Goal: Task Accomplishment & Management: Manage account settings

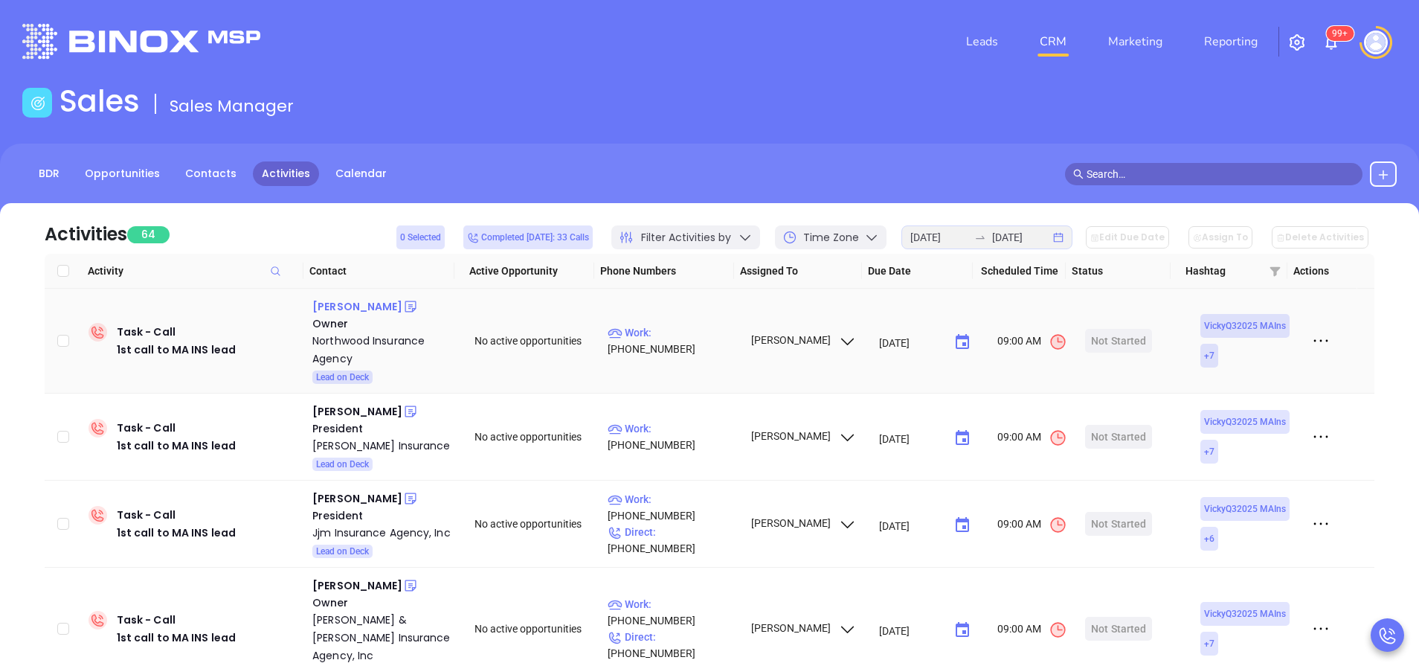
click at [338, 311] on div "[PERSON_NAME]" at bounding box center [357, 307] width 90 height 18
click at [669, 344] on p "Work : (508) 393-2455" at bounding box center [672, 340] width 129 height 33
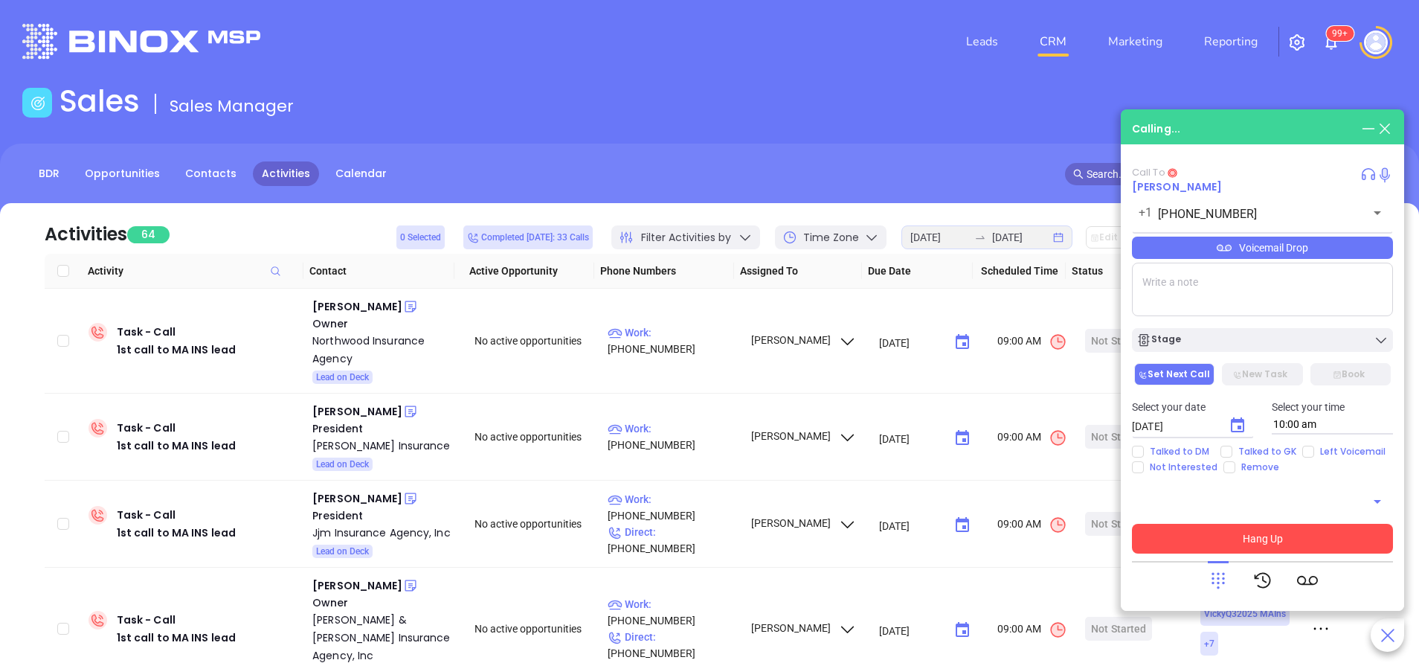
click at [1293, 542] on button "Hang Up" at bounding box center [1262, 539] width 261 height 30
click at [1388, 126] on icon at bounding box center [1385, 128] width 10 height 10
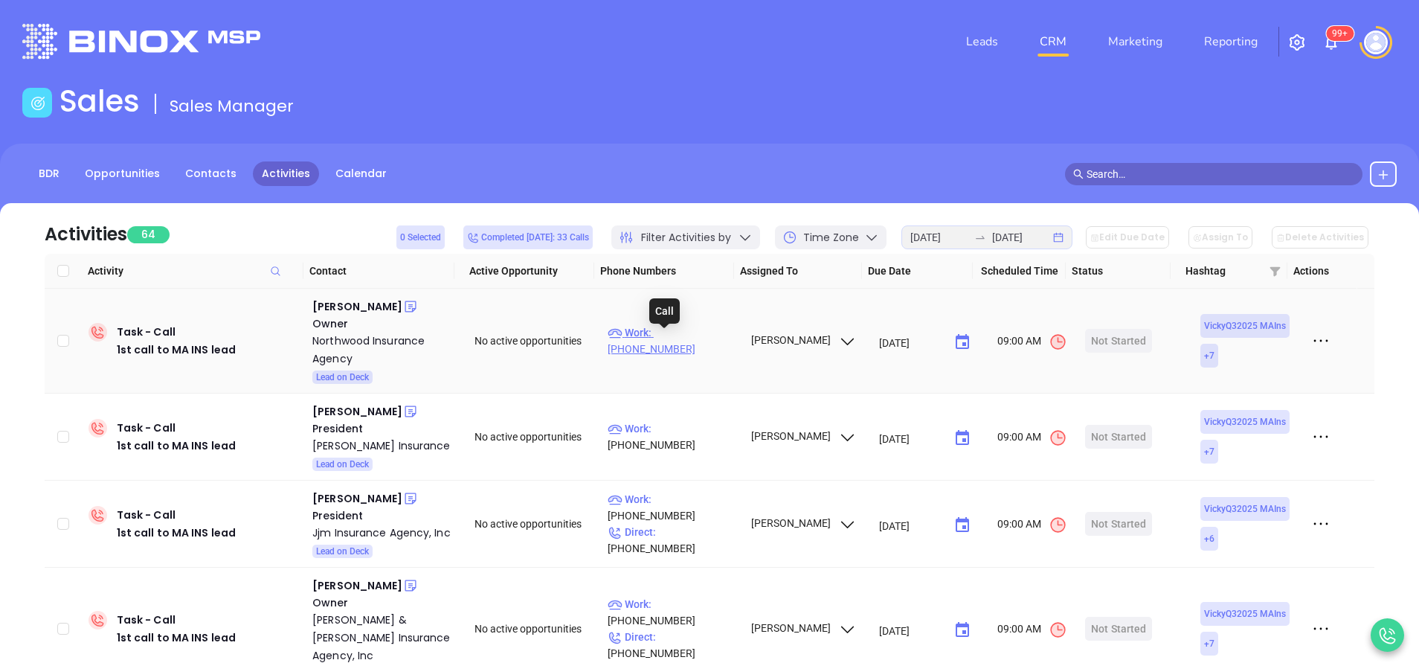
click at [670, 342] on p "Work : (508) 393-2455" at bounding box center [672, 340] width 129 height 33
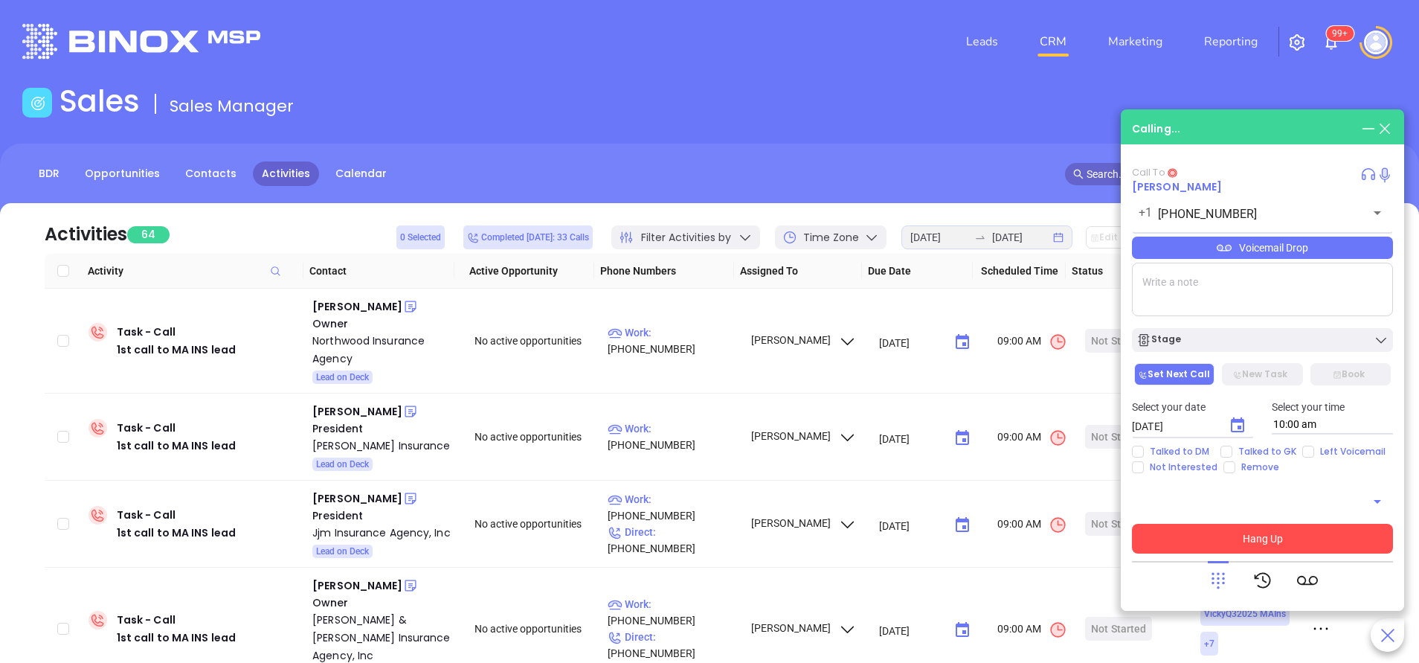
click at [1295, 543] on button "Hang Up" at bounding box center [1262, 539] width 261 height 30
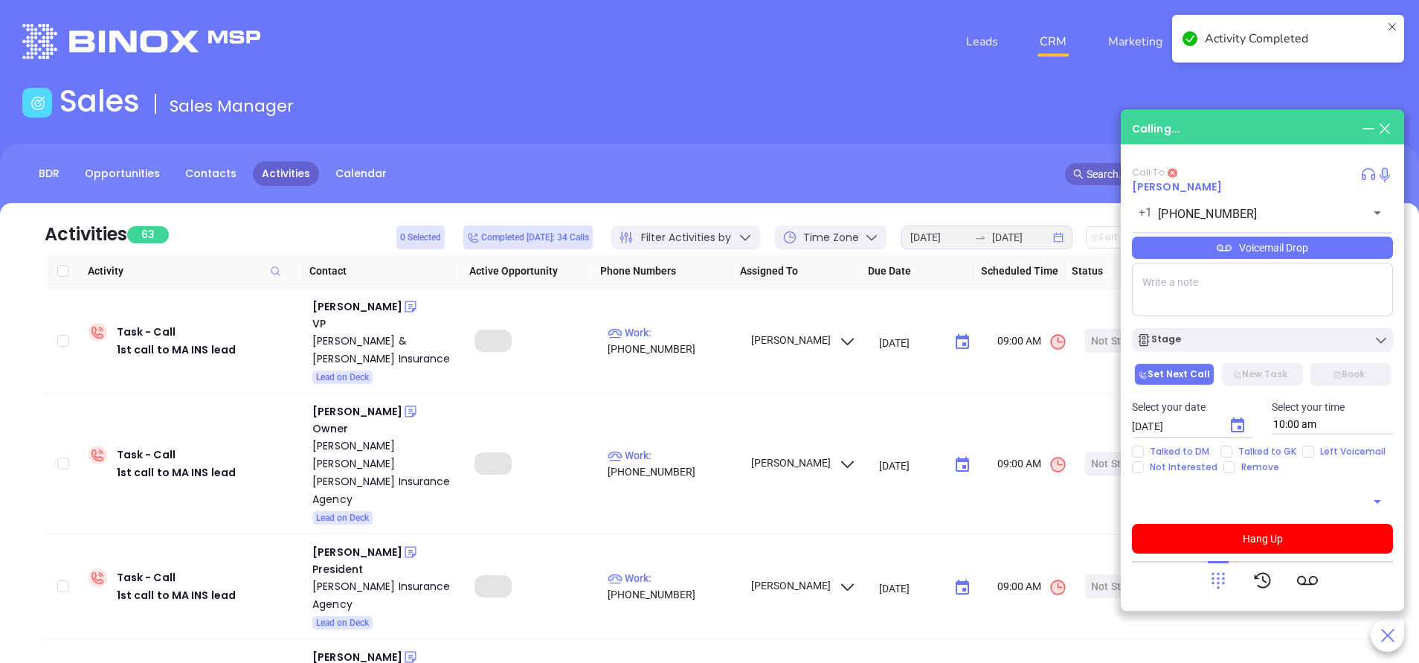
click at [1384, 126] on icon at bounding box center [1385, 128] width 16 height 16
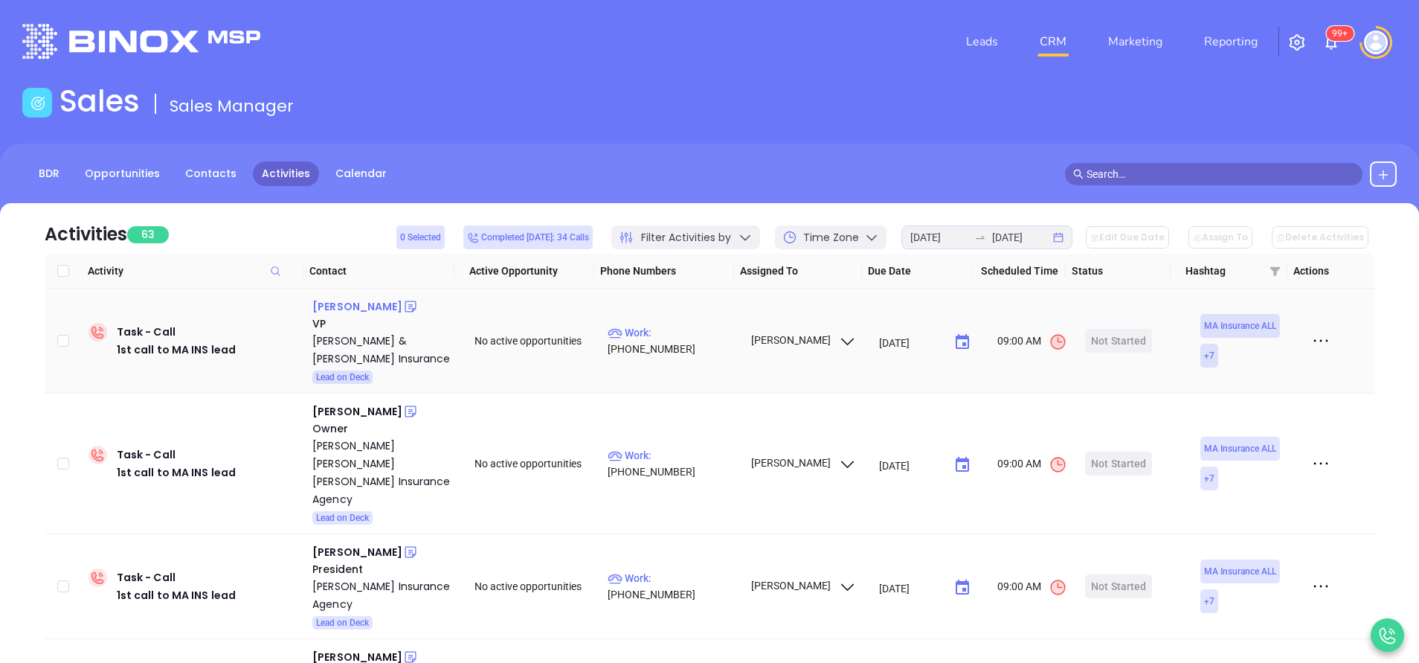
click at [366, 310] on div "[PERSON_NAME]" at bounding box center [357, 307] width 90 height 18
drag, startPoint x: 701, startPoint y: 174, endPoint x: 657, endPoint y: 188, distance: 46.1
click at [701, 173] on div "BDR Opportunities Contacts Activities Calendar" at bounding box center [709, 173] width 1419 height 25
click at [695, 347] on p "Work : (800) 422-8553" at bounding box center [672, 340] width 129 height 33
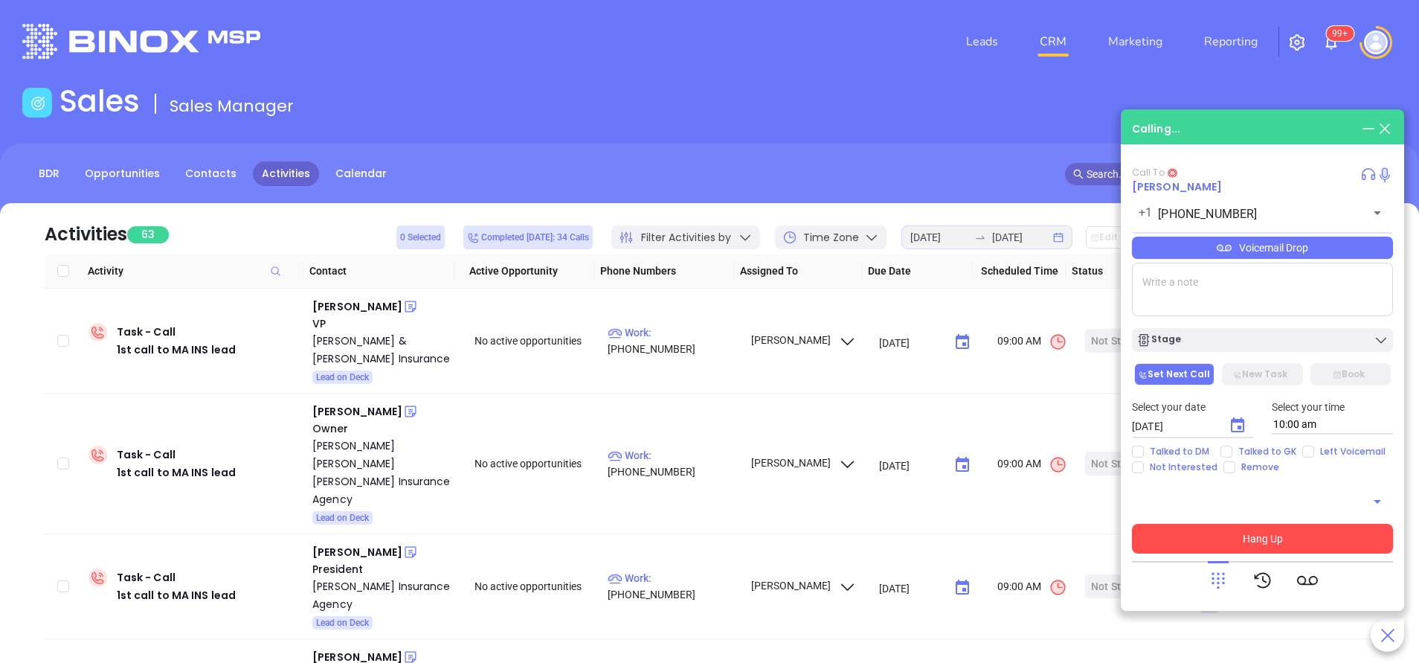
click at [1238, 532] on button "Hang Up" at bounding box center [1262, 539] width 261 height 30
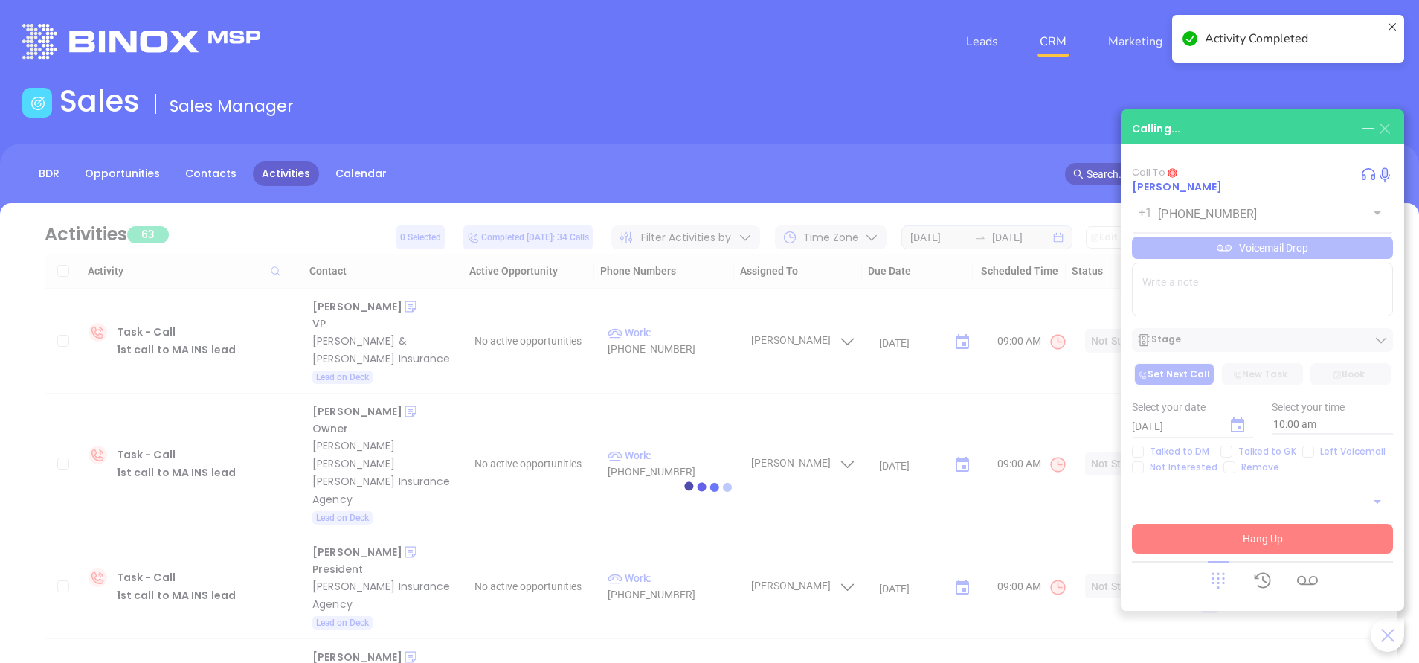
click at [1389, 132] on icon at bounding box center [1385, 128] width 16 height 16
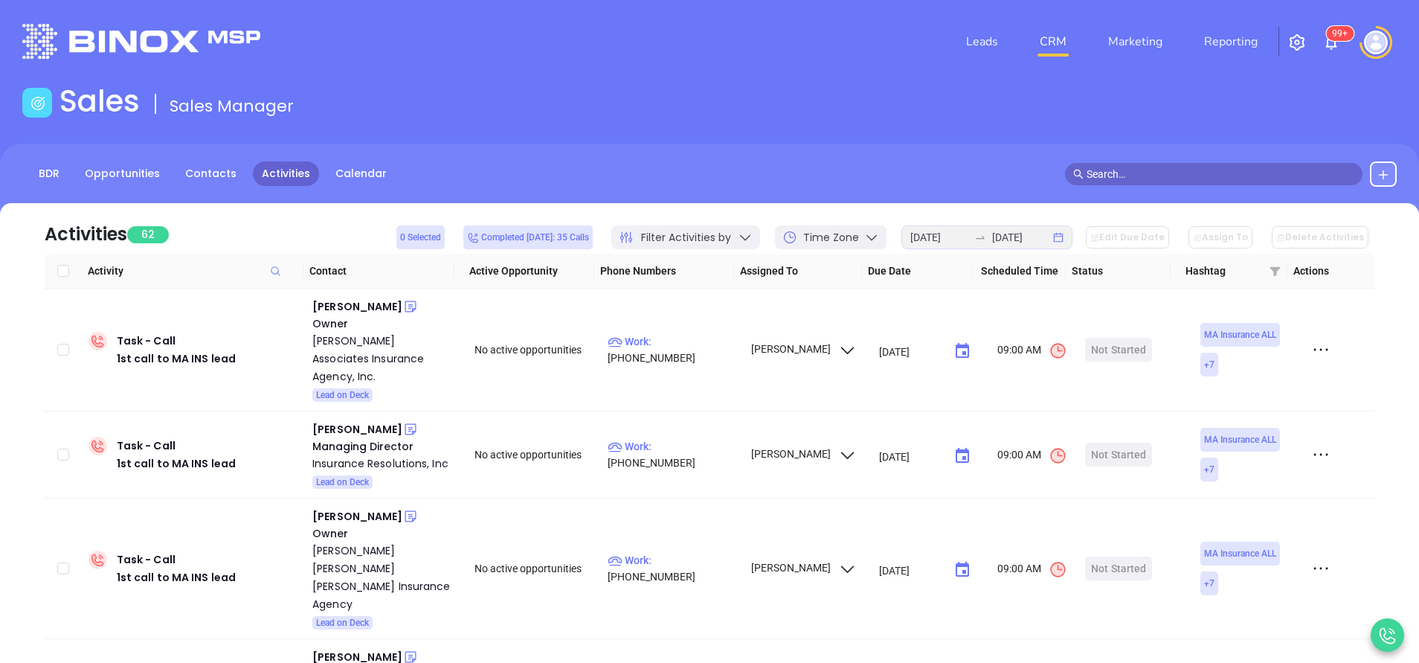
click at [1334, 39] on sup "99+" at bounding box center [1340, 33] width 28 height 15
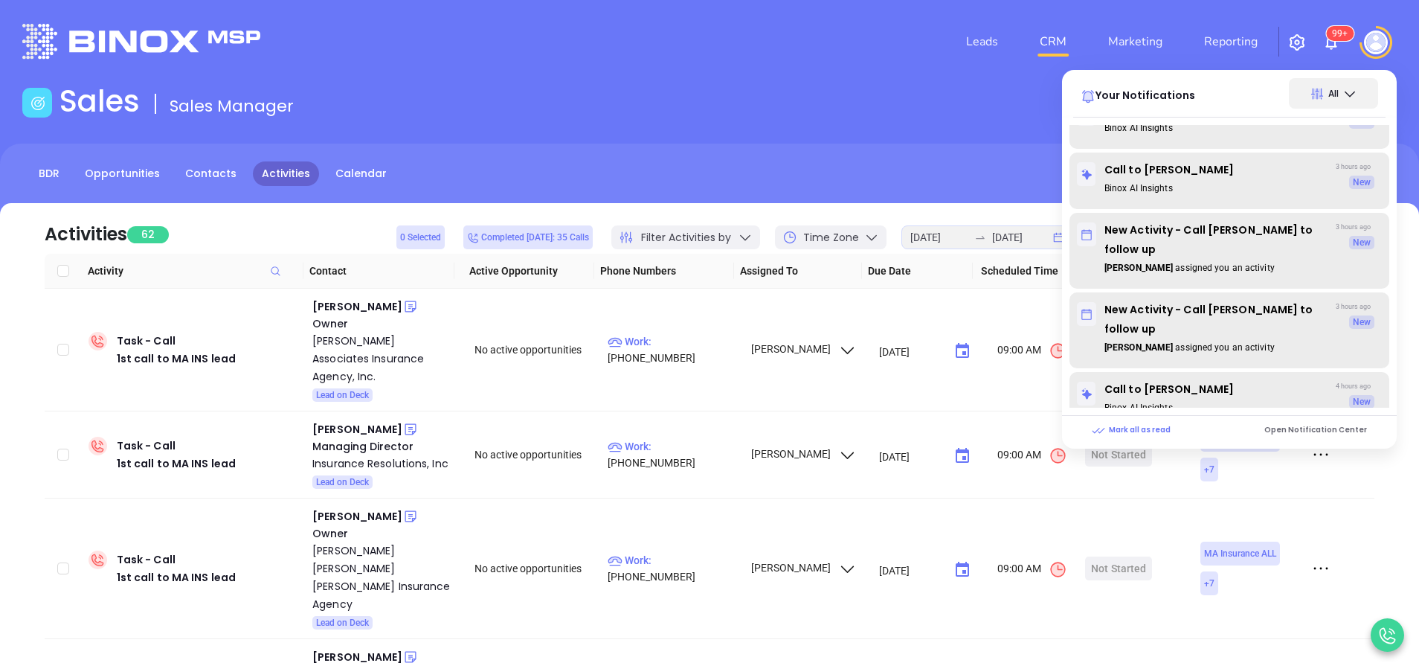
scroll to position [2566, 0]
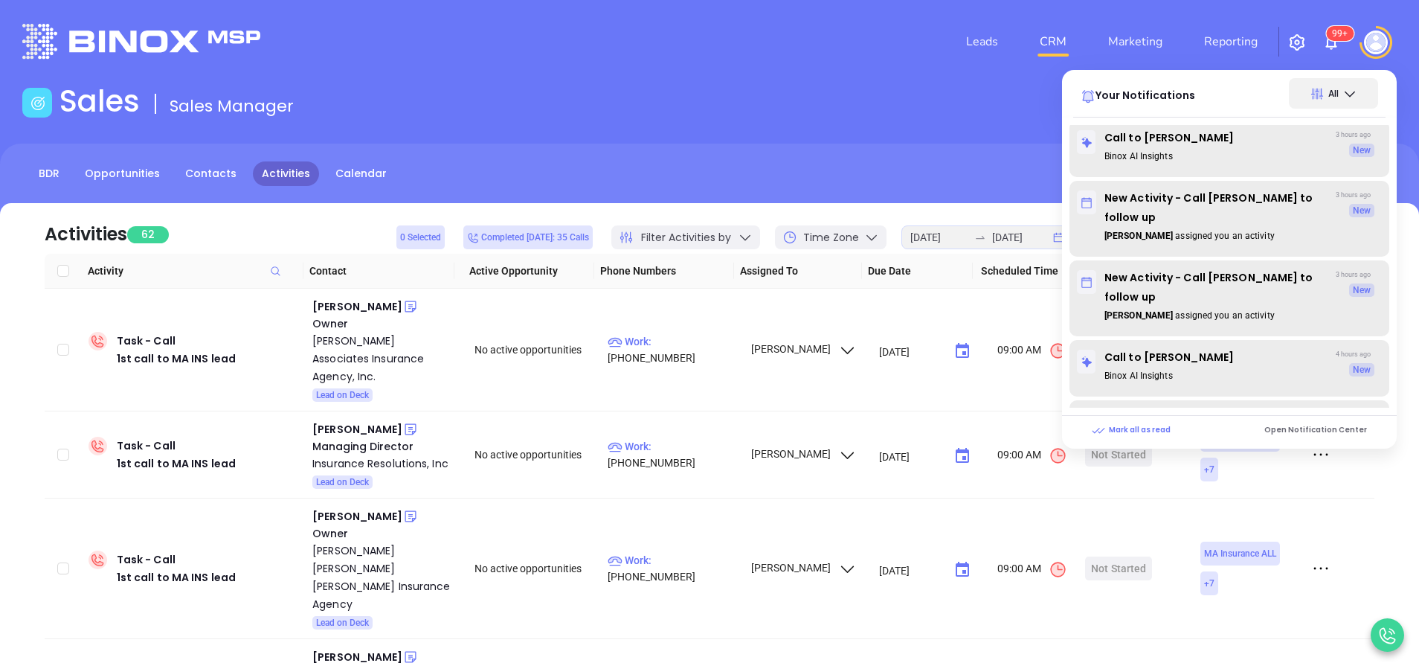
drag, startPoint x: 872, startPoint y: 105, endPoint x: 812, endPoint y: 99, distance: 59.8
click at [869, 103] on div "Sales Sales Manager" at bounding box center [709, 104] width 1392 height 42
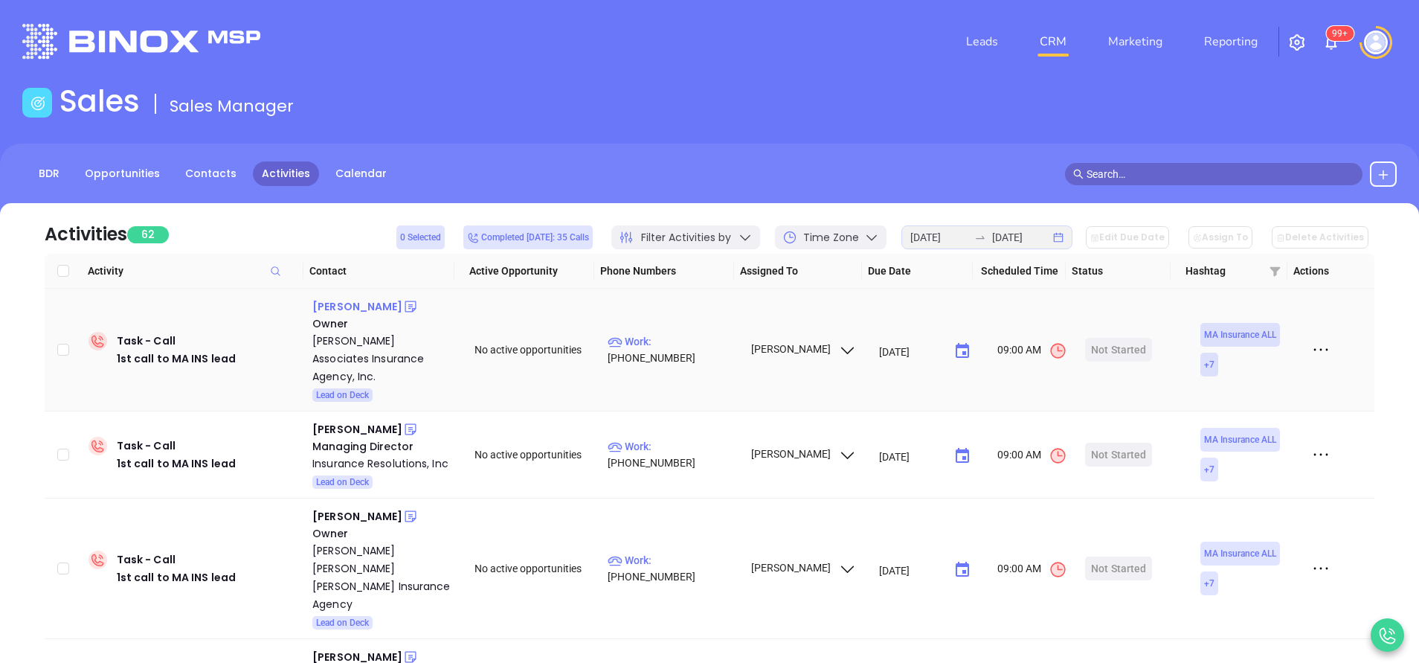
click at [366, 309] on div "Tara Cassidy" at bounding box center [357, 307] width 90 height 18
click at [1332, 45] on img at bounding box center [1331, 42] width 18 height 18
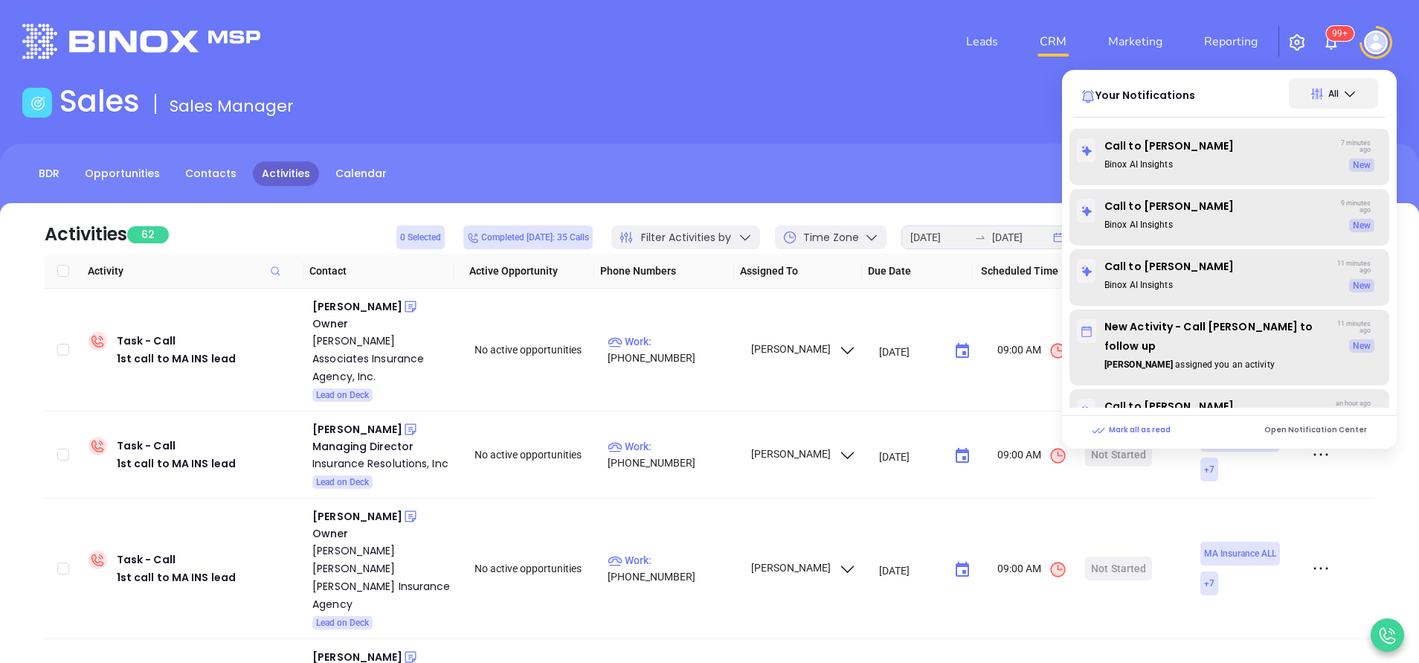
click at [592, 88] on div "Sales Sales Manager" at bounding box center [709, 104] width 1392 height 42
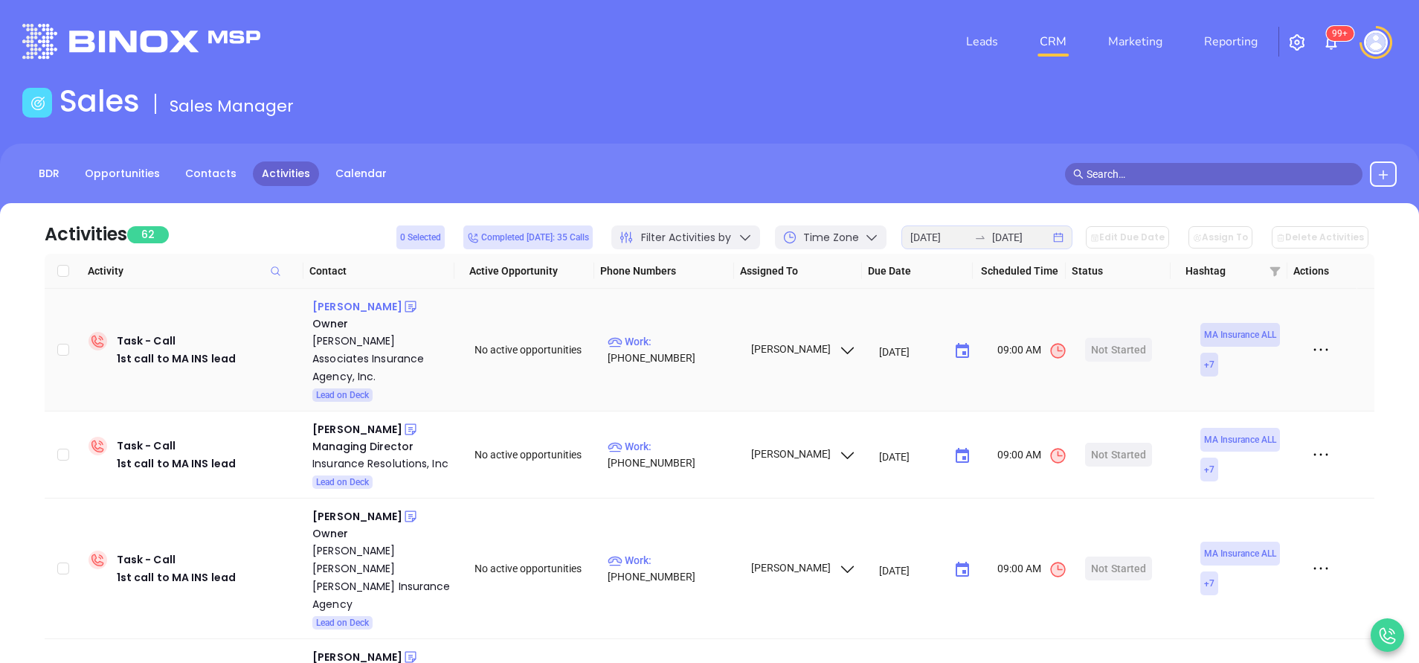
click at [358, 306] on div "Tara Cassidy" at bounding box center [357, 307] width 90 height 18
click at [356, 420] on div "William Hutt" at bounding box center [357, 429] width 90 height 18
click at [707, 439] on p "Work : (781) 378-1050" at bounding box center [672, 454] width 129 height 33
type input "(781) 378-1050"
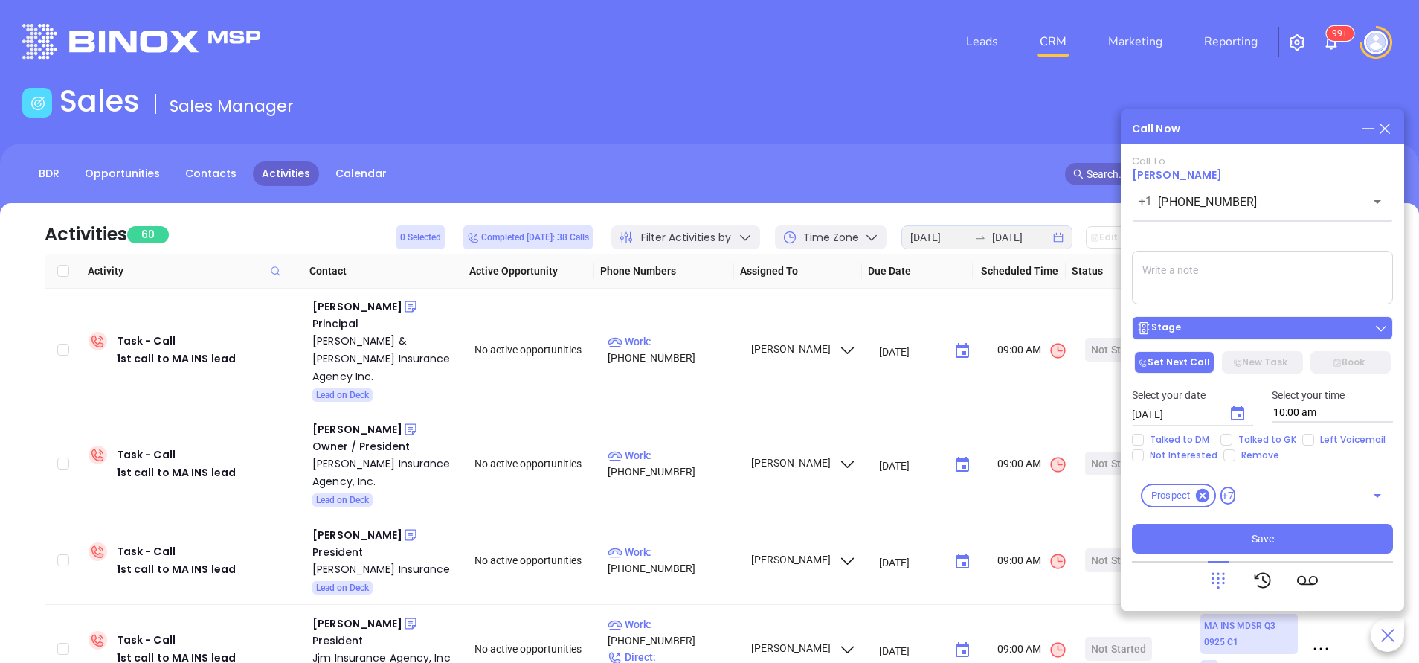
click at [1216, 329] on div "Stage" at bounding box center [1262, 328] width 252 height 15
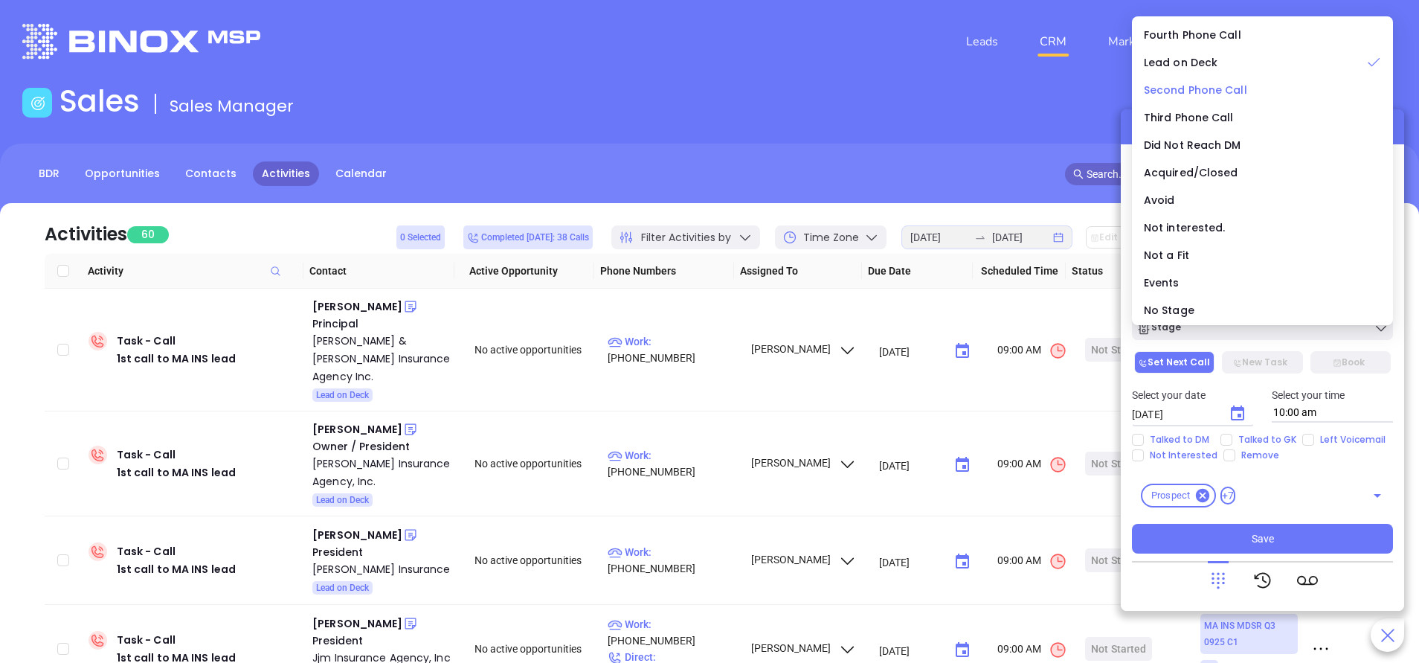
click at [1194, 90] on span "Second Phone Call" at bounding box center [1195, 90] width 103 height 15
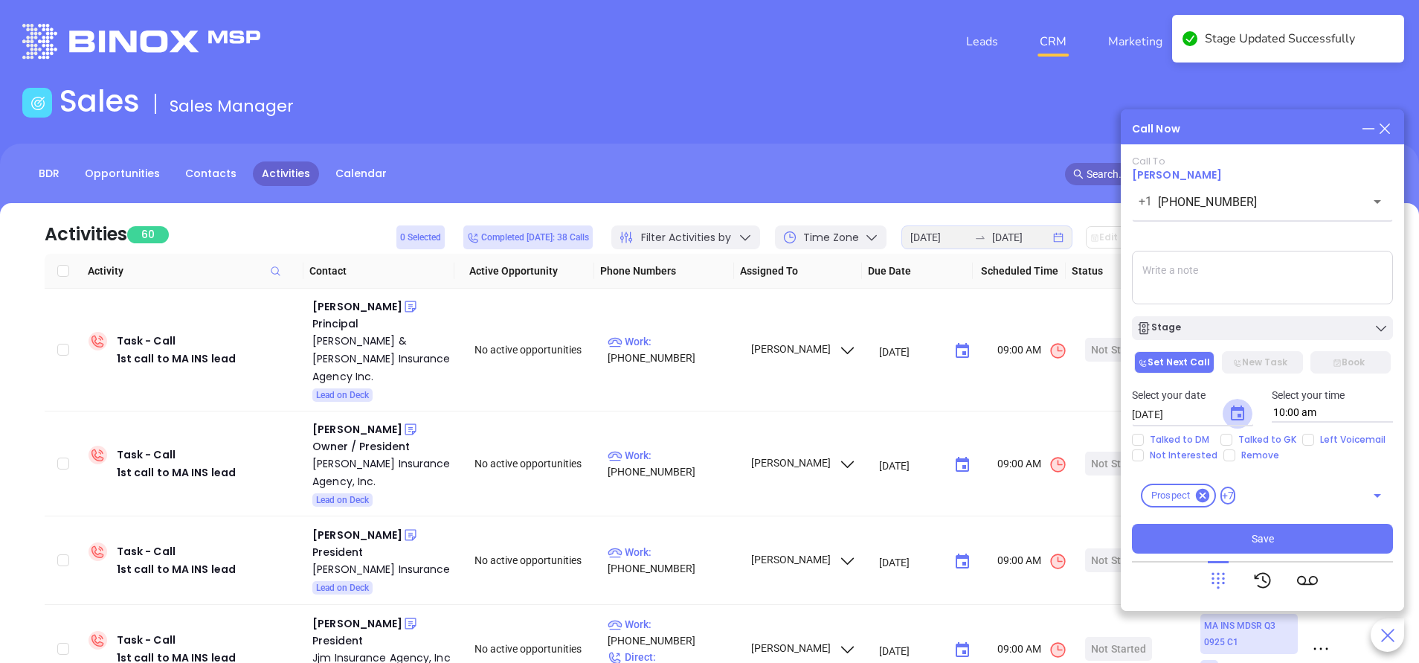
click at [1239, 423] on button "Choose date, selected date is Oct 2, 2025" at bounding box center [1238, 414] width 30 height 30
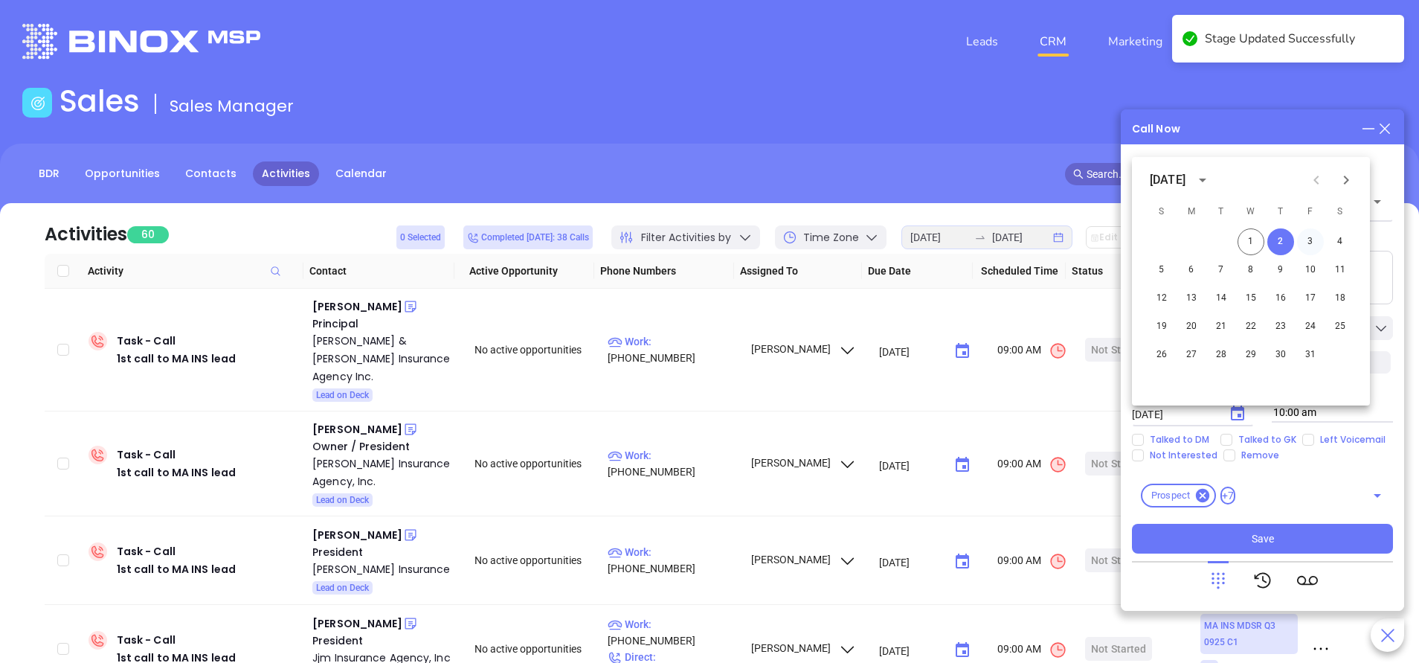
click at [1313, 242] on button "3" at bounding box center [1310, 241] width 27 height 27
type input "10/03/2025"
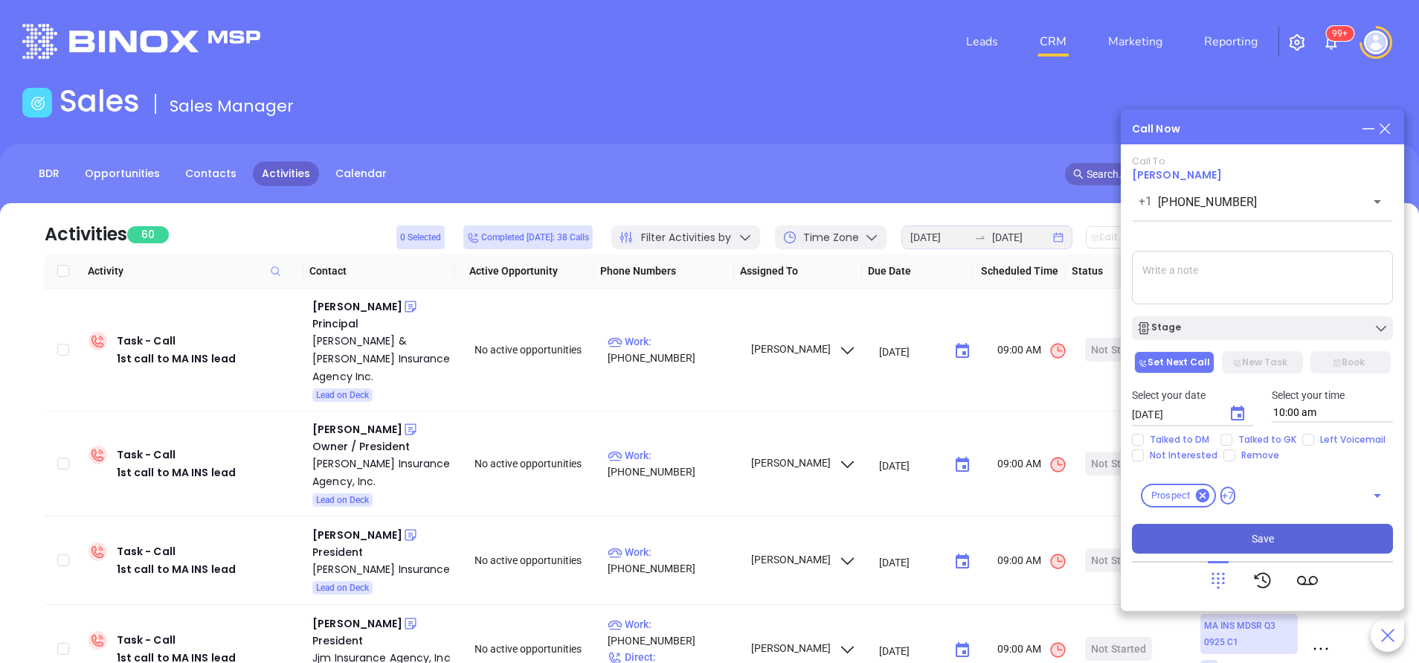
click at [1287, 543] on button "Save" at bounding box center [1262, 539] width 261 height 30
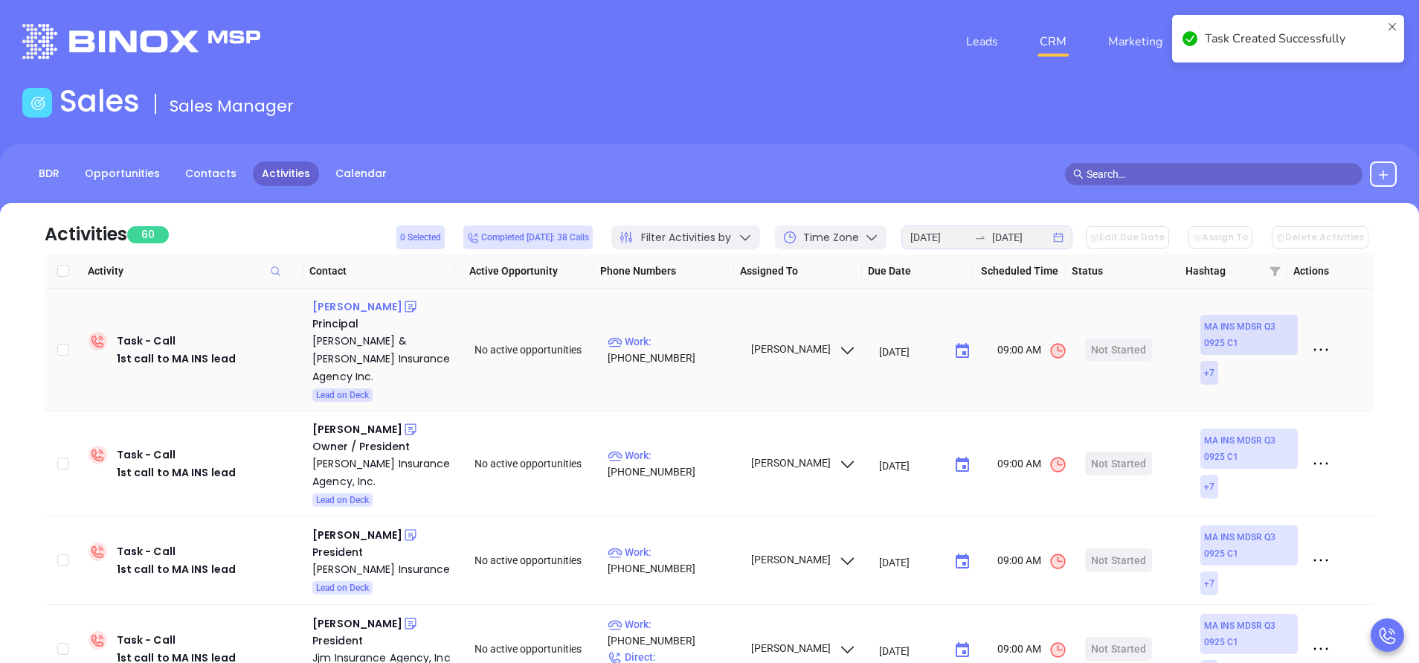
click at [382, 310] on div "William Congdon" at bounding box center [357, 307] width 90 height 18
click at [666, 338] on p "Work : (508) 228-0344" at bounding box center [672, 349] width 129 height 33
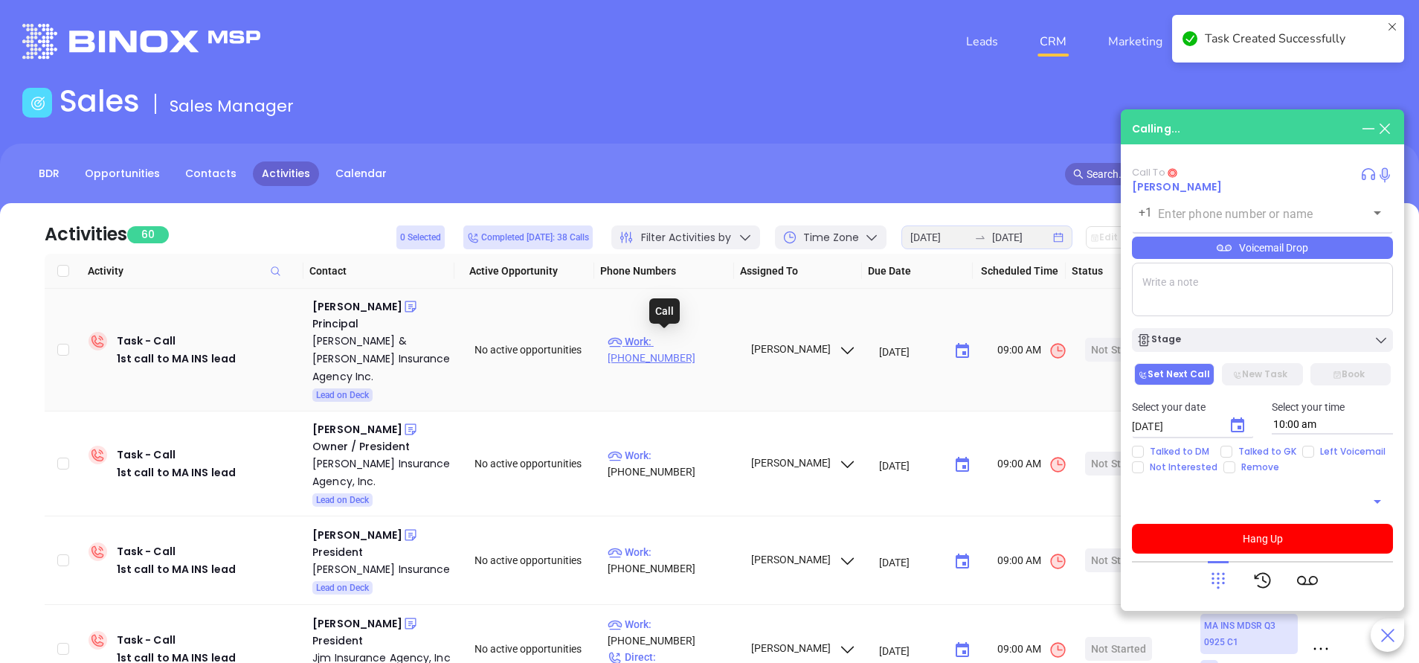
type input "(508) 228-0344"
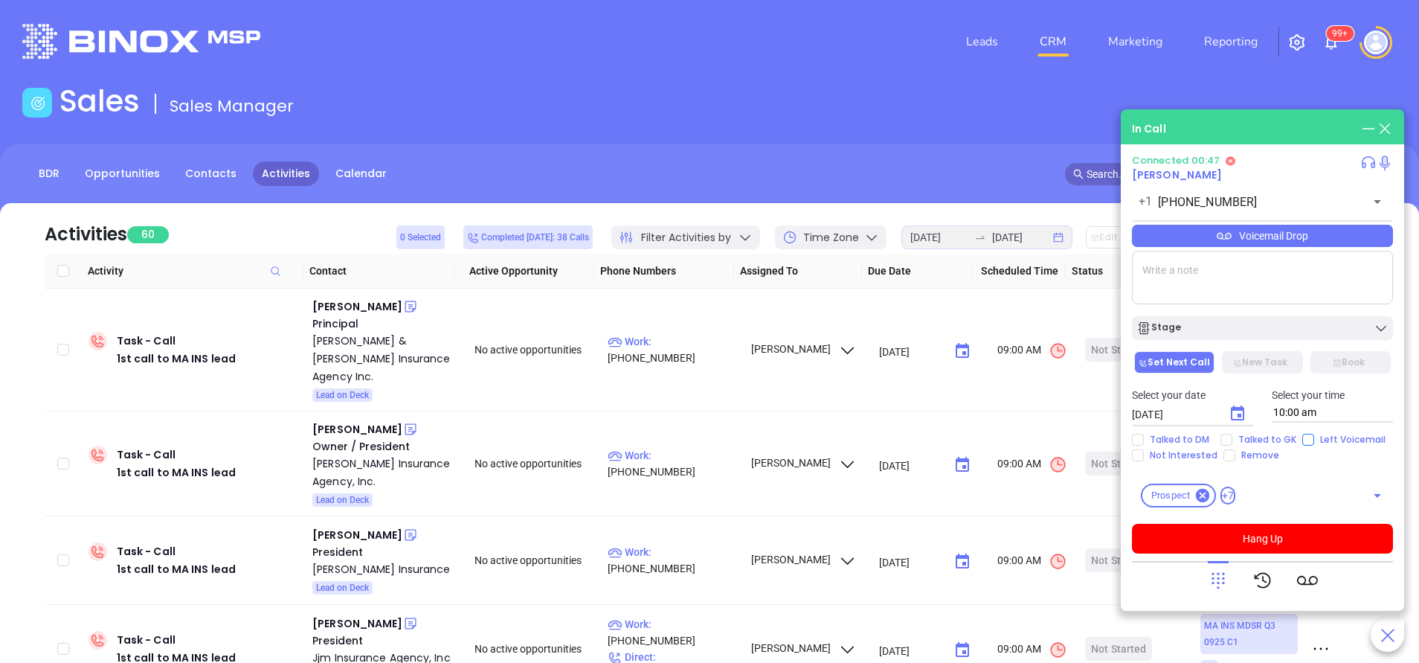
click at [1302, 437] on input "Left Voicemail" at bounding box center [1308, 440] width 12 height 12
checkbox input "true"
click at [1217, 332] on div "Stage" at bounding box center [1262, 328] width 252 height 15
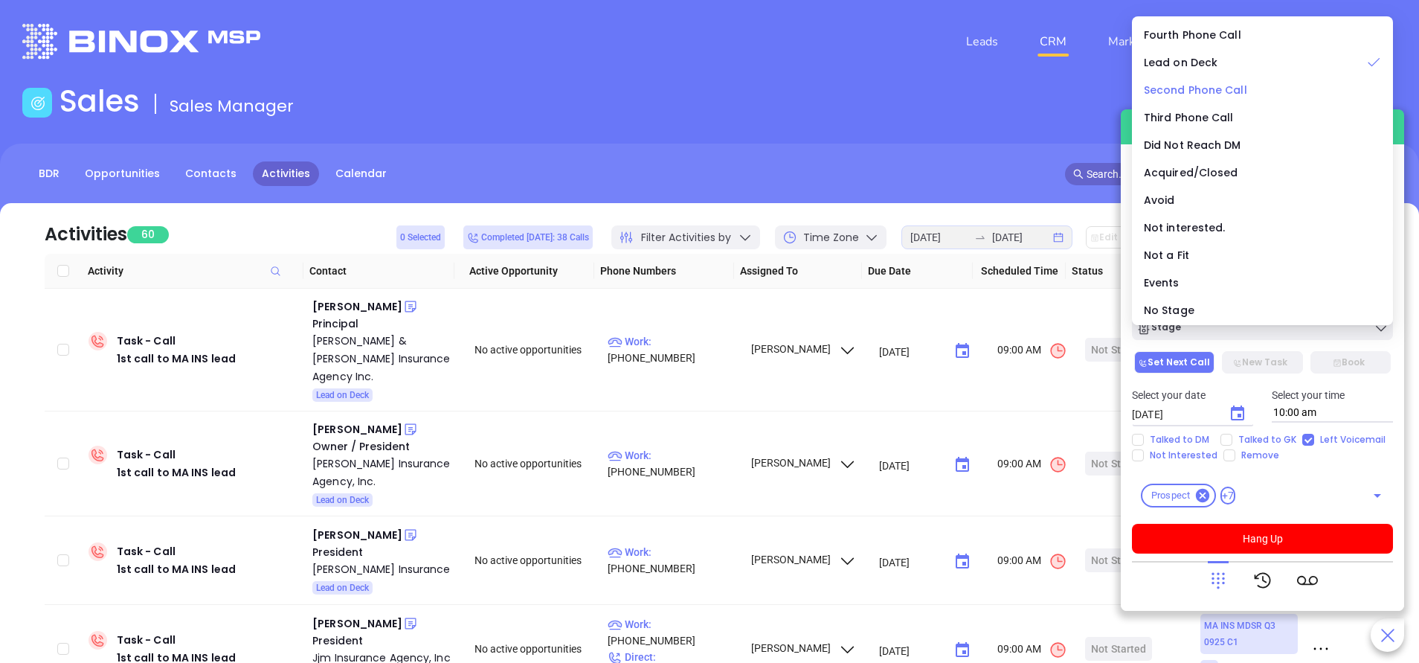
click at [1201, 85] on span "Second Phone Call" at bounding box center [1195, 90] width 103 height 15
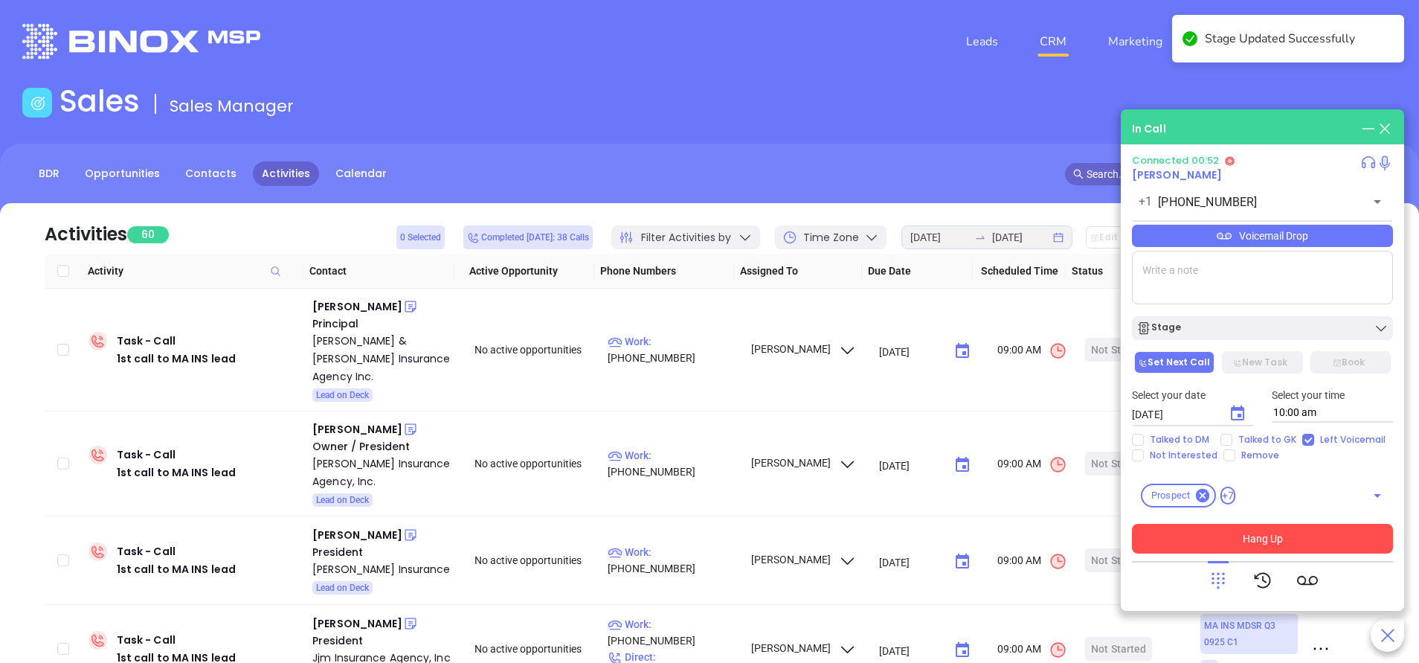
drag, startPoint x: 1275, startPoint y: 538, endPoint x: 1292, endPoint y: 541, distance: 17.5
click at [1275, 538] on button "Hang Up" at bounding box center [1262, 539] width 261 height 30
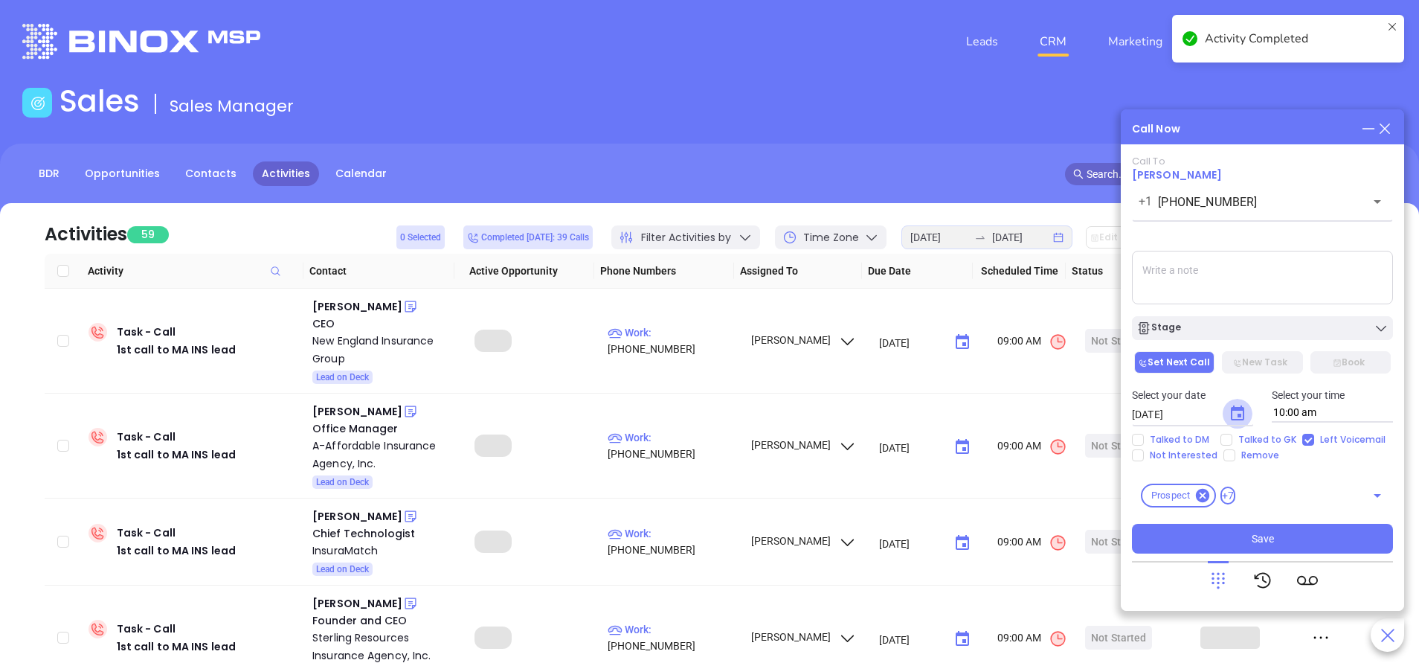
click at [1238, 413] on icon "Choose date, selected date is Oct 2, 2025" at bounding box center [1238, 414] width 18 height 18
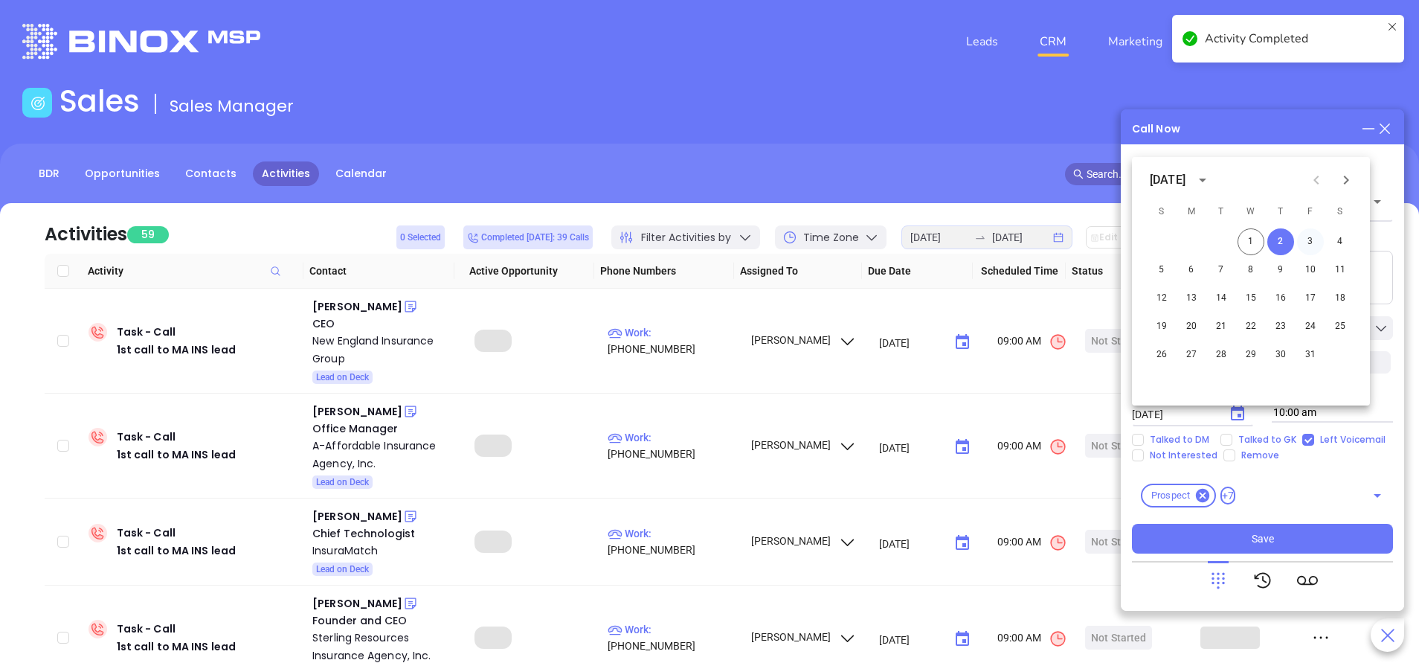
click at [1308, 243] on button "3" at bounding box center [1310, 241] width 27 height 27
type input "10/03/2025"
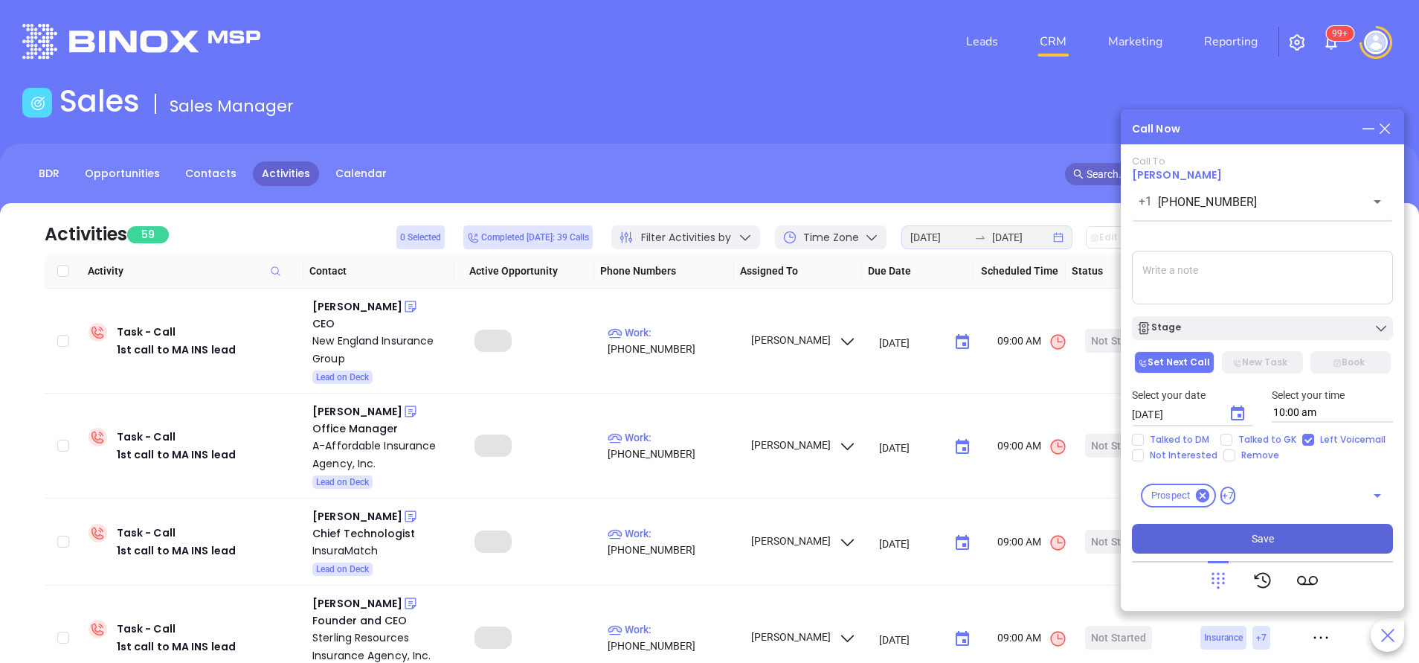
click at [1279, 543] on button "Save" at bounding box center [1262, 539] width 261 height 30
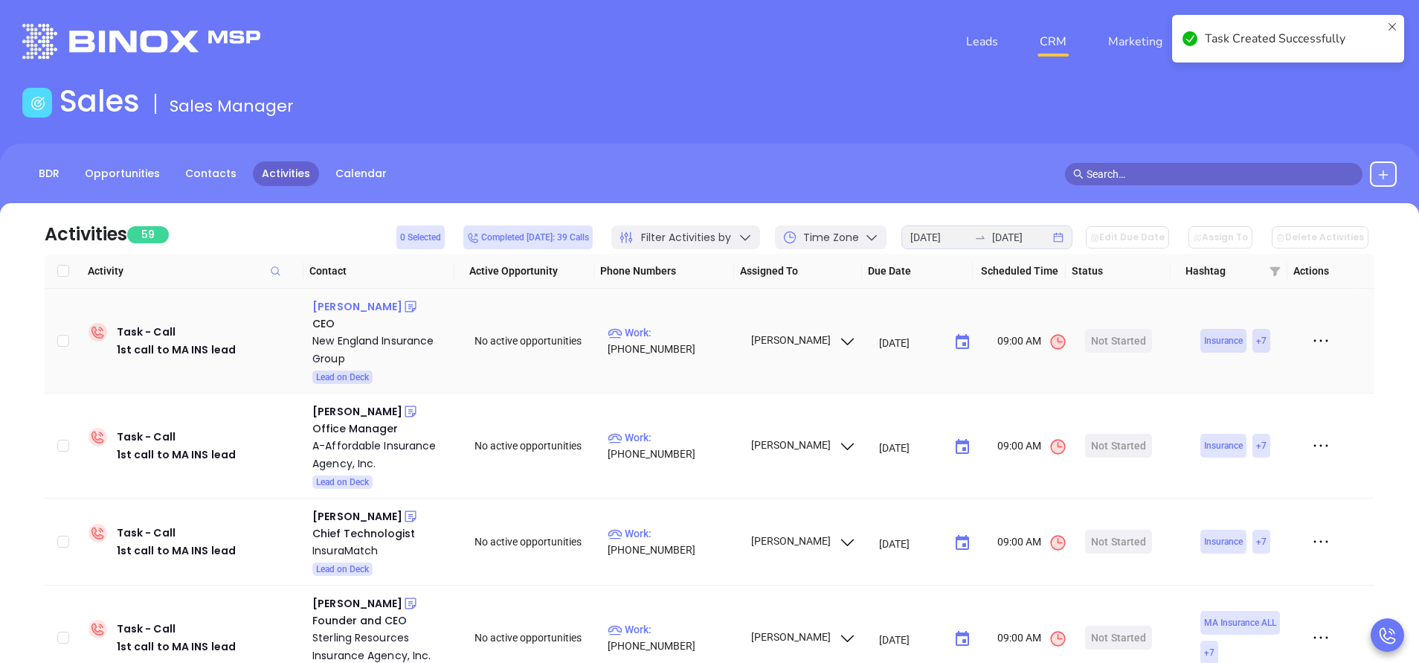
click at [373, 298] on div "Edward Lukatsky" at bounding box center [357, 307] width 90 height 18
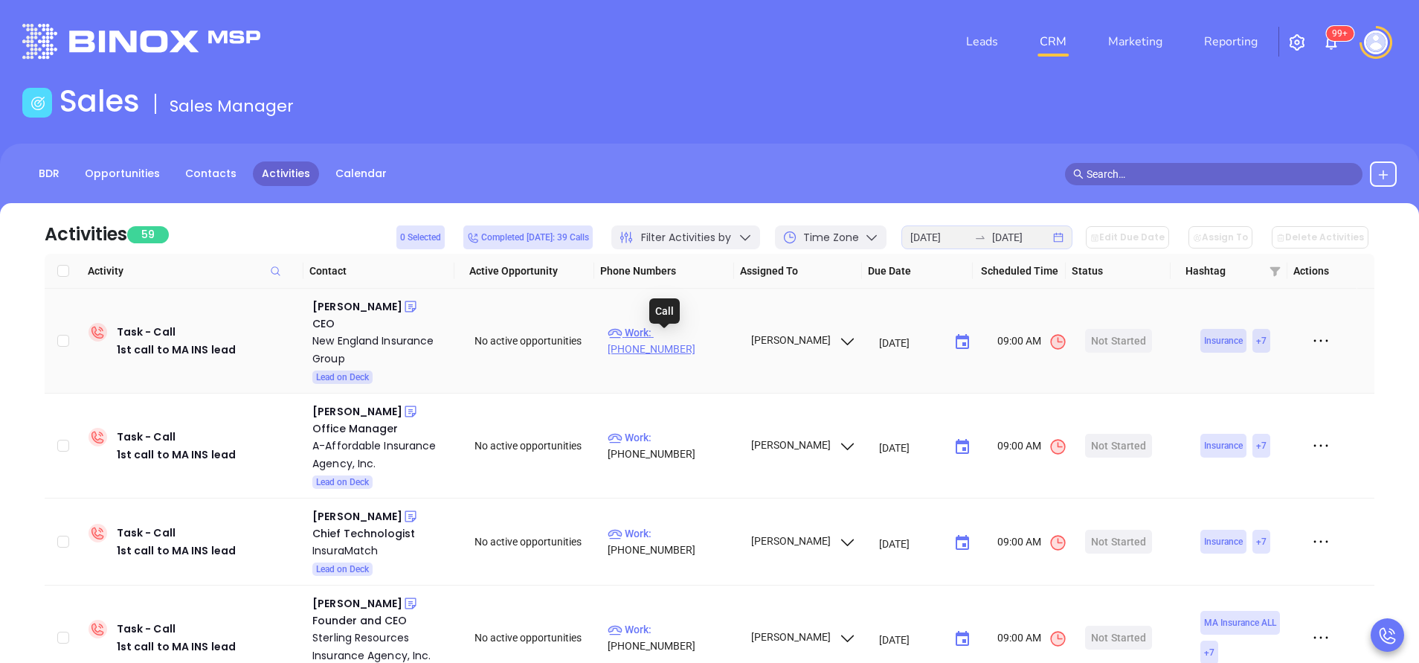
click at [692, 344] on p "Work : (617) 928-9222" at bounding box center [672, 340] width 129 height 33
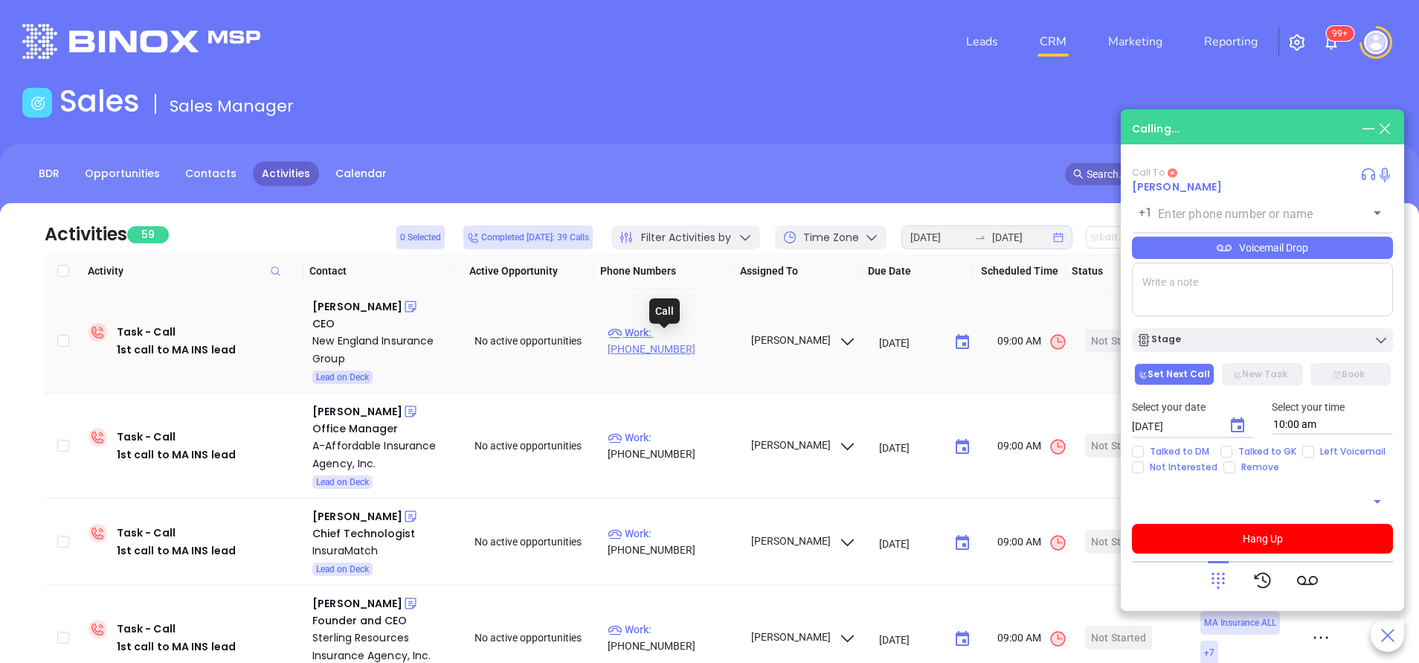
type input "(617) 928-9222"
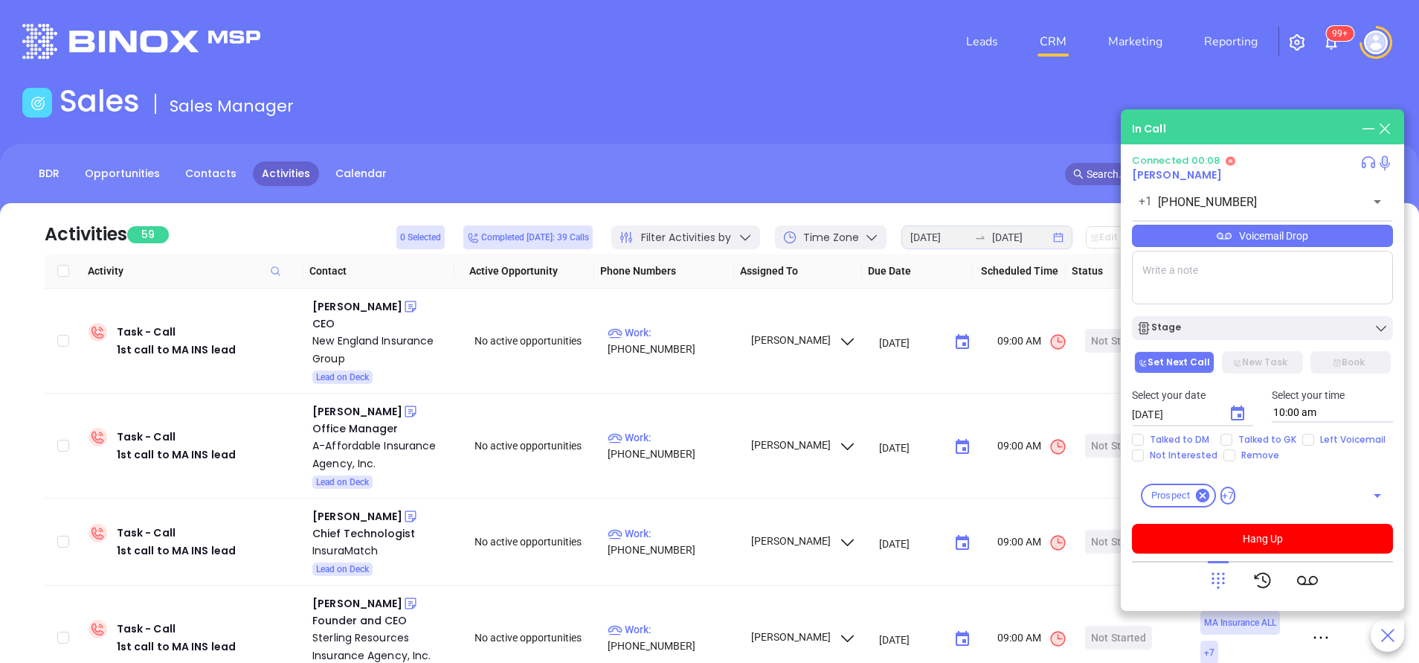
click at [1216, 577] on icon at bounding box center [1218, 580] width 21 height 21
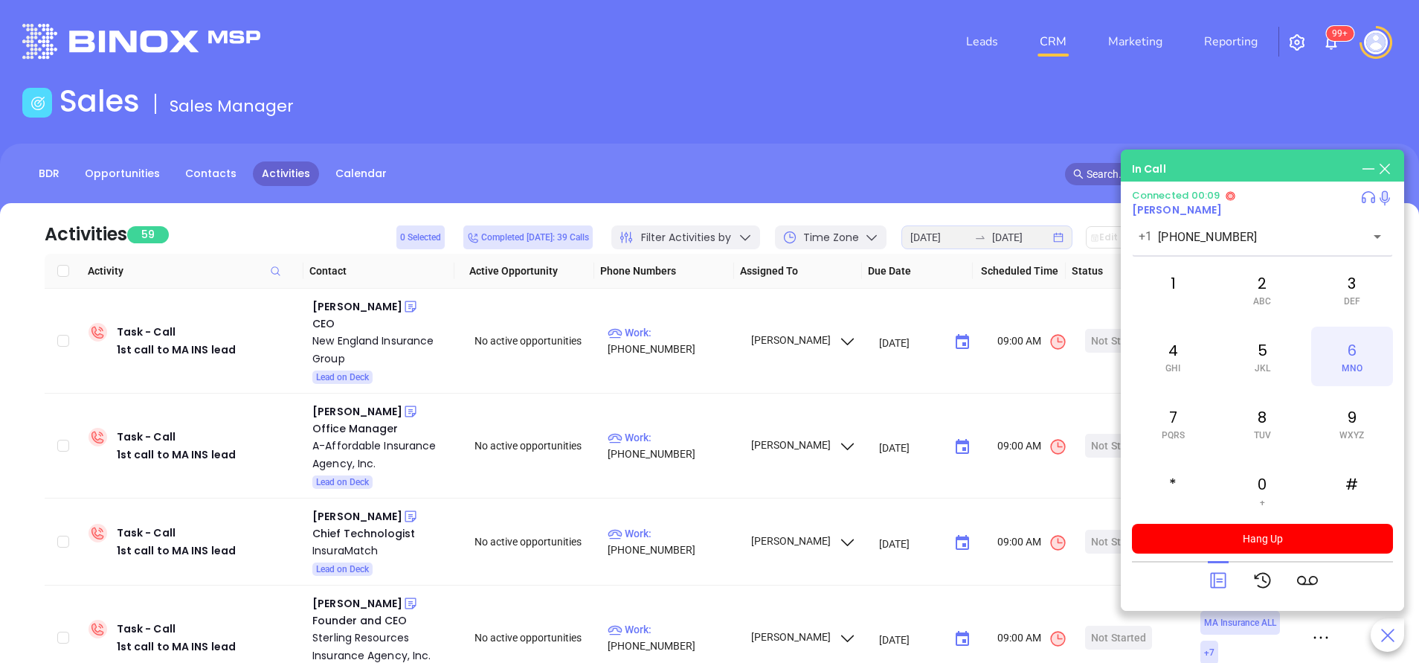
click at [1360, 355] on div "6 MNO" at bounding box center [1352, 357] width 82 height 60
click at [1268, 345] on div "5 JKL" at bounding box center [1262, 357] width 82 height 60
click at [1269, 428] on div "8 TUV" at bounding box center [1262, 423] width 82 height 60
click at [1261, 366] on span "JKL" at bounding box center [1263, 368] width 16 height 10
click at [1274, 283] on div "2 ABC" at bounding box center [1262, 290] width 82 height 60
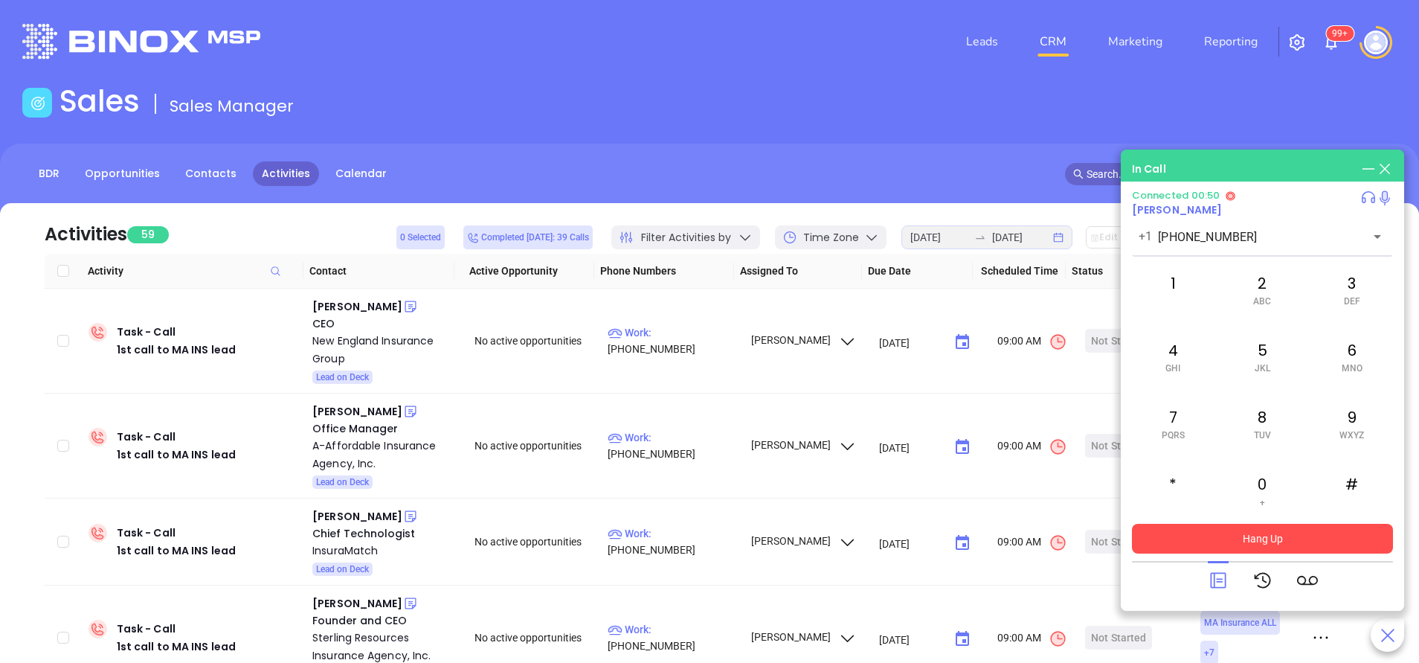
click at [1291, 545] on button "Hang Up" at bounding box center [1262, 539] width 261 height 30
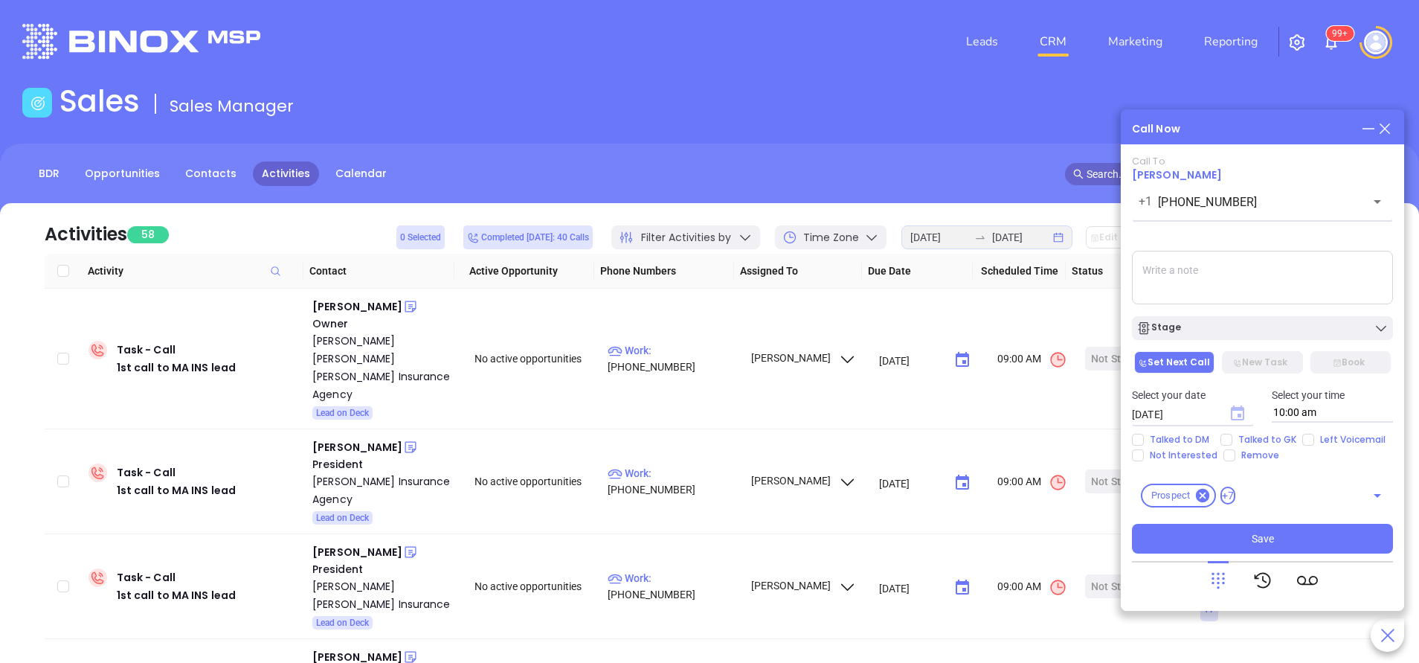
click at [1241, 414] on icon "Choose date, selected date is Oct 2, 2025" at bounding box center [1237, 412] width 13 height 15
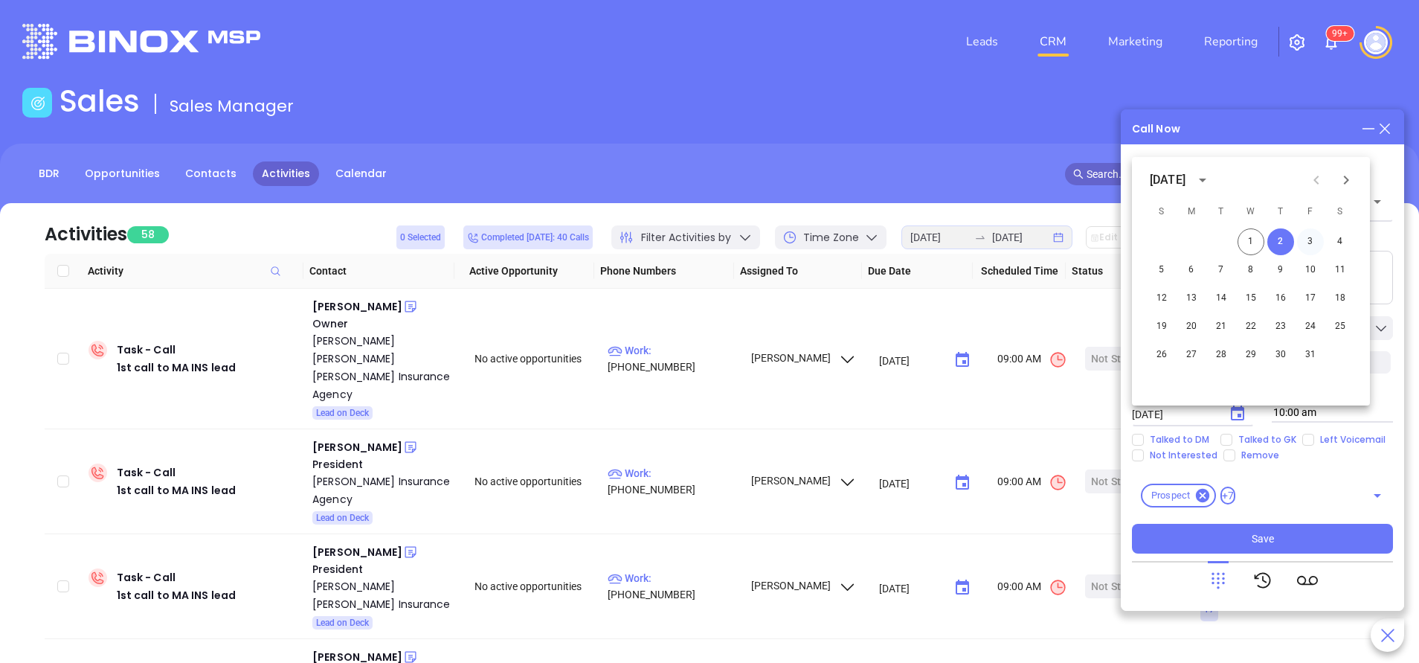
click at [1315, 244] on button "3" at bounding box center [1310, 241] width 27 height 27
type input "10/03/2025"
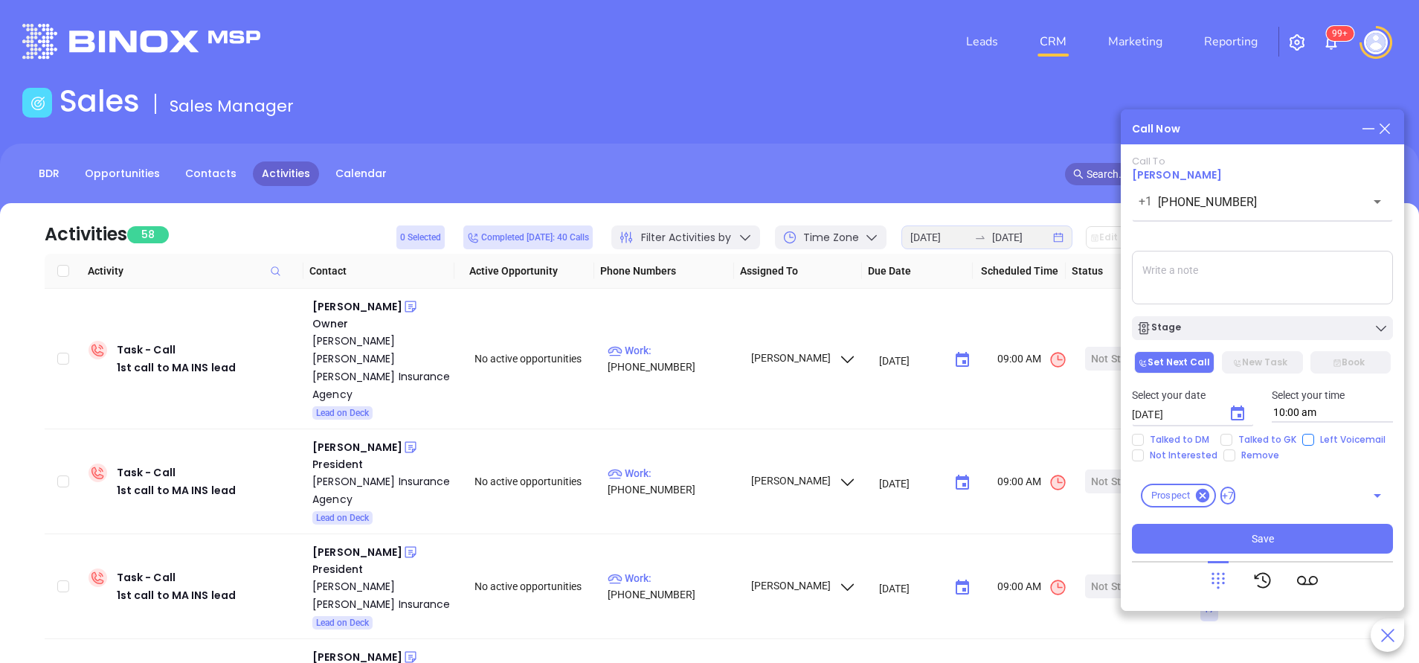
click at [1306, 440] on input "Left Voicemail" at bounding box center [1308, 440] width 12 height 12
checkbox input "true"
click at [1261, 338] on button "Stage" at bounding box center [1262, 328] width 261 height 24
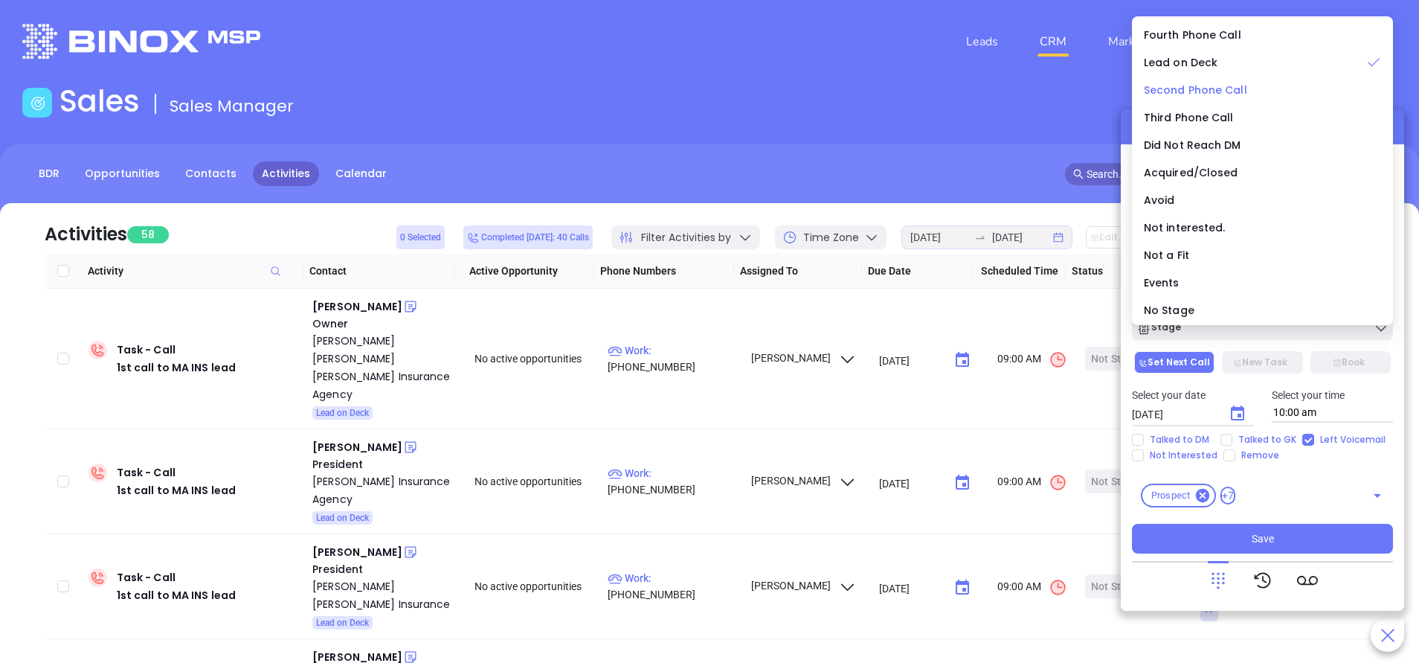
click at [1202, 86] on span "Second Phone Call" at bounding box center [1195, 90] width 103 height 15
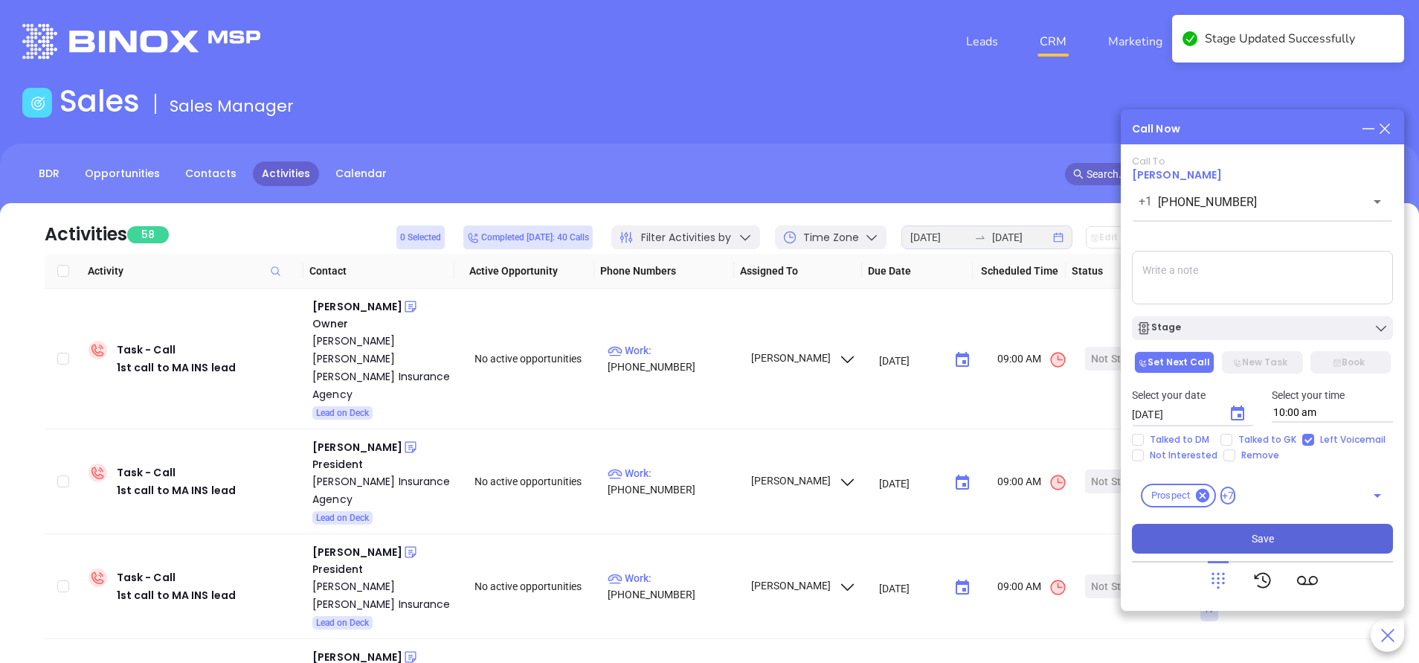
click at [1293, 541] on button "Save" at bounding box center [1262, 539] width 261 height 30
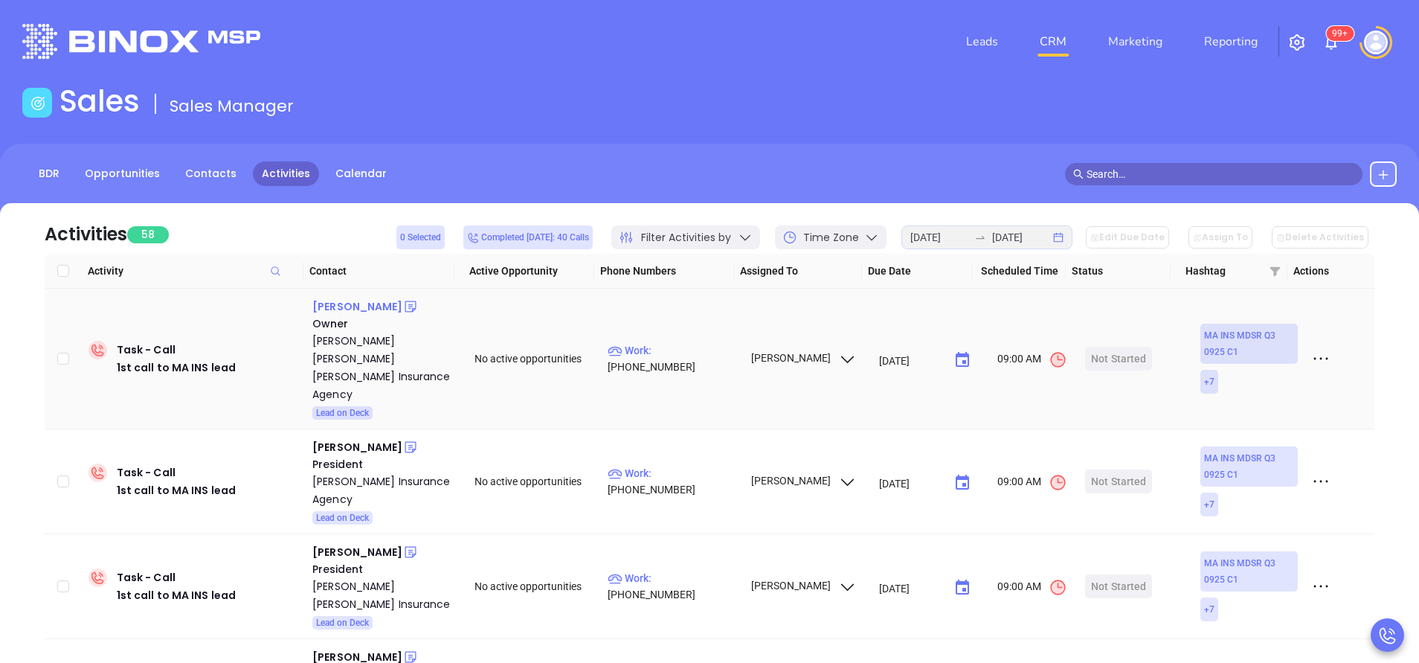
click at [374, 309] on div "Steve Palenscar" at bounding box center [357, 307] width 90 height 18
click at [699, 350] on p "Work : (781) 762-2715" at bounding box center [672, 358] width 129 height 33
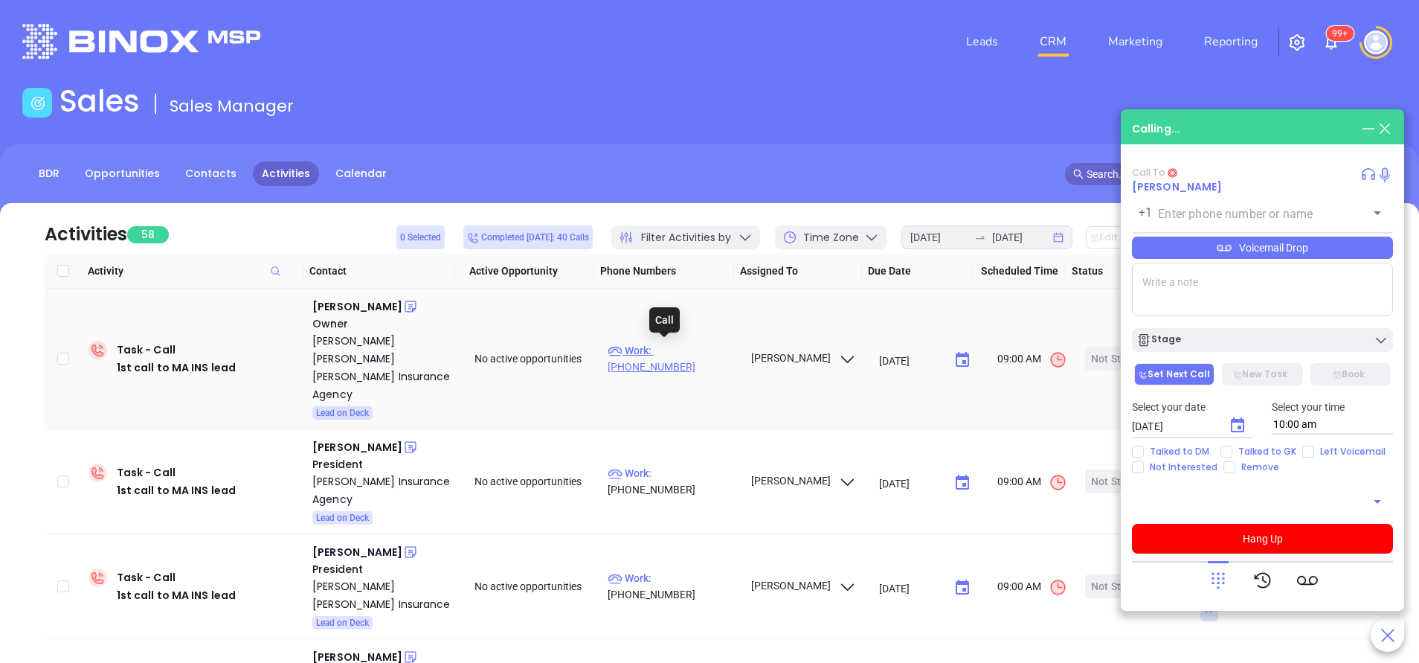
type input "(781) 762-2715"
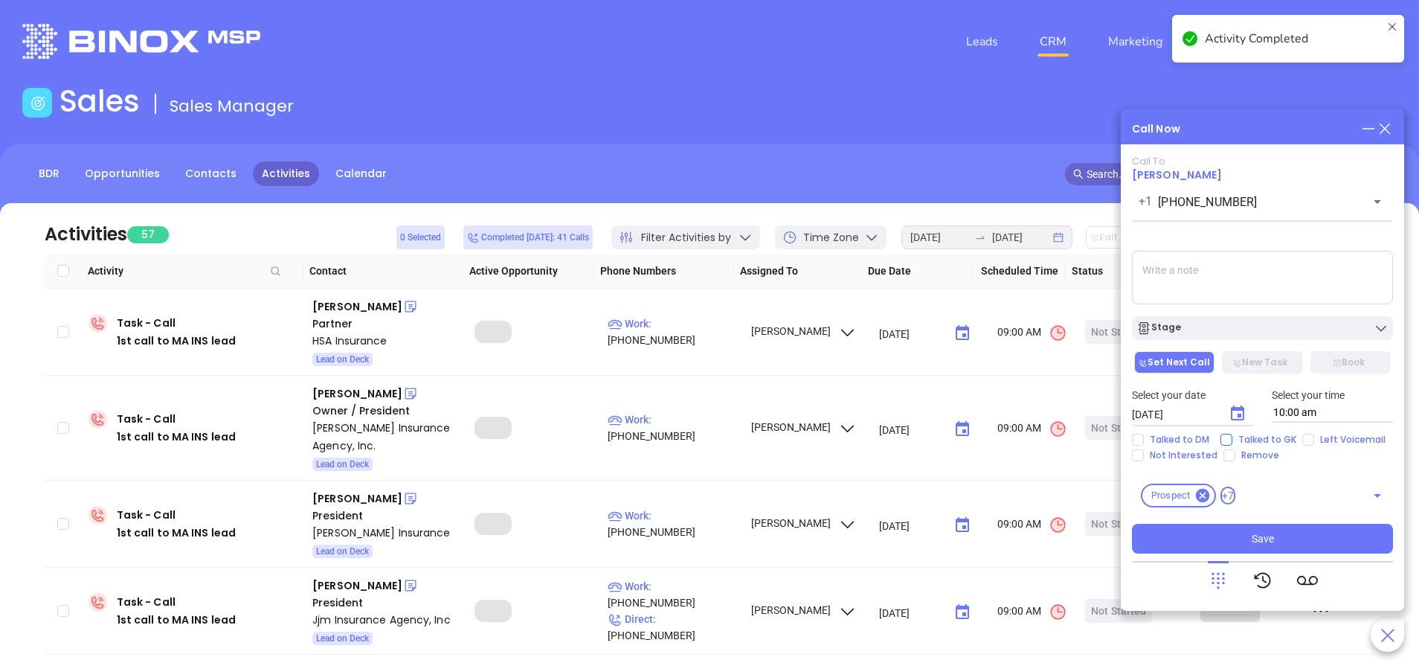
click at [1226, 438] on input "Talked to GK" at bounding box center [1227, 440] width 12 height 12
checkbox input "true"
click at [1253, 331] on div "Stage" at bounding box center [1262, 328] width 252 height 15
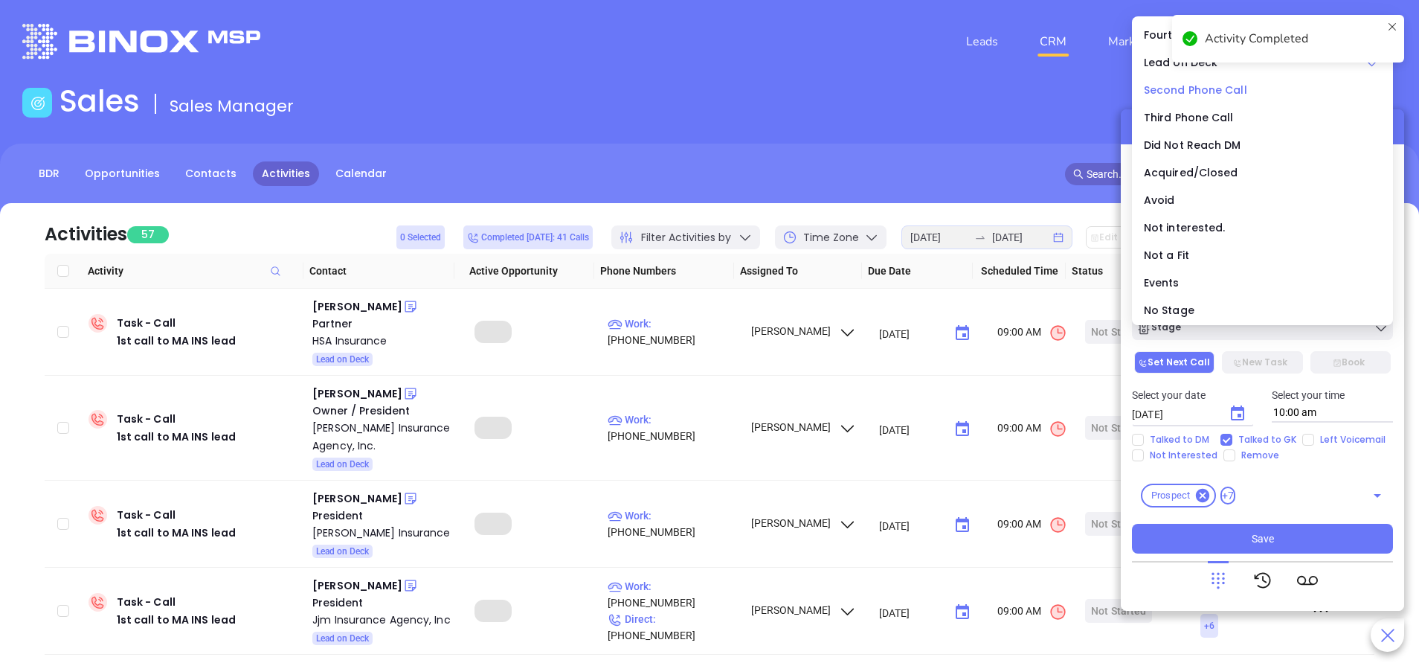
click at [1166, 86] on span "Second Phone Call" at bounding box center [1195, 90] width 103 height 15
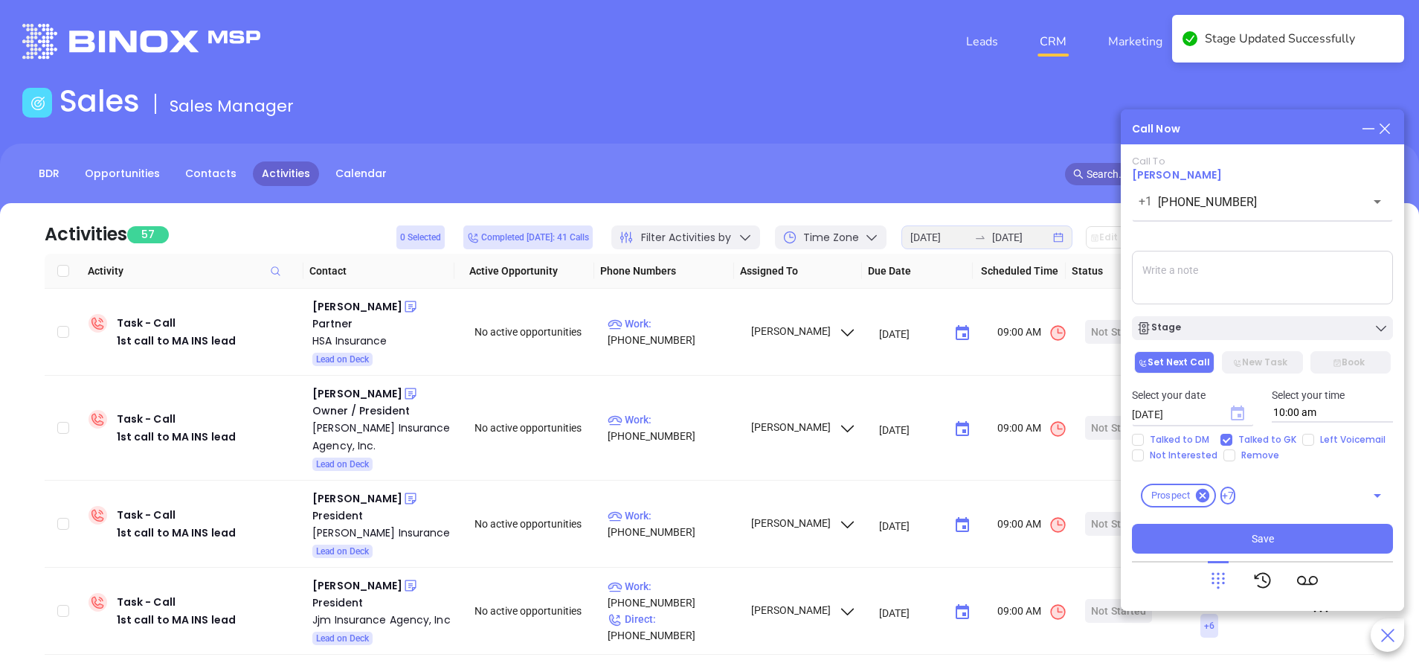
click at [1240, 416] on icon "Choose date, selected date is Oct 2, 2025" at bounding box center [1237, 412] width 13 height 15
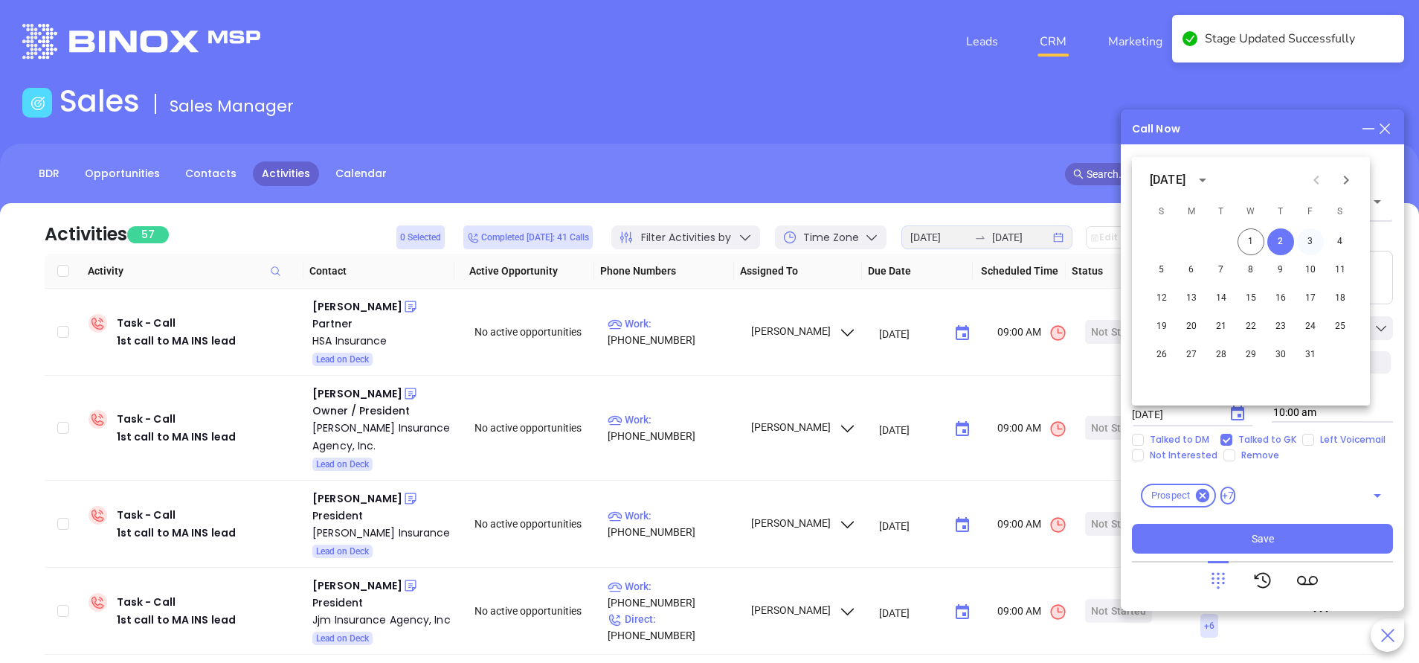
click at [1311, 239] on button "3" at bounding box center [1310, 241] width 27 height 27
type input "10/03/2025"
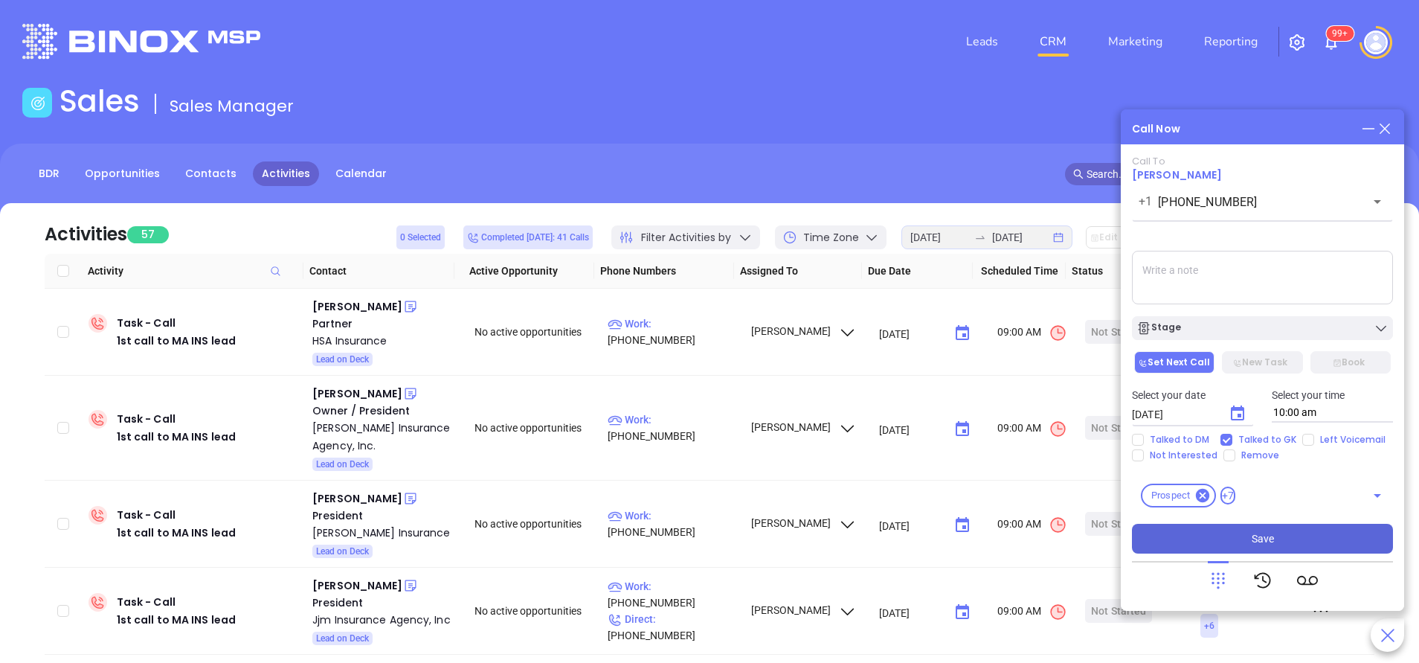
click at [1264, 540] on span "Save" at bounding box center [1263, 538] width 22 height 16
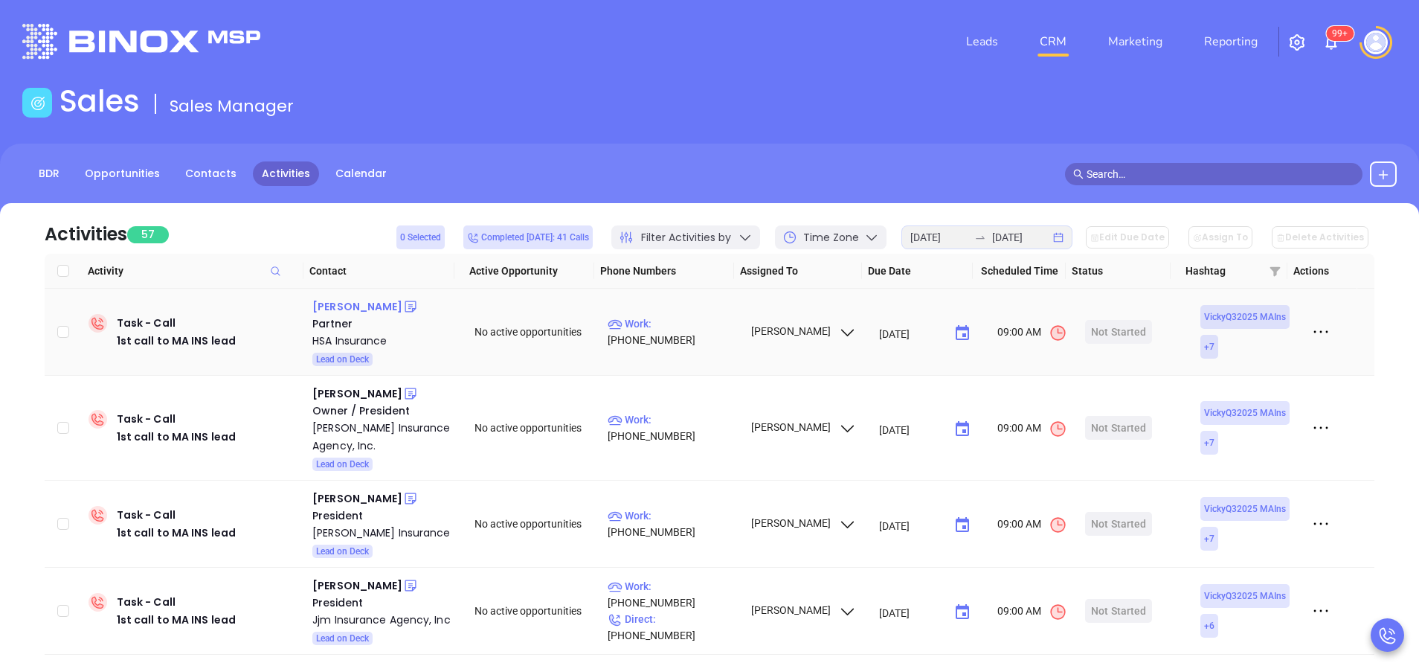
click at [347, 309] on div "Ron Jarvis" at bounding box center [357, 307] width 90 height 18
click at [660, 332] on p "Work : (877) 777-4414" at bounding box center [672, 331] width 129 height 33
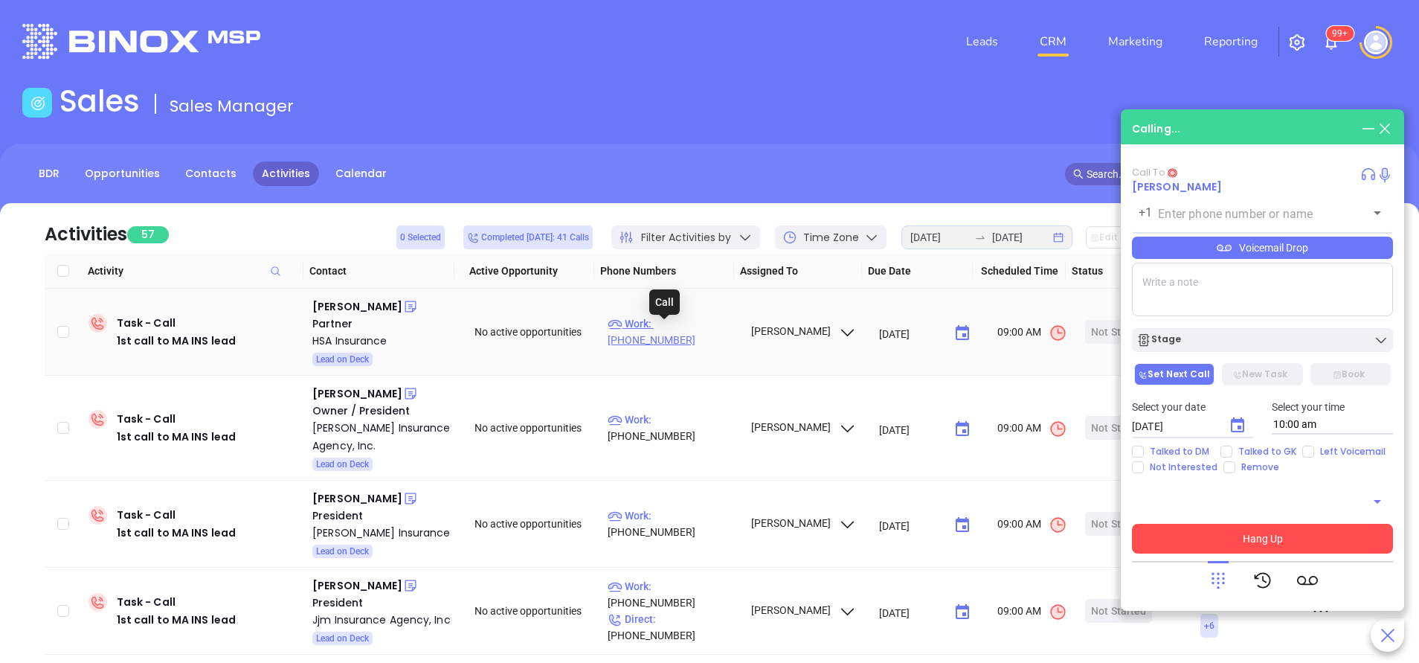
type input "(877) 777-4414"
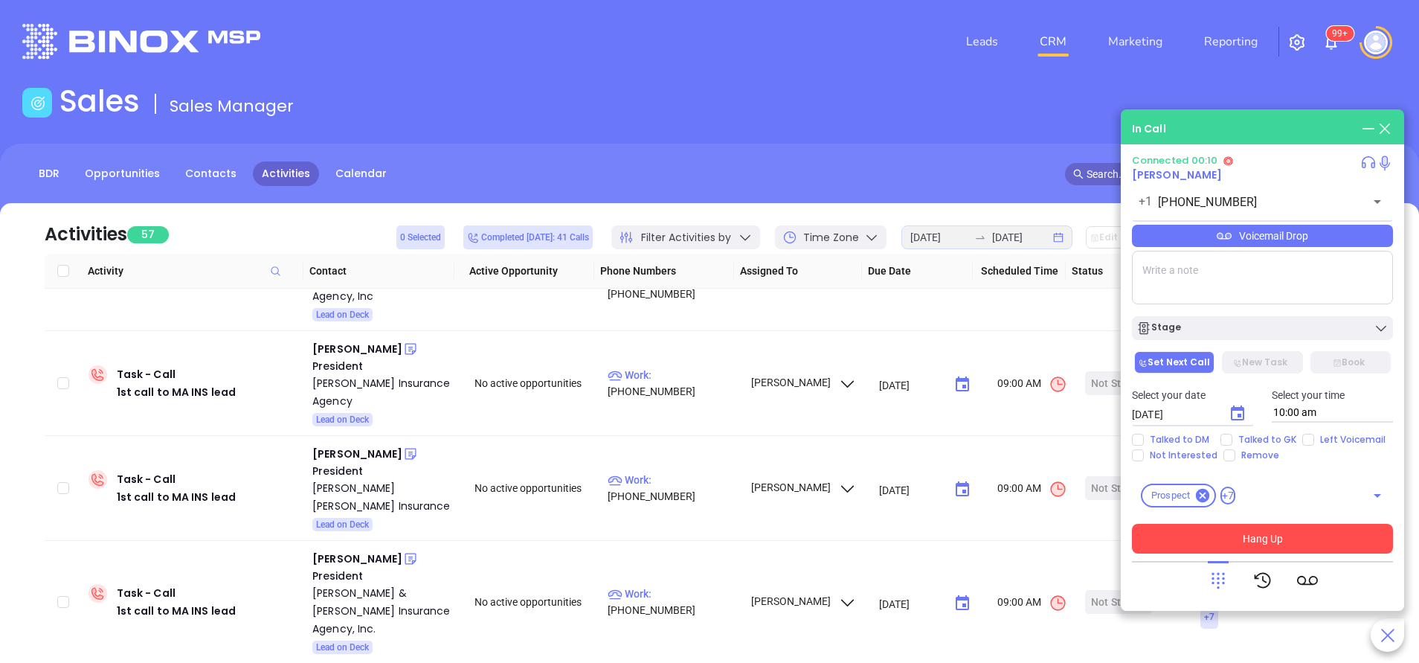
scroll to position [0, 0]
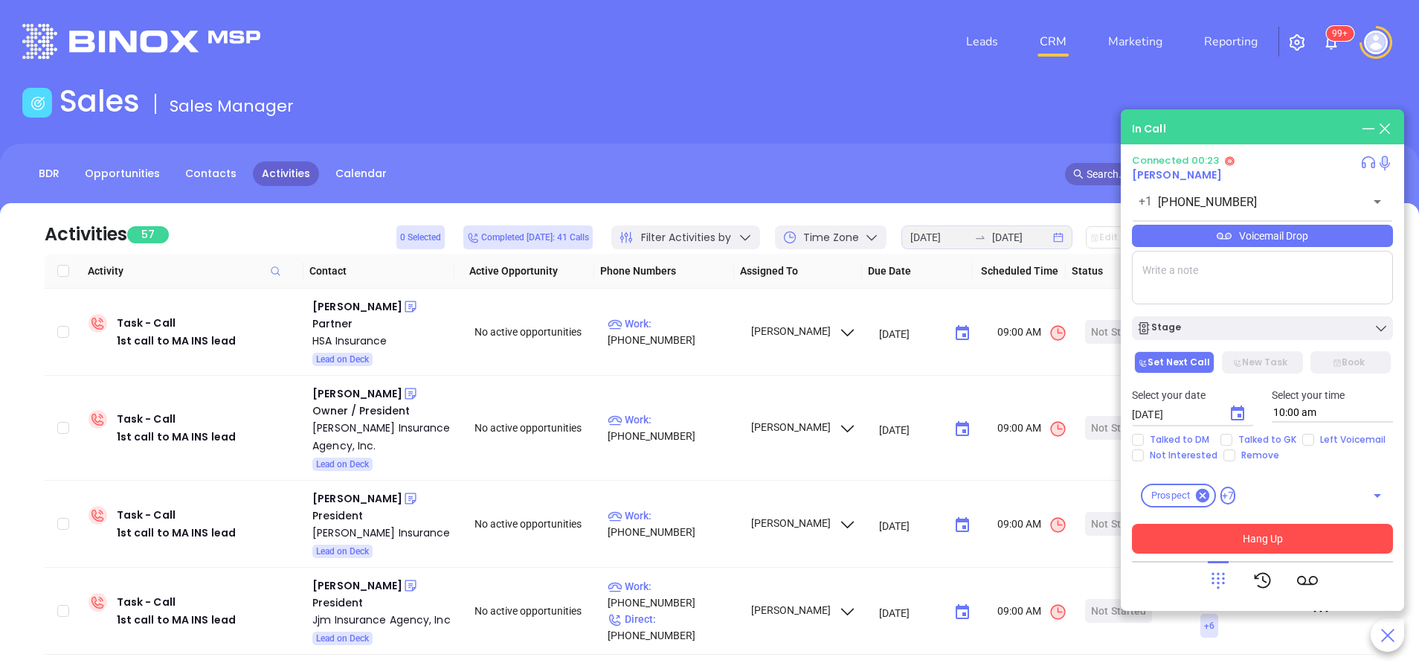
drag, startPoint x: 1217, startPoint y: 586, endPoint x: 1227, endPoint y: 538, distance: 49.5
click at [1217, 585] on icon at bounding box center [1218, 580] width 21 height 21
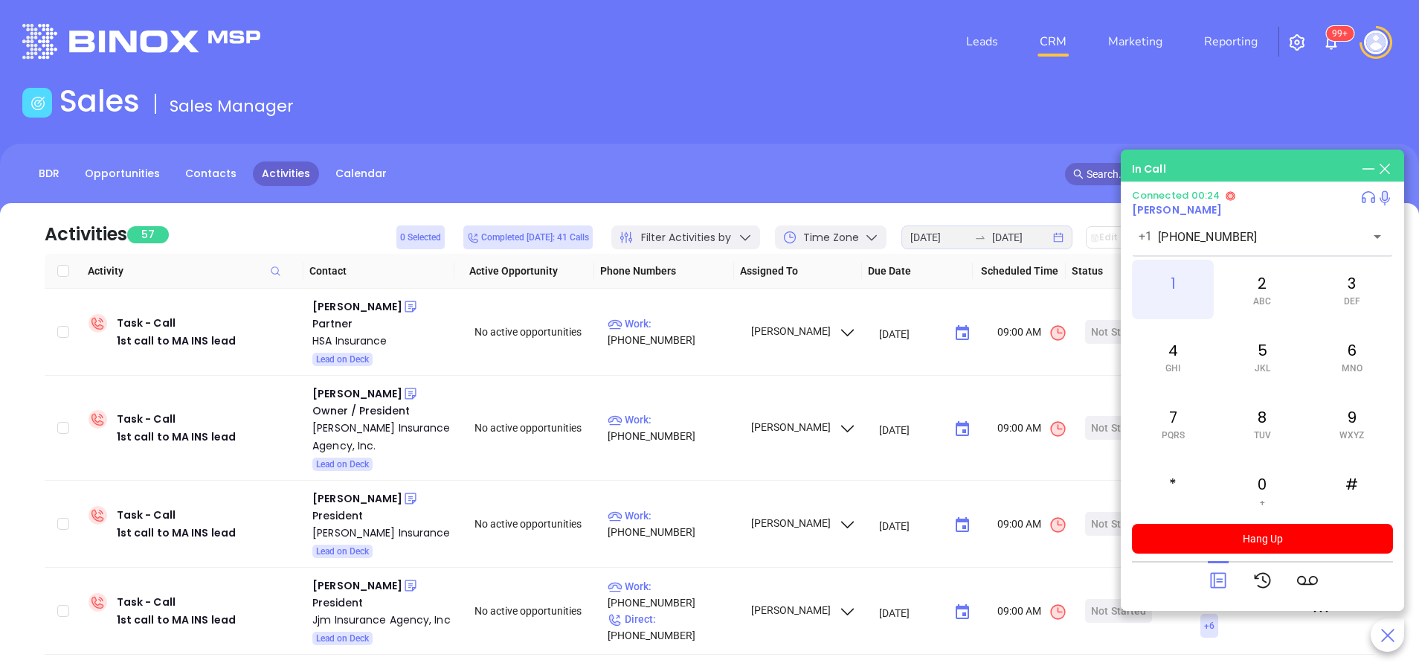
click at [1172, 277] on div "1" at bounding box center [1173, 290] width 82 height 60
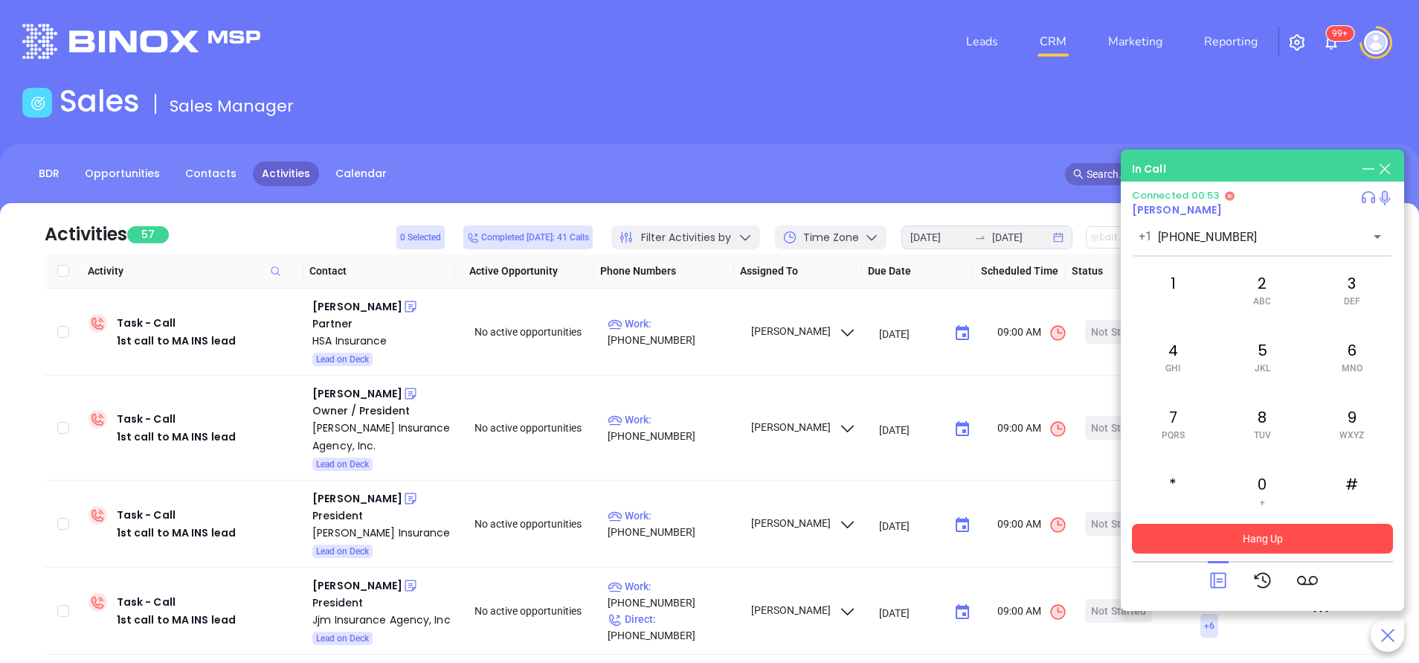
click at [1261, 537] on button "Hang Up" at bounding box center [1262, 539] width 261 height 30
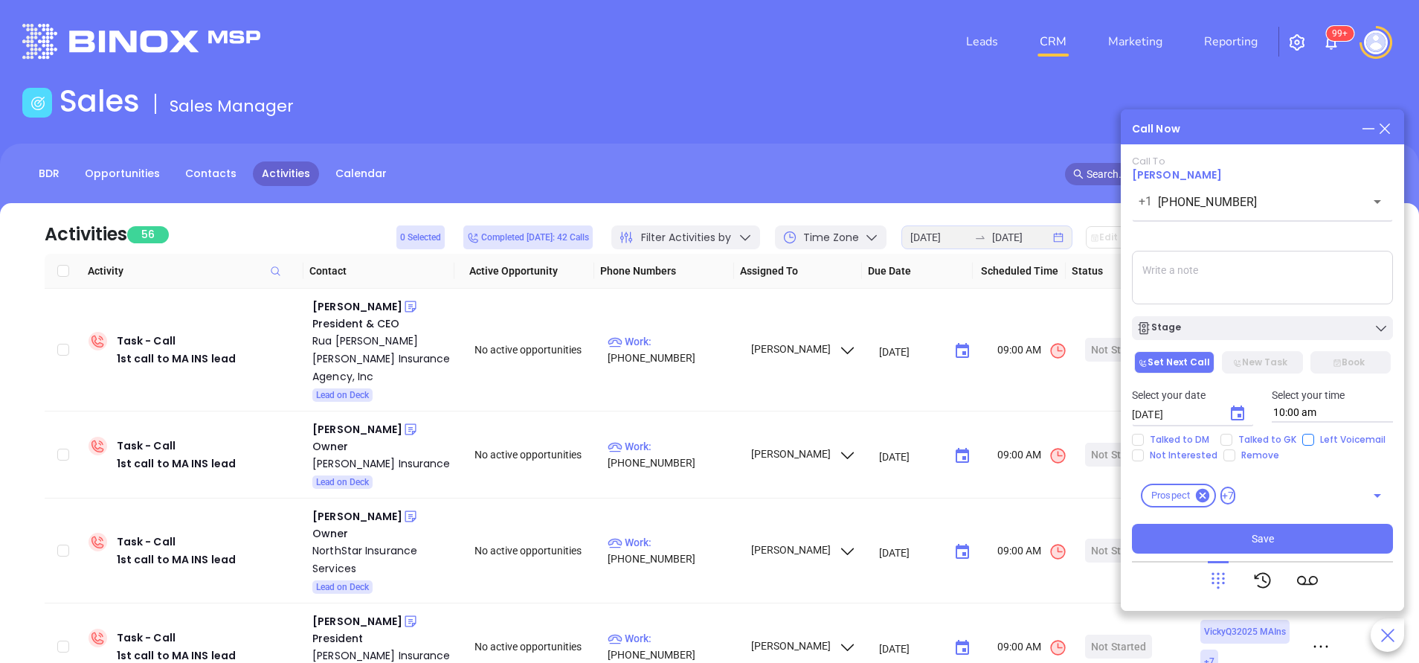
click at [1307, 435] on input "Left Voicemail" at bounding box center [1308, 440] width 12 height 12
checkbox input "true"
click at [1245, 332] on div "Stage" at bounding box center [1262, 328] width 252 height 15
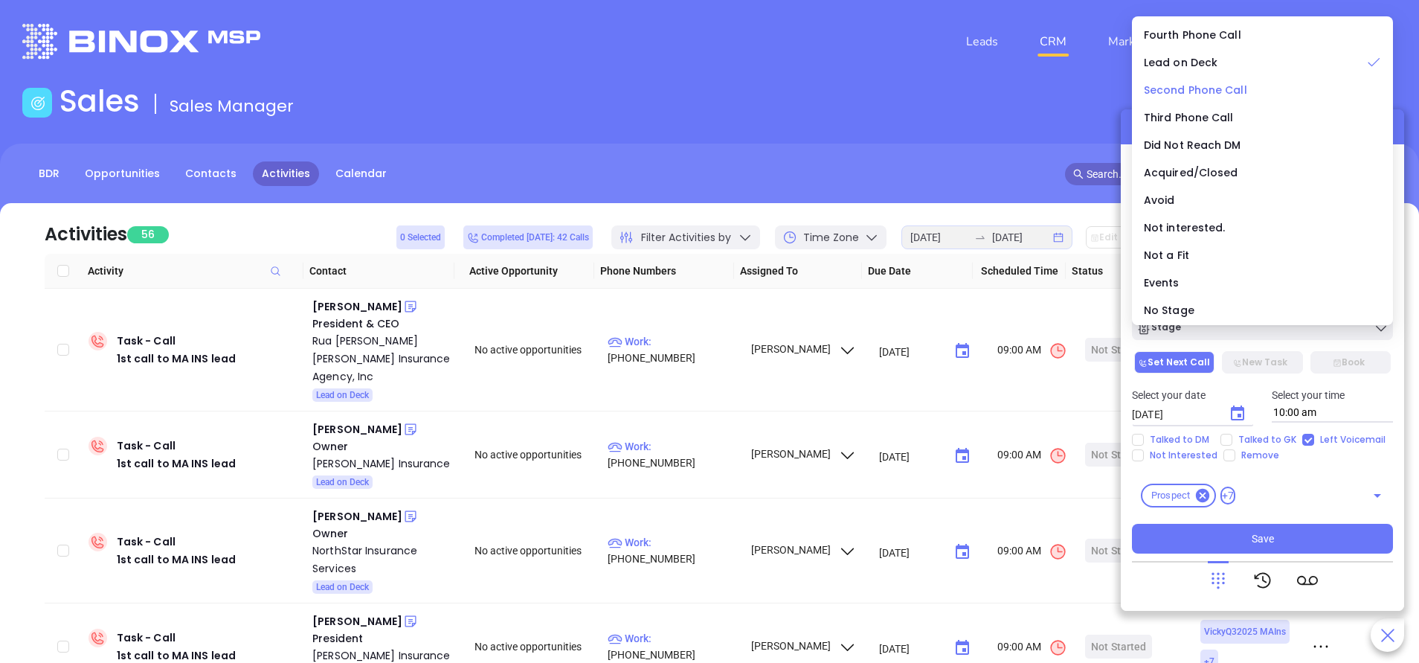
click at [1189, 90] on span "Second Phone Call" at bounding box center [1195, 90] width 103 height 15
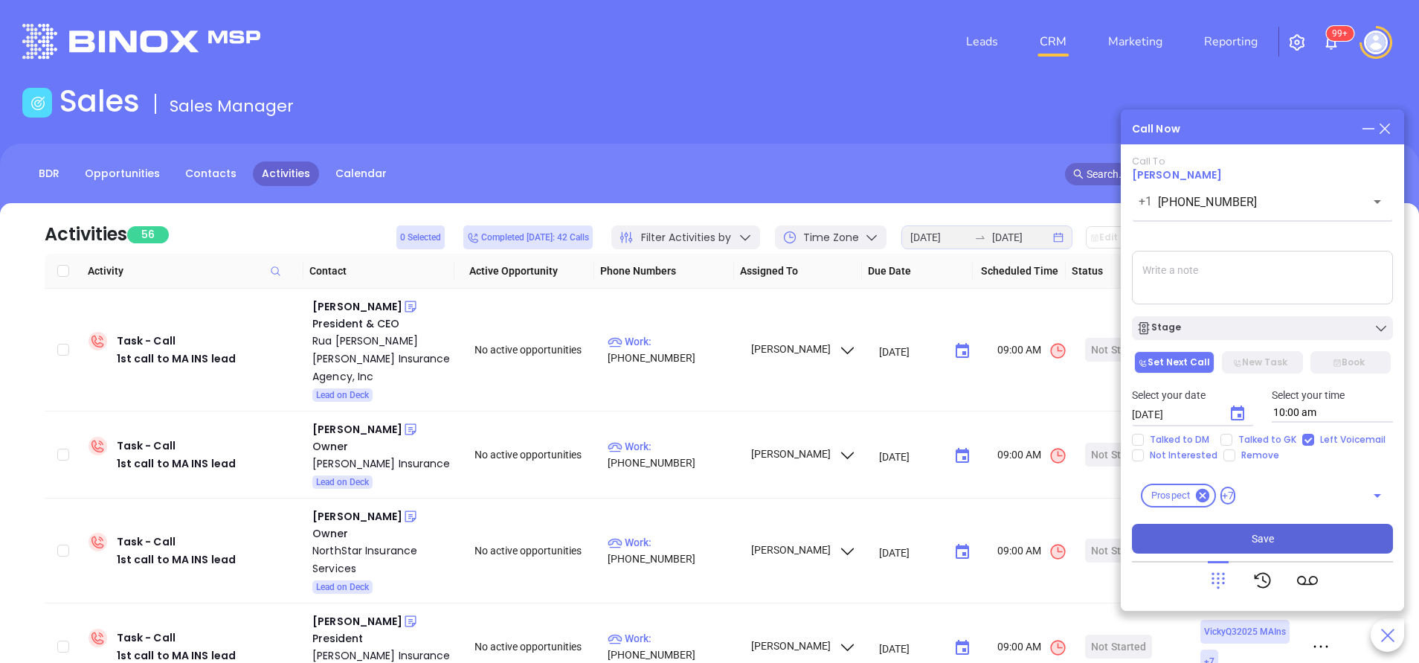
click at [1305, 530] on button "Save" at bounding box center [1262, 539] width 261 height 30
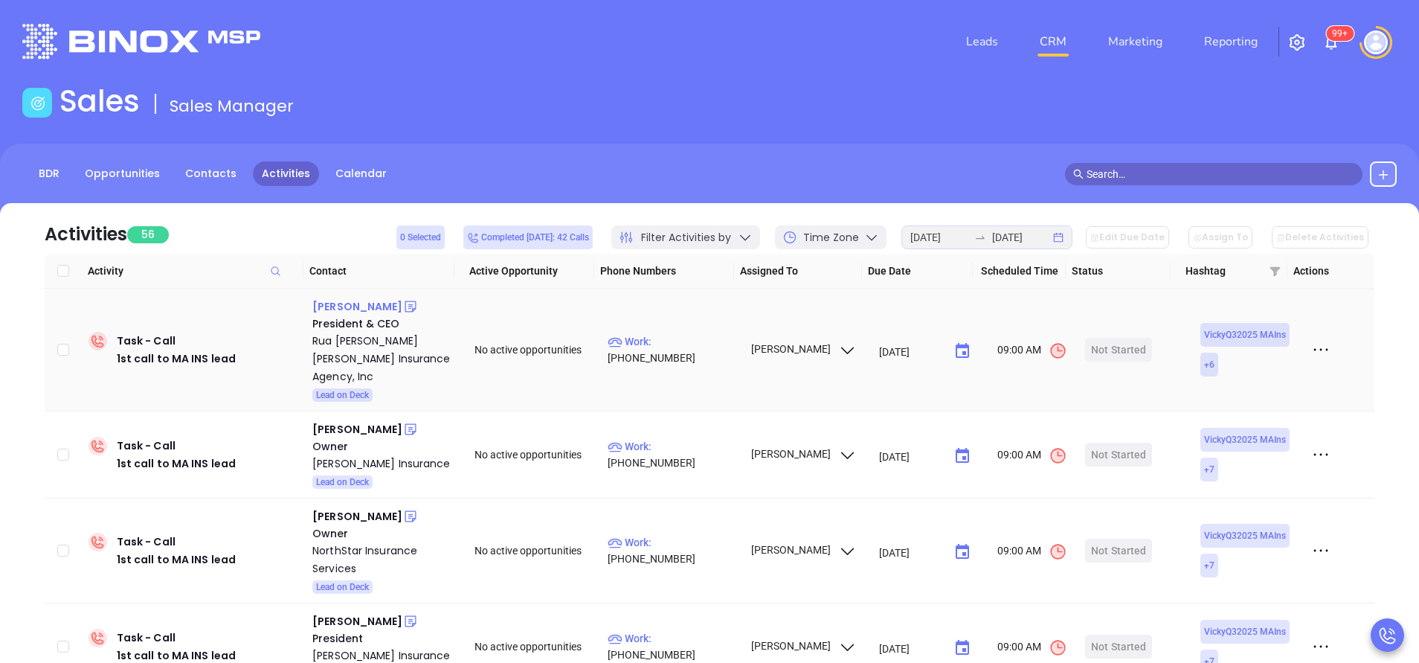
click at [352, 309] on div "Jason M. Rua" at bounding box center [357, 307] width 90 height 18
click at [689, 341] on p "Work : (508) 673-5808" at bounding box center [672, 349] width 129 height 33
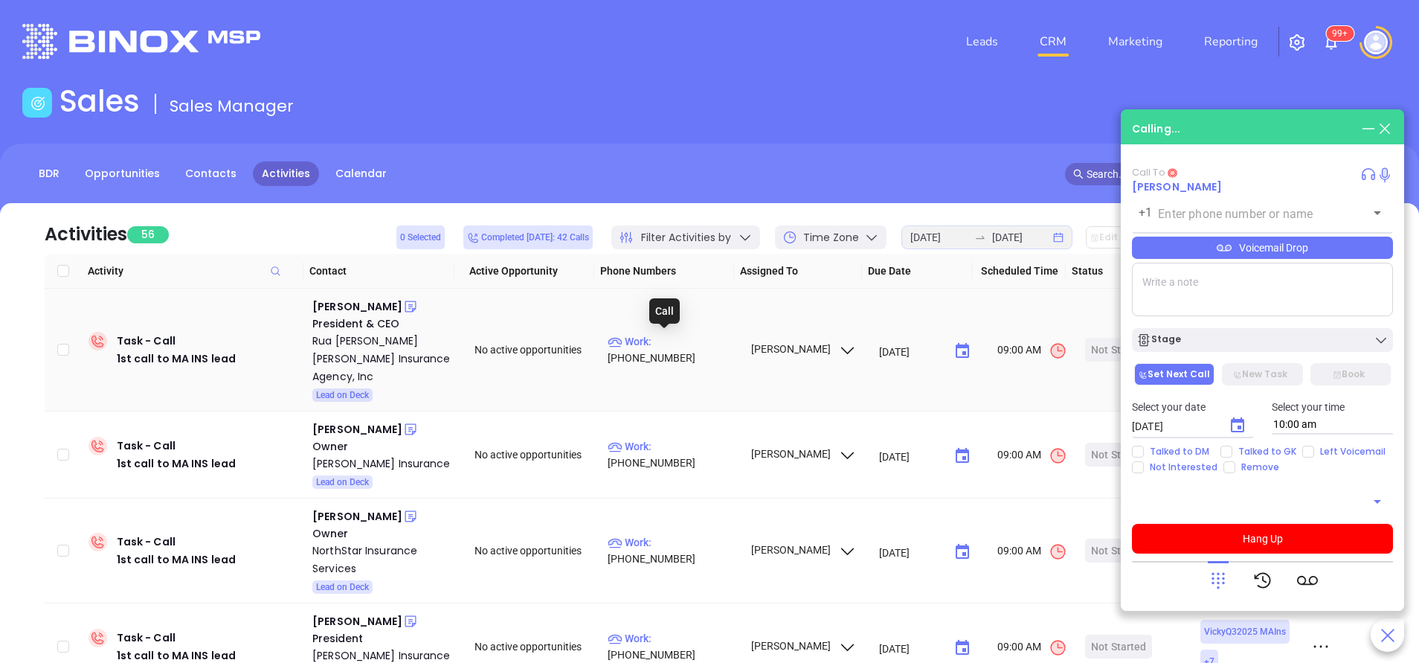
type input "(508) 673-5808"
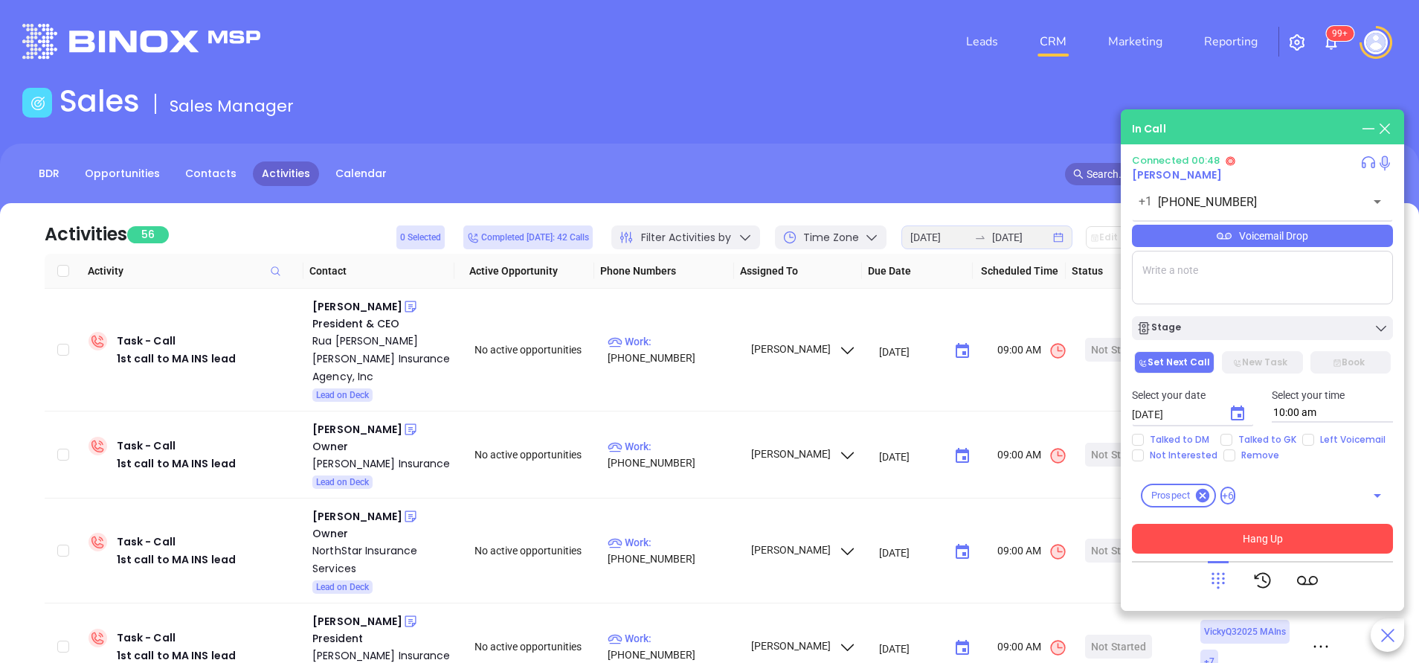
click at [1198, 551] on button "Hang Up" at bounding box center [1262, 539] width 261 height 30
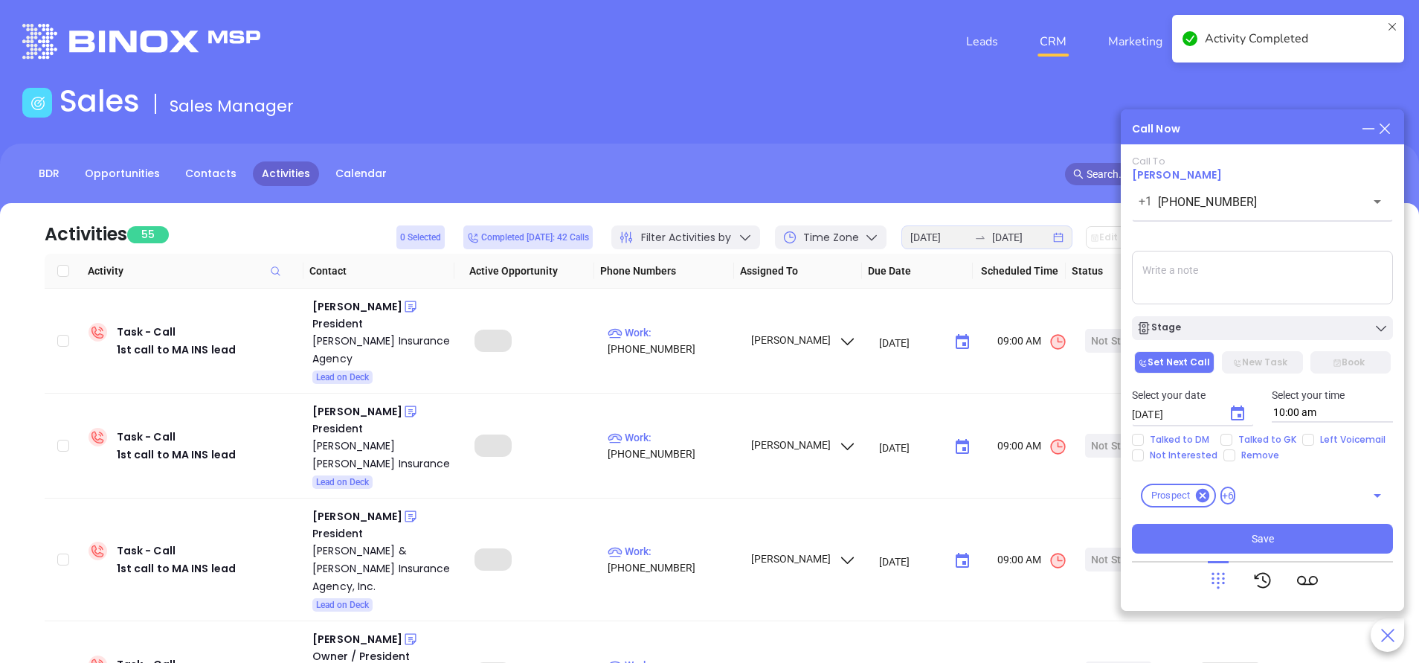
click at [1306, 443] on input "Left Voicemail" at bounding box center [1308, 440] width 12 height 12
checkbox input "true"
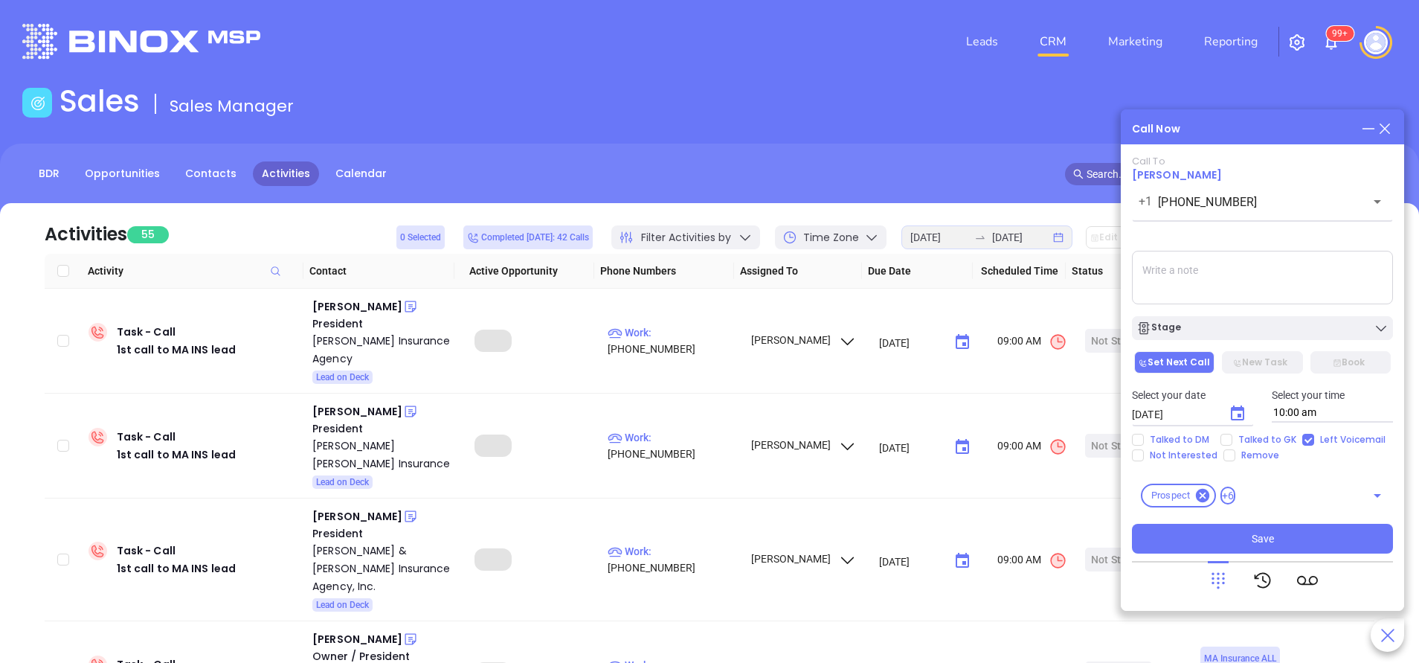
click at [1234, 411] on icon "Choose date, selected date is Oct 2, 2025" at bounding box center [1238, 414] width 18 height 18
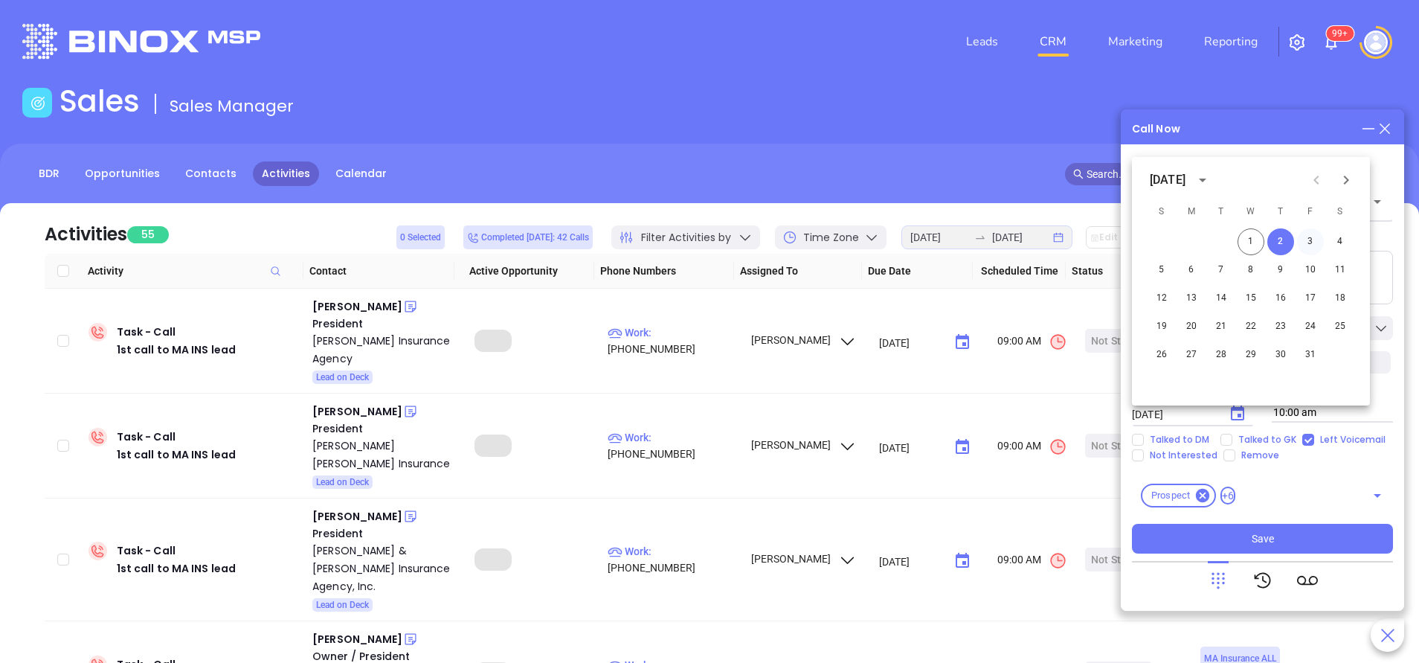
click at [1309, 242] on button "3" at bounding box center [1310, 241] width 27 height 27
type input "10/03/2025"
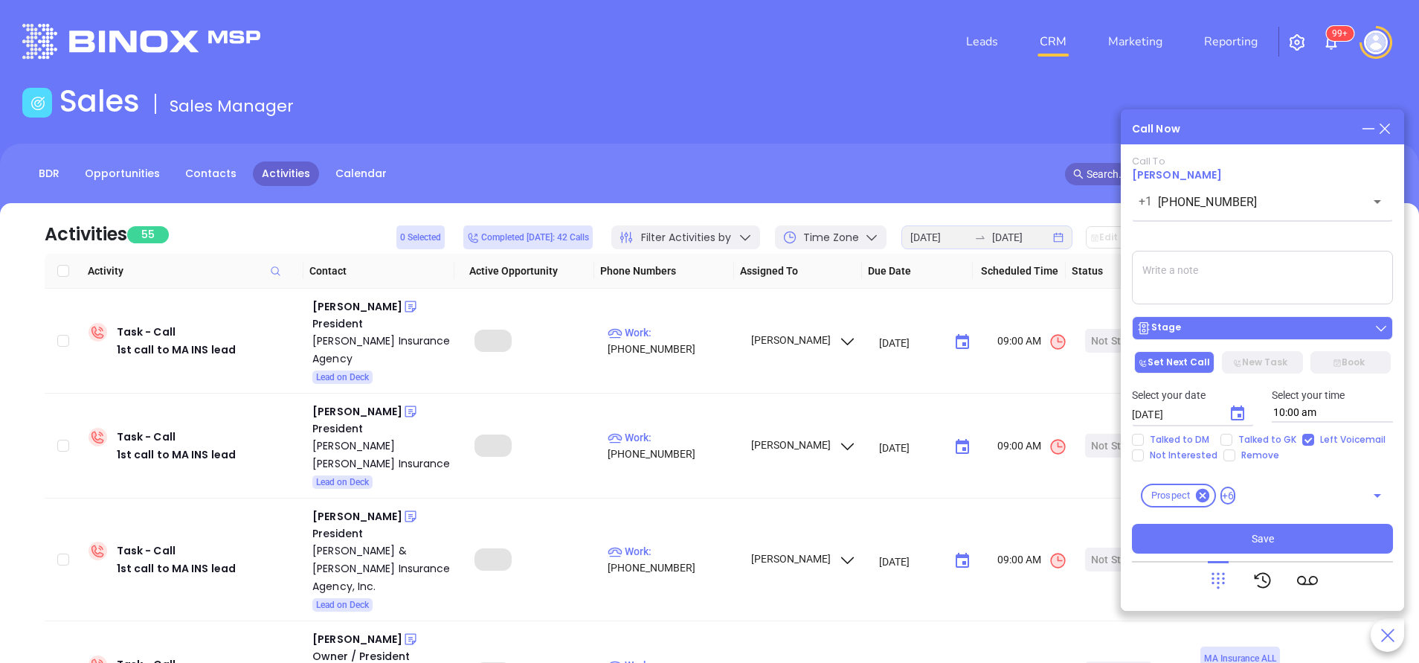
click at [1262, 333] on div "Stage" at bounding box center [1262, 328] width 252 height 15
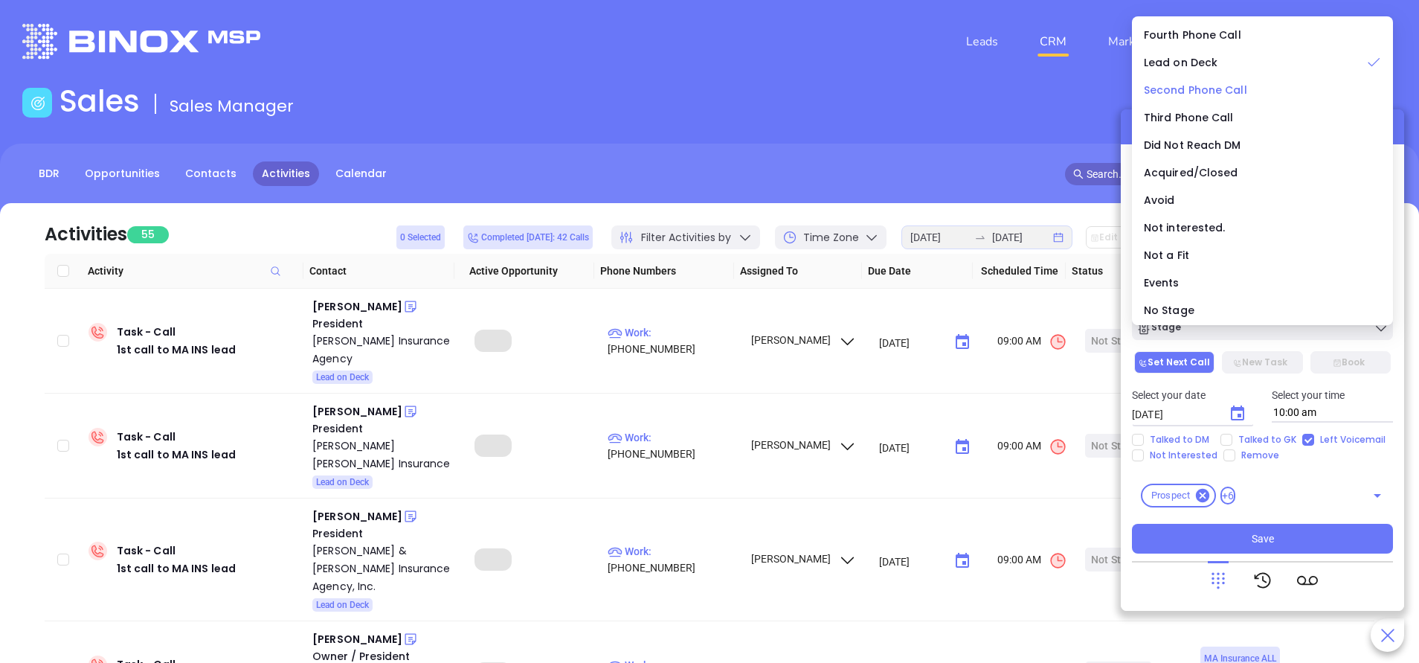
click at [1183, 90] on span "Second Phone Call" at bounding box center [1195, 90] width 103 height 15
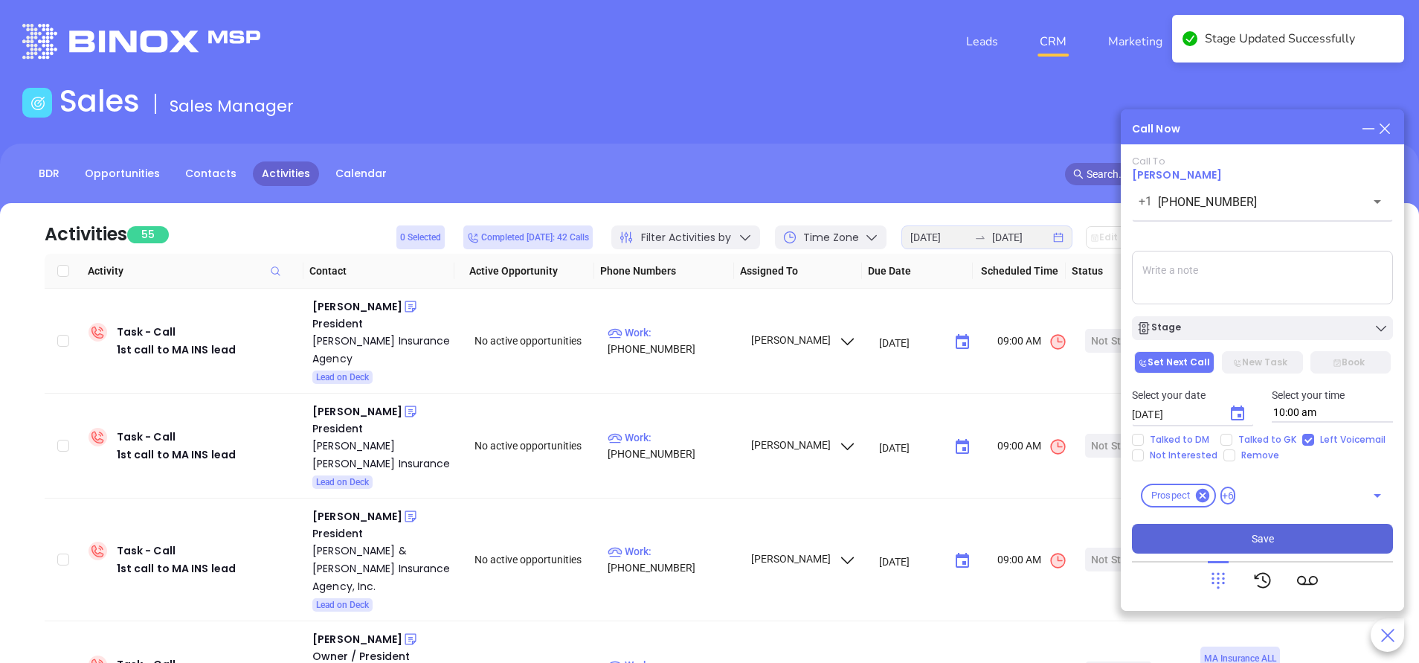
click at [1278, 537] on button "Save" at bounding box center [1262, 539] width 261 height 30
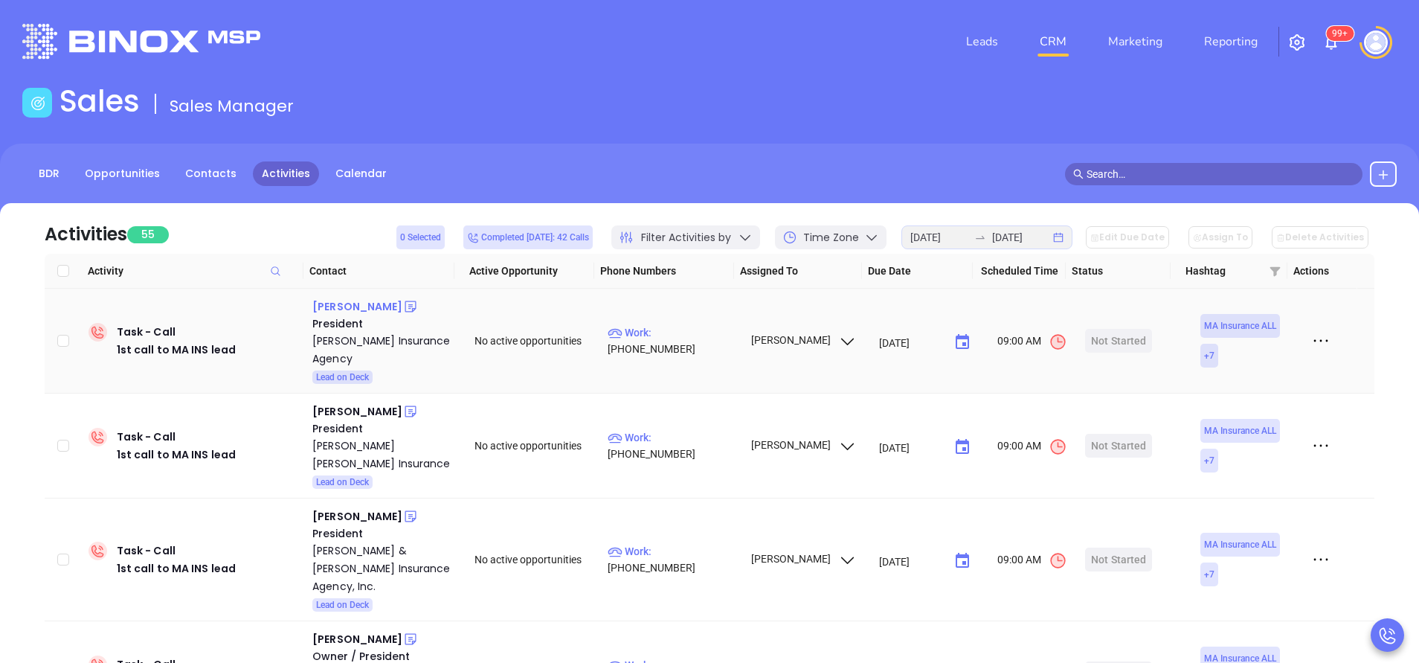
click at [355, 306] on div "Tim LaRovere" at bounding box center [357, 307] width 90 height 18
click at [685, 341] on p "Work : (617) 387-9700" at bounding box center [672, 340] width 129 height 33
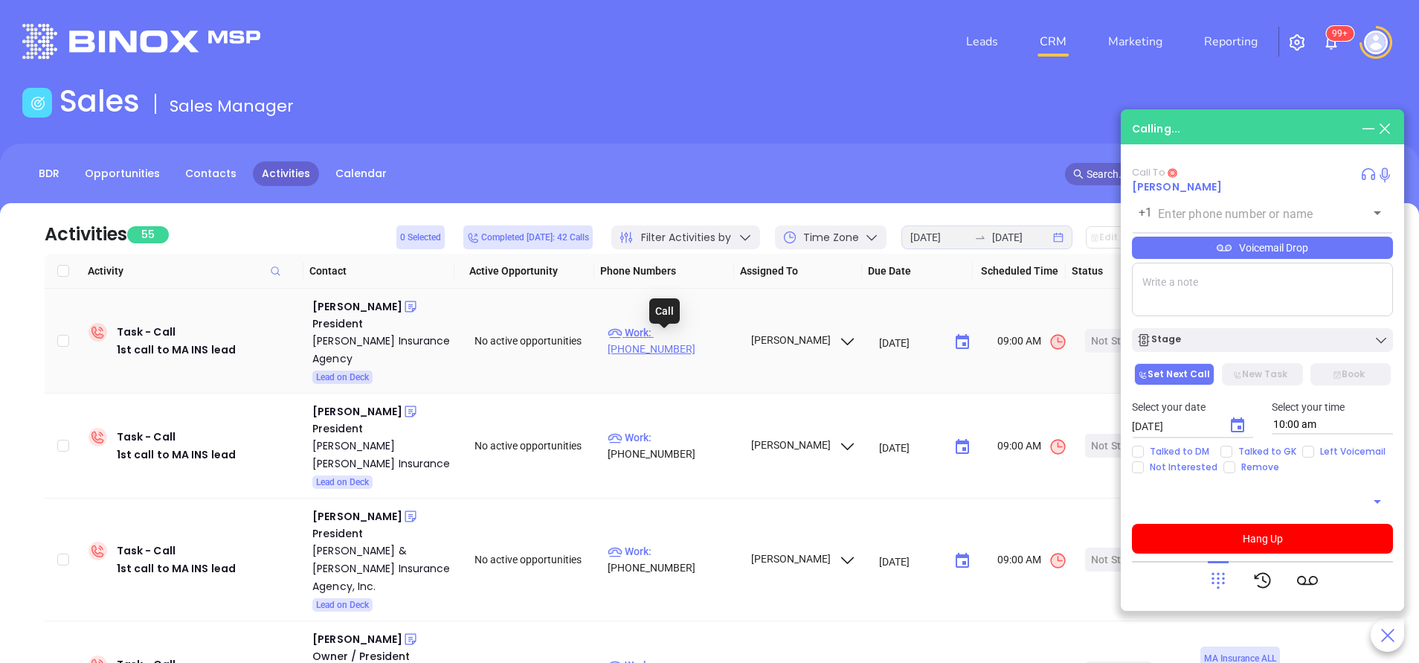
type input "(617) 387-9700"
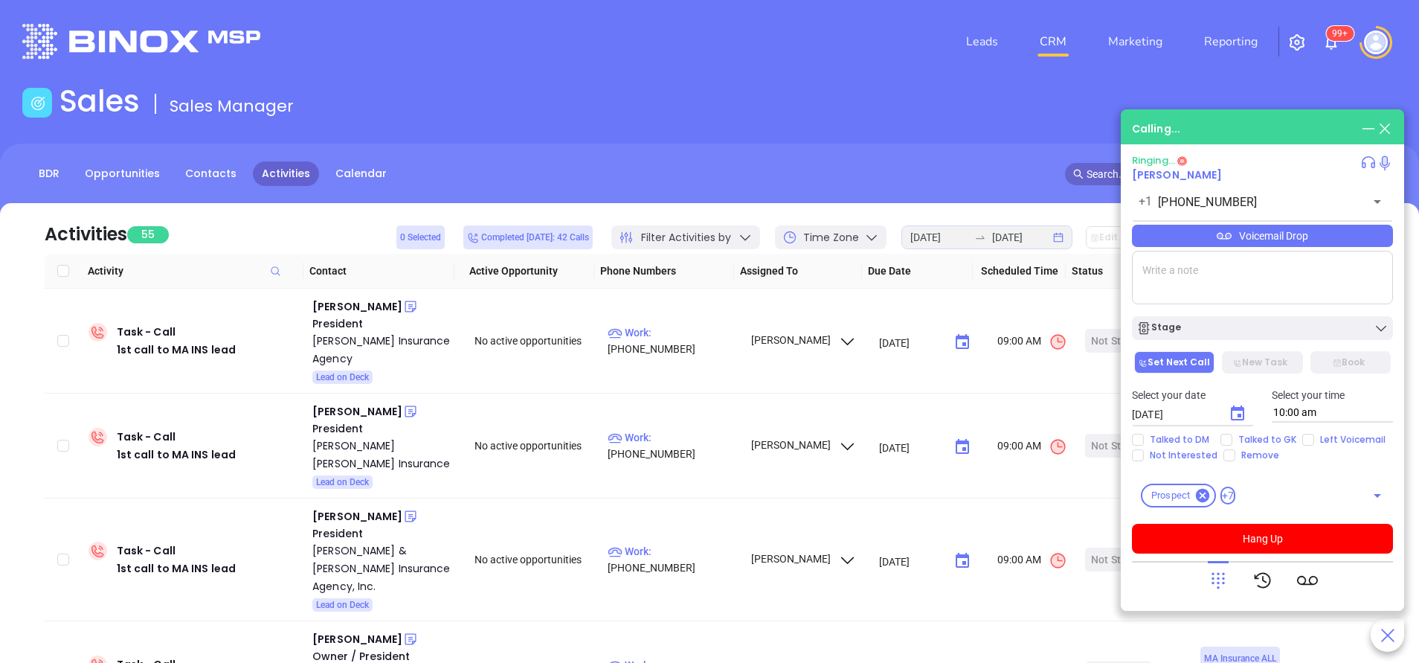
click at [672, 39] on div "Leads CRM Marketing Reporting 99+" at bounding box center [941, 42] width 928 height 54
click at [662, 53] on div "Leads CRM Marketing Reporting 99+" at bounding box center [941, 42] width 928 height 54
click at [1216, 573] on icon at bounding box center [1218, 580] width 21 height 21
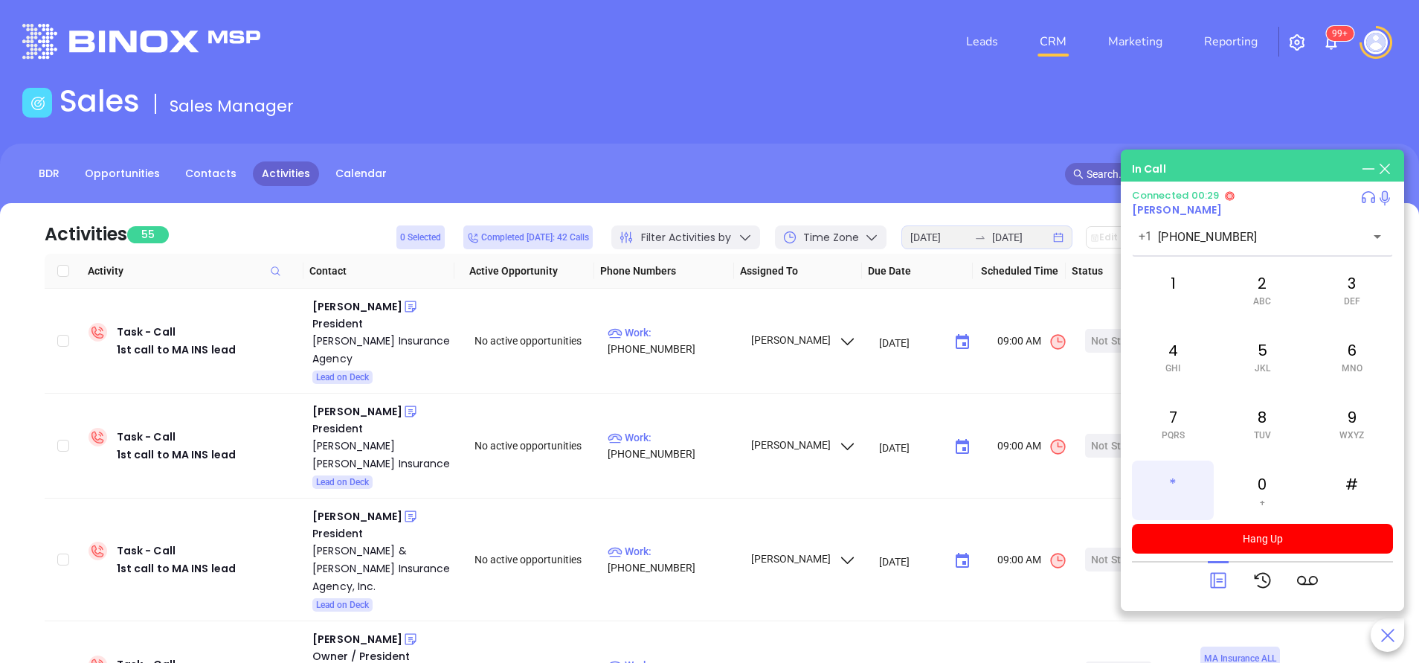
click at [1165, 486] on div "*" at bounding box center [1173, 490] width 82 height 60
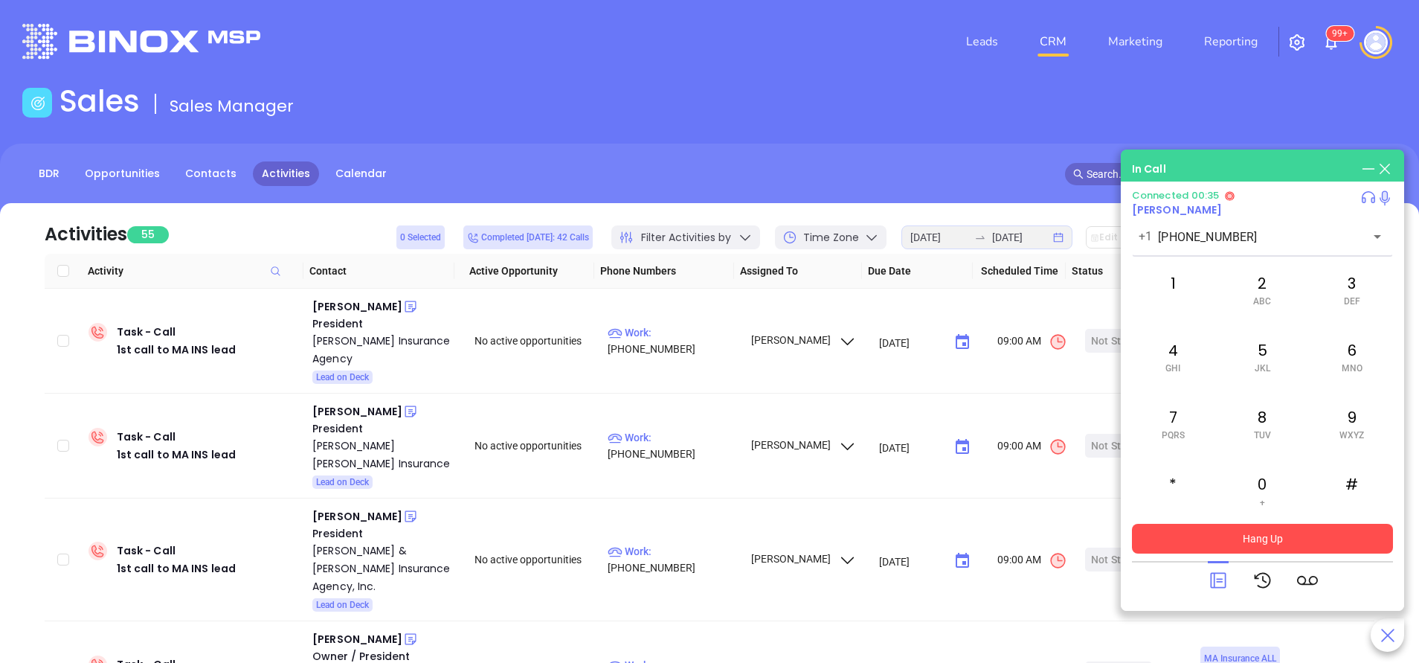
click at [1288, 543] on button "Hang Up" at bounding box center [1262, 539] width 261 height 30
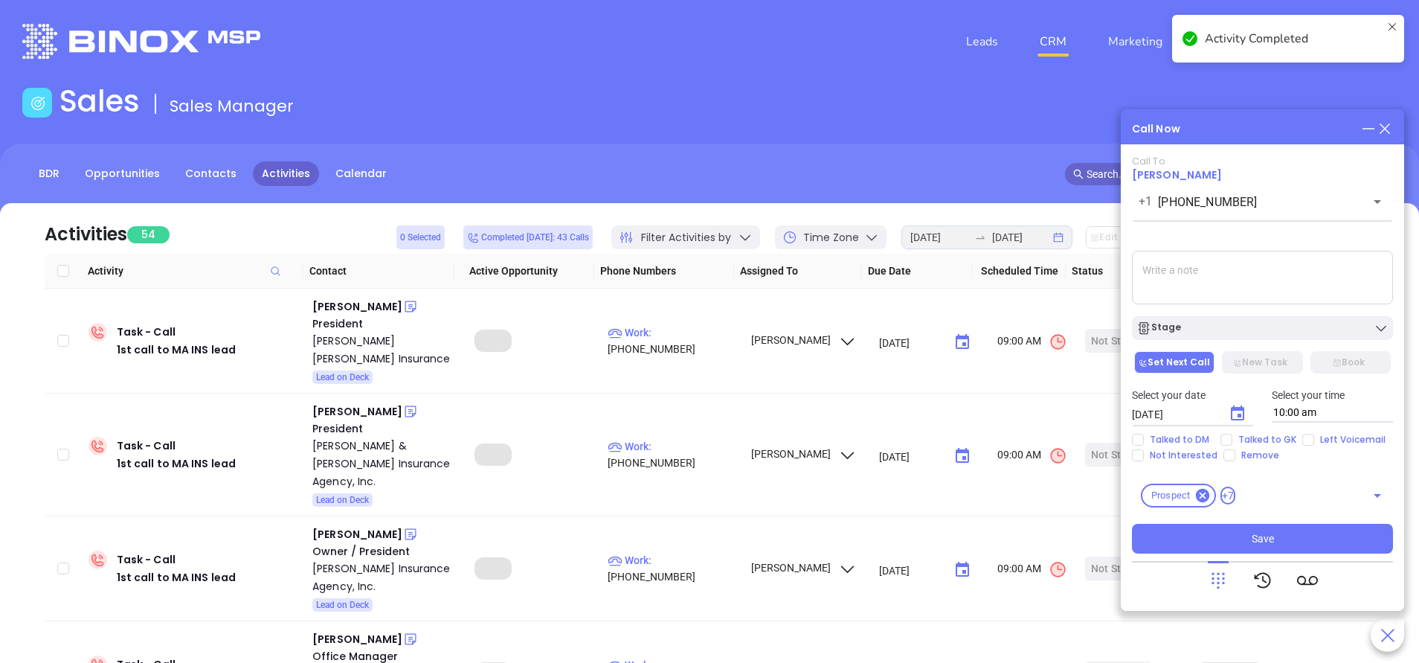
click at [1308, 439] on input "Left Voicemail" at bounding box center [1308, 440] width 12 height 12
checkbox input "true"
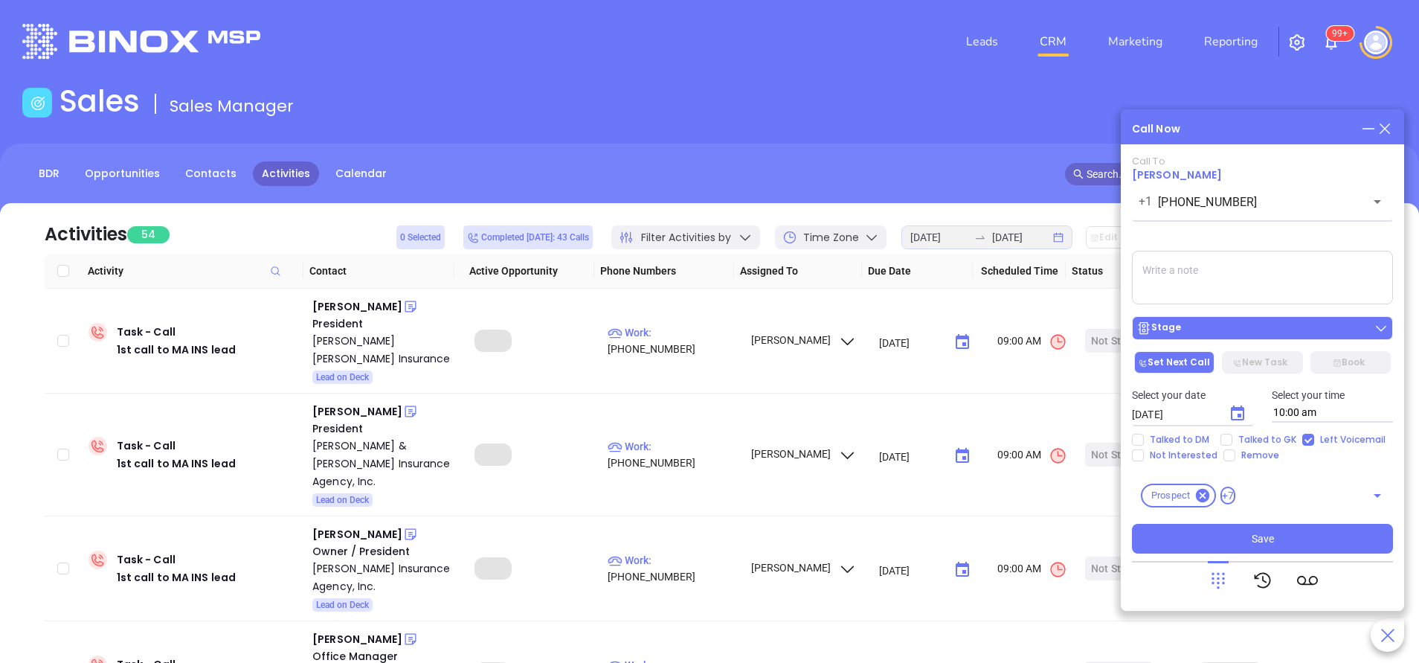
click at [1204, 329] on div "Stage" at bounding box center [1262, 328] width 252 height 15
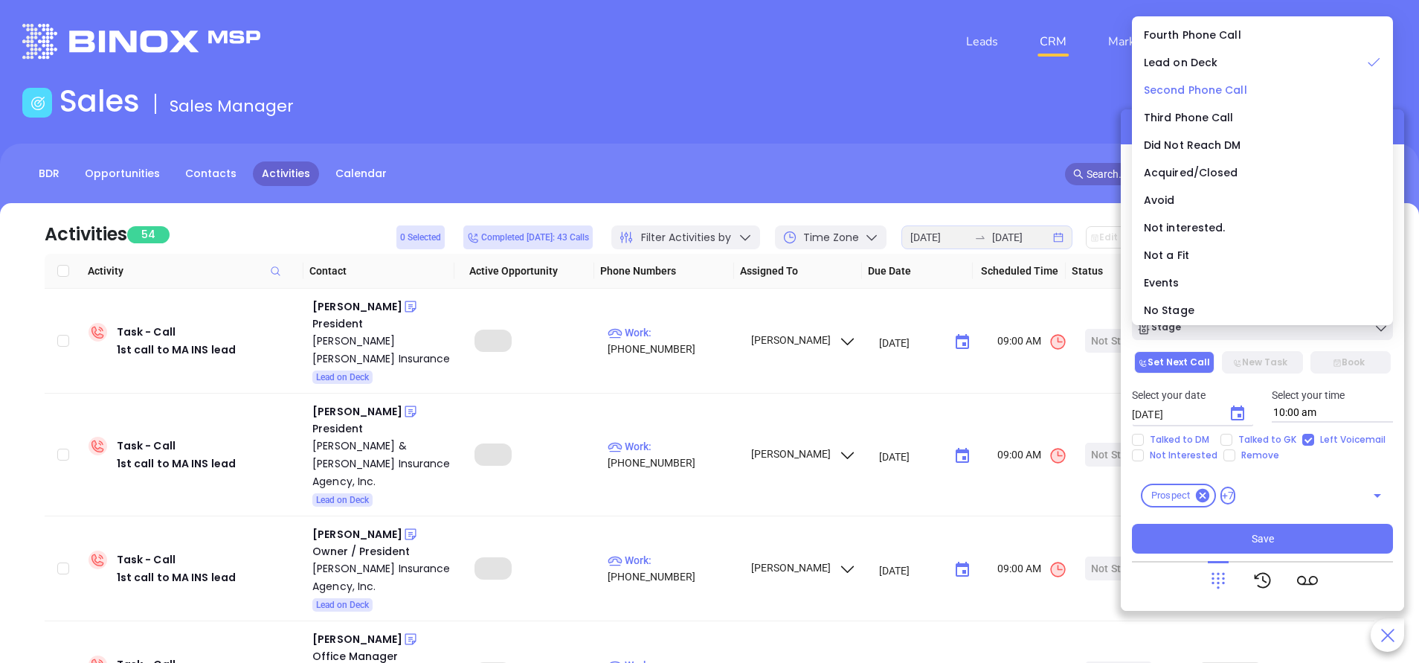
click at [1200, 91] on span "Second Phone Call" at bounding box center [1195, 90] width 103 height 15
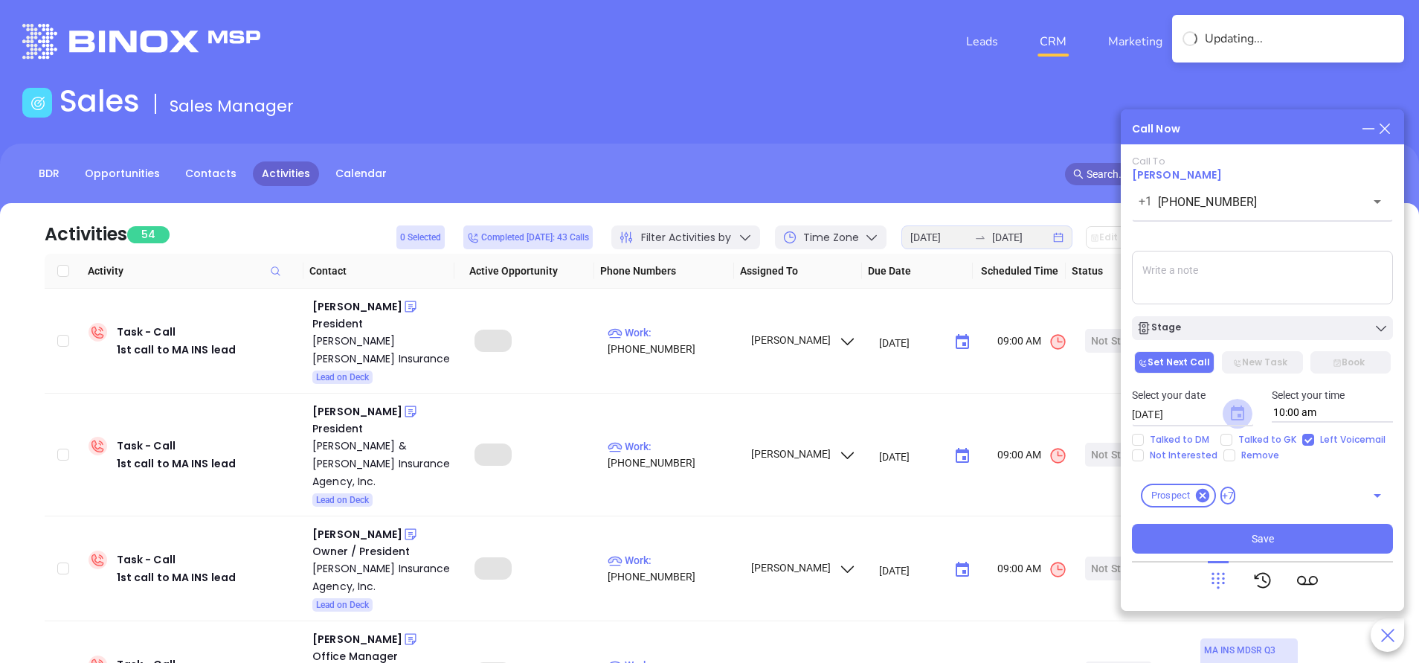
click at [1234, 411] on icon "Choose date, selected date is Oct 2, 2025" at bounding box center [1238, 414] width 18 height 18
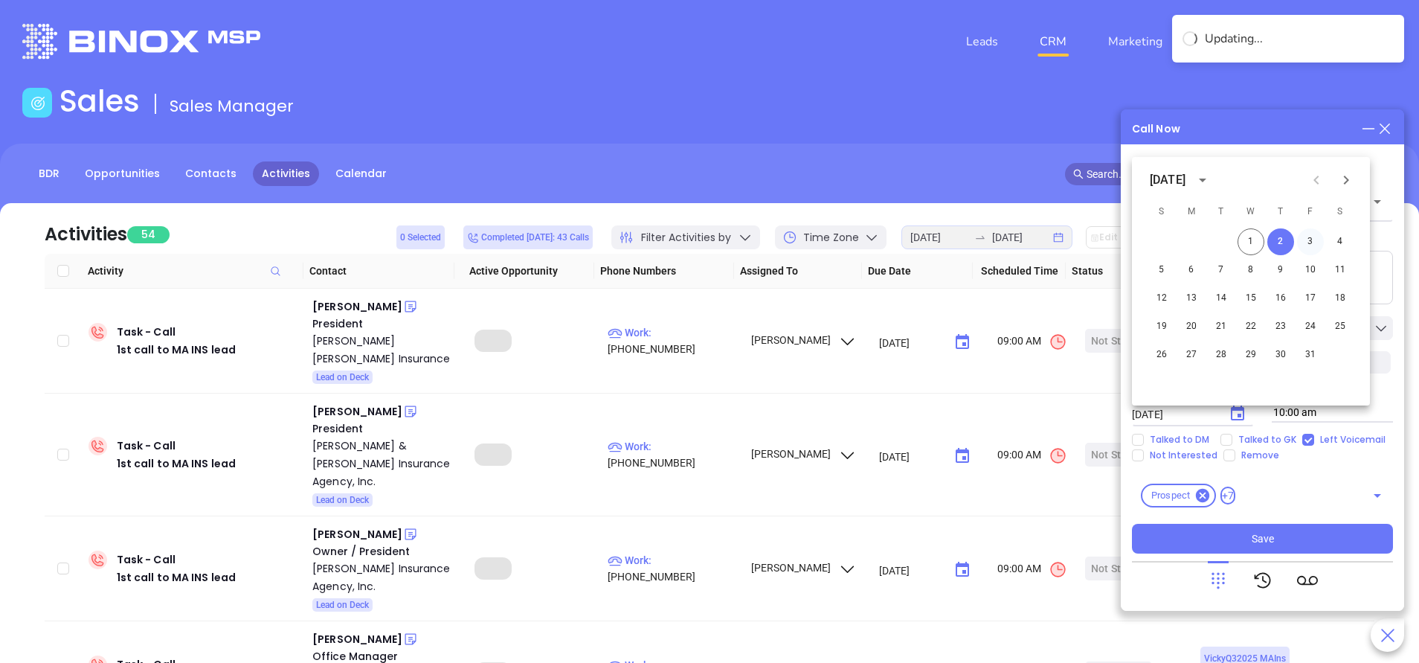
click at [1310, 241] on button "3" at bounding box center [1310, 241] width 27 height 27
type input "10/03/2025"
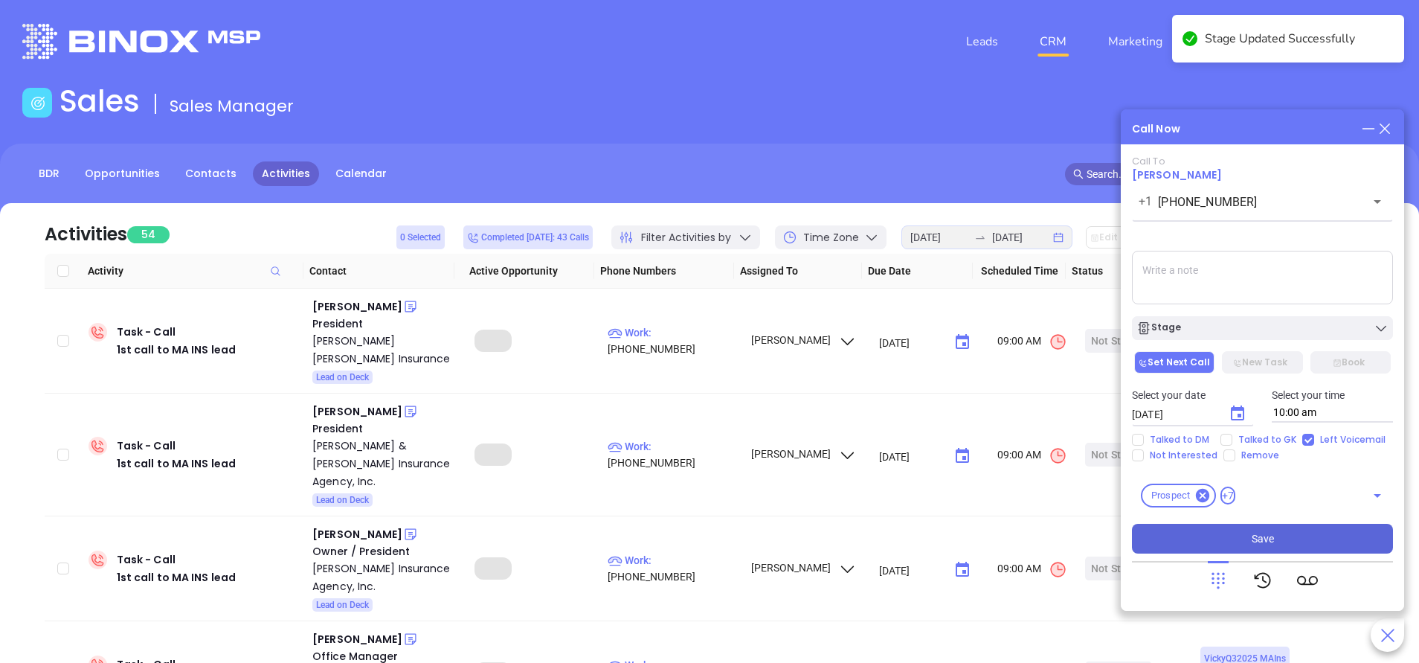
click at [1230, 537] on button "Save" at bounding box center [1262, 539] width 261 height 30
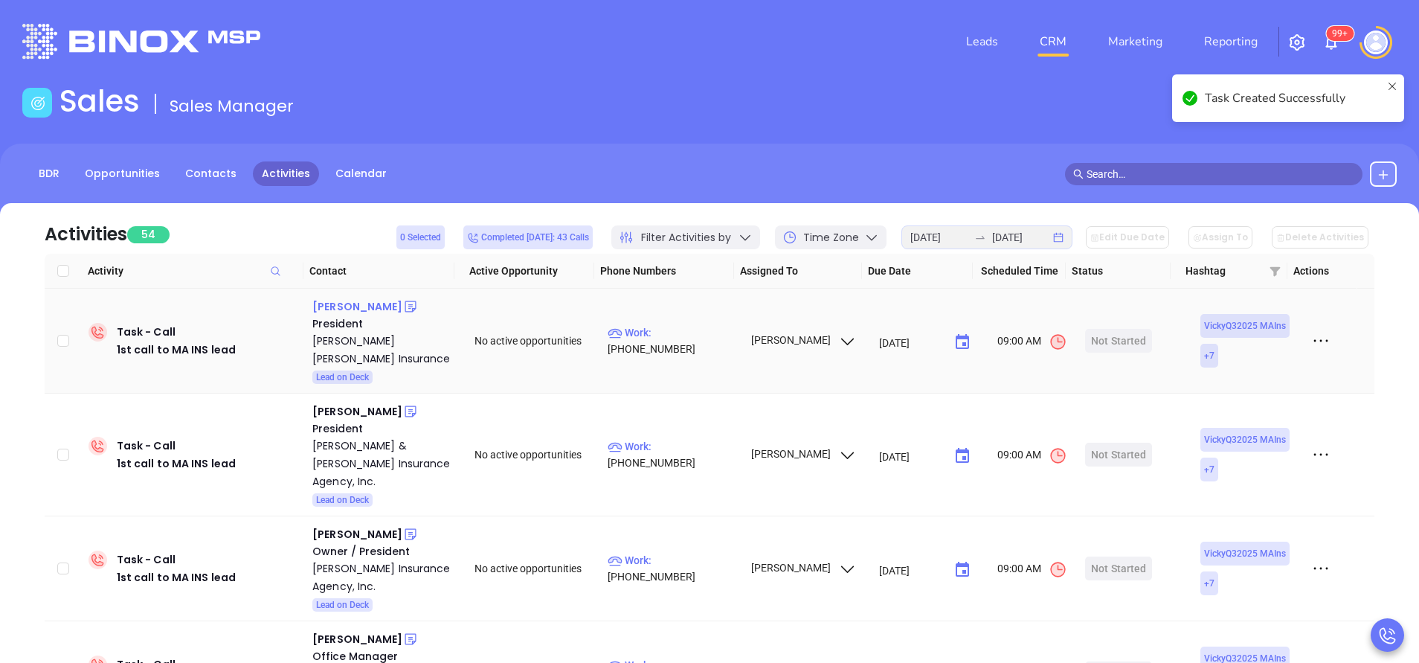
click at [350, 306] on div "Tom Gravelin" at bounding box center [357, 307] width 90 height 18
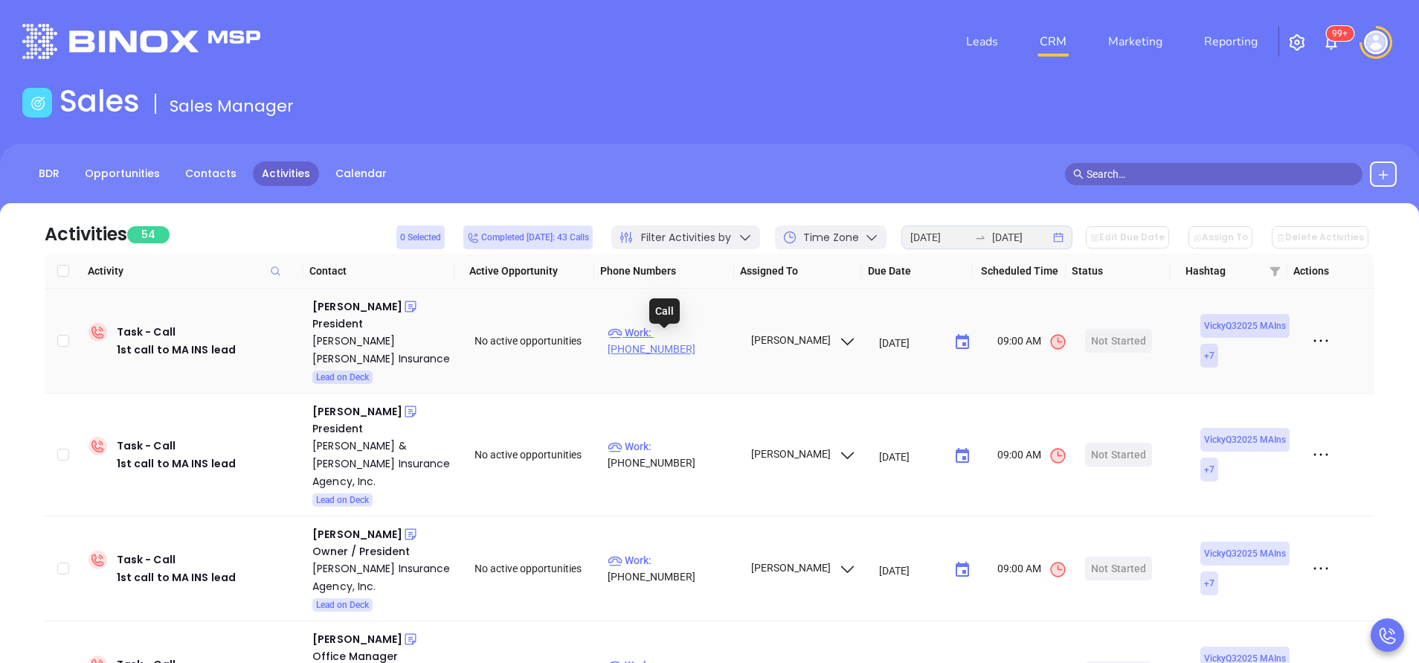
click at [673, 346] on p "Work : (413) 283-8378" at bounding box center [672, 340] width 129 height 33
type input "(413) 283-8378"
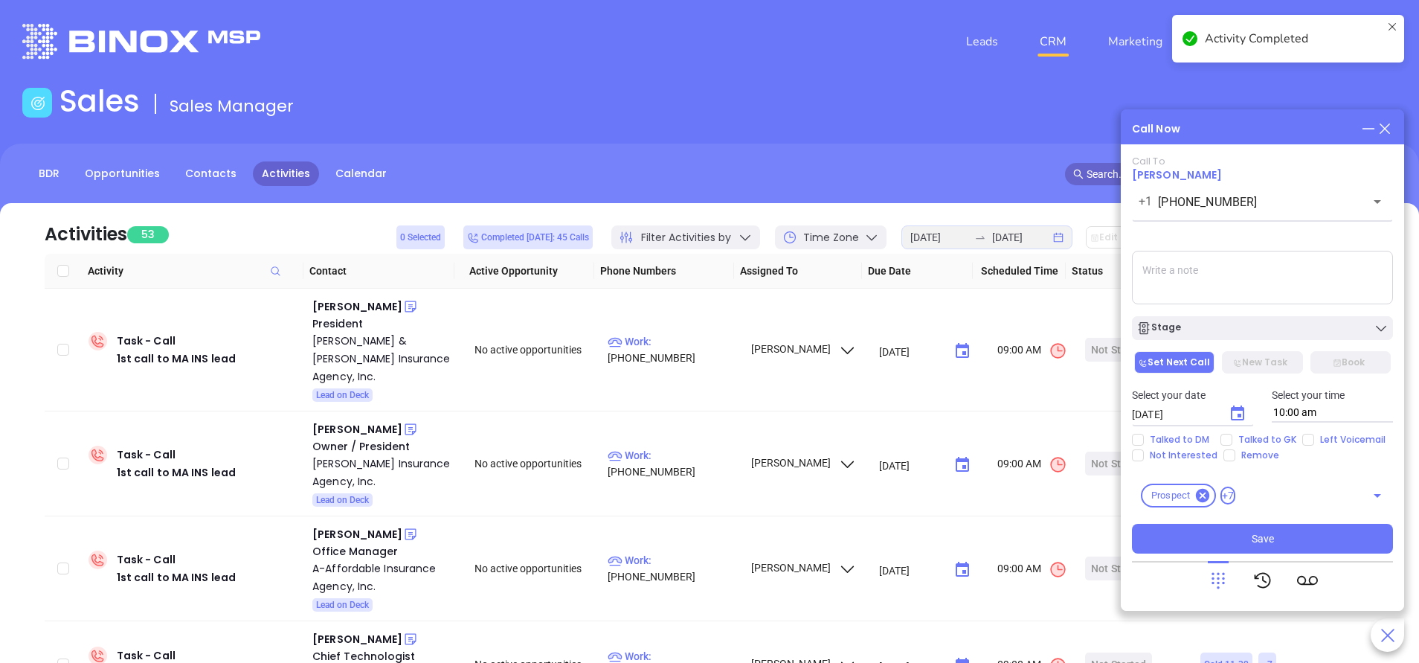
click at [1237, 262] on textarea at bounding box center [1262, 278] width 261 height 54
paste textarea "in December 2020, Hometown expanded into western Massachusetts by acquiring Cri…"
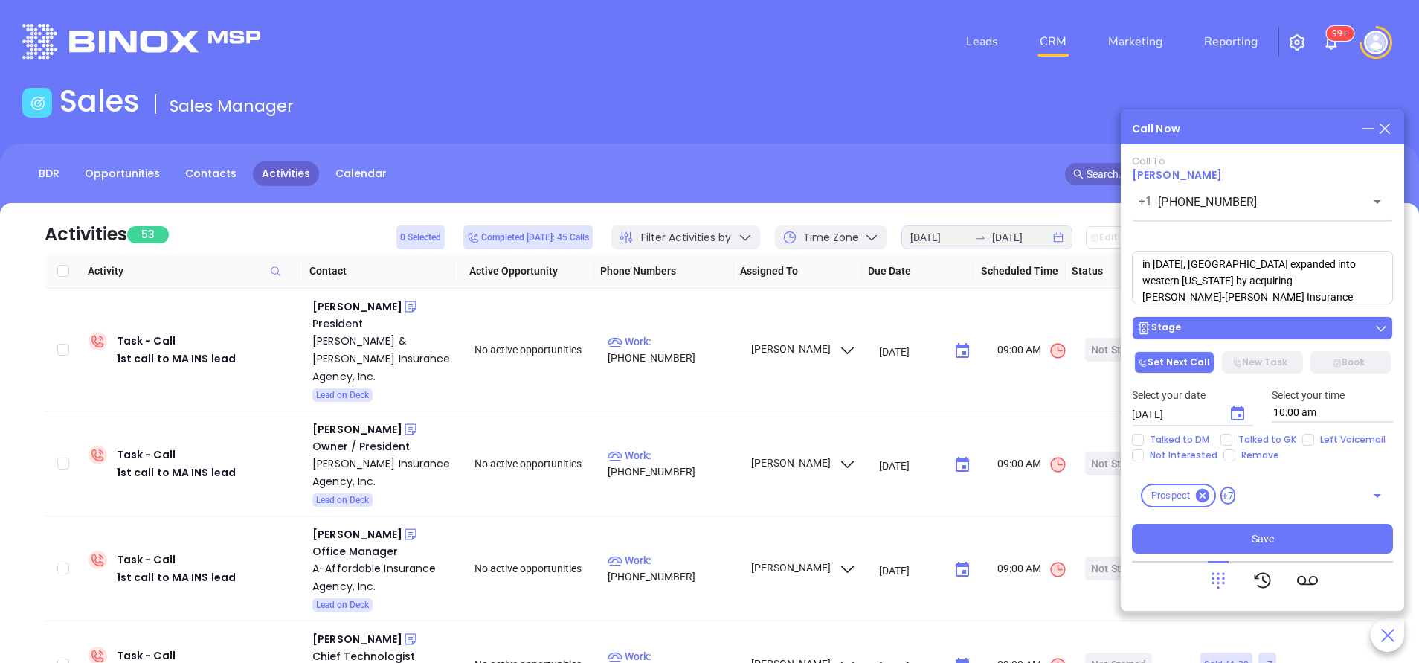
type textarea "in December 2020, Hometown expanded into western Massachusetts by acquiring Cri…"
click at [1209, 331] on div "Stage" at bounding box center [1262, 328] width 252 height 15
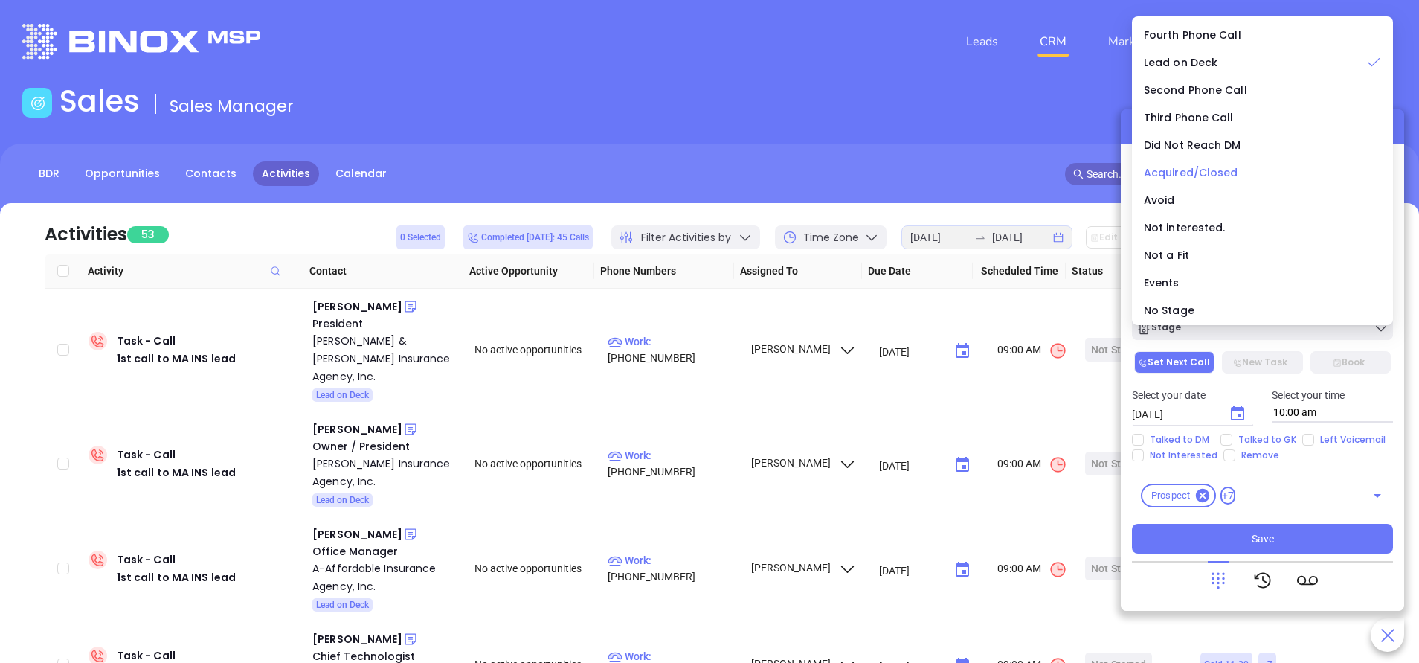
click at [1221, 170] on span "Acquired/Closed" at bounding box center [1191, 172] width 94 height 15
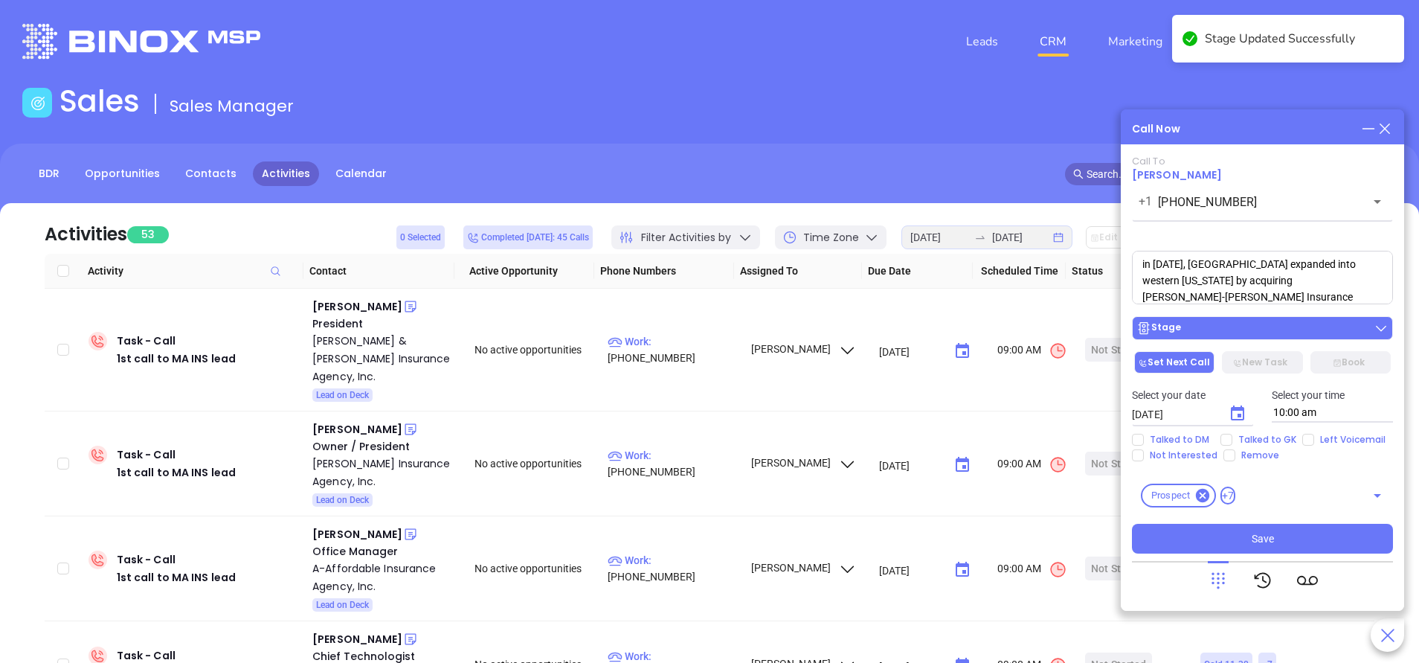
click at [1214, 332] on div "Stage" at bounding box center [1262, 328] width 252 height 15
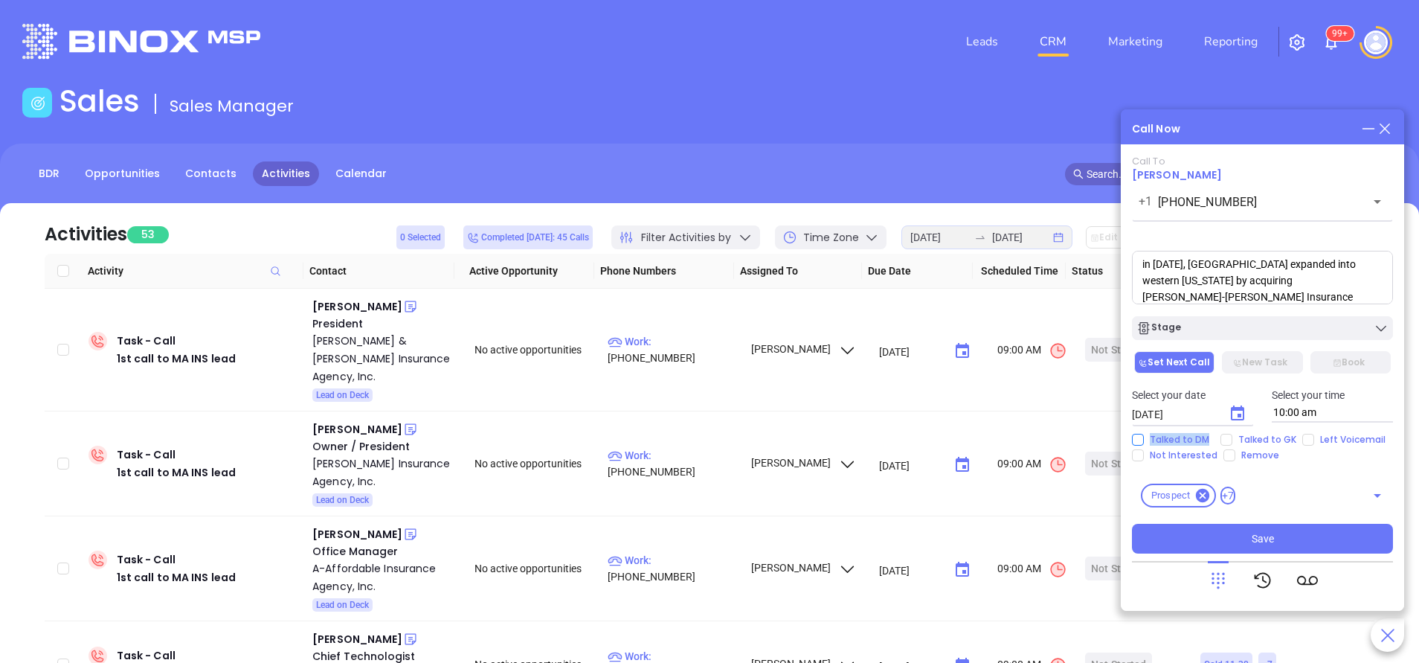
click at [1213, 440] on div "Talked to DM Talked to GK Left Voicemail Not Interested Remove" at bounding box center [1262, 448] width 279 height 28
drag, startPoint x: 1213, startPoint y: 440, endPoint x: 1223, endPoint y: 433, distance: 12.4
click at [1223, 433] on div "Select your date 10/02/2025 ​ Select your time 10:00 am" at bounding box center [1262, 405] width 279 height 58
click at [1237, 441] on span "Talked to GK" at bounding box center [1267, 440] width 70 height 12
click at [1232, 441] on input "Talked to GK" at bounding box center [1227, 440] width 12 height 12
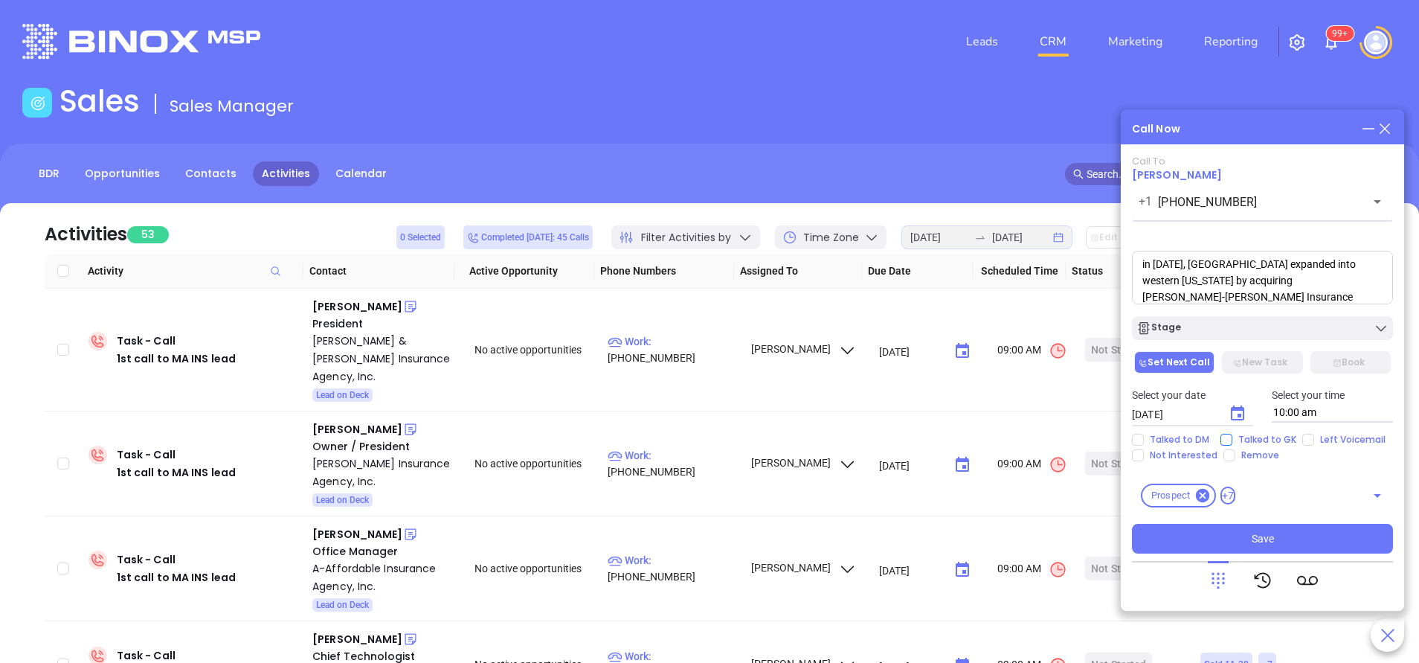
checkbox input "true"
click at [1269, 542] on span "Save" at bounding box center [1263, 538] width 22 height 16
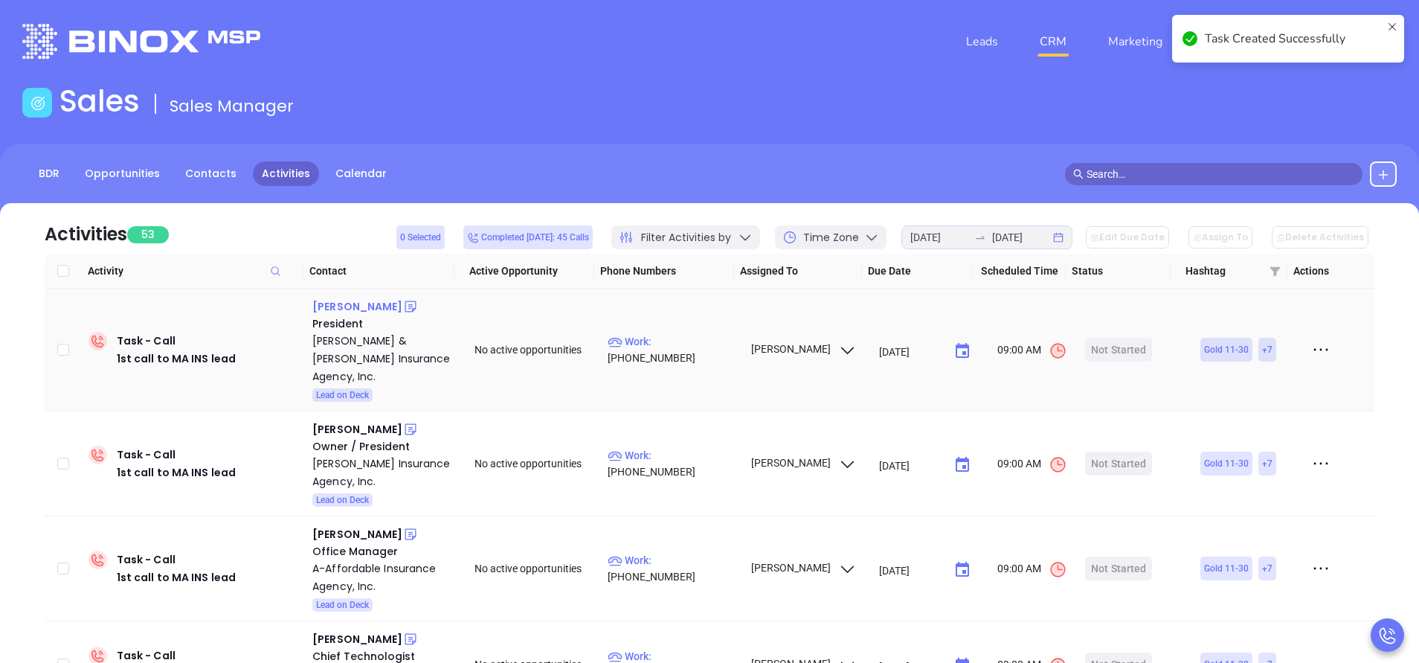
click at [376, 302] on div "Richard Traina" at bounding box center [357, 307] width 90 height 18
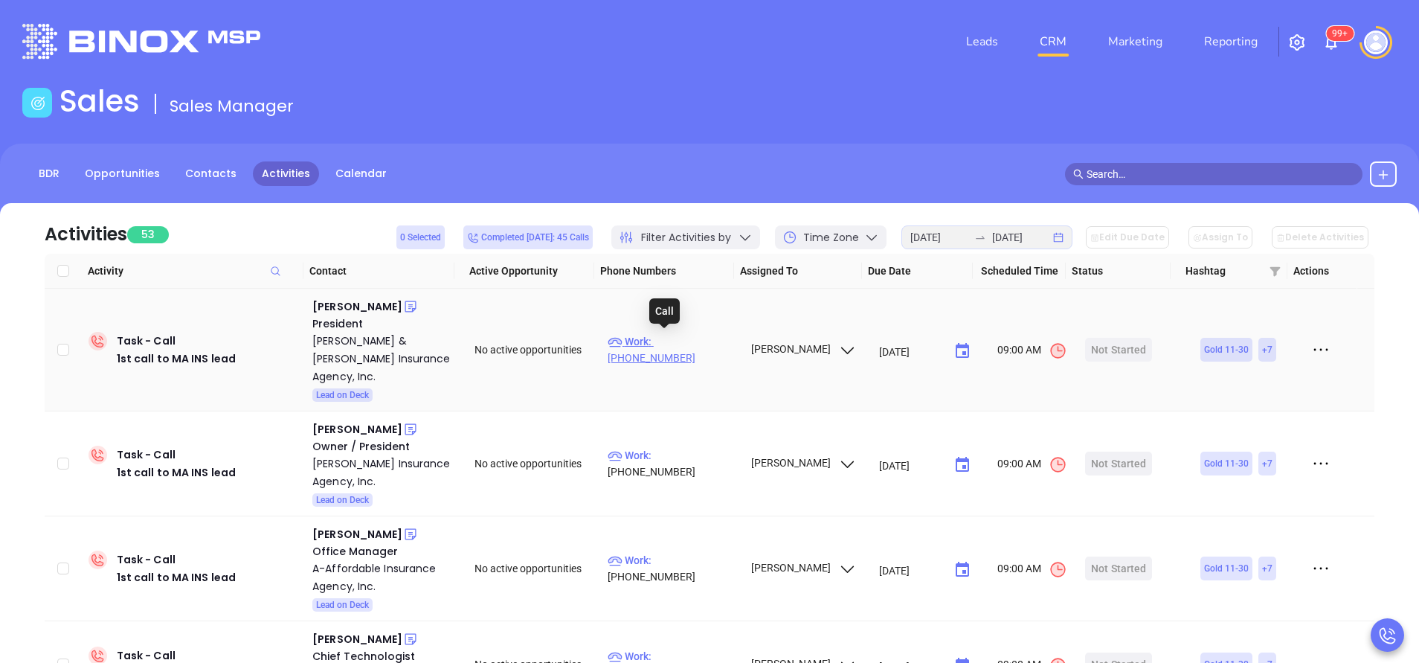
click at [675, 341] on p "Work : (978) 422-7700" at bounding box center [672, 349] width 129 height 33
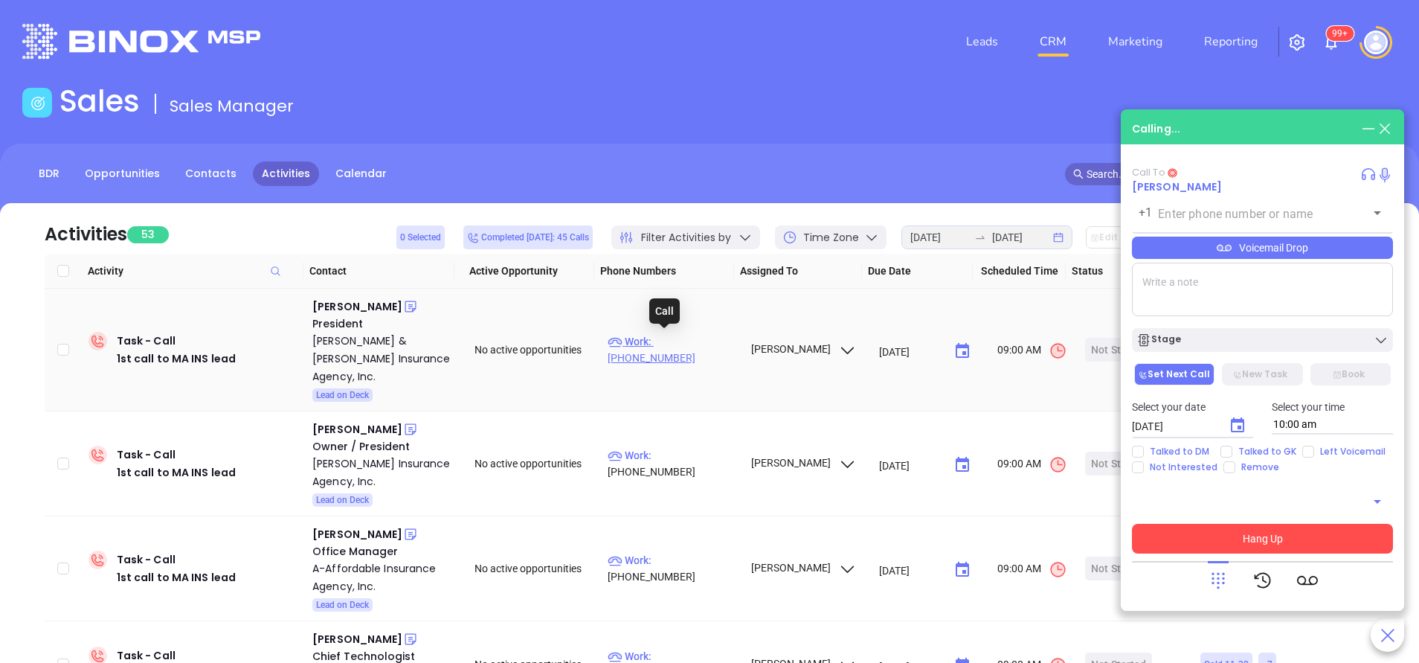
type input "(978) 422-7700"
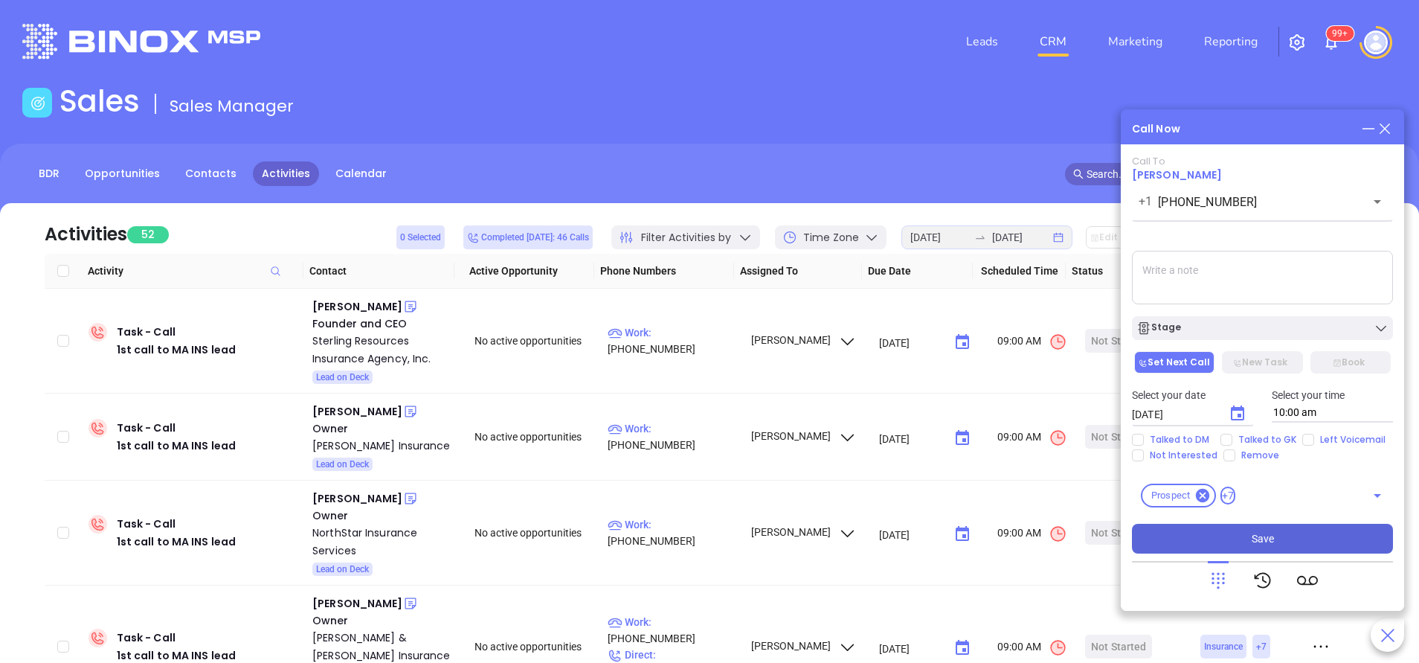
click at [1229, 274] on textarea at bounding box center [1262, 278] width 261 height 54
paste textarea "New England Insurance Group acquired Tuttle & Traina Insurance Agency"
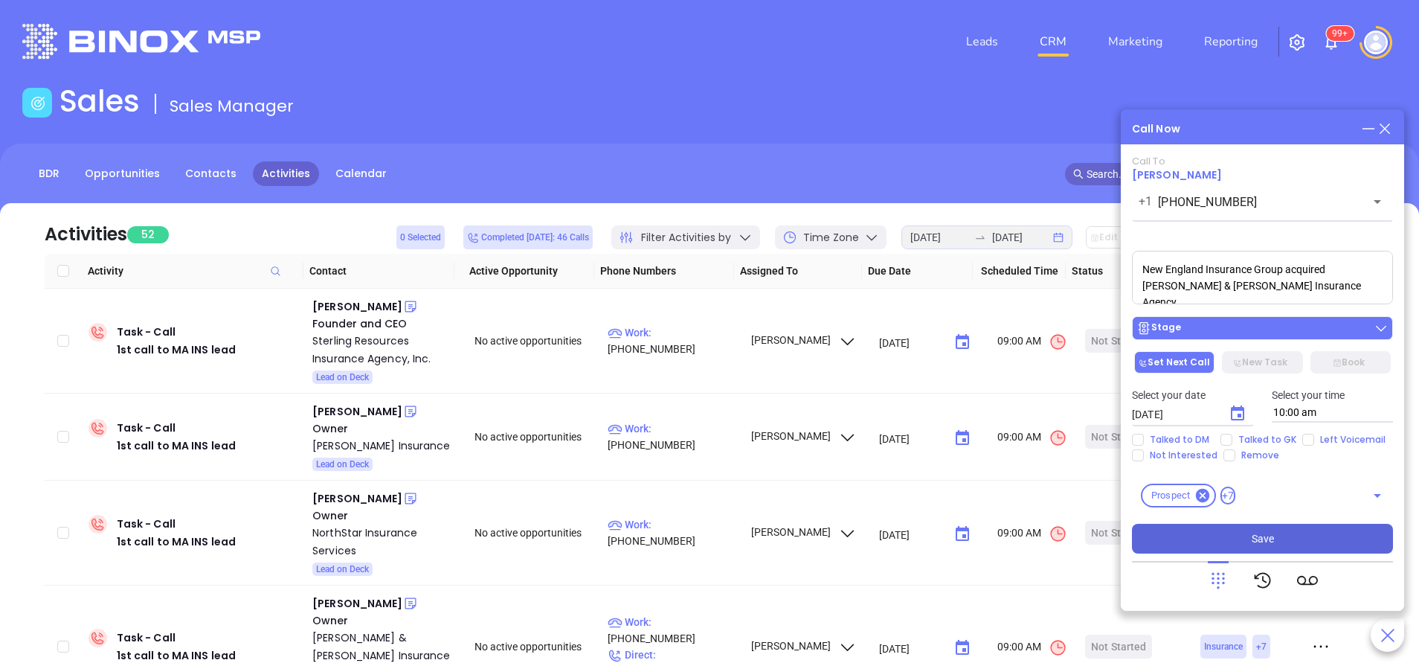
type textarea "New England Insurance Group acquired Tuttle & Traina Insurance Agency"
click at [1244, 332] on div "Stage" at bounding box center [1262, 328] width 252 height 15
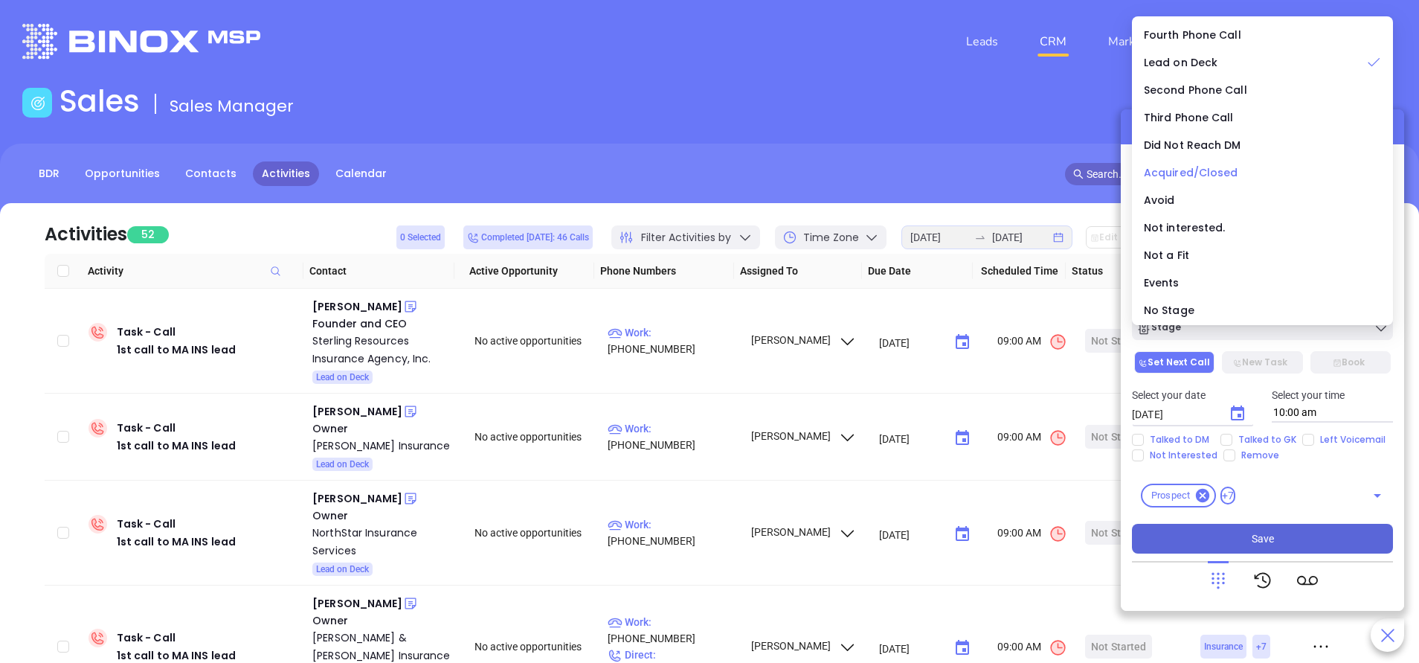
click at [1179, 167] on span "Acquired/Closed" at bounding box center [1191, 172] width 94 height 15
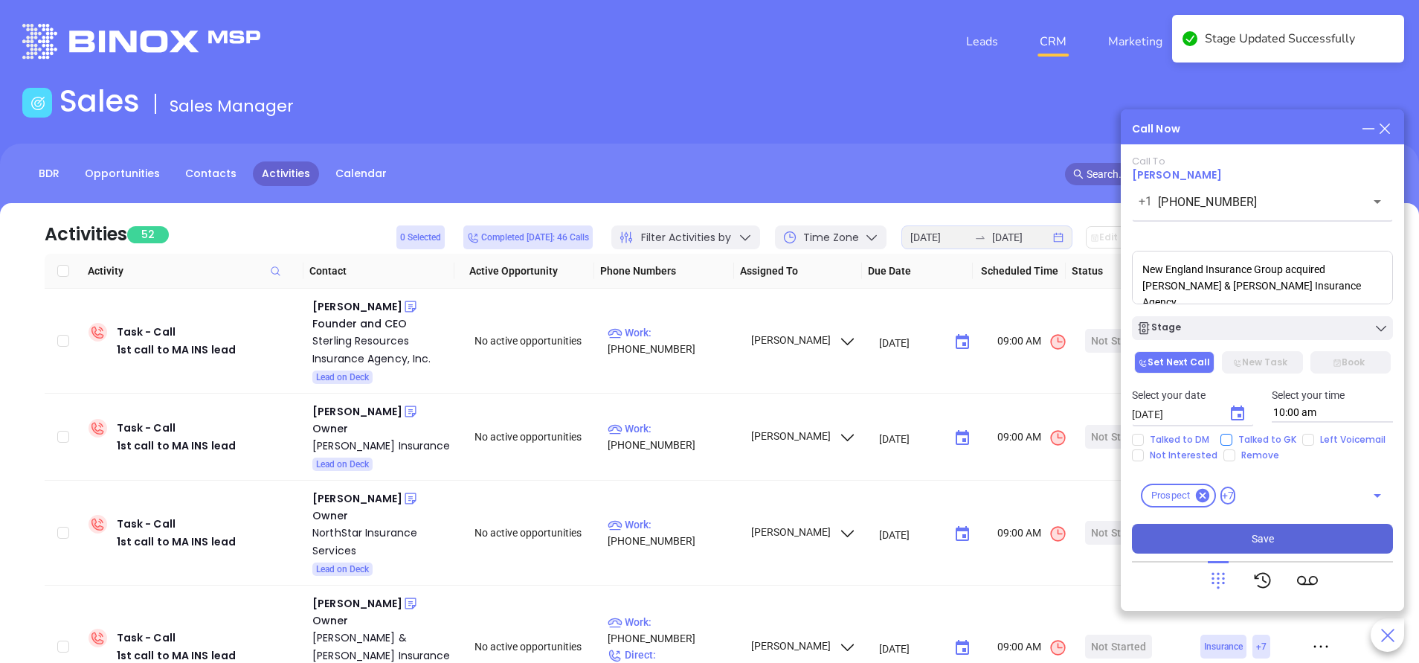
click at [1230, 438] on input "Talked to GK" at bounding box center [1227, 440] width 12 height 12
checkbox input "true"
click at [1313, 544] on button "Save" at bounding box center [1262, 539] width 261 height 30
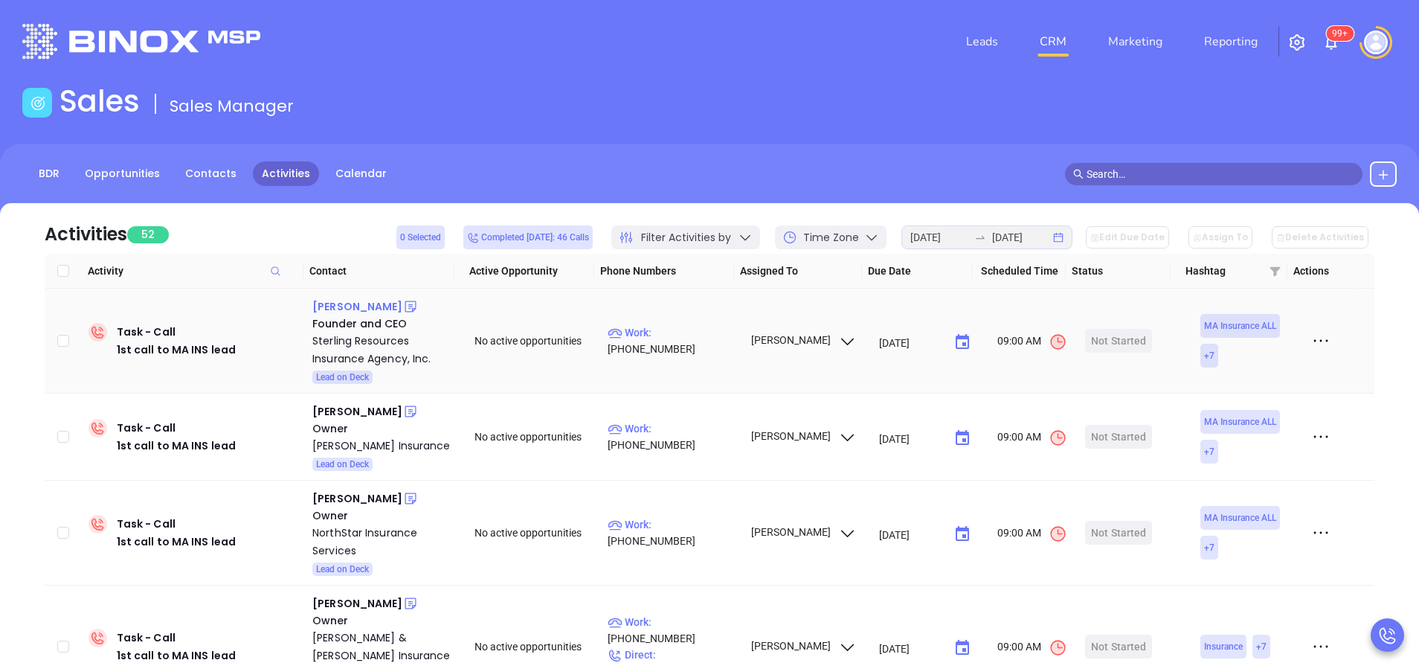
click at [366, 307] on div "Karl Feitelberg" at bounding box center [357, 307] width 90 height 18
drag, startPoint x: 681, startPoint y: 338, endPoint x: 648, endPoint y: 261, distance: 84.0
click at [681, 338] on p "Work : (781) 749-1533" at bounding box center [672, 340] width 129 height 33
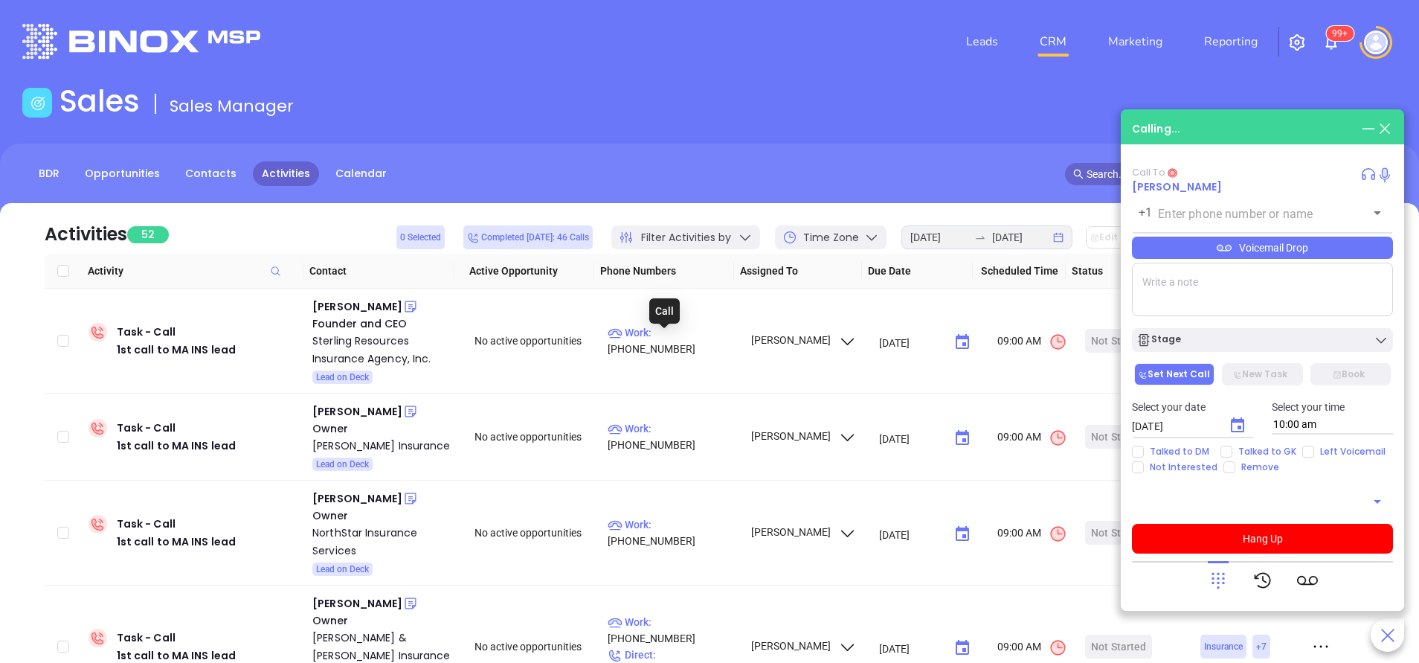
type input "(781) 749-1533"
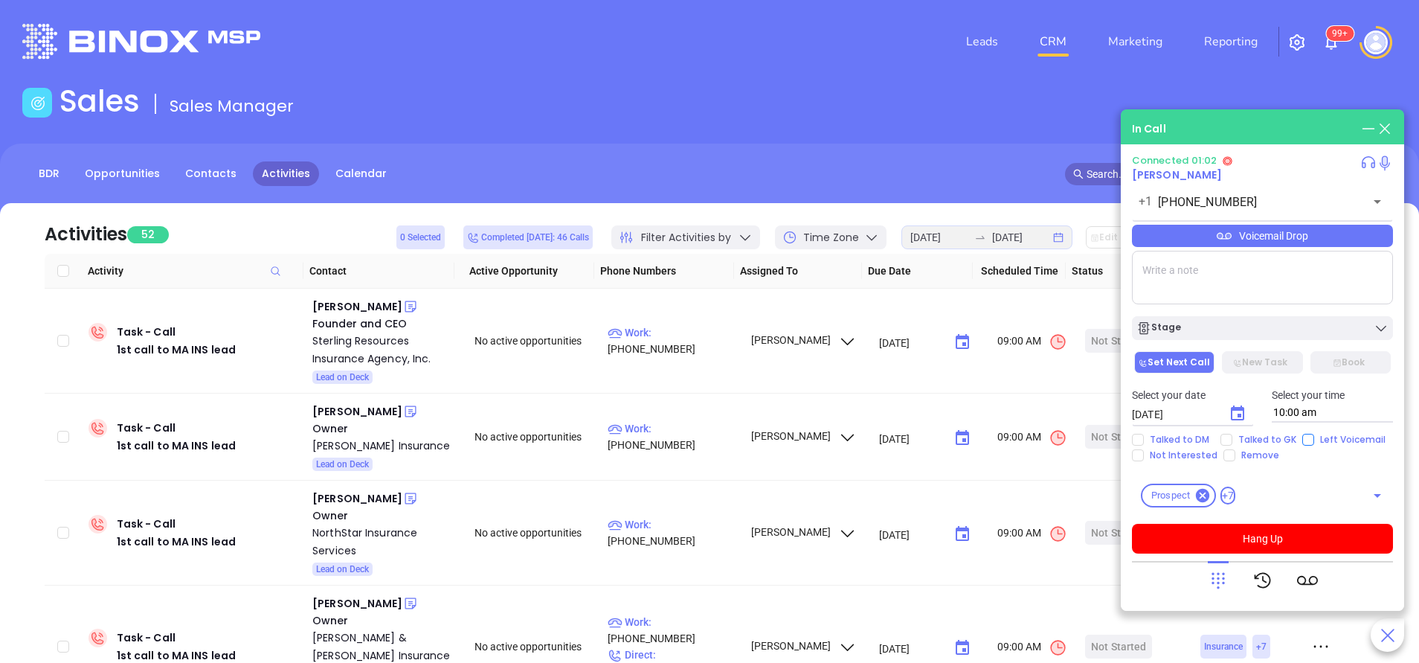
click at [1302, 440] on input "Left Voicemail" at bounding box center [1308, 440] width 12 height 12
checkbox input "true"
click at [1284, 537] on button "Hang Up" at bounding box center [1262, 539] width 261 height 30
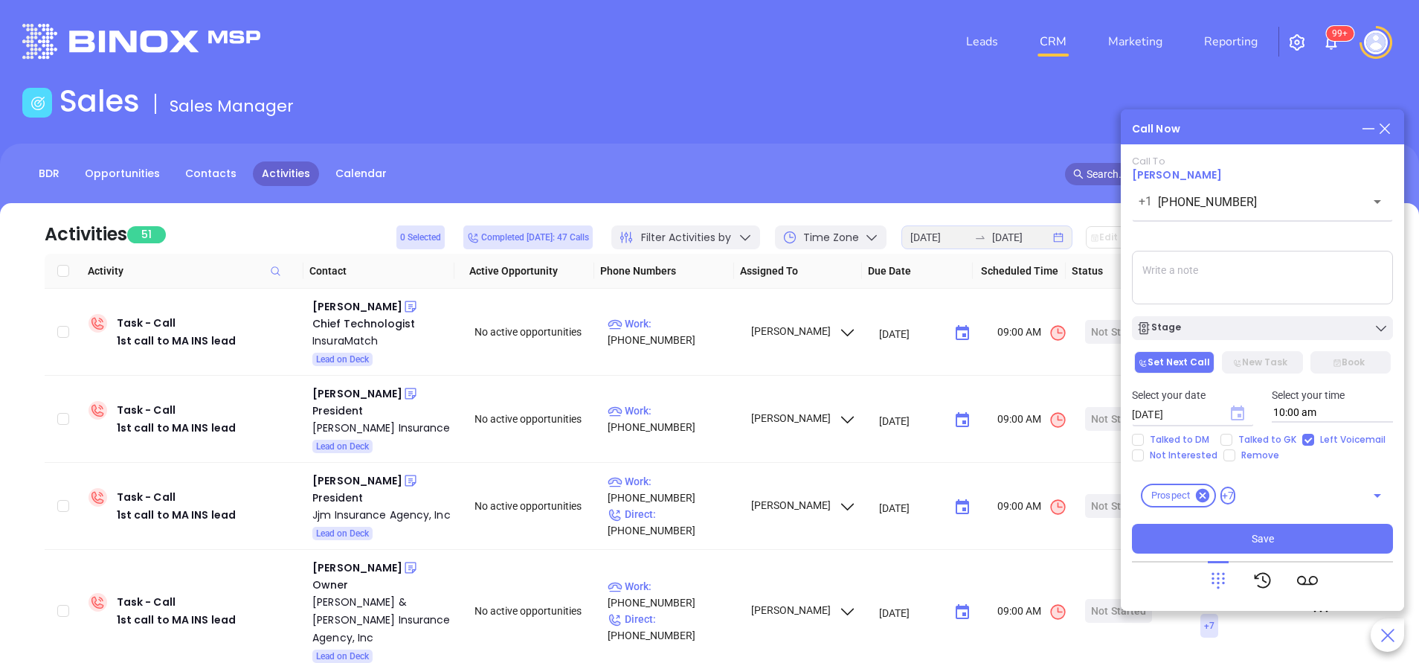
click at [1237, 419] on icon "Choose date, selected date is Oct 2, 2025" at bounding box center [1237, 412] width 13 height 15
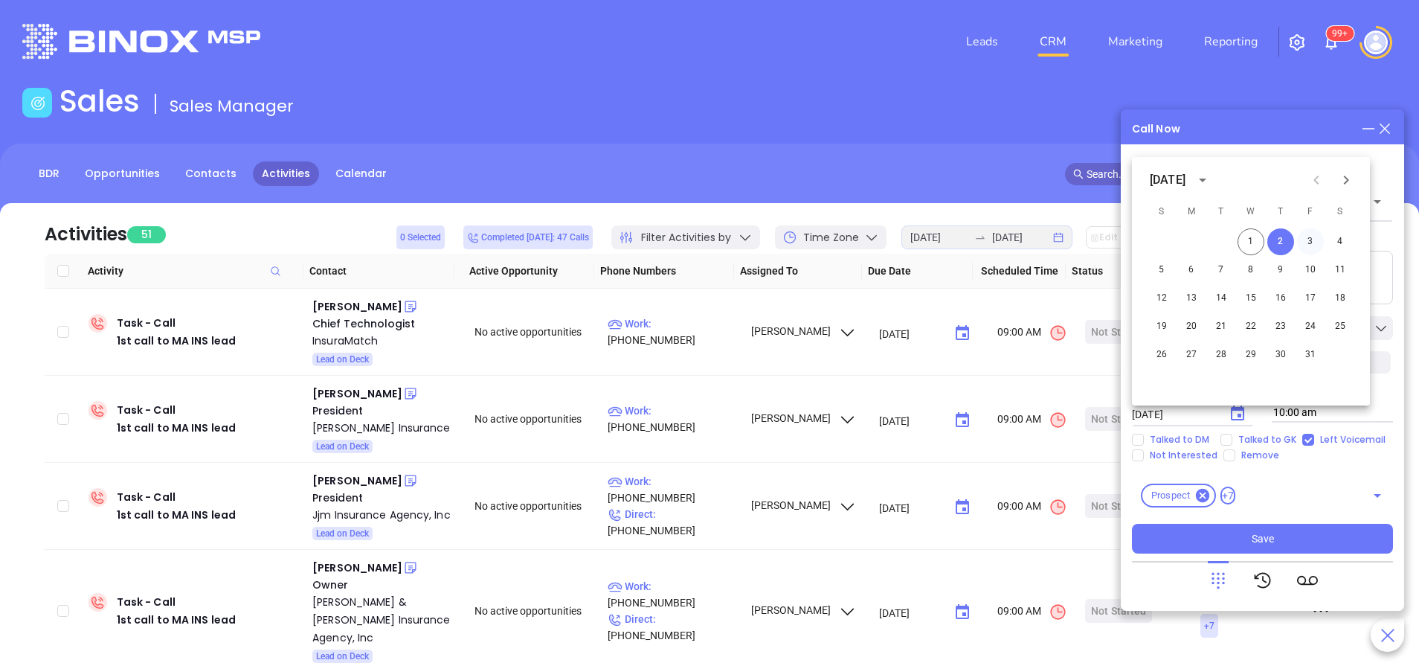
click at [1313, 241] on button "3" at bounding box center [1310, 241] width 27 height 27
type input "10/03/2025"
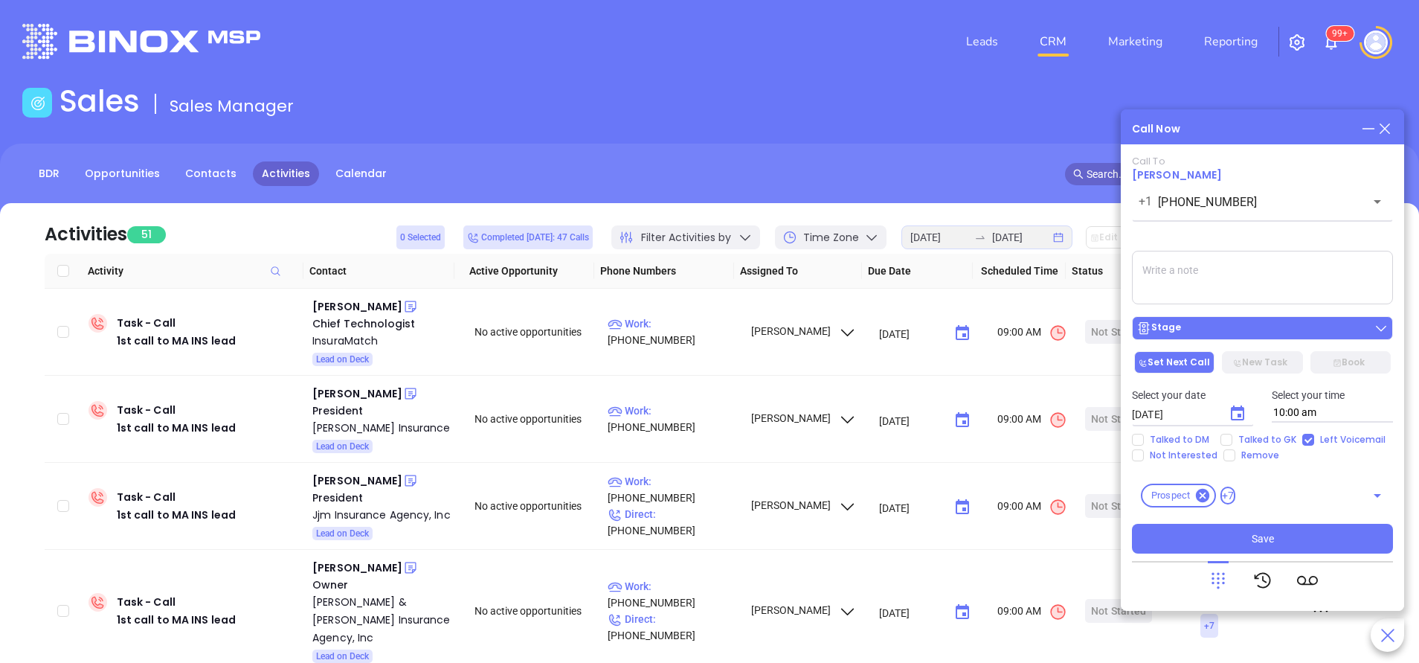
click at [1281, 336] on button "Stage" at bounding box center [1262, 328] width 261 height 24
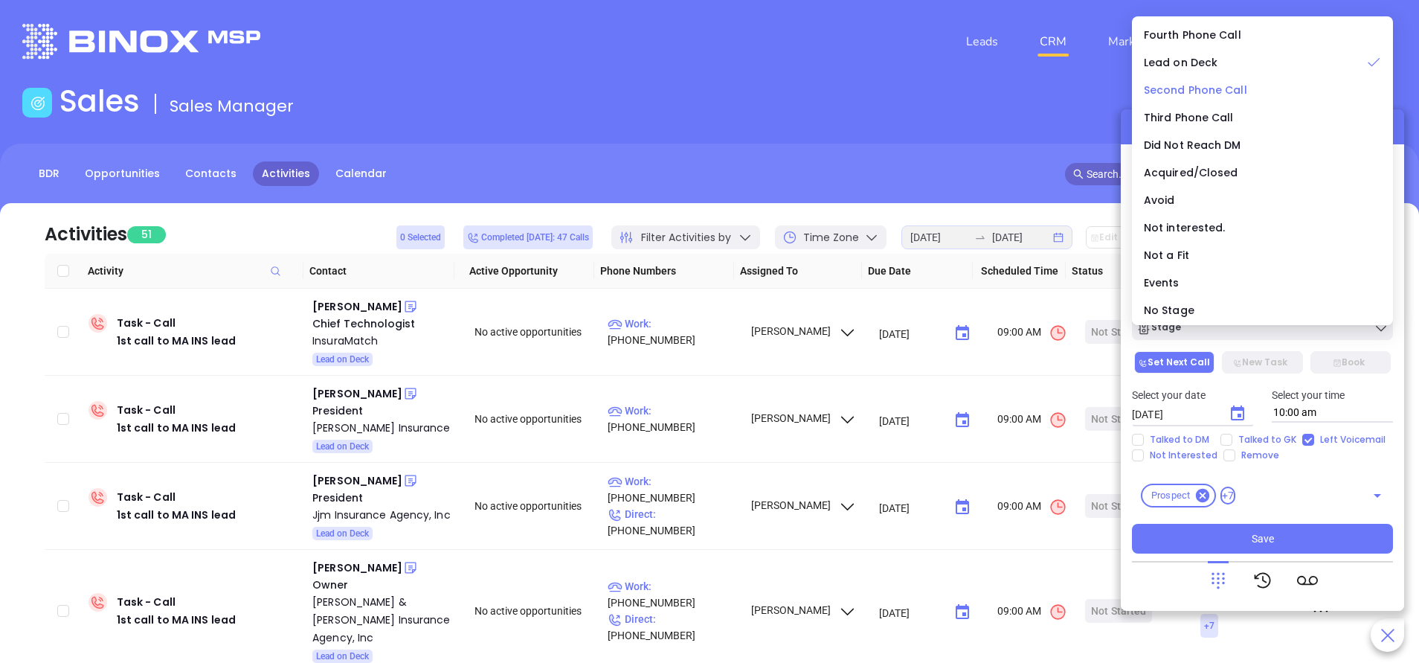
click at [1217, 91] on span "Second Phone Call" at bounding box center [1195, 90] width 103 height 15
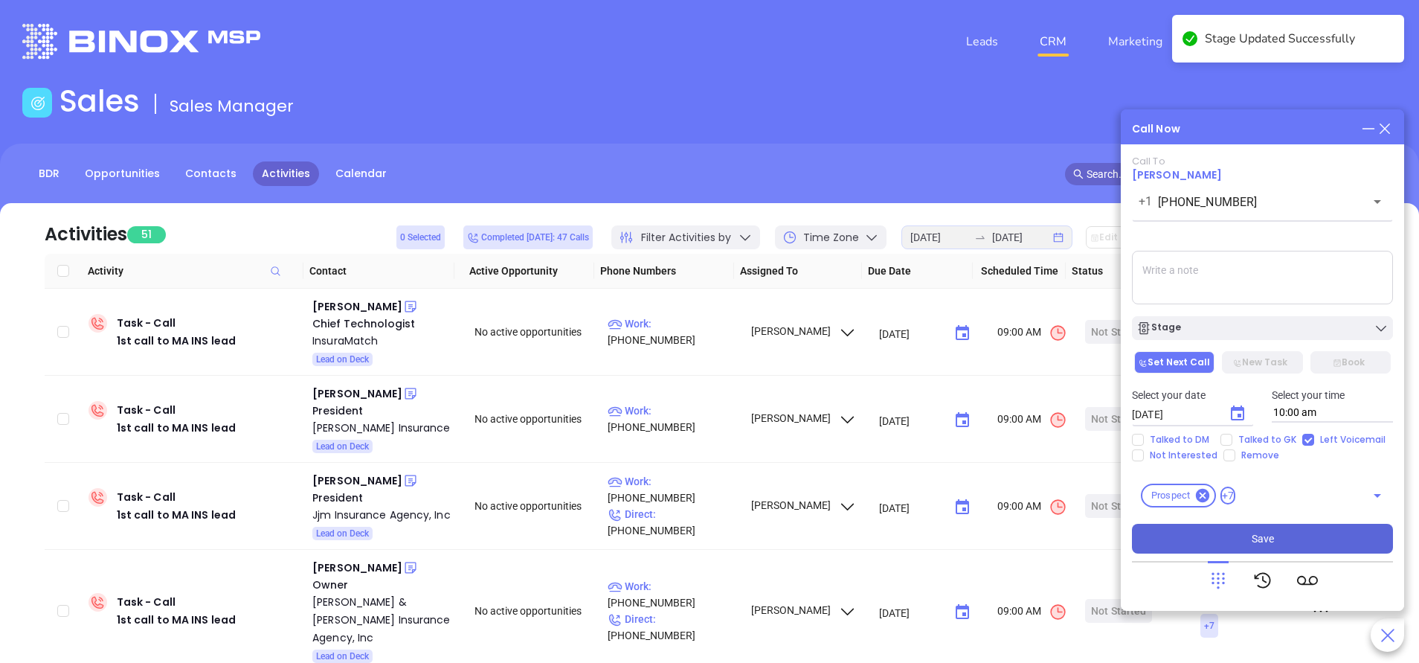
click at [1304, 534] on button "Save" at bounding box center [1262, 539] width 261 height 30
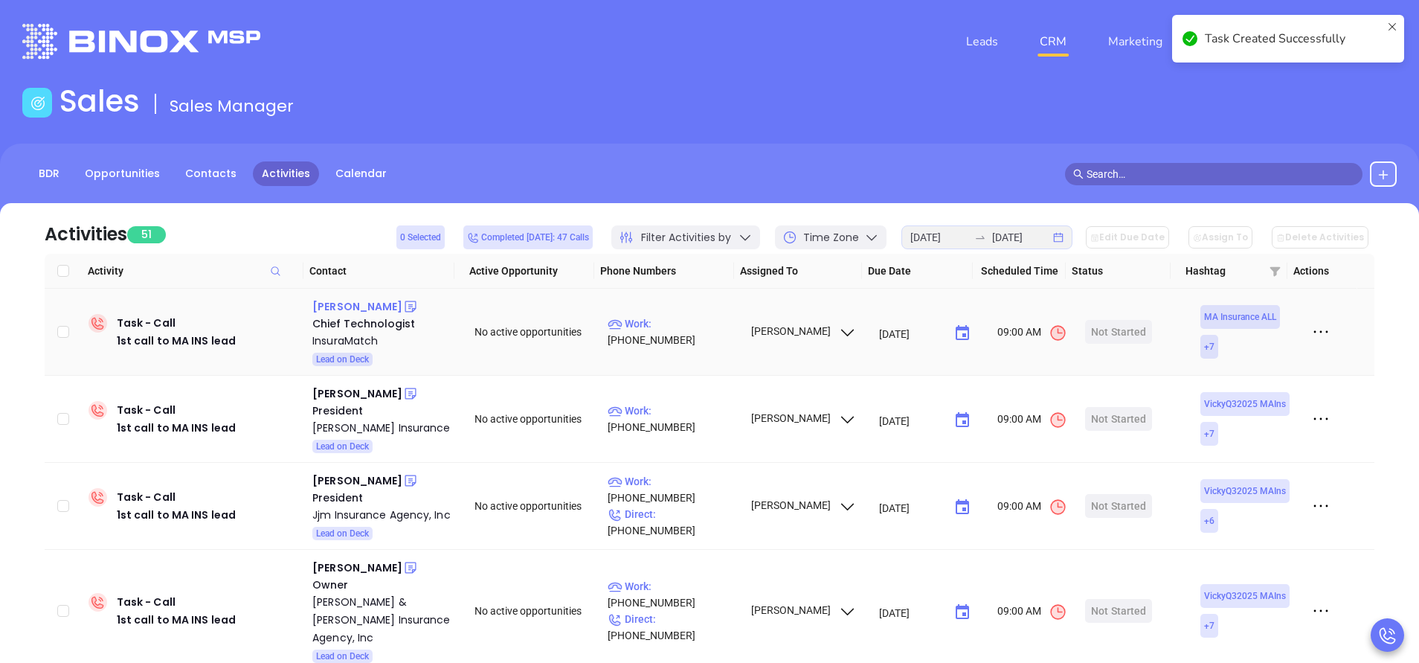
click at [352, 302] on div "Jon Erickson" at bounding box center [357, 307] width 90 height 18
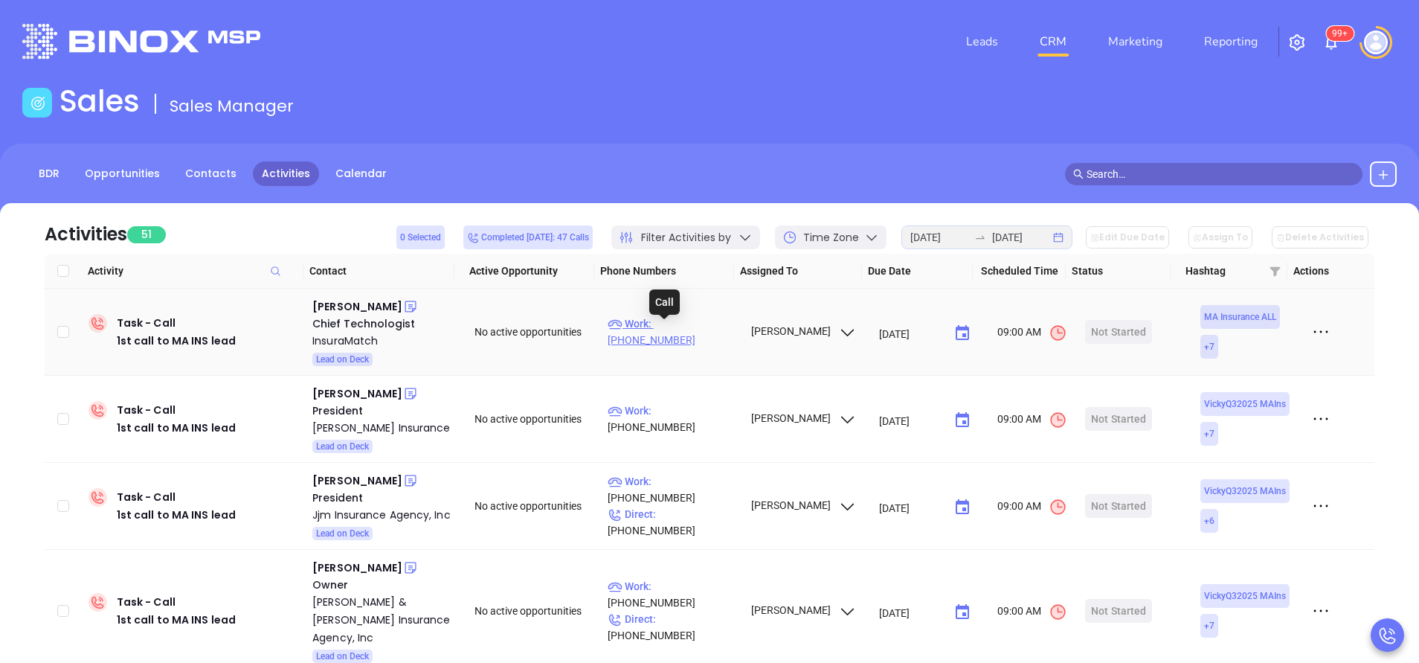
click at [684, 332] on p "Work : (844) 232-2700" at bounding box center [672, 331] width 129 height 33
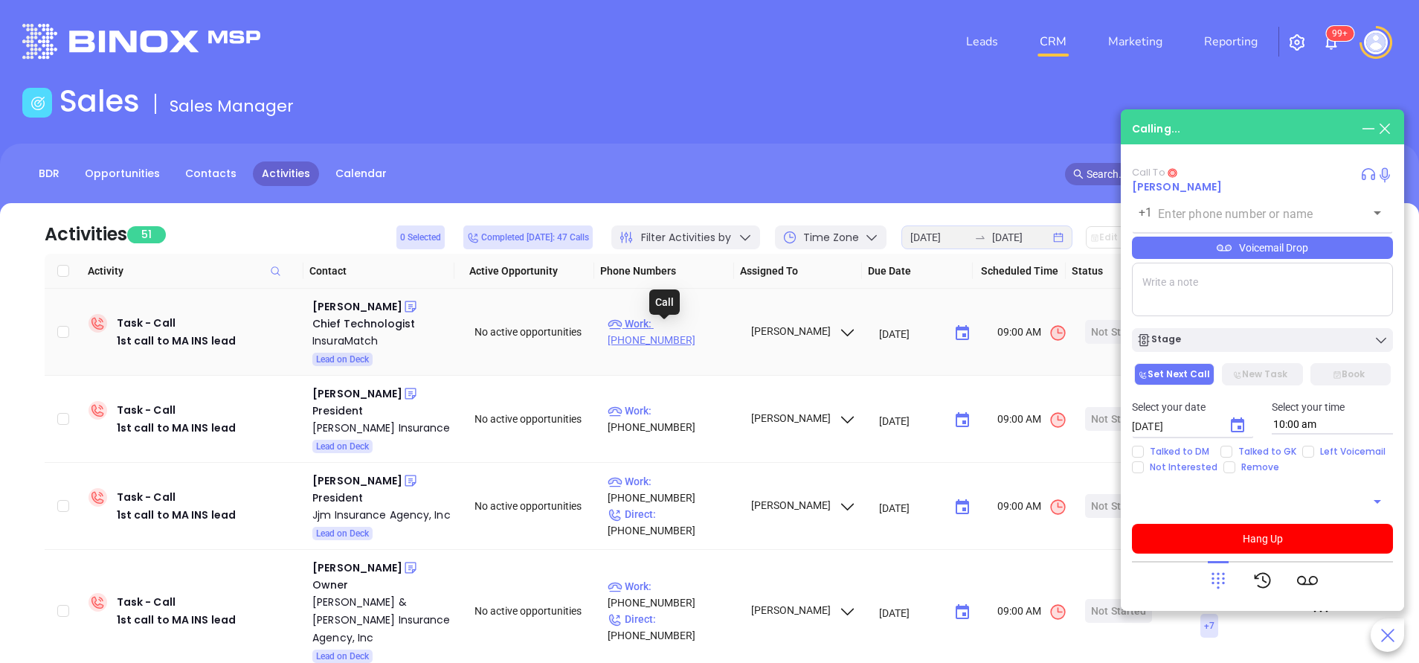
type input "(844) 232-2700"
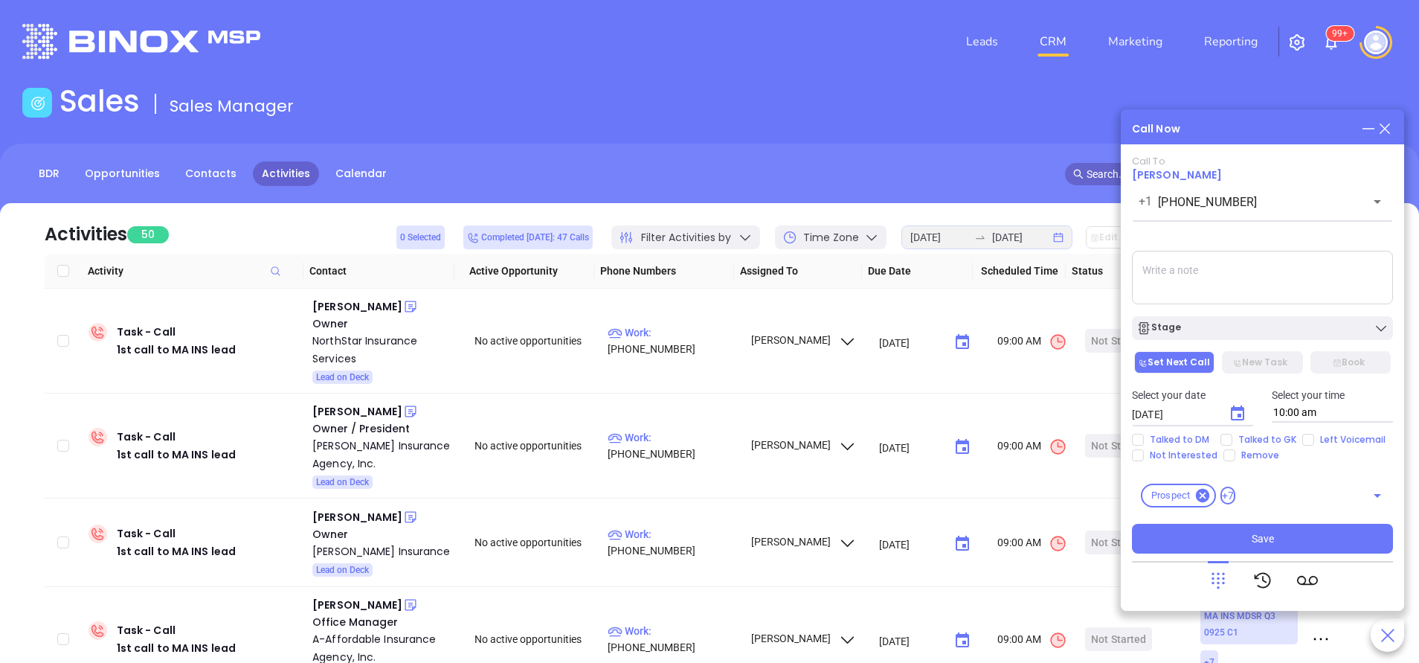
click at [1220, 432] on div "Select your date 10/02/2025 ​ Select your time 10:00 am" at bounding box center [1262, 405] width 279 height 58
click at [1221, 437] on input "Talked to GK" at bounding box center [1227, 440] width 12 height 12
checkbox input "true"
click at [1239, 414] on icon "Choose date, selected date is Oct 2, 2025" at bounding box center [1237, 412] width 13 height 15
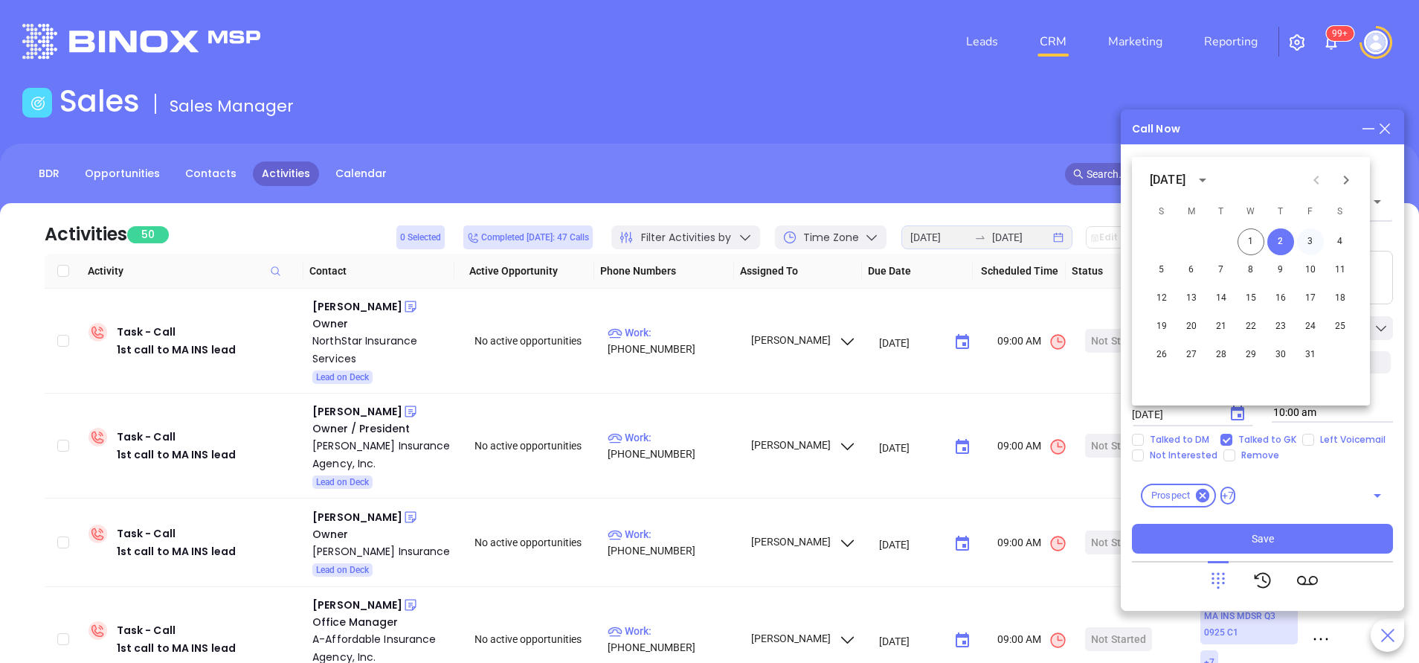
click at [1314, 239] on button "3" at bounding box center [1310, 241] width 27 height 27
type input "10/03/2025"
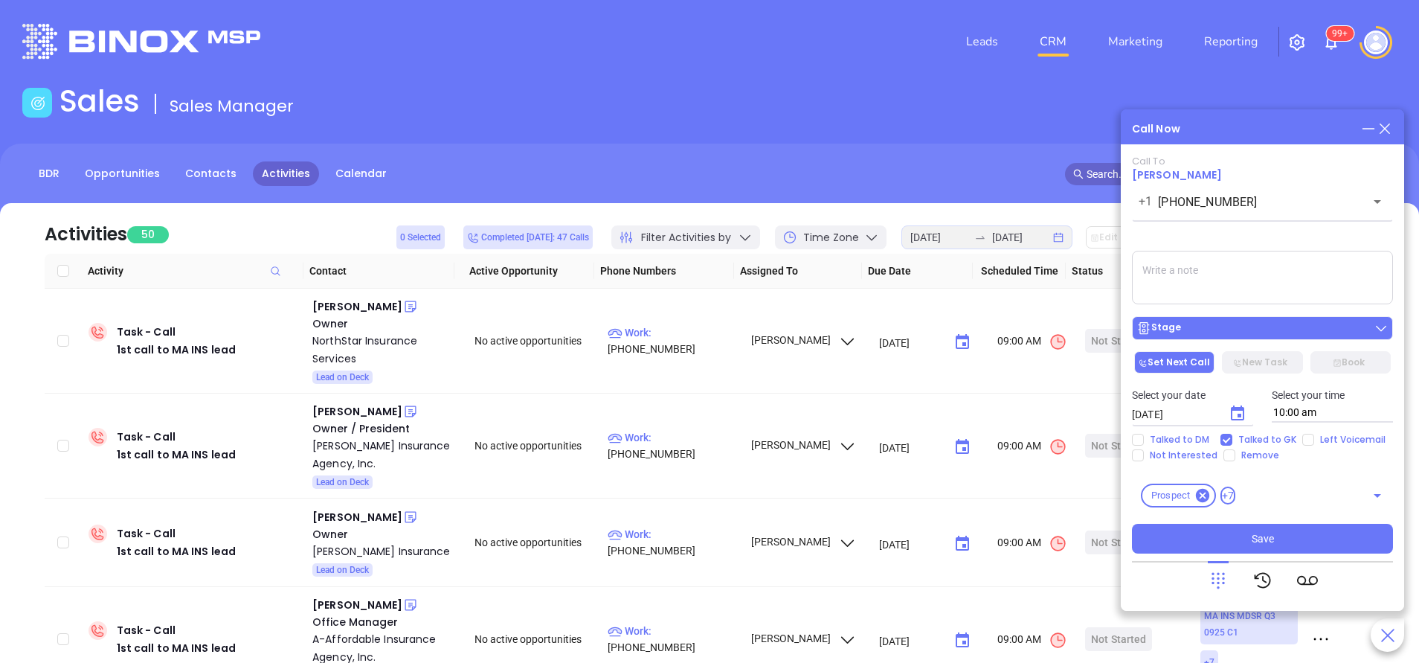
click at [1255, 330] on div "Stage" at bounding box center [1262, 328] width 252 height 15
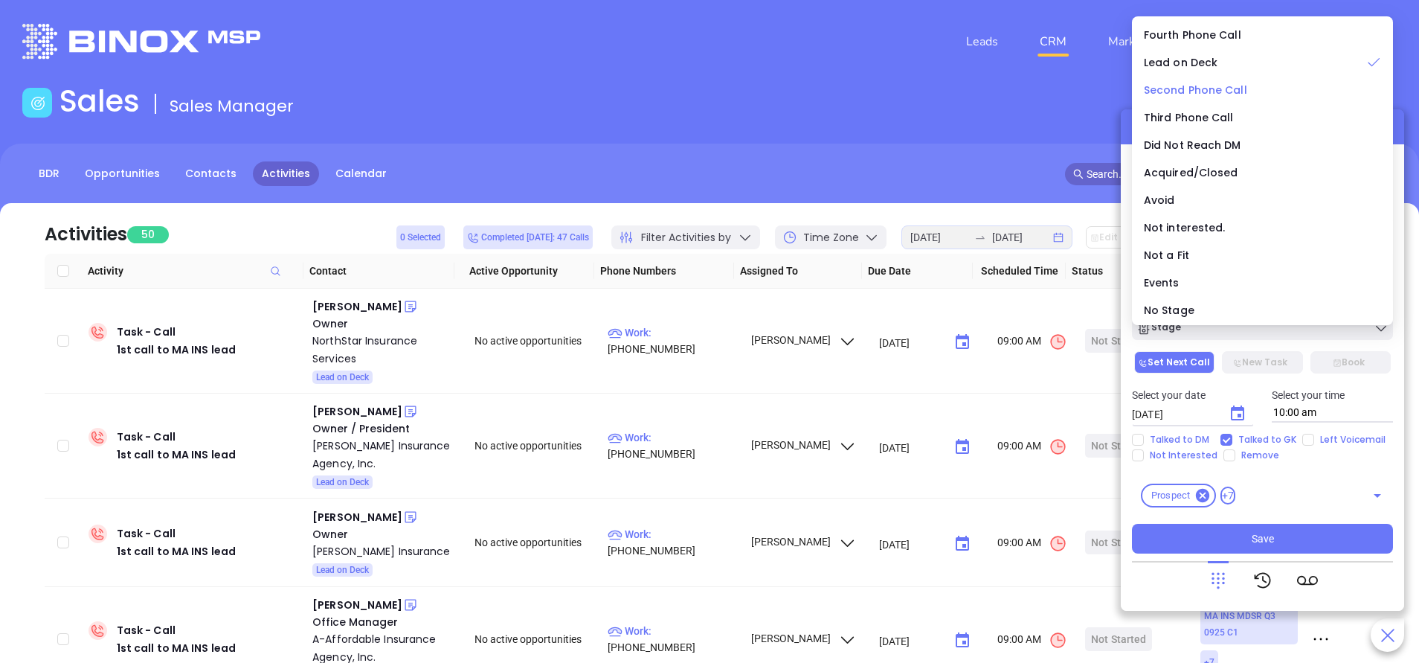
click at [1202, 88] on span "Second Phone Call" at bounding box center [1195, 90] width 103 height 15
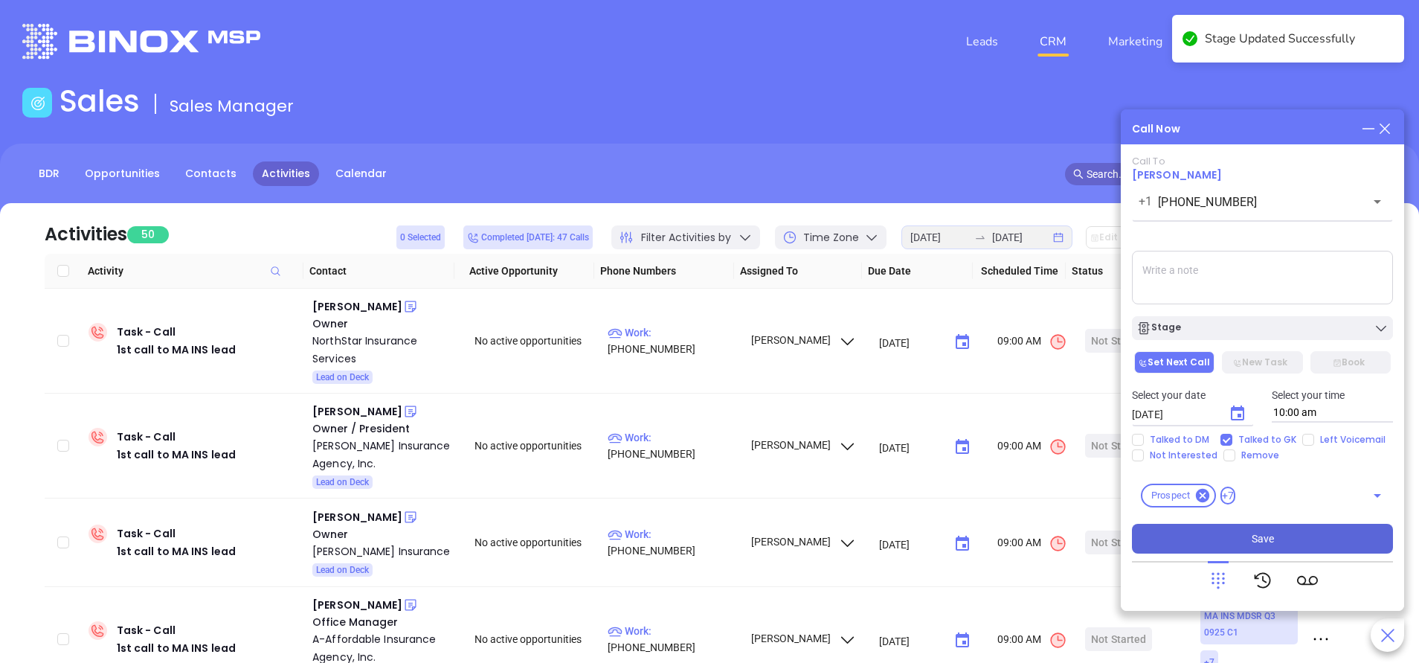
click at [1293, 538] on button "Save" at bounding box center [1262, 539] width 261 height 30
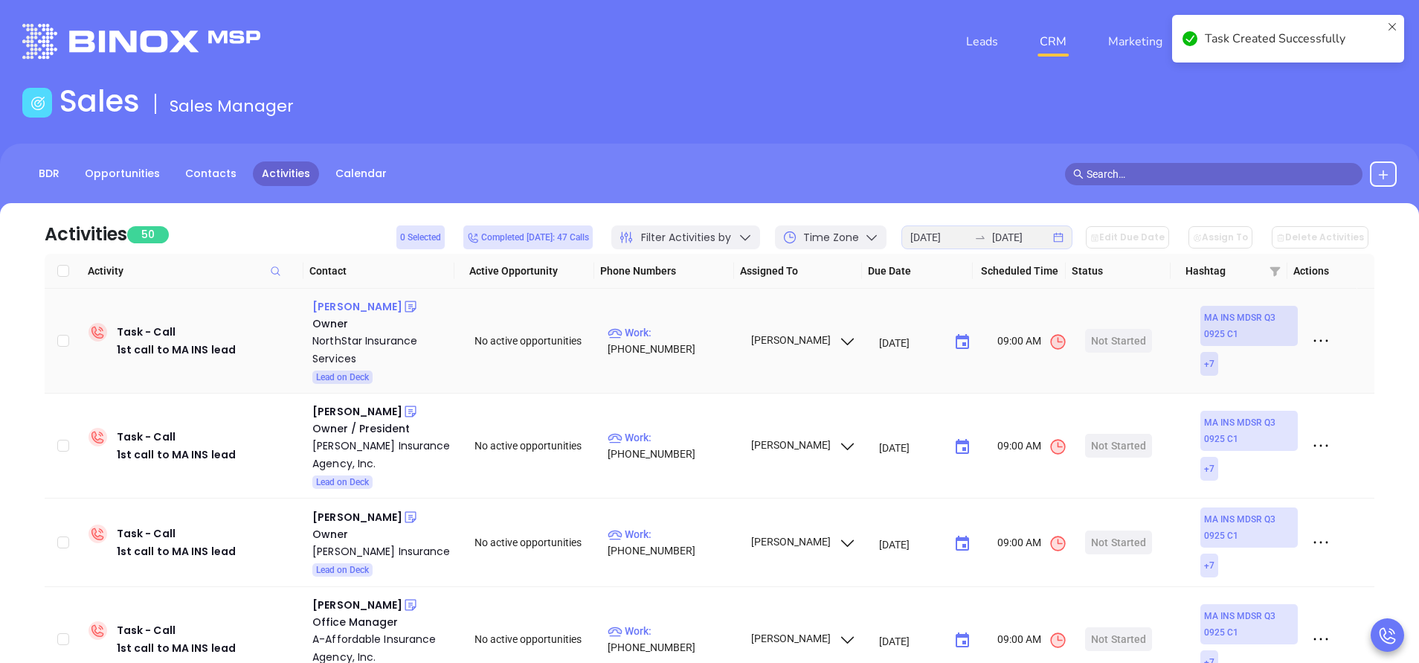
click at [321, 301] on div "Ed Pierce" at bounding box center [357, 307] width 90 height 18
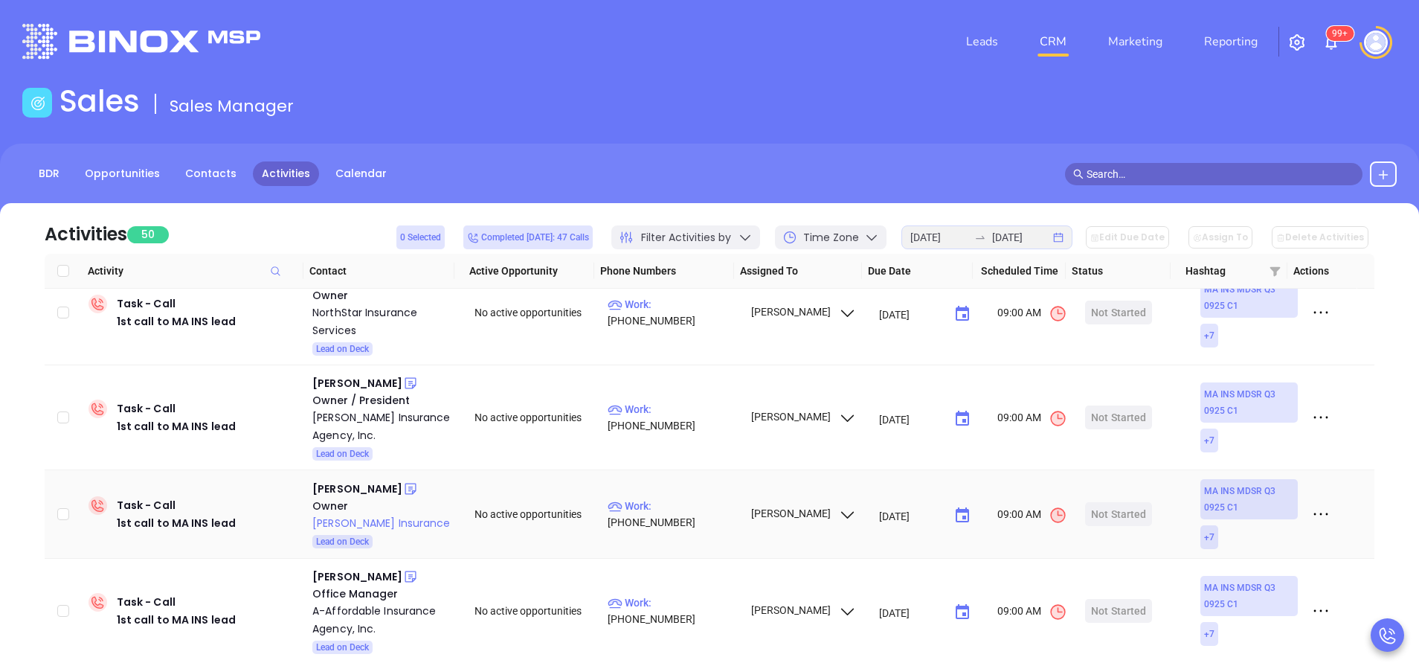
scroll to position [0, 0]
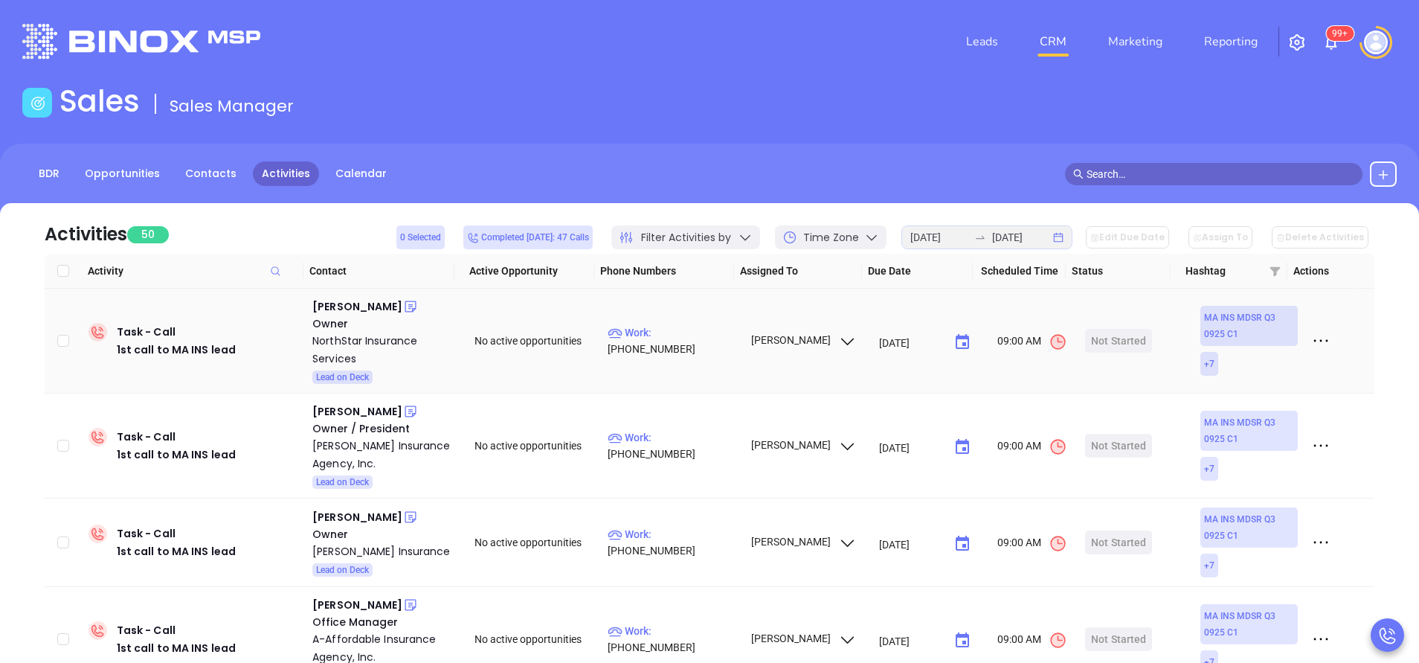
drag, startPoint x: 68, startPoint y: 342, endPoint x: 72, endPoint y: 360, distance: 18.2
click at [68, 342] on input "checkbox" at bounding box center [63, 341] width 12 height 12
checkbox input "true"
click at [62, 440] on input "checkbox" at bounding box center [63, 446] width 12 height 12
checkbox input "true"
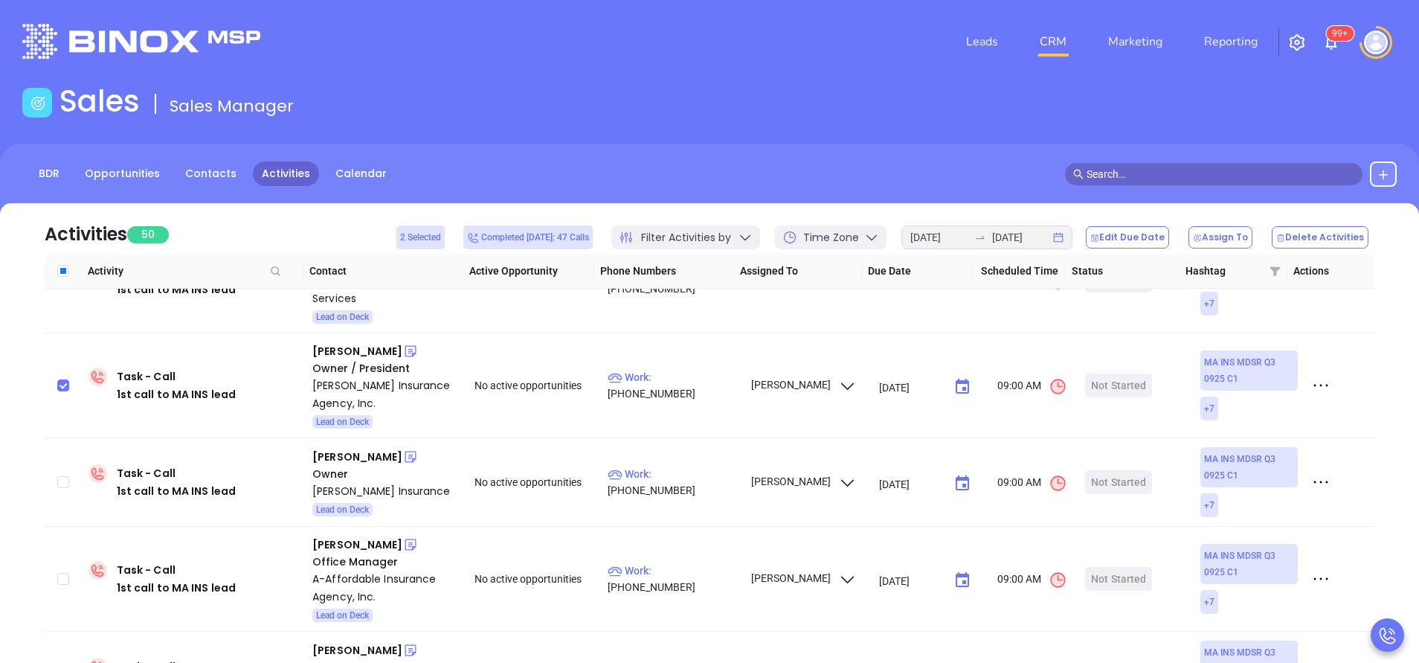
scroll to position [112, 0]
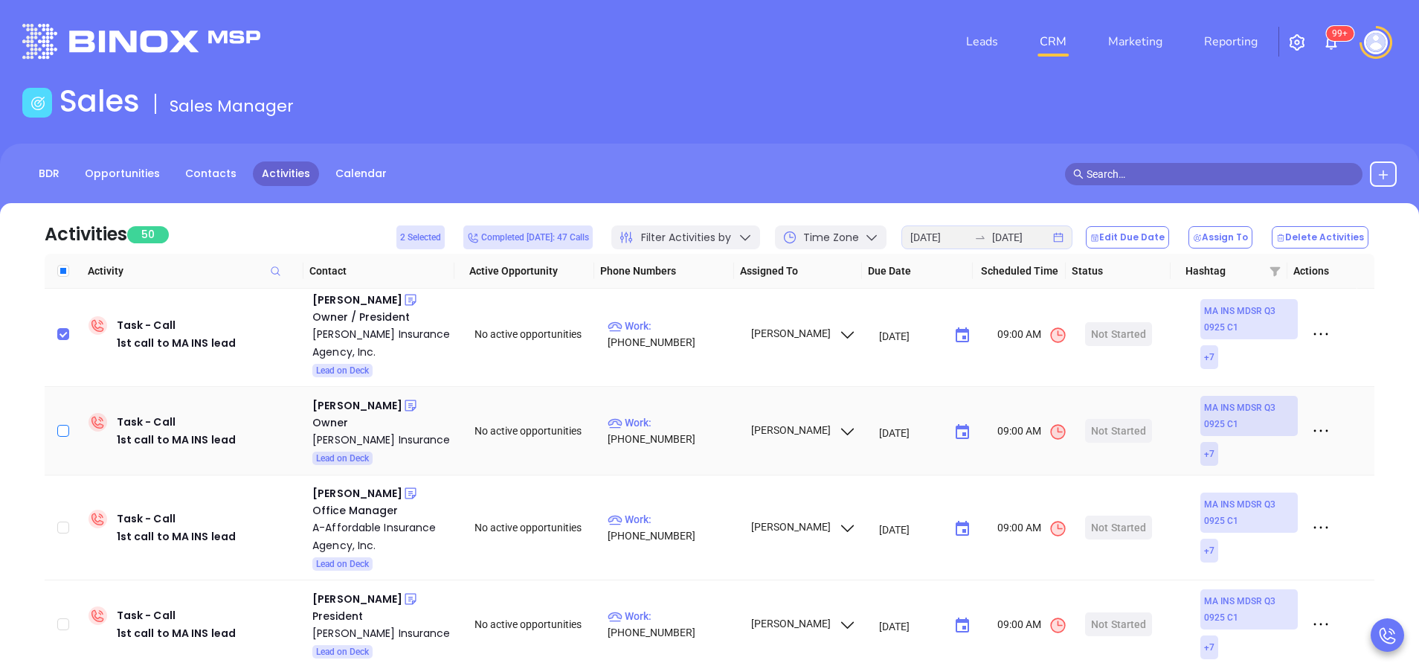
click at [65, 430] on input "checkbox" at bounding box center [63, 431] width 12 height 12
checkbox input "true"
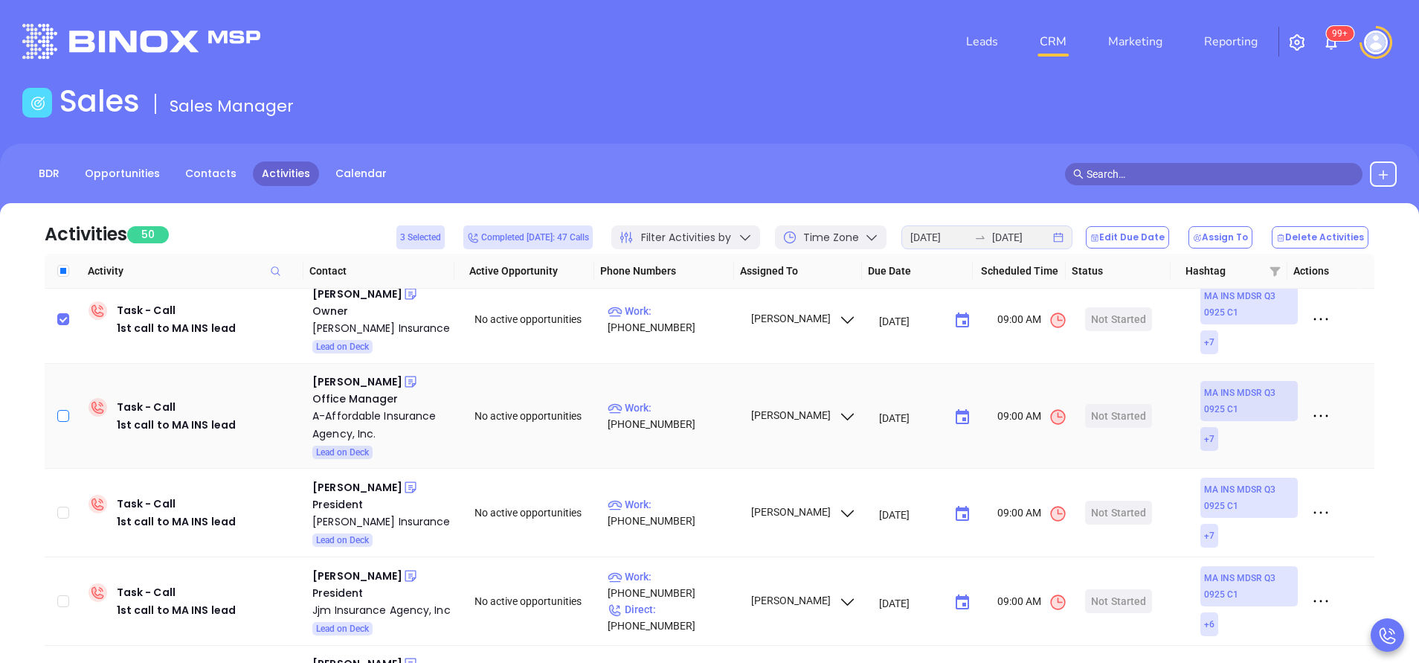
click at [63, 414] on input "checkbox" at bounding box center [63, 416] width 12 height 12
checkbox input "true"
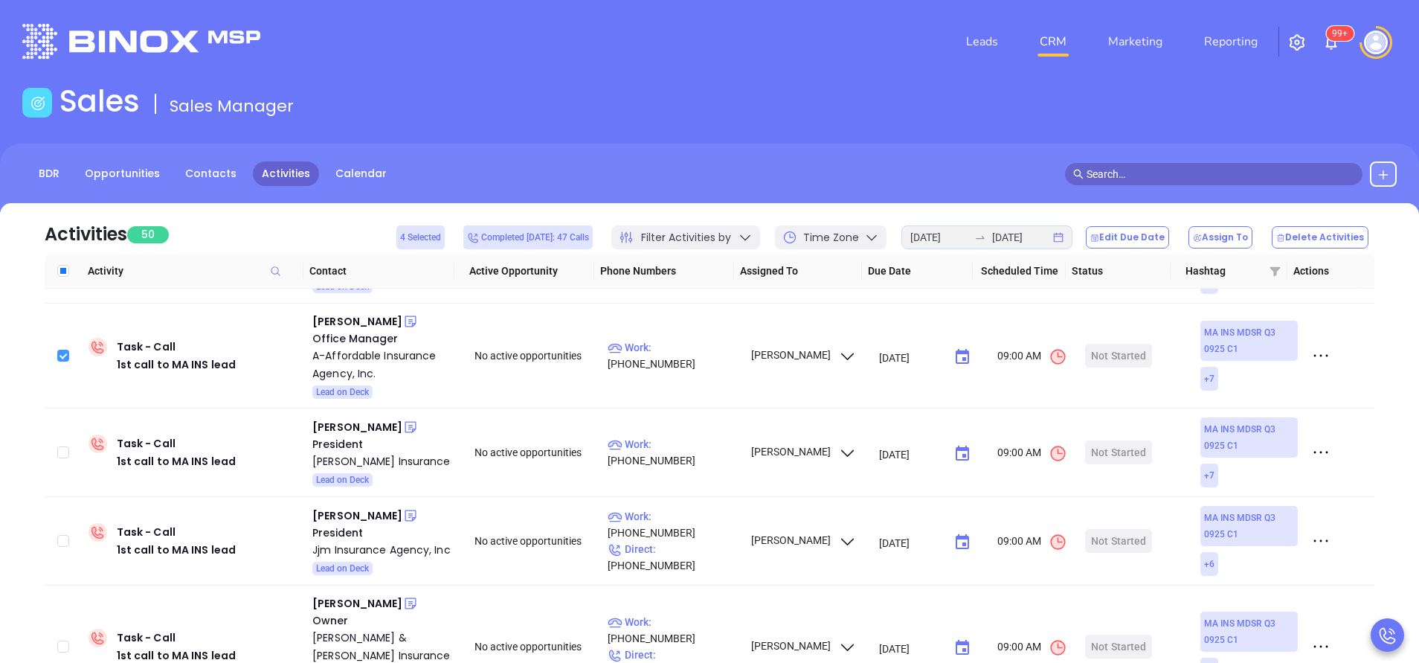
scroll to position [335, 0]
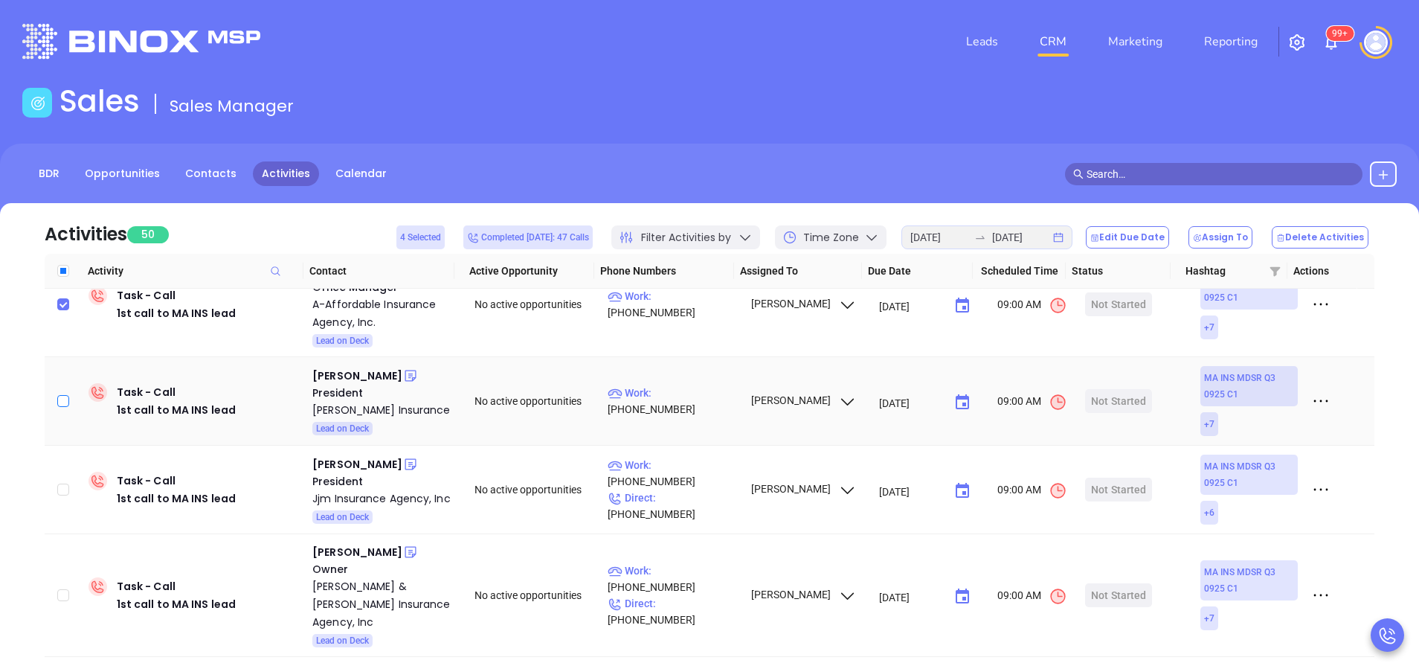
click at [65, 402] on input "checkbox" at bounding box center [63, 401] width 12 height 12
checkbox input "true"
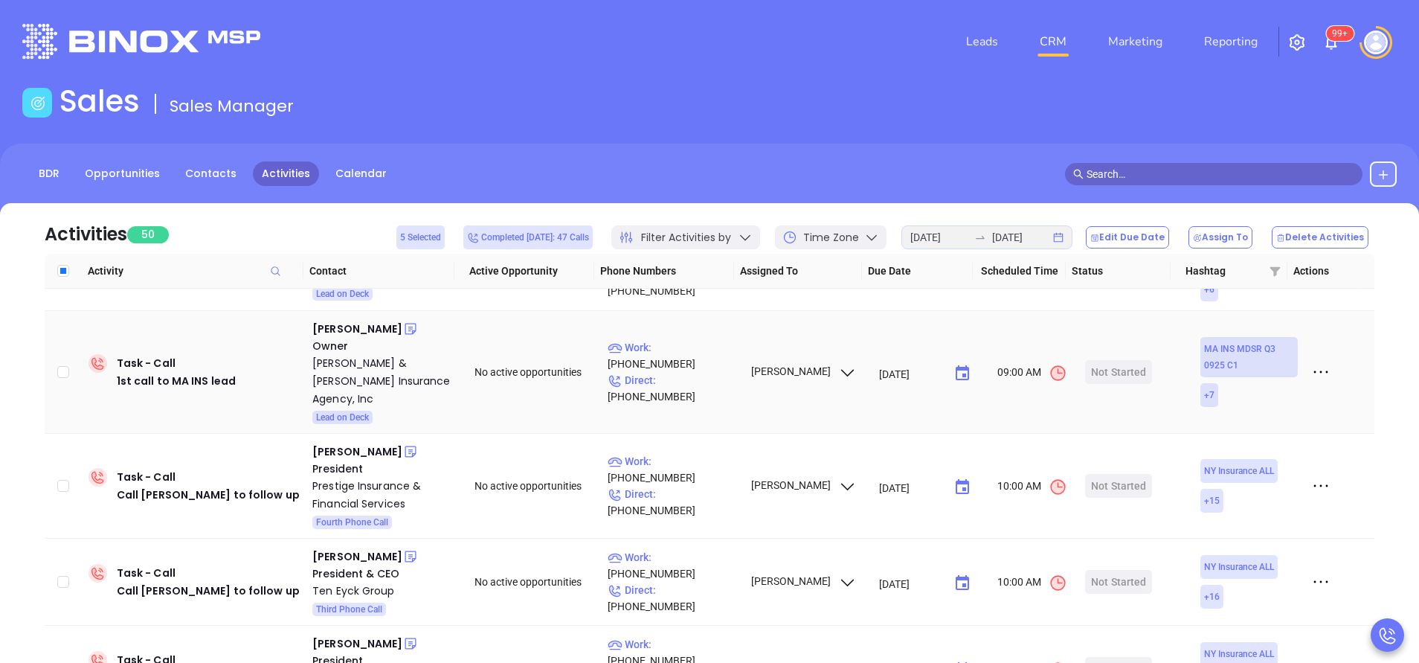
scroll to position [446, 0]
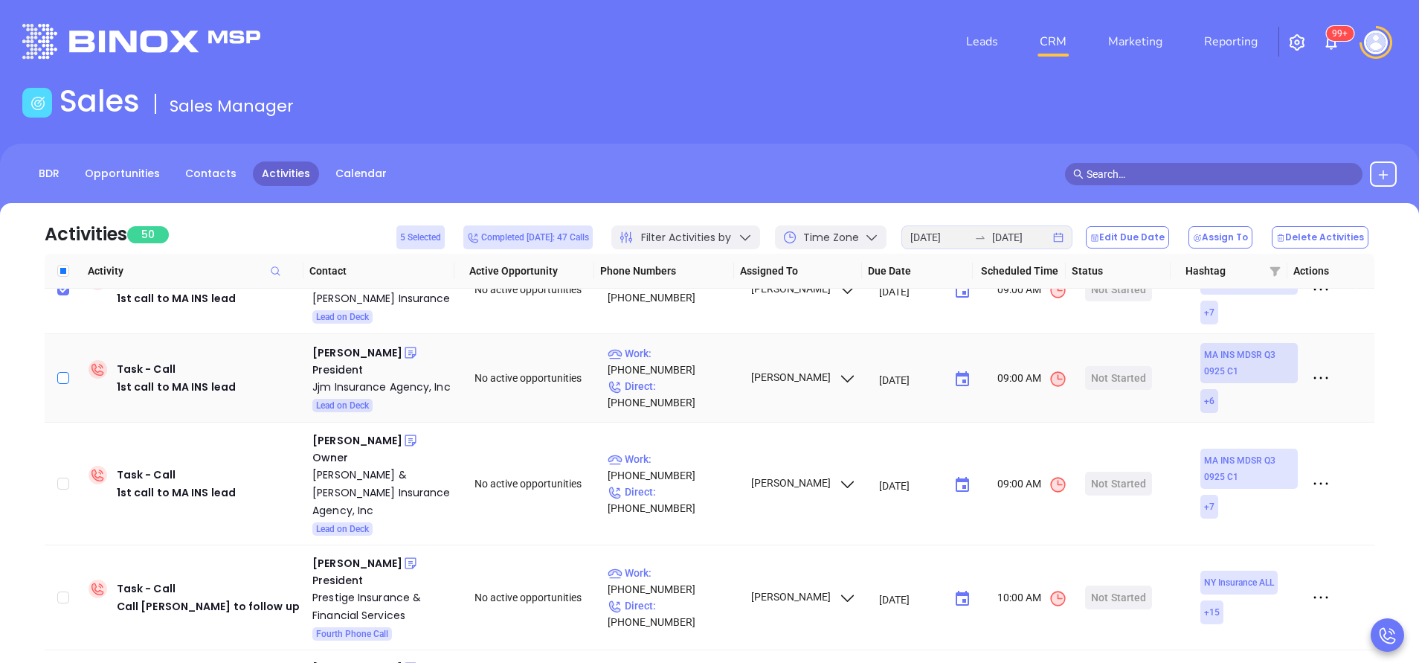
click at [65, 383] on input "checkbox" at bounding box center [63, 378] width 12 height 12
checkbox input "true"
click at [61, 477] on input "checkbox" at bounding box center [63, 483] width 12 height 12
checkbox input "true"
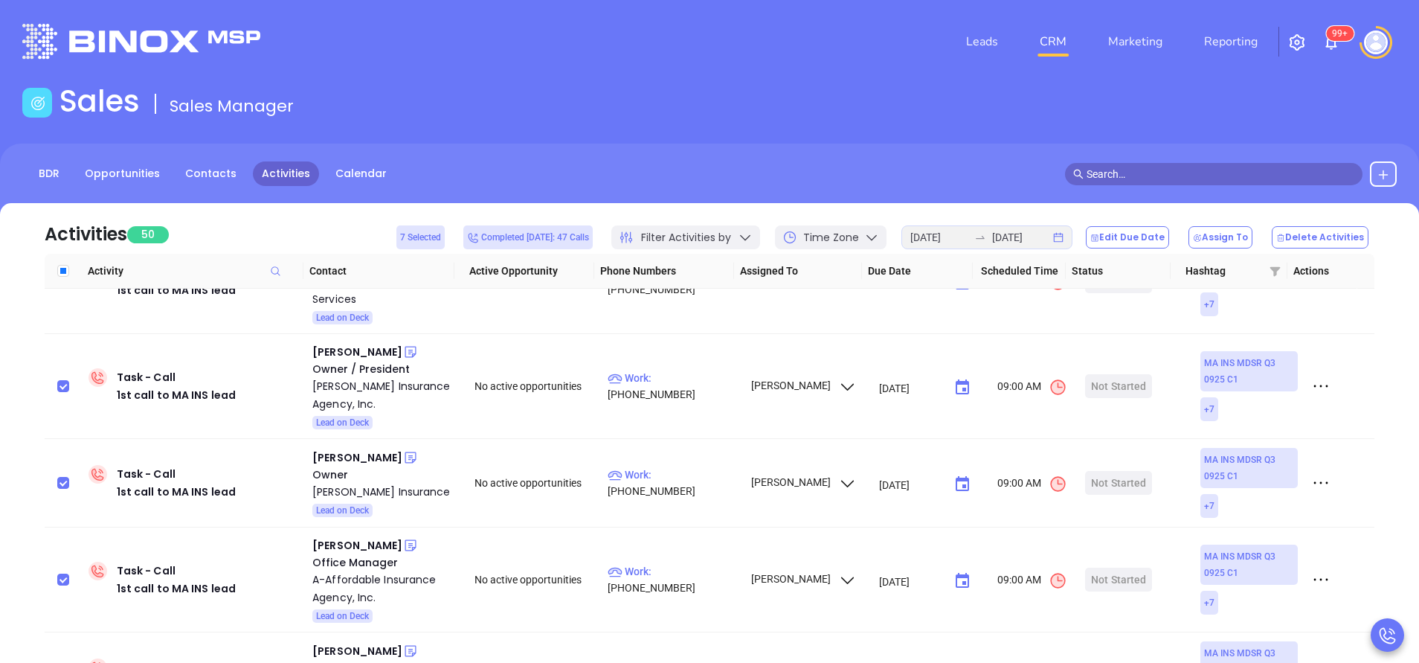
scroll to position [0, 0]
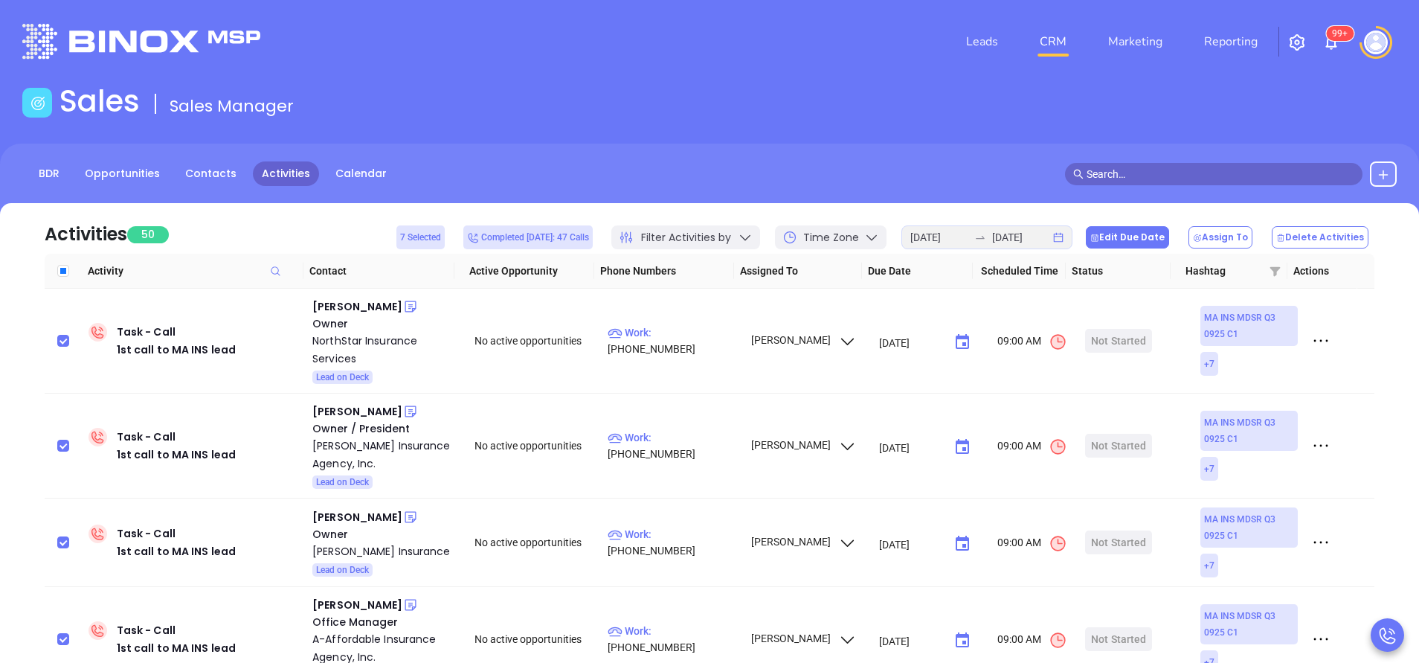
click at [1162, 239] on button "Edit Due Date" at bounding box center [1127, 237] width 83 height 22
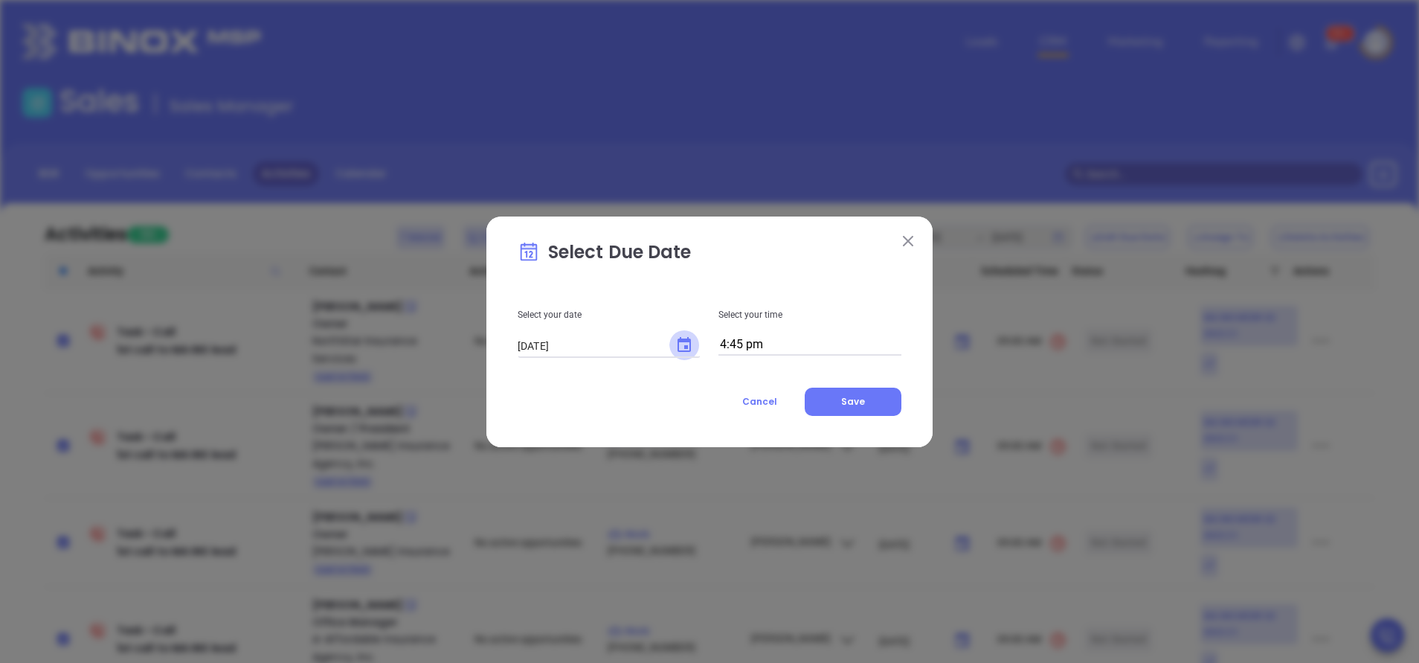
click at [686, 344] on icon "Choose date, selected date is Oct 1, 2025" at bounding box center [684, 345] width 18 height 18
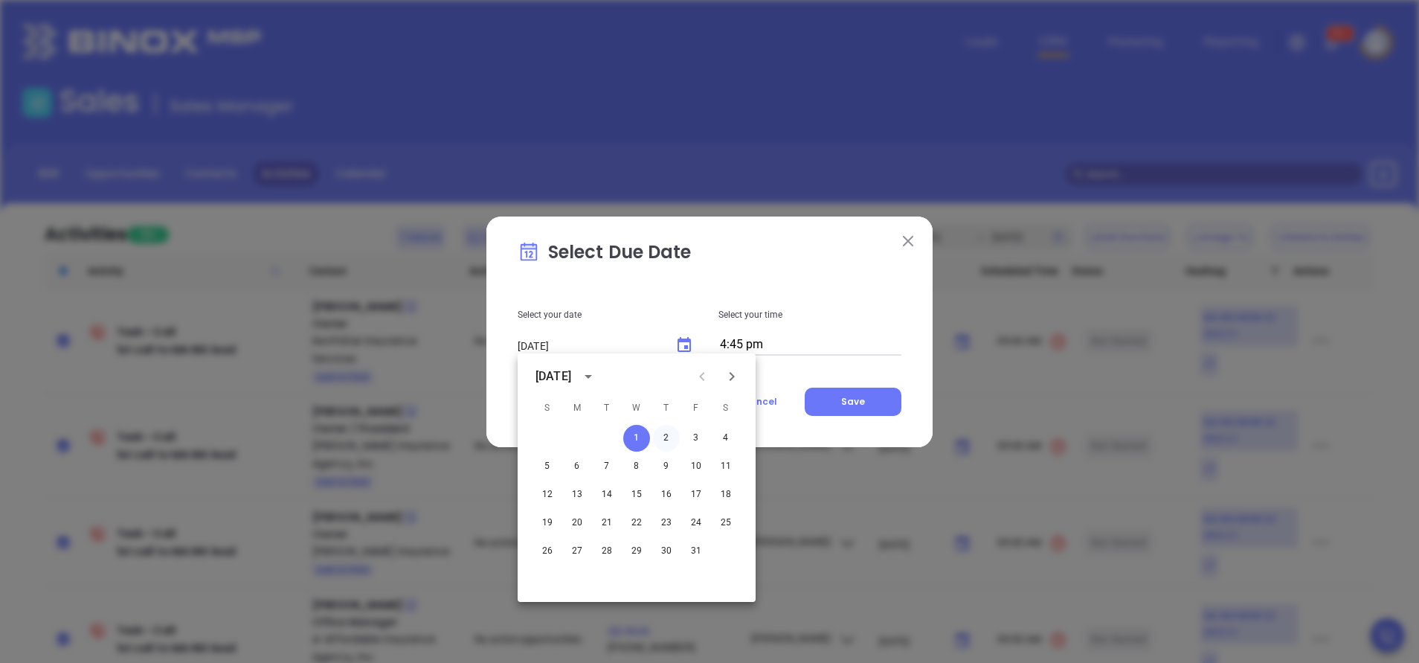
click at [666, 440] on button "2" at bounding box center [666, 438] width 27 height 27
type input "[DATE]"
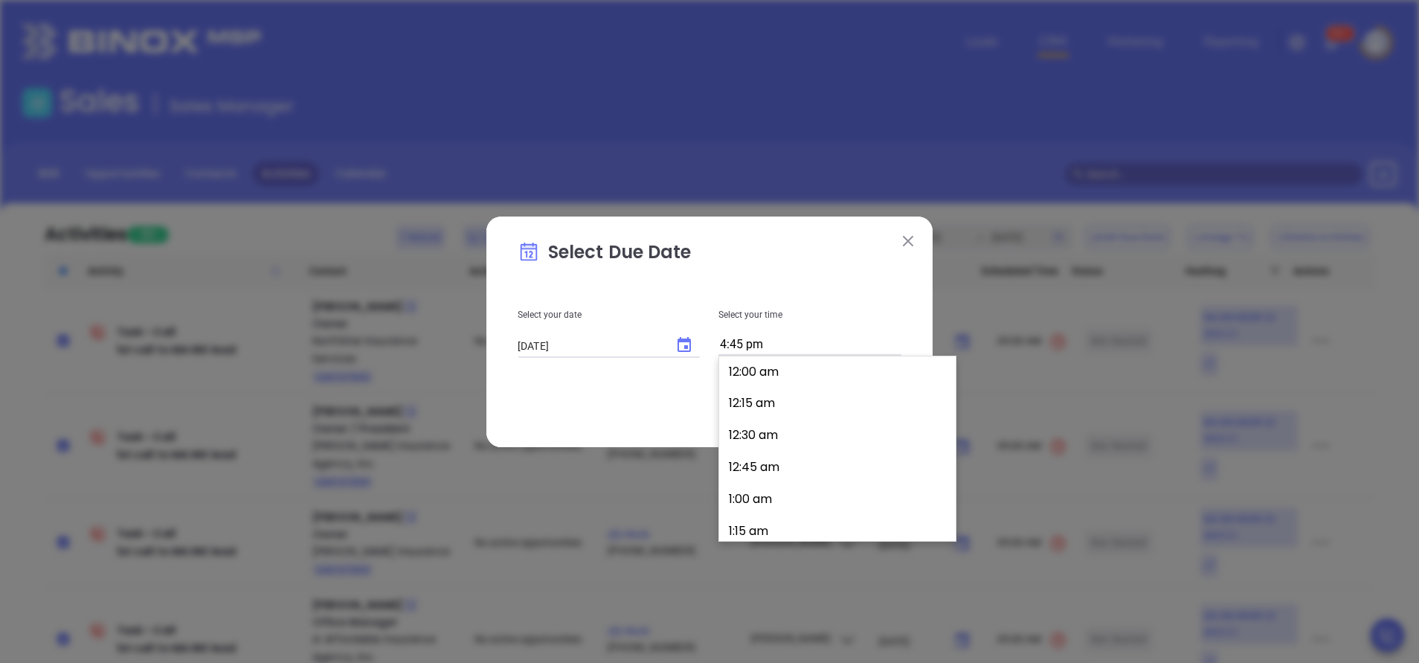
click at [824, 342] on input "4:45 pm" at bounding box center [809, 345] width 183 height 21
click at [778, 412] on button "9:00 am" at bounding box center [840, 412] width 231 height 32
type input "9:00 am"
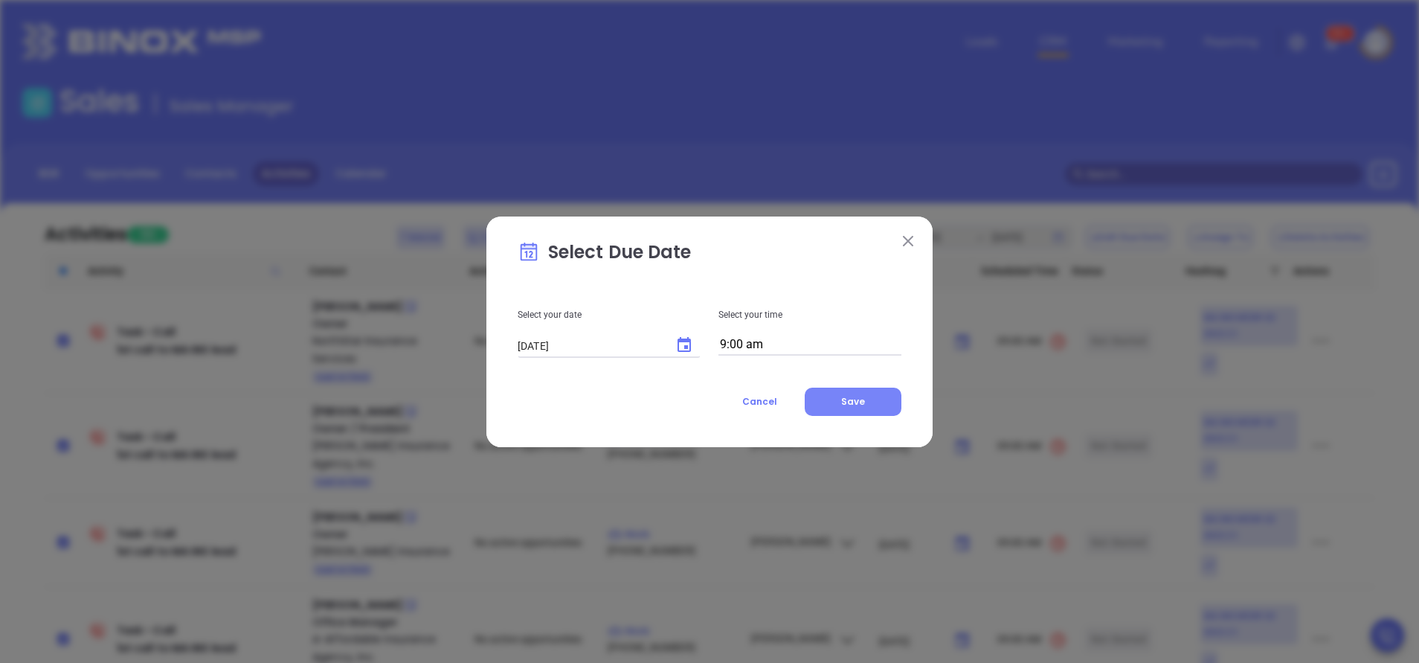
click at [875, 397] on button "Save" at bounding box center [853, 401] width 97 height 28
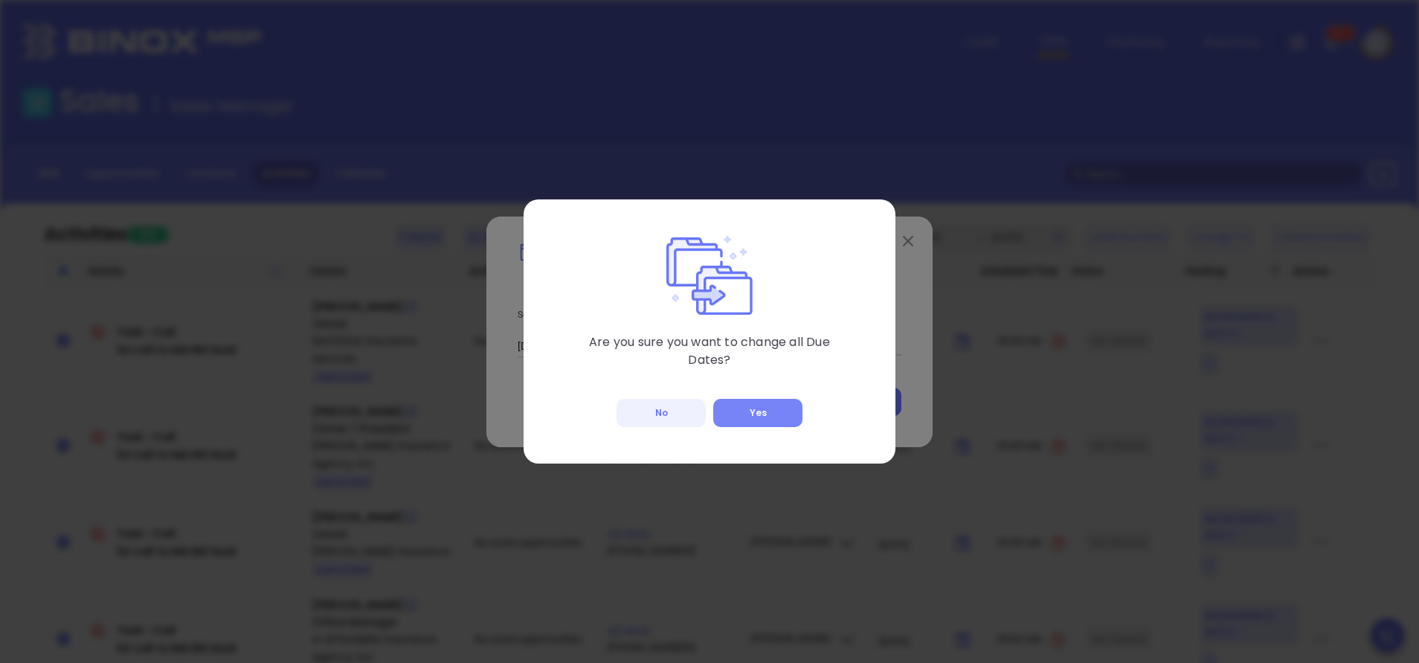
click at [774, 414] on button "Yes" at bounding box center [757, 413] width 89 height 28
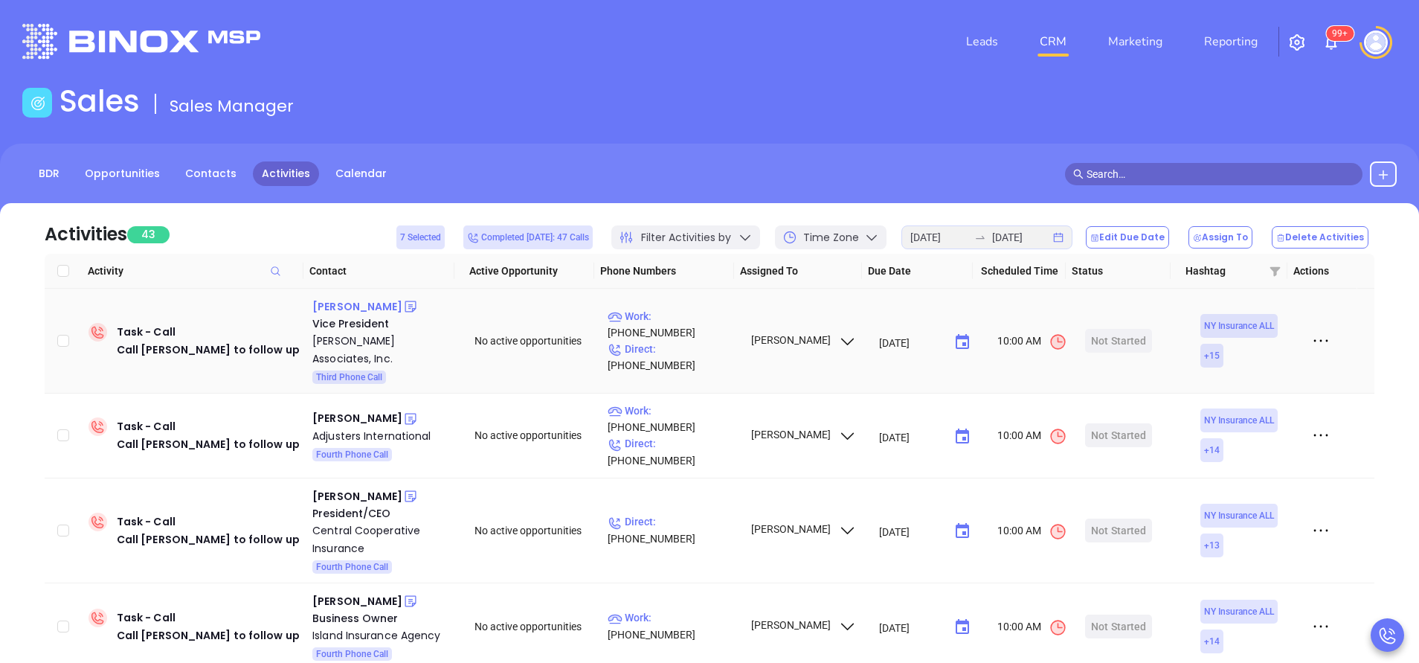
click at [352, 307] on div "Susan Kane" at bounding box center [357, 307] width 90 height 18
click at [684, 319] on p "Work : (716) 759-9606" at bounding box center [672, 324] width 129 height 33
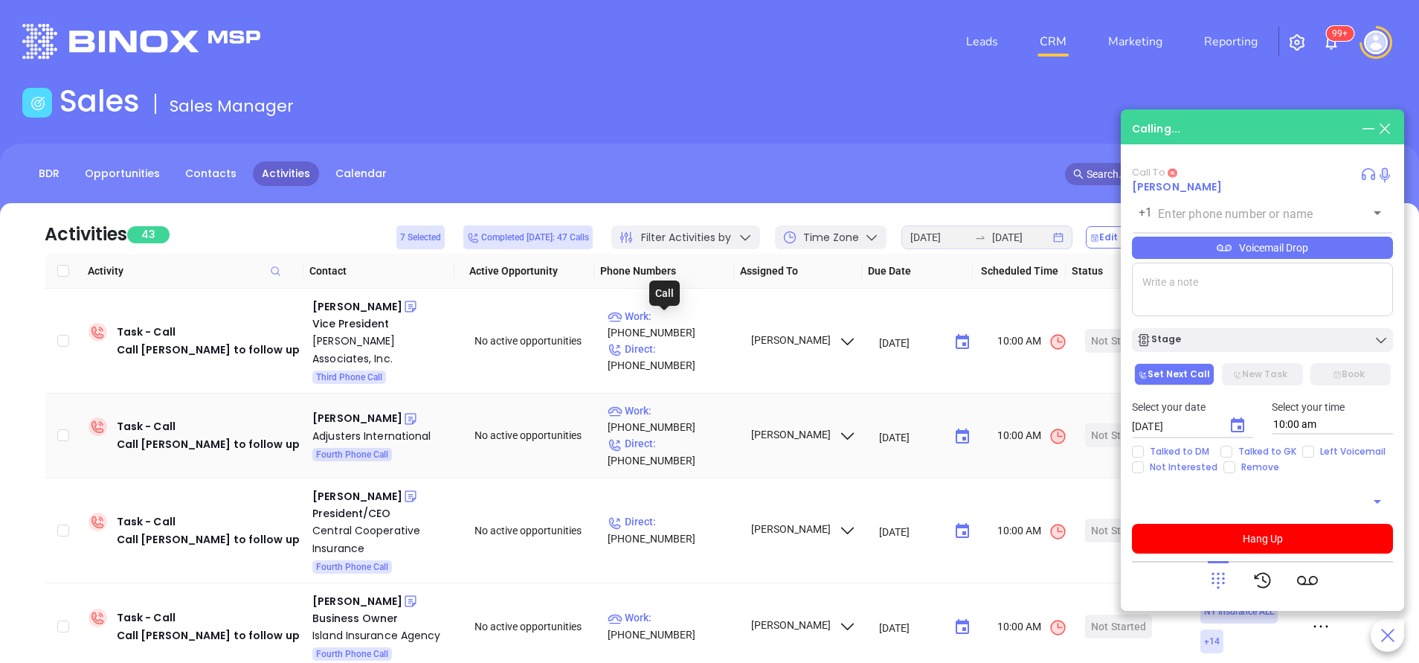
type input "(716) 759-9606"
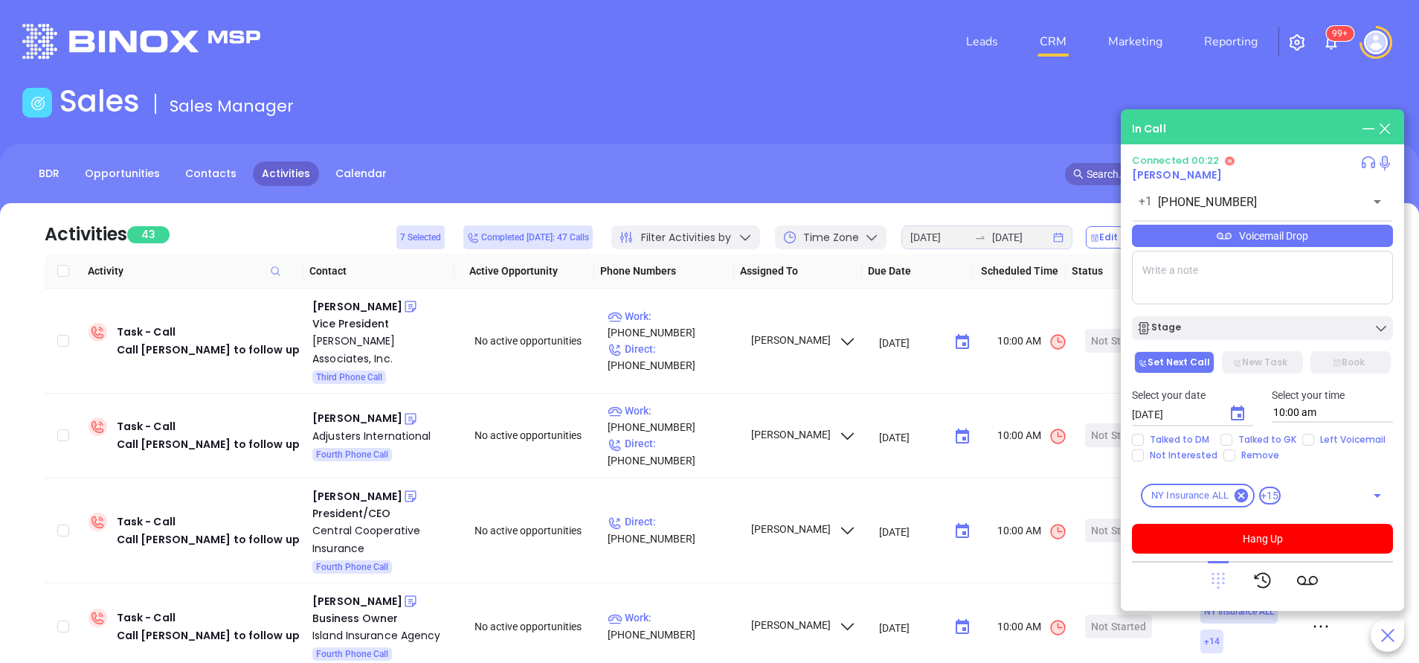
click at [1222, 579] on icon at bounding box center [1218, 581] width 13 height 16
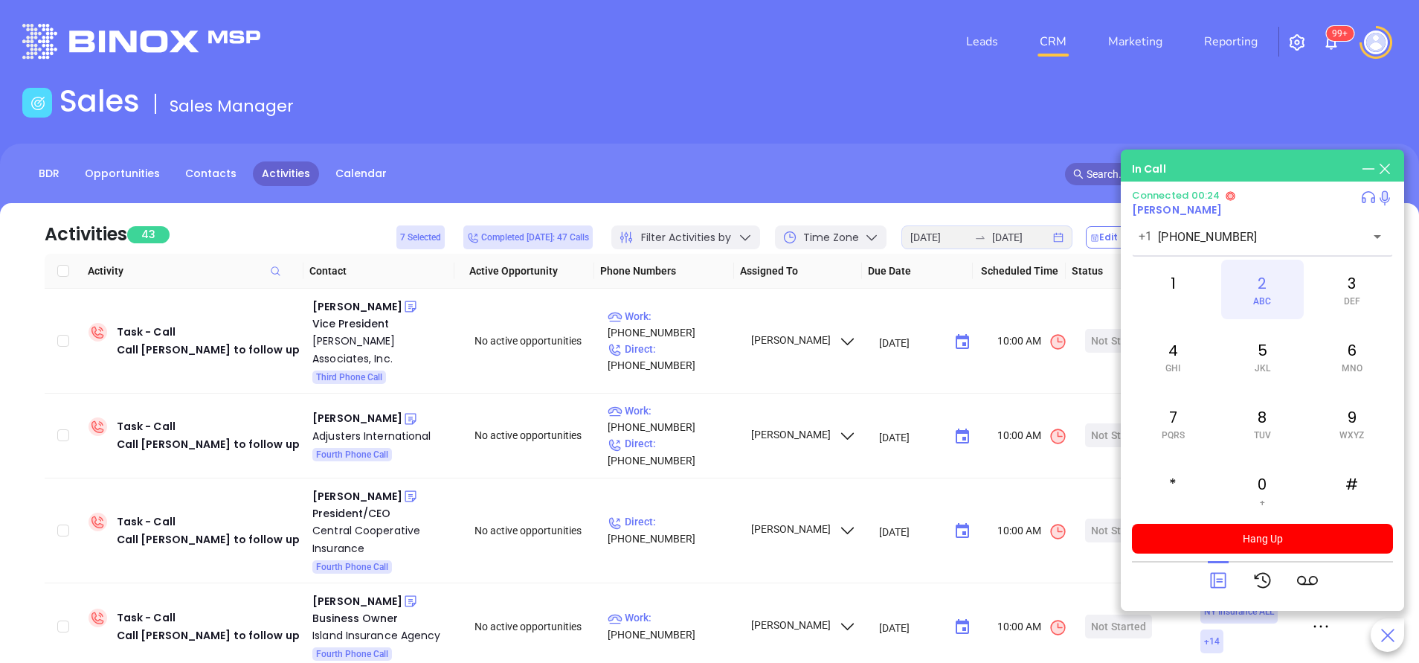
click at [1279, 286] on div "2 ABC" at bounding box center [1262, 290] width 82 height 60
click at [1263, 346] on div "5 JKL" at bounding box center [1262, 357] width 82 height 60
click at [1277, 298] on div "2 ABC" at bounding box center [1262, 290] width 82 height 60
click at [1348, 356] on div "6 MNO" at bounding box center [1352, 357] width 82 height 60
click at [1349, 290] on div "3 DEF" at bounding box center [1352, 290] width 82 height 60
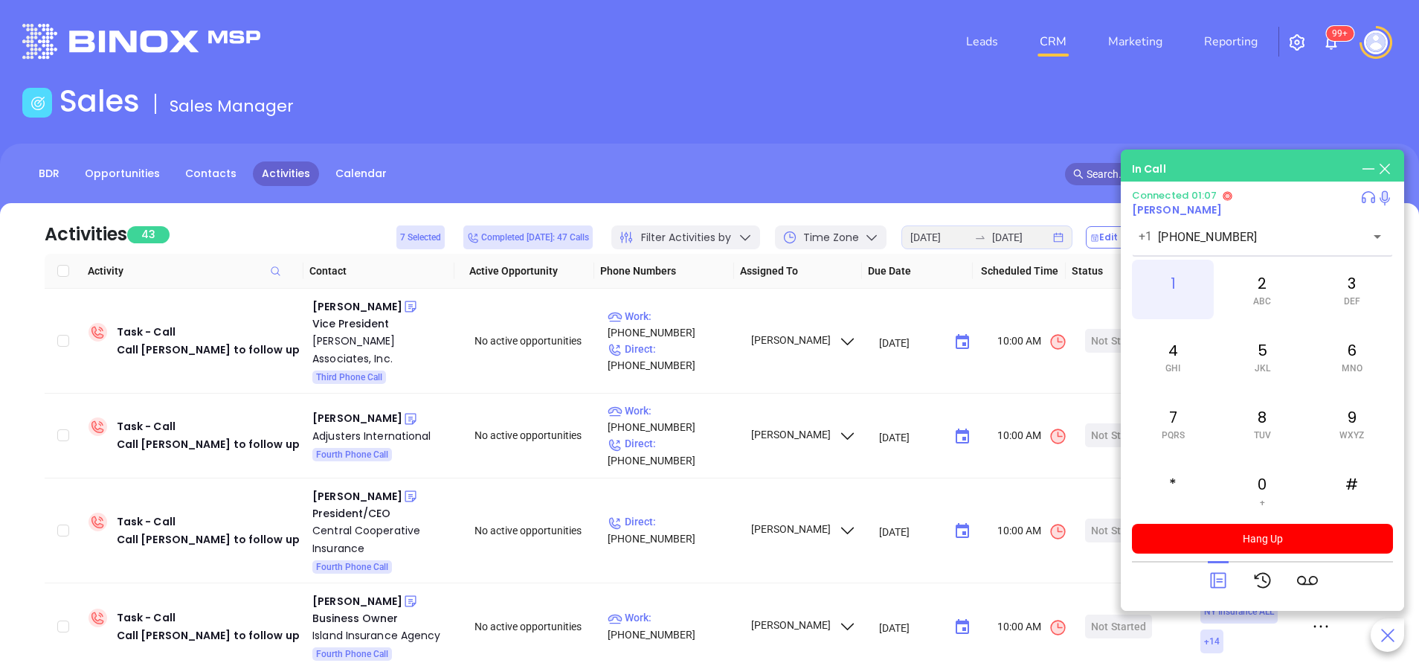
click at [1184, 272] on div "1" at bounding box center [1173, 290] width 82 height 60
click at [1215, 584] on icon at bounding box center [1218, 580] width 21 height 21
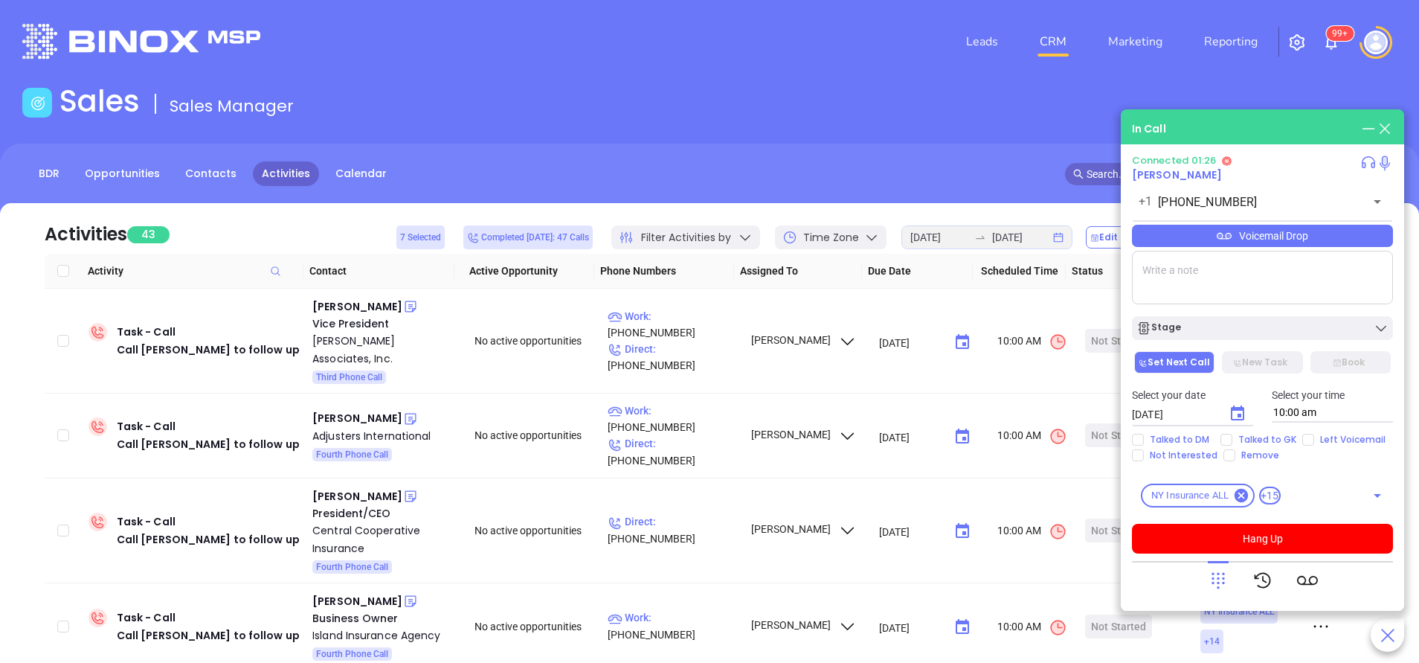
click at [1241, 237] on div "Voicemail Drop" at bounding box center [1262, 236] width 261 height 22
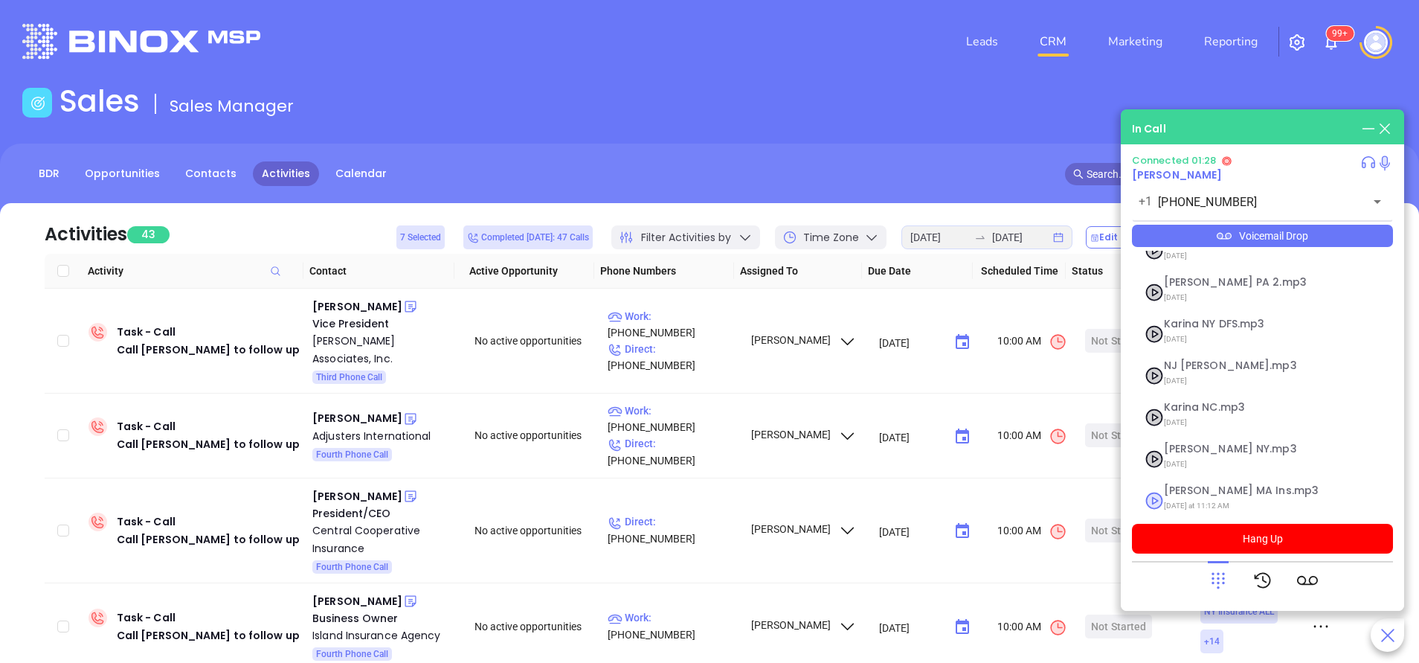
scroll to position [162, 0]
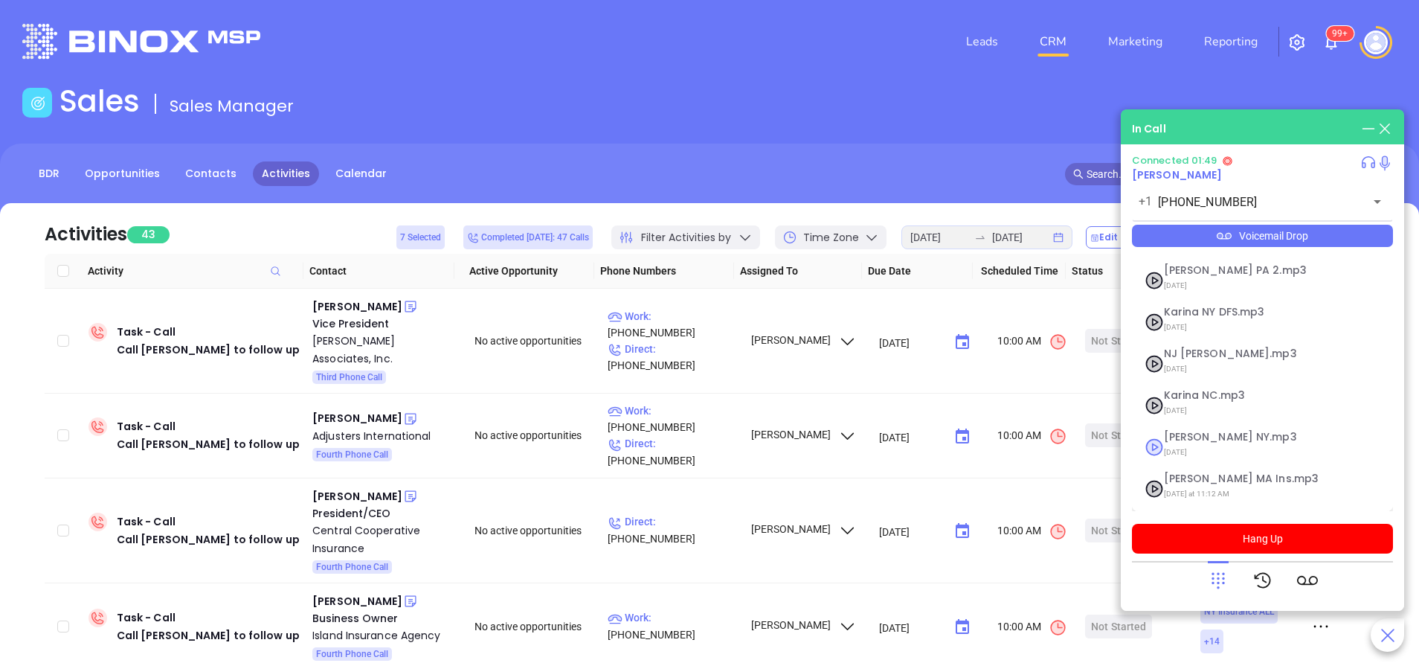
click at [1171, 440] on span "Vicky NY.mp3" at bounding box center [1244, 436] width 161 height 11
checkbox input "true"
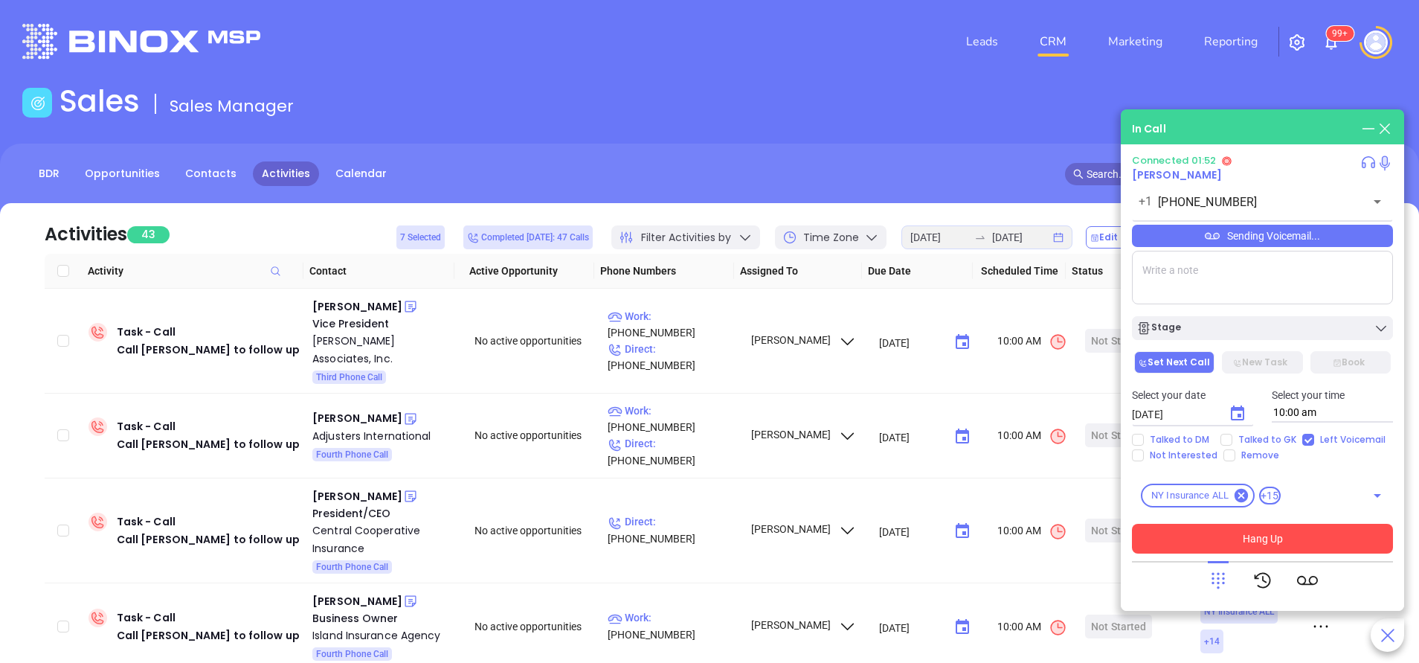
click at [1308, 533] on button "Hang Up" at bounding box center [1262, 539] width 261 height 30
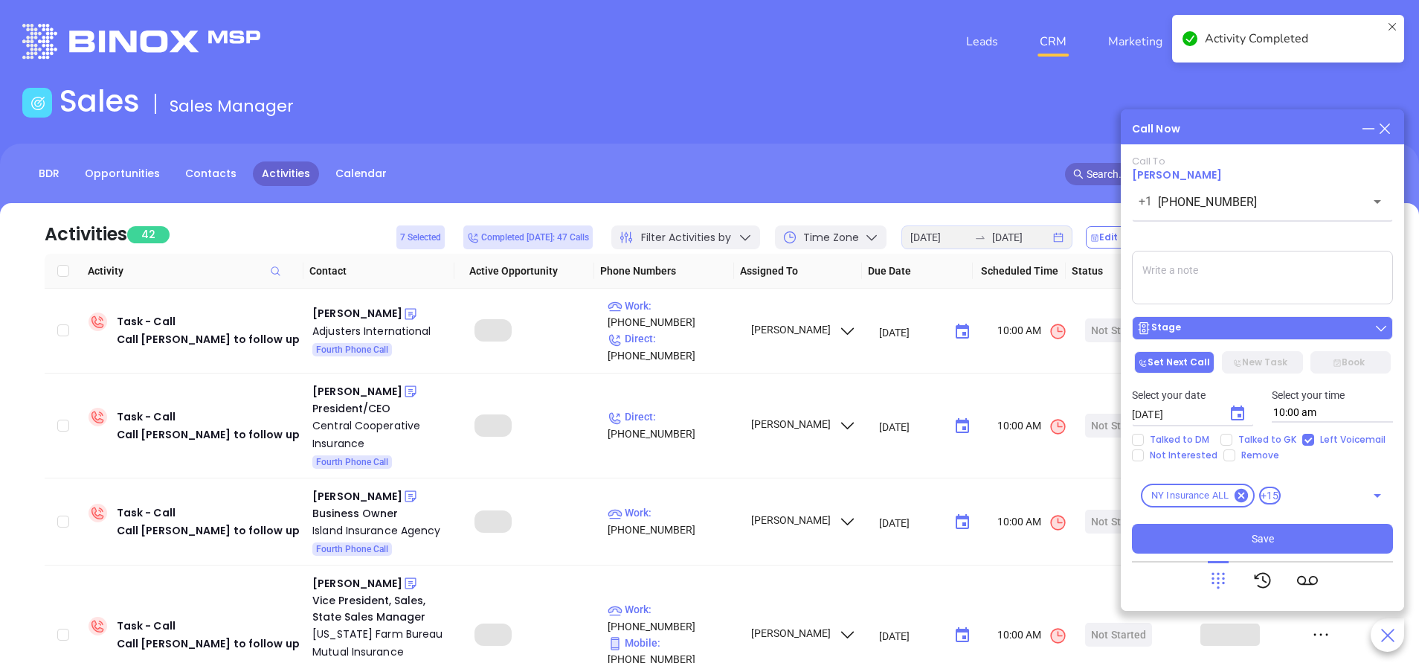
click at [1259, 335] on div "Stage" at bounding box center [1262, 328] width 252 height 15
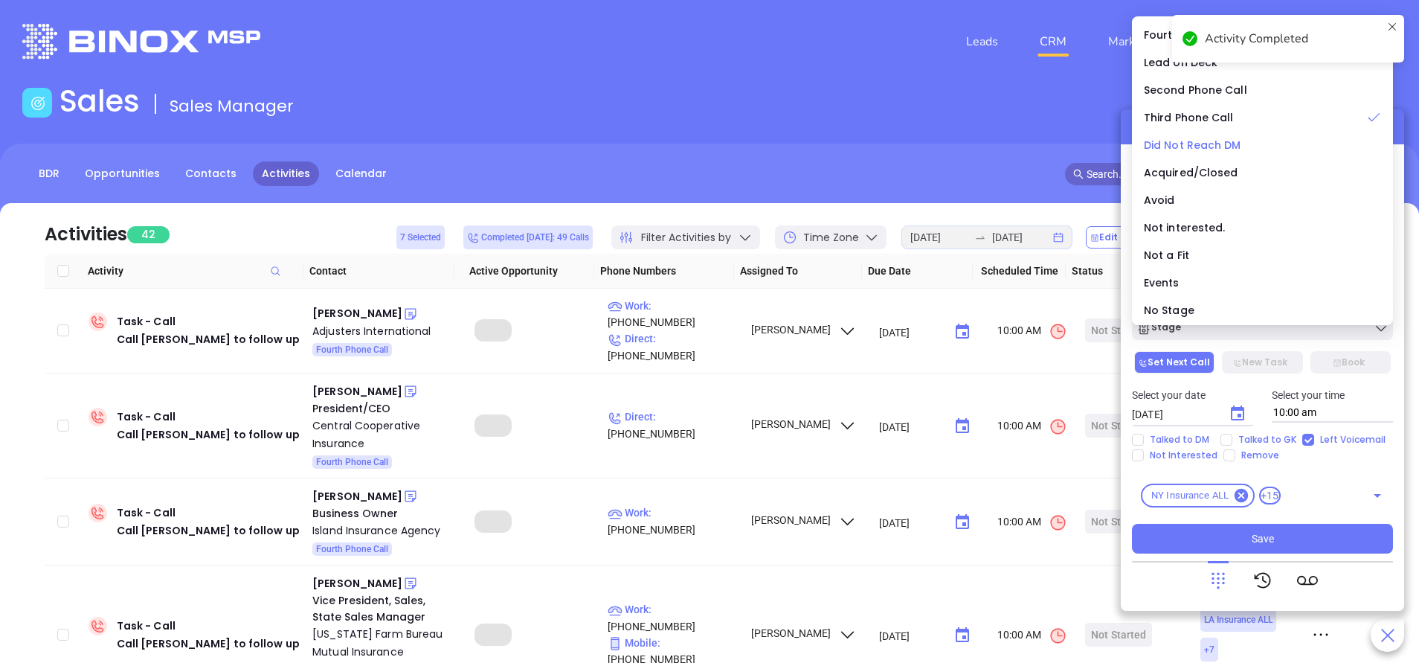
click at [1189, 146] on span "Did Not Reach DM" at bounding box center [1192, 145] width 97 height 15
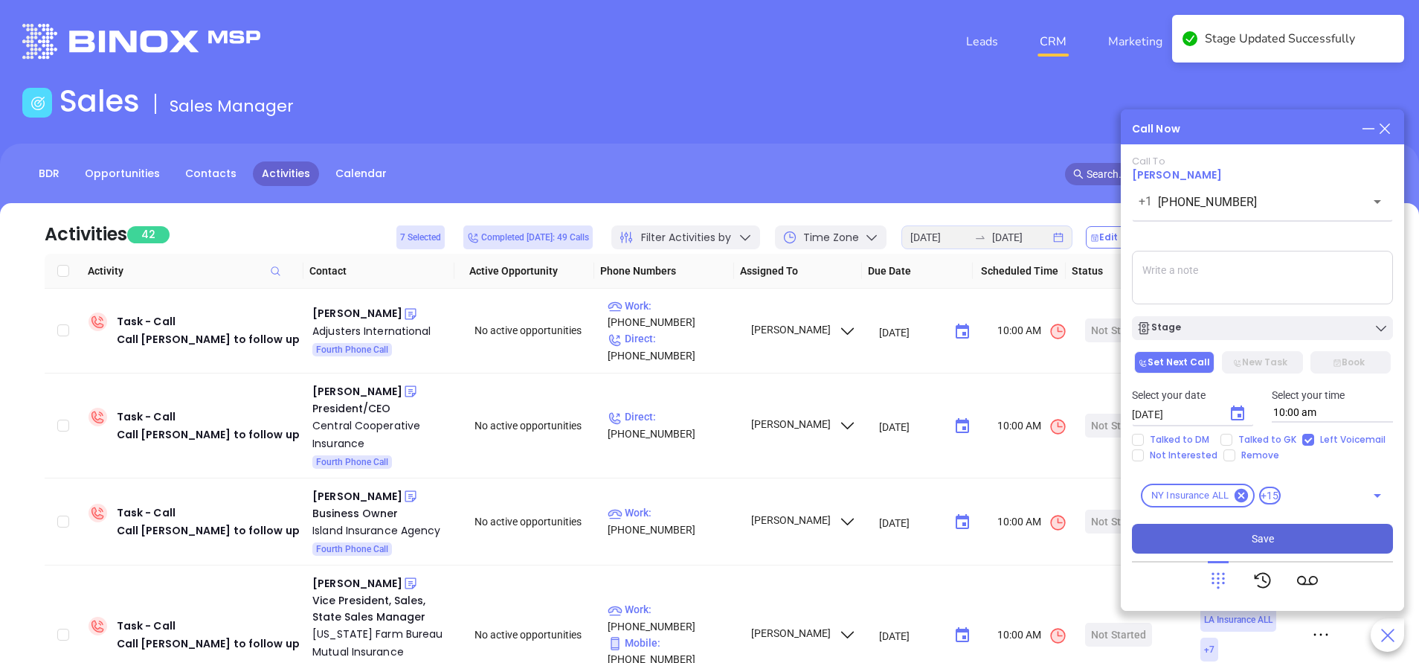
click at [1245, 542] on button "Save" at bounding box center [1262, 539] width 261 height 30
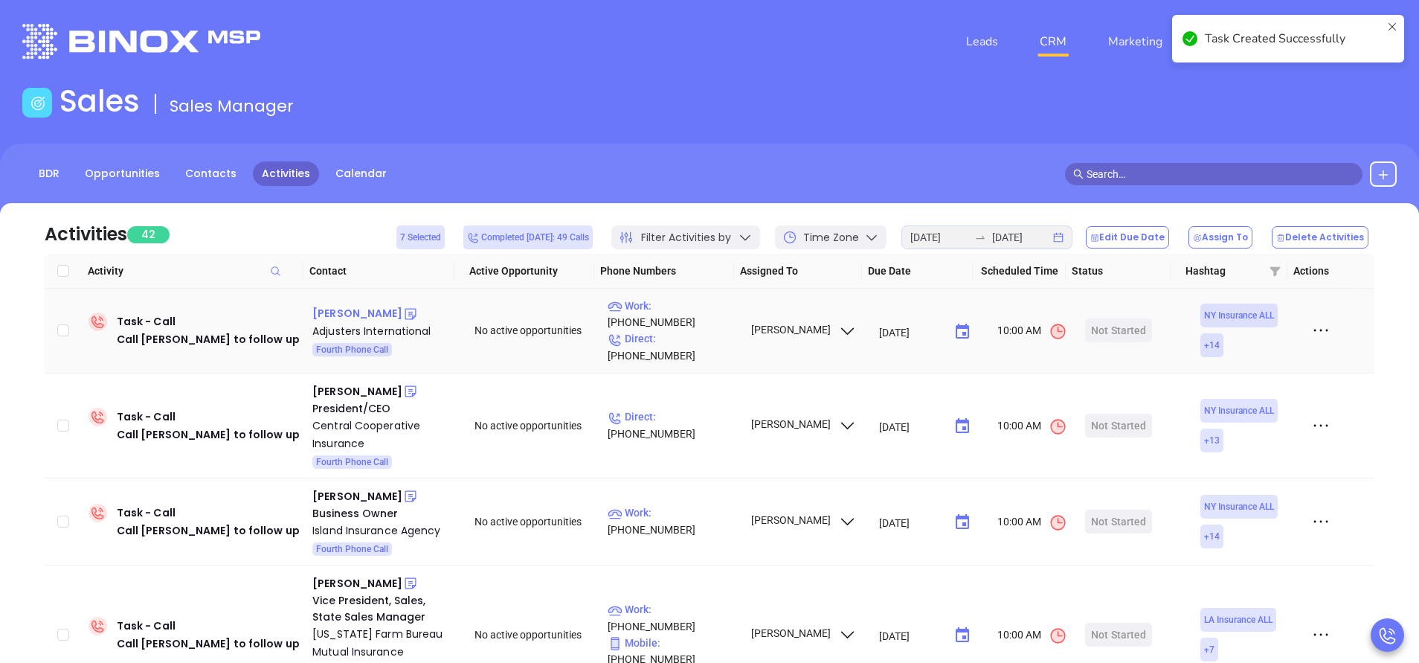
click at [356, 309] on div "Tracy Bearse" at bounding box center [357, 313] width 90 height 18
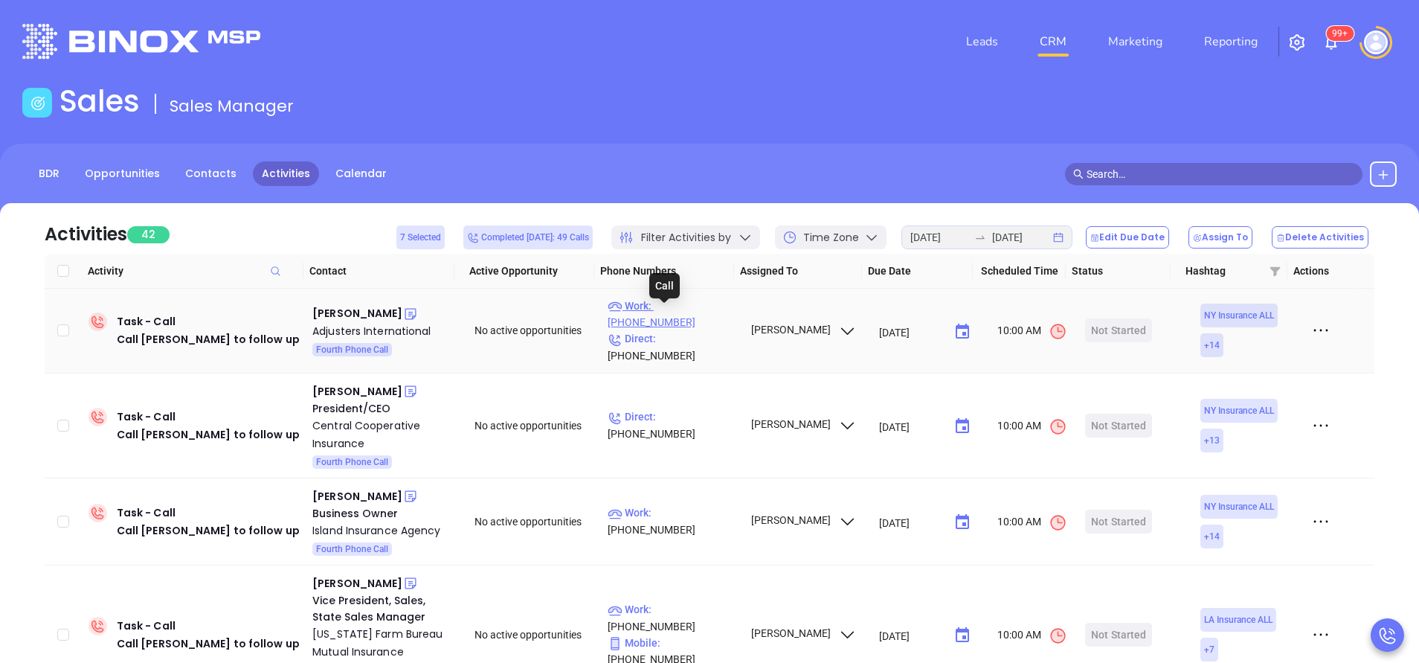
click at [698, 313] on p "Work : (888) 303-8149" at bounding box center [672, 314] width 129 height 33
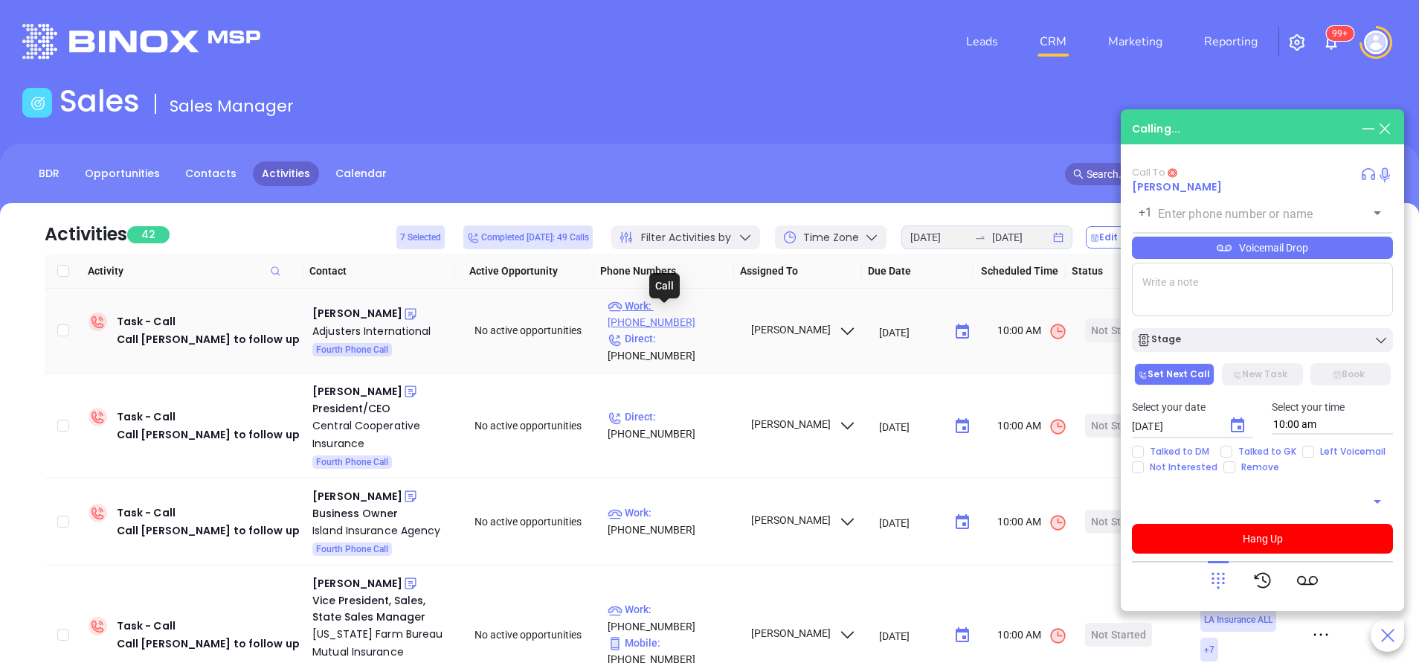
type input "(888) 303-8149"
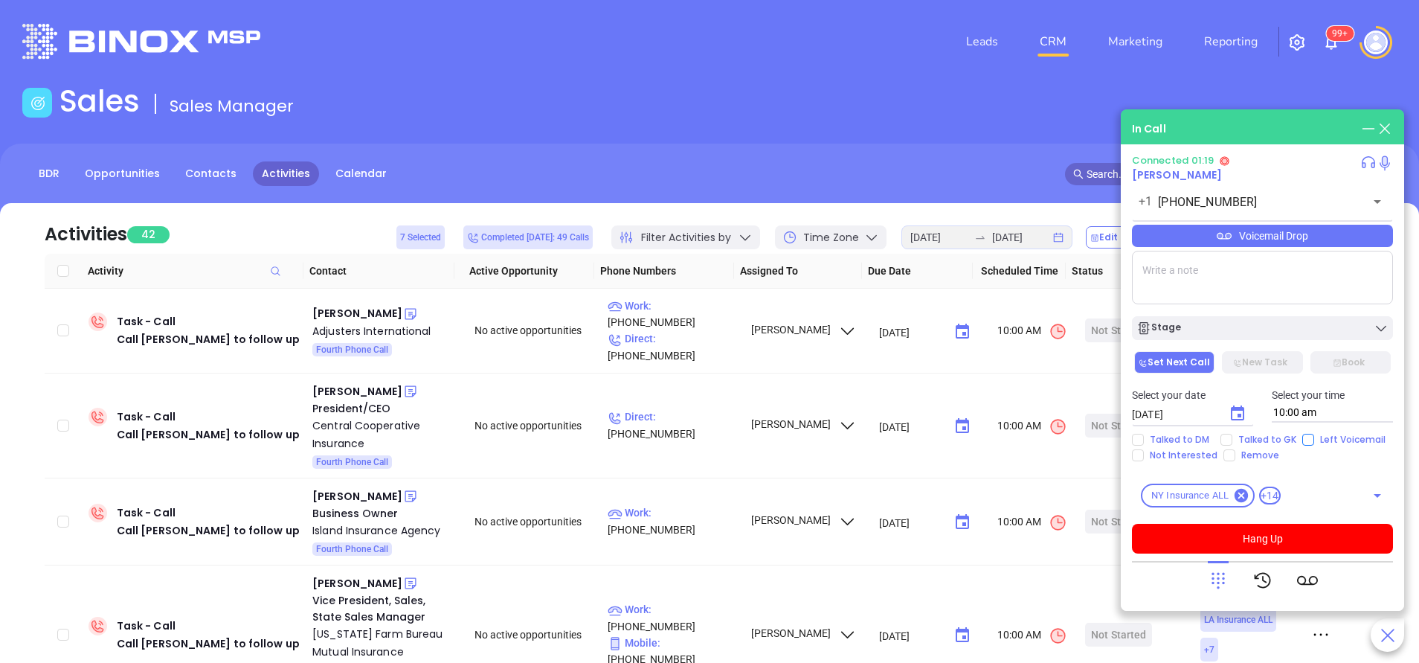
click at [1305, 440] on input "Left Voicemail" at bounding box center [1308, 440] width 12 height 12
checkbox input "true"
click at [1307, 530] on button "Hang Up" at bounding box center [1262, 539] width 261 height 30
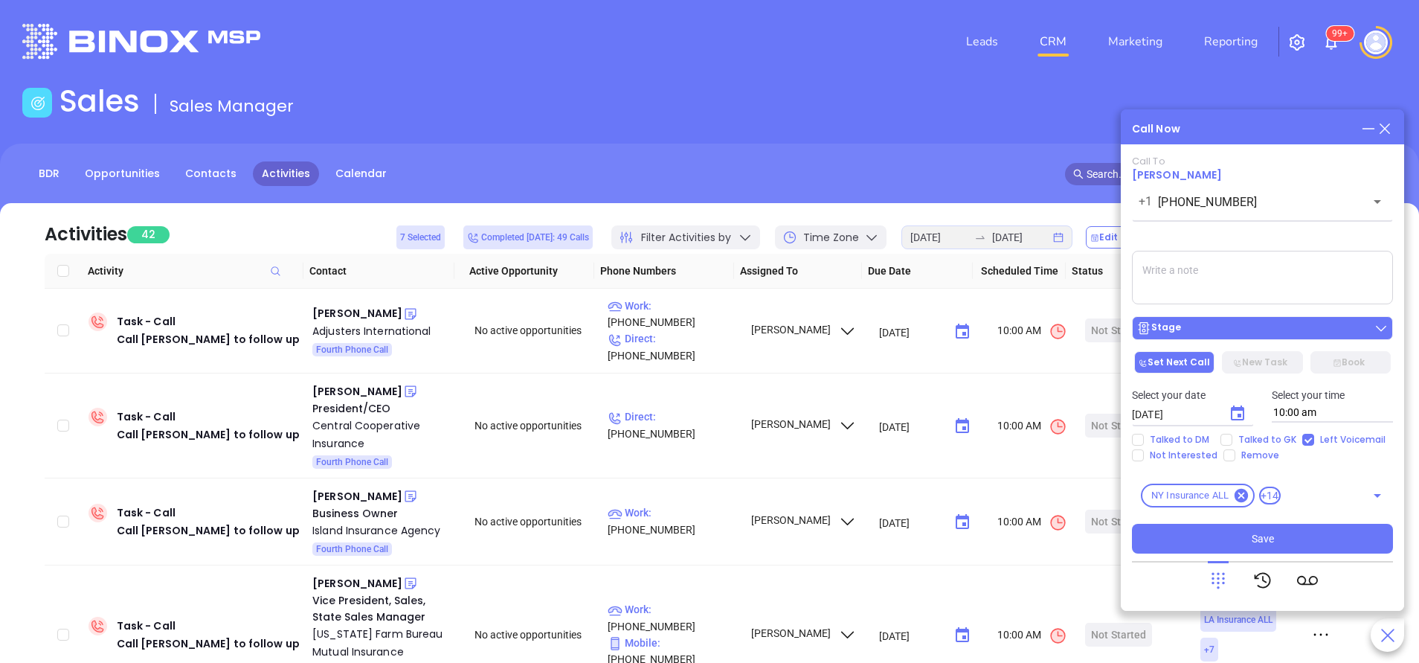
click at [1256, 329] on div "Stage" at bounding box center [1262, 328] width 252 height 15
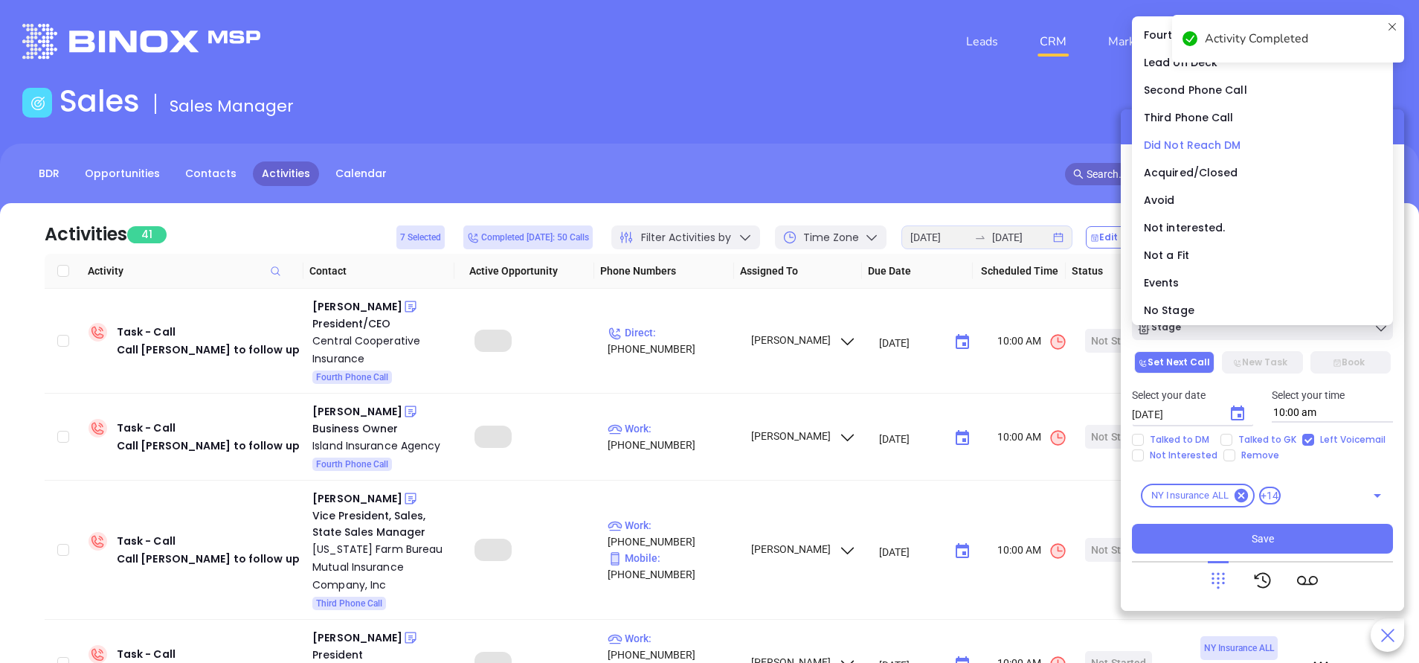
click at [1175, 147] on span "Did Not Reach DM" at bounding box center [1192, 145] width 97 height 15
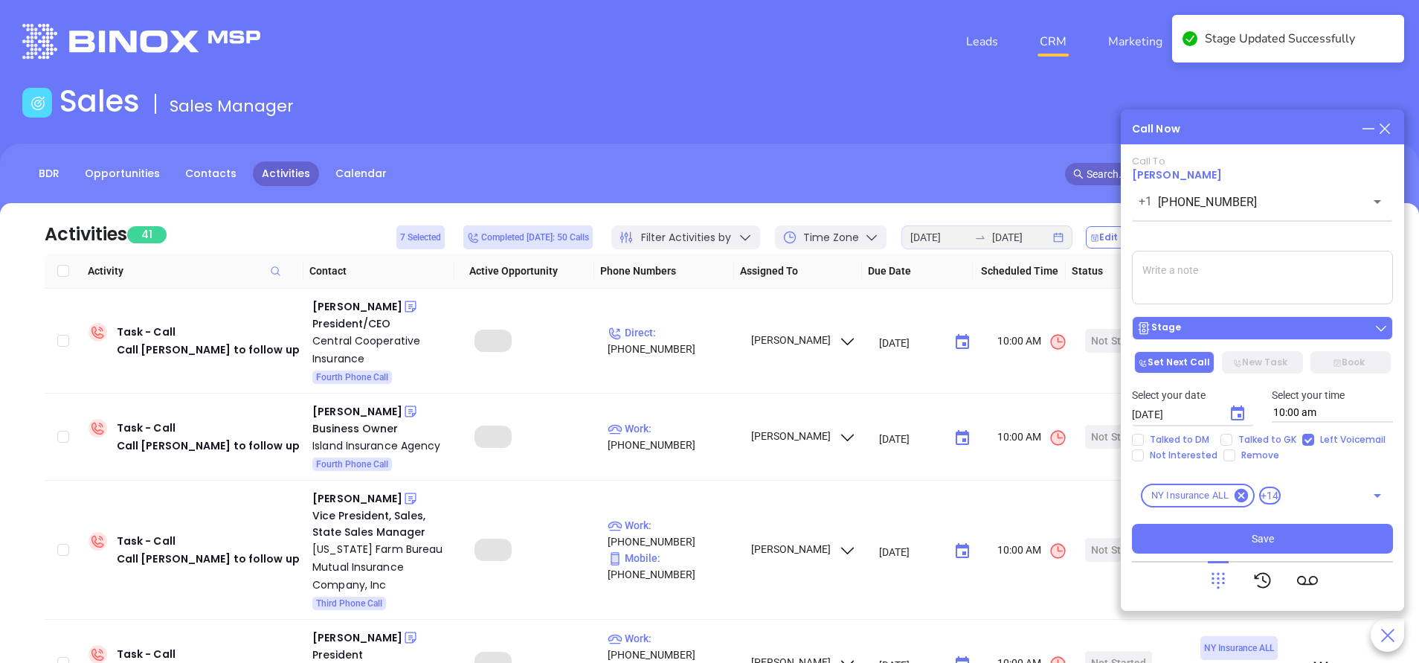
click at [1226, 332] on div "Stage" at bounding box center [1262, 328] width 252 height 15
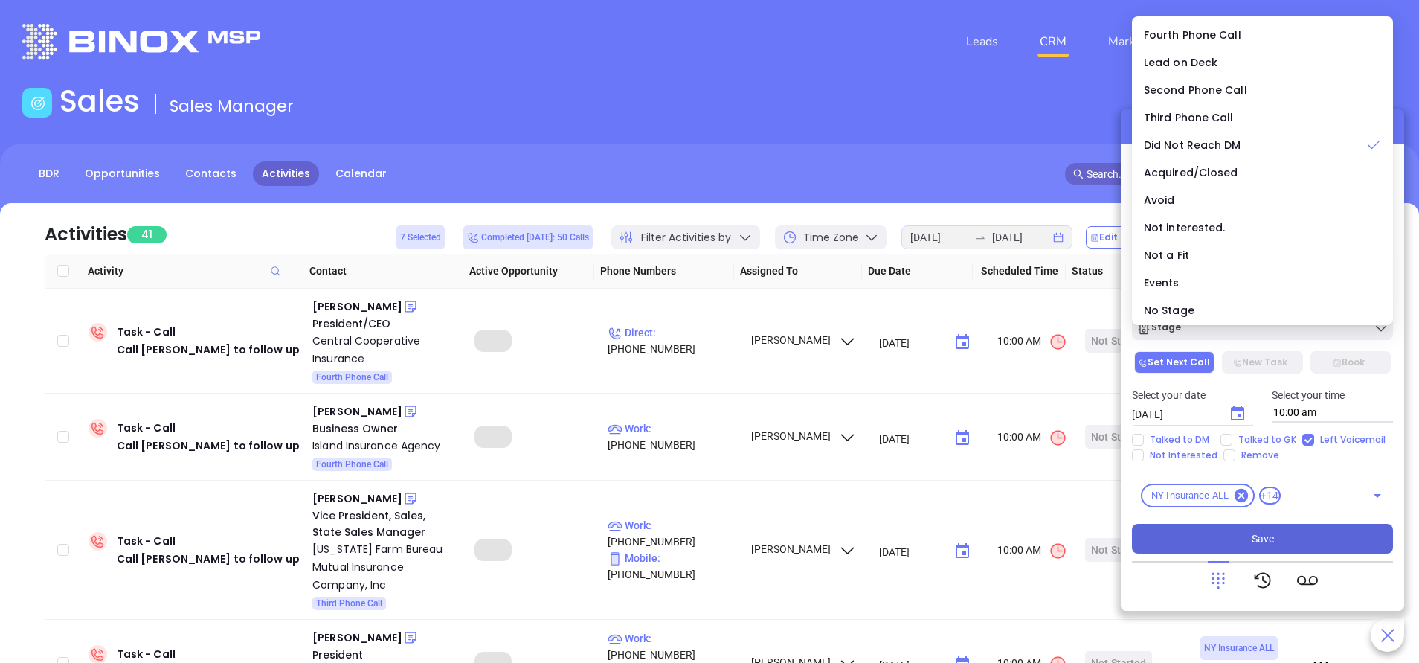
click at [1269, 536] on span "Save" at bounding box center [1263, 538] width 22 height 16
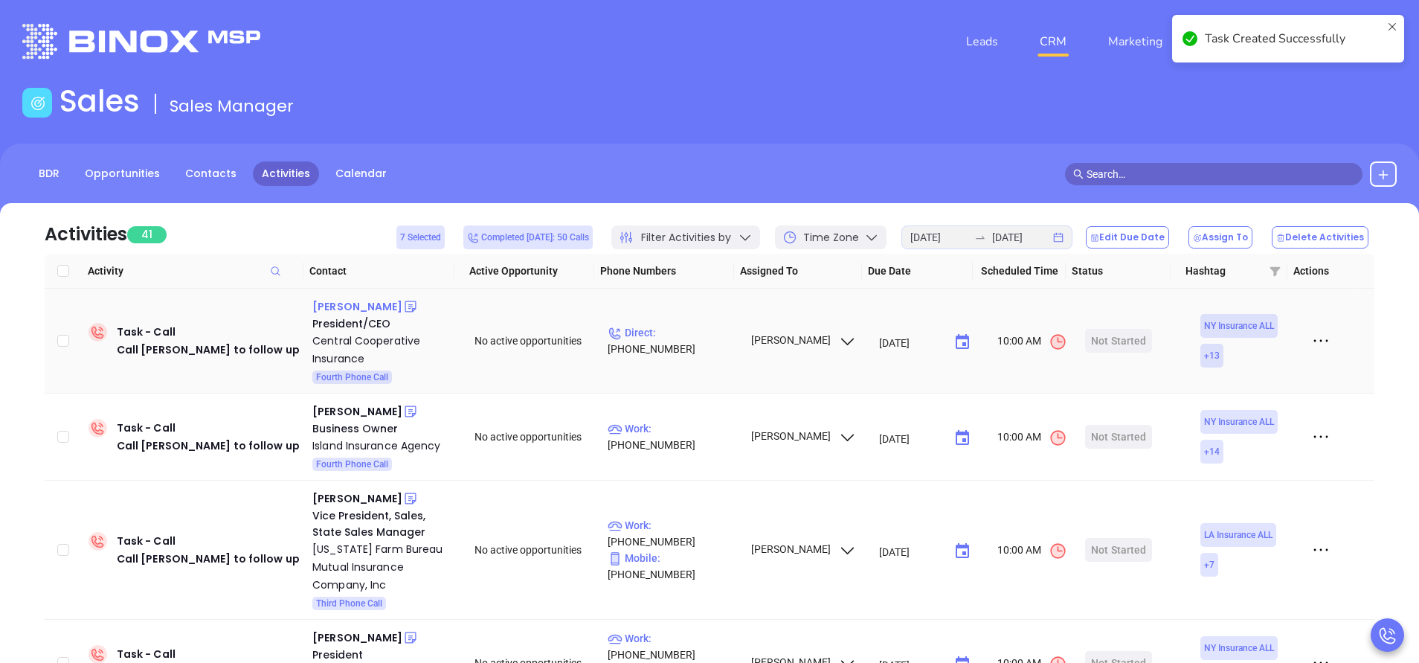
click at [369, 304] on div "Richard Bente" at bounding box center [357, 307] width 90 height 18
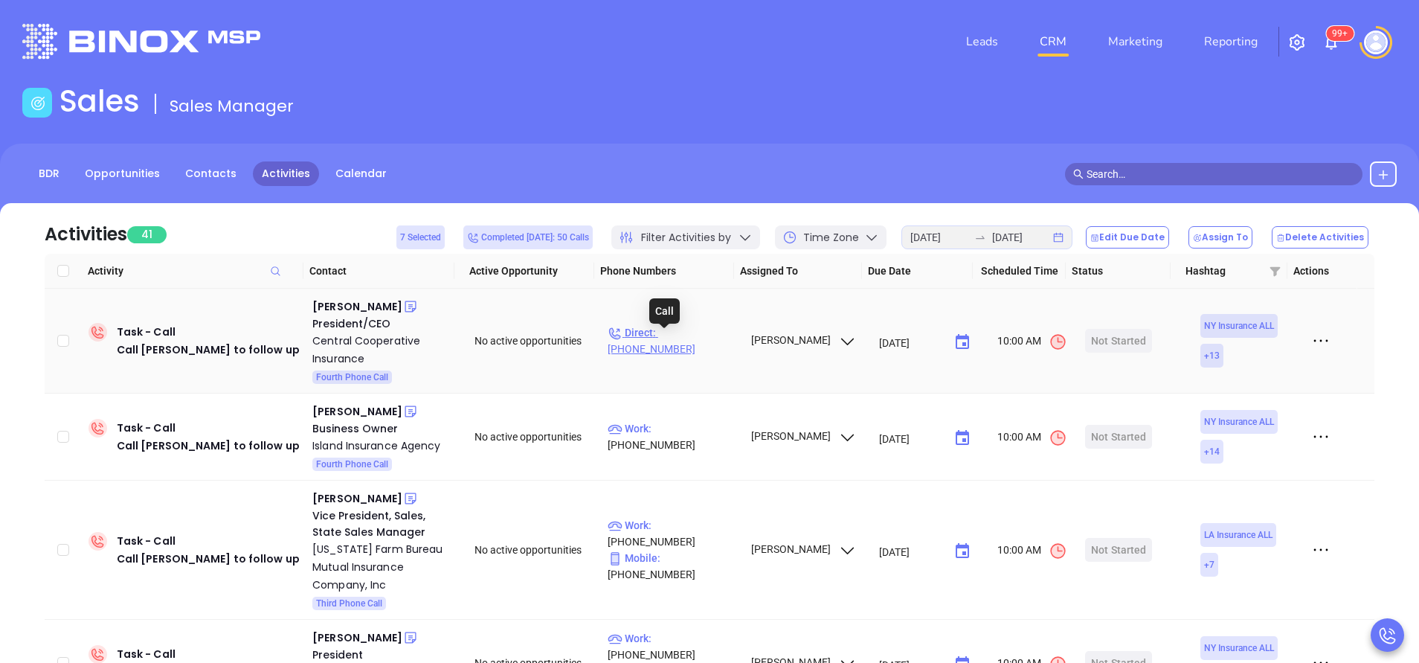
click at [681, 343] on p "Direct : (315) 635-7606" at bounding box center [672, 340] width 129 height 33
type input "(315) 635-7606"
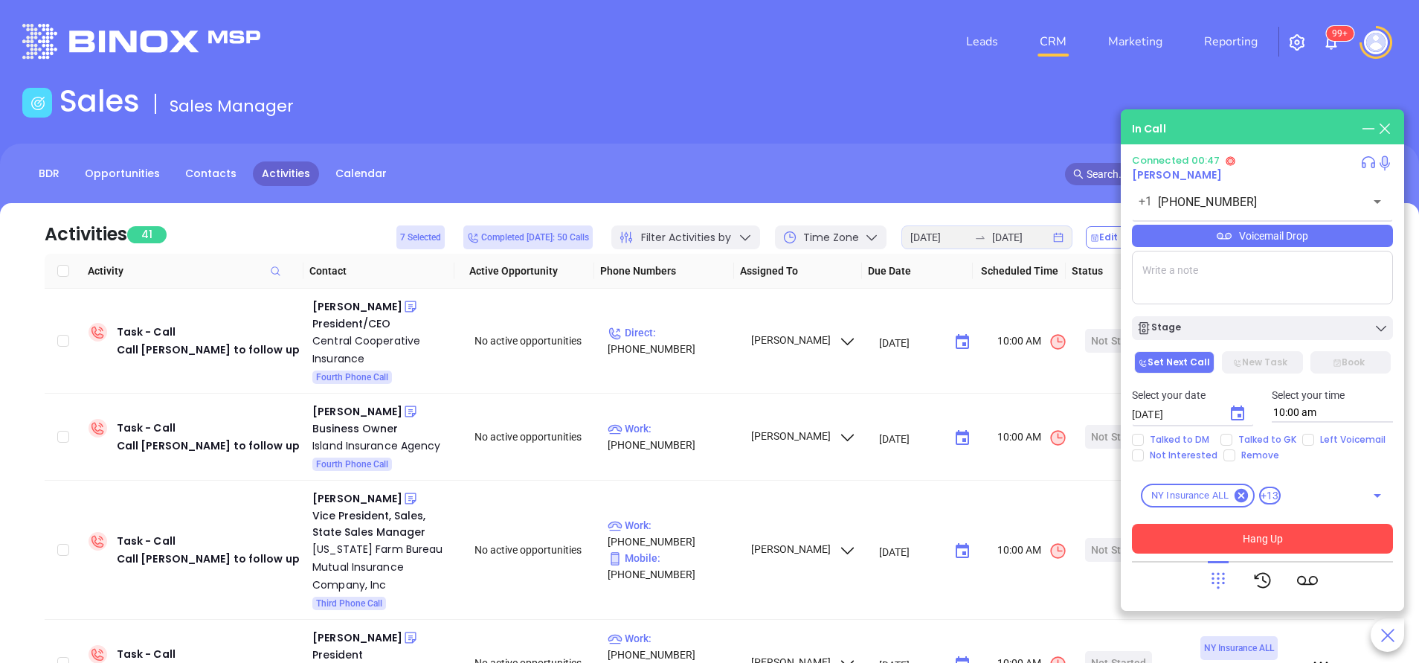
click at [1273, 534] on button "Hang Up" at bounding box center [1262, 539] width 261 height 30
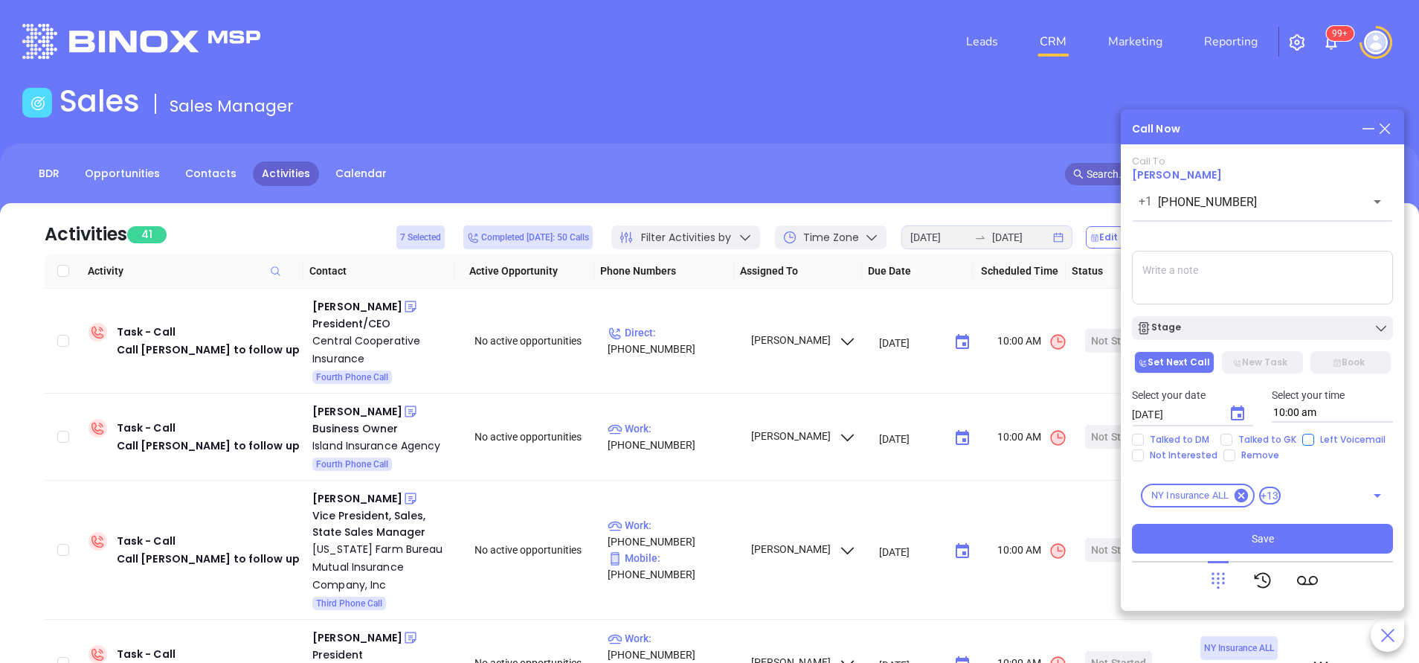
click at [1302, 434] on input "Left Voicemail" at bounding box center [1308, 440] width 12 height 12
checkbox input "true"
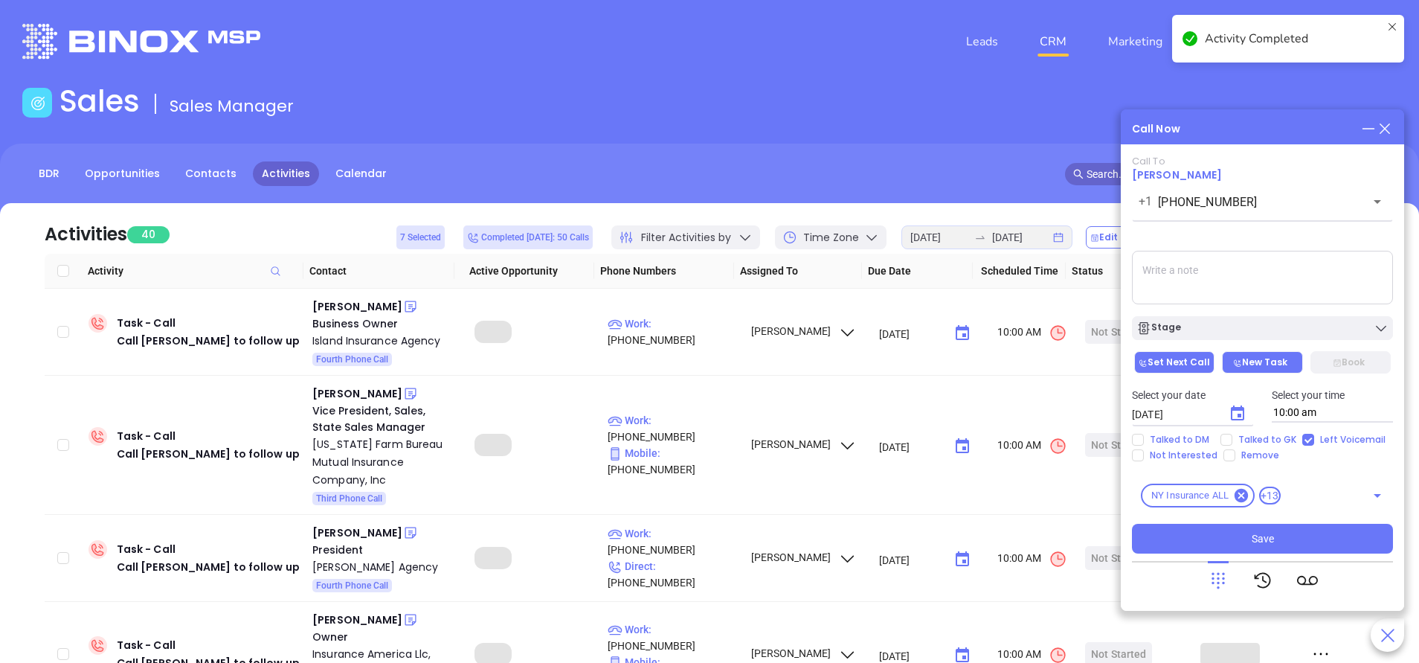
click at [1225, 319] on button "Stage" at bounding box center [1262, 328] width 261 height 24
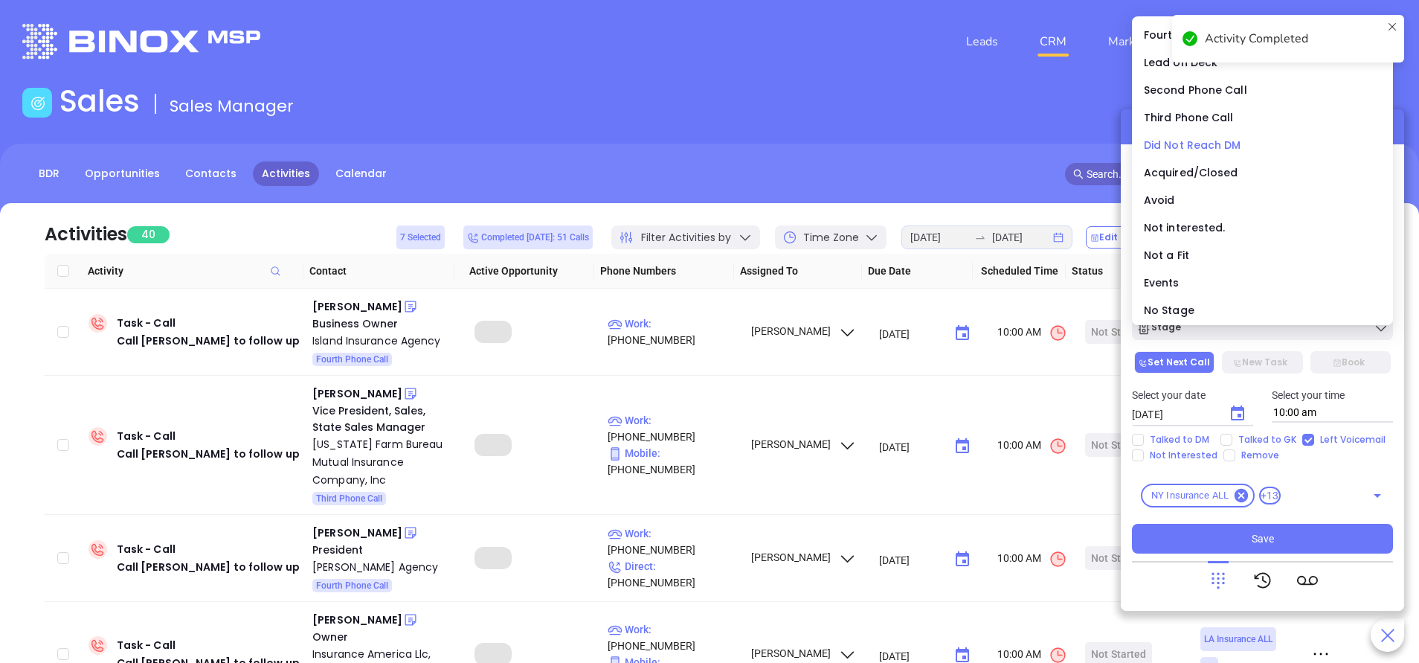
click at [1165, 144] on span "Did Not Reach DM" at bounding box center [1192, 145] width 97 height 15
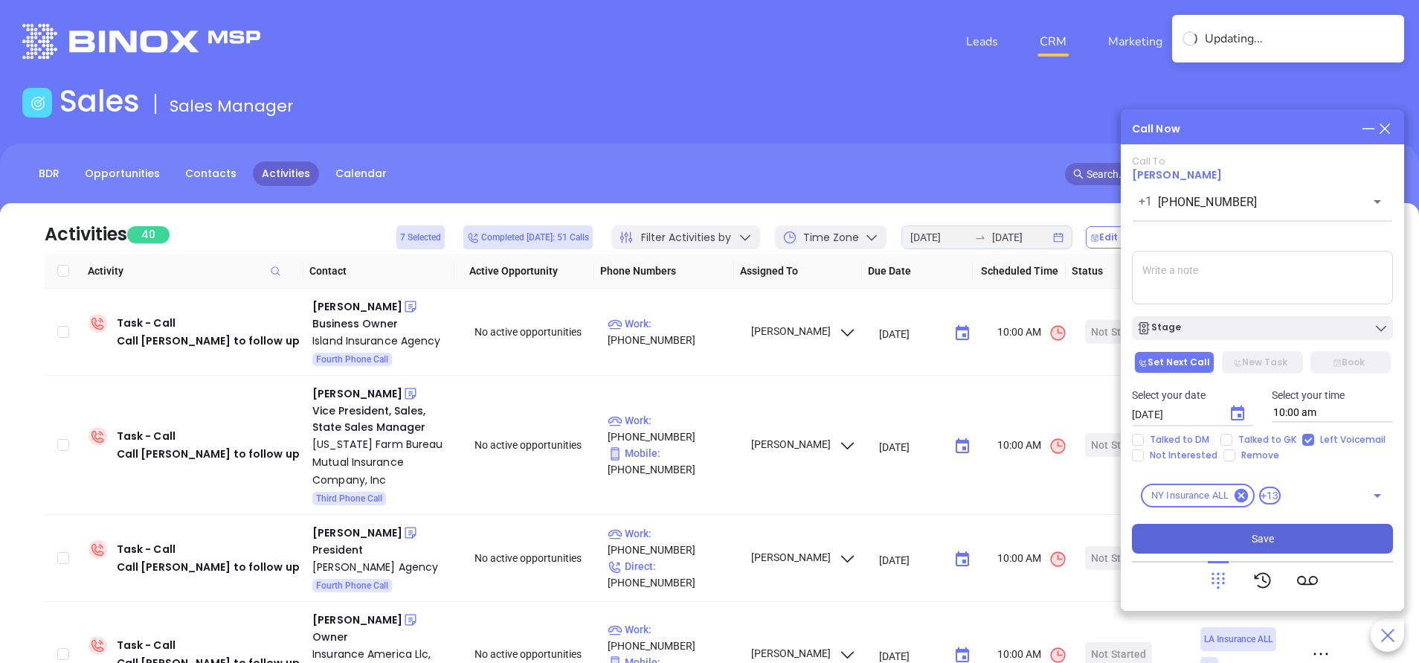
click at [1255, 533] on span "Save" at bounding box center [1263, 538] width 22 height 16
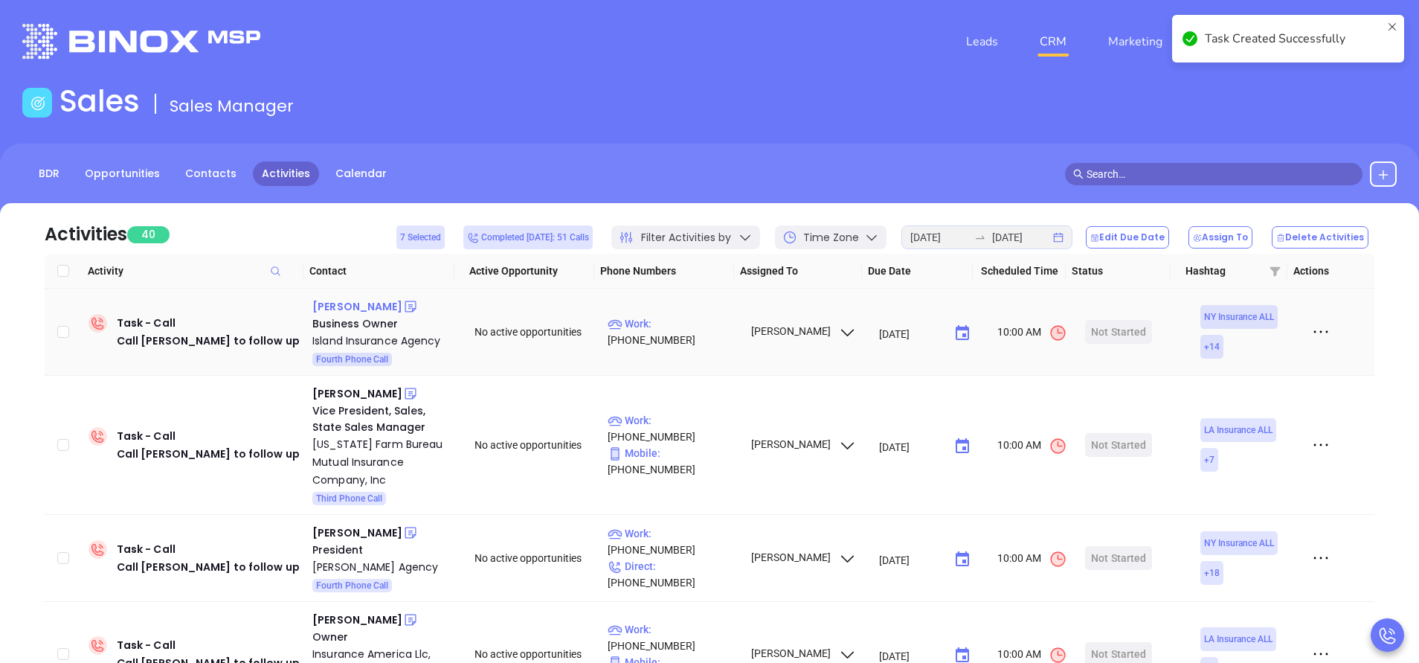
click at [337, 305] on div "Chip Phillips" at bounding box center [357, 307] width 90 height 18
click at [691, 325] on p "Work : (718) 885-1050" at bounding box center [672, 331] width 129 height 33
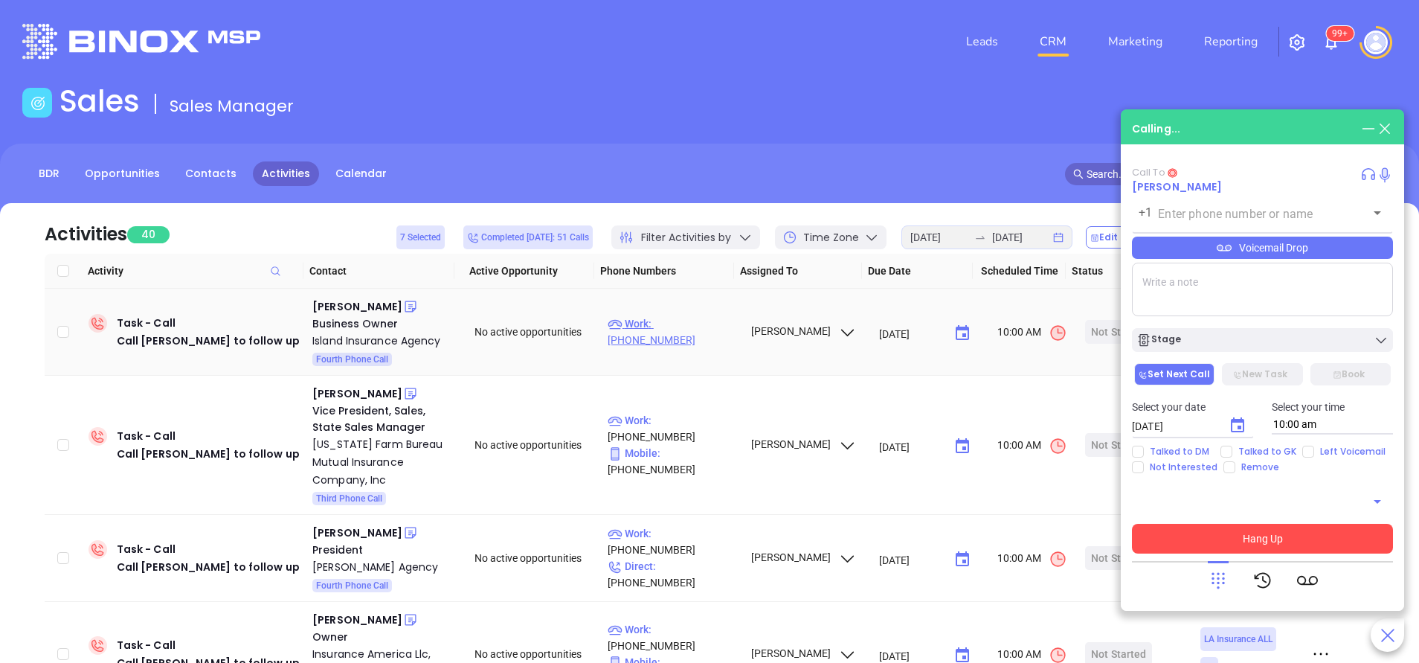
type input "(718) 885-1050"
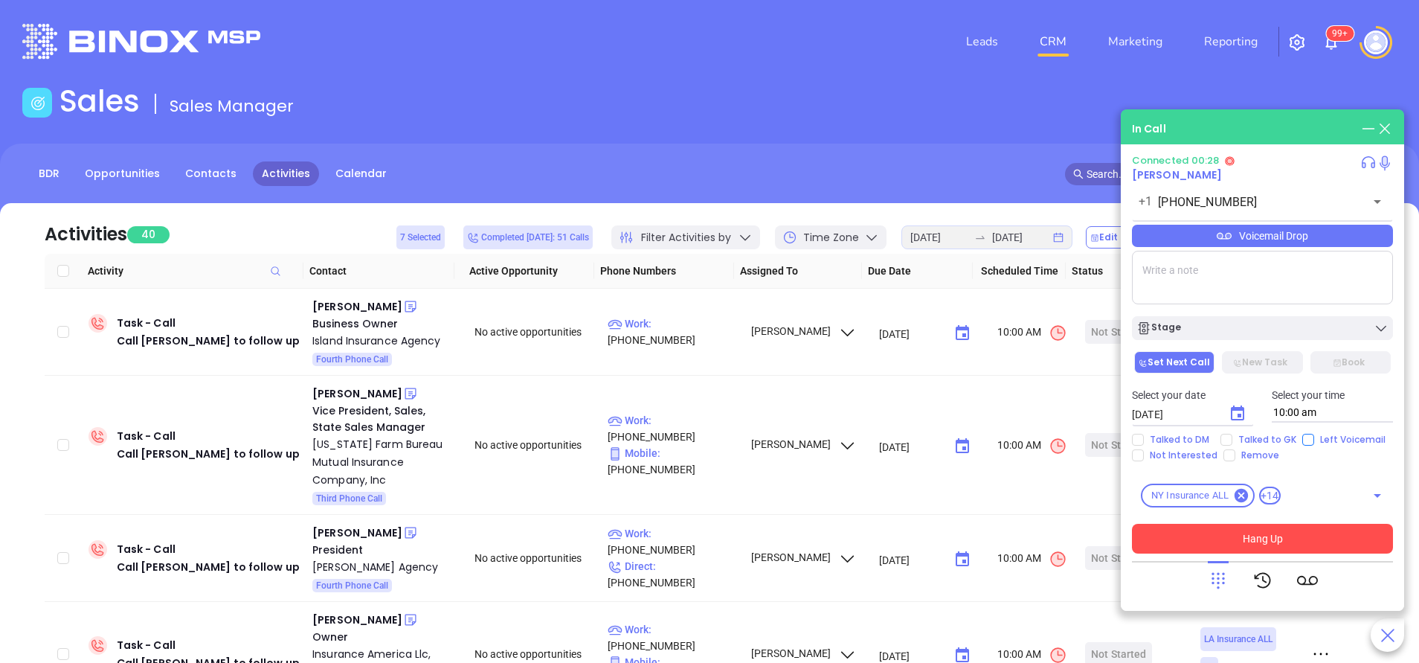
click at [1299, 440] on div "Talked to DM Talked to GK Left Voicemail Not Interested Remove" at bounding box center [1262, 448] width 279 height 28
click at [1302, 435] on input "Left Voicemail" at bounding box center [1308, 440] width 12 height 12
checkbox input "true"
click at [1287, 537] on button "Hang Up" at bounding box center [1262, 539] width 261 height 30
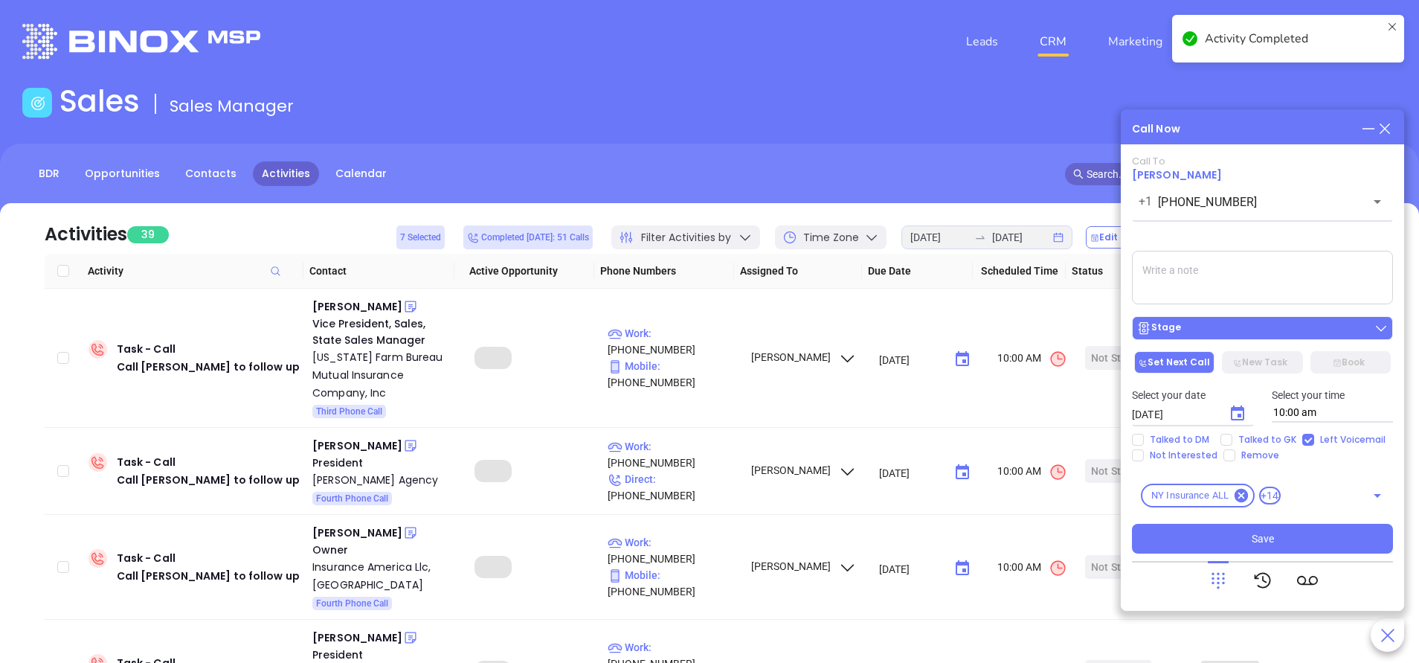
click at [1254, 332] on div "Stage" at bounding box center [1262, 328] width 252 height 15
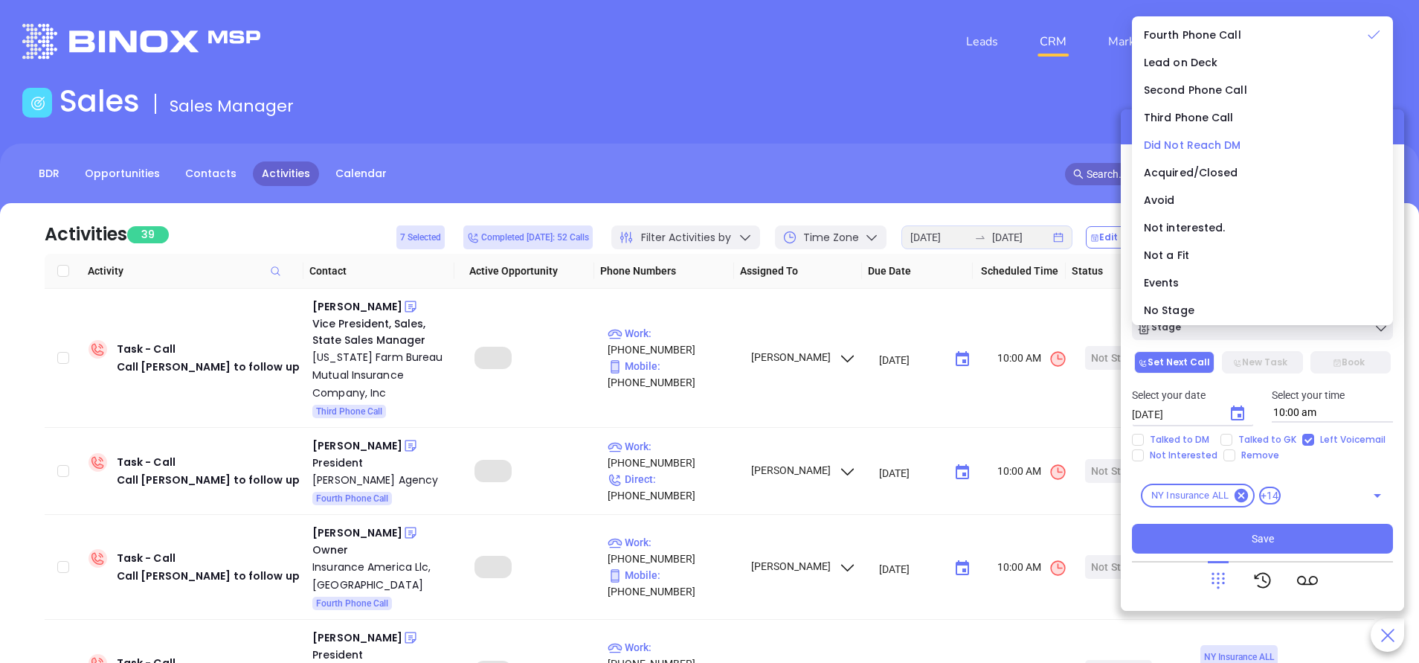
click at [1183, 147] on span "Did Not Reach DM" at bounding box center [1192, 145] width 97 height 15
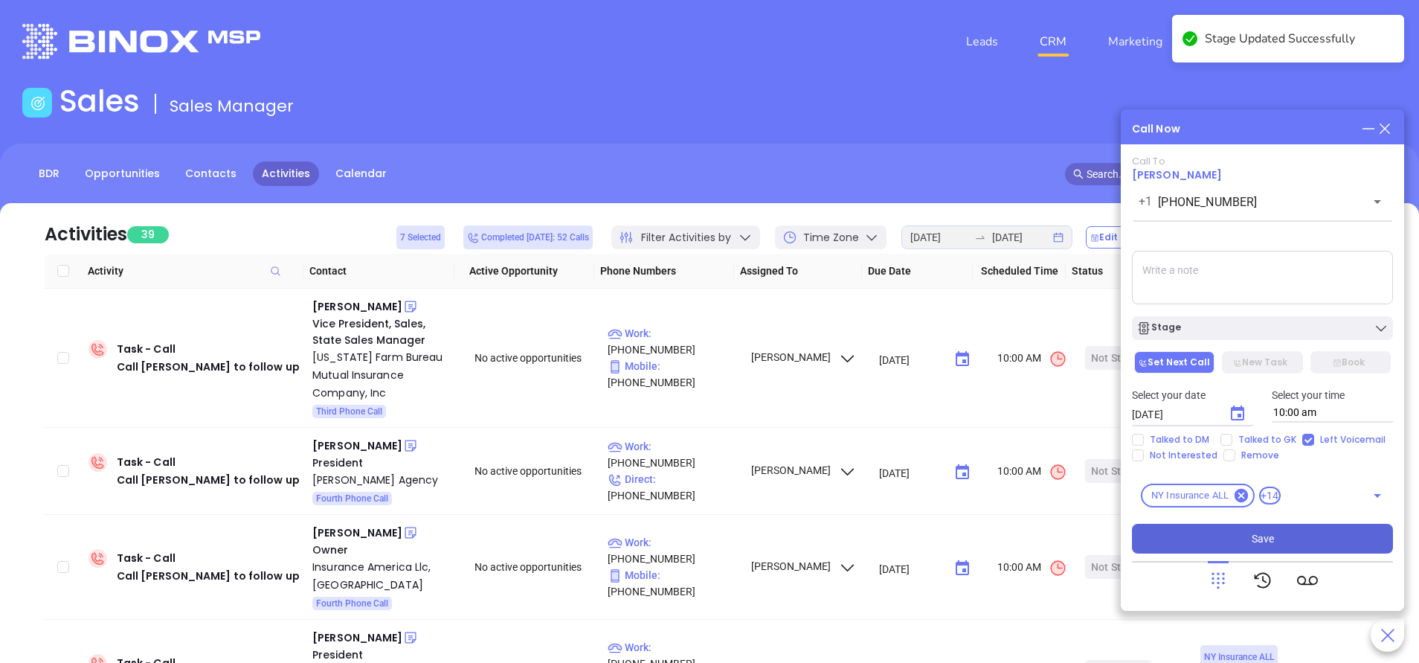
click at [1293, 538] on button "Save" at bounding box center [1262, 539] width 261 height 30
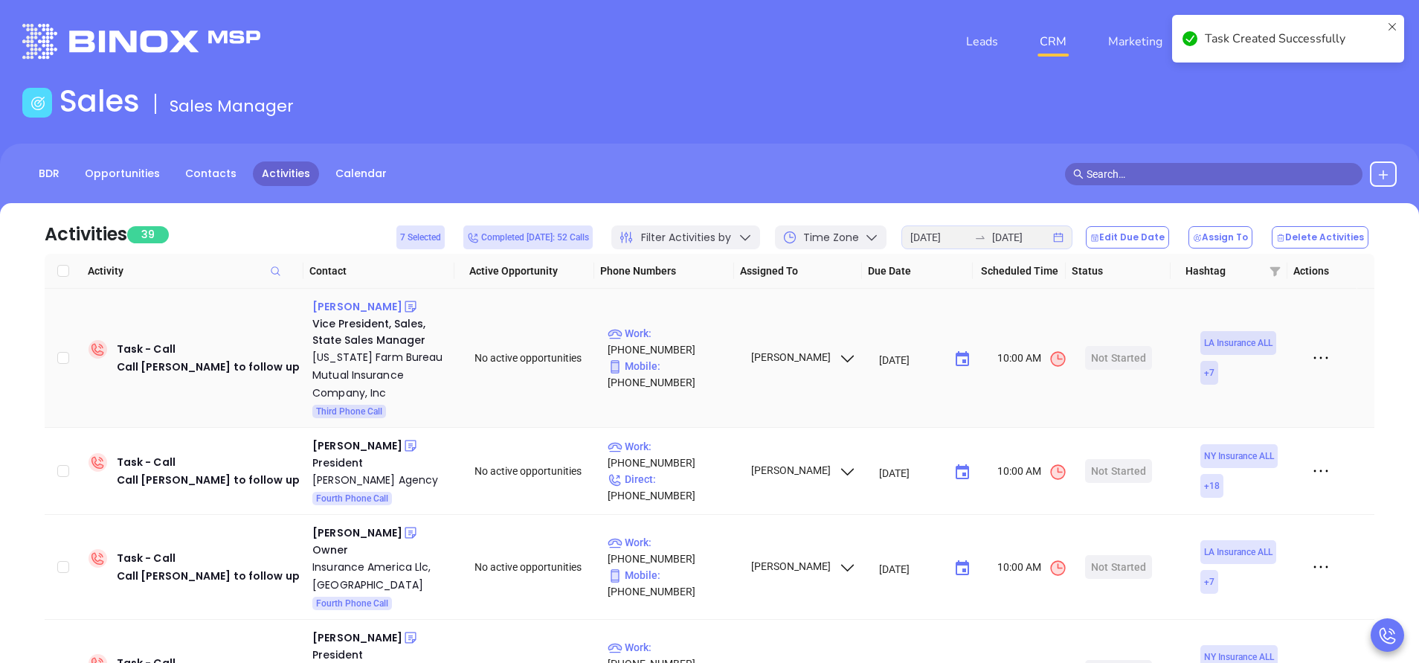
click at [372, 309] on div "Kirk H. Hendry" at bounding box center [357, 307] width 90 height 18
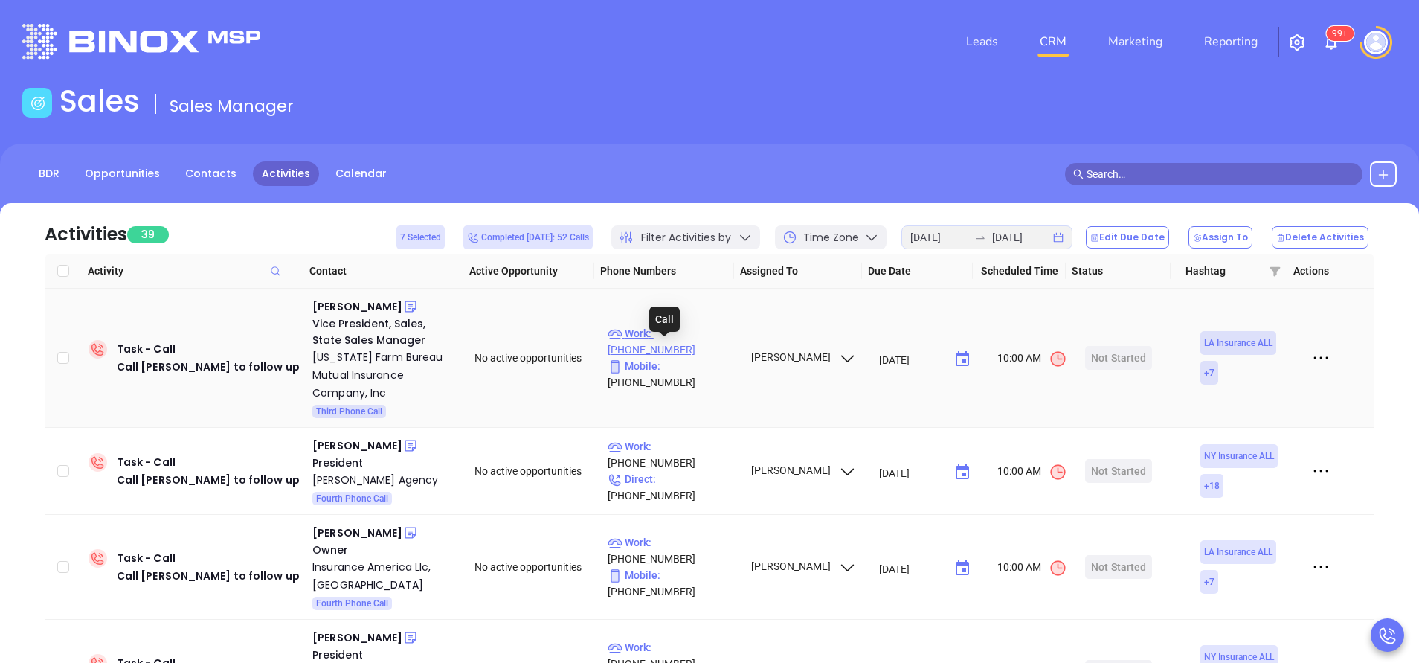
click at [699, 350] on p "Work : (225) 922-6200" at bounding box center [672, 341] width 129 height 33
type input "(225) 922-6200"
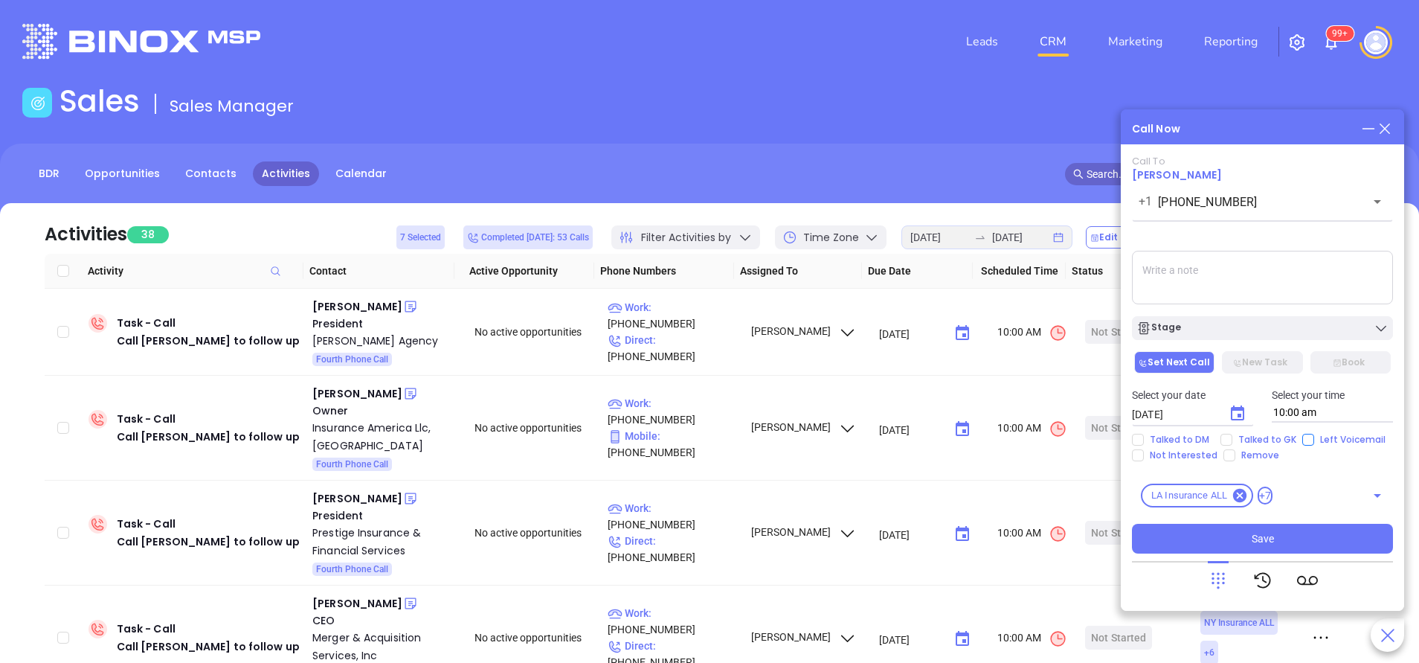
click at [1308, 438] on input "Left Voicemail" at bounding box center [1308, 440] width 12 height 12
checkbox input "true"
click at [1273, 333] on div "Stage" at bounding box center [1262, 328] width 252 height 15
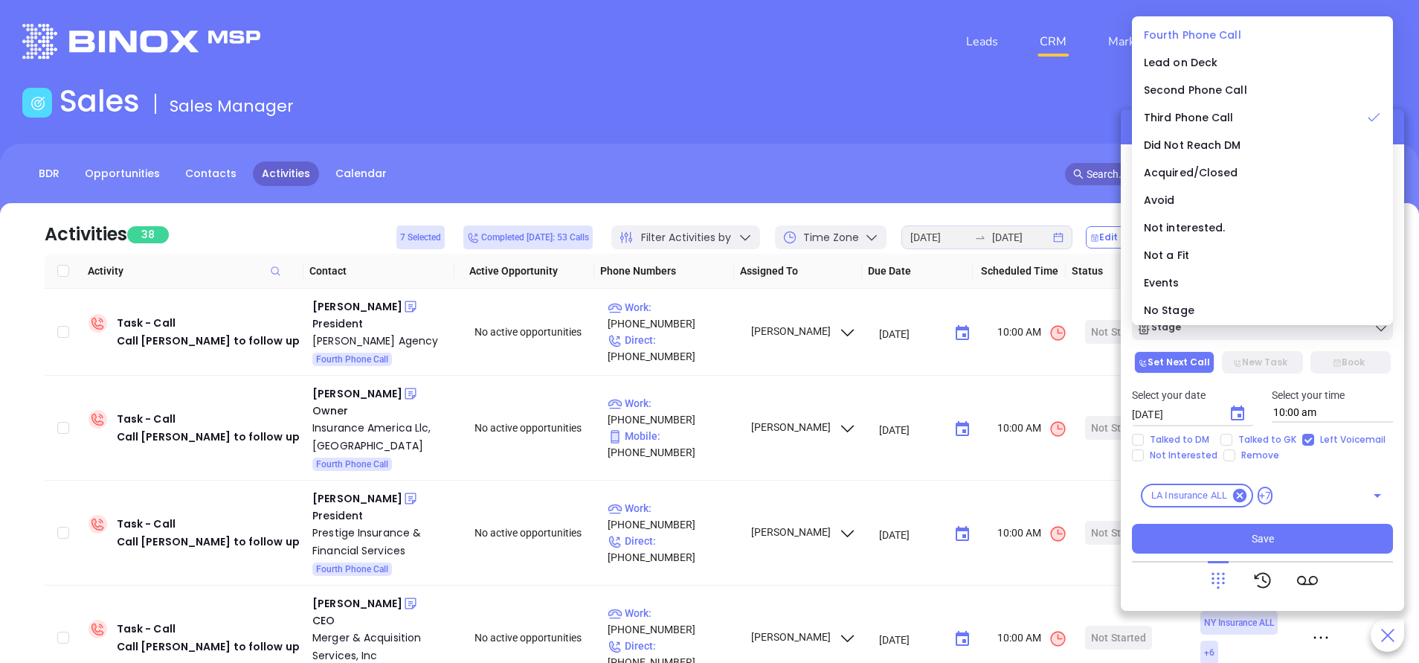
click at [1194, 32] on span "Fourth Phone Call" at bounding box center [1192, 35] width 97 height 15
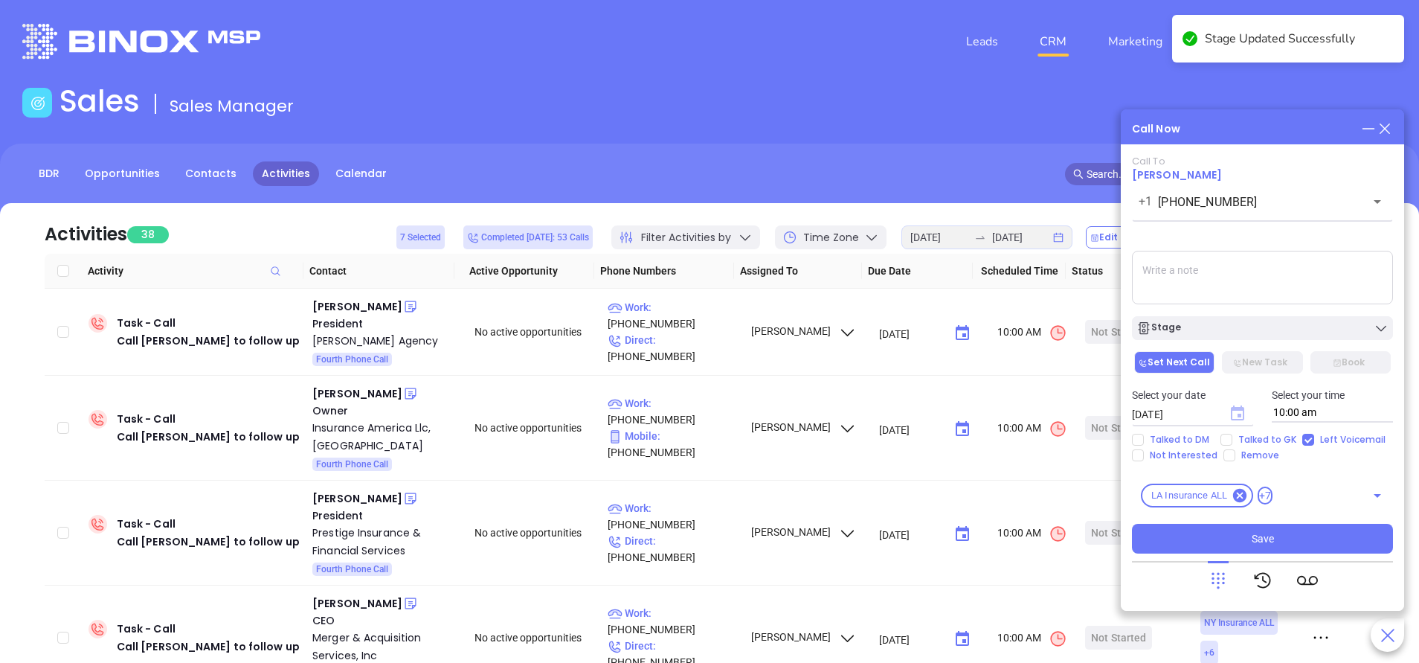
click at [1238, 411] on icon "Choose date, selected date is Oct 2, 2025" at bounding box center [1237, 412] width 13 height 15
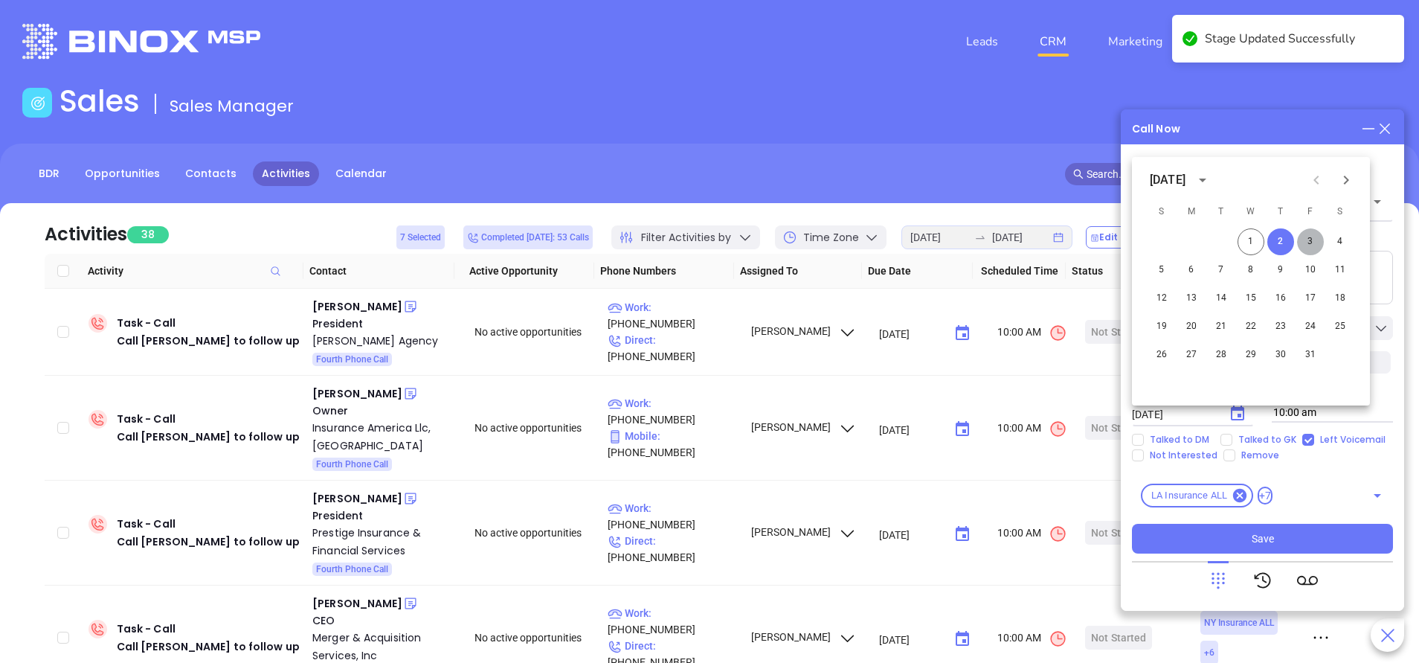
click at [1311, 242] on button "3" at bounding box center [1310, 241] width 27 height 27
type input "10/03/2025"
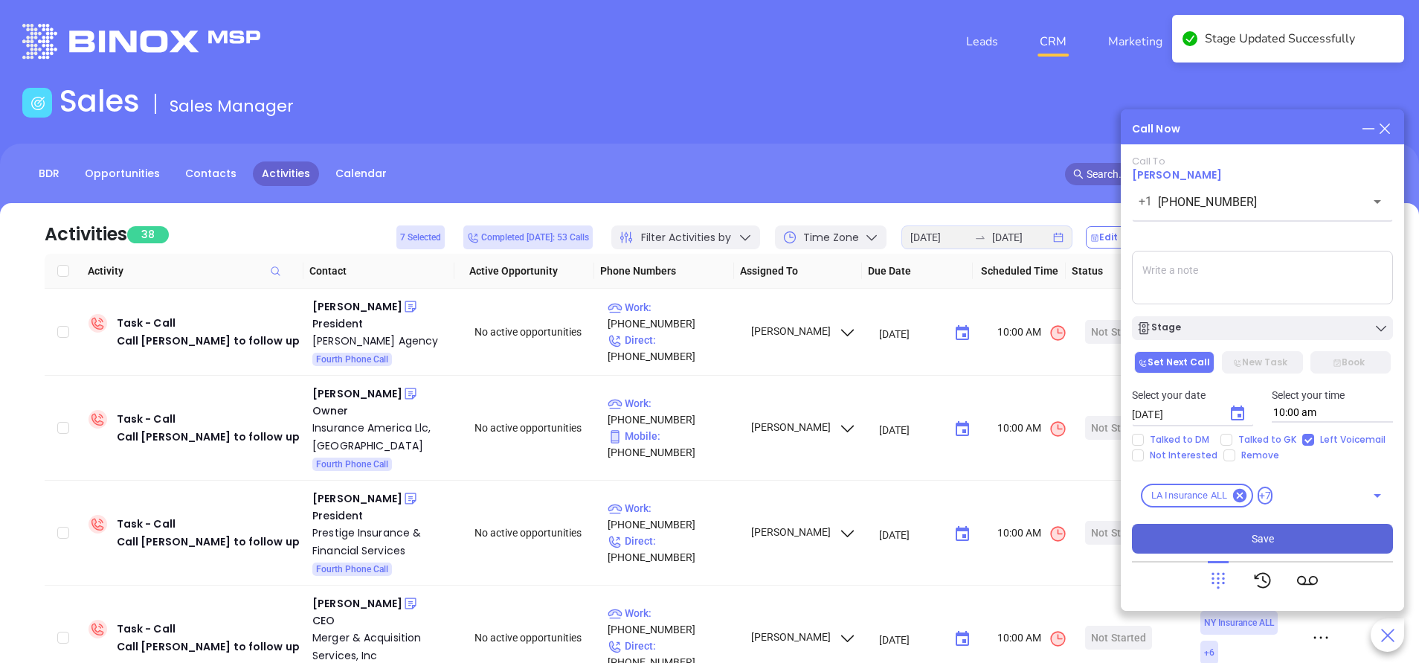
click at [1310, 525] on button "Save" at bounding box center [1262, 539] width 261 height 30
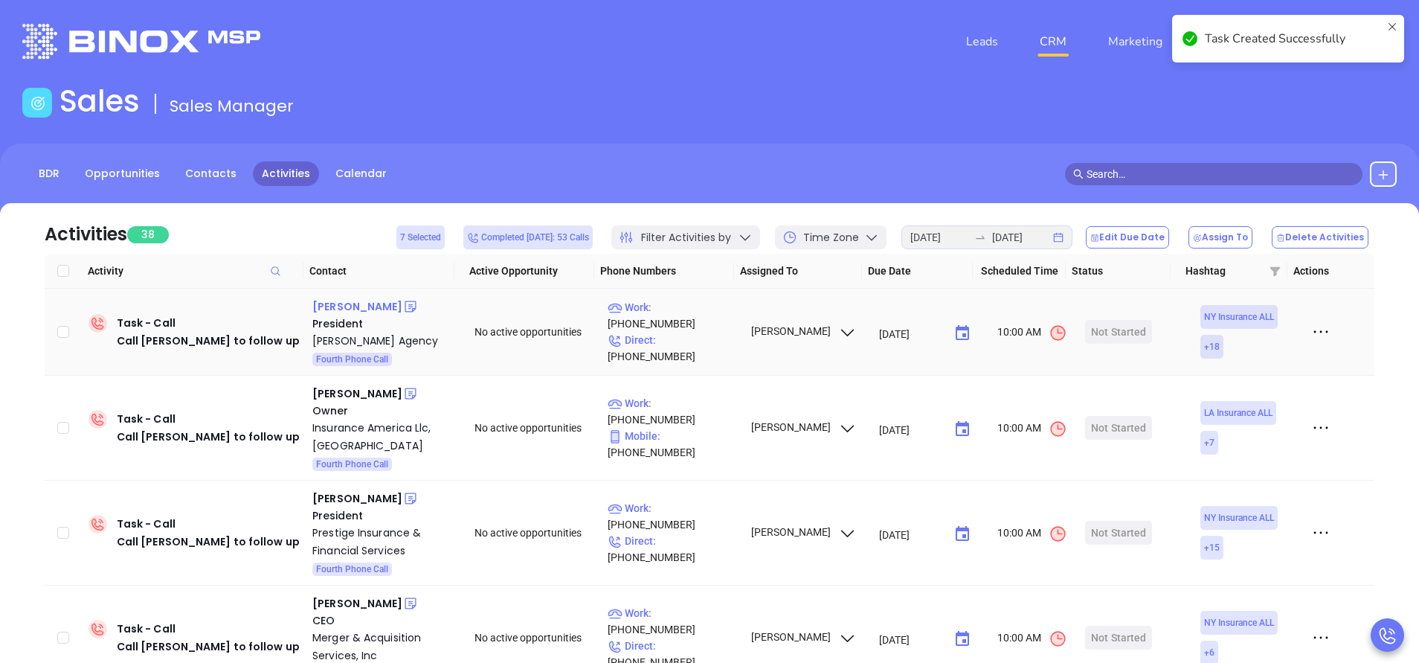
click at [365, 310] on div "Sean Cornelius" at bounding box center [357, 307] width 90 height 18
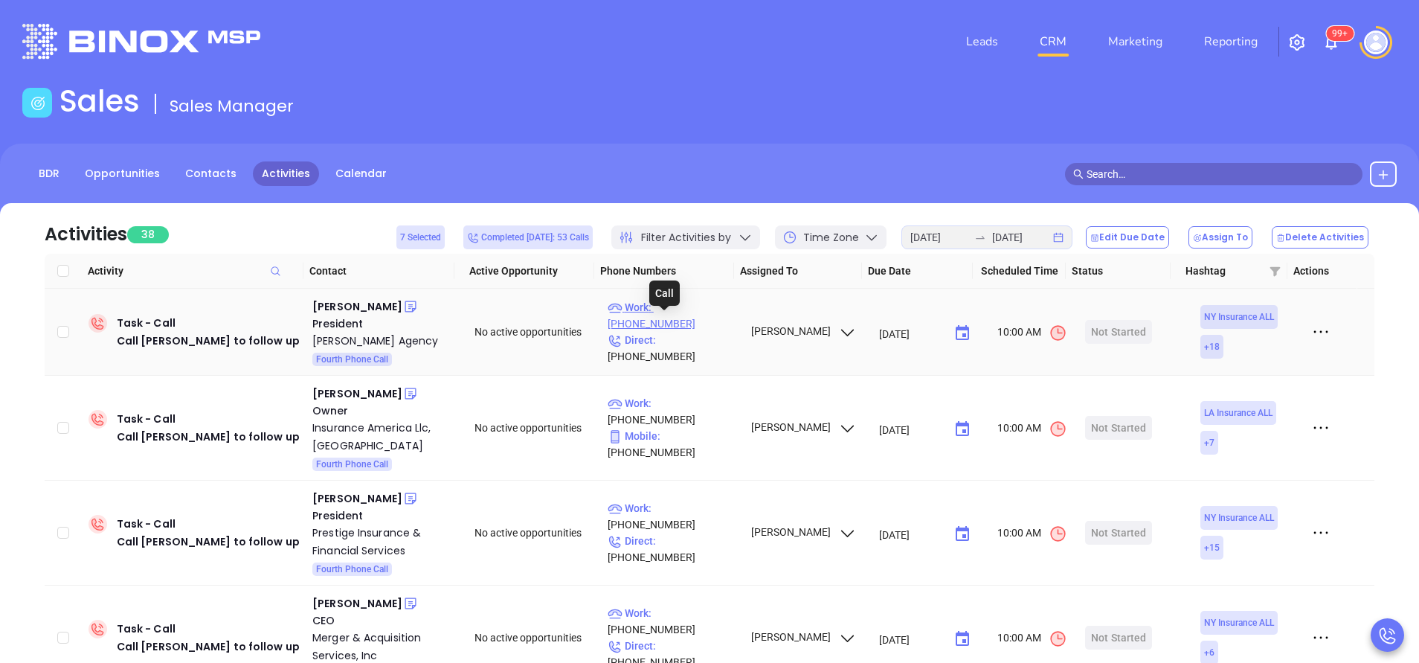
click at [704, 320] on p "Work : (716) 699-2388" at bounding box center [672, 315] width 129 height 33
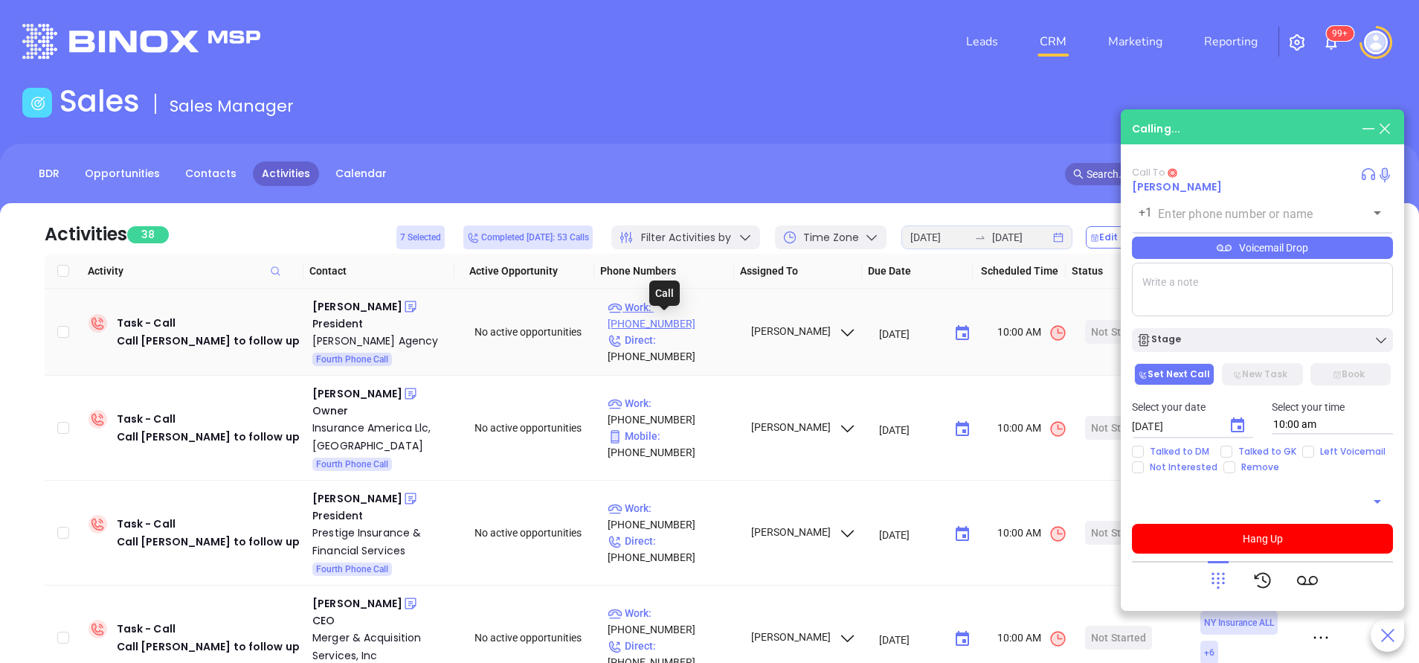
type input "(716) 699-2388"
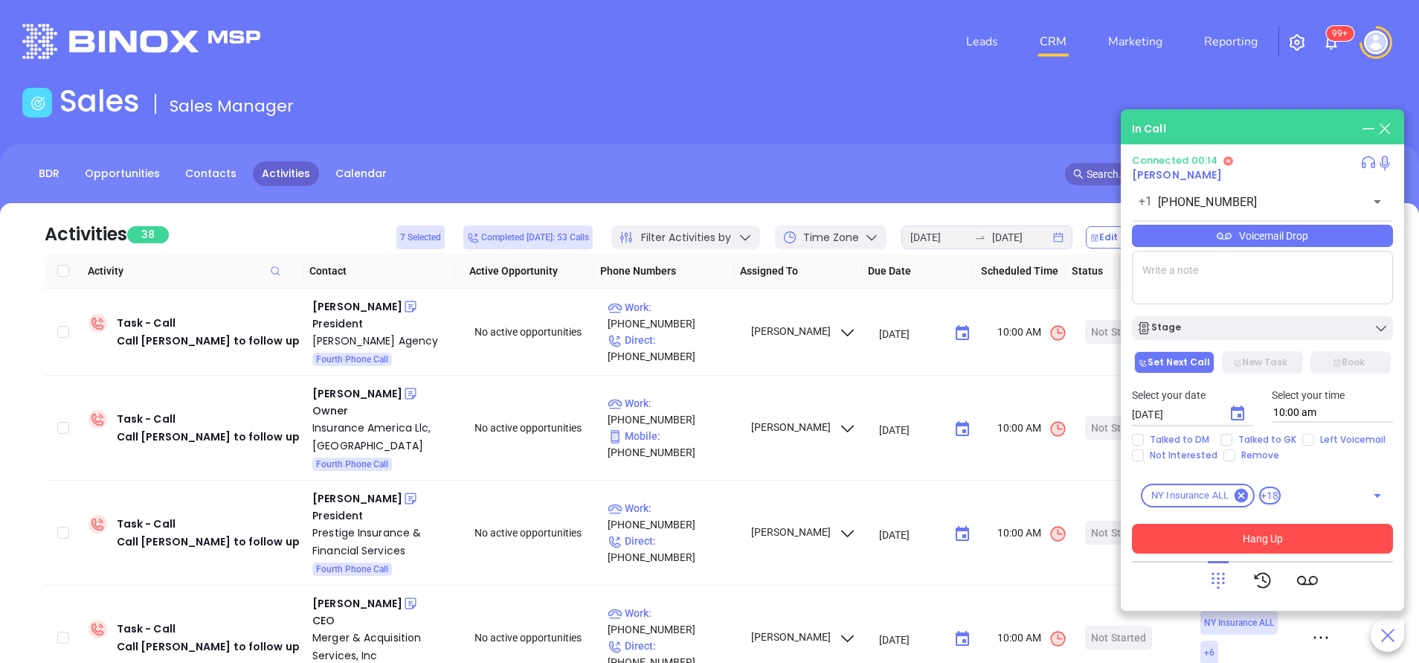
drag, startPoint x: 1204, startPoint y: 541, endPoint x: 1253, endPoint y: 562, distance: 53.6
click at [1205, 541] on button "Hang Up" at bounding box center [1262, 539] width 261 height 30
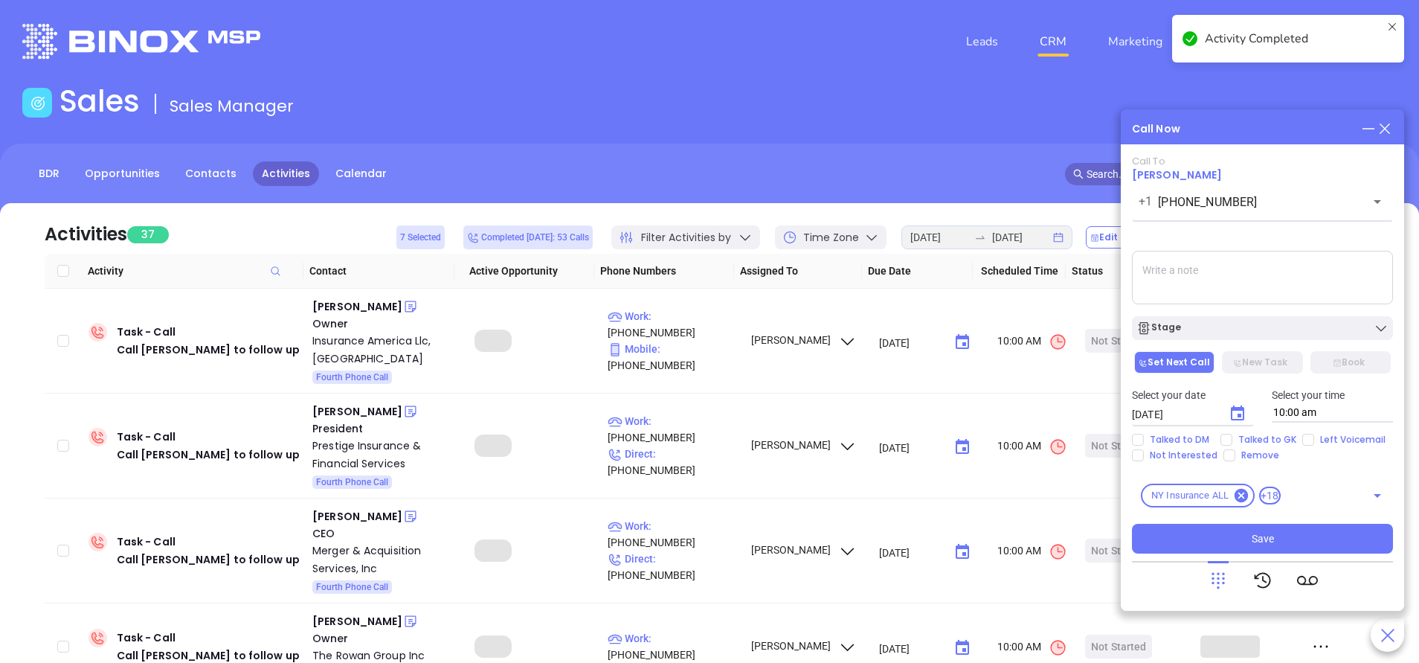
click at [1308, 443] on input "Left Voicemail" at bounding box center [1308, 440] width 12 height 12
checkbox input "true"
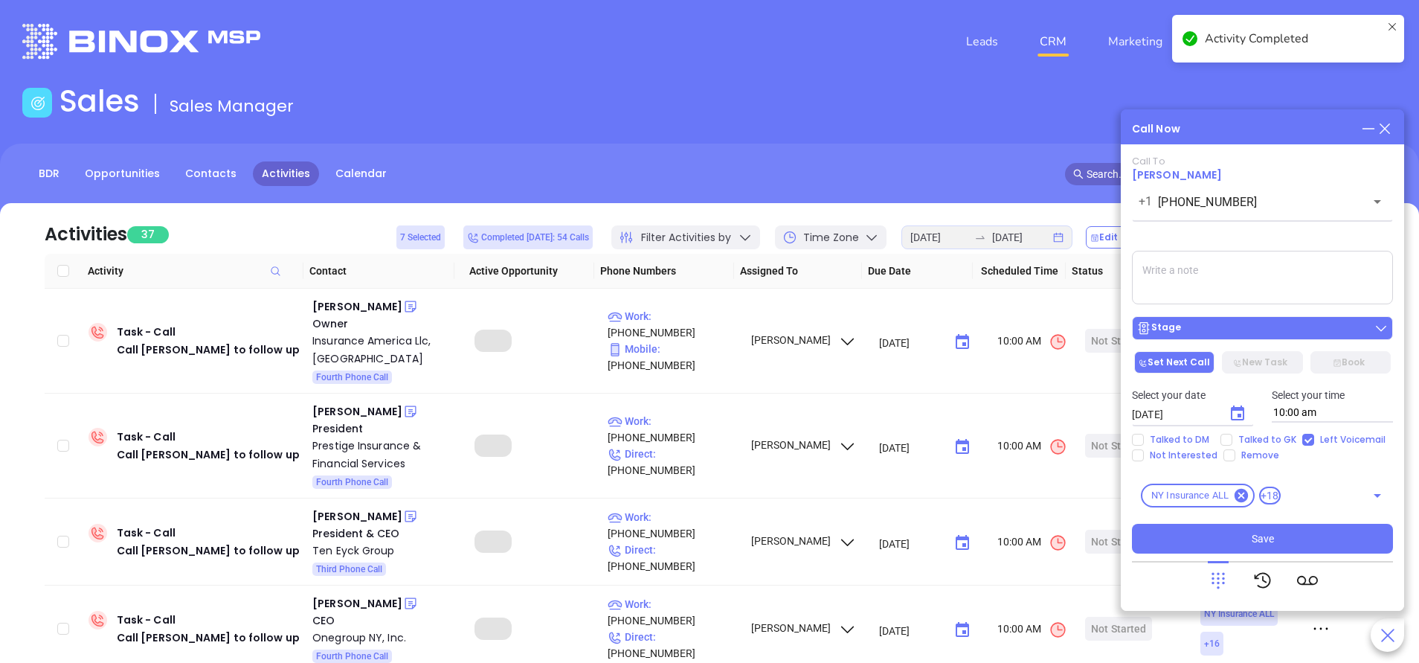
click at [1235, 321] on div "Stage" at bounding box center [1262, 328] width 252 height 15
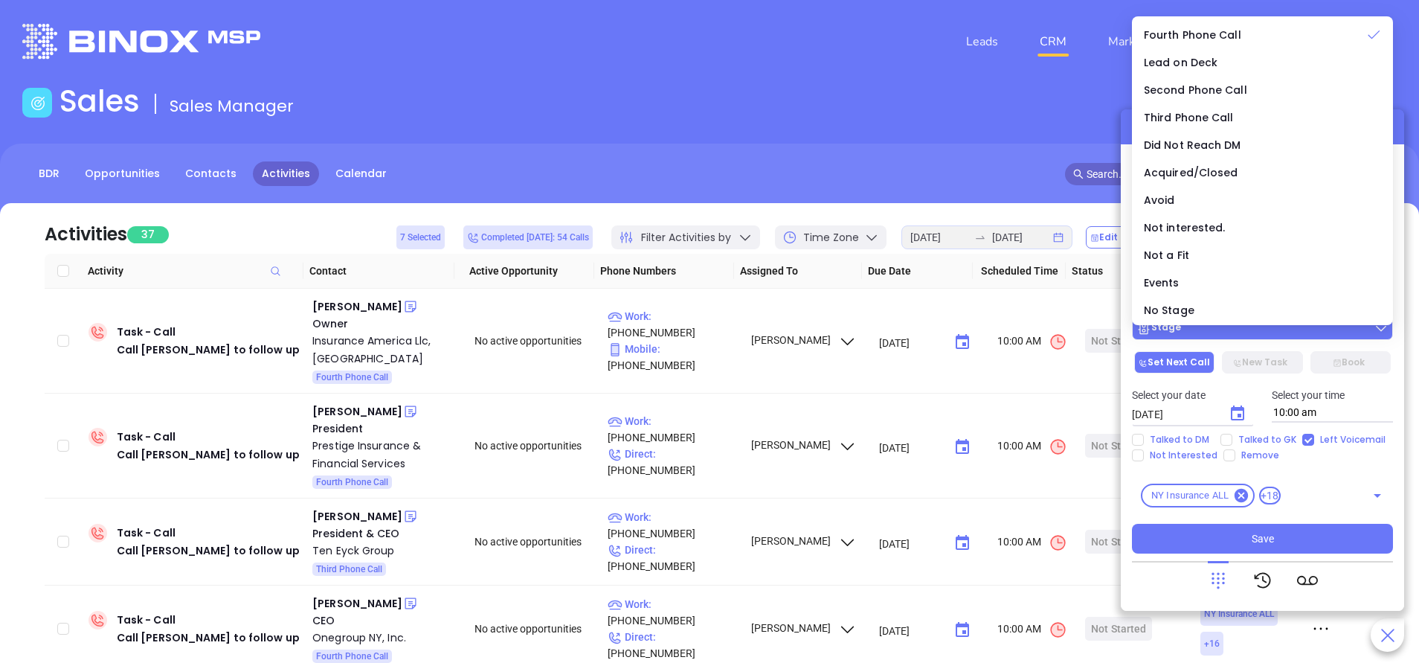
click at [1231, 331] on div "Stage" at bounding box center [1262, 328] width 252 height 15
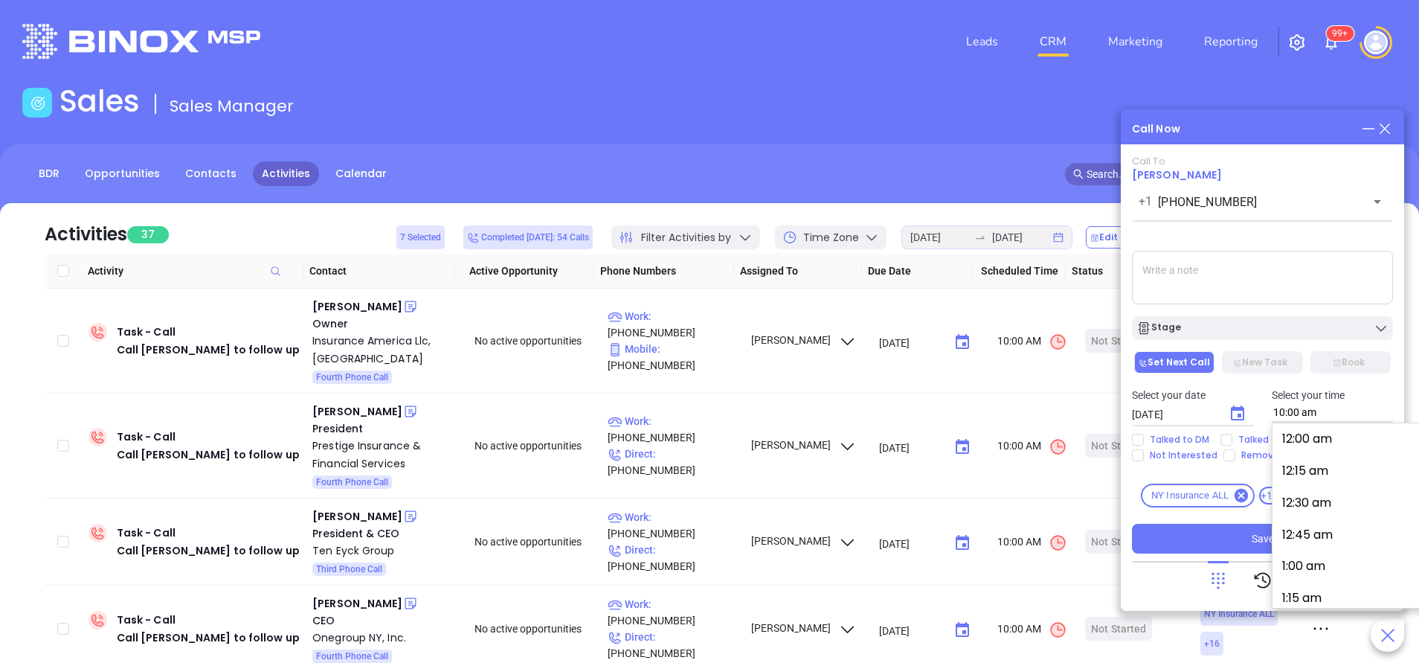
click at [1331, 416] on input "10:00 am" at bounding box center [1333, 412] width 122 height 19
click at [1320, 498] on button "10:15 am" at bounding box center [1394, 499] width 231 height 32
type input "10:15 am"
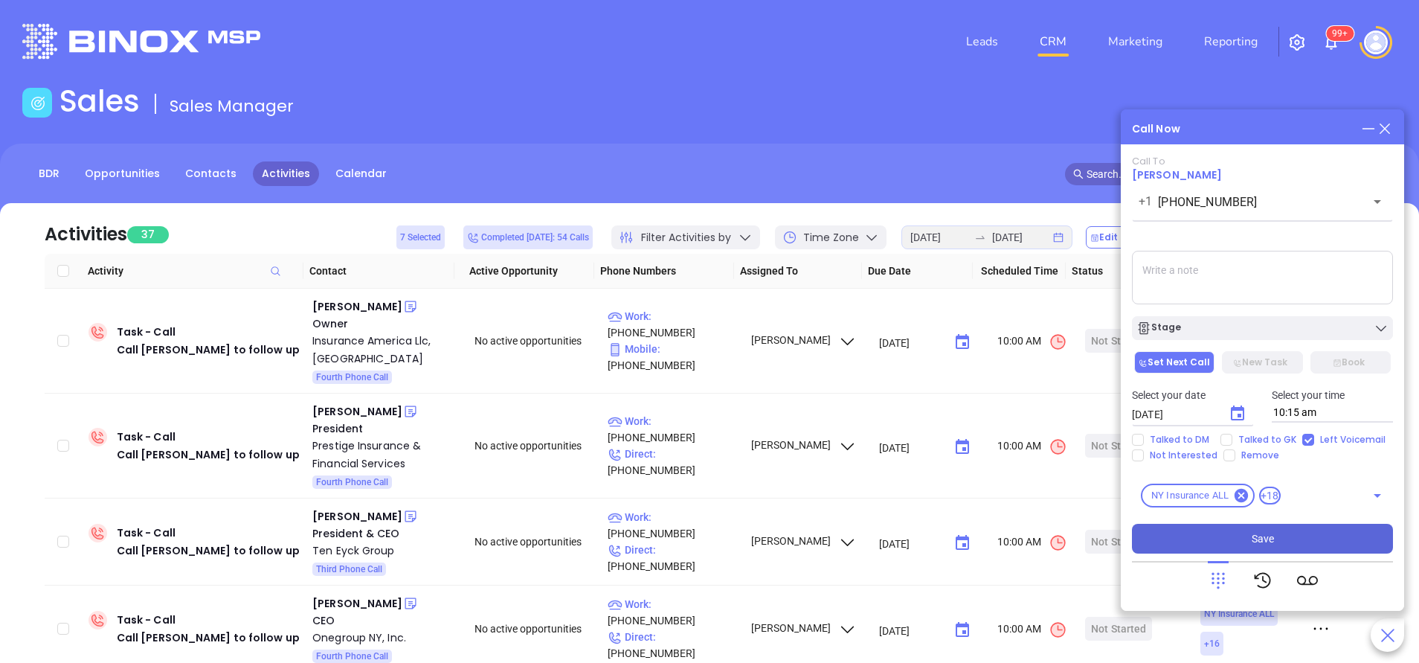
click at [1270, 530] on span "Save" at bounding box center [1263, 538] width 22 height 16
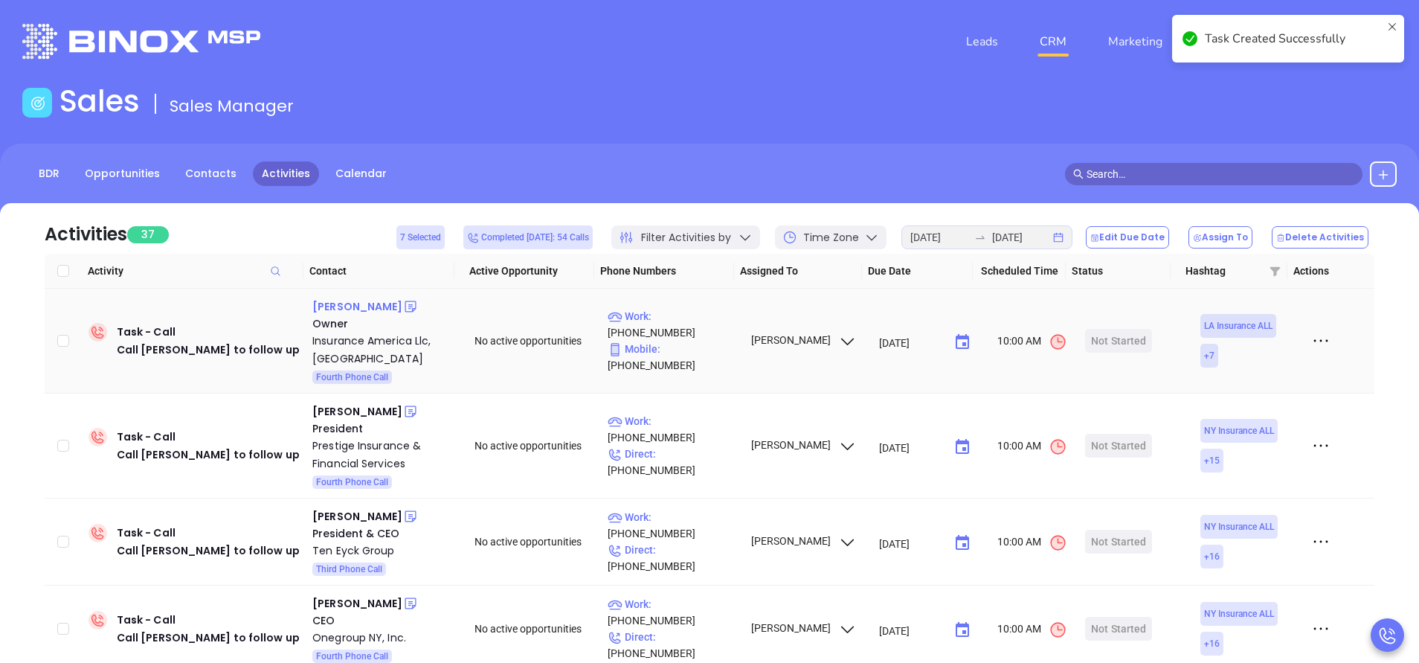
click at [353, 309] on div "Katie Silvers" at bounding box center [357, 307] width 90 height 18
click at [696, 332] on p "Work : (855) 683-1435" at bounding box center [672, 324] width 129 height 33
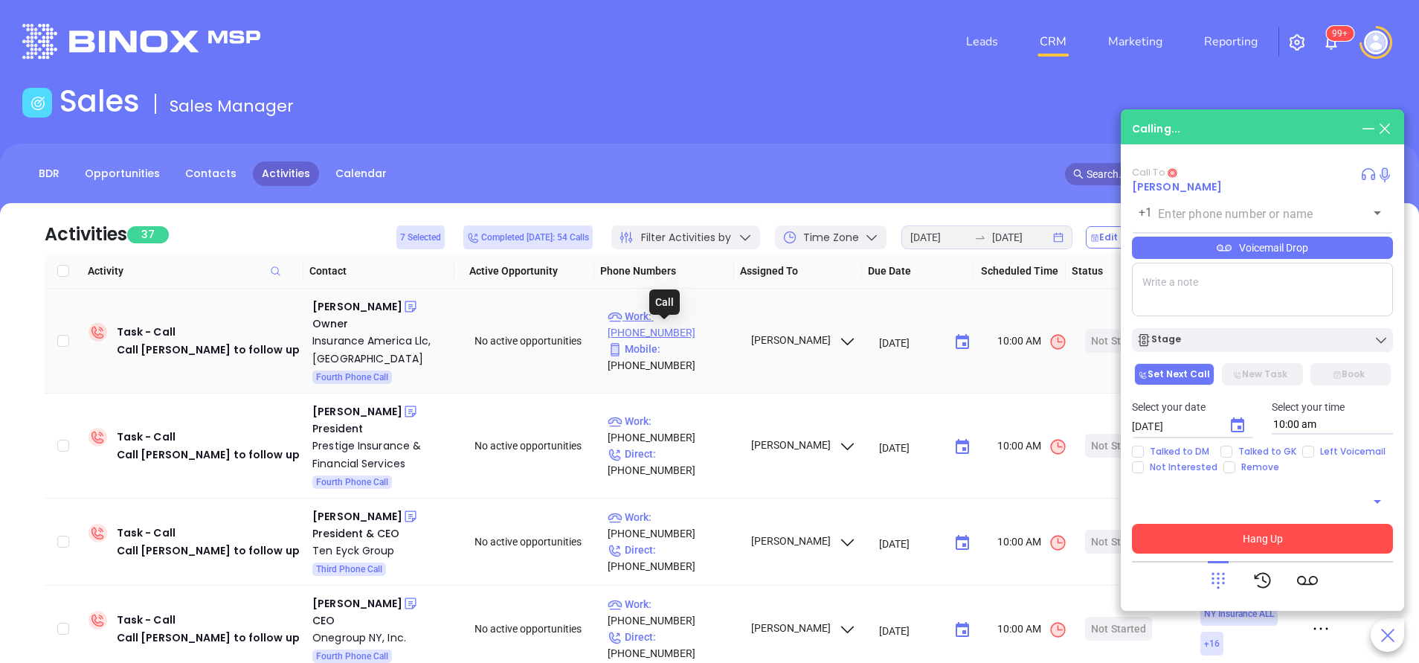
type input "(855) 683-1435"
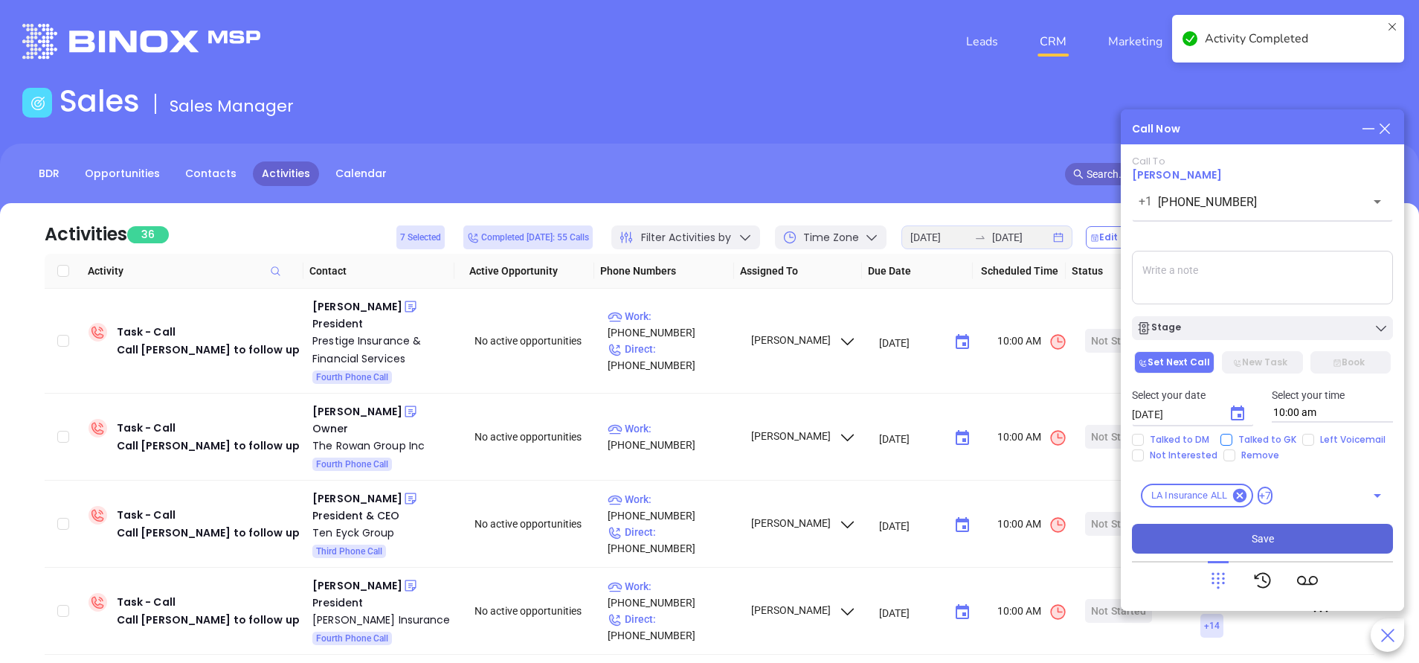
click at [1228, 439] on input "Talked to GK" at bounding box center [1227, 440] width 12 height 12
checkbox input "true"
click at [1249, 325] on div "Stage" at bounding box center [1262, 328] width 252 height 15
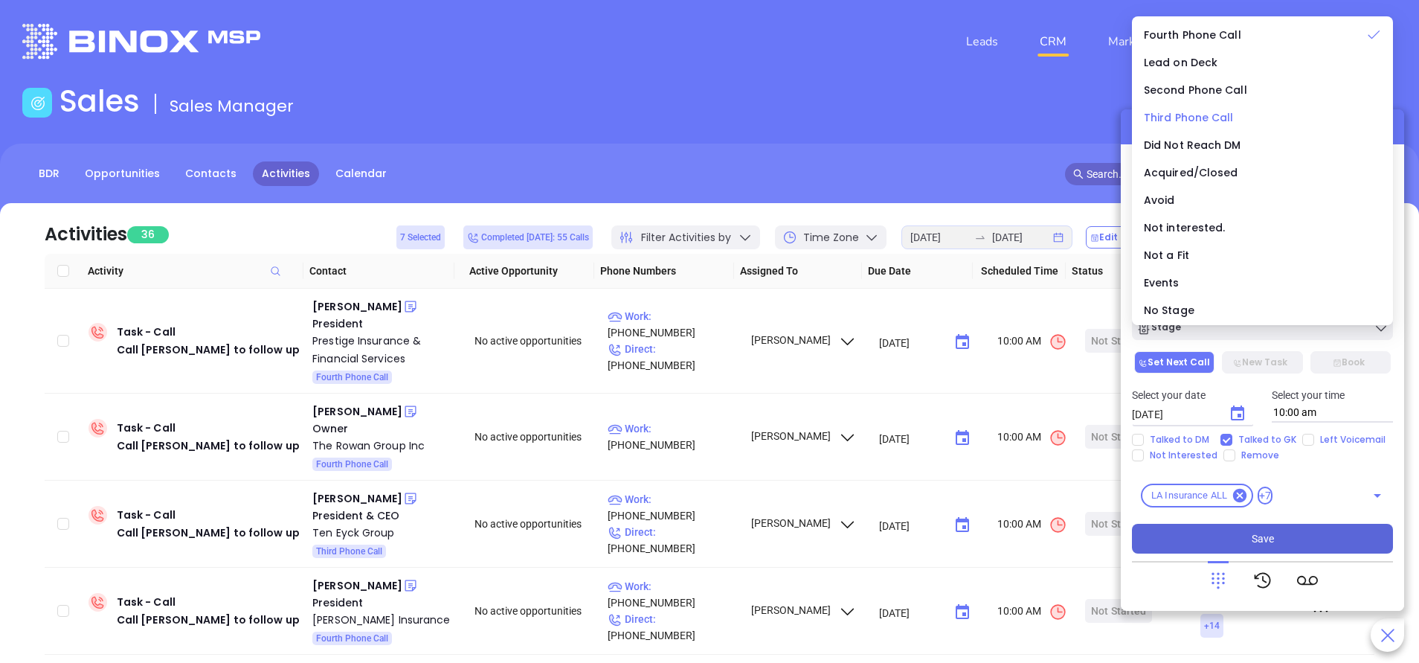
click at [1181, 110] on span "Third Phone Call" at bounding box center [1189, 117] width 90 height 15
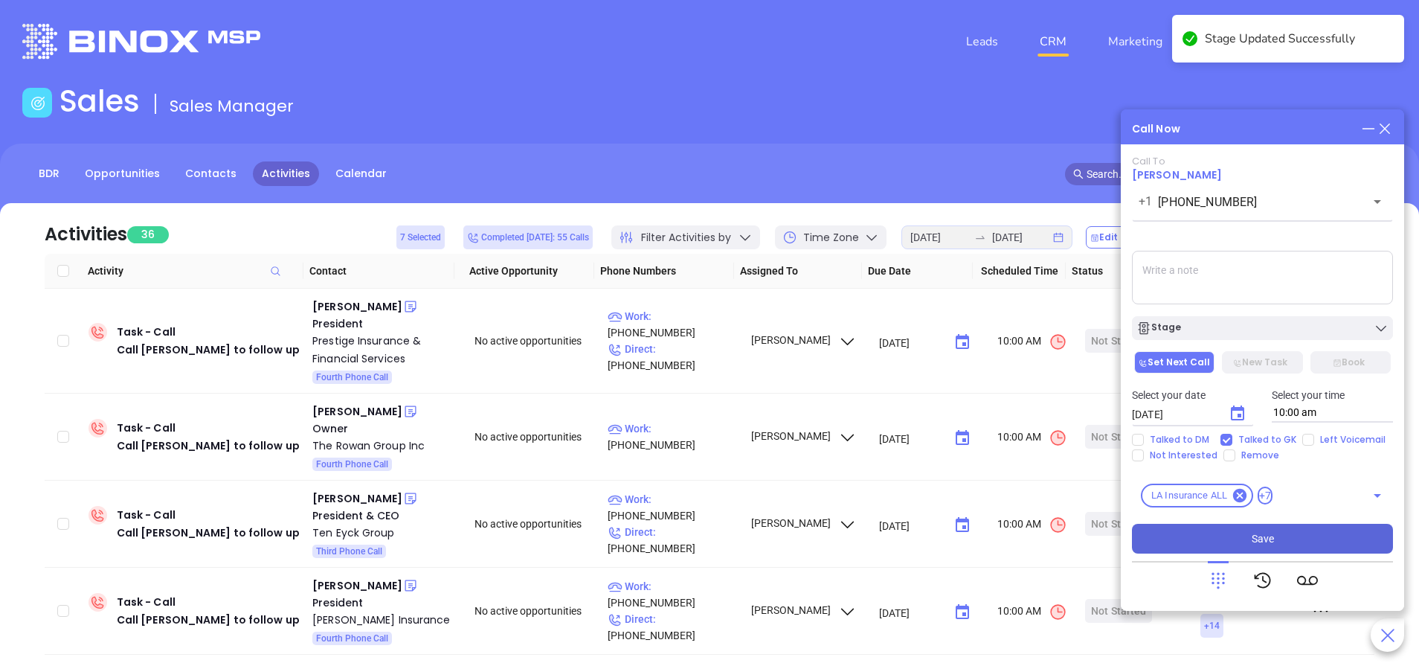
click at [1237, 414] on icon "Choose date, selected date is Oct 2, 2025" at bounding box center [1237, 412] width 13 height 15
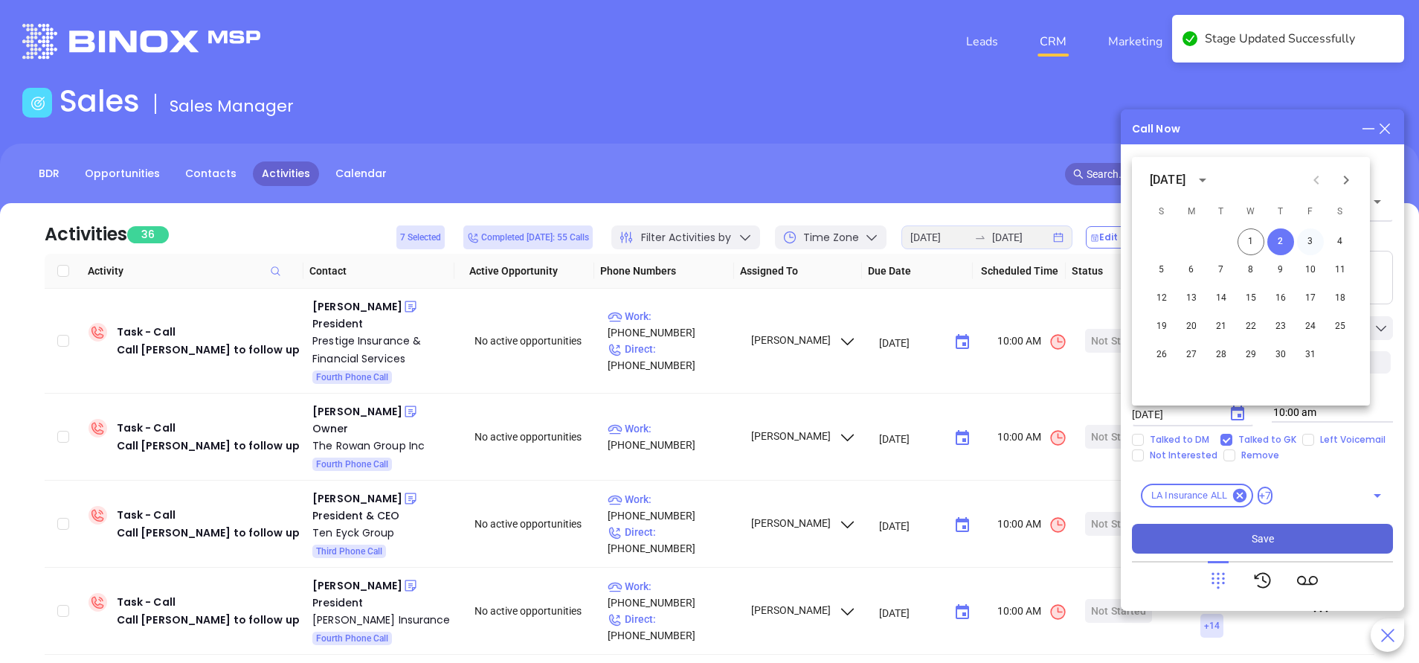
click at [1305, 235] on button "3" at bounding box center [1310, 241] width 27 height 27
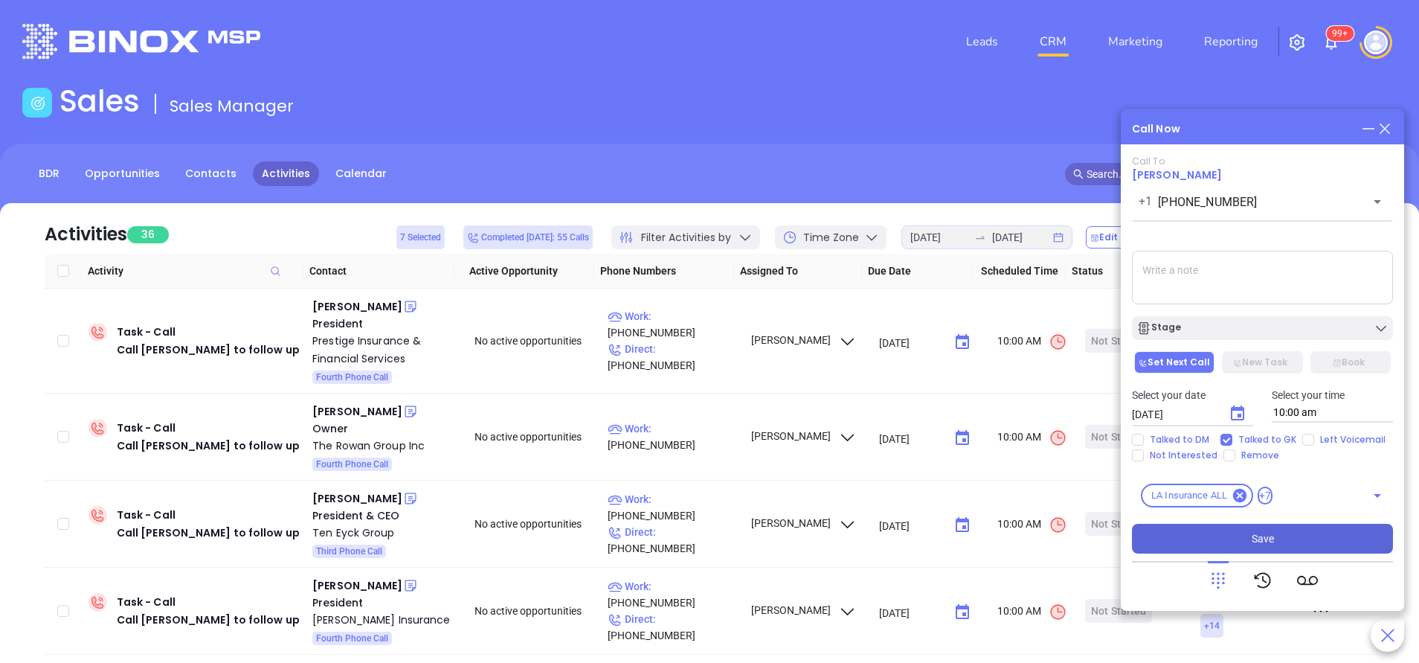
type input "10/03/2025"
click at [1308, 533] on button "Save" at bounding box center [1262, 539] width 261 height 30
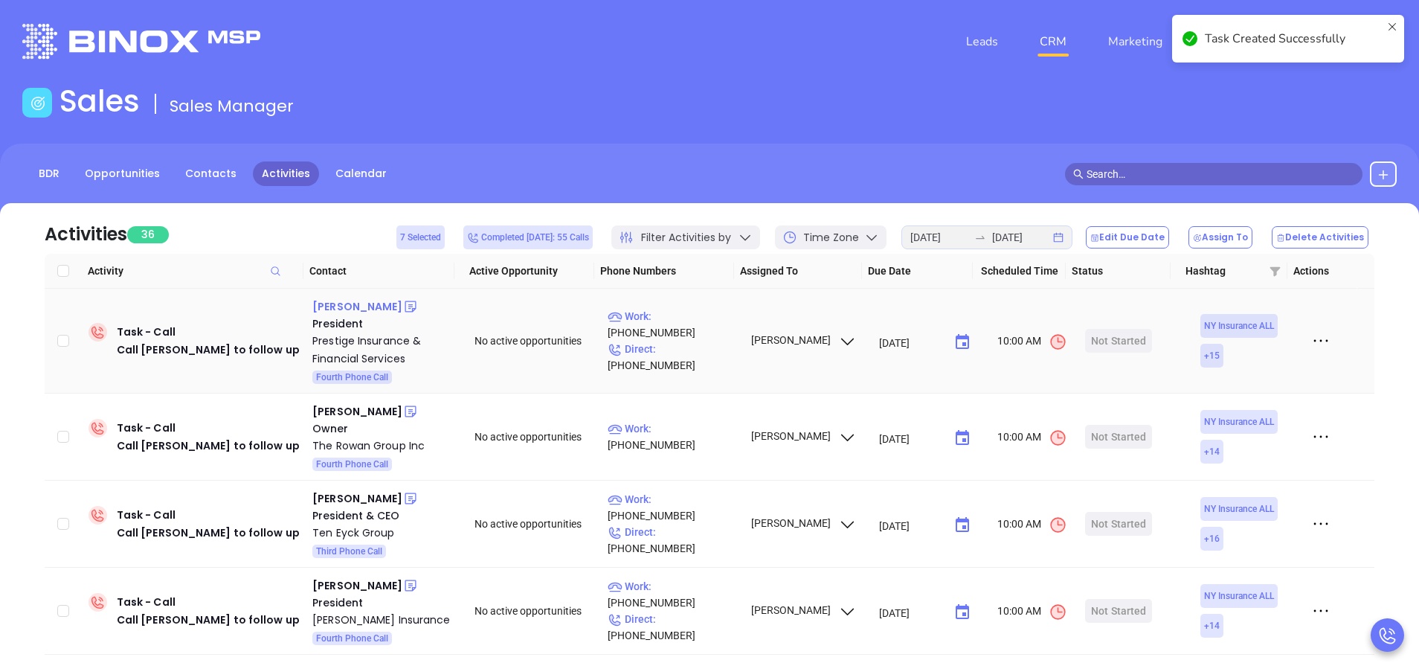
click at [345, 304] on div "Sal Gambino" at bounding box center [357, 307] width 90 height 18
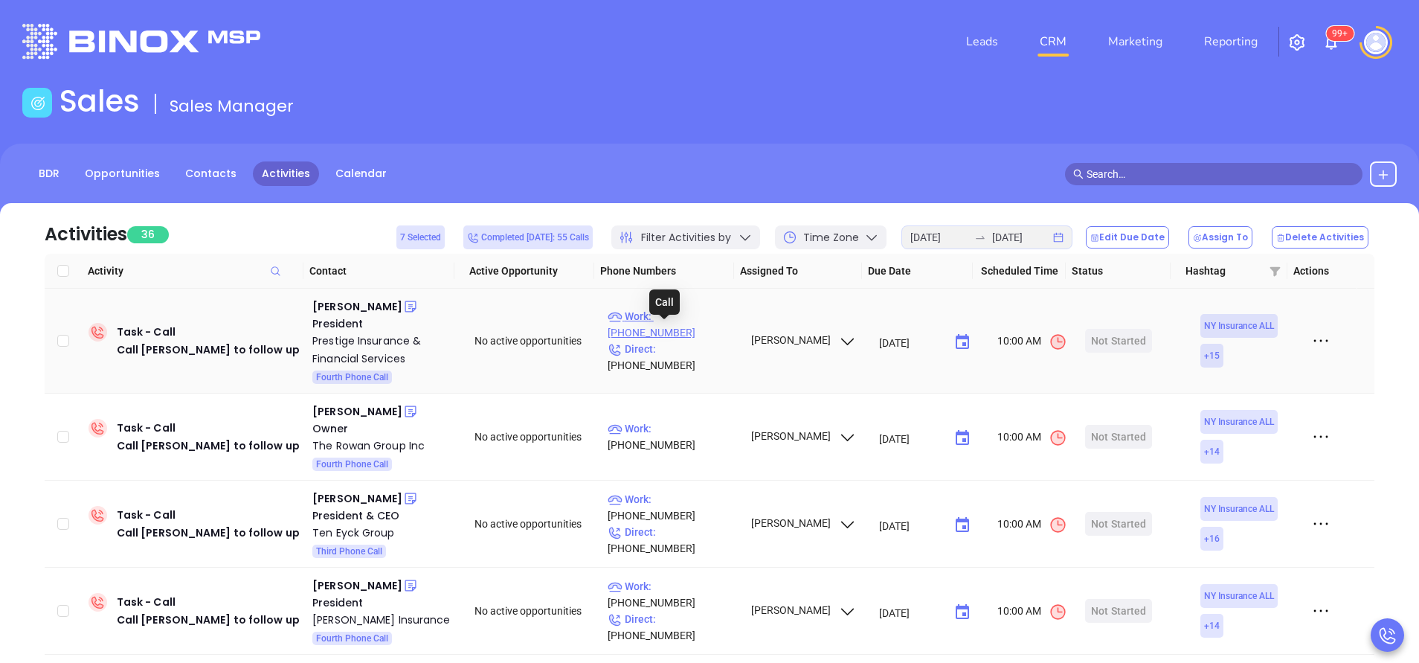
click at [705, 327] on p "Work : (516) 216-5600" at bounding box center [672, 324] width 129 height 33
type input "(516) 216-5600"
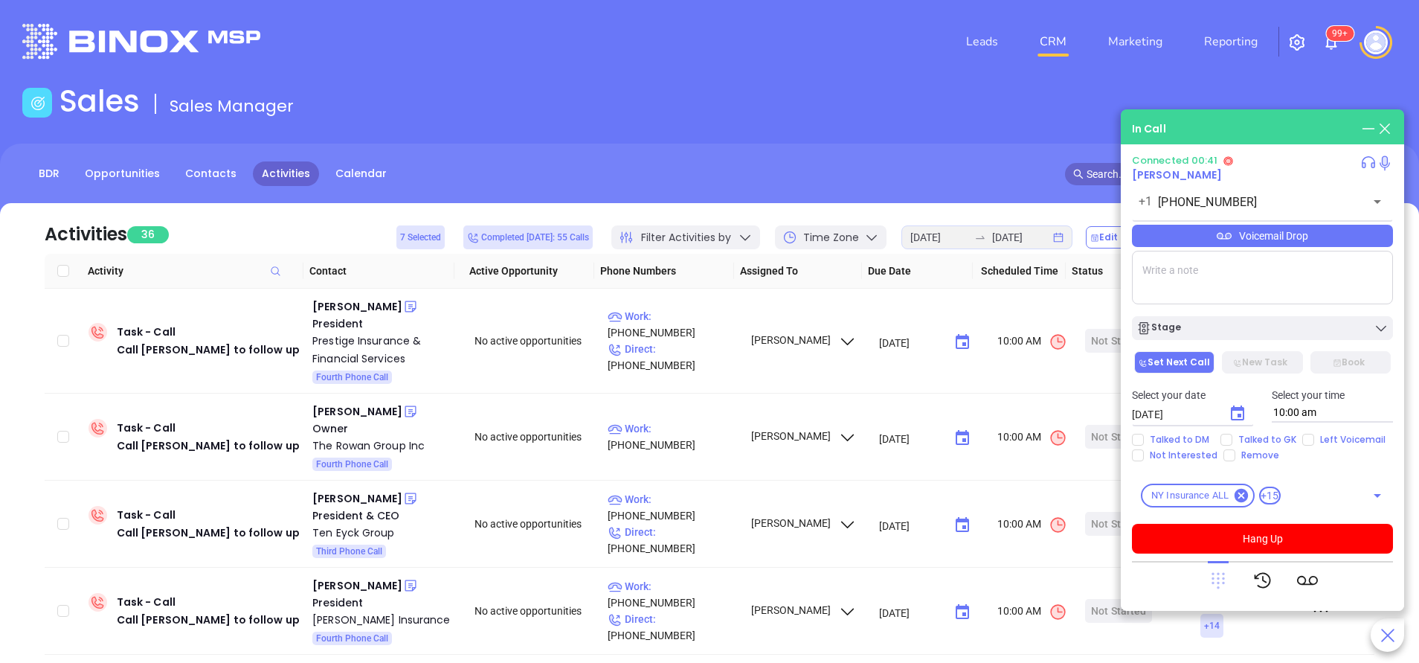
click at [1218, 579] on icon at bounding box center [1218, 581] width 13 height 16
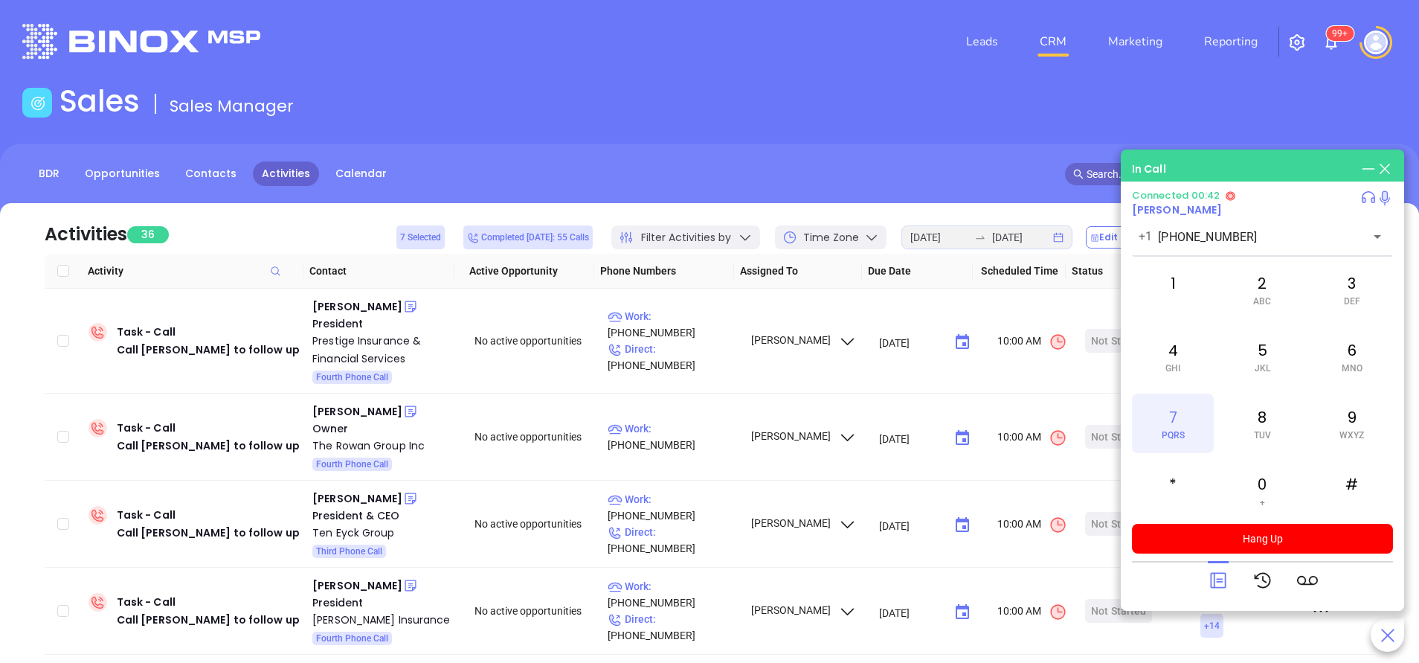
click at [1190, 428] on div "7 PQRS" at bounding box center [1173, 423] width 82 height 60
click at [1223, 582] on icon at bounding box center [1218, 580] width 21 height 21
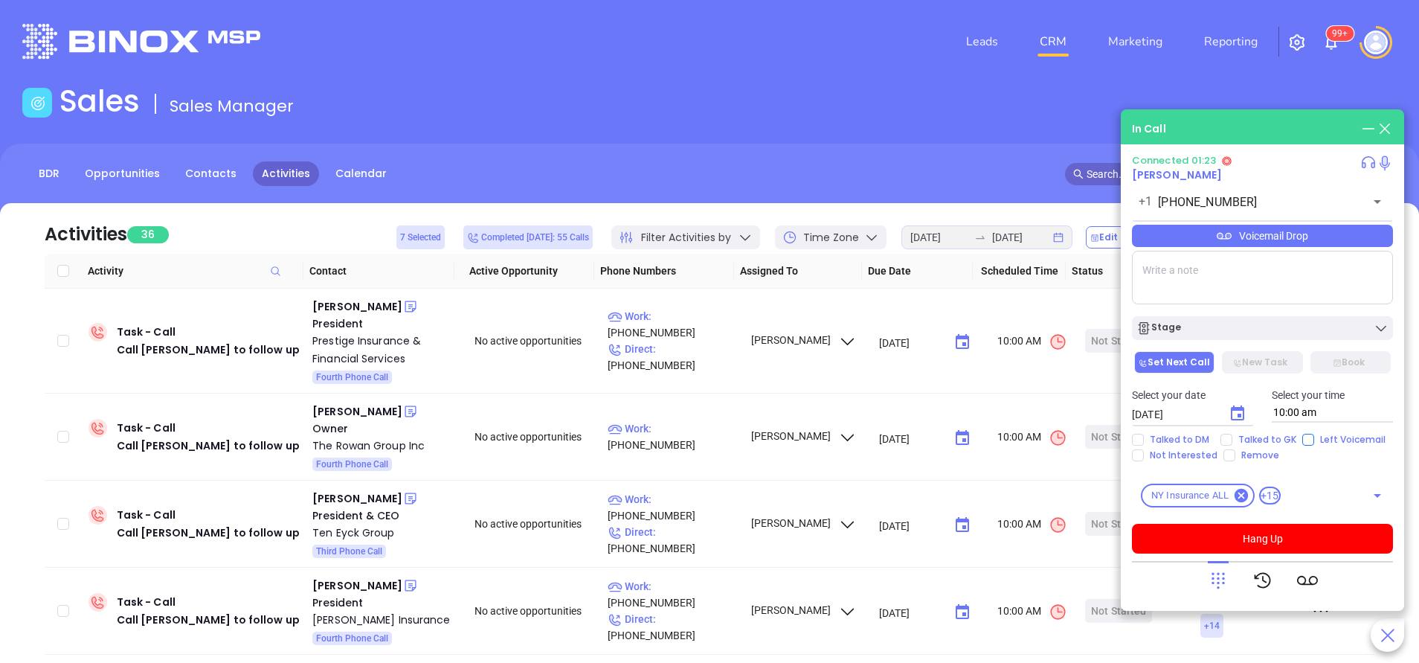
click at [1309, 440] on input "Left Voicemail" at bounding box center [1308, 440] width 12 height 12
checkbox input "true"
click at [1325, 531] on button "Hang Up" at bounding box center [1262, 539] width 261 height 30
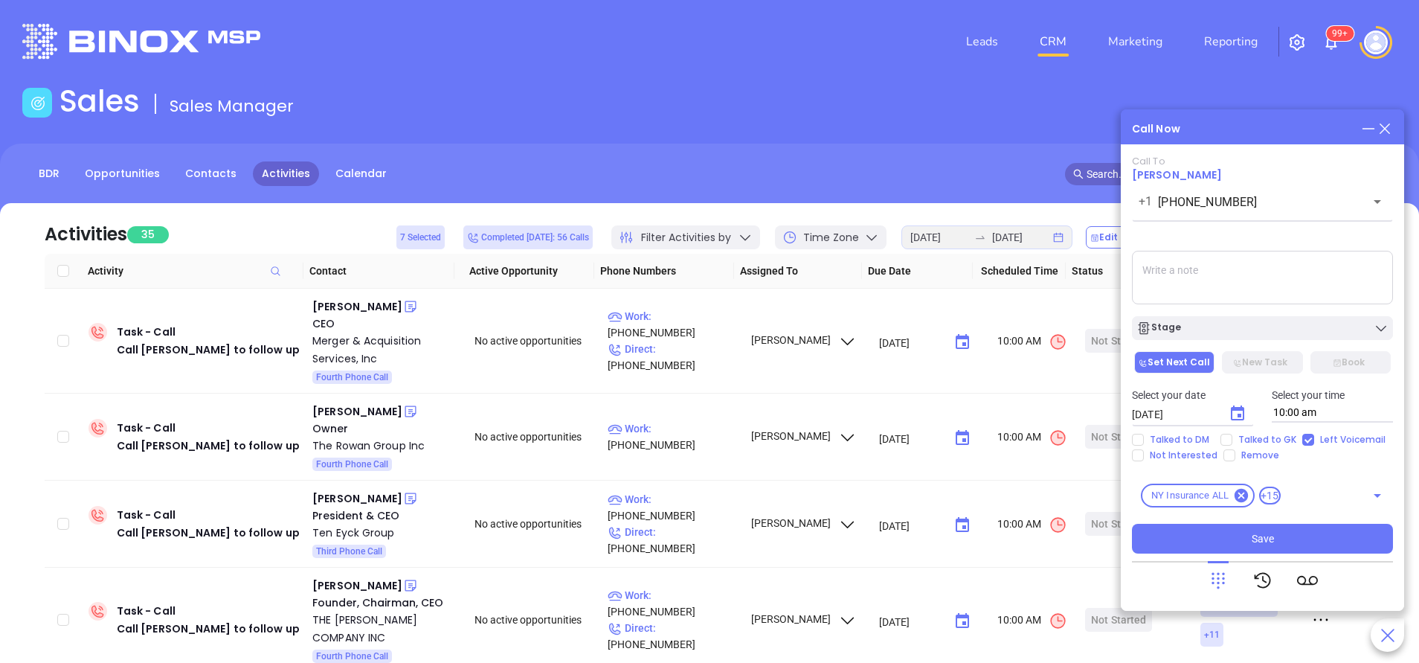
click at [1303, 410] on input "10:00 am" at bounding box center [1333, 412] width 122 height 19
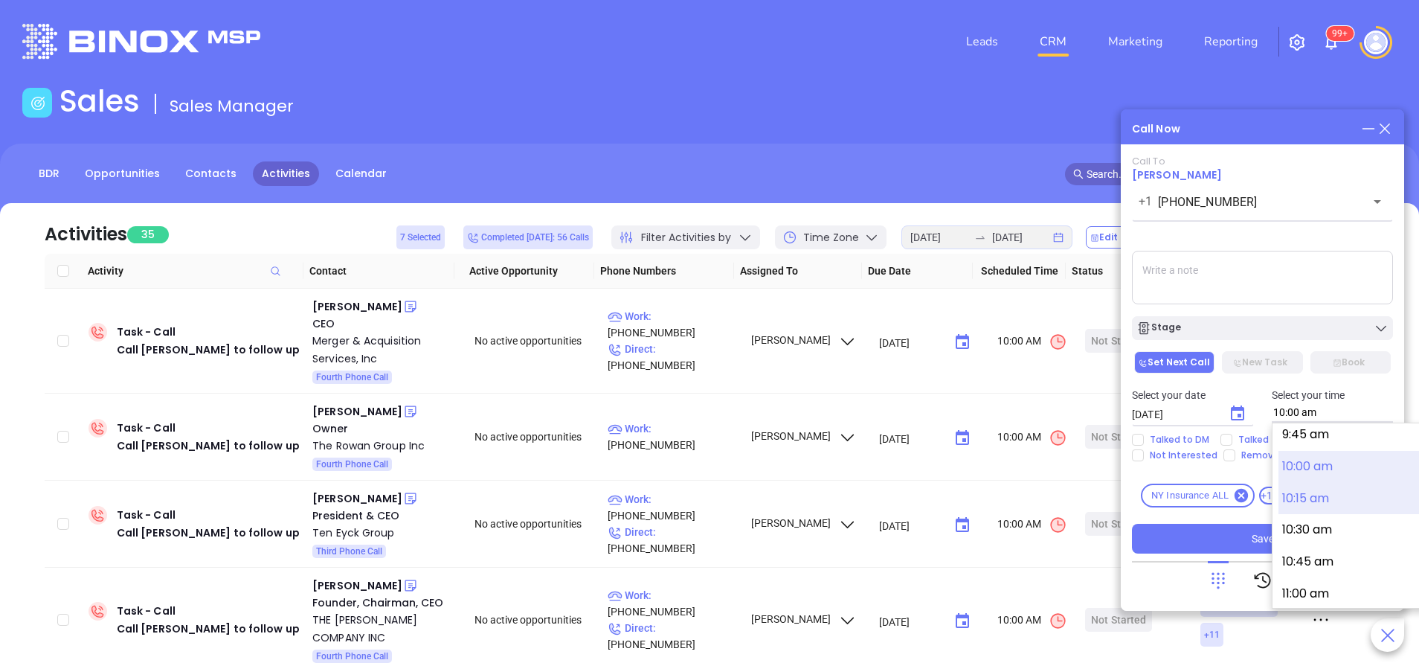
click at [1313, 500] on button "10:15 am" at bounding box center [1394, 499] width 231 height 32
type input "10:15 am"
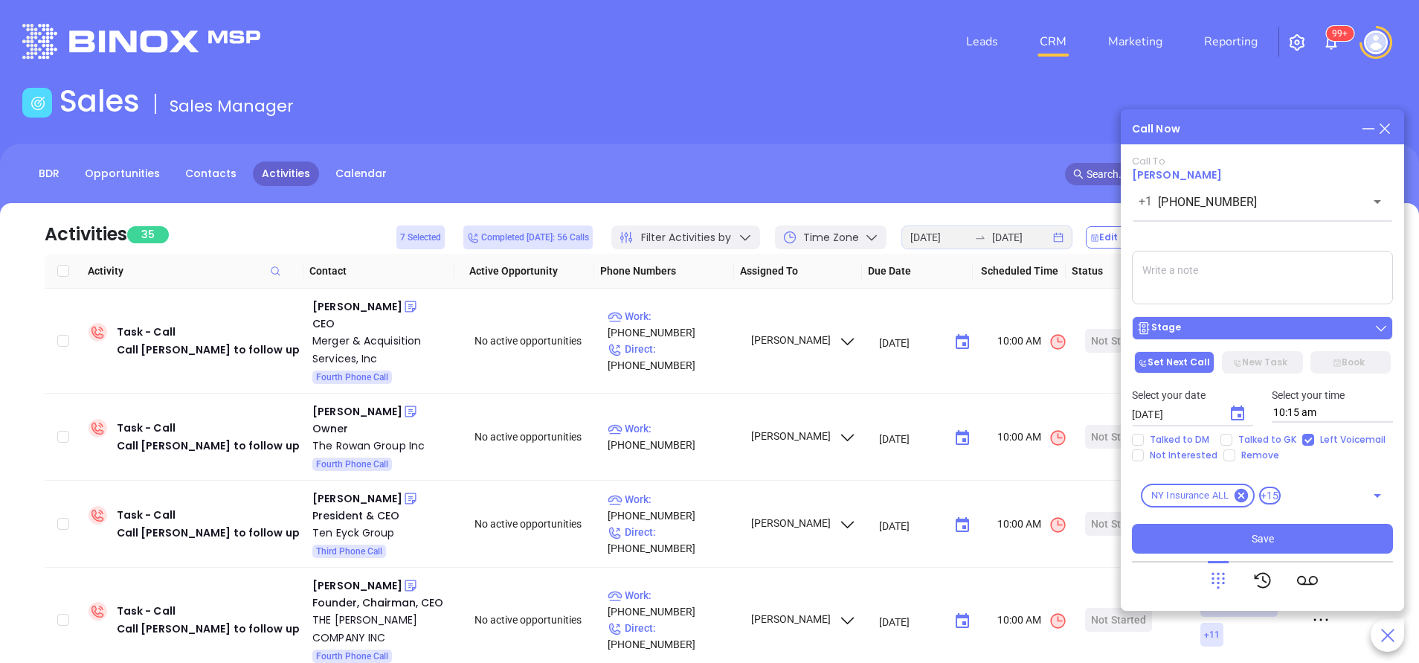
click at [1283, 329] on div "Stage" at bounding box center [1262, 328] width 252 height 15
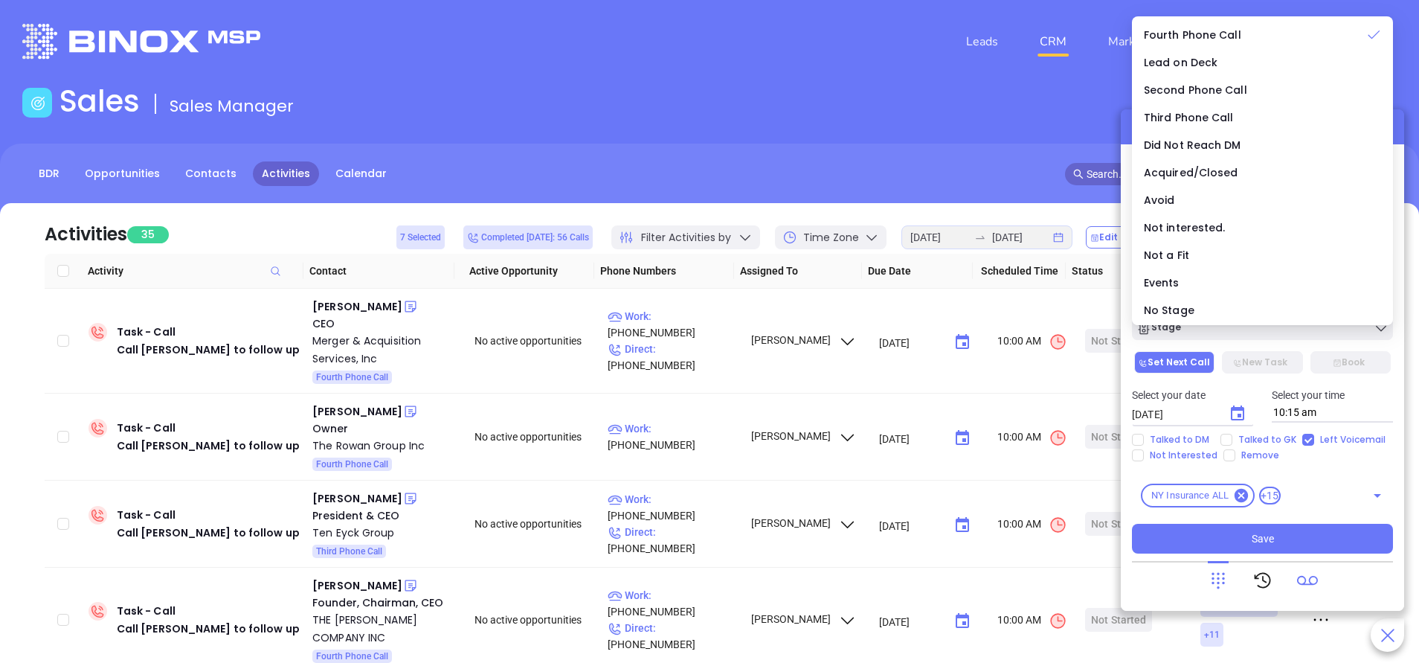
drag, startPoint x: 1302, startPoint y: 541, endPoint x: 1306, endPoint y: 571, distance: 30.7
click at [1302, 538] on button "Save" at bounding box center [1262, 539] width 261 height 30
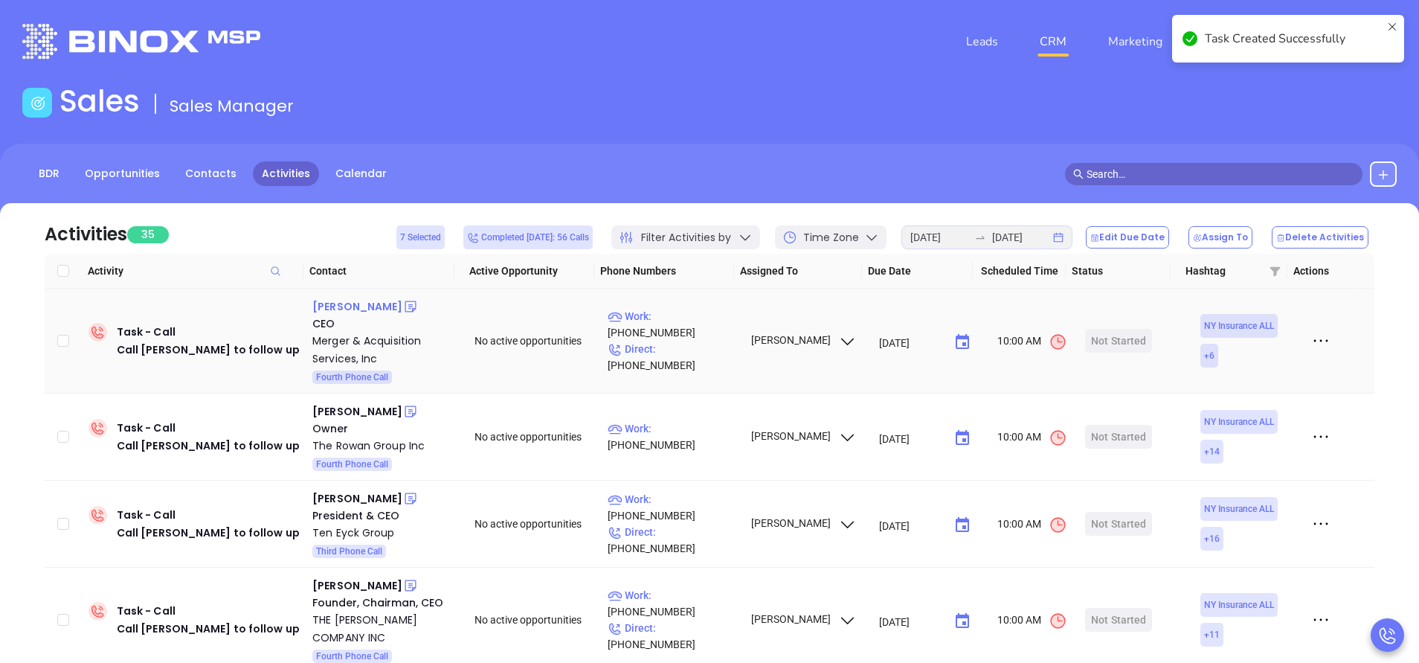
click at [353, 307] on div "Jason Murgio" at bounding box center [357, 307] width 90 height 18
drag, startPoint x: 681, startPoint y: 331, endPoint x: 689, endPoint y: 361, distance: 31.1
click at [681, 331] on p "Work : (212) 750-0630" at bounding box center [672, 324] width 129 height 33
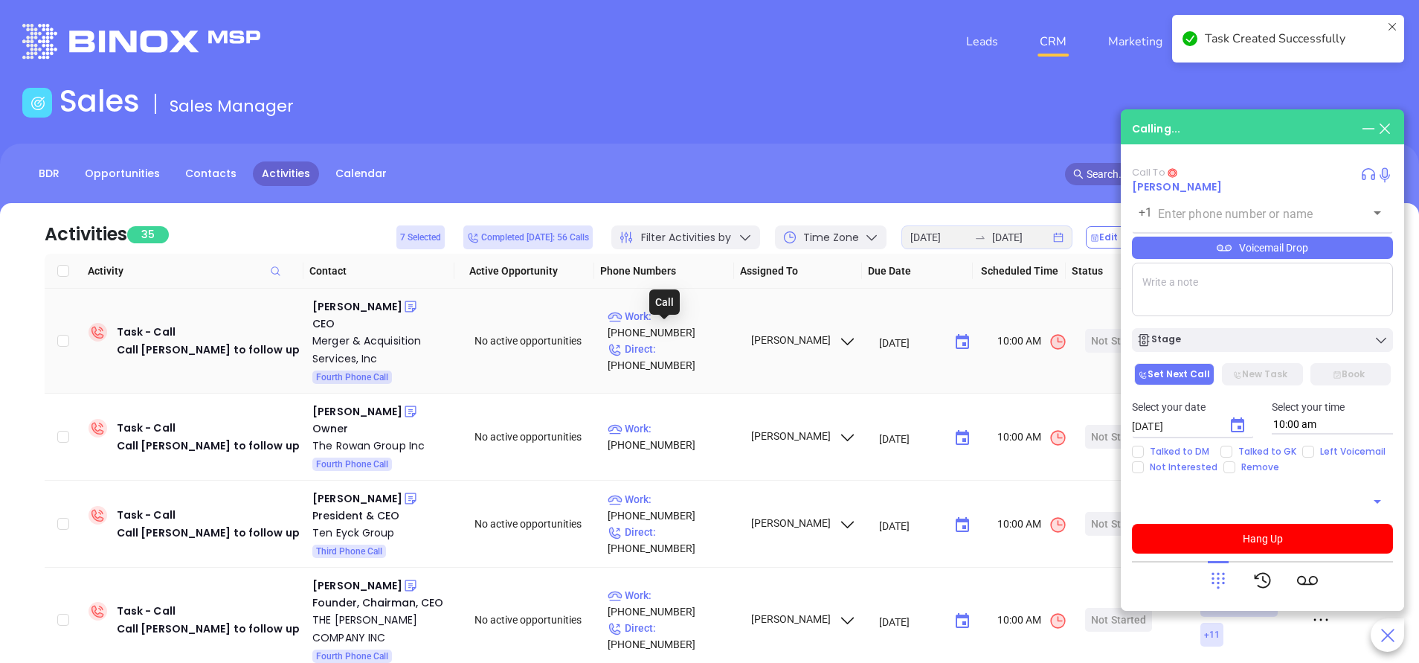
type input "(212) 750-0630"
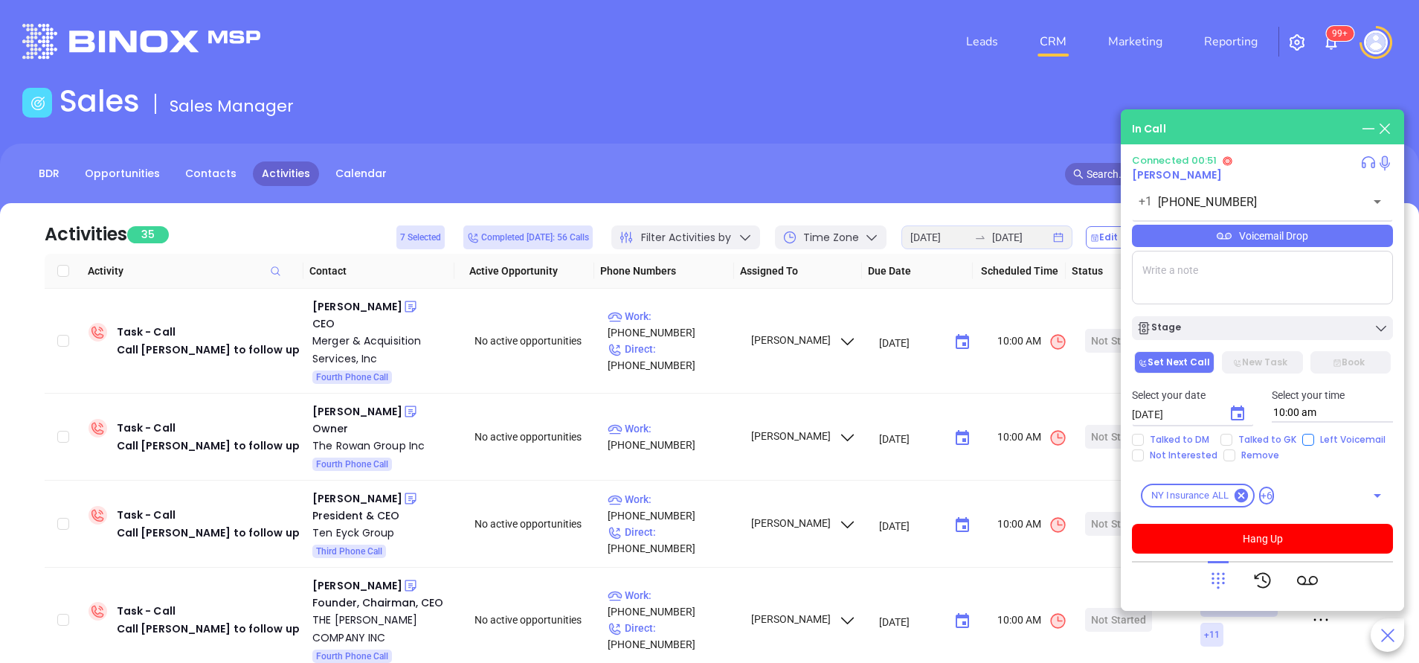
click at [1310, 443] on input "Left Voicemail" at bounding box center [1308, 440] width 12 height 12
checkbox input "true"
click at [1325, 538] on button "Hang Up" at bounding box center [1262, 539] width 261 height 30
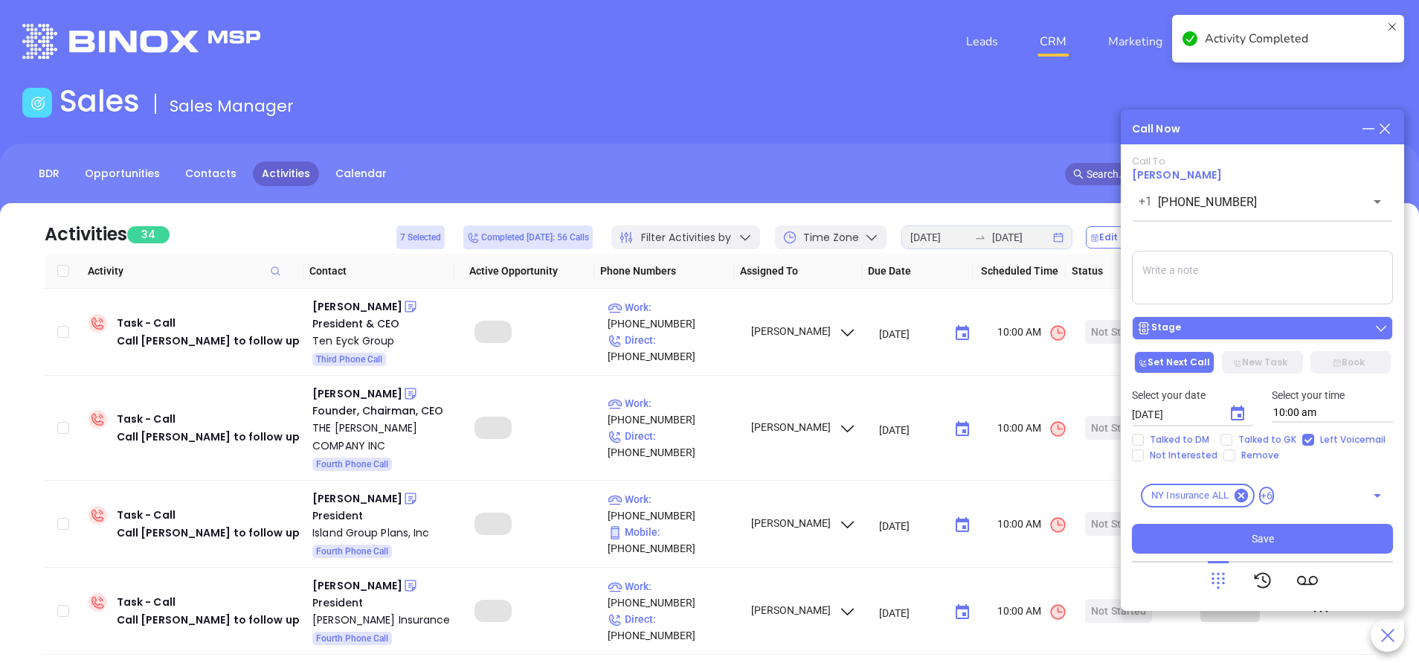
click at [1244, 332] on div "Stage" at bounding box center [1262, 328] width 252 height 15
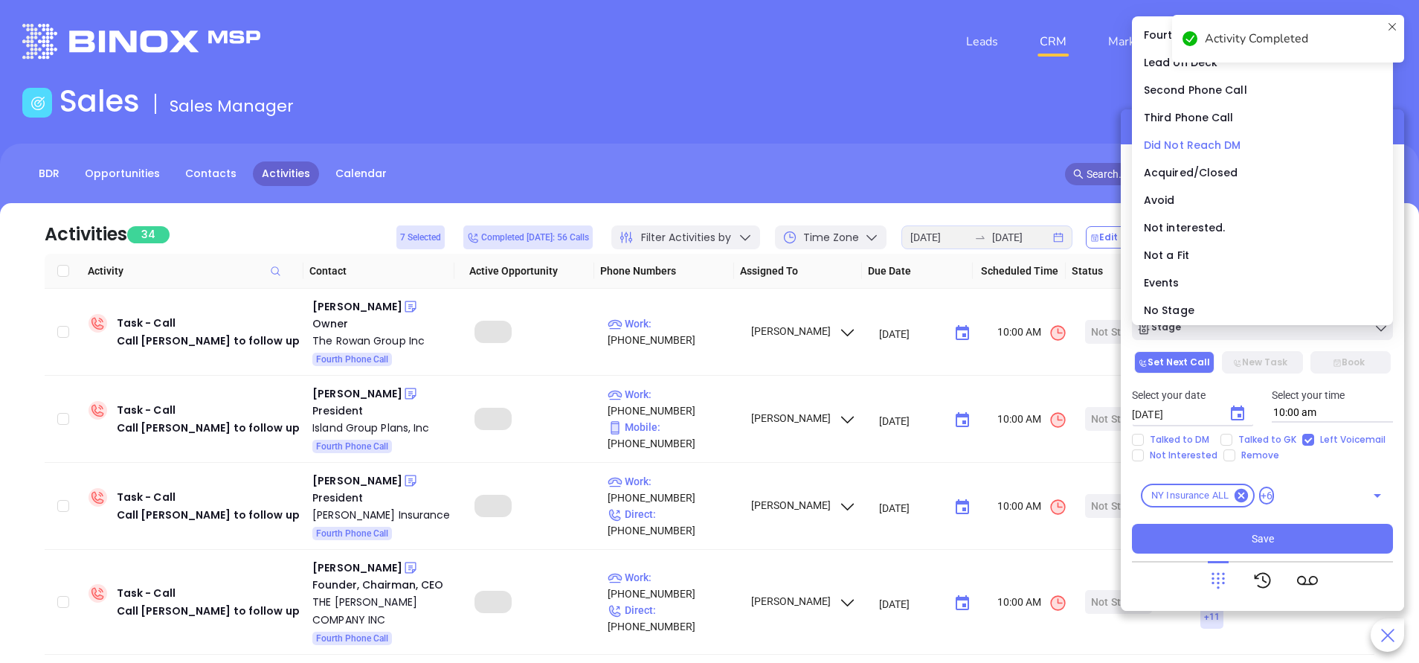
click at [1174, 141] on span "Did Not Reach DM" at bounding box center [1192, 145] width 97 height 15
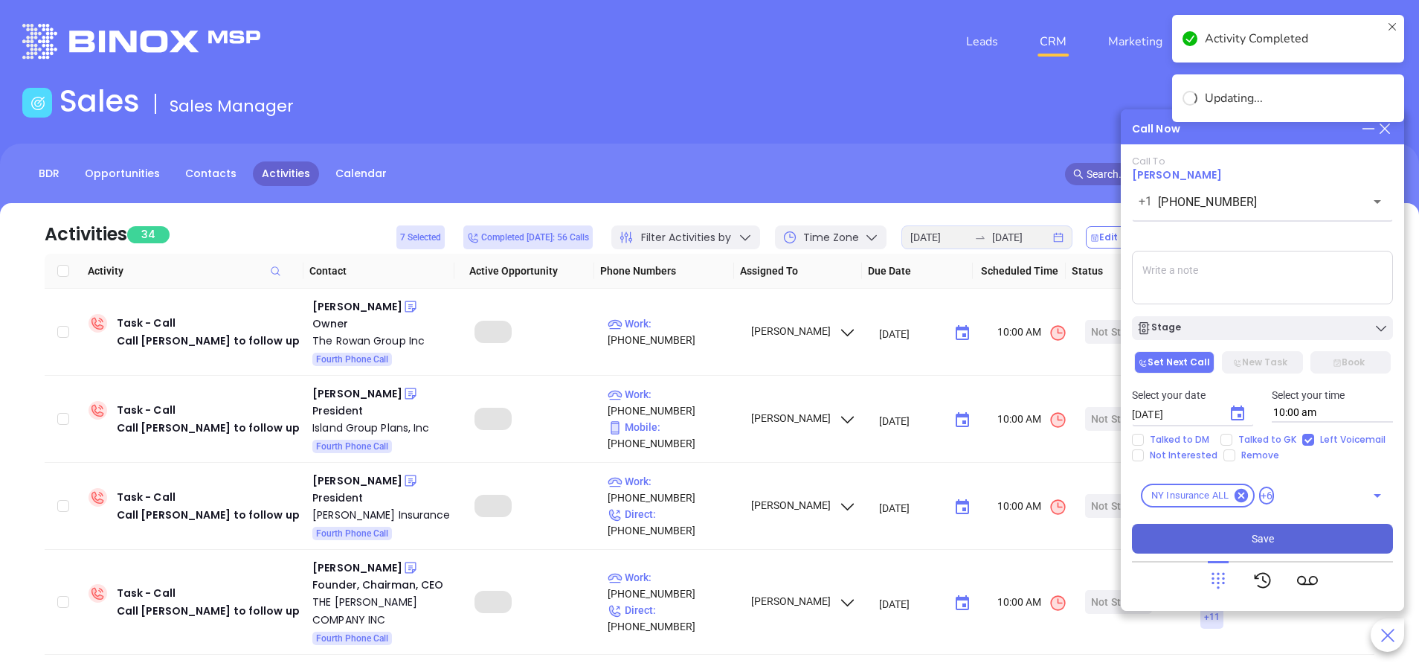
click at [1312, 536] on button "Save" at bounding box center [1262, 539] width 261 height 30
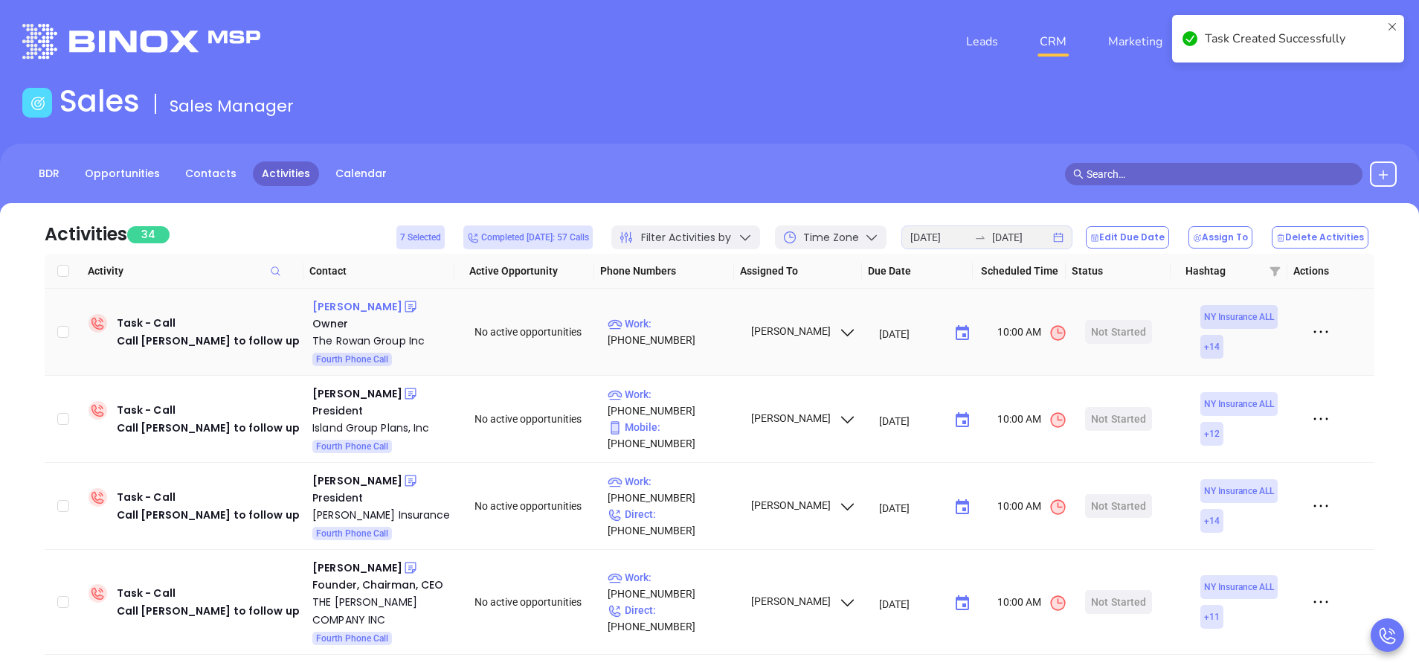
click at [374, 309] on div "Scott Rowan" at bounding box center [357, 307] width 90 height 18
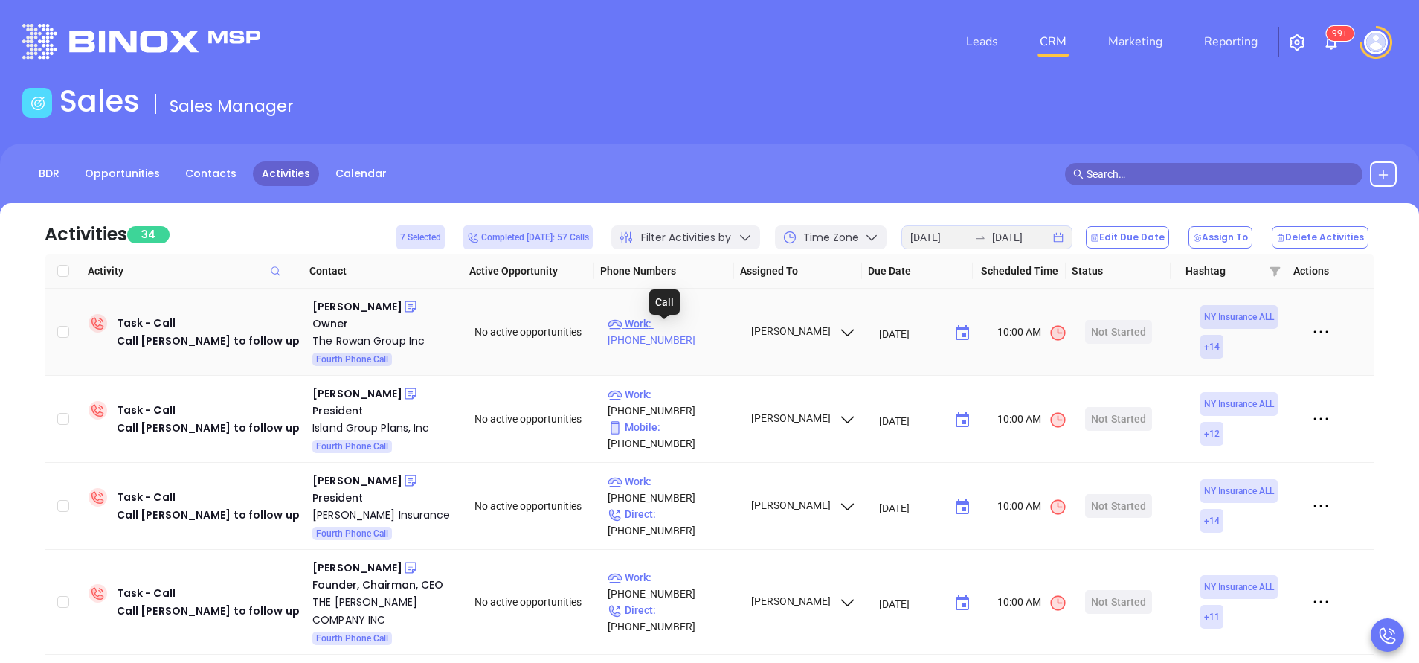
click at [705, 335] on p "Work : (315) 768-4230" at bounding box center [672, 331] width 129 height 33
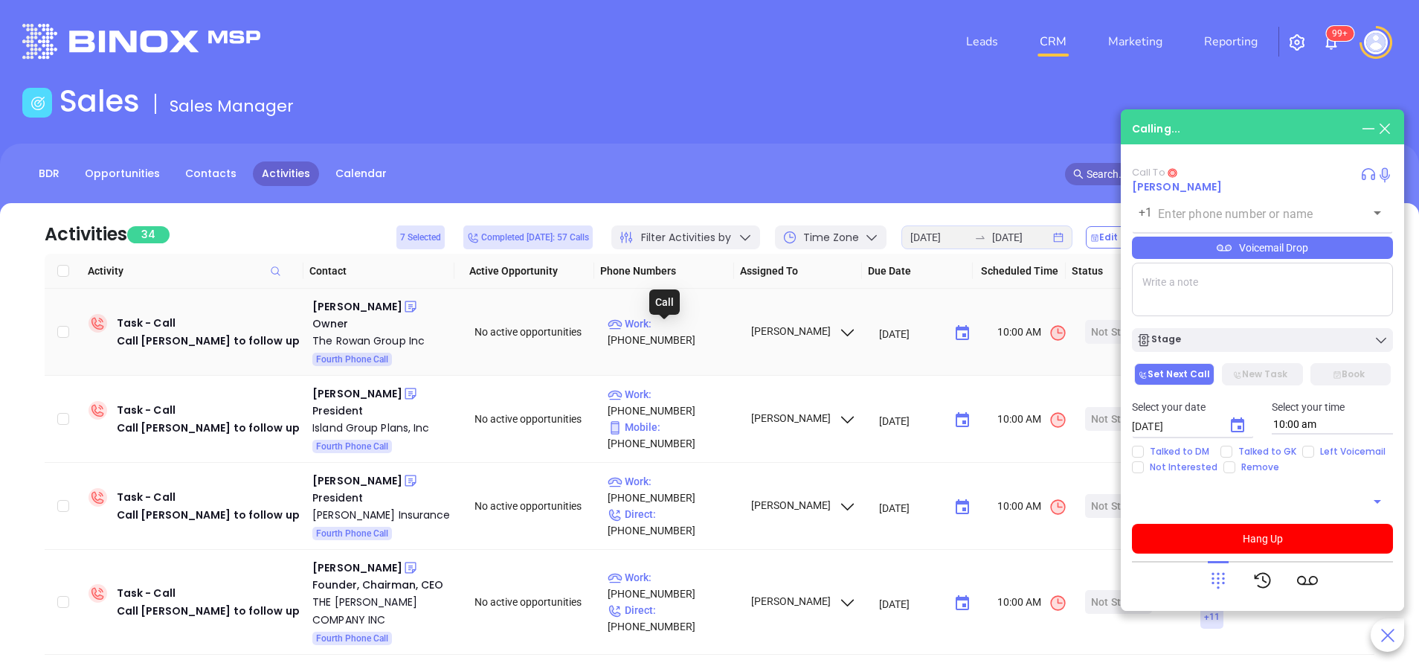
type input "(315) 768-4230"
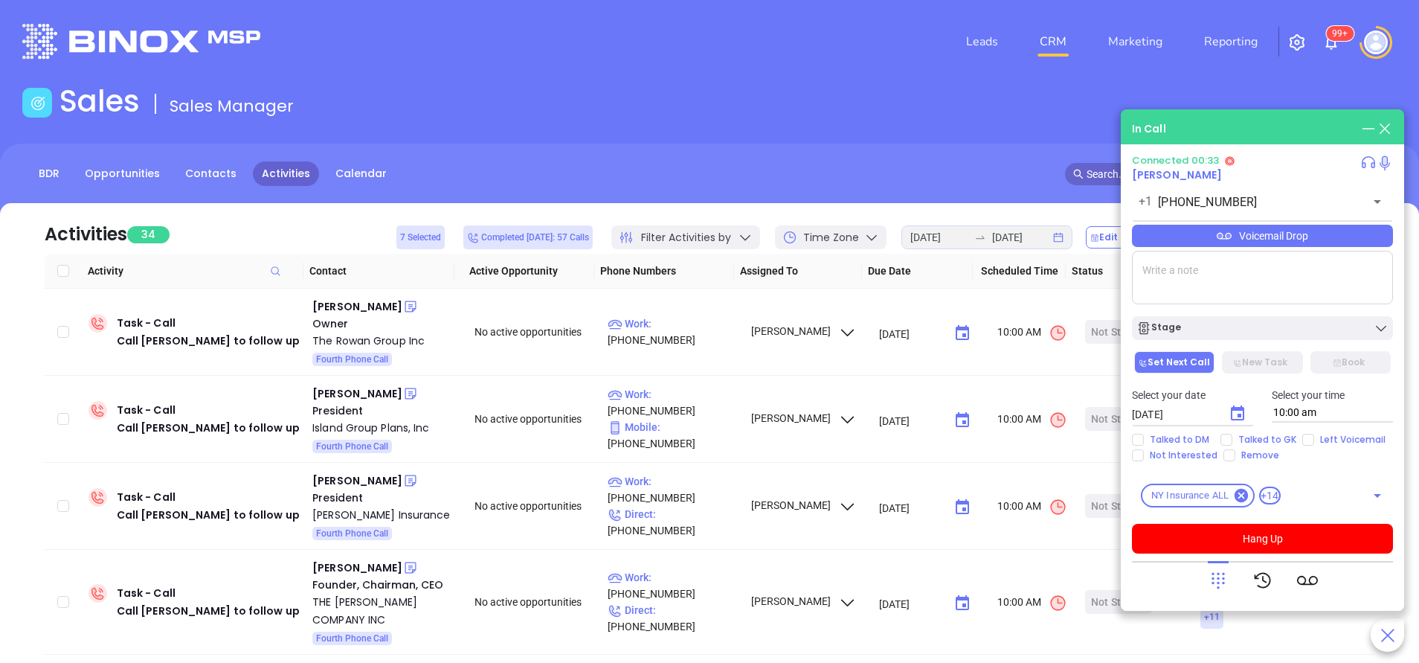
click at [1303, 433] on div "Select your date 10/02/2025 ​ Select your time 10:00 am" at bounding box center [1262, 405] width 279 height 58
click at [1307, 440] on input "Left Voicemail" at bounding box center [1308, 440] width 12 height 12
checkbox input "true"
click at [1244, 541] on button "Hang Up" at bounding box center [1262, 539] width 261 height 30
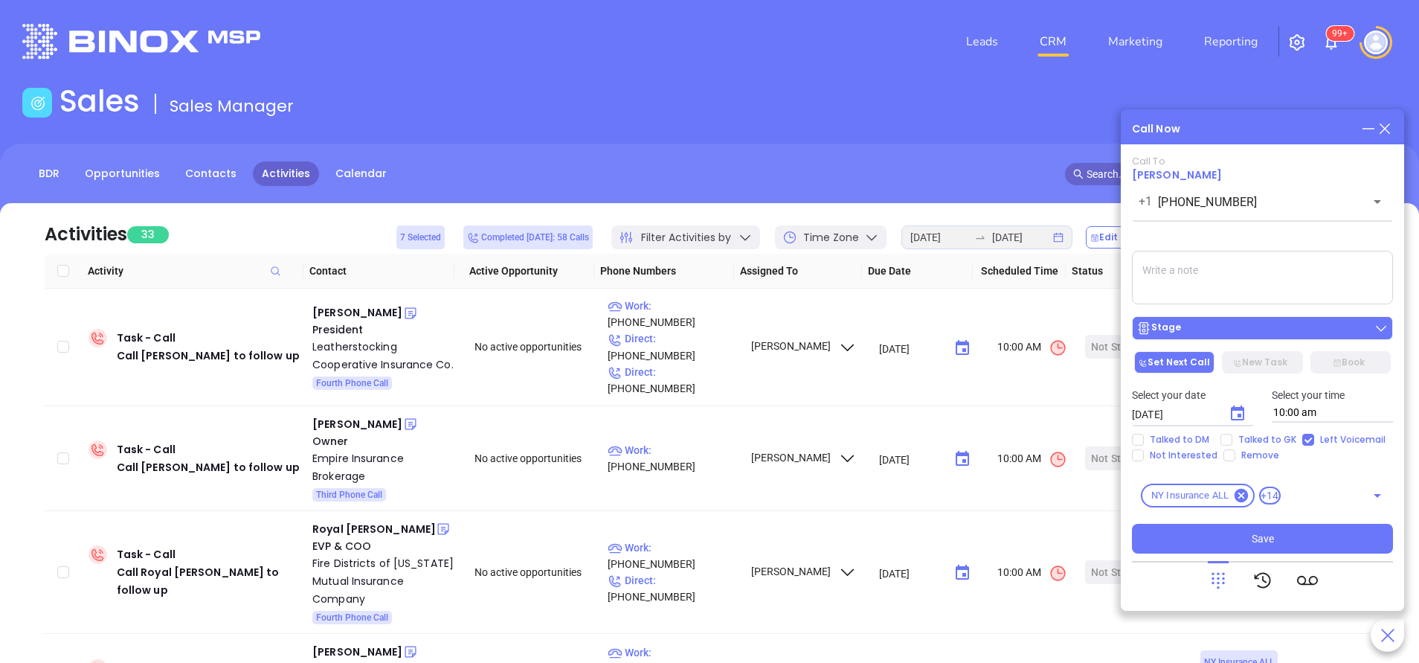
click at [1273, 329] on div "Stage" at bounding box center [1262, 328] width 252 height 15
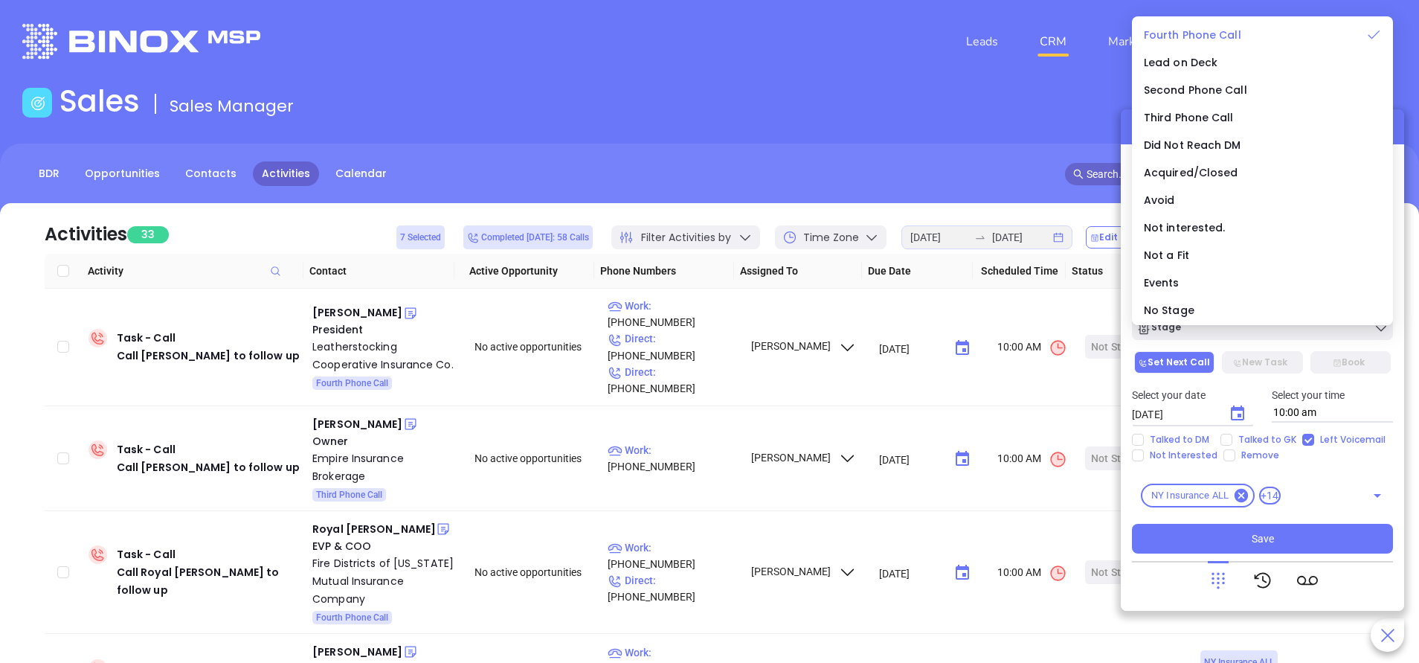
click at [1208, 31] on span "Fourth Phone Call" at bounding box center [1192, 35] width 97 height 15
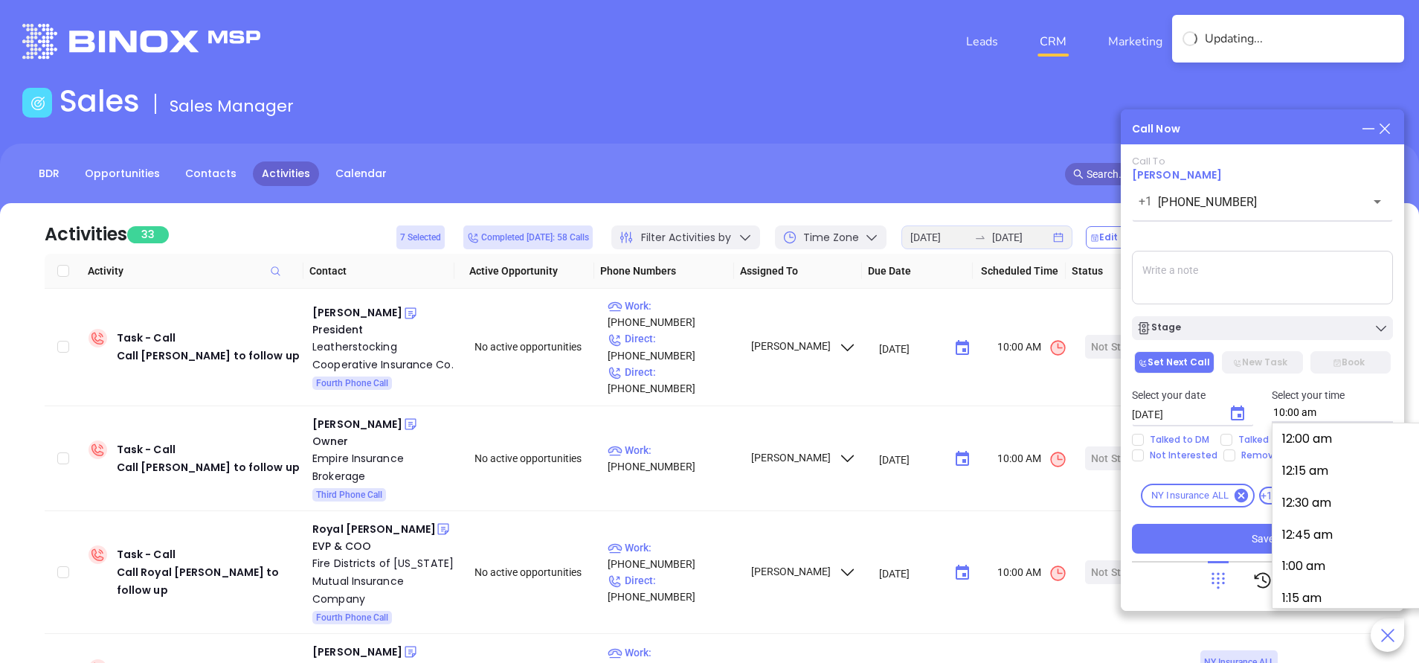
click at [1307, 408] on input "10:00 am" at bounding box center [1333, 412] width 122 height 19
click at [1332, 503] on button "10:15 am" at bounding box center [1394, 499] width 231 height 32
type input "10:15 am"
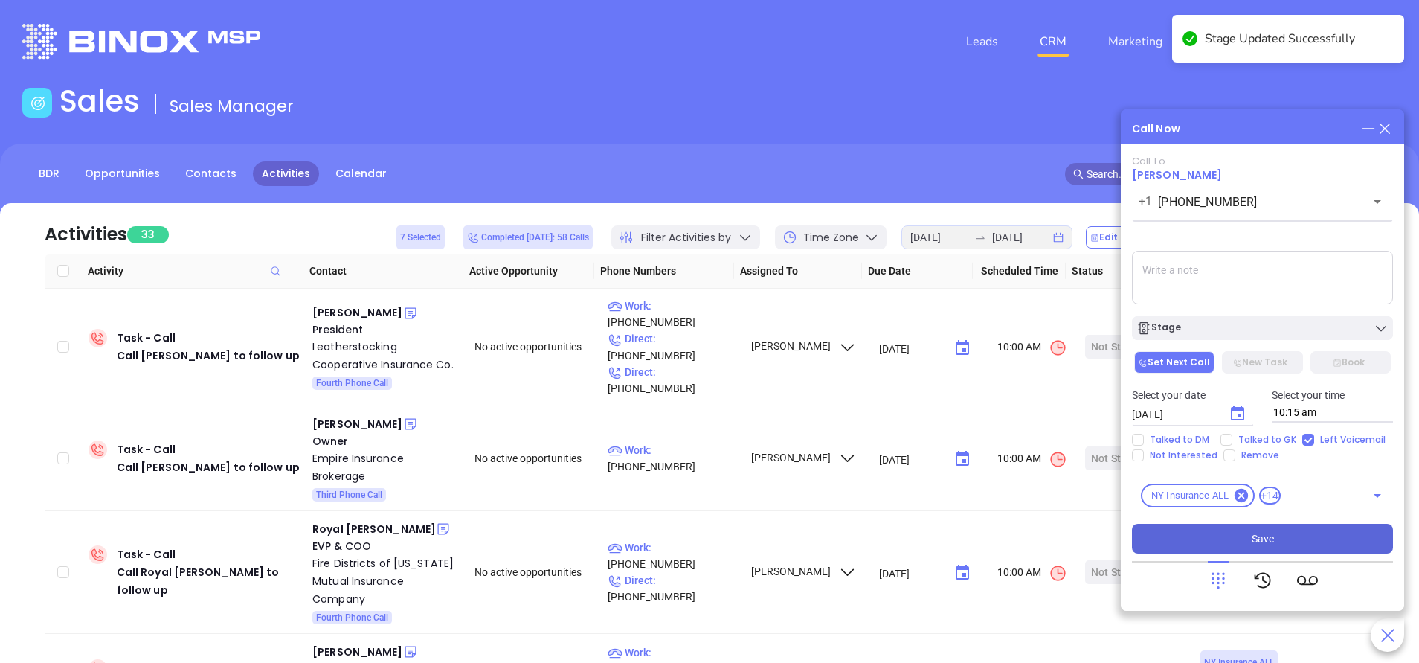
click at [1295, 533] on button "Save" at bounding box center [1262, 539] width 261 height 30
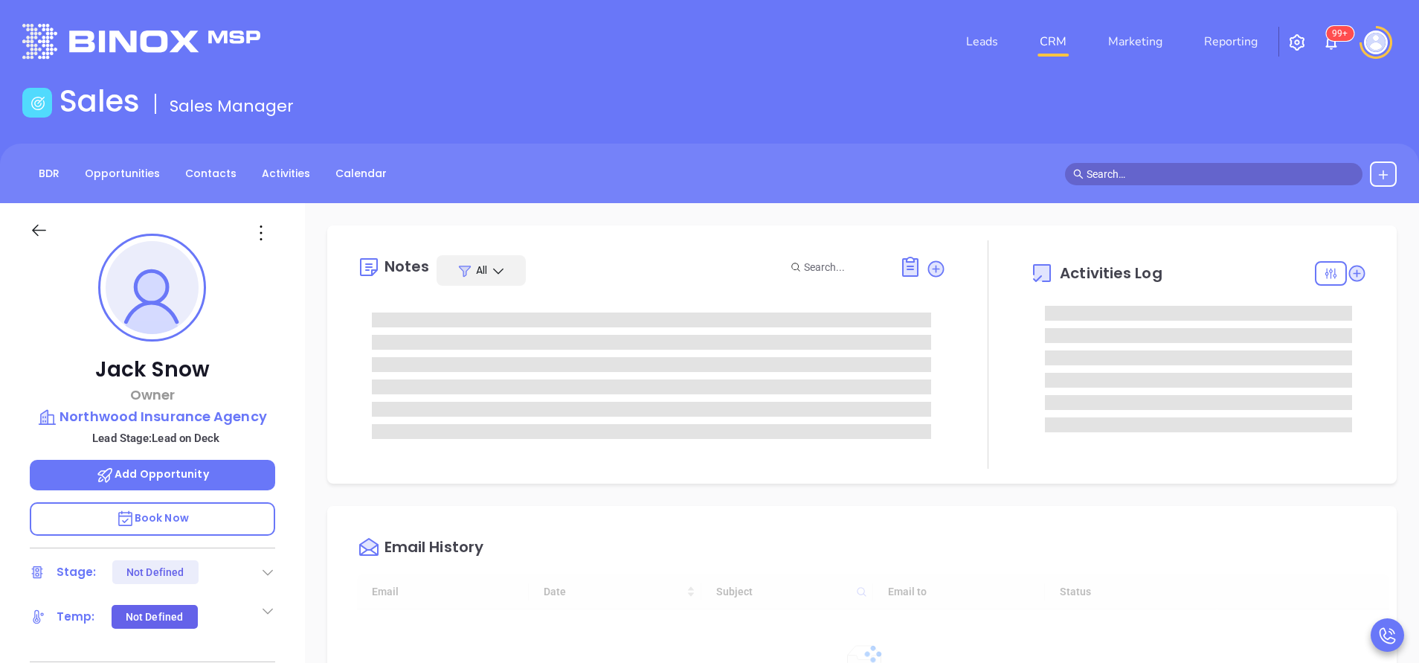
type input "[DATE]"
type input "[PERSON_NAME]"
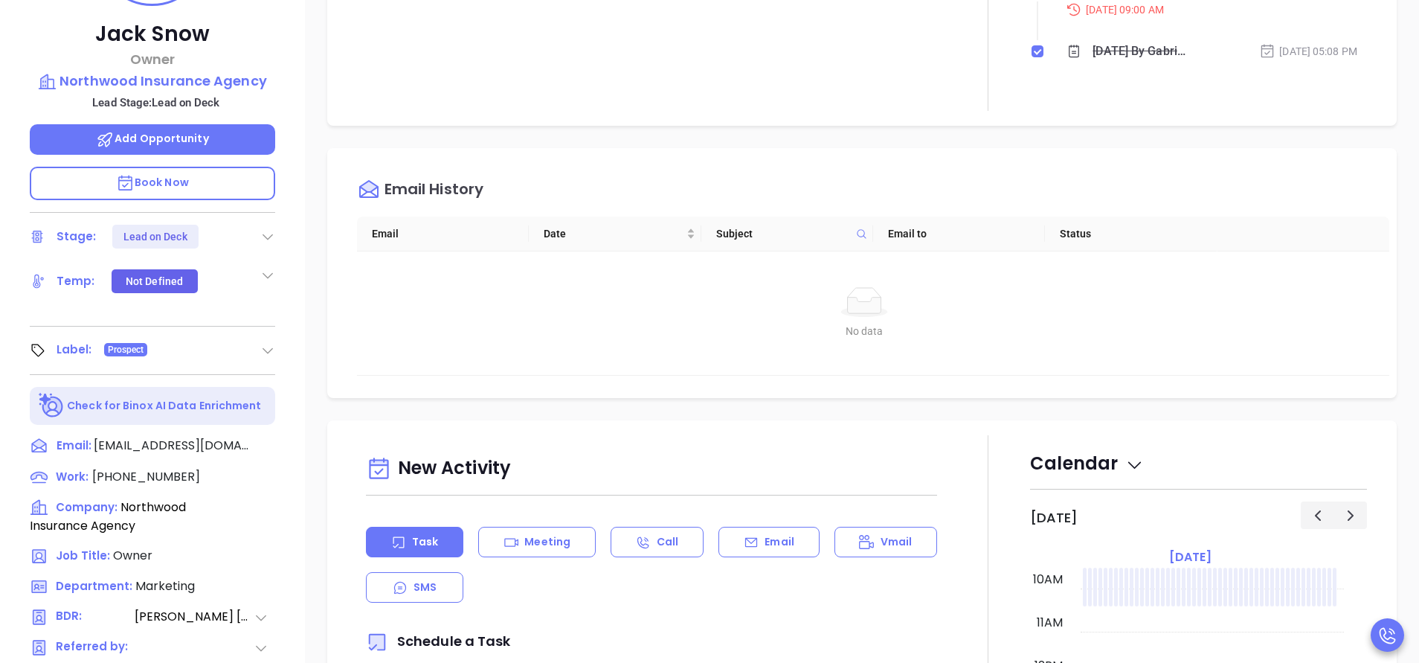
scroll to position [558, 0]
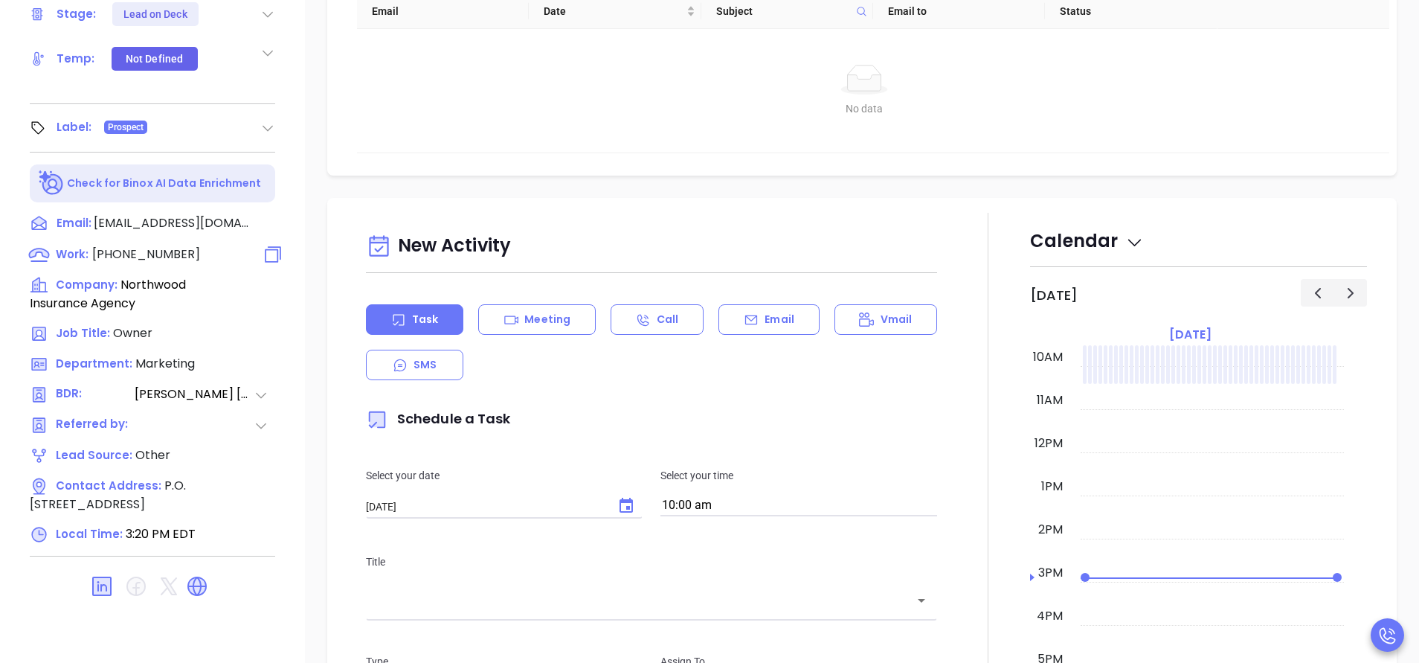
click at [161, 253] on span "(508) 393-2455" at bounding box center [146, 253] width 108 height 17
type input "(508) 393-2455"
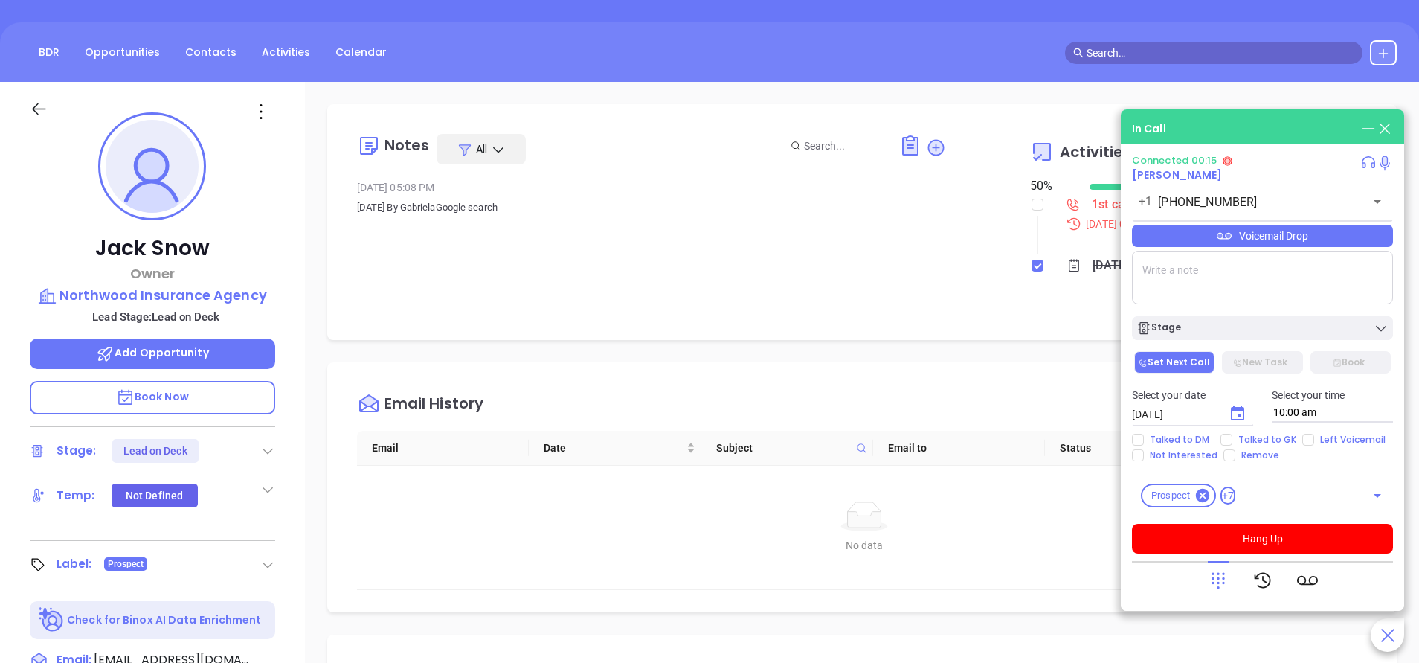
scroll to position [112, 0]
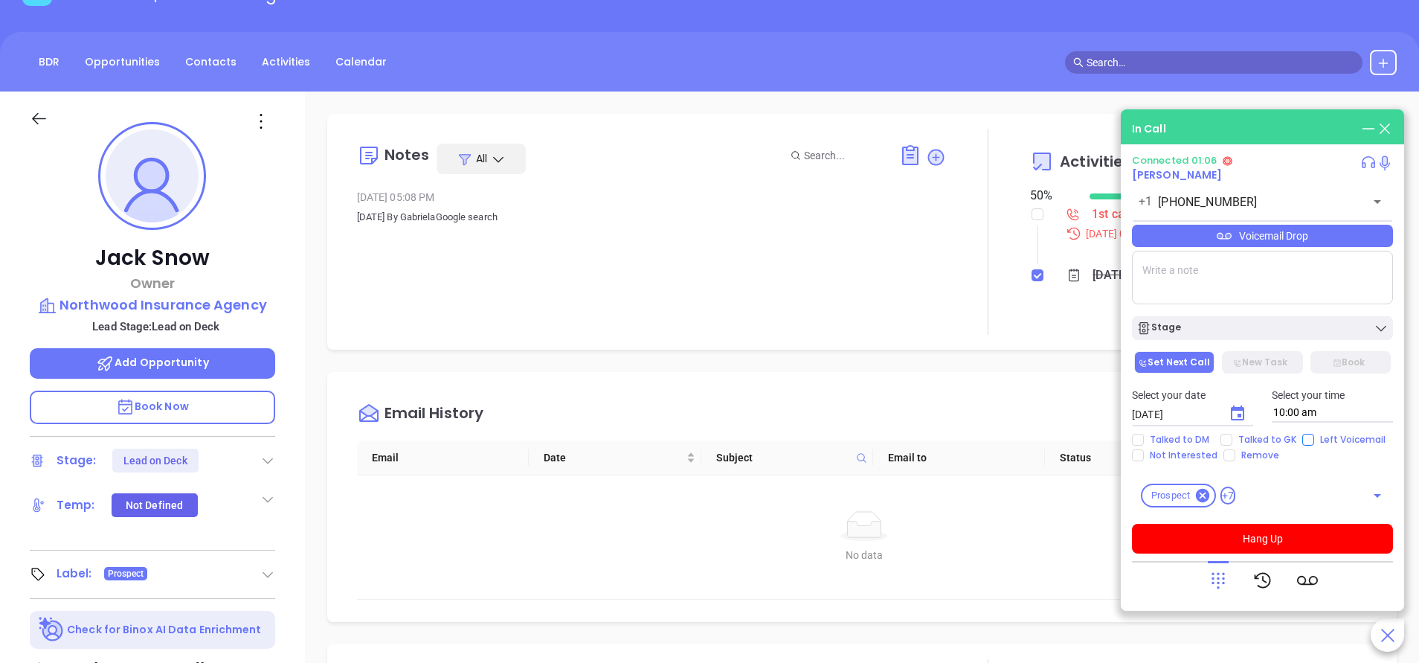
click at [1304, 440] on input "Left Voicemail" at bounding box center [1308, 440] width 12 height 12
checkbox input "true"
click at [1305, 547] on button "Hang Up" at bounding box center [1262, 539] width 261 height 30
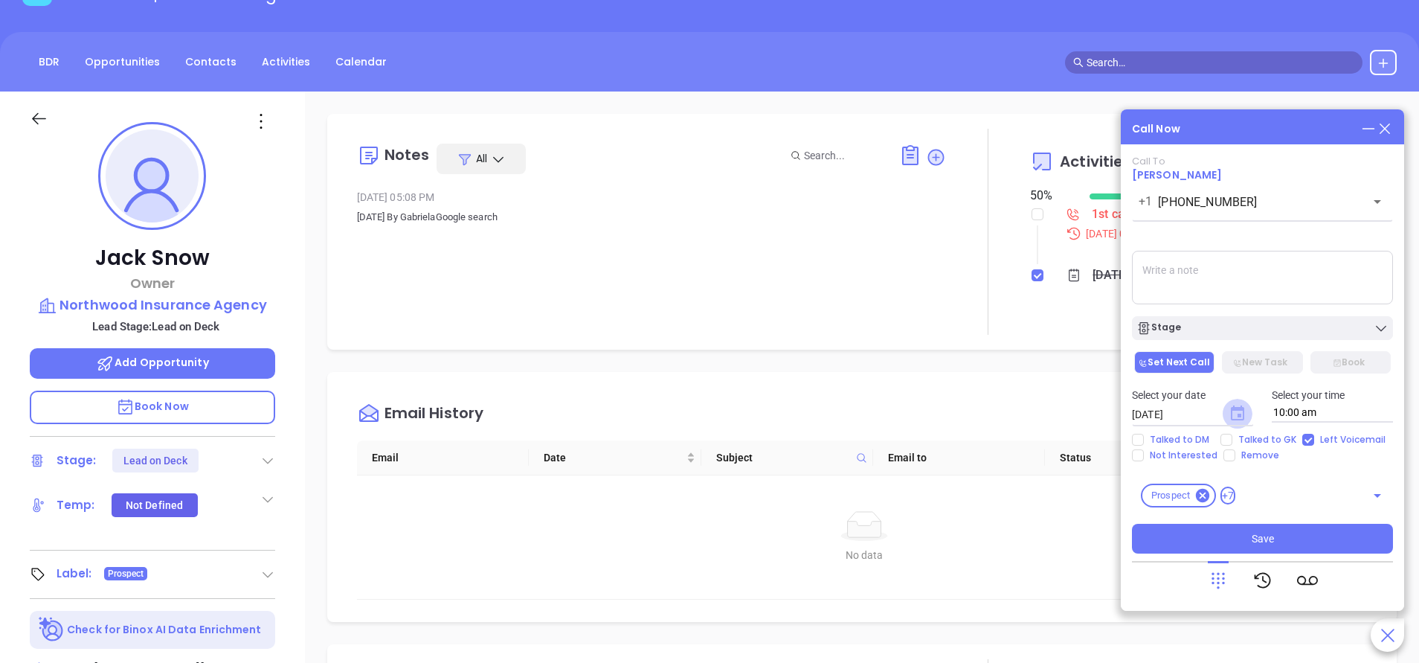
click at [1234, 410] on icon "Choose date, selected date is Oct 2, 2025" at bounding box center [1237, 412] width 13 height 15
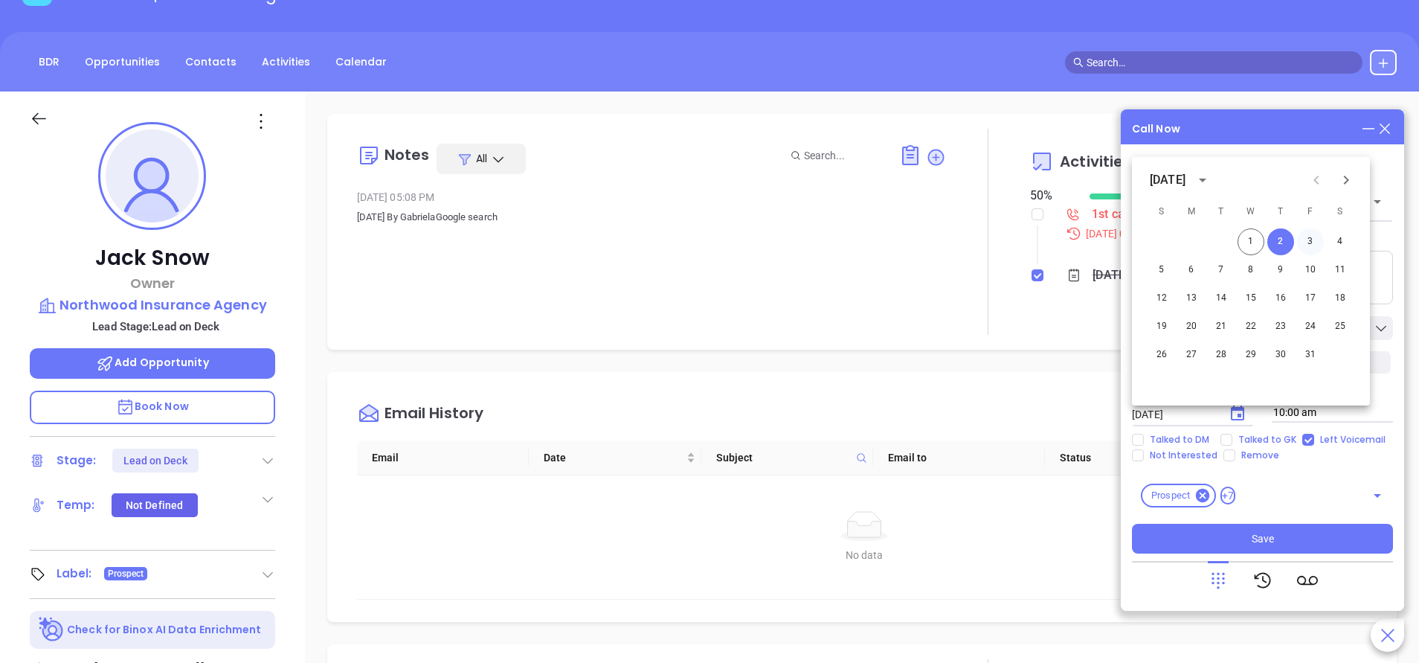
click at [1310, 245] on button "3" at bounding box center [1310, 241] width 27 height 27
type input "10/03/2025"
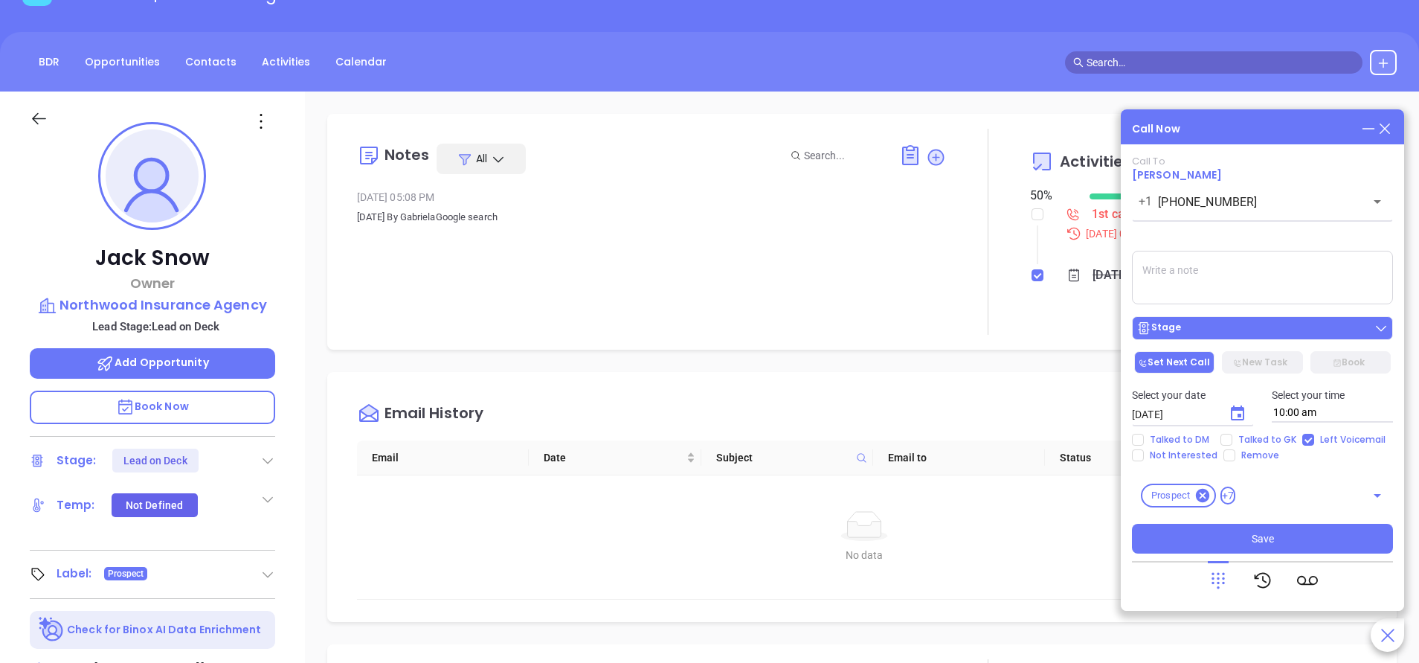
click at [1265, 325] on div "Stage" at bounding box center [1262, 328] width 252 height 15
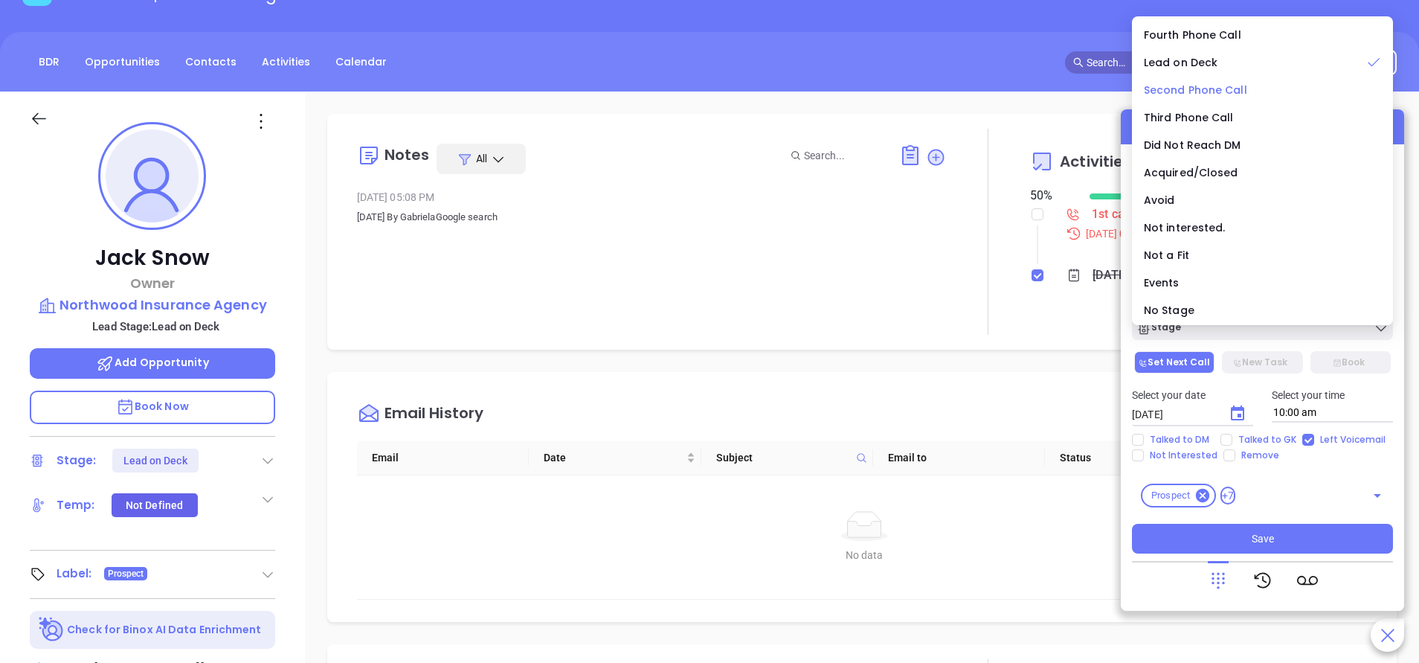
click at [1196, 86] on span "Second Phone Call" at bounding box center [1195, 90] width 103 height 15
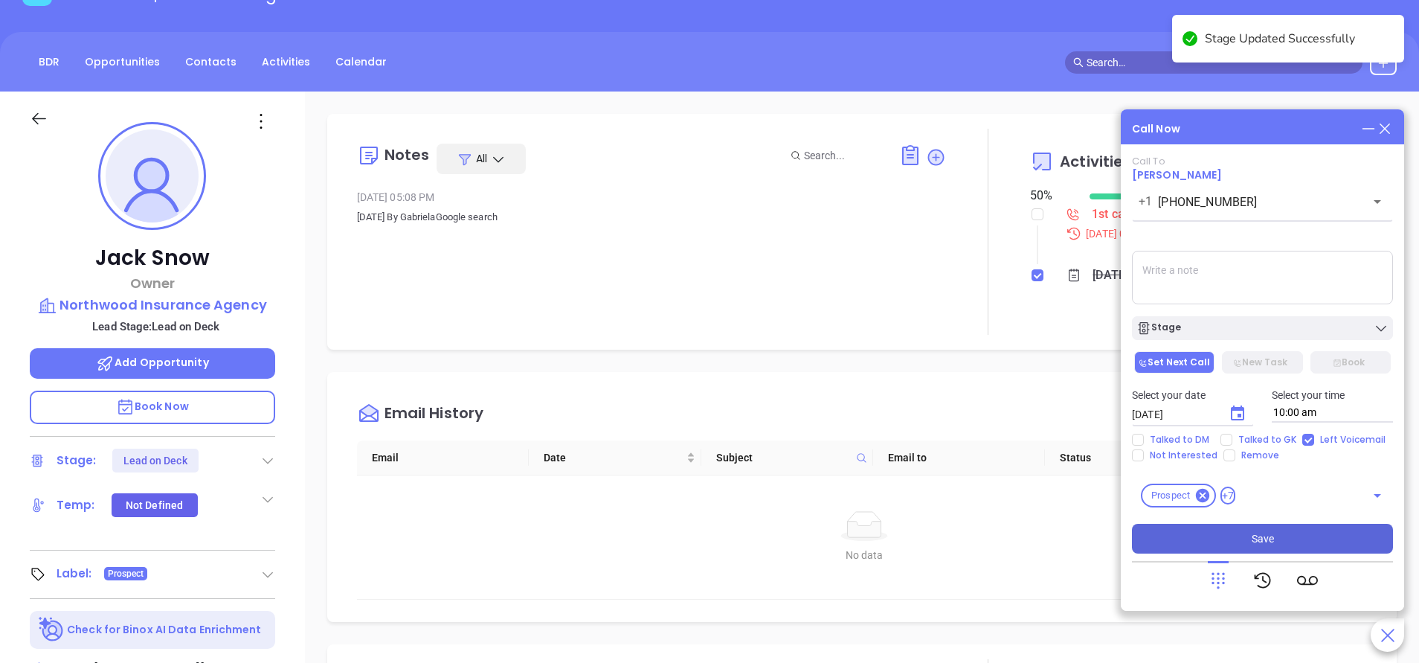
click at [1276, 544] on button "Save" at bounding box center [1262, 539] width 261 height 30
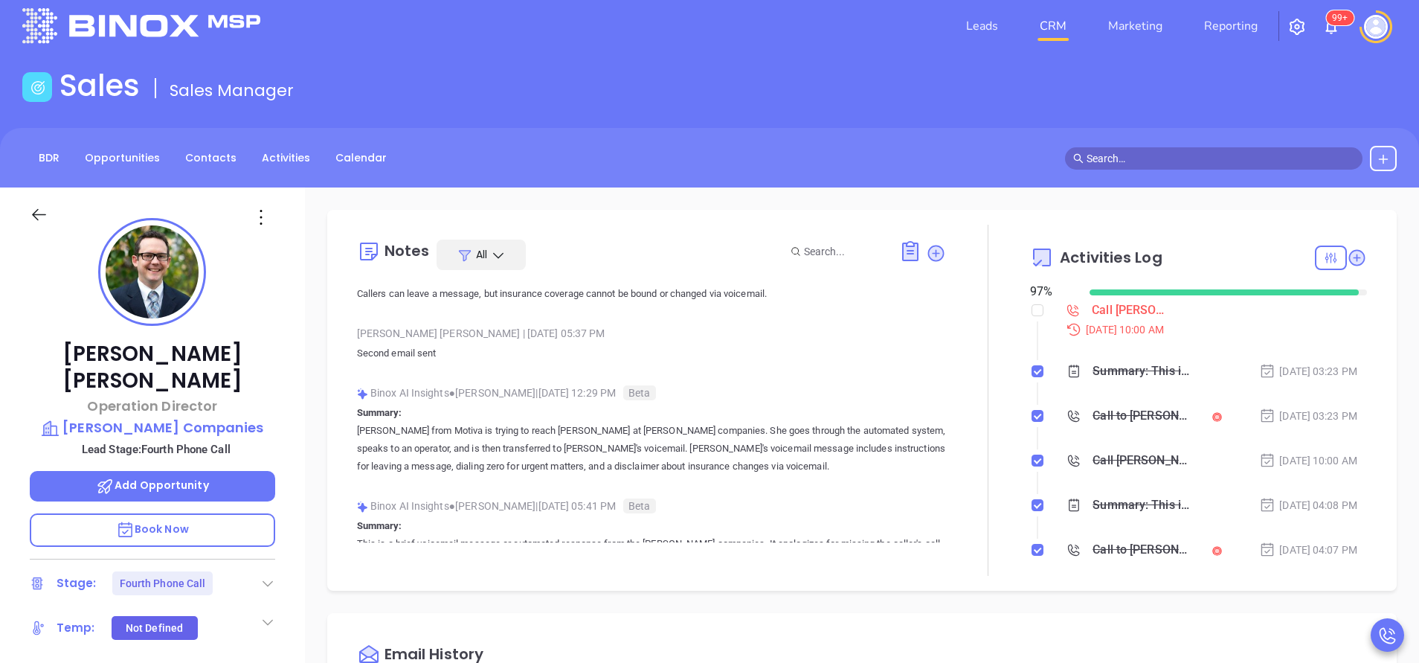
scroll to position [112, 0]
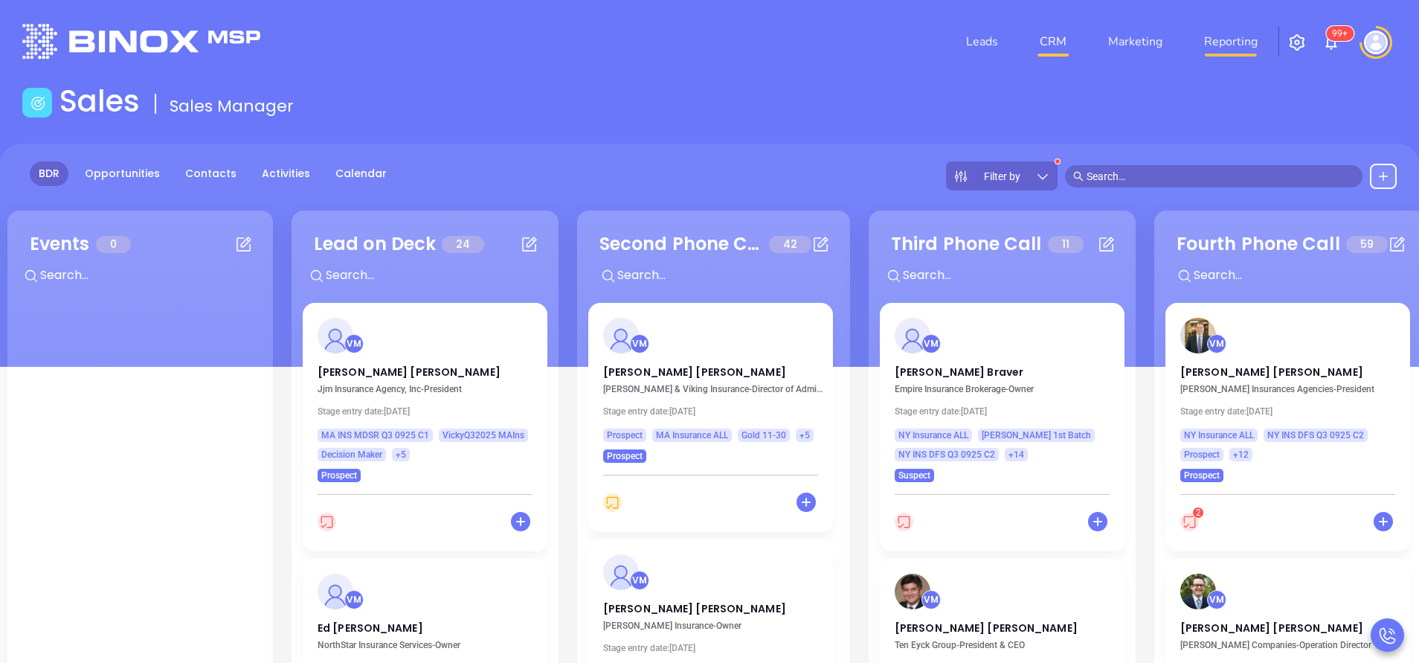
click at [1226, 41] on link "Reporting" at bounding box center [1230, 42] width 65 height 30
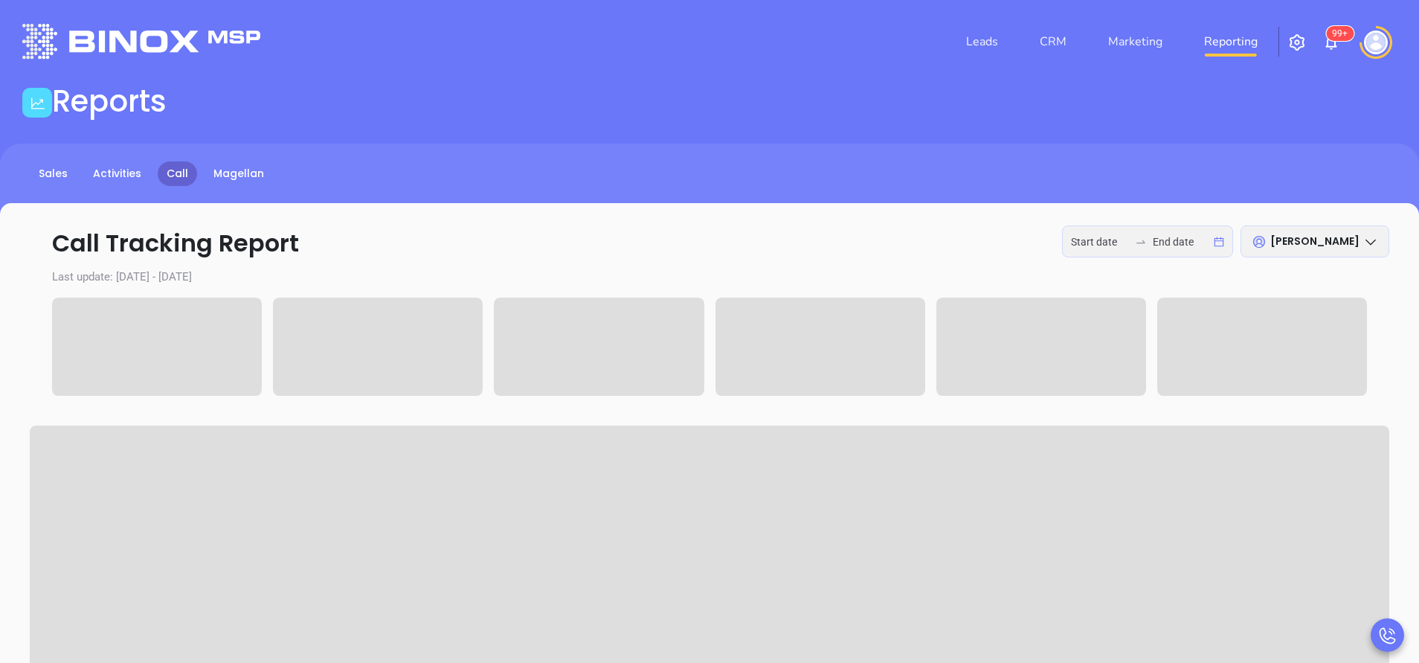
type input "[DATE]"
type input "2025-10-01"
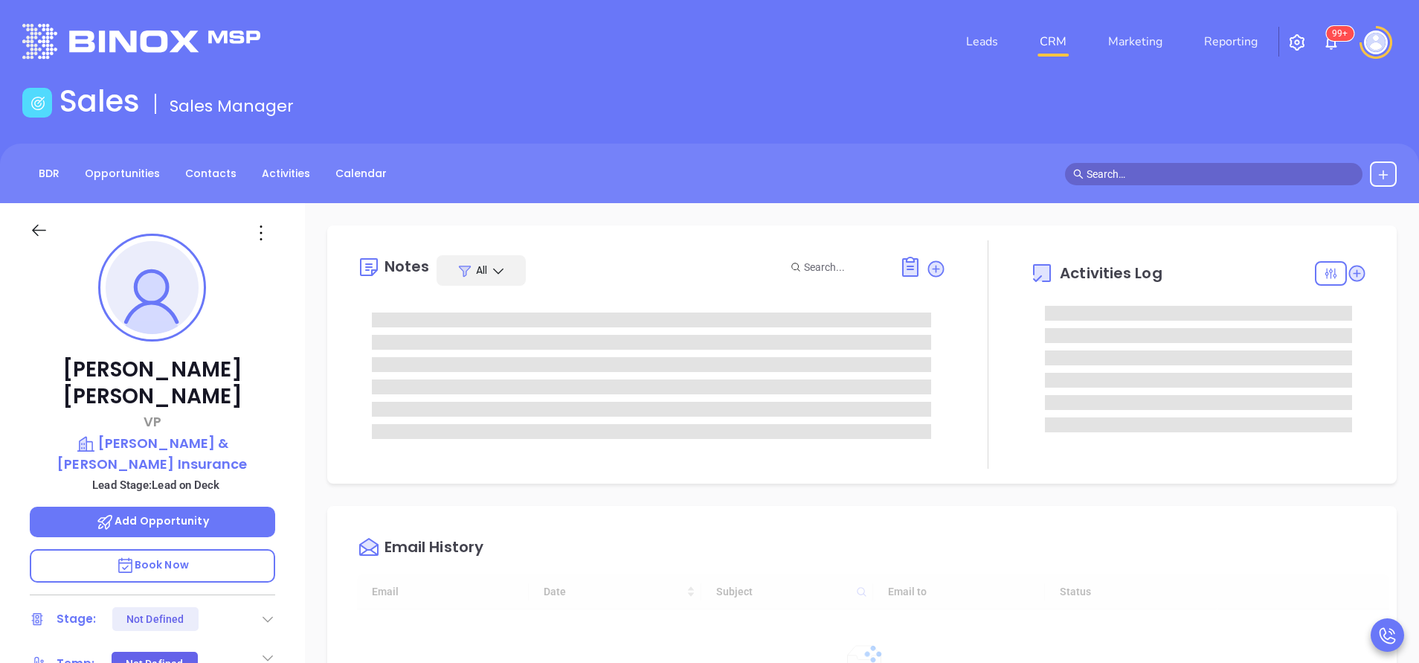
type input "[DATE]"
type input "[PERSON_NAME]"
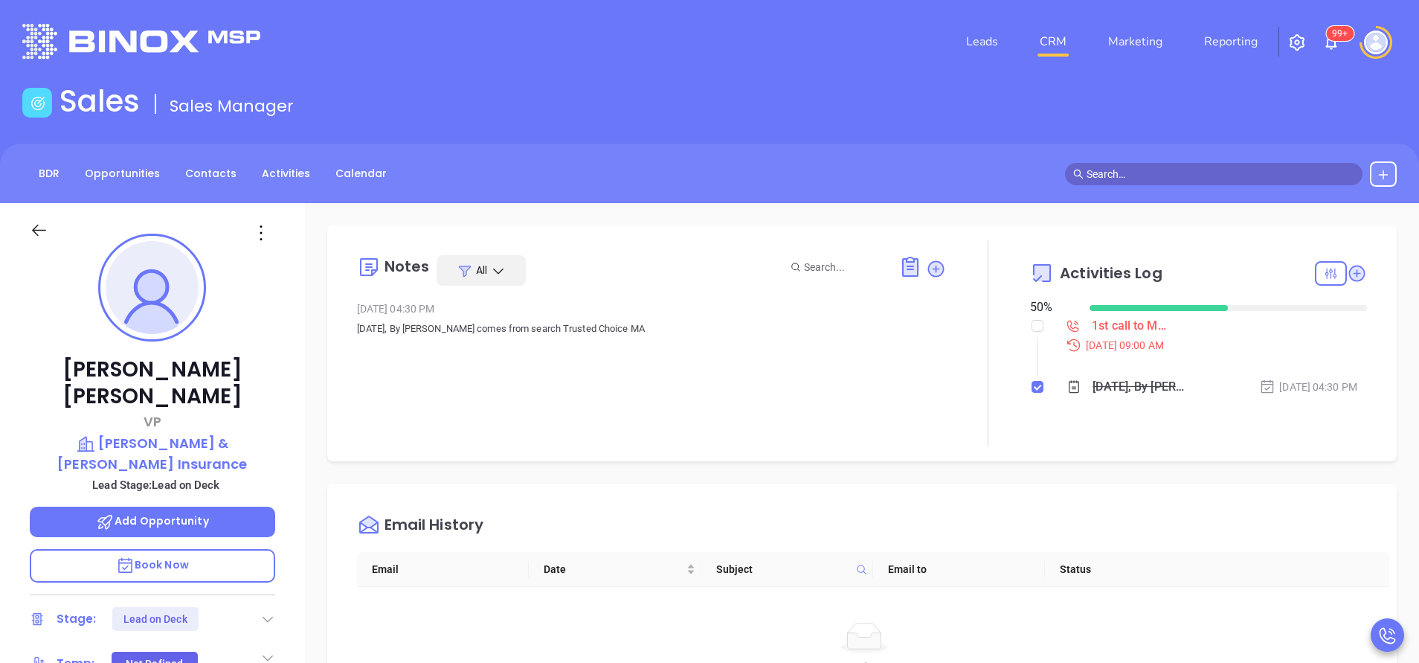
scroll to position [223, 0]
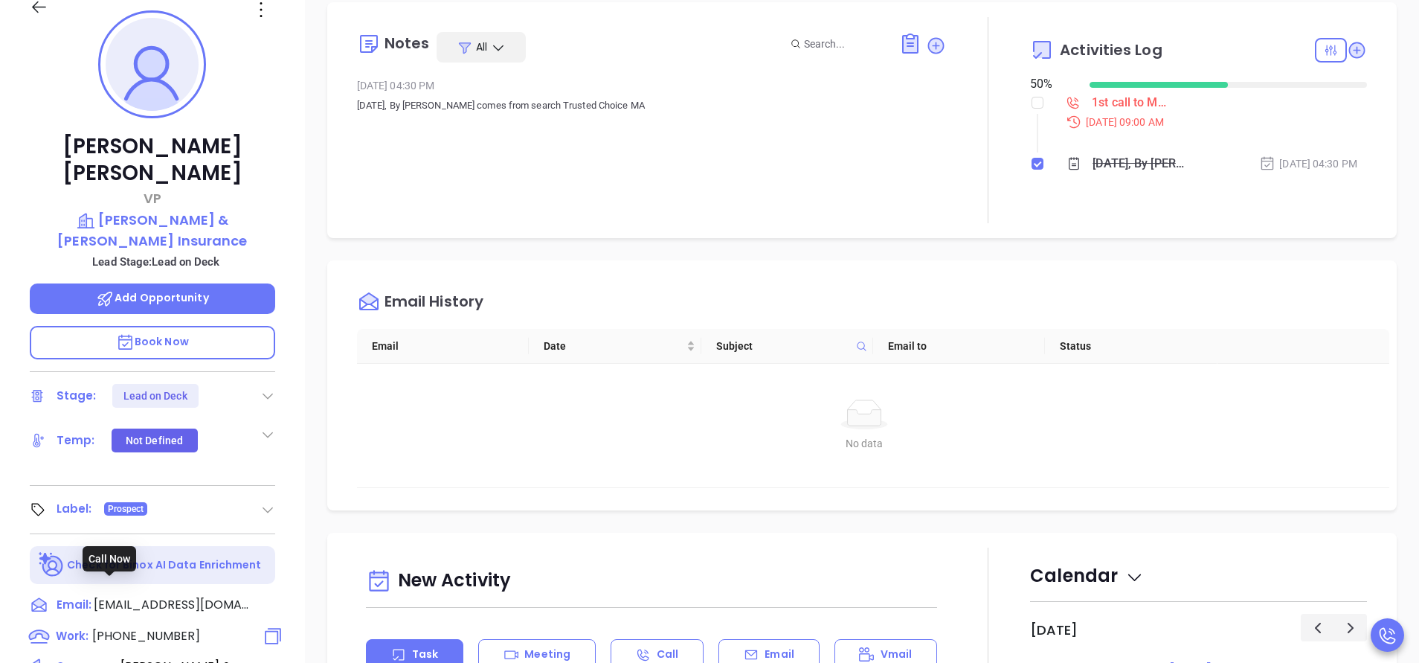
click at [182, 627] on span "[PHONE_NUMBER]" at bounding box center [146, 635] width 108 height 17
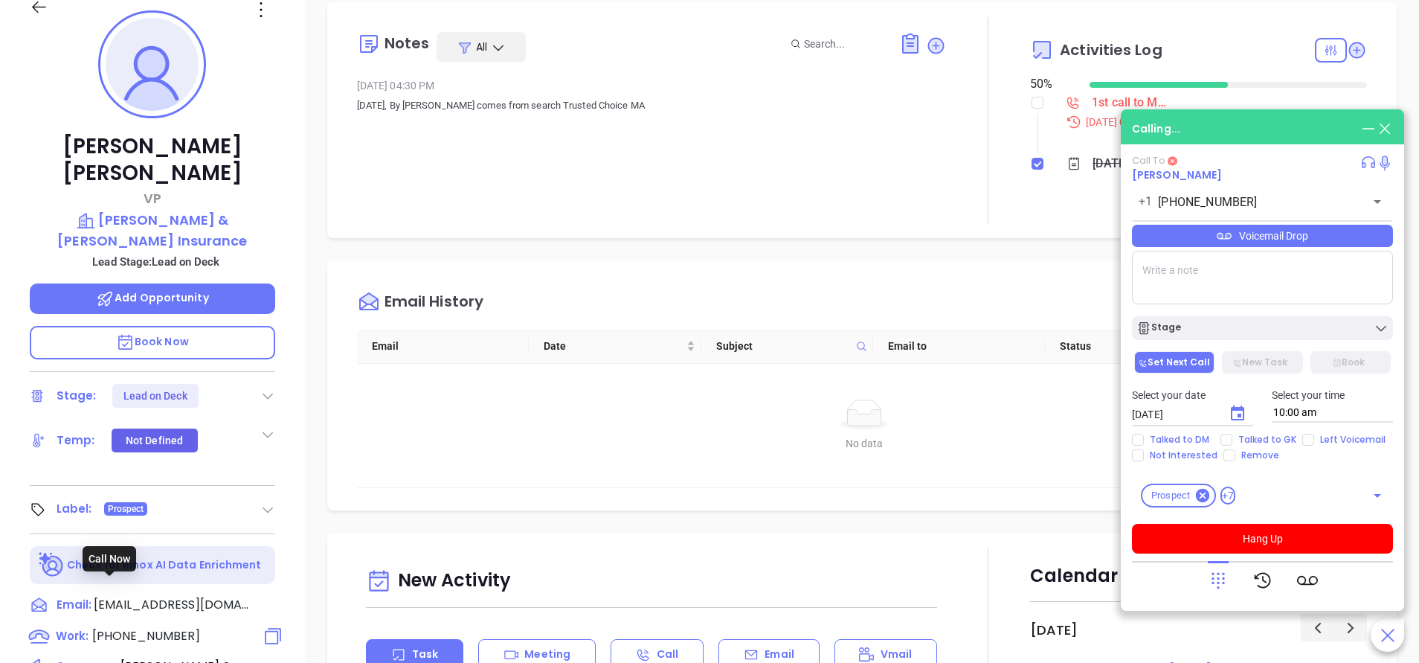
type input "[PHONE_NUMBER]"
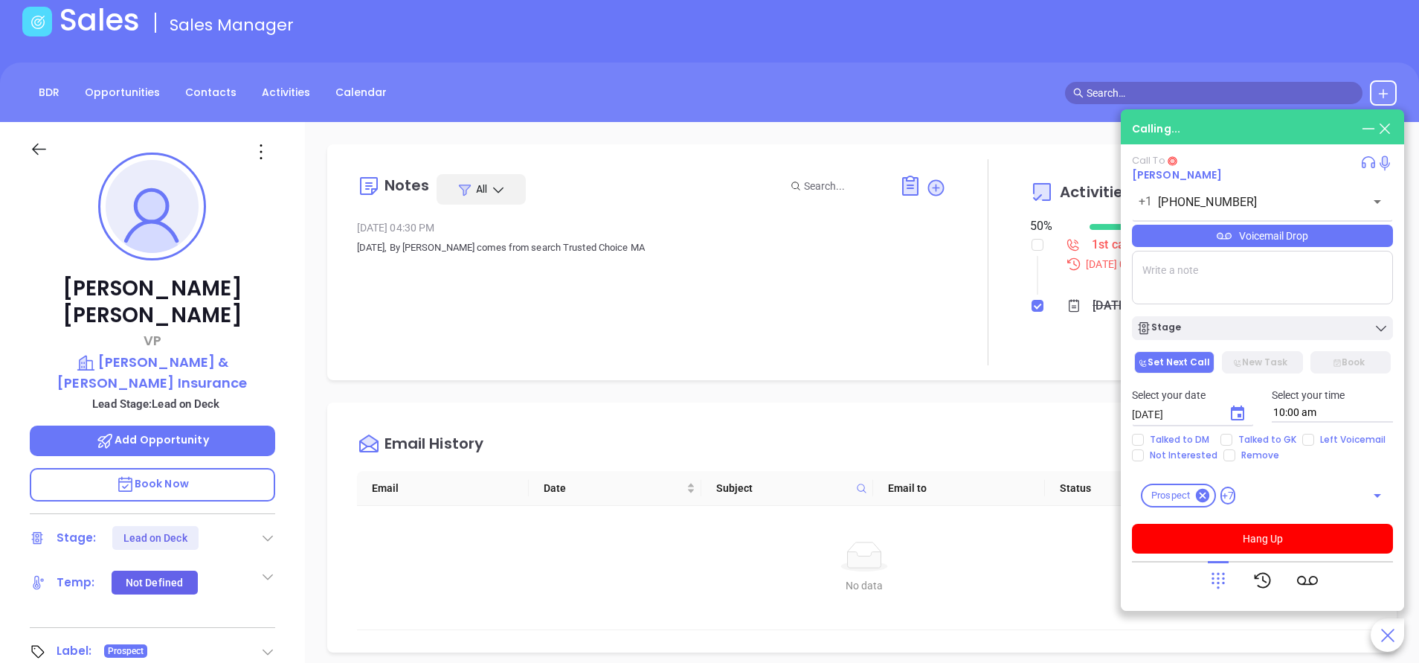
scroll to position [0, 0]
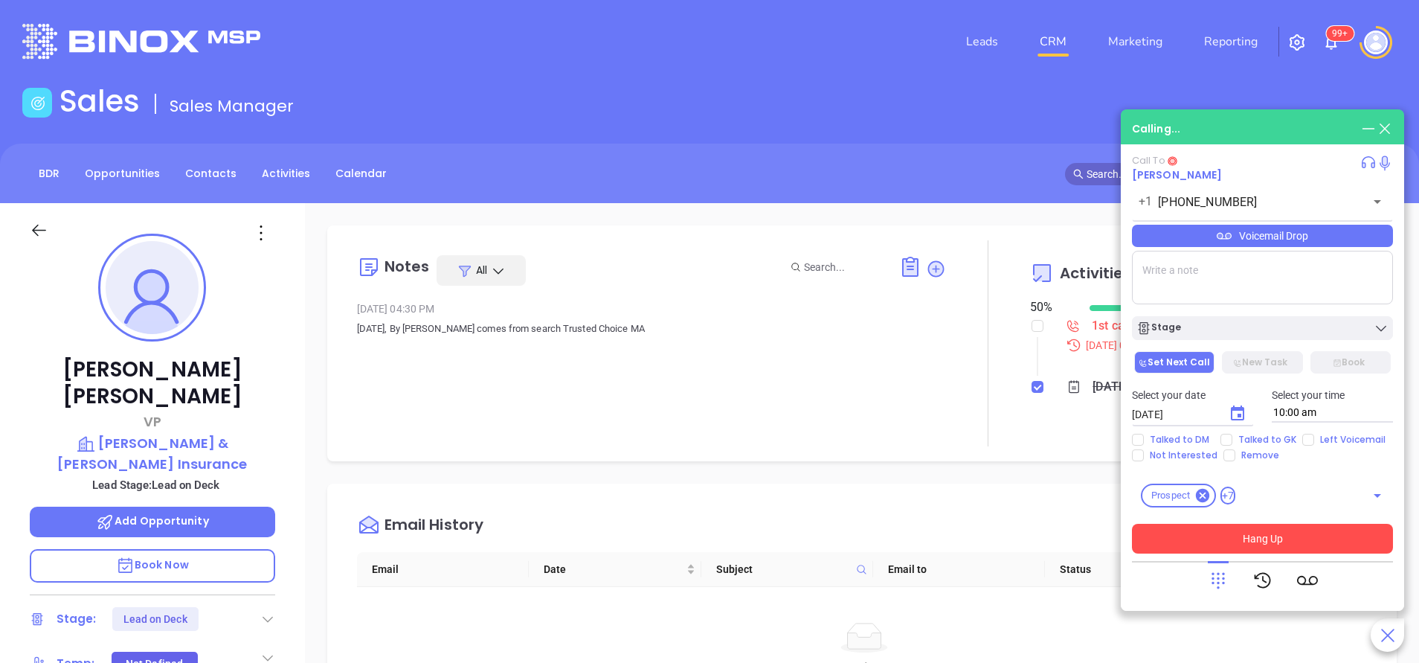
click at [1221, 538] on button "Hang Up" at bounding box center [1262, 539] width 261 height 30
click at [1239, 544] on button "Hang Up" at bounding box center [1262, 539] width 261 height 30
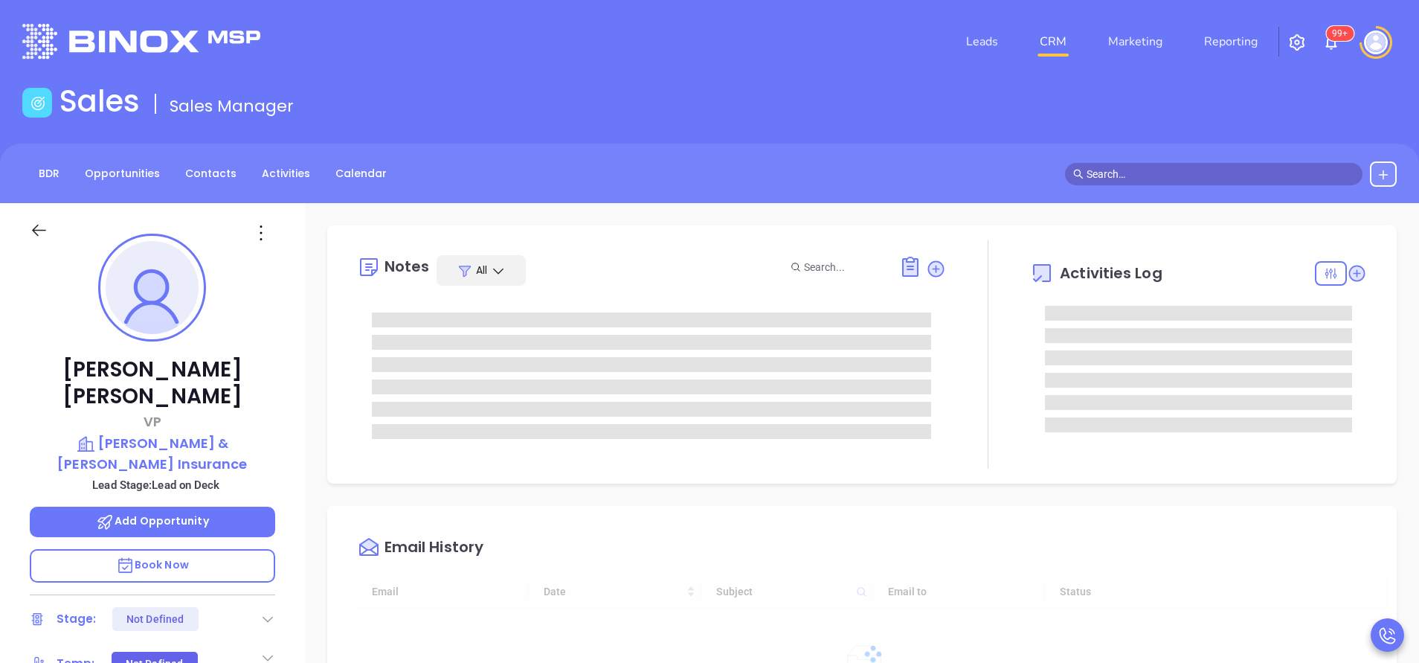
type input "[DATE]"
type input "[PERSON_NAME]"
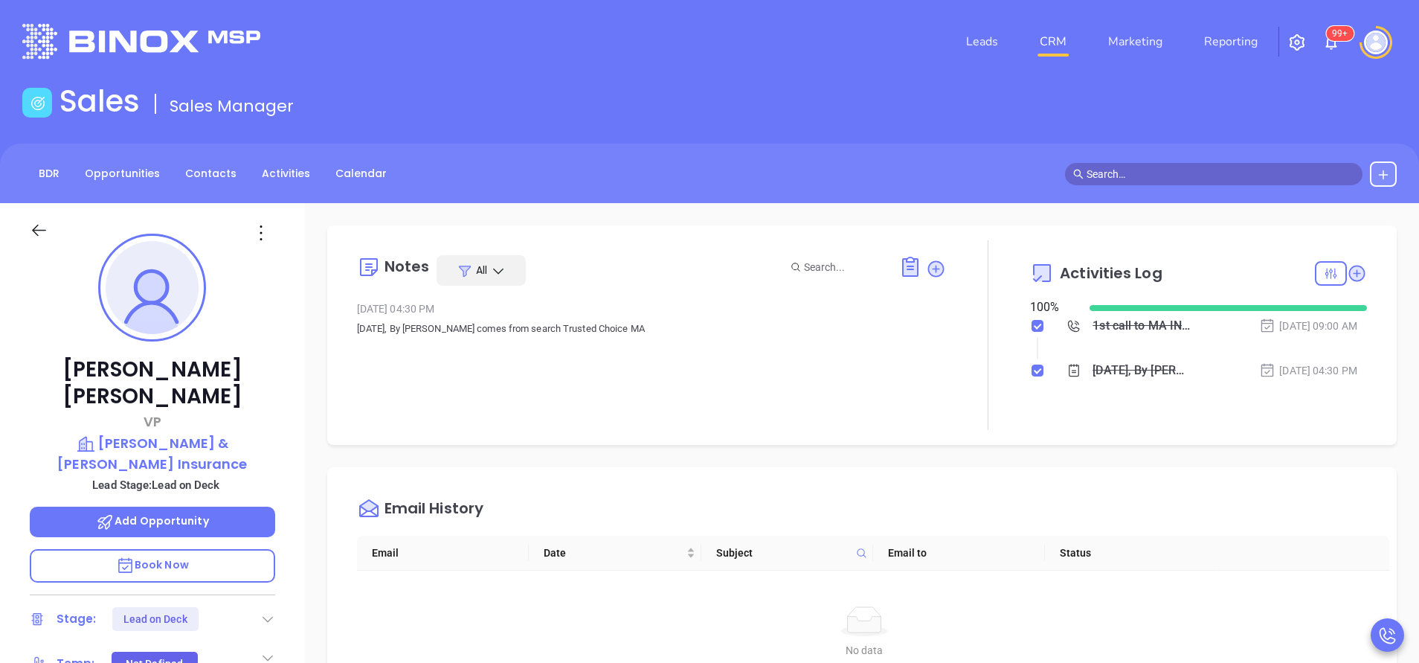
scroll to position [335, 0]
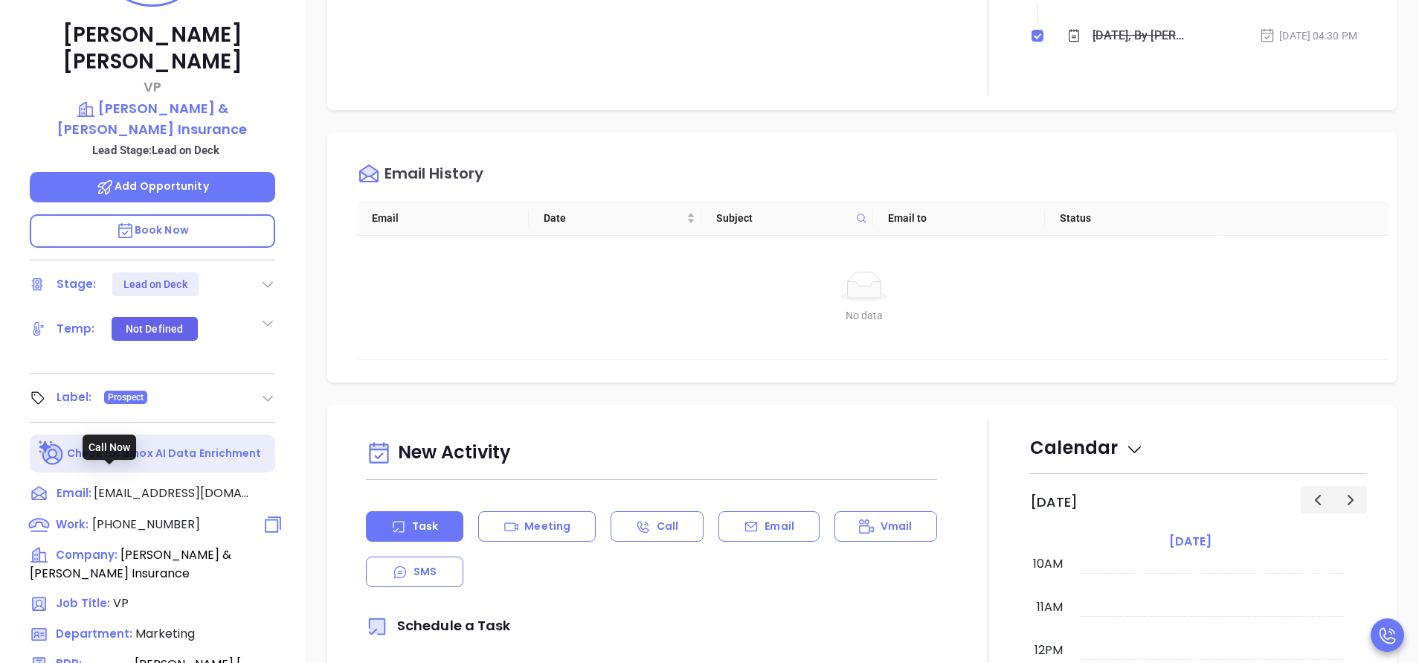
click at [167, 515] on span "[PHONE_NUMBER]" at bounding box center [146, 523] width 108 height 17
type input "[PHONE_NUMBER]"
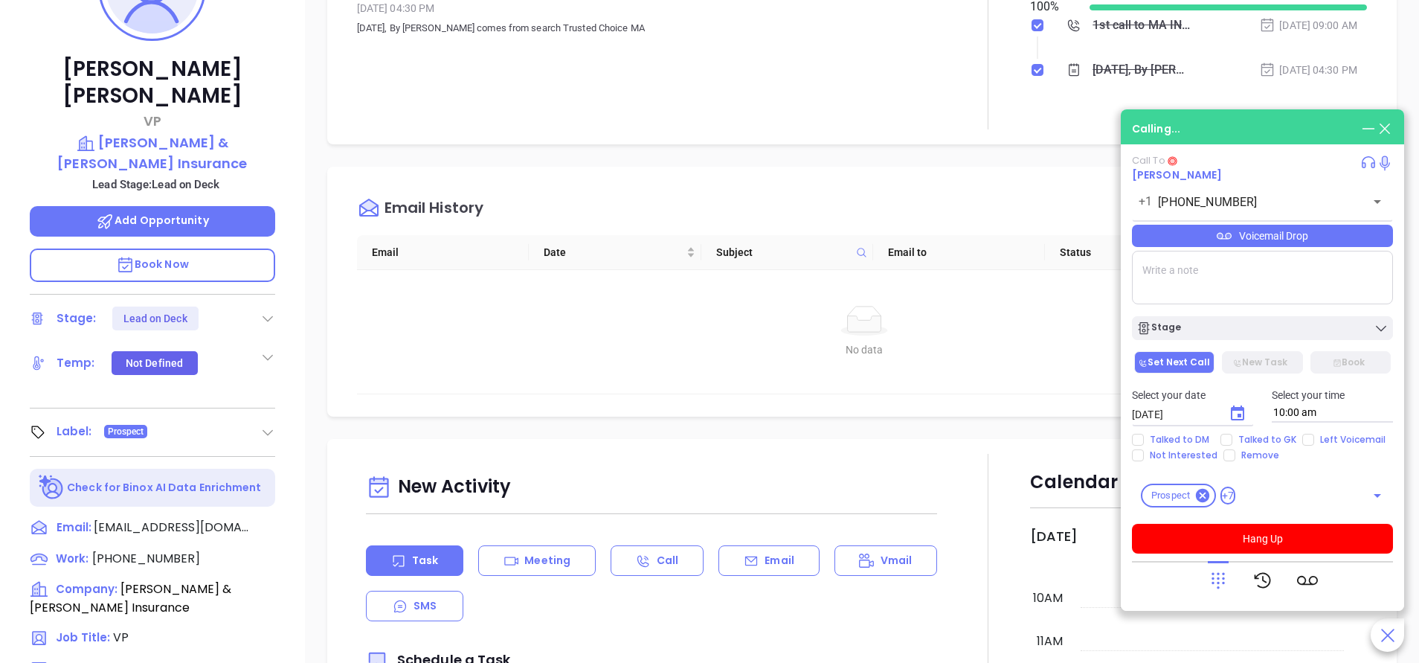
scroll to position [0, 0]
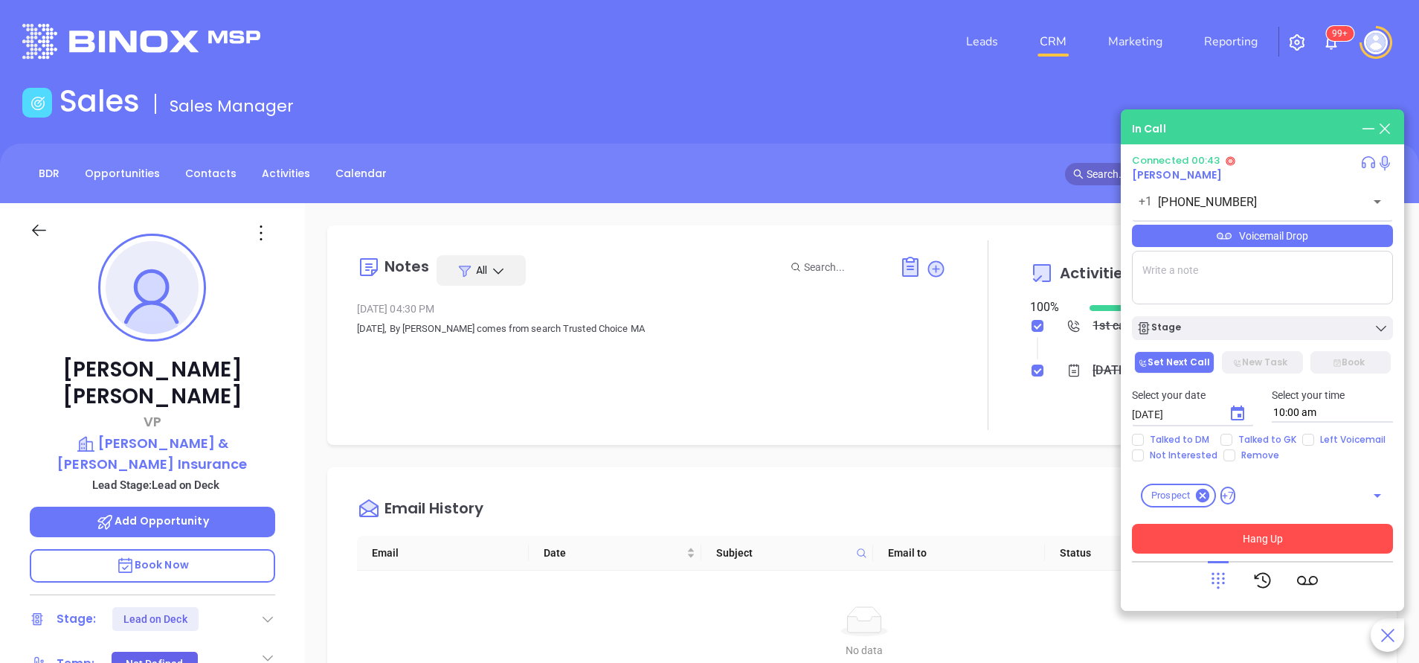
click at [1258, 541] on button "Hang Up" at bounding box center [1262, 539] width 261 height 30
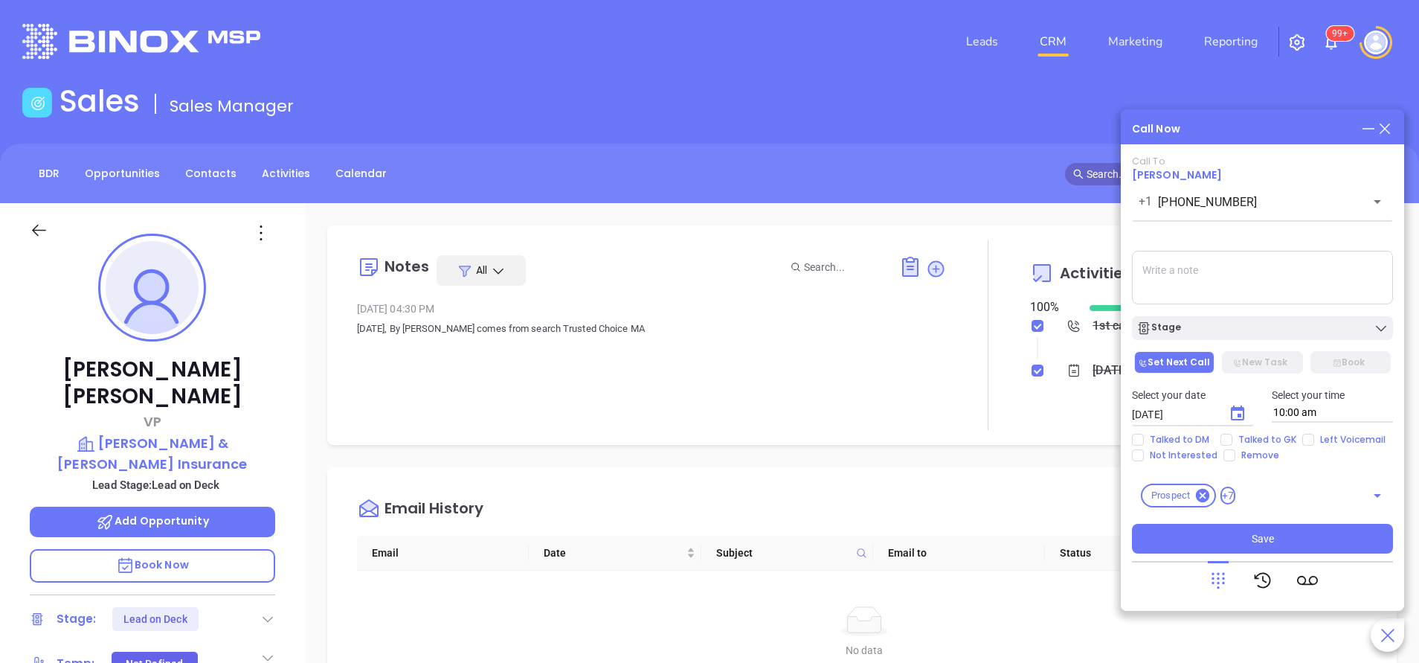
click at [1380, 128] on icon at bounding box center [1385, 128] width 16 height 16
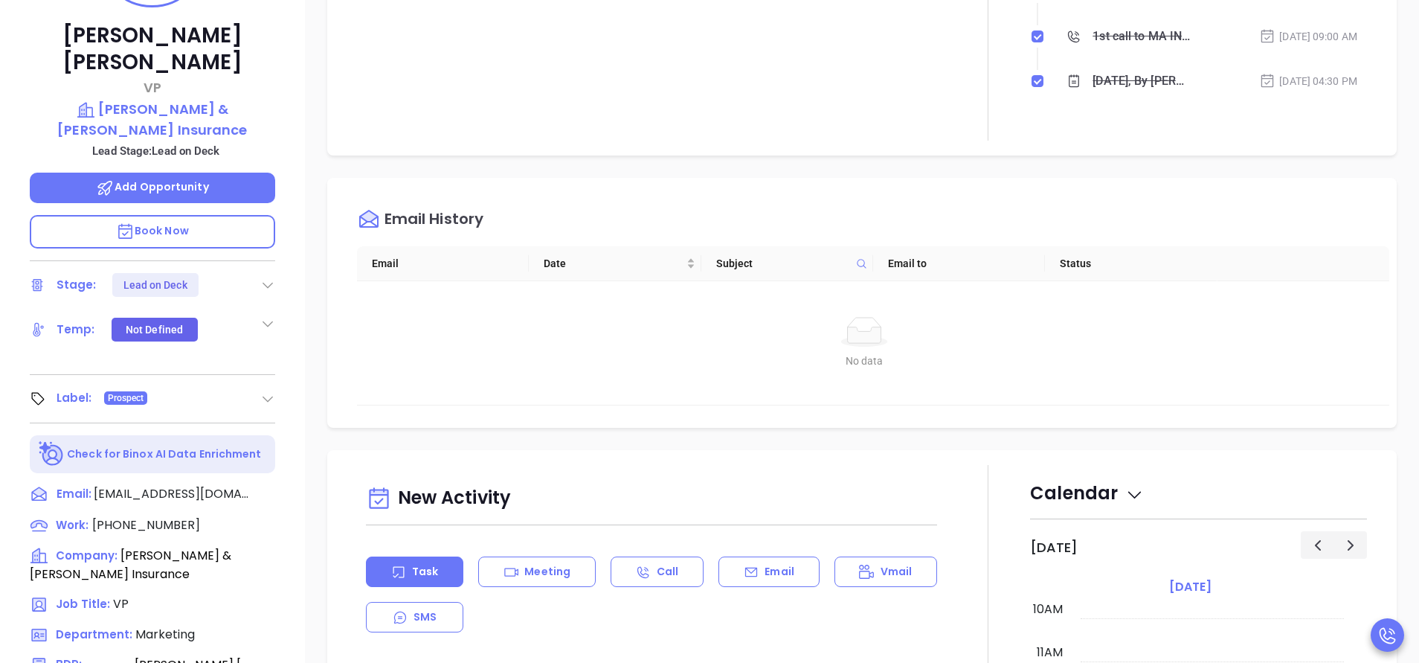
scroll to position [335, 0]
click at [170, 515] on span "[PHONE_NUMBER]" at bounding box center [146, 523] width 108 height 17
type input "[PHONE_NUMBER]"
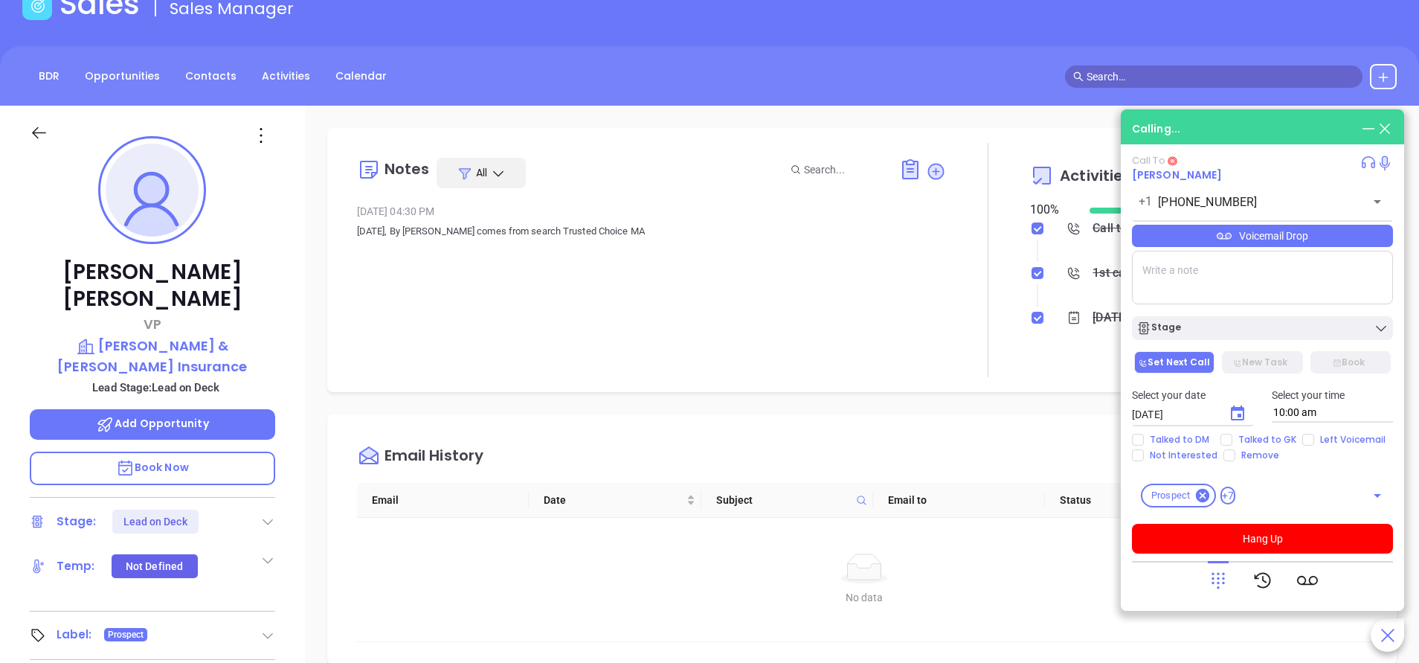
scroll to position [0, 0]
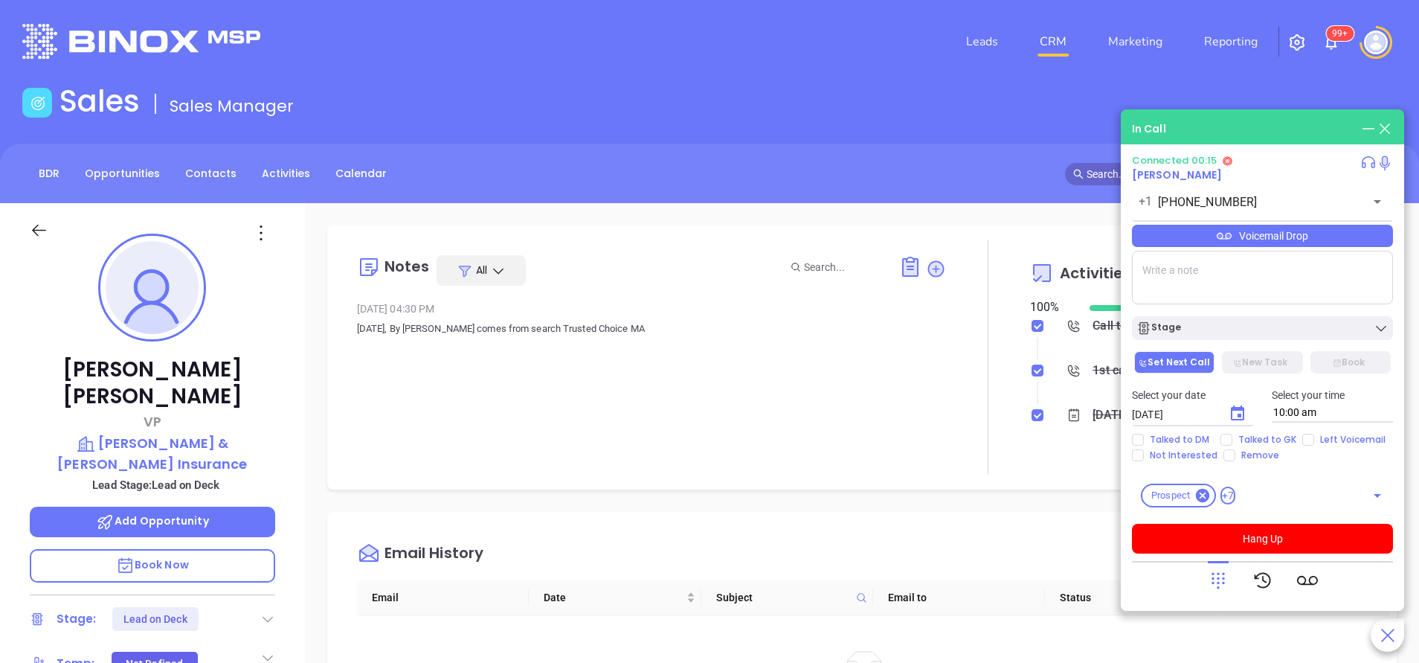
click at [1216, 574] on icon at bounding box center [1218, 580] width 21 height 21
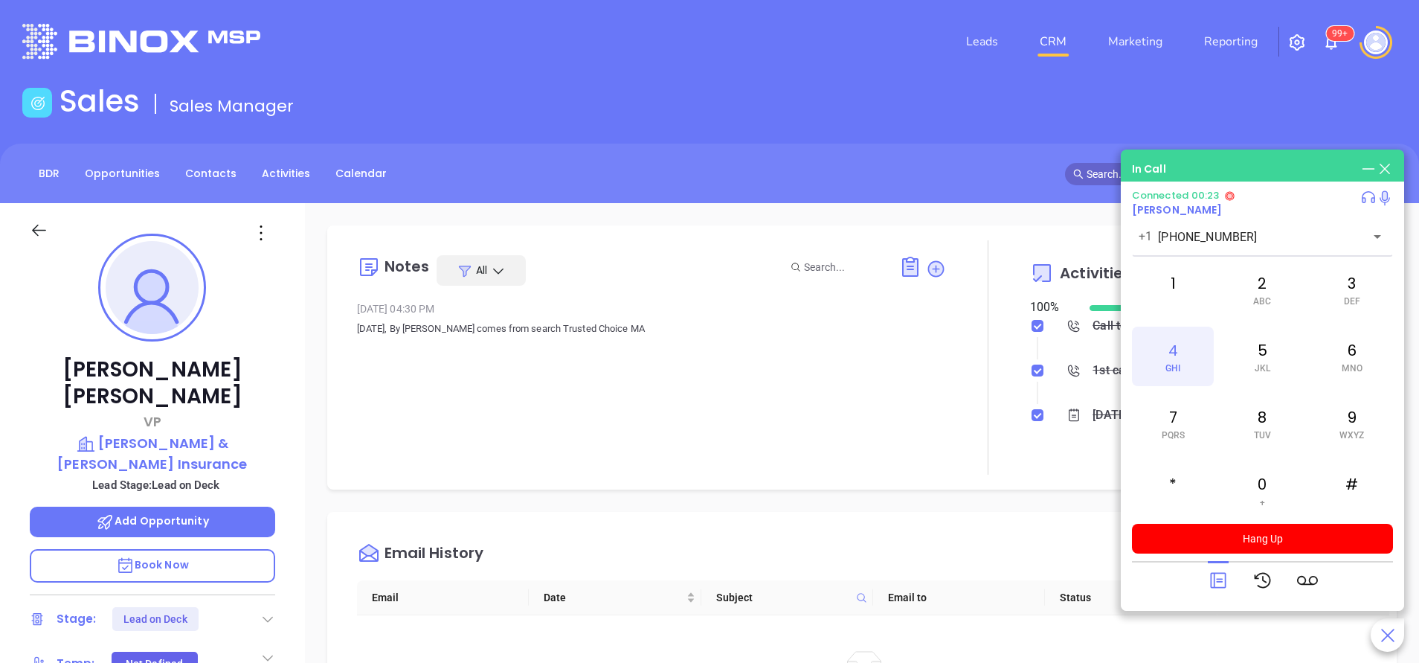
click at [1165, 358] on div "4 GHI" at bounding box center [1173, 357] width 82 height 60
click at [1351, 361] on div "6 MNO" at bounding box center [1352, 357] width 82 height 60
drag, startPoint x: 1351, startPoint y: 362, endPoint x: 1174, endPoint y: 418, distance: 184.9
click at [1174, 418] on div "7 PQRS" at bounding box center [1173, 423] width 82 height 60
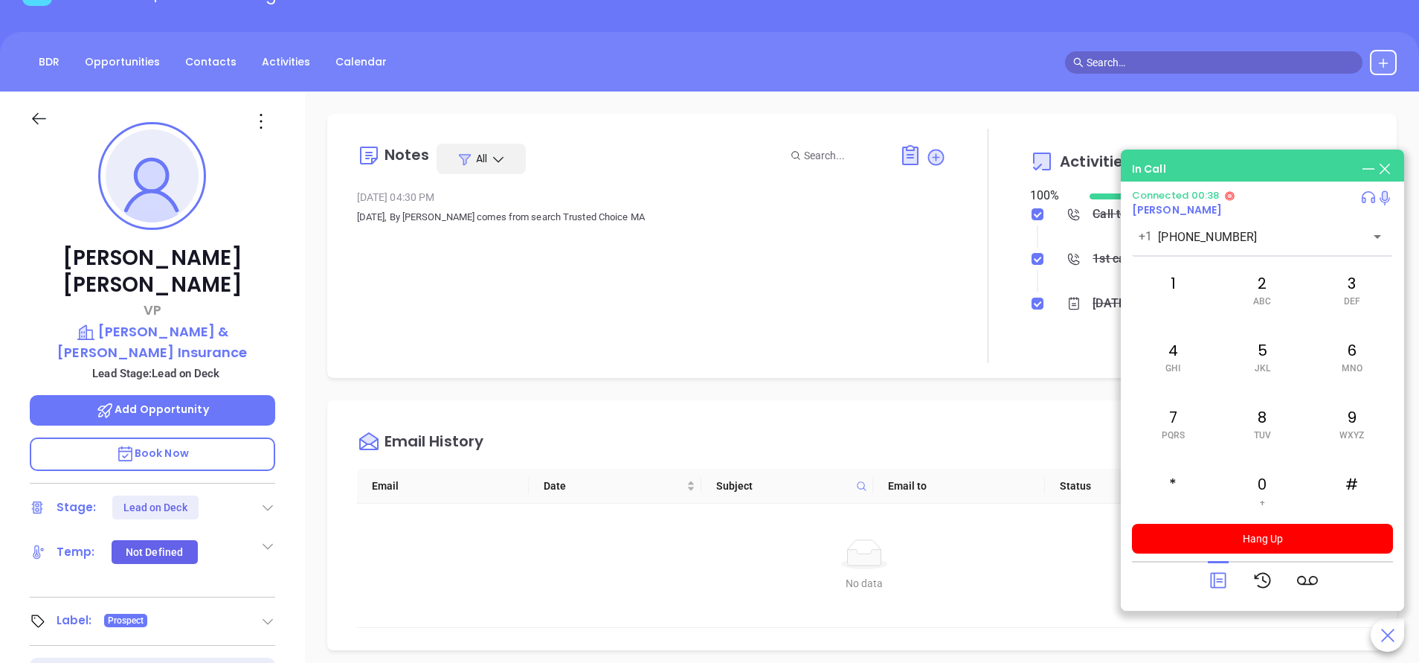
scroll to position [223, 0]
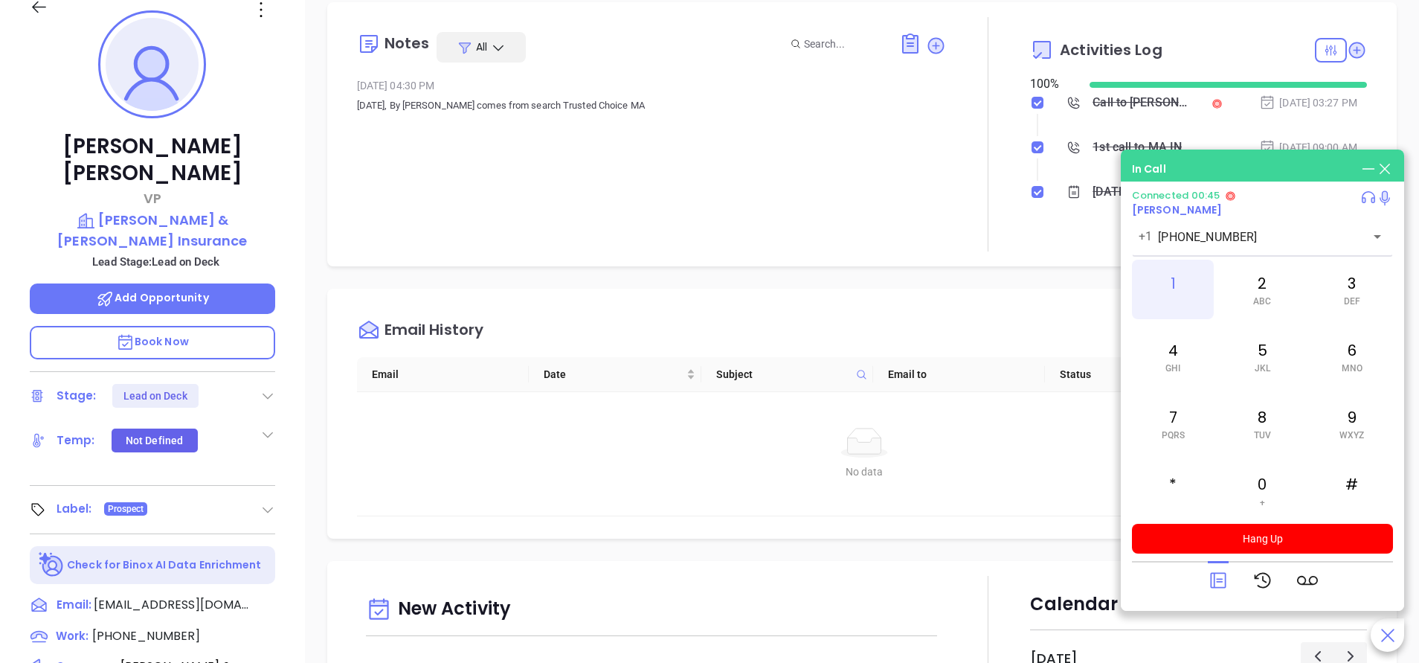
click at [1172, 293] on div "1" at bounding box center [1173, 290] width 82 height 60
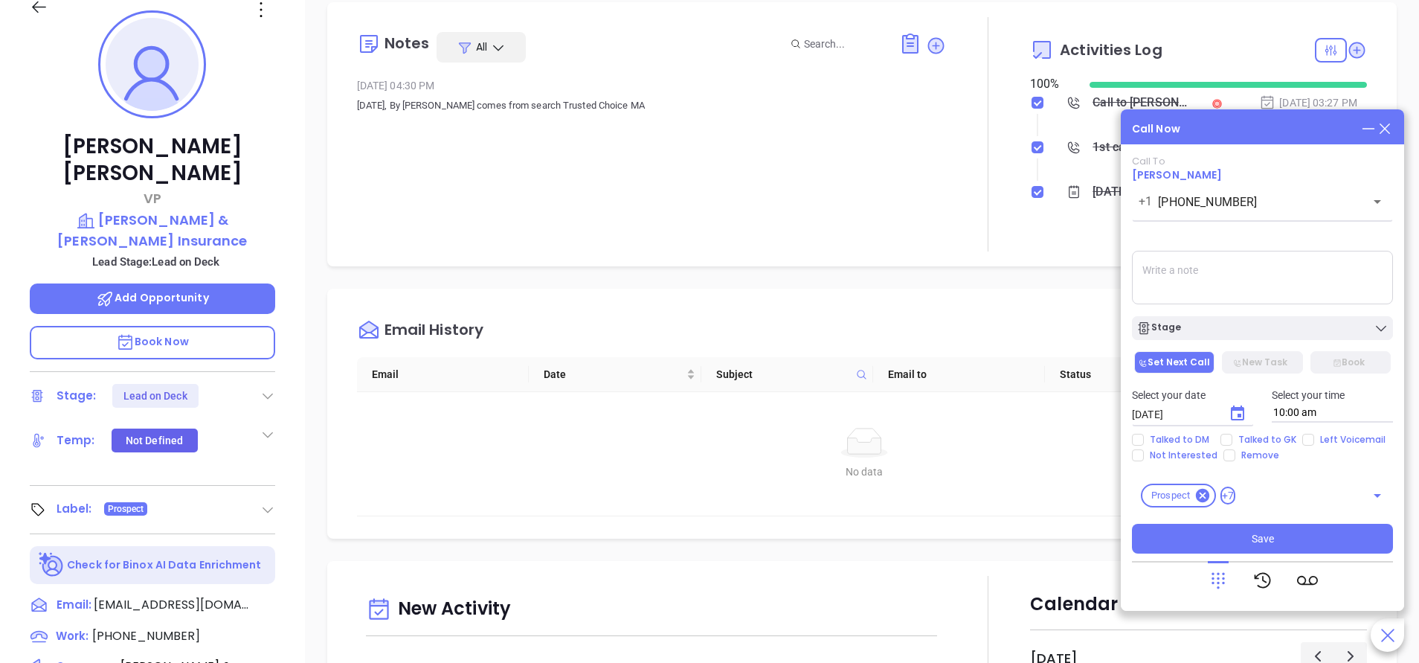
click at [1244, 279] on textarea at bounding box center [1262, 278] width 261 height 54
paste textarea "Wheeler & Taylor is a member of the GoodWorks Financial Group of companies"
type textarea "Wheeler & Taylor is a member of the GoodWorks Financial Group of companies. They"
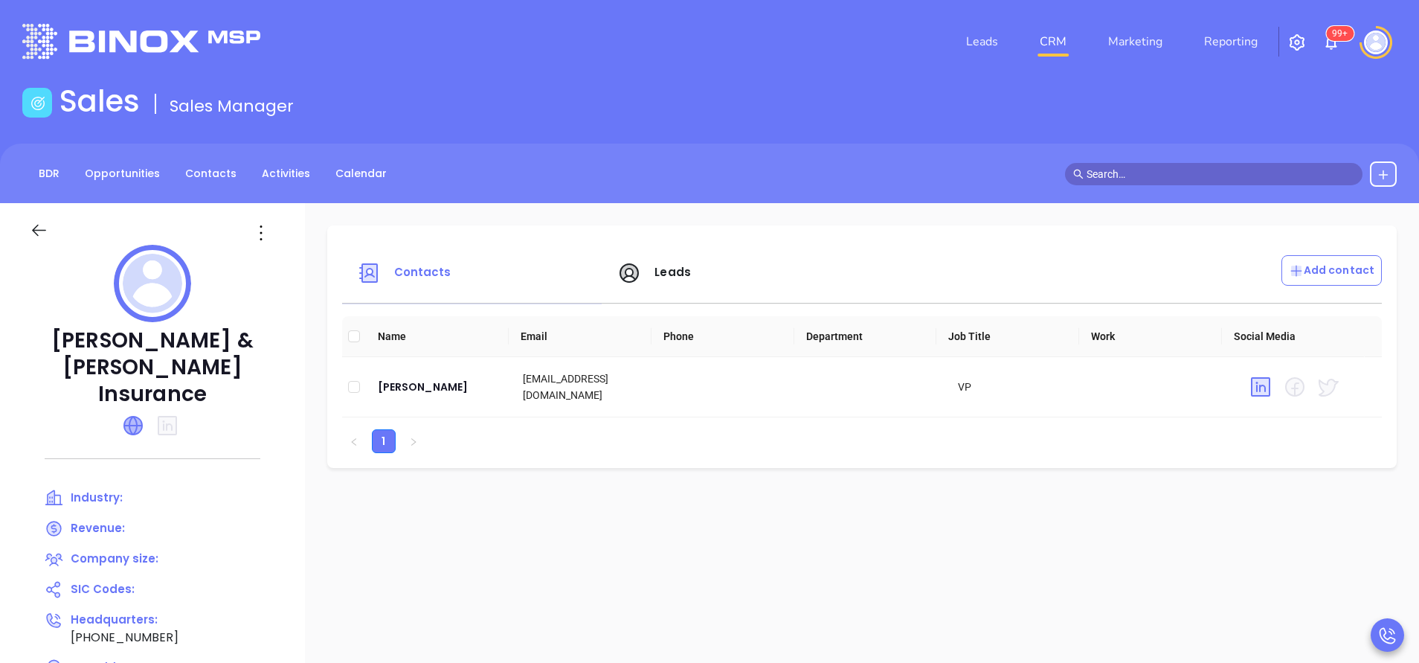
click at [138, 417] on icon at bounding box center [133, 426] width 18 height 18
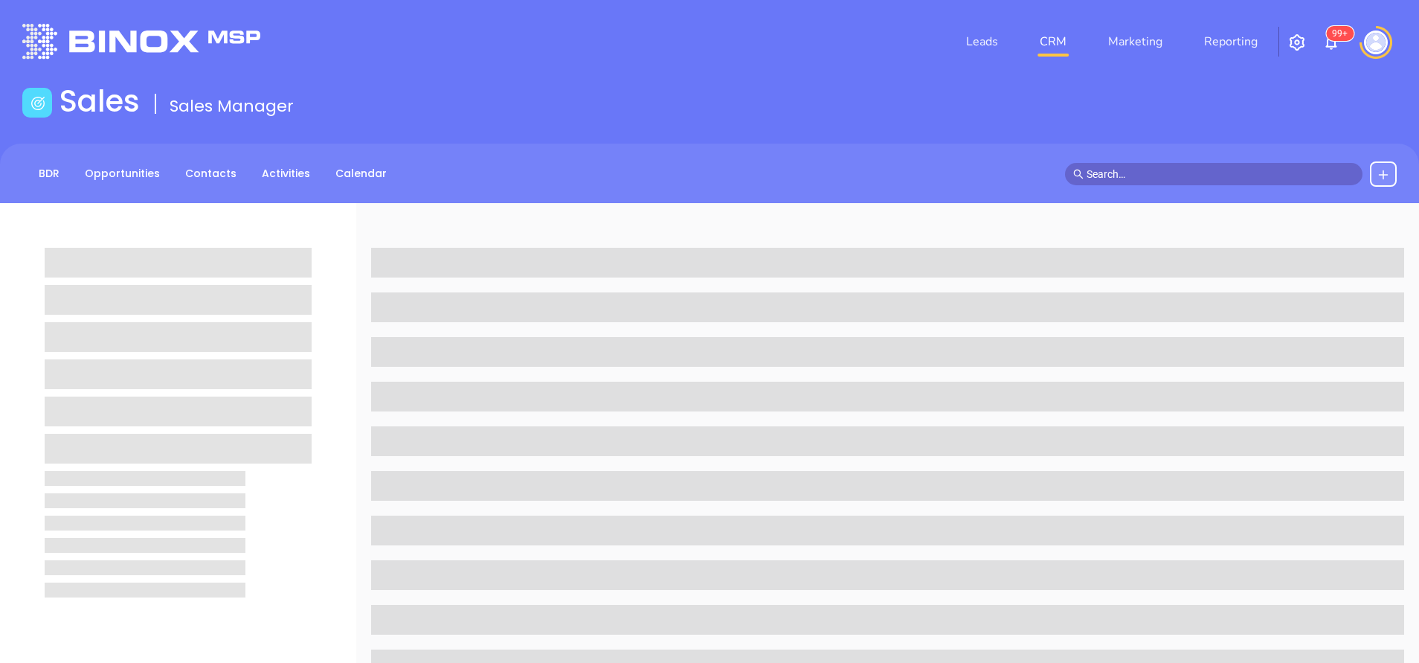
scroll to position [223, 0]
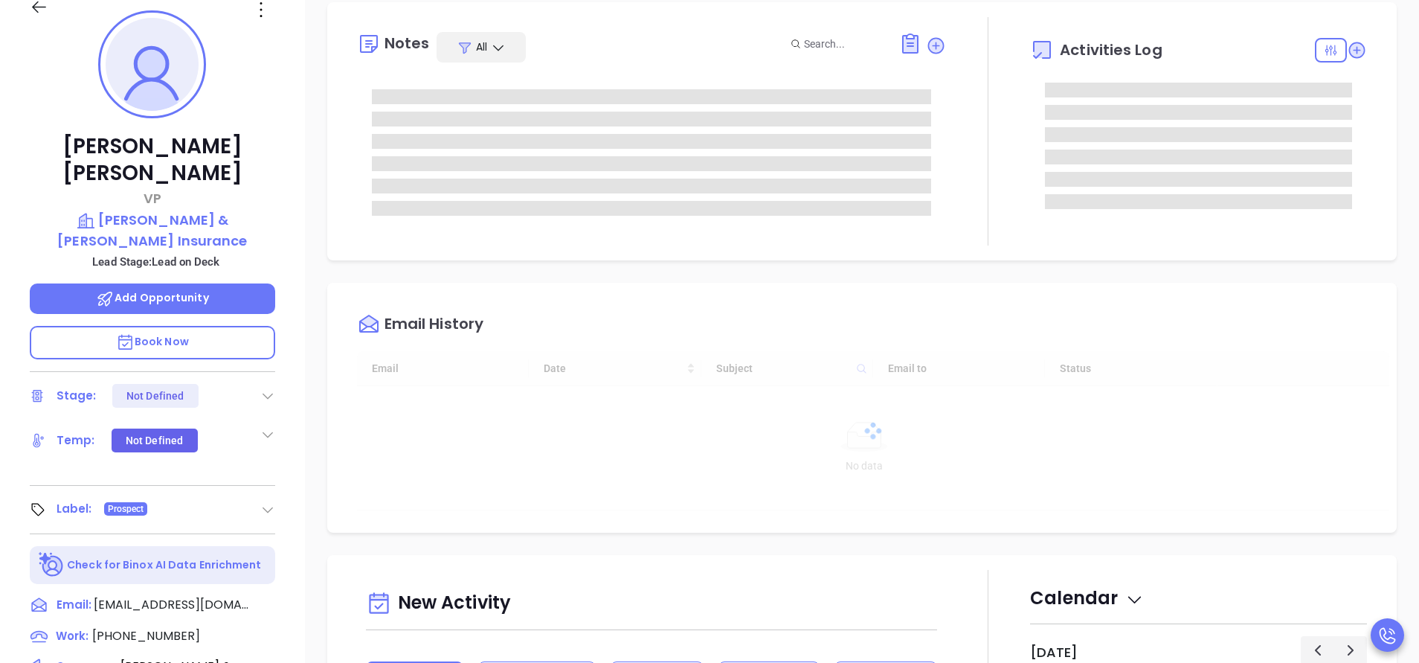
type input "[DATE]"
type input "[PERSON_NAME]"
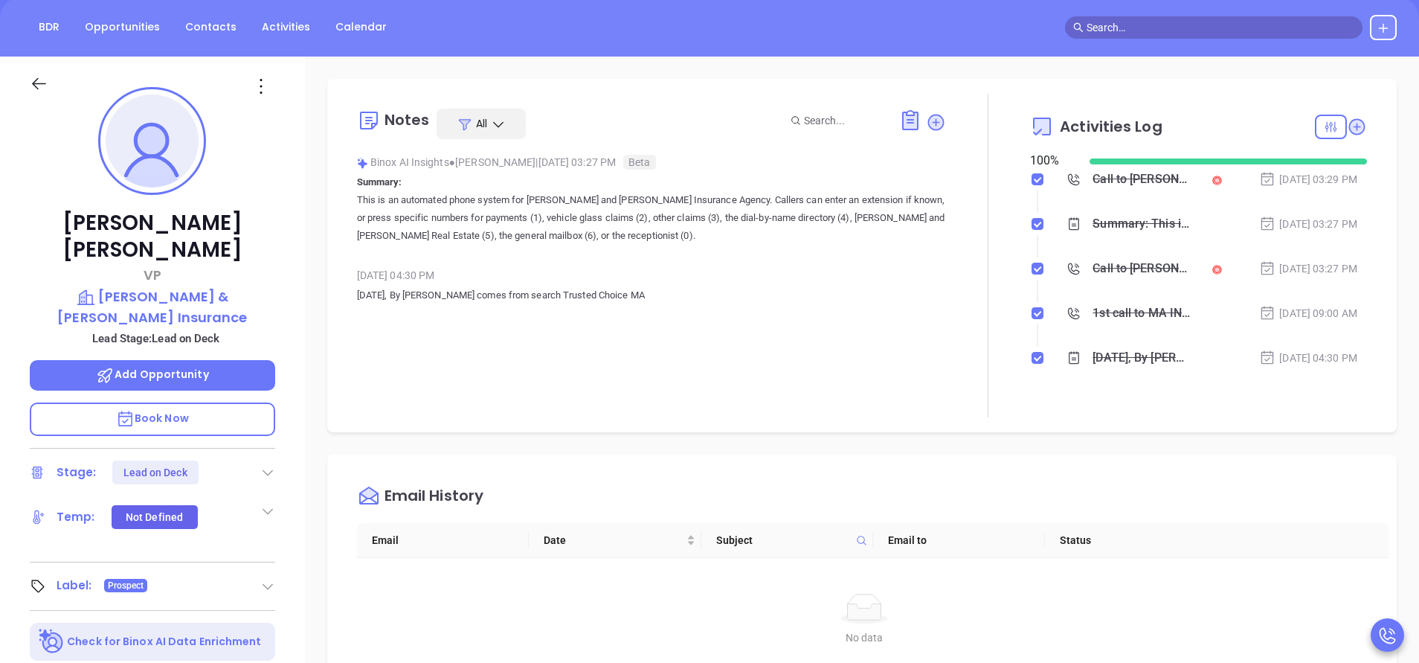
scroll to position [112, 0]
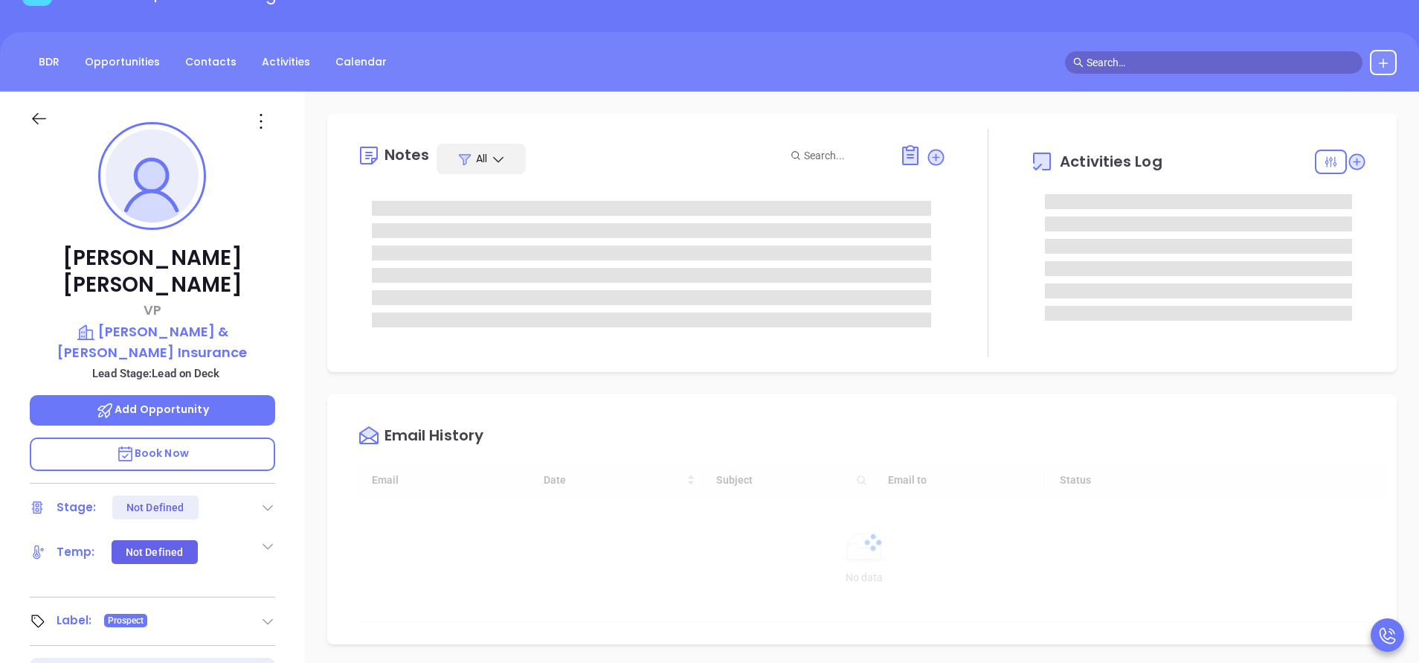
scroll to position [432, 0]
type input "[PERSON_NAME]"
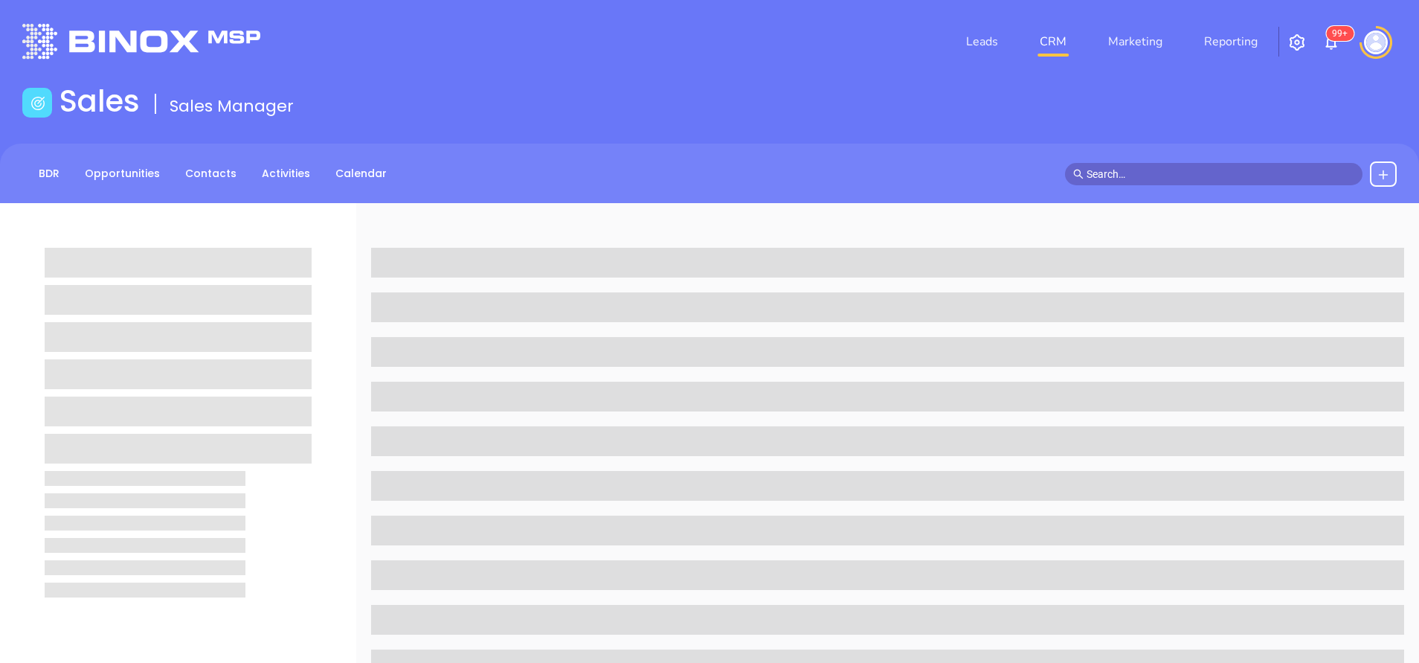
scroll to position [112, 0]
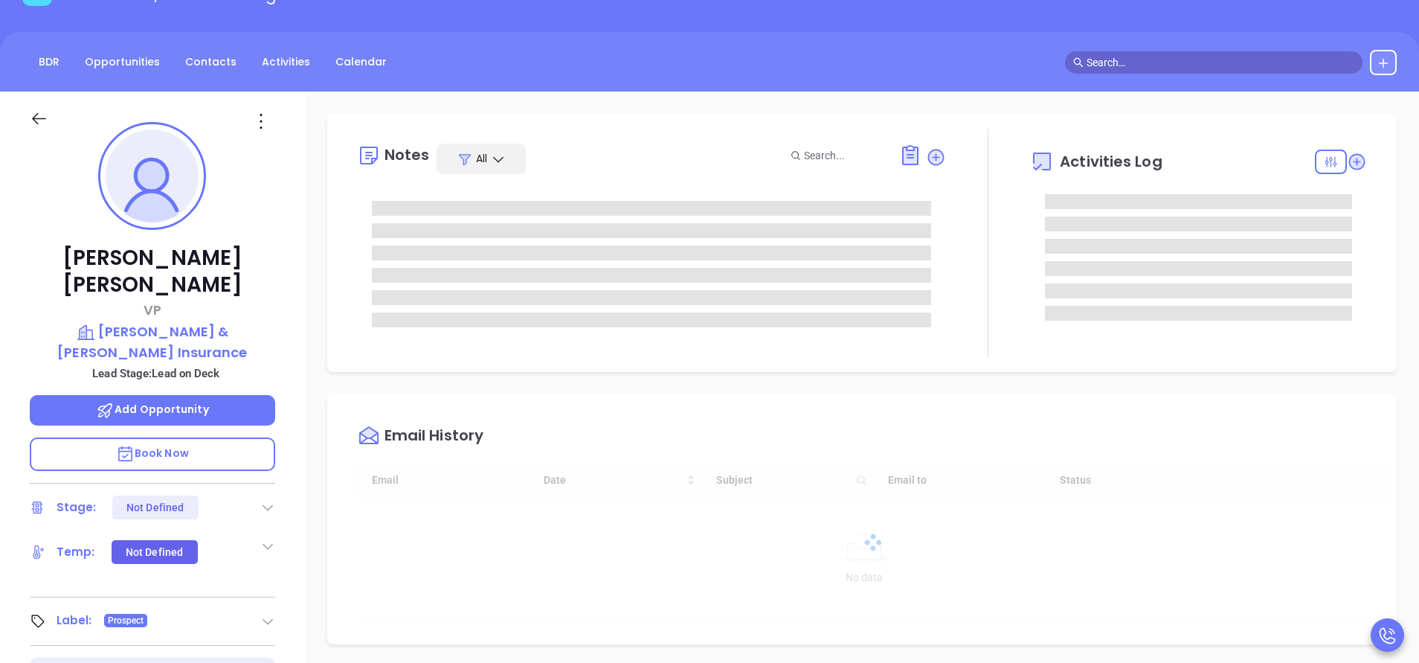
type input "[DATE]"
type input "[PERSON_NAME]"
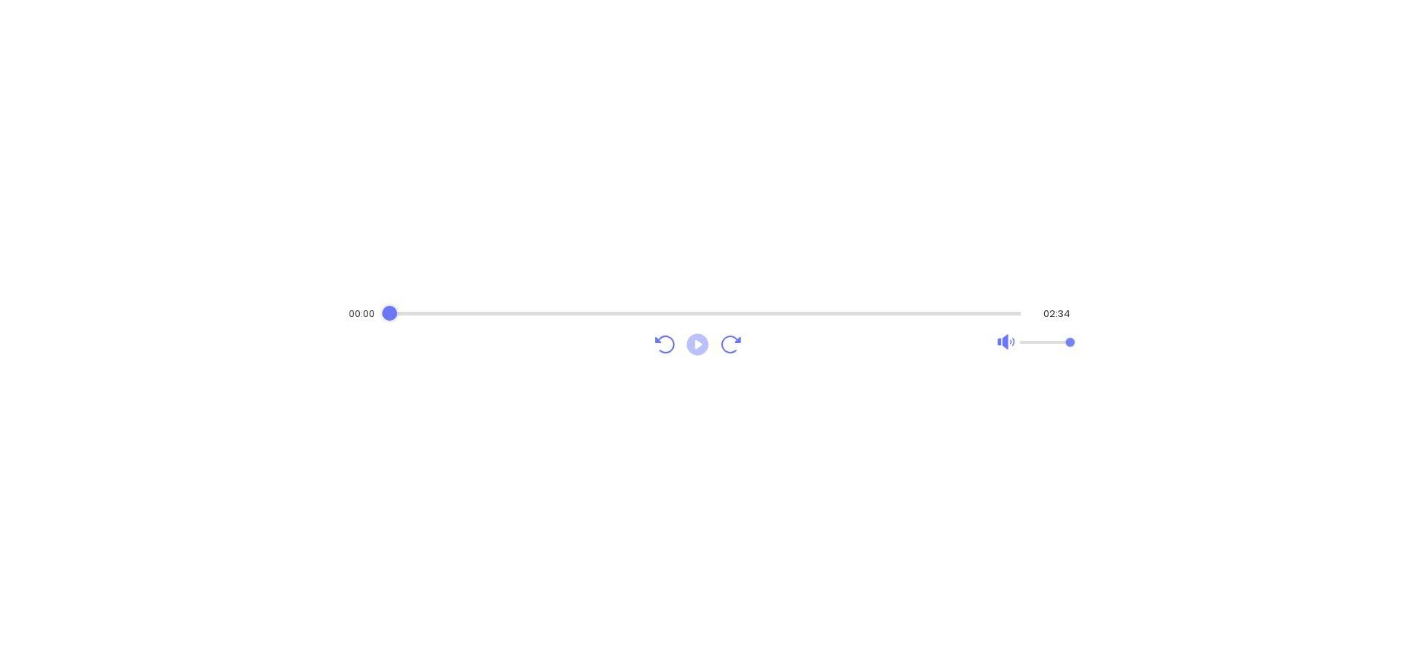
click at [695, 342] on icon "Play" at bounding box center [697, 344] width 22 height 22
click at [542, 310] on div "Audio progress control" at bounding box center [704, 313] width 635 height 15
click at [699, 336] on icon "Pause" at bounding box center [697, 344] width 22 height 22
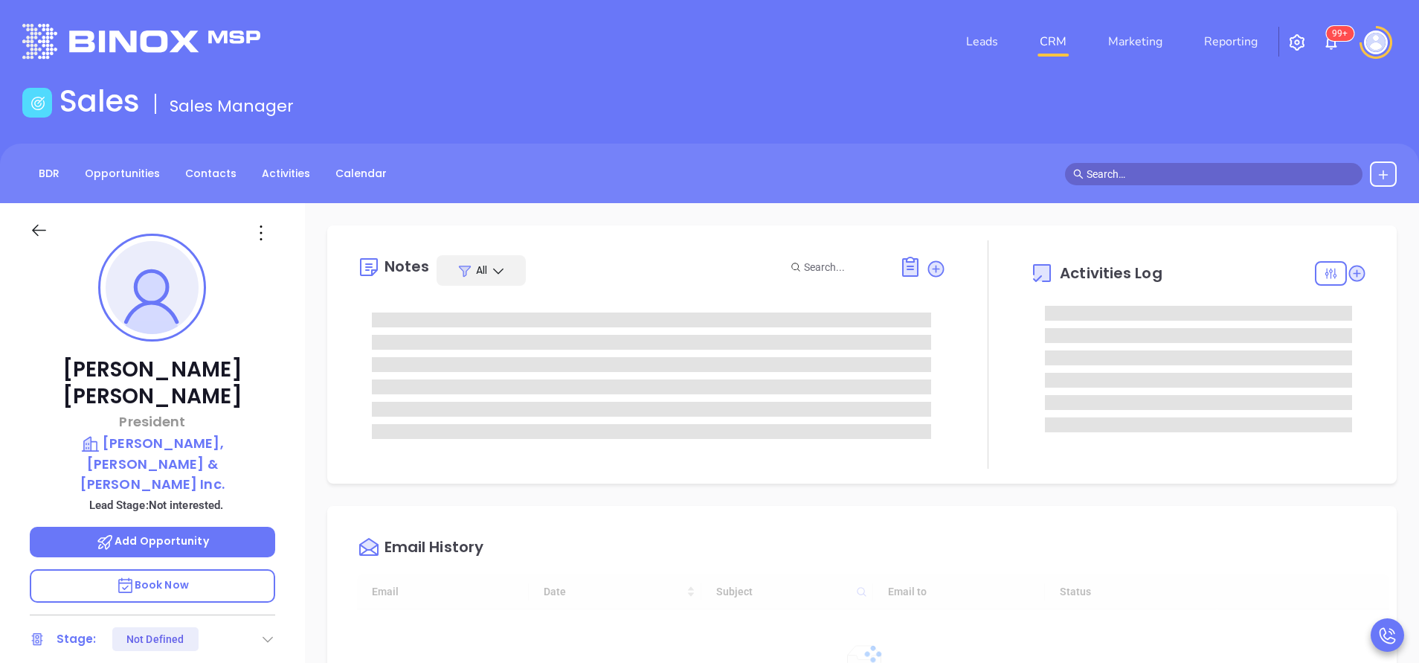
type input "[DATE]"
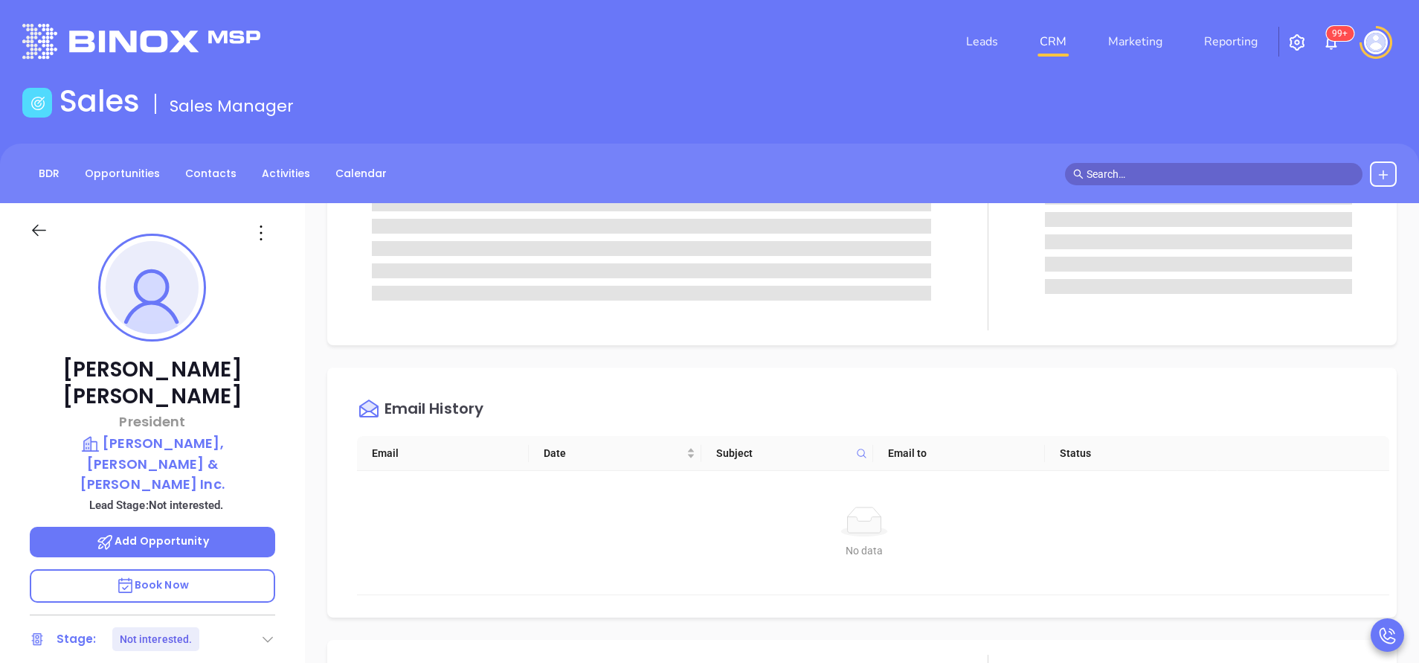
scroll to position [335, 0]
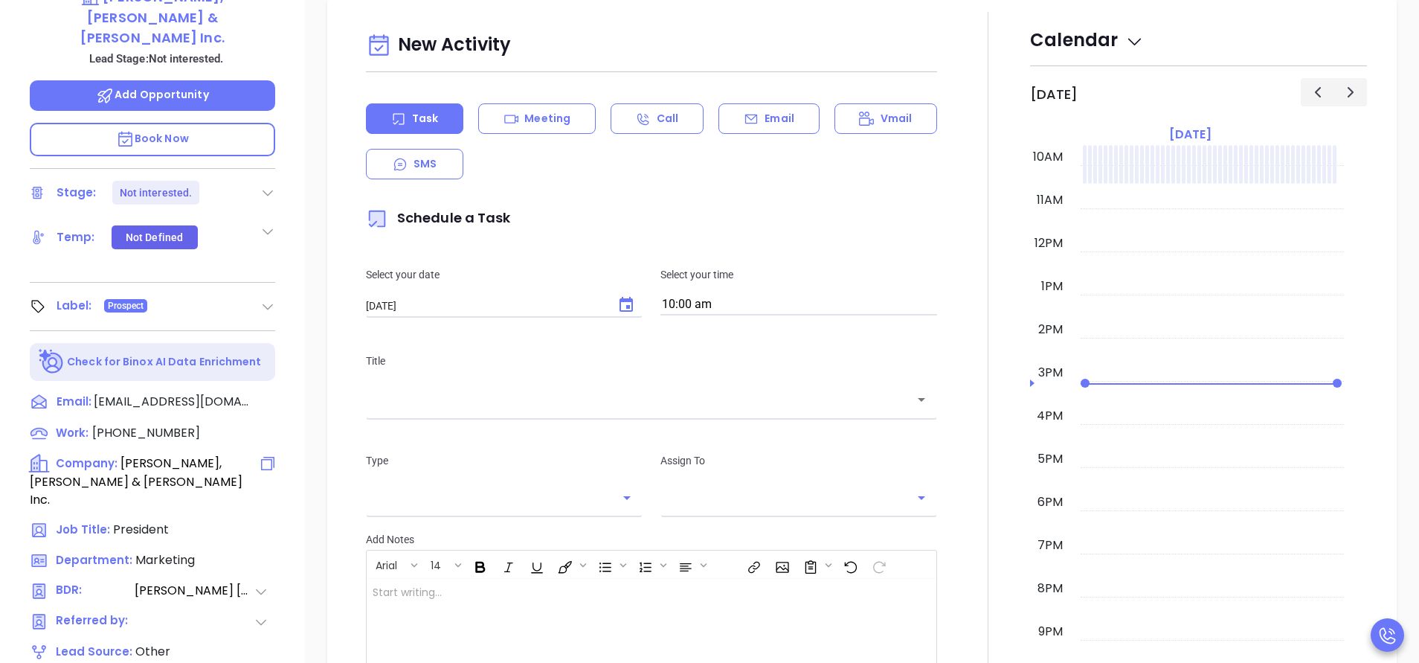
type input "[PERSON_NAME]"
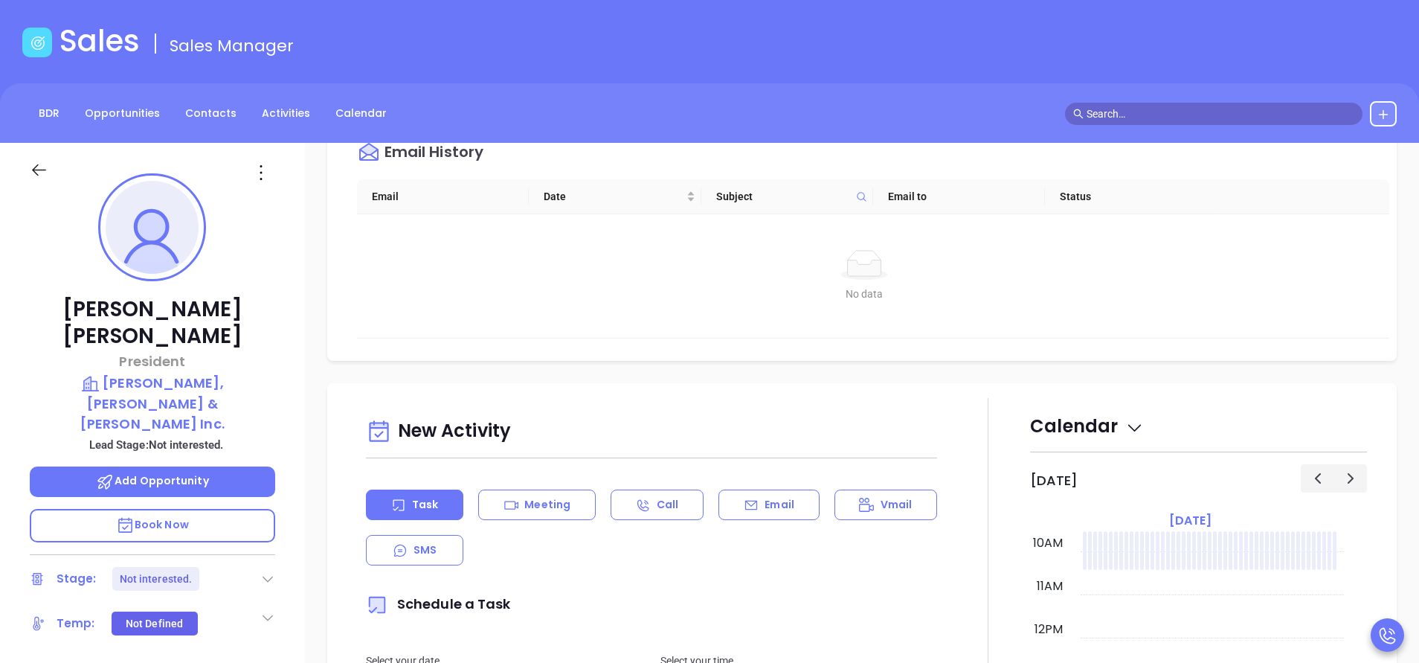
scroll to position [0, 0]
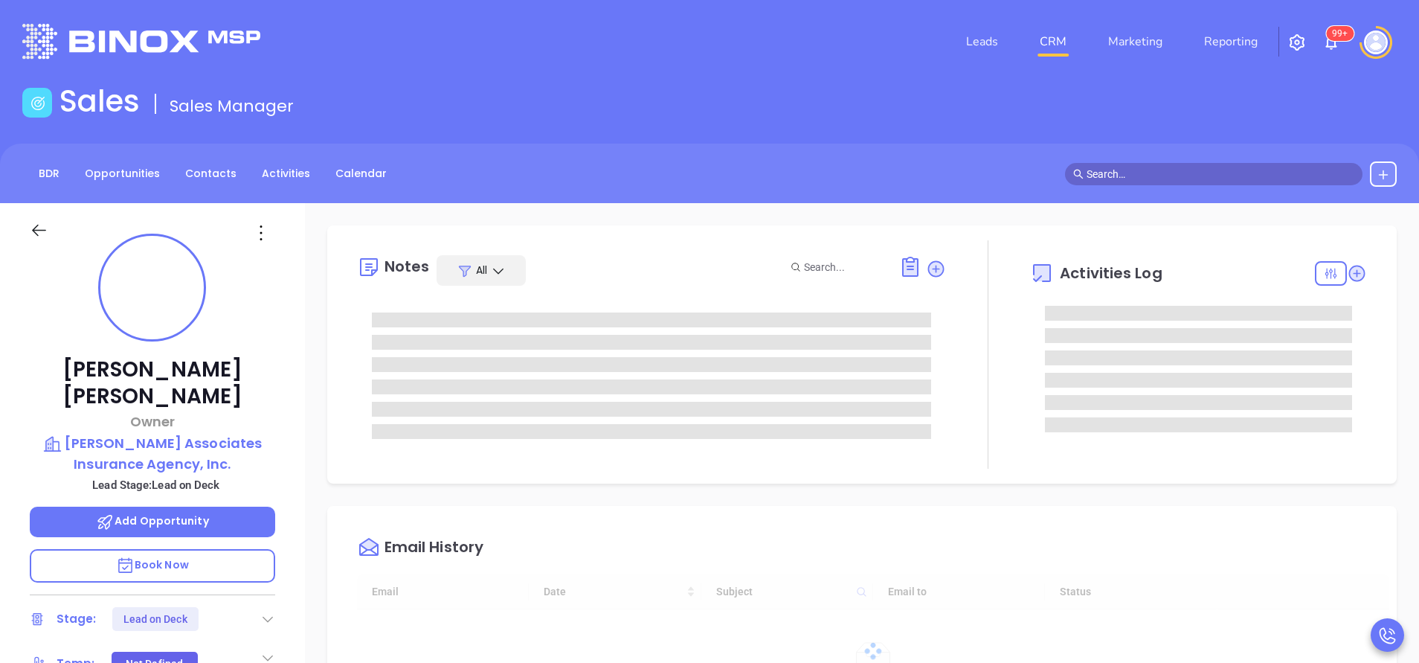
type input "[PERSON_NAME]"
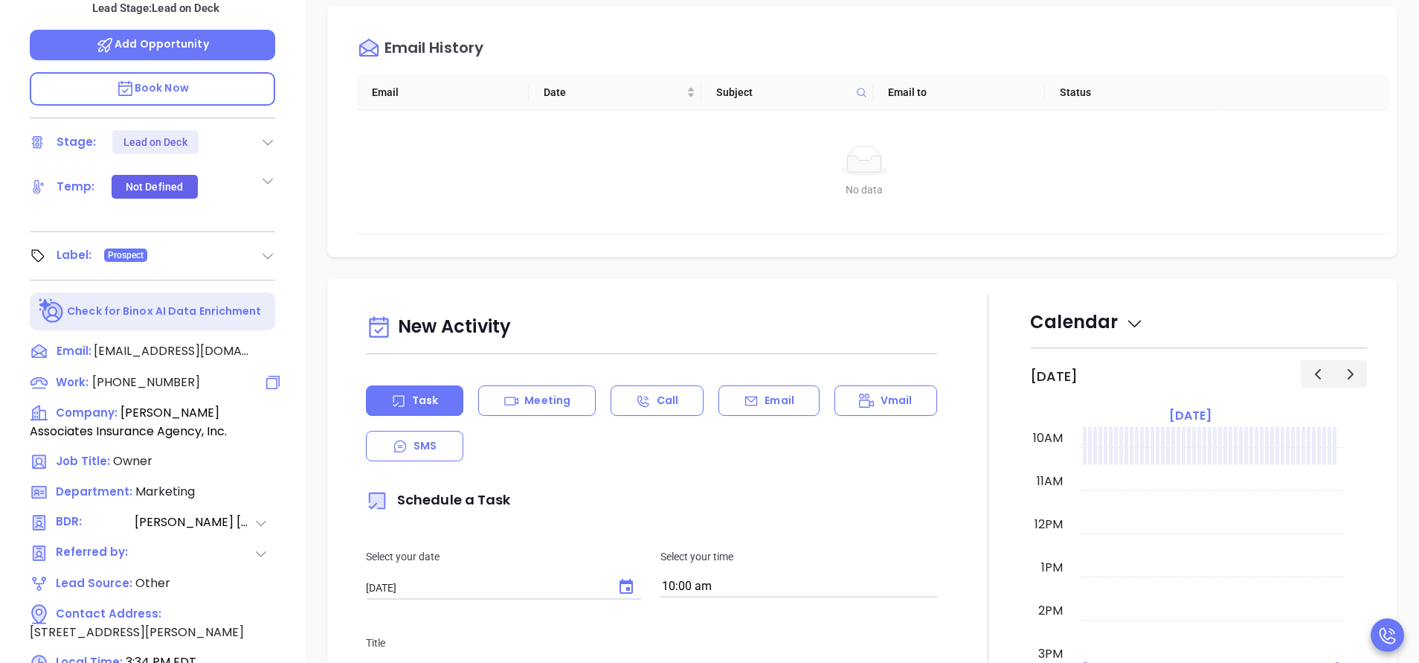
scroll to position [558, 0]
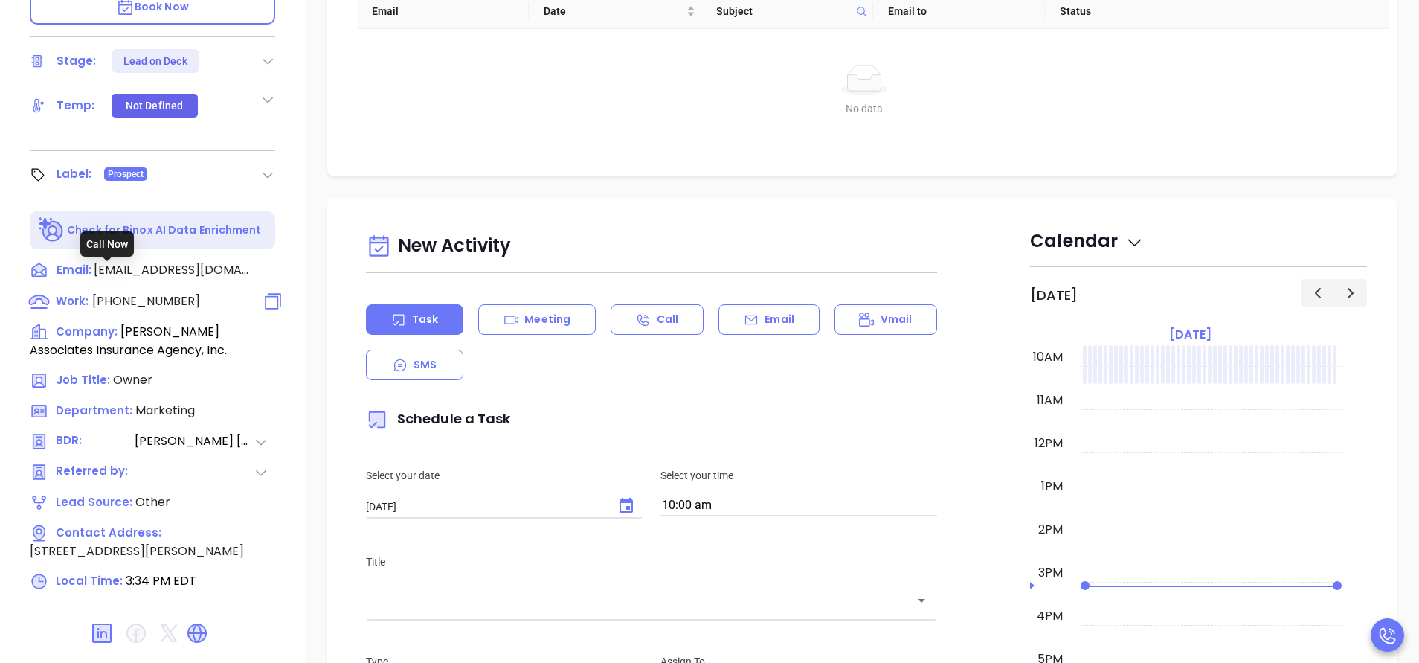
click at [160, 292] on span "(781) 598-4300" at bounding box center [146, 300] width 108 height 17
type input "(781) 598-4300"
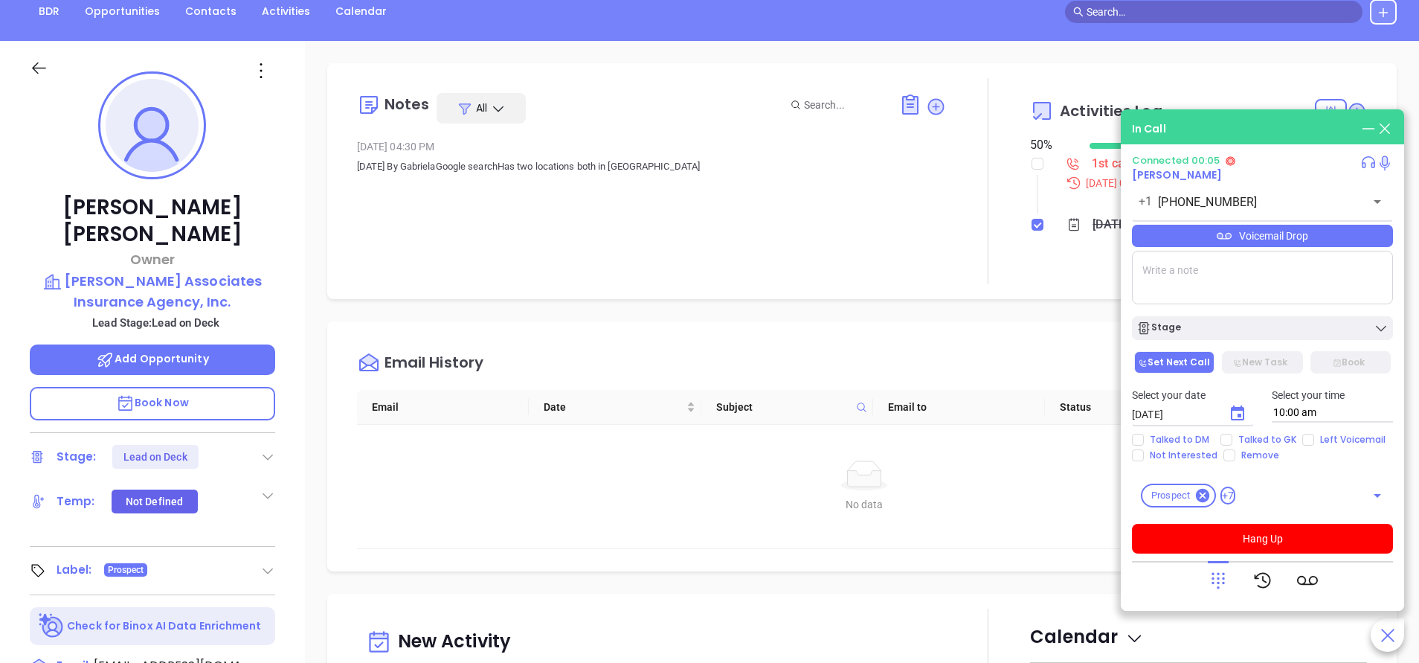
scroll to position [0, 0]
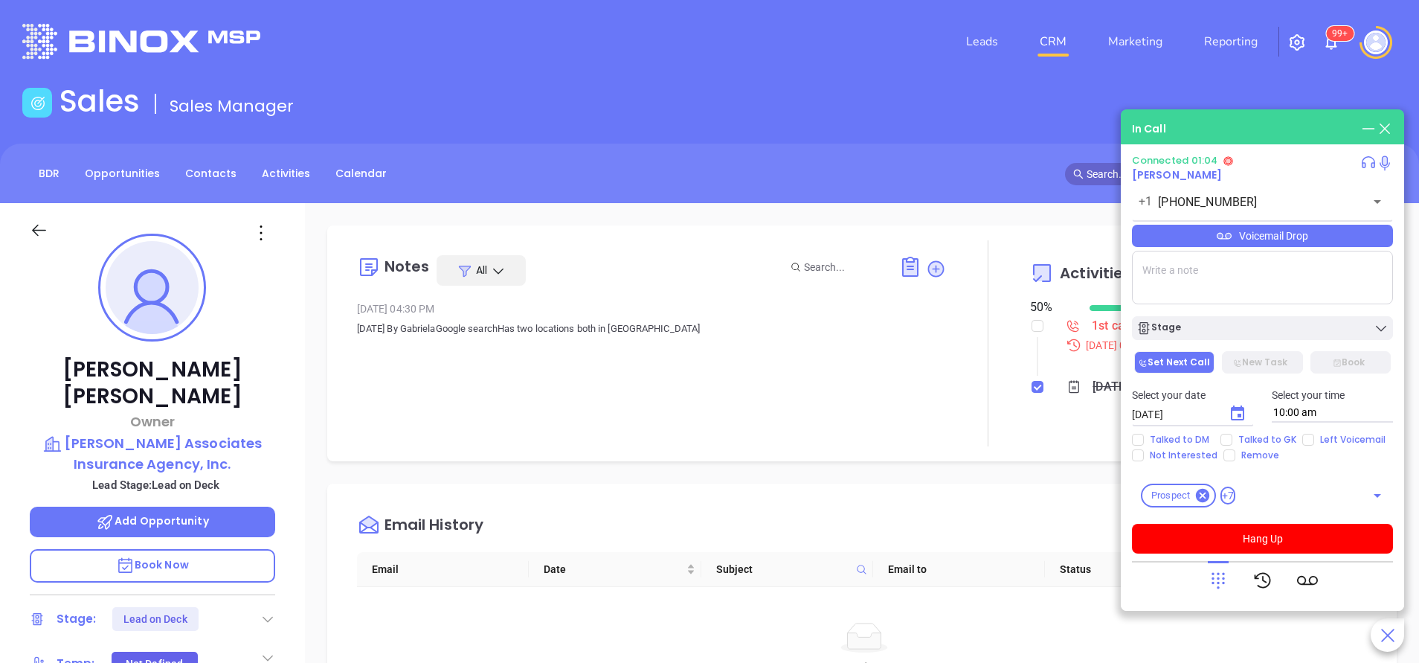
drag, startPoint x: 1267, startPoint y: 543, endPoint x: 1290, endPoint y: 514, distance: 36.6
click at [1268, 543] on button "Hang Up" at bounding box center [1262, 539] width 261 height 30
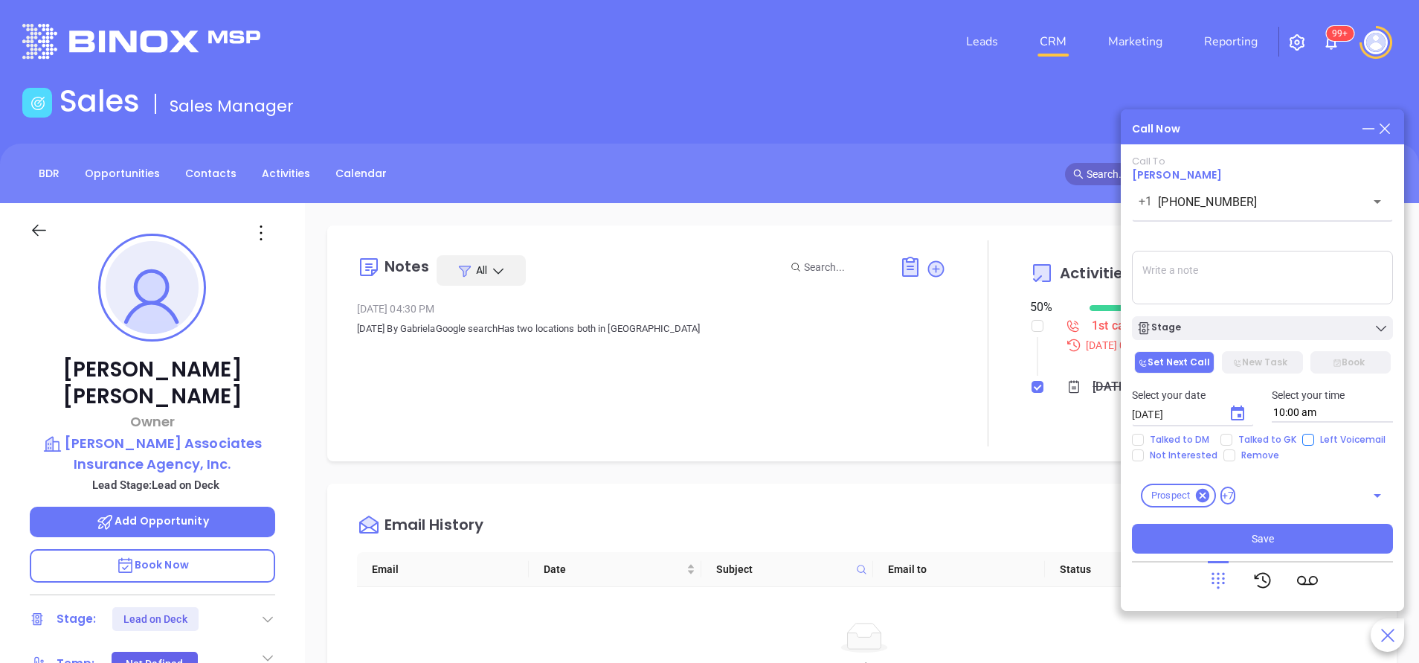
click at [1305, 443] on input "Left Voicemail" at bounding box center [1308, 440] width 12 height 12
checkbox input "true"
click at [1215, 332] on div "Stage" at bounding box center [1262, 328] width 252 height 15
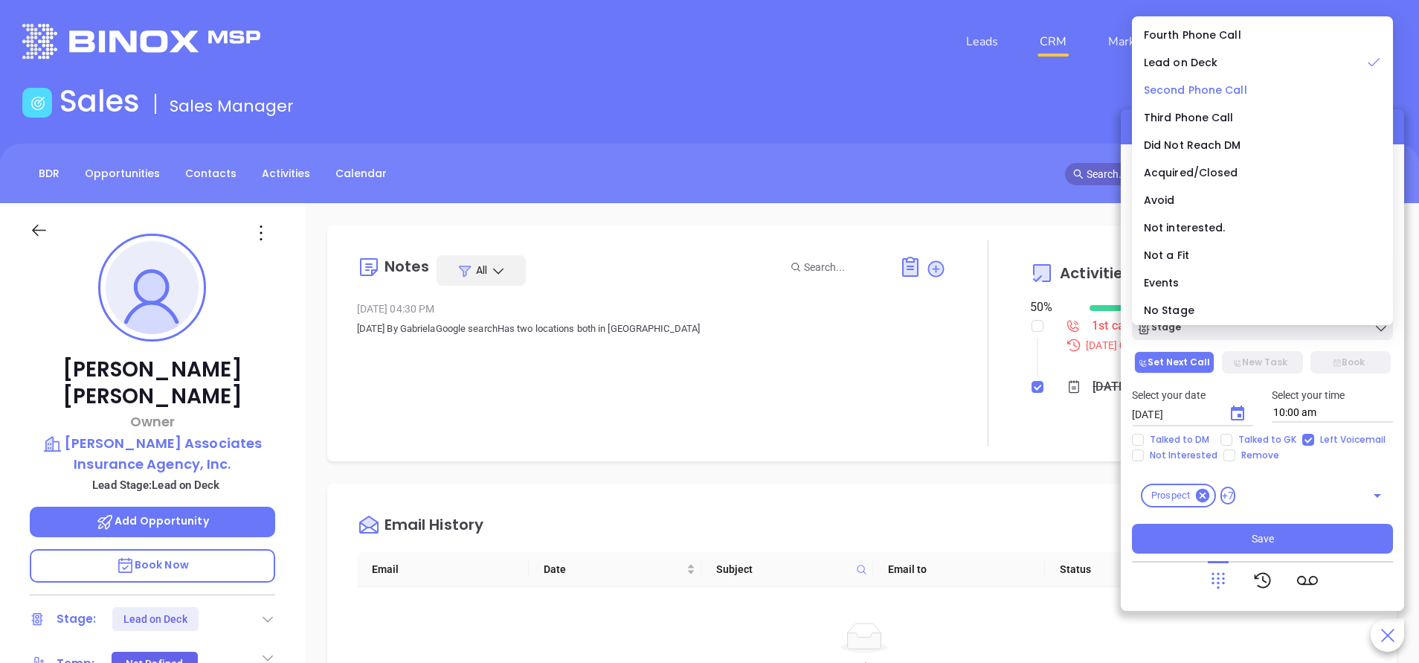
click at [1187, 85] on span "Second Phone Call" at bounding box center [1195, 90] width 103 height 15
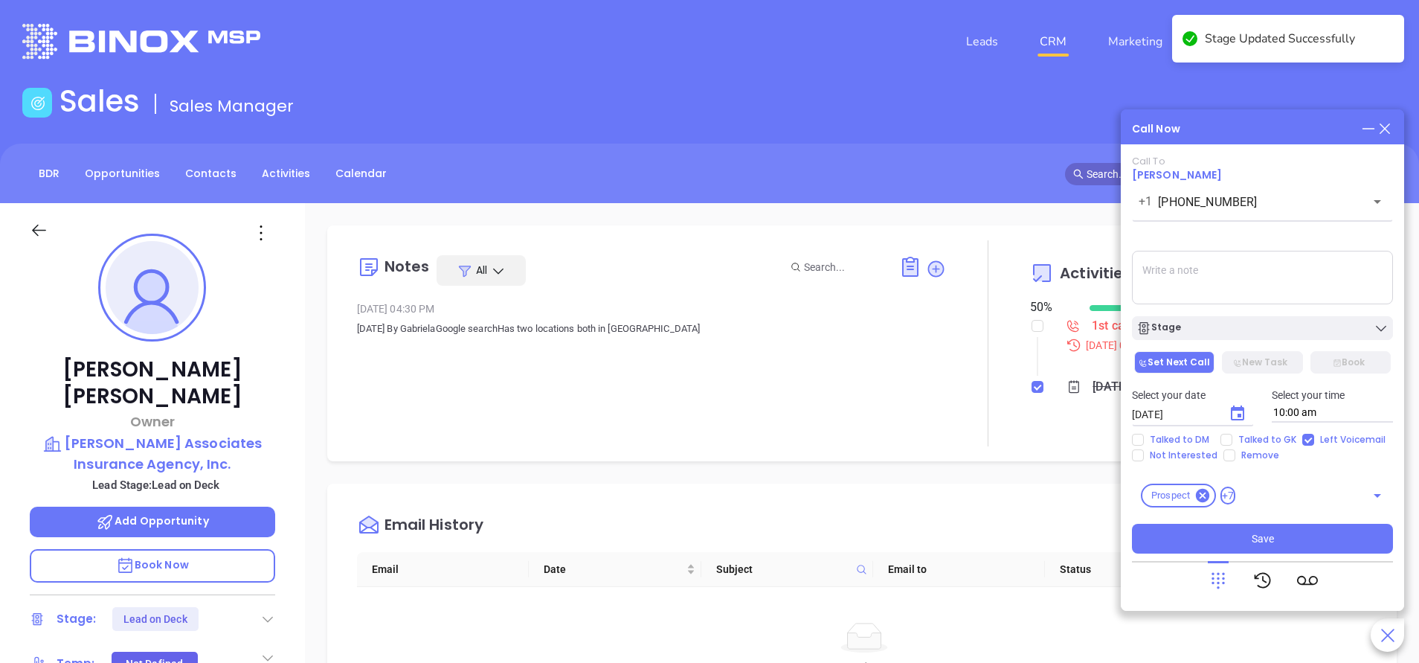
click at [1240, 411] on icon "Choose date, selected date is Oct 2, 2025" at bounding box center [1238, 414] width 18 height 18
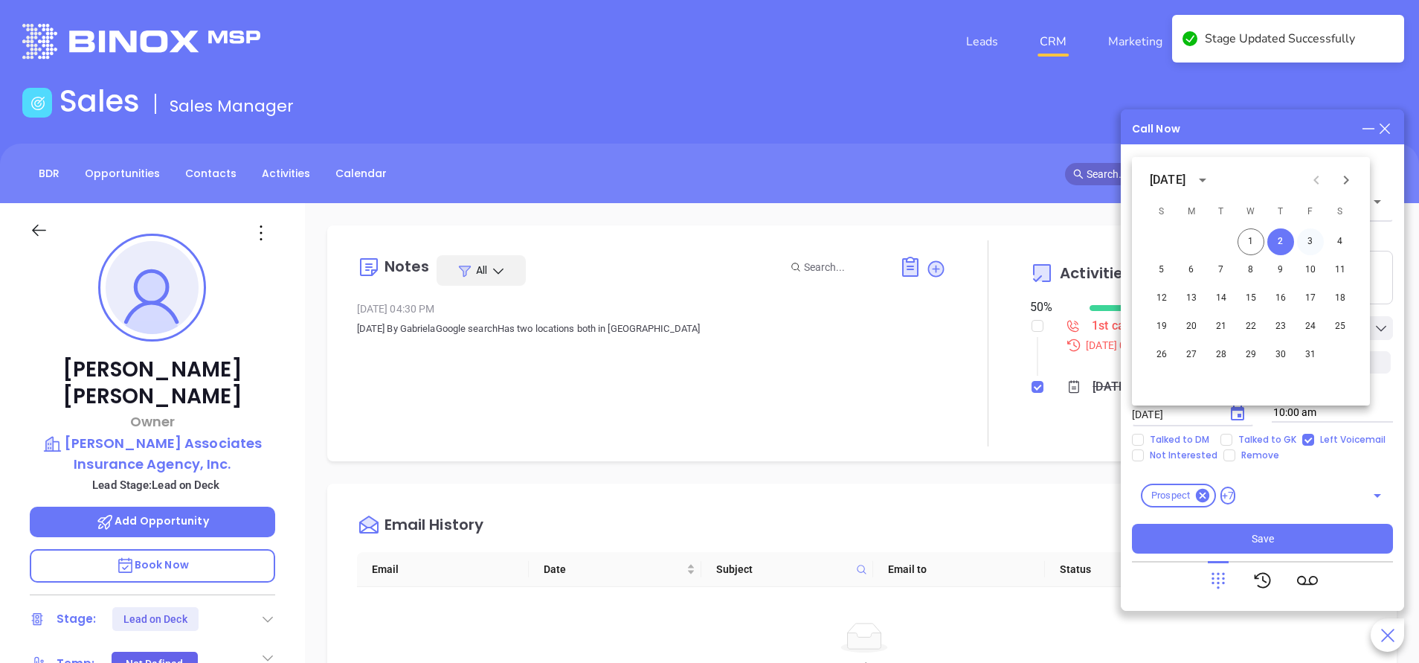
click at [1312, 241] on button "3" at bounding box center [1310, 241] width 27 height 27
type input "10/03/2025"
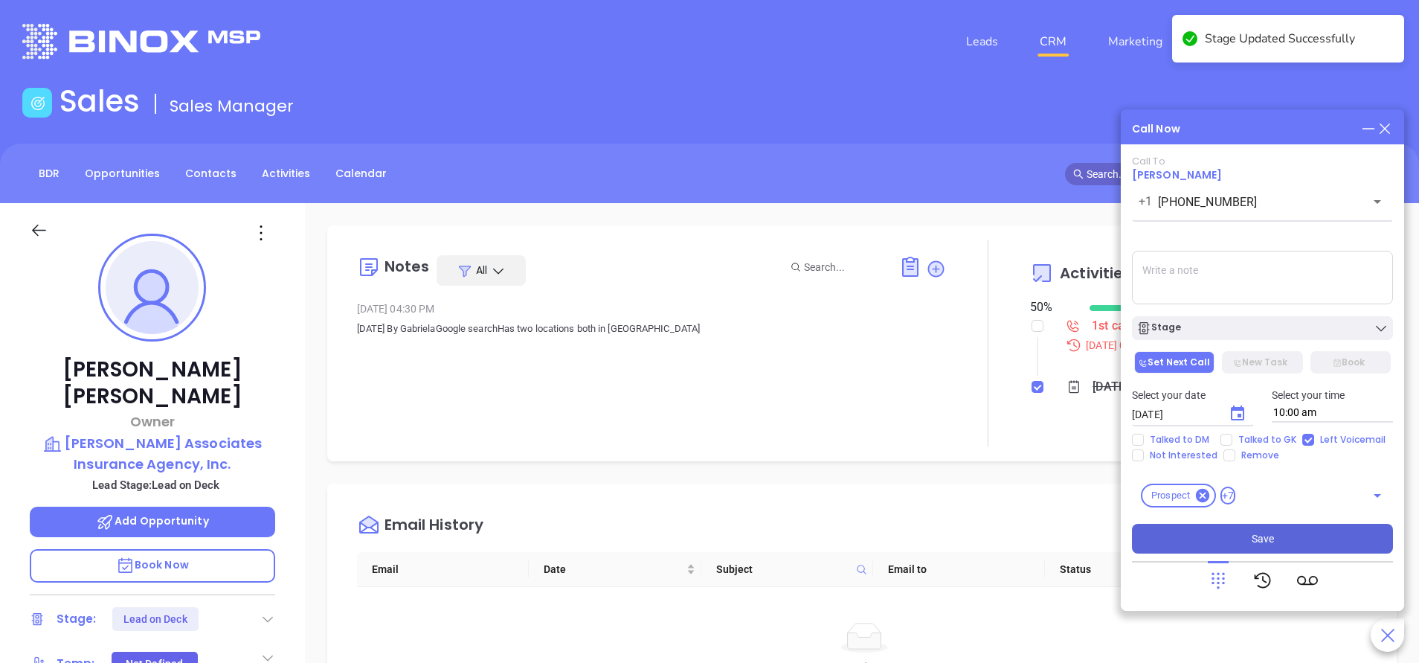
click at [1275, 534] on button "Save" at bounding box center [1262, 539] width 261 height 30
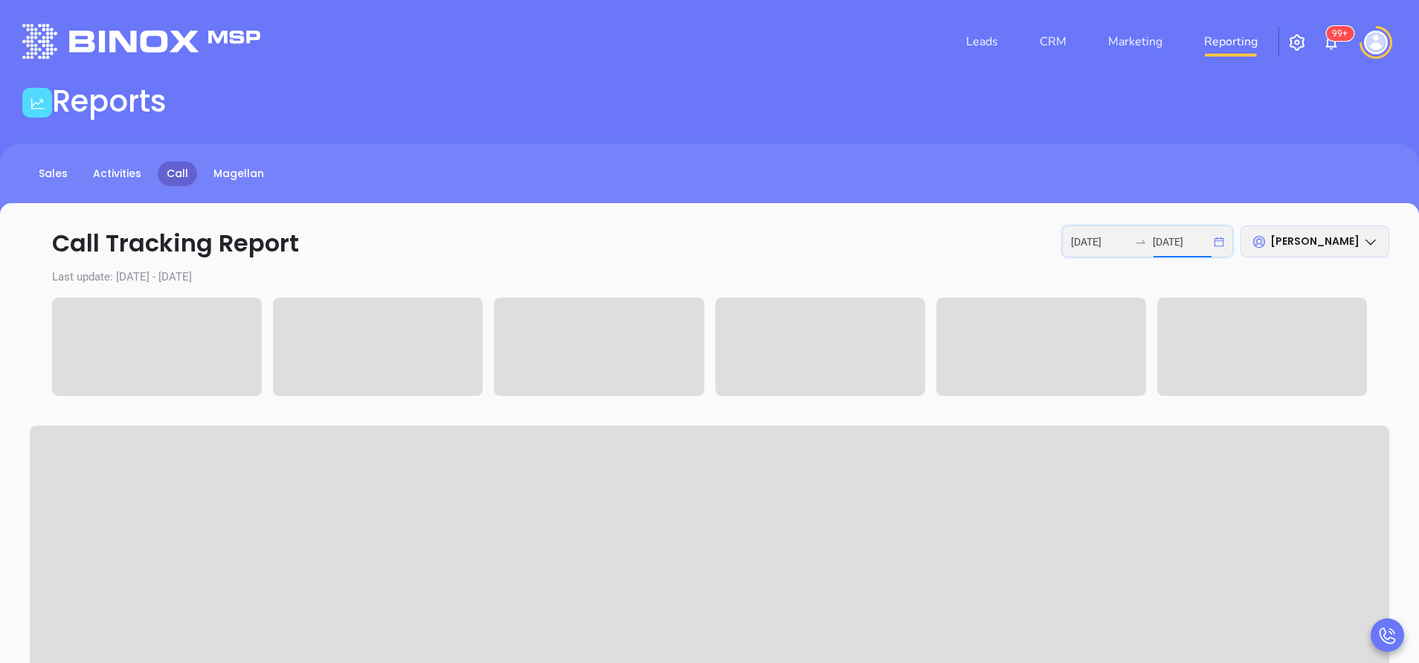
click at [1179, 241] on input "[DATE]" at bounding box center [1182, 242] width 58 height 16
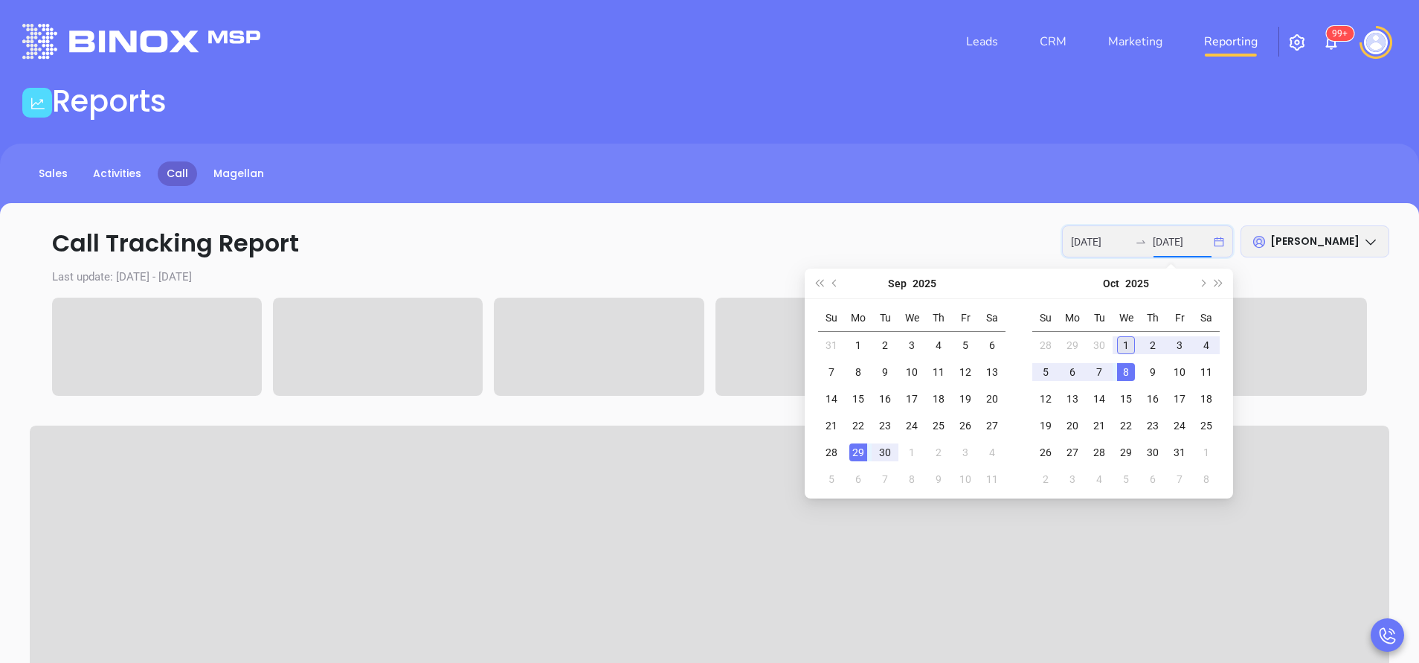
type input "[DATE]"
click at [1131, 339] on div "1" at bounding box center [1126, 345] width 18 height 18
click at [1124, 344] on div "1" at bounding box center [1126, 345] width 18 height 18
type input "[DATE]"
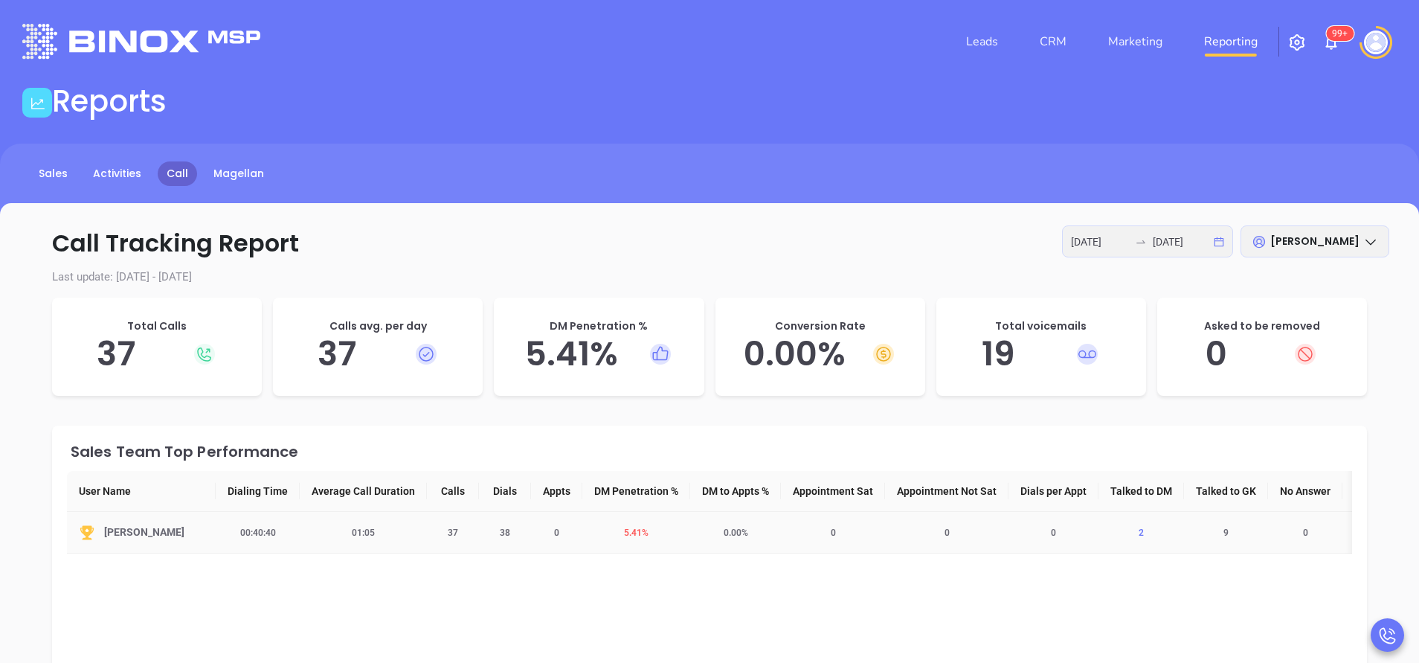
click at [1153, 530] on span "2" at bounding box center [1141, 532] width 23 height 10
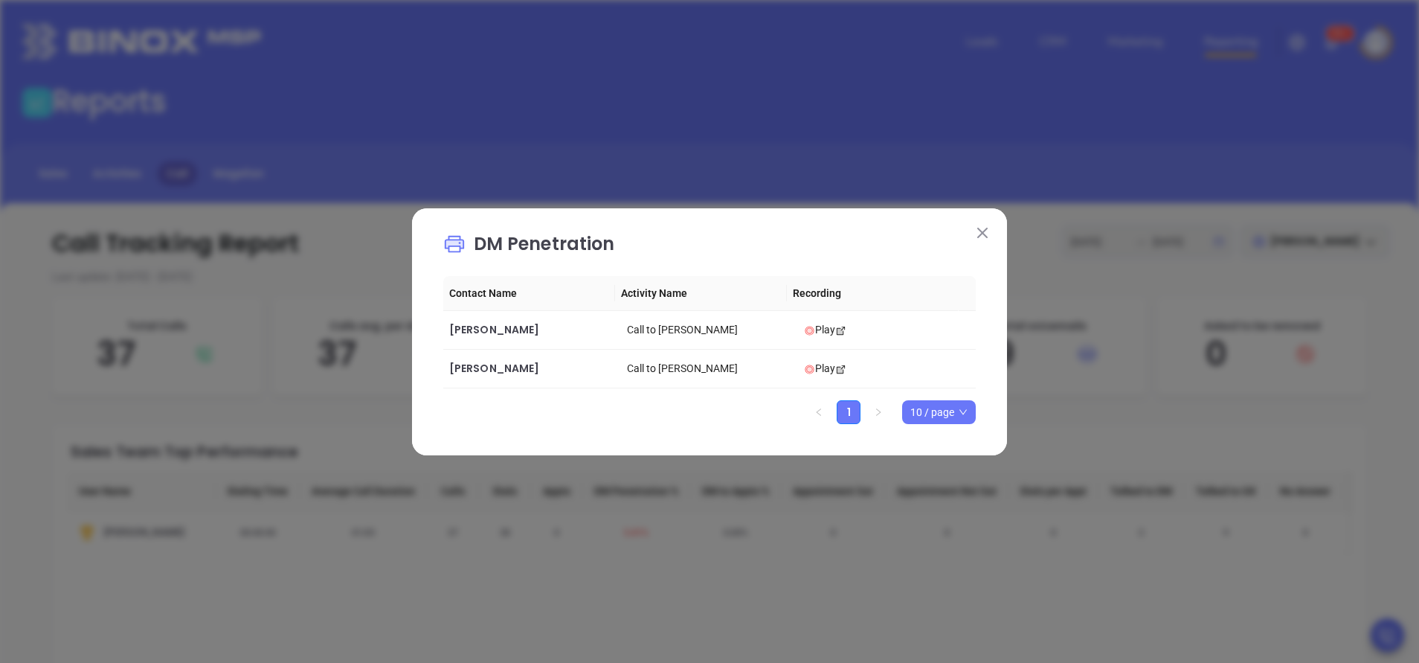
click at [984, 231] on img at bounding box center [982, 233] width 10 height 10
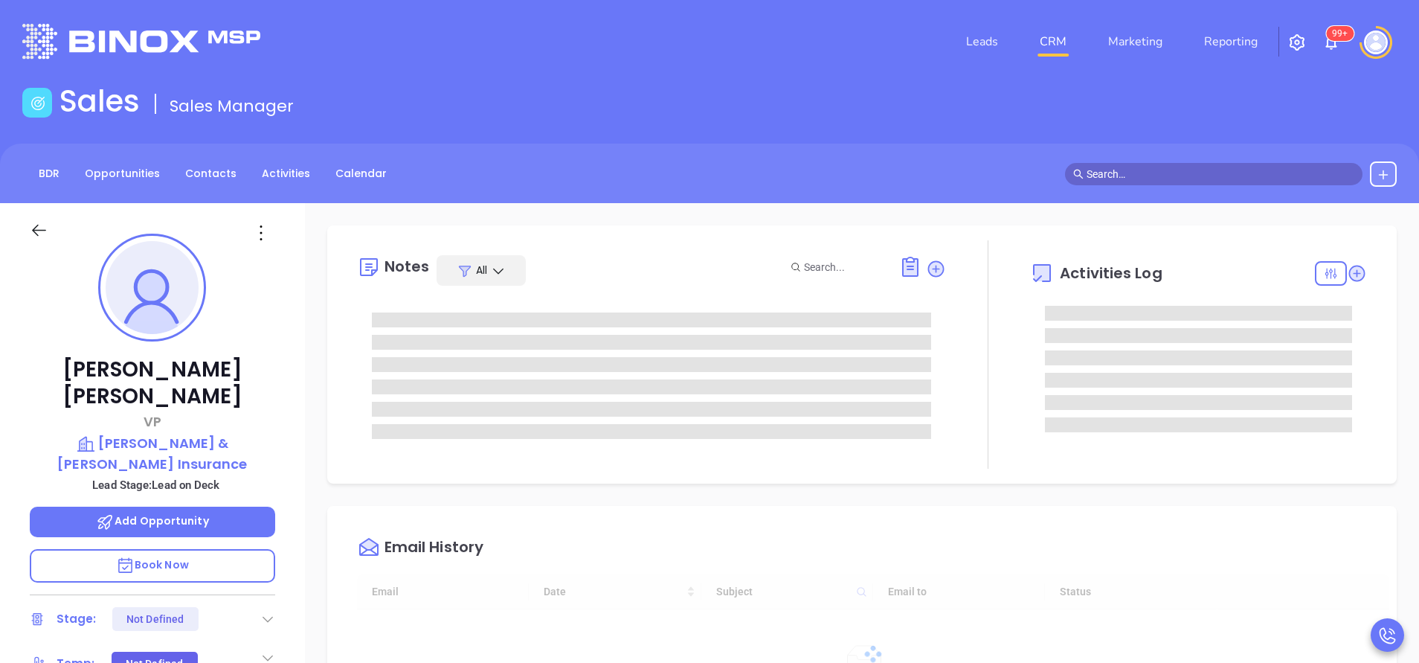
type input "[DATE]"
type input "[PERSON_NAME]"
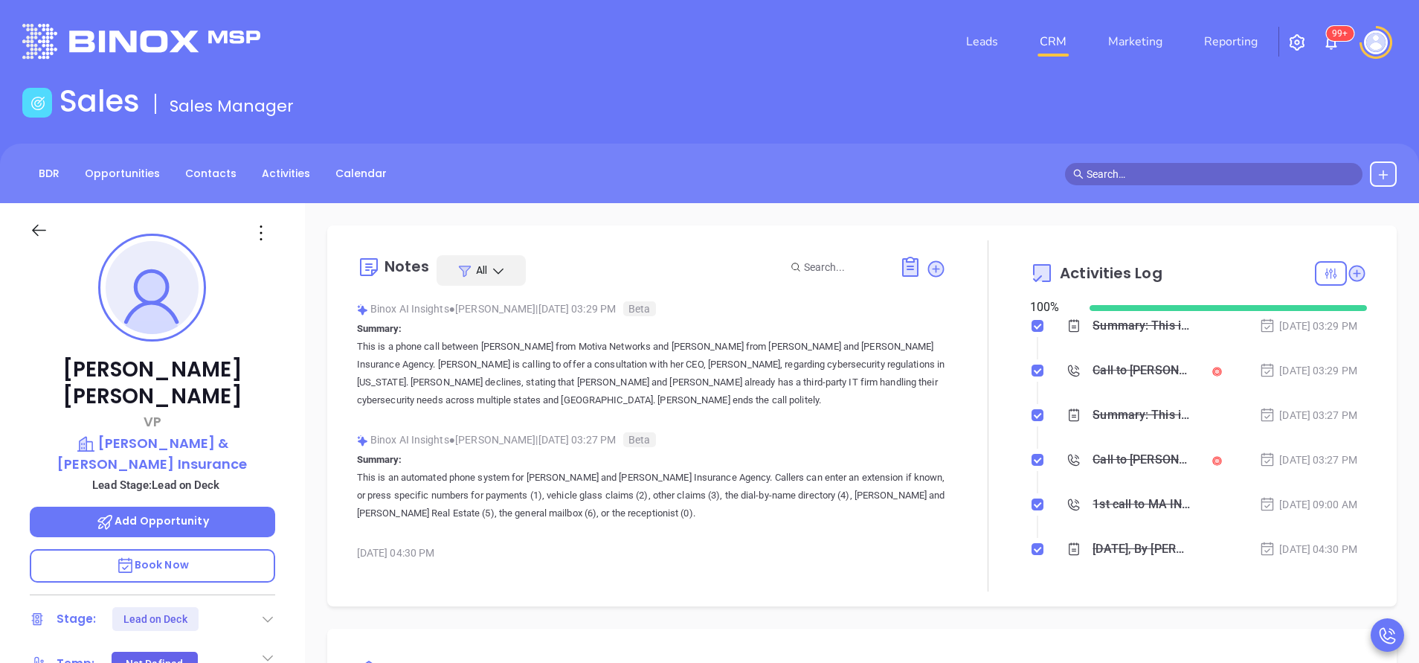
scroll to position [112, 0]
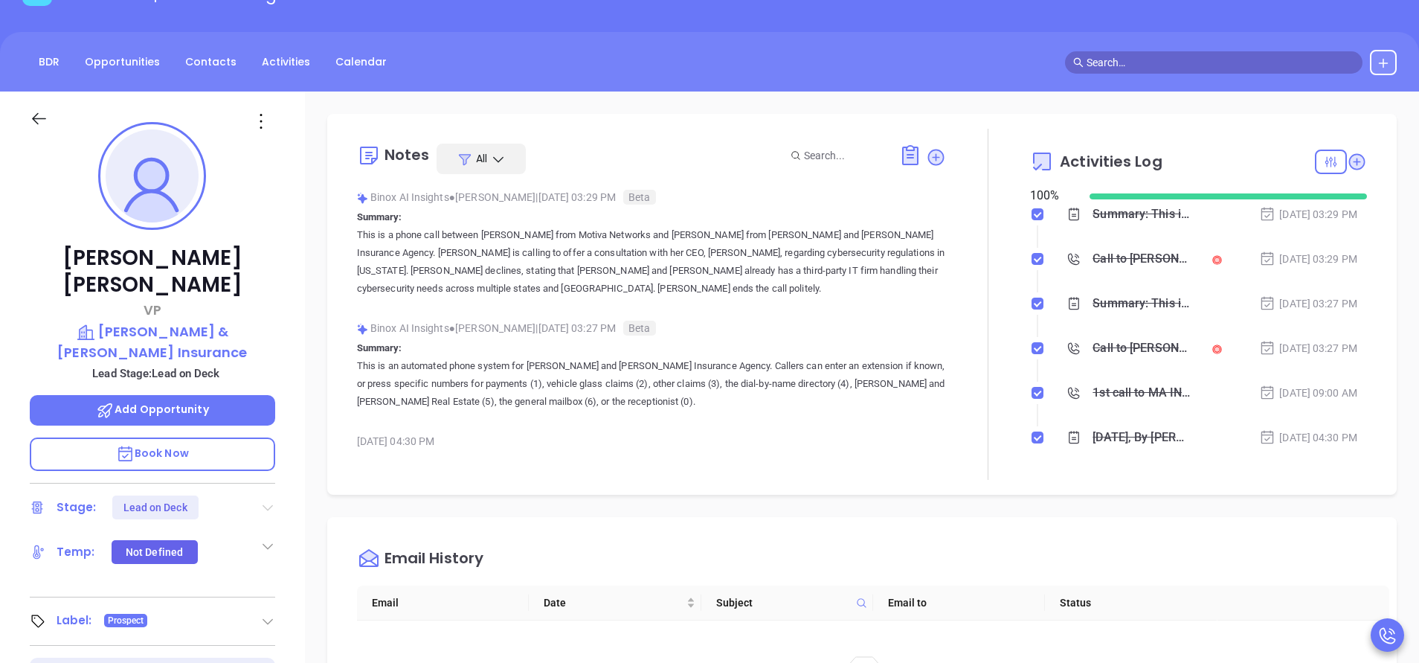
click at [271, 500] on icon at bounding box center [267, 507] width 15 height 15
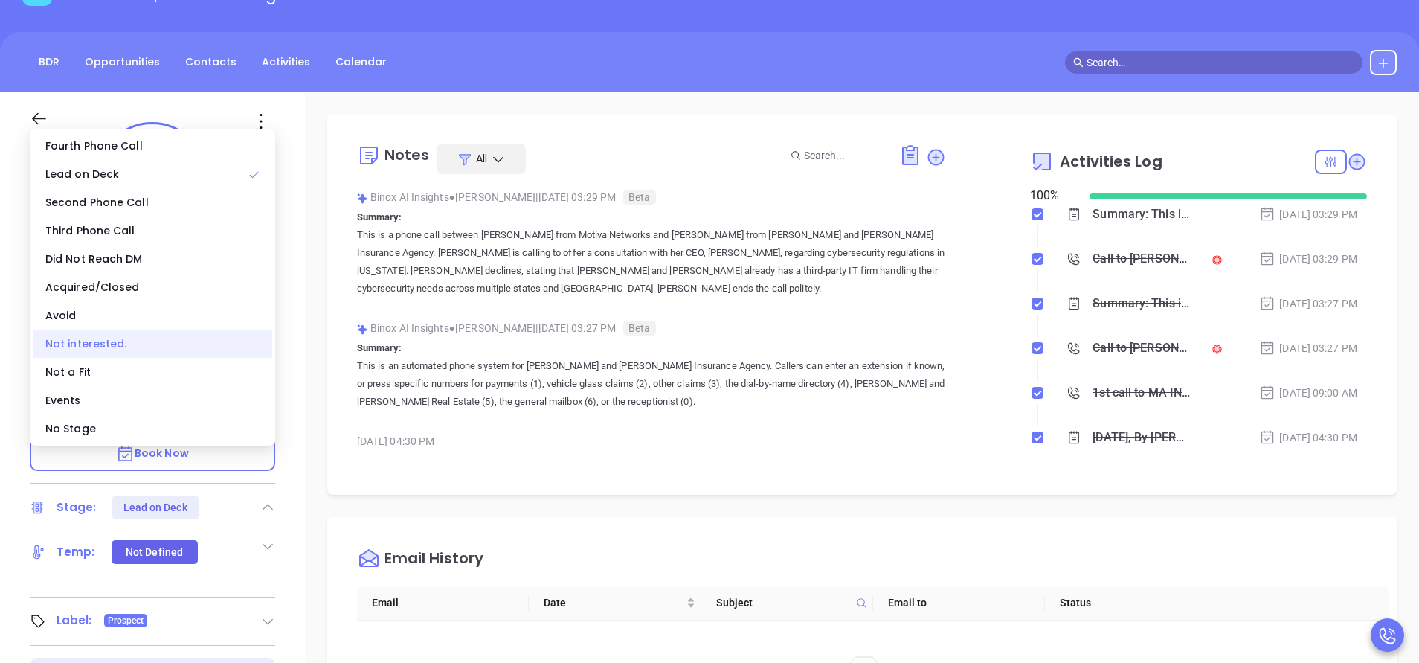
click at [91, 344] on div "Not interested." at bounding box center [152, 343] width 239 height 28
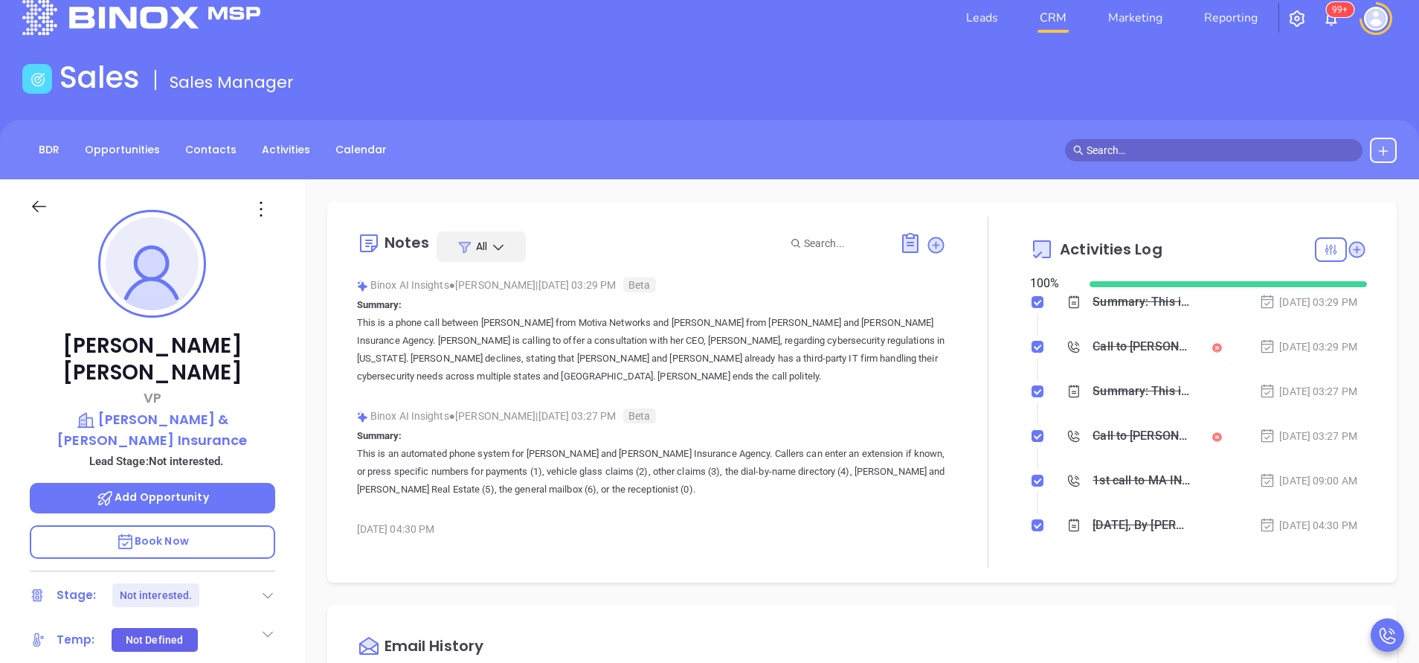
scroll to position [0, 0]
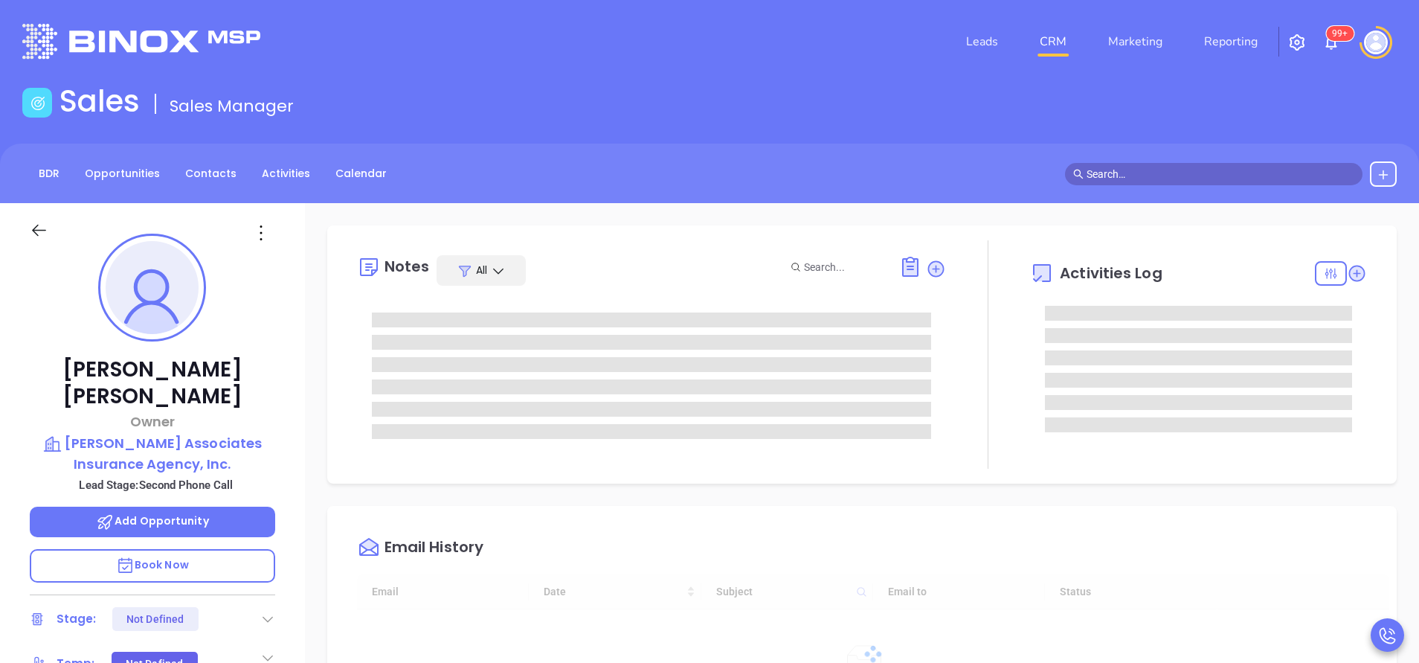
scroll to position [432, 0]
type input "[PERSON_NAME]"
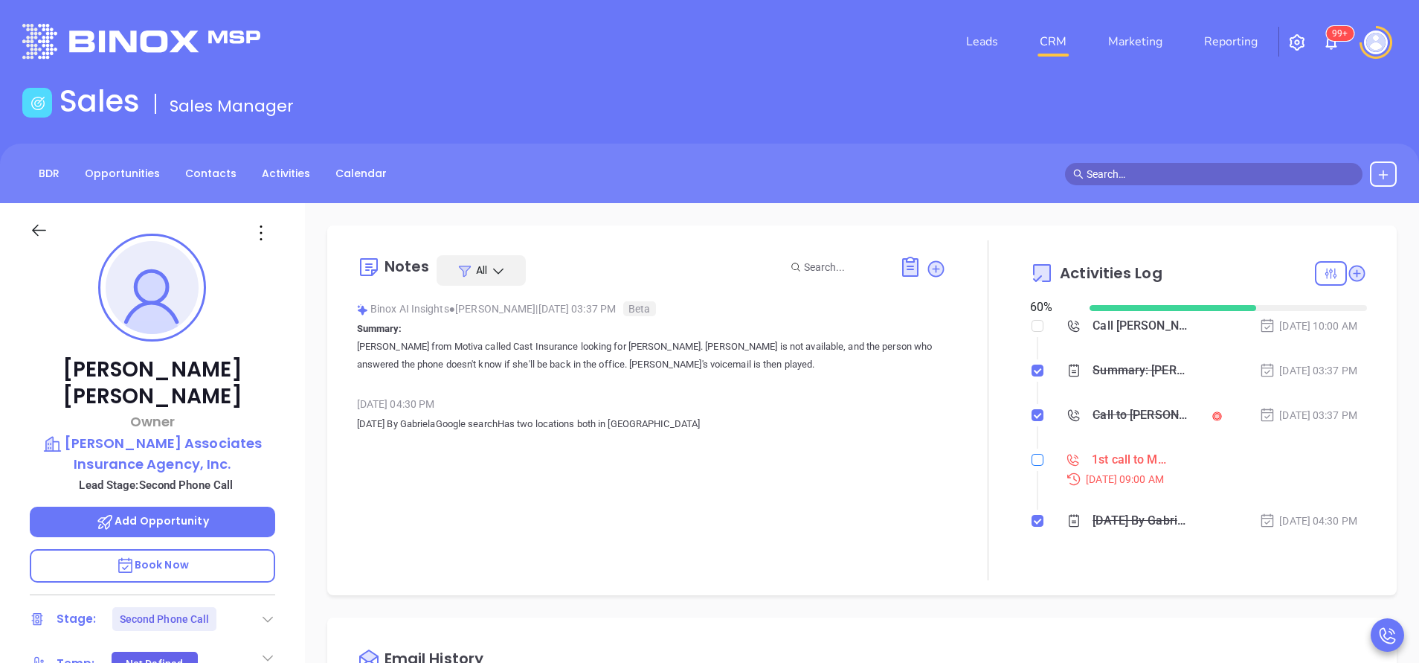
click at [1032, 457] on input "checkbox" at bounding box center [1038, 460] width 12 height 12
checkbox input "true"
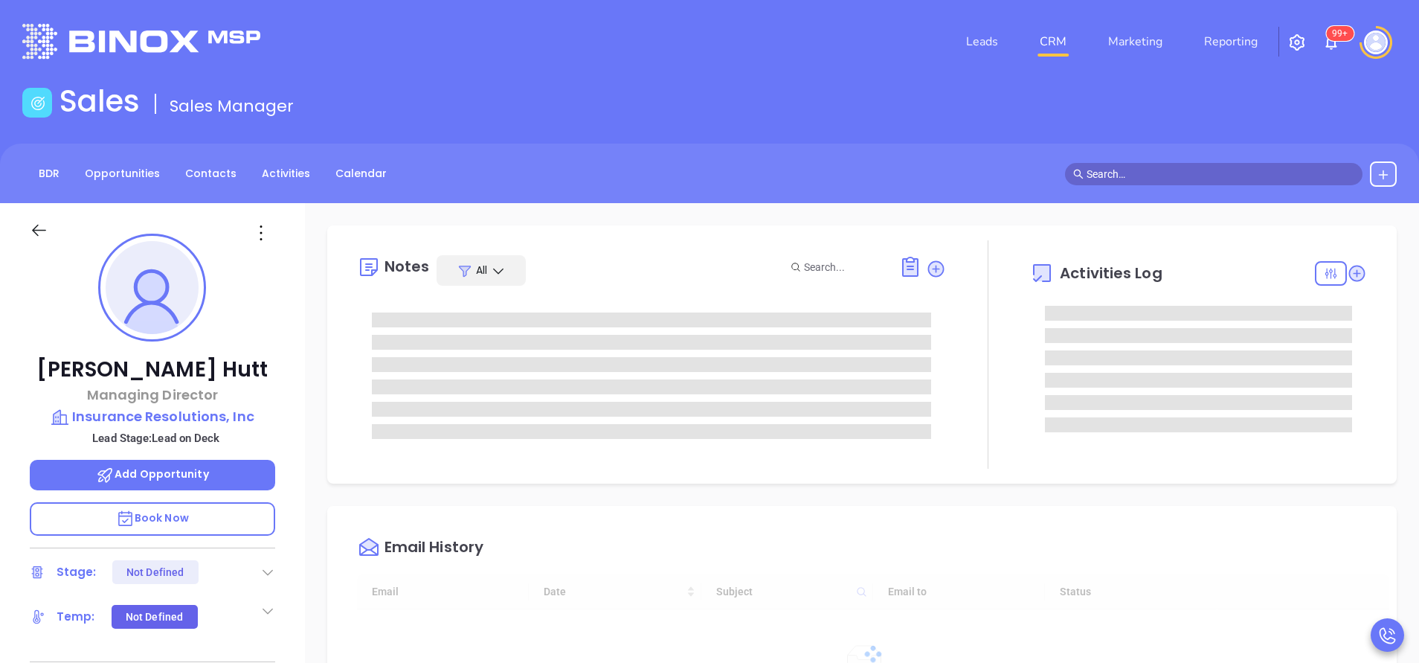
type input "[DATE]"
type input "[PERSON_NAME]"
type input "[DATE]"
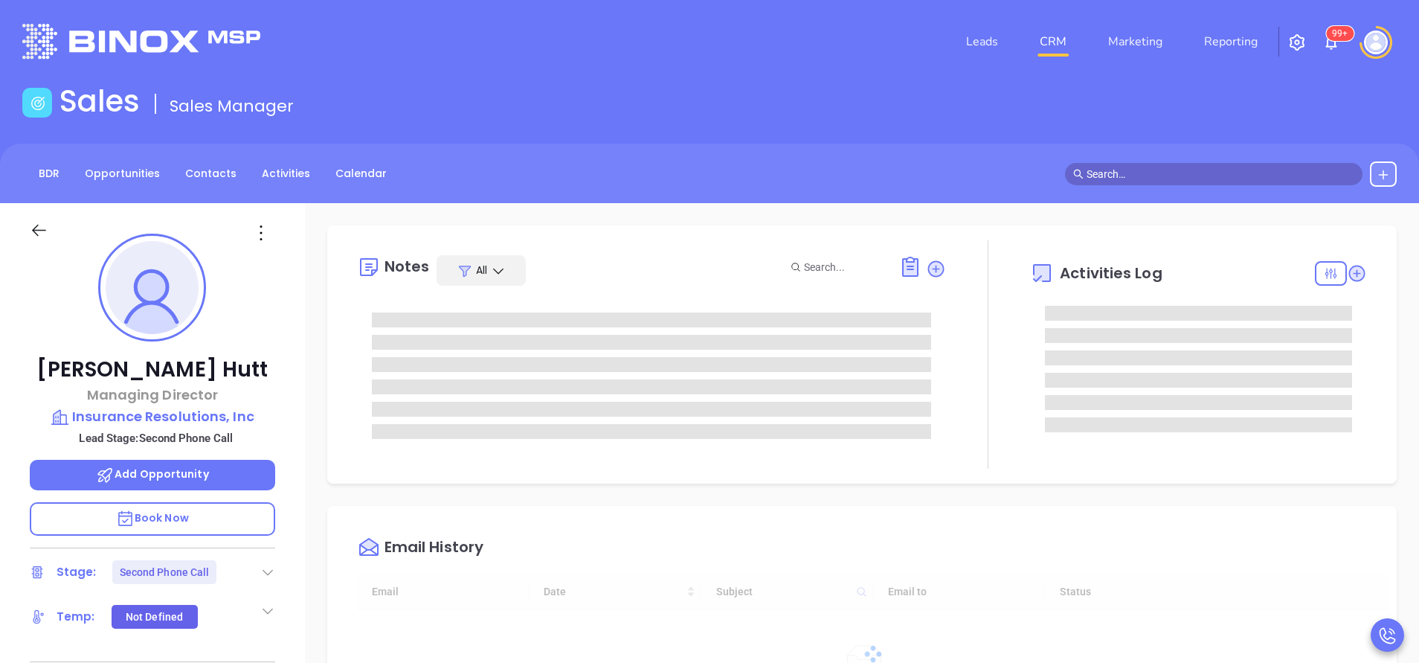
type input "[PERSON_NAME]"
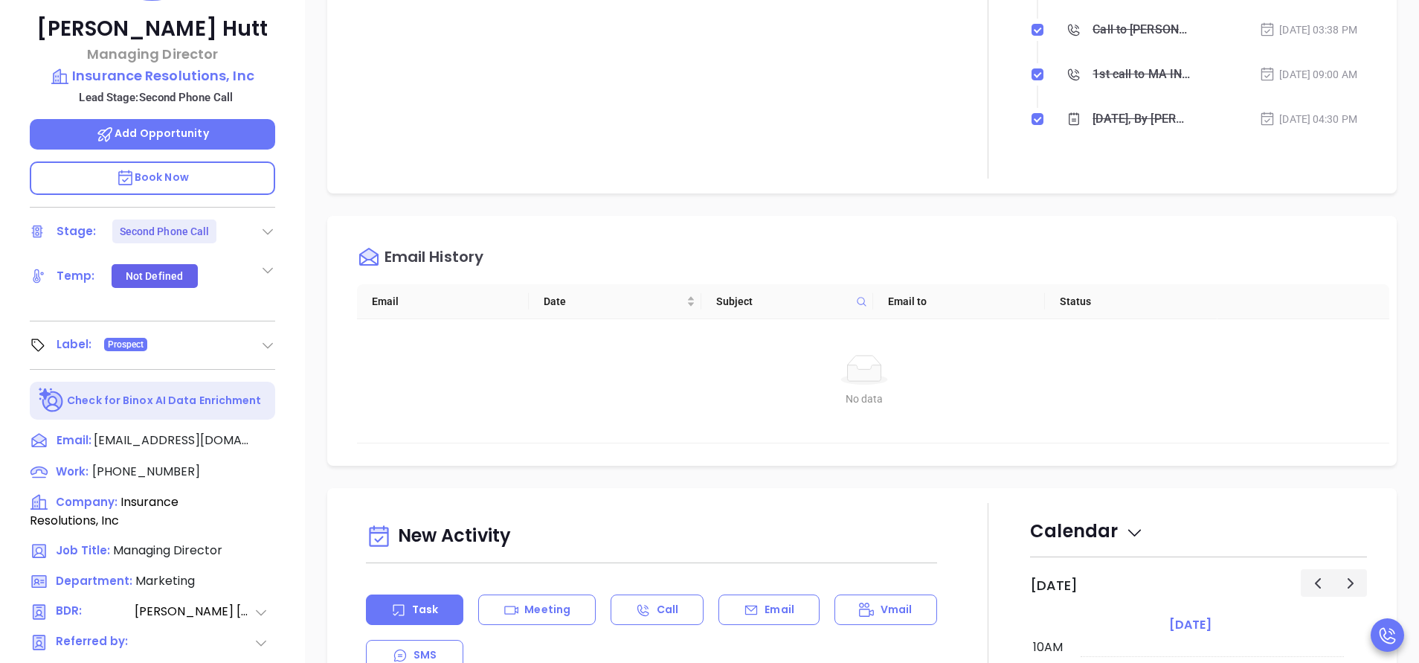
scroll to position [446, 0]
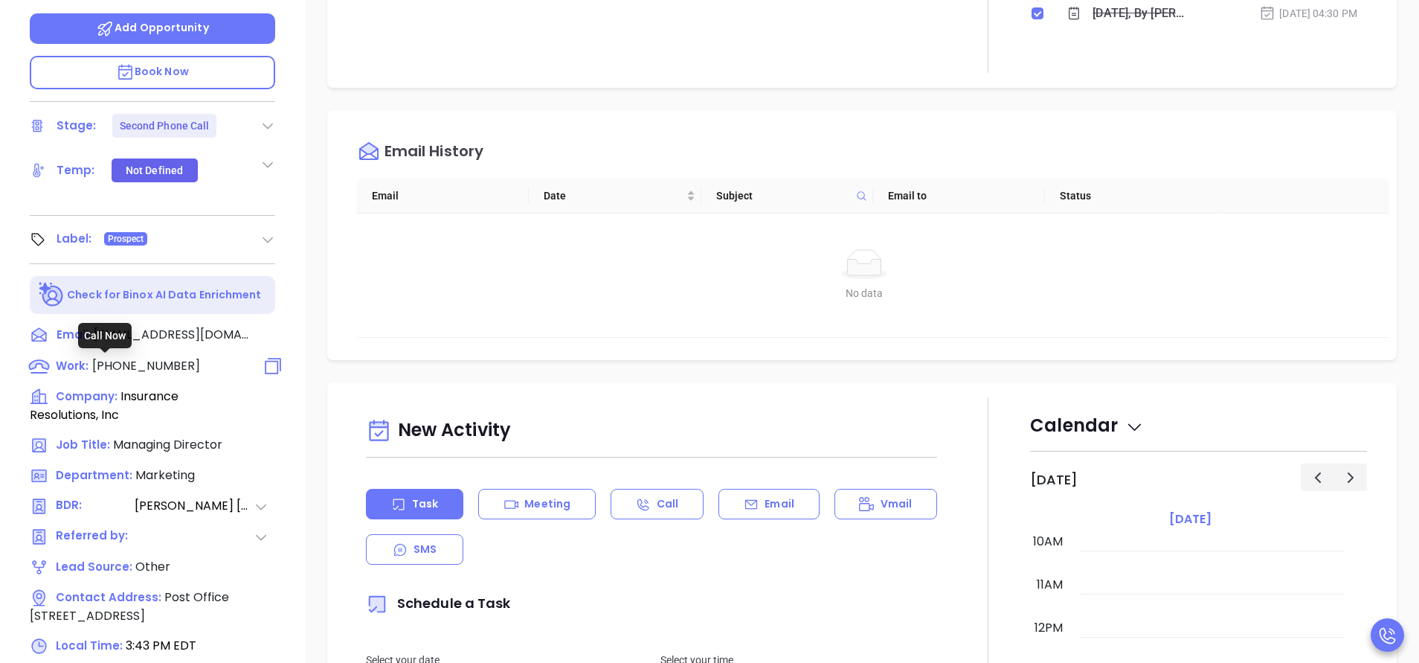
click at [166, 368] on span "[PHONE_NUMBER]" at bounding box center [146, 365] width 108 height 17
type input "[PHONE_NUMBER]"
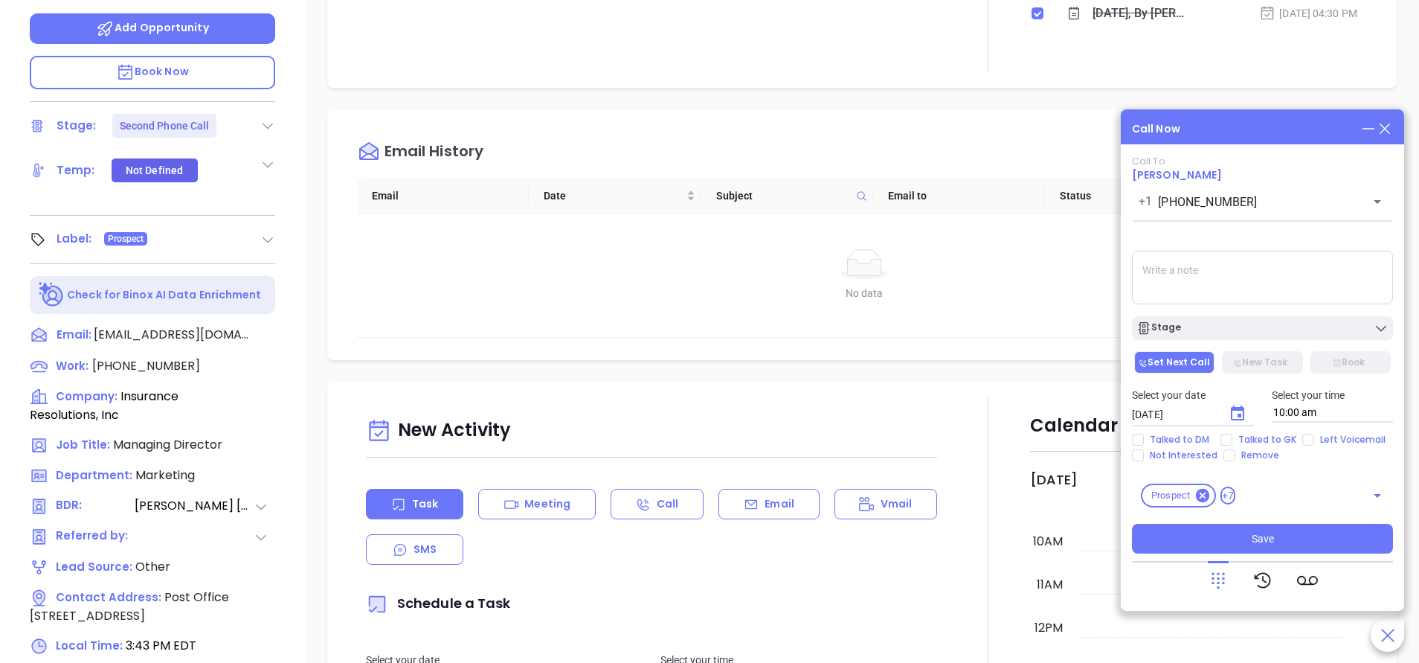
click at [1389, 130] on icon at bounding box center [1385, 128] width 16 height 16
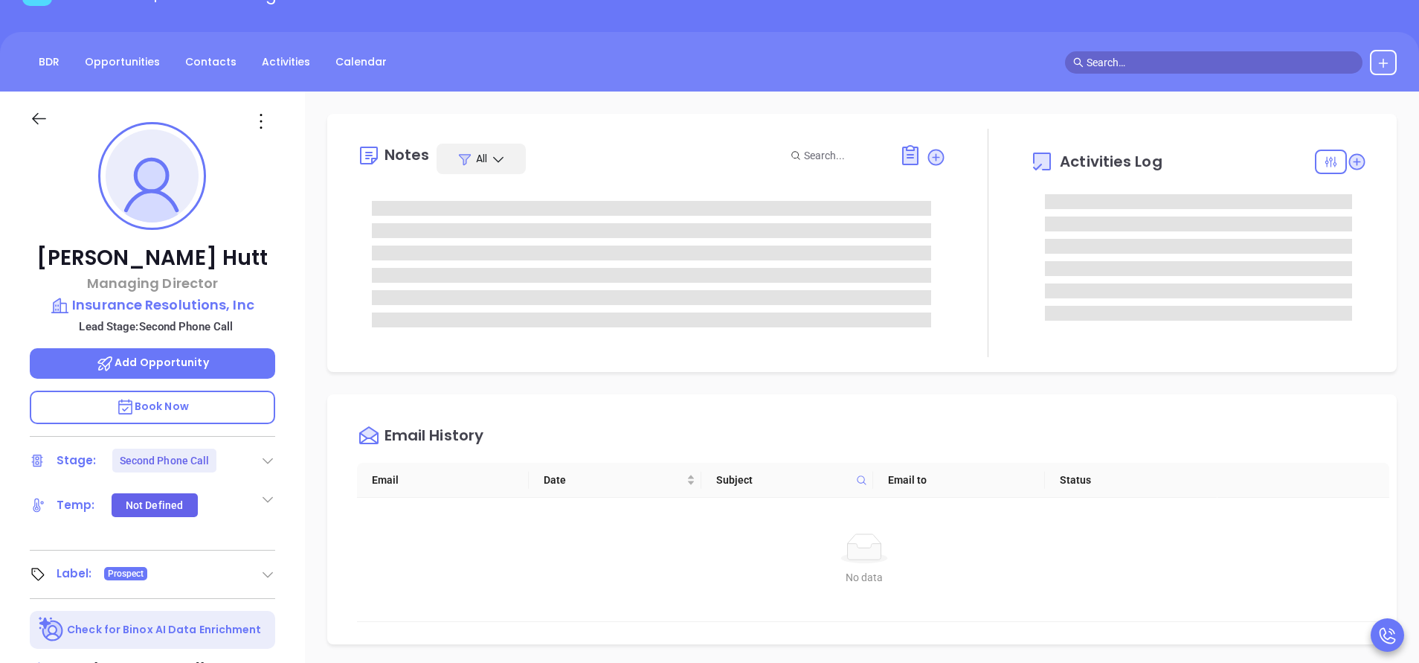
scroll to position [0, 0]
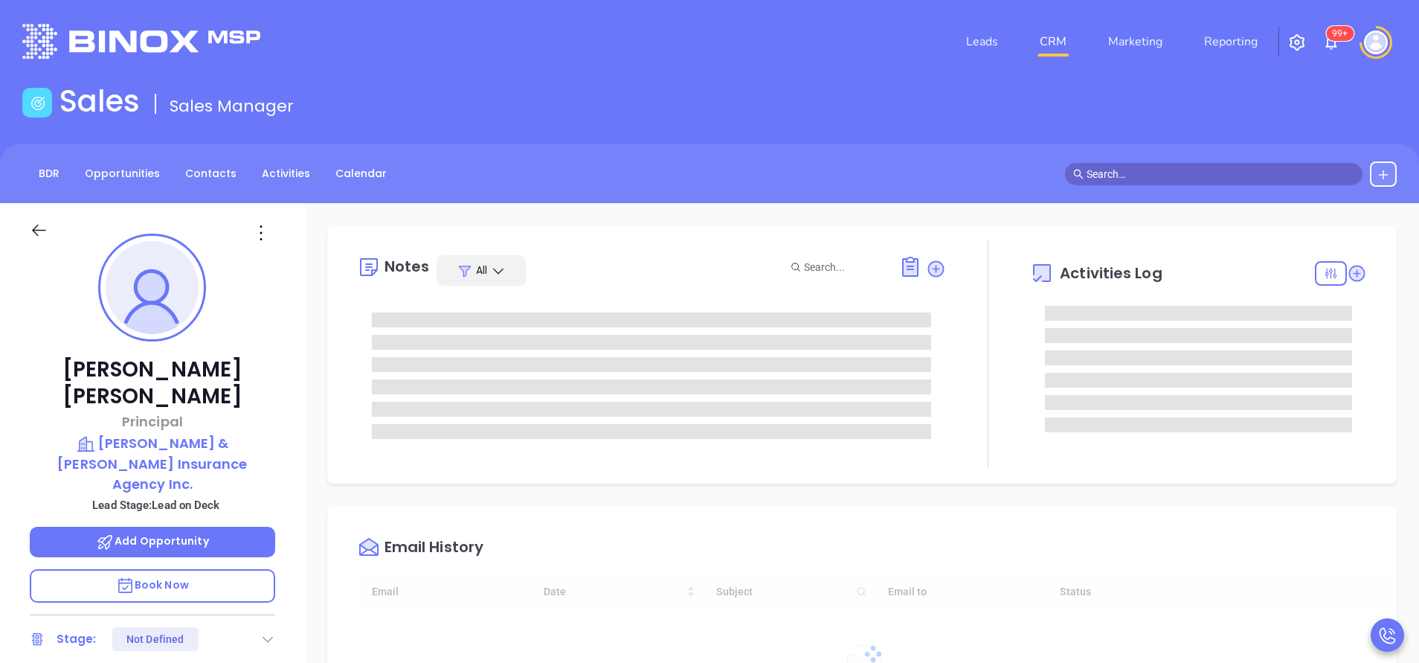
type input "[DATE]"
type input "[PERSON_NAME]"
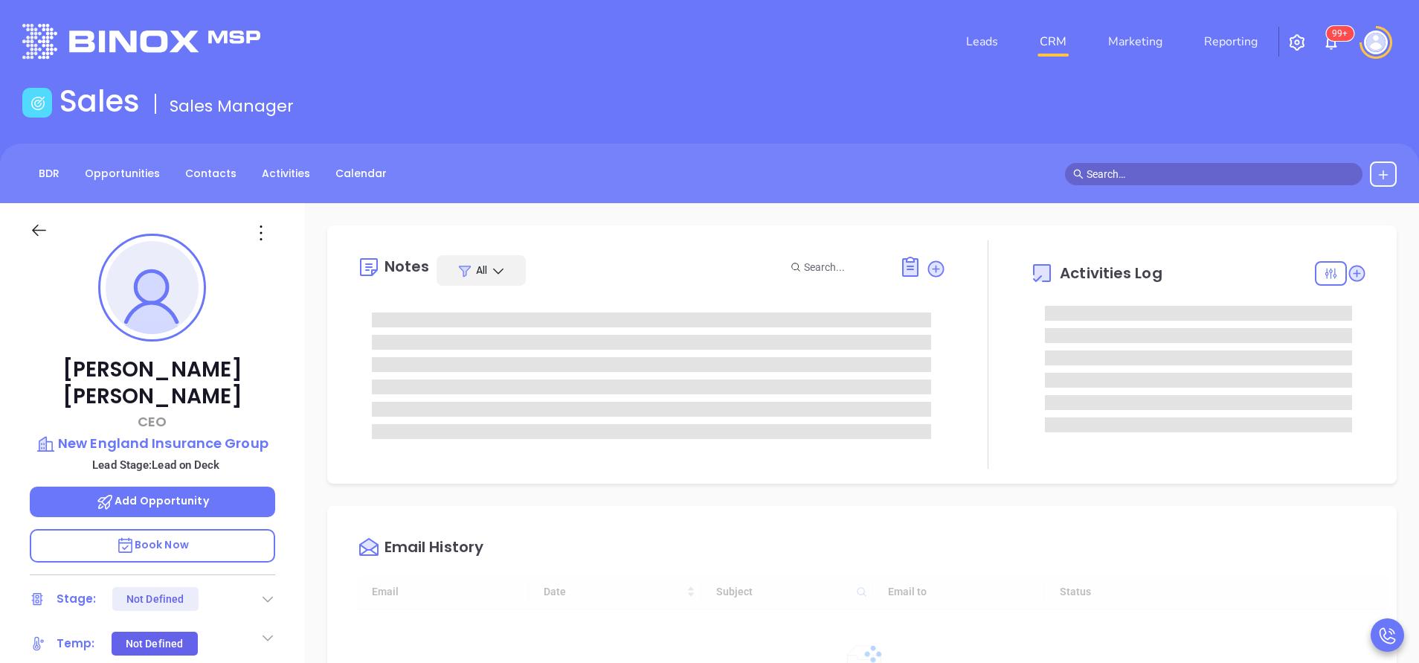
type input "[DATE]"
type input "[PERSON_NAME]"
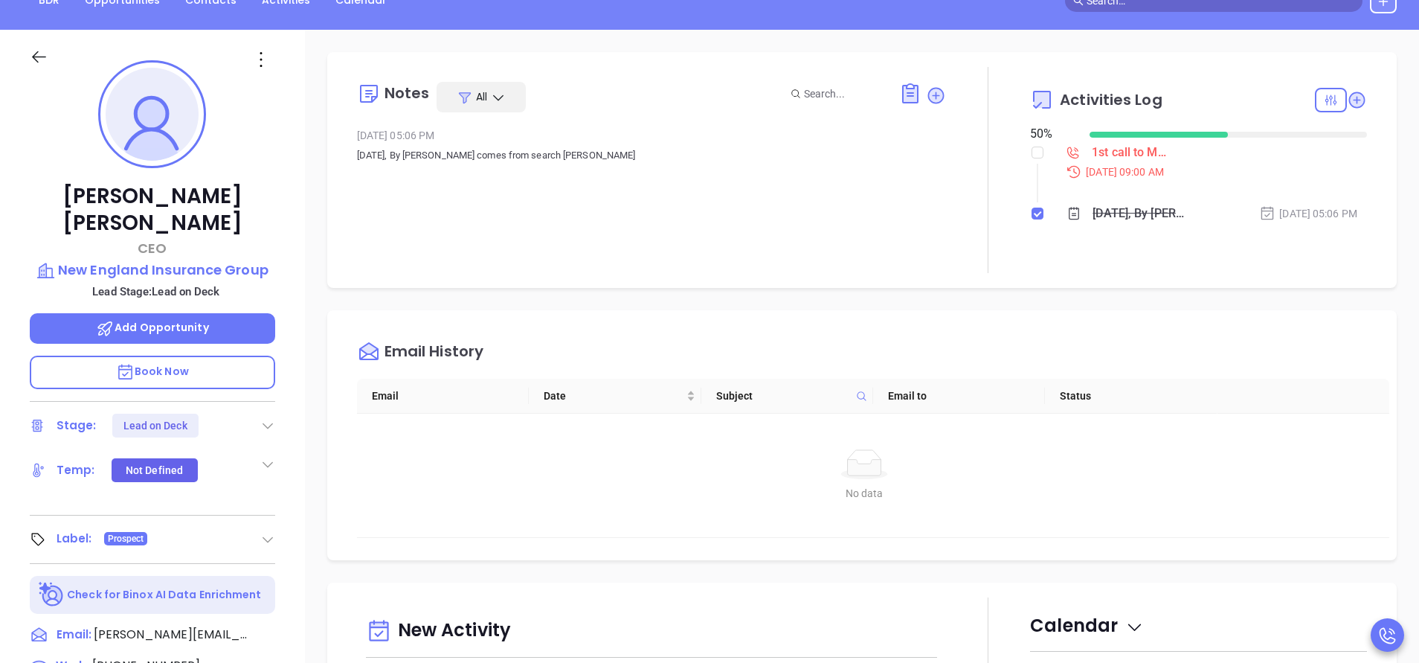
scroll to position [223, 0]
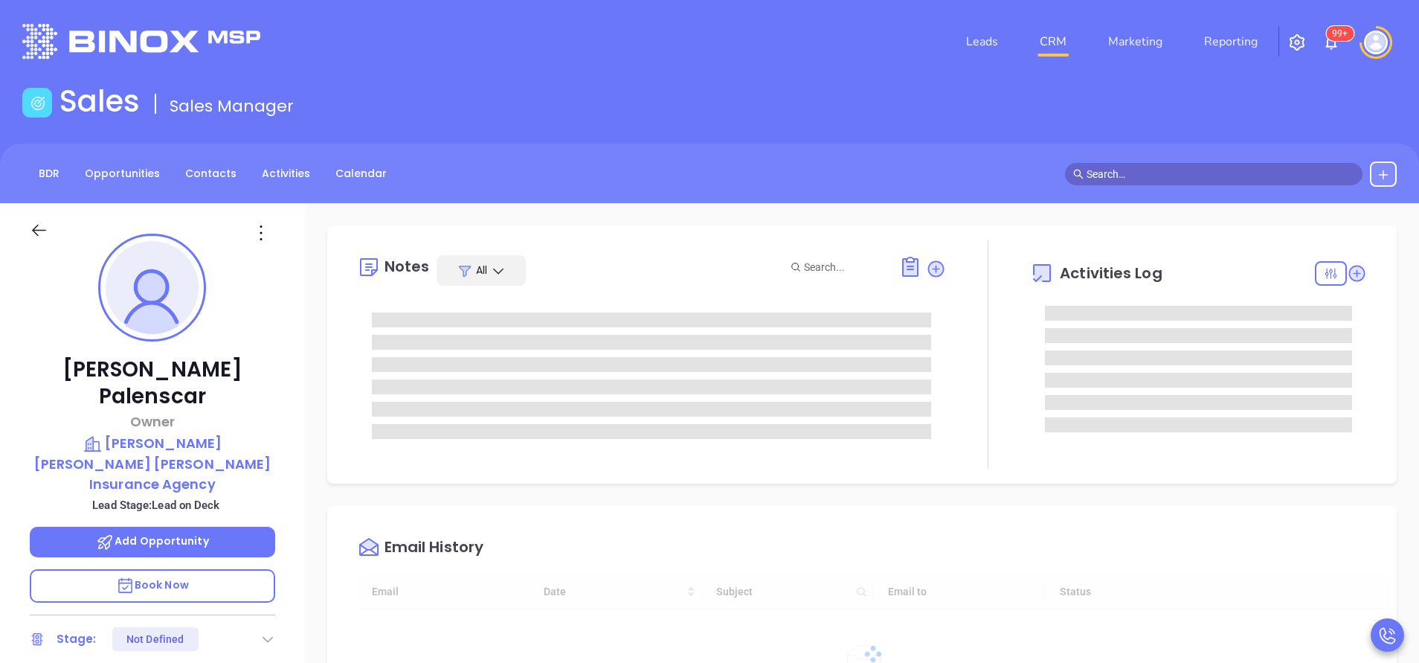
type input "[DATE]"
type input "[PERSON_NAME]"
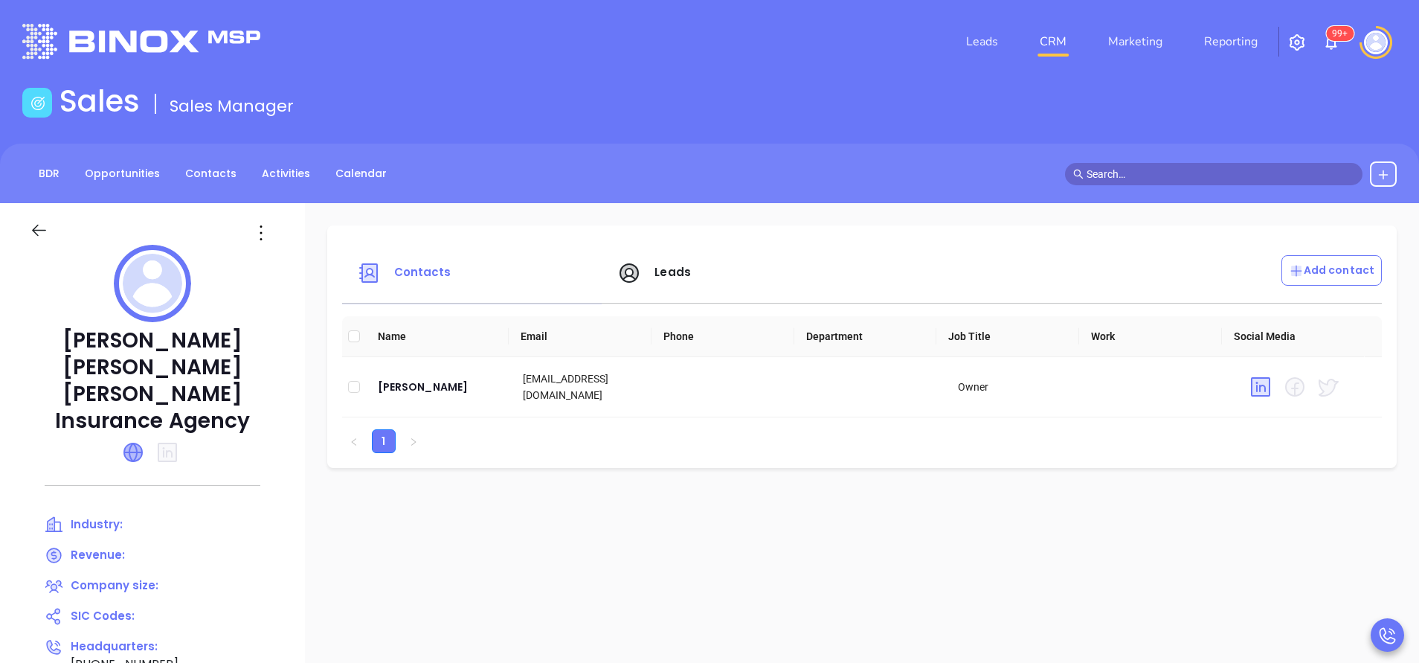
click at [134, 443] on icon at bounding box center [133, 452] width 18 height 18
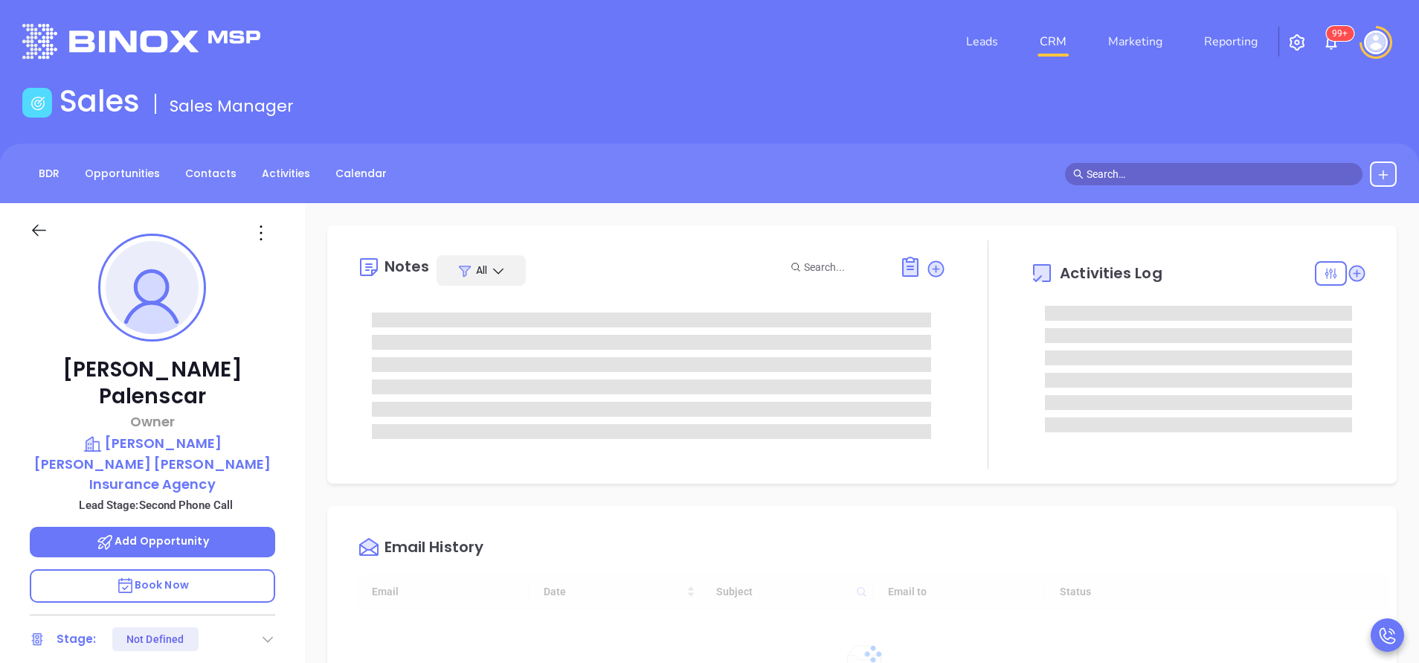
type input "[DATE]"
type input "[PERSON_NAME]"
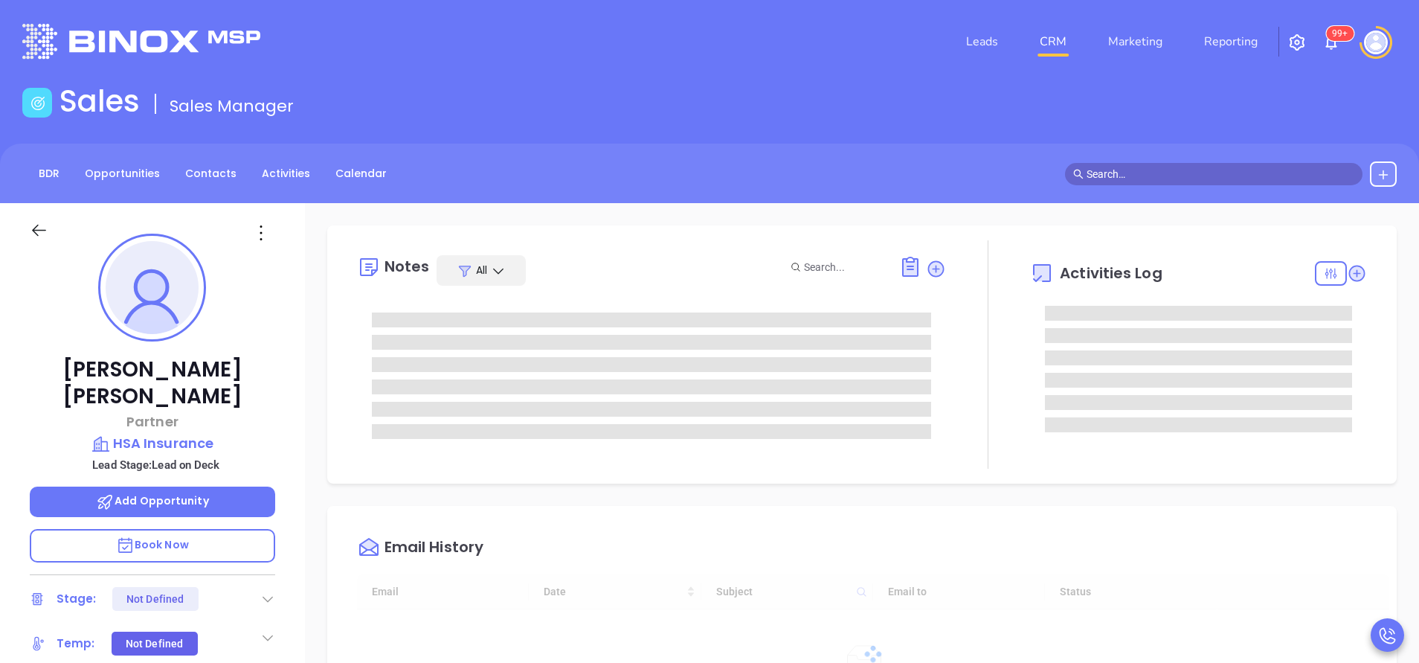
type input "[DATE]"
type input "[PERSON_NAME]"
type input "[DATE]"
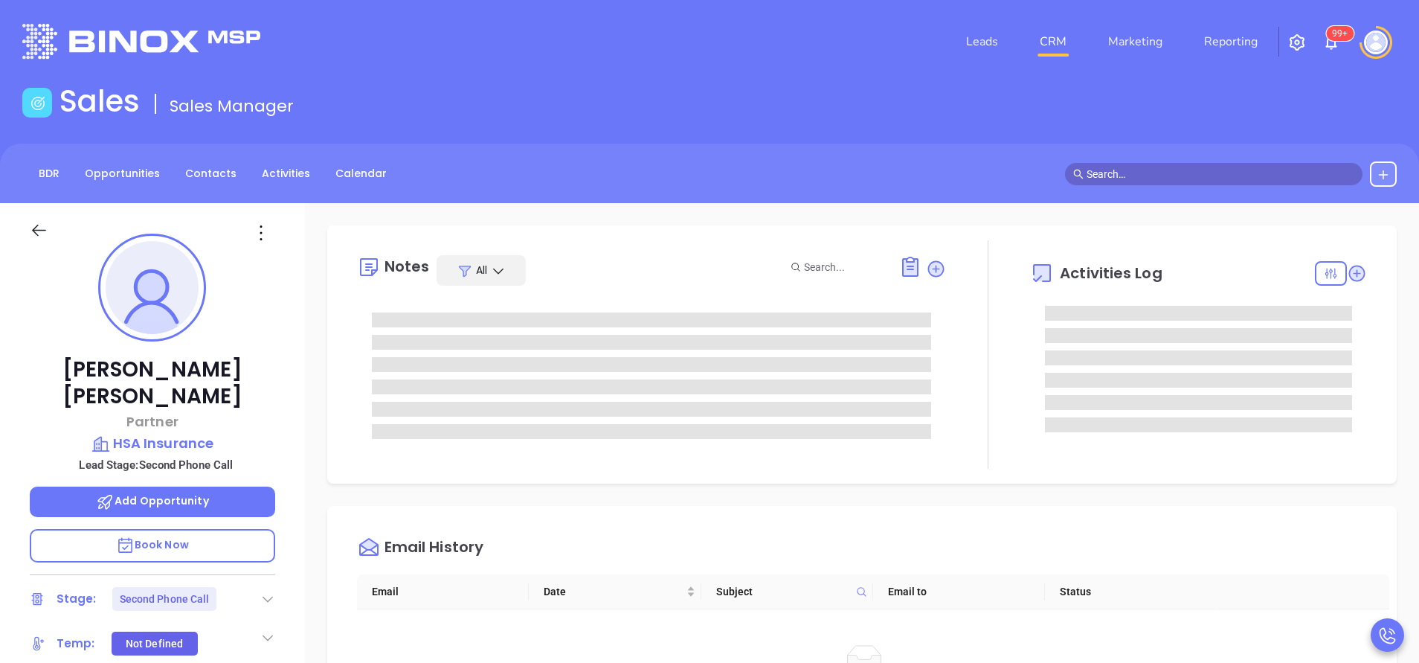
type input "[PERSON_NAME]"
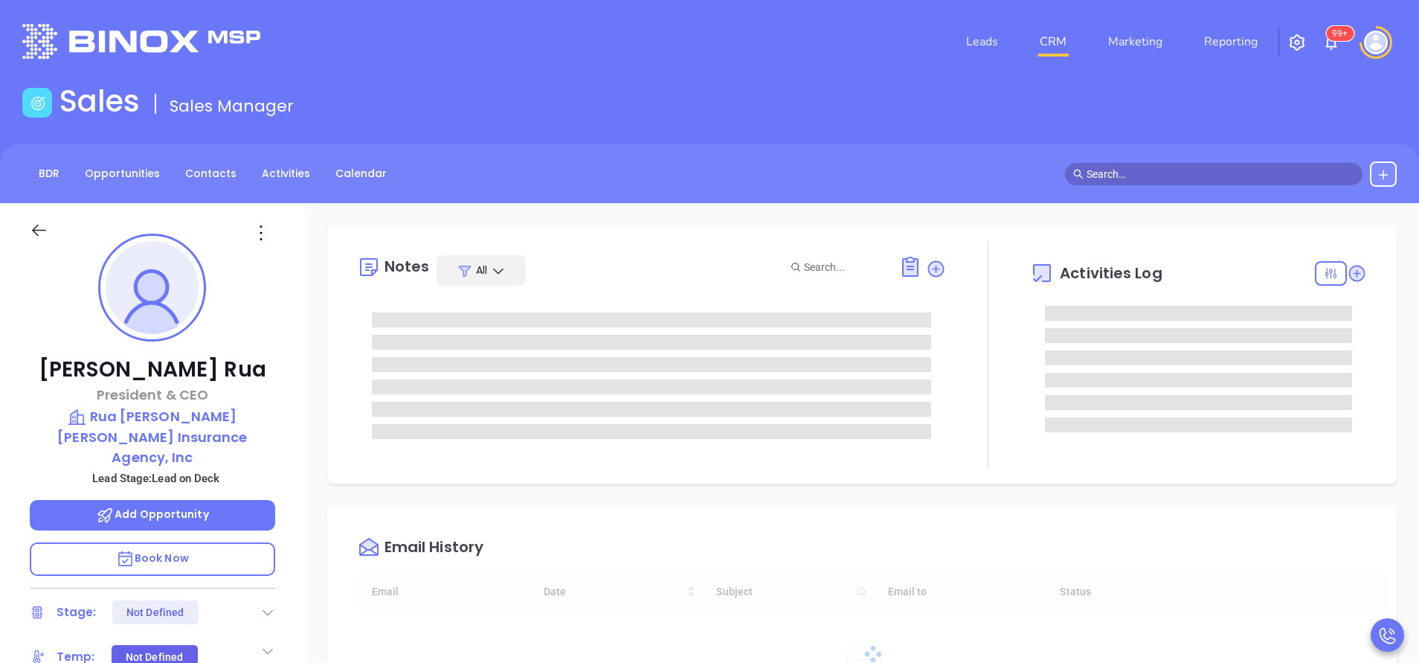
scroll to position [432, 0]
type input "[PERSON_NAME]"
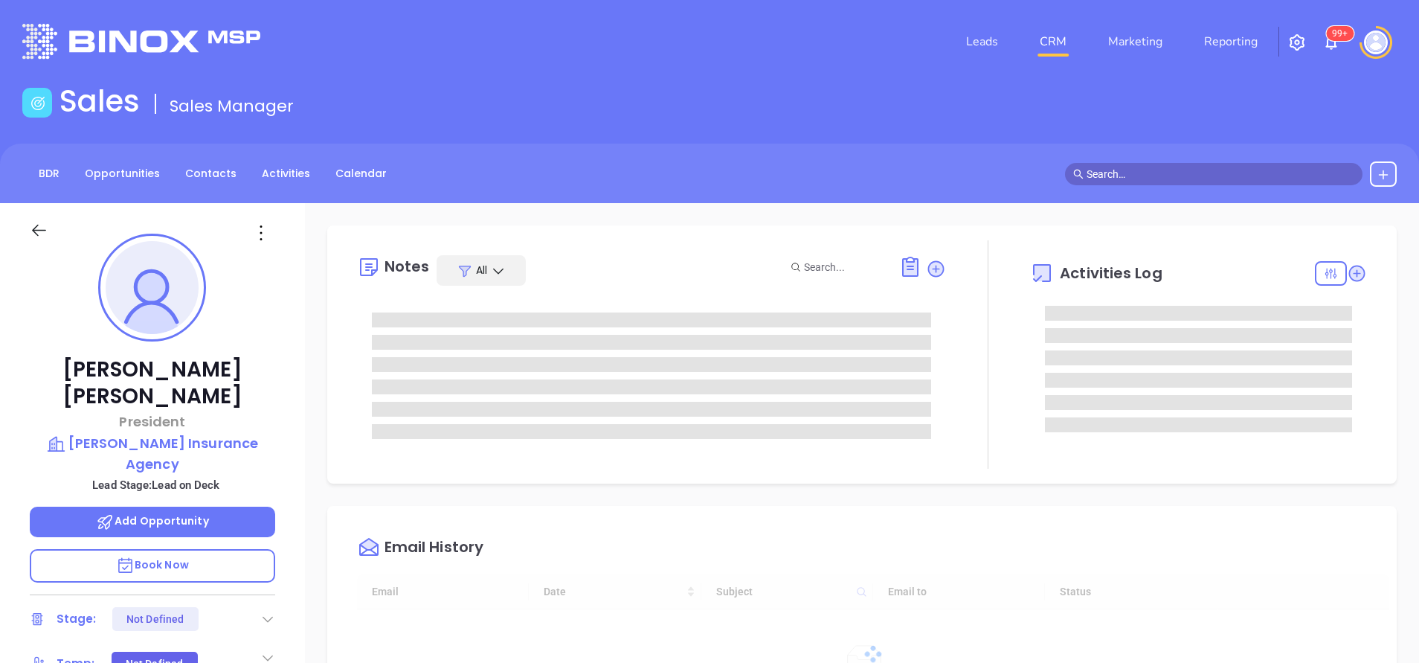
type input "[DATE]"
type input "[PERSON_NAME]"
type input "[DATE]"
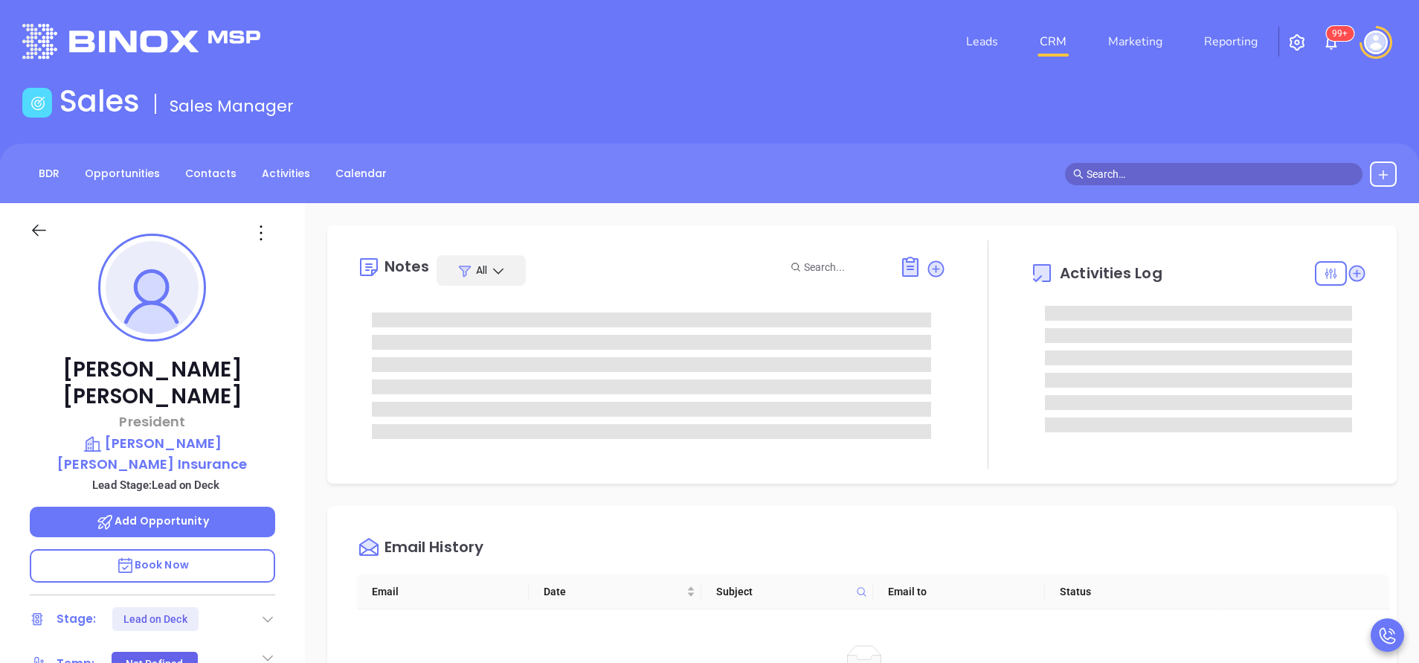
type input "[PERSON_NAME]"
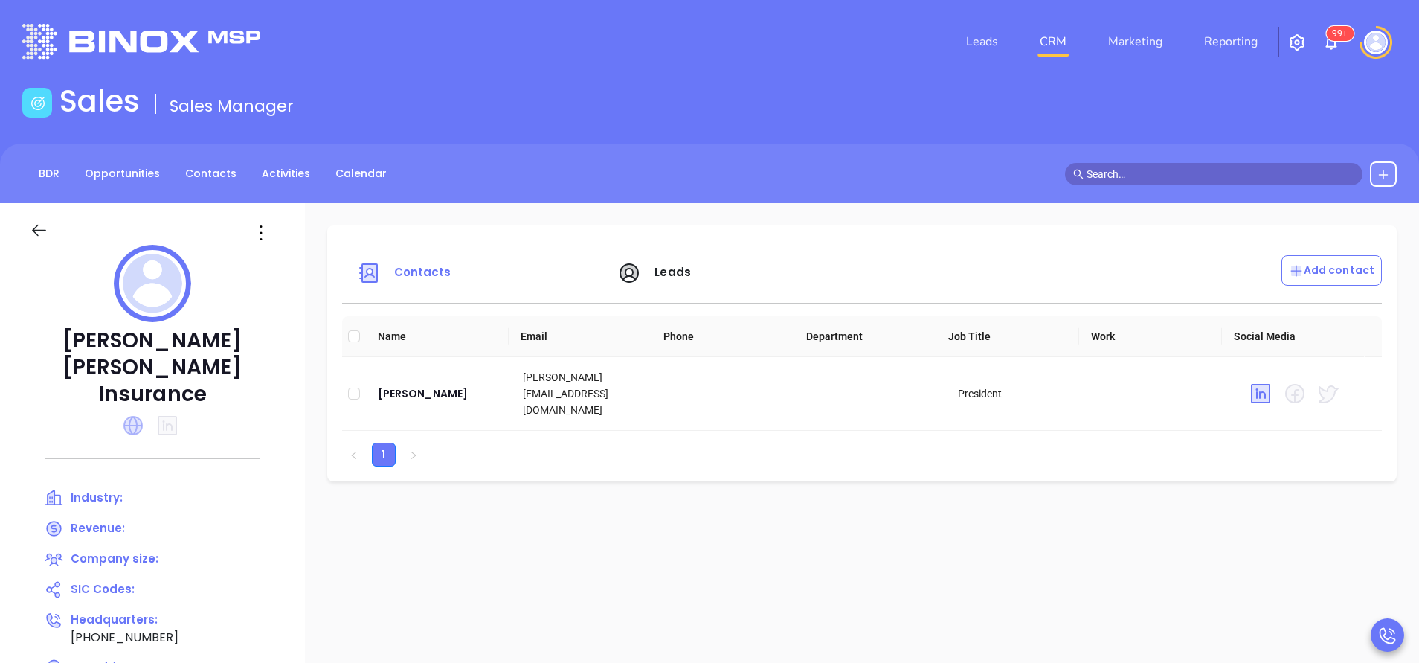
click at [132, 416] on icon at bounding box center [132, 425] width 19 height 19
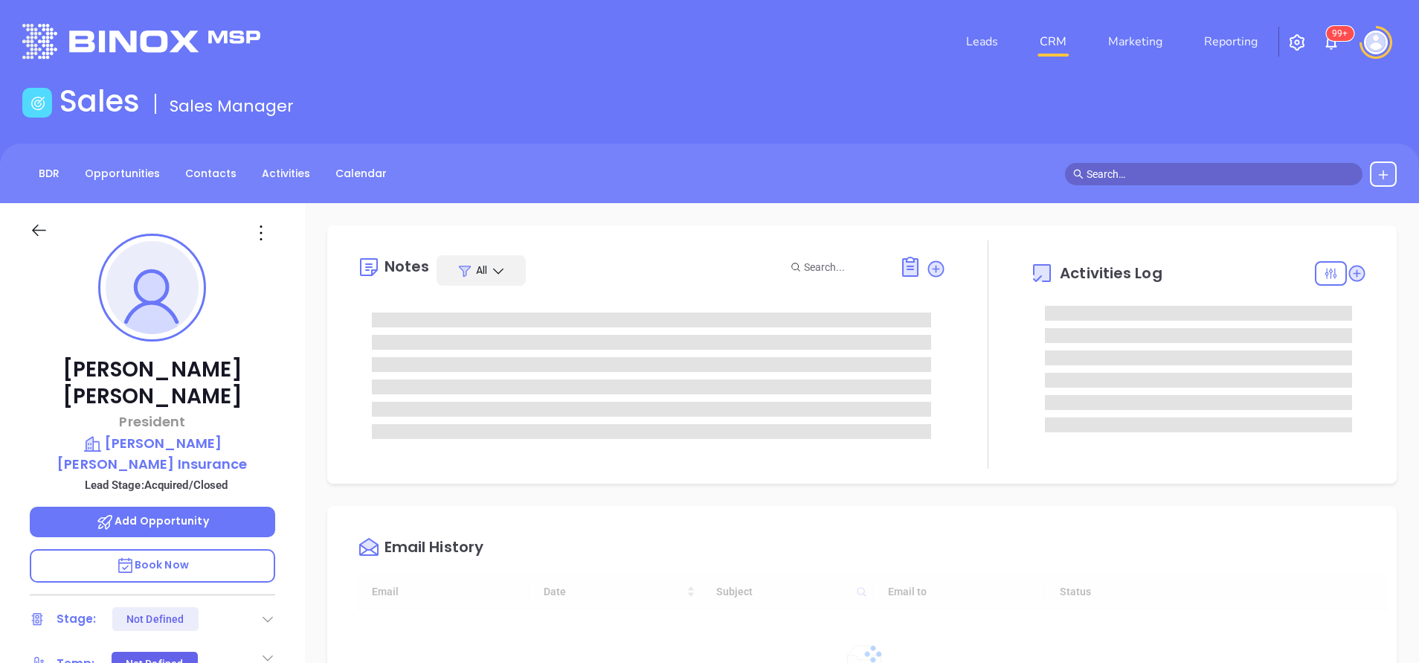
type input "[DATE]"
type input "[PERSON_NAME]"
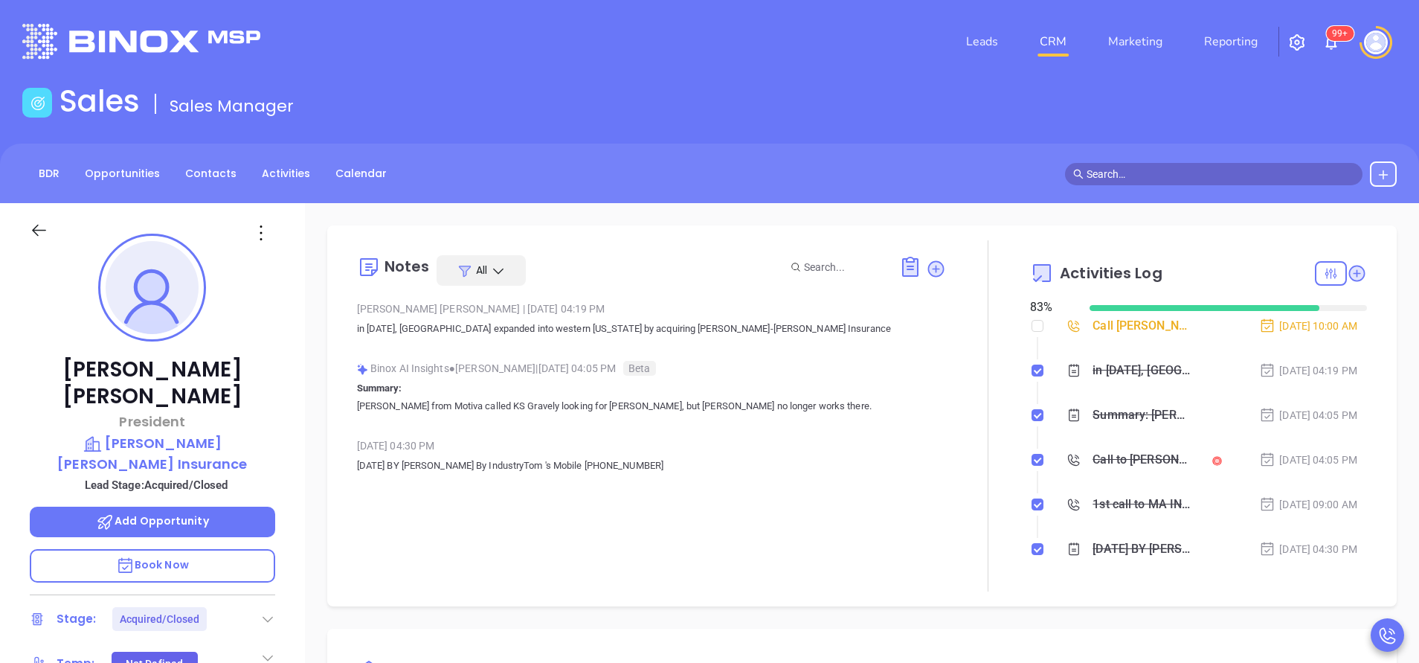
click at [1032, 321] on div "Call Tom Gravelin to follow up Oct 2, 2025 | 10:00 AM in December 2020, Hometow…" at bounding box center [1198, 446] width 337 height 260
click at [1032, 327] on input "checkbox" at bounding box center [1038, 326] width 12 height 12
checkbox input "true"
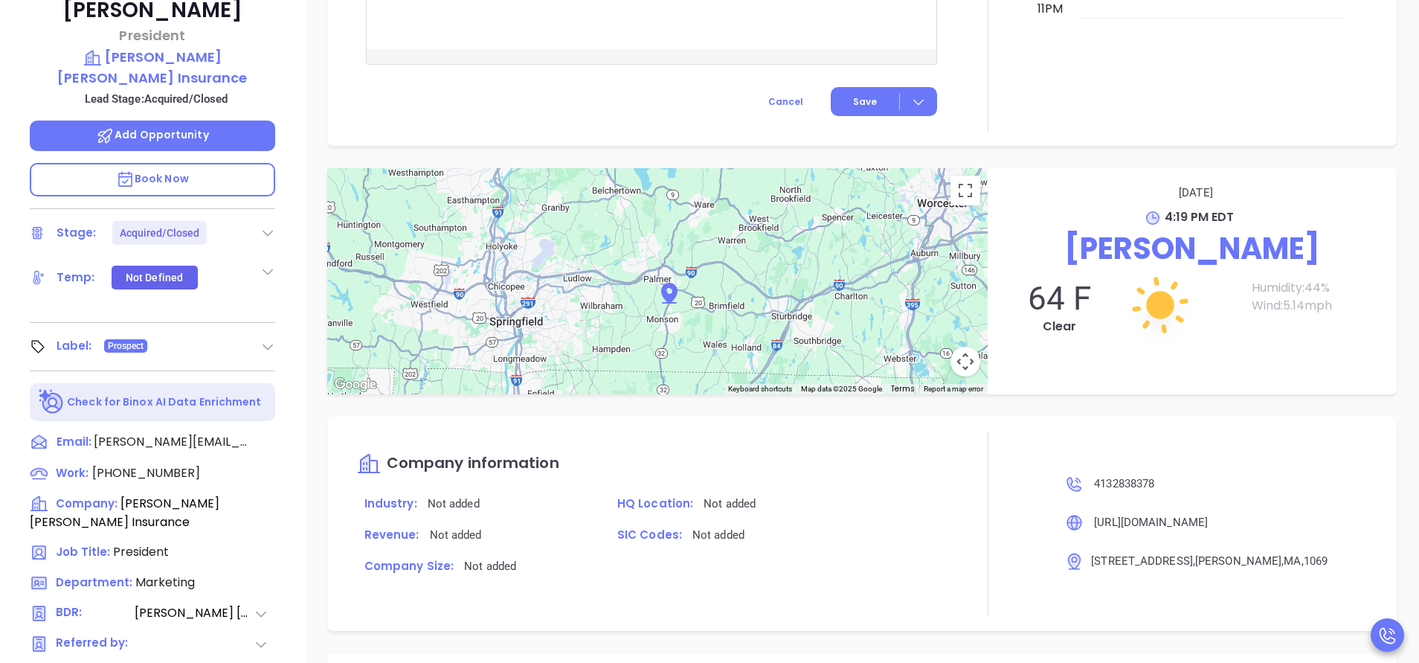
scroll to position [582, 0]
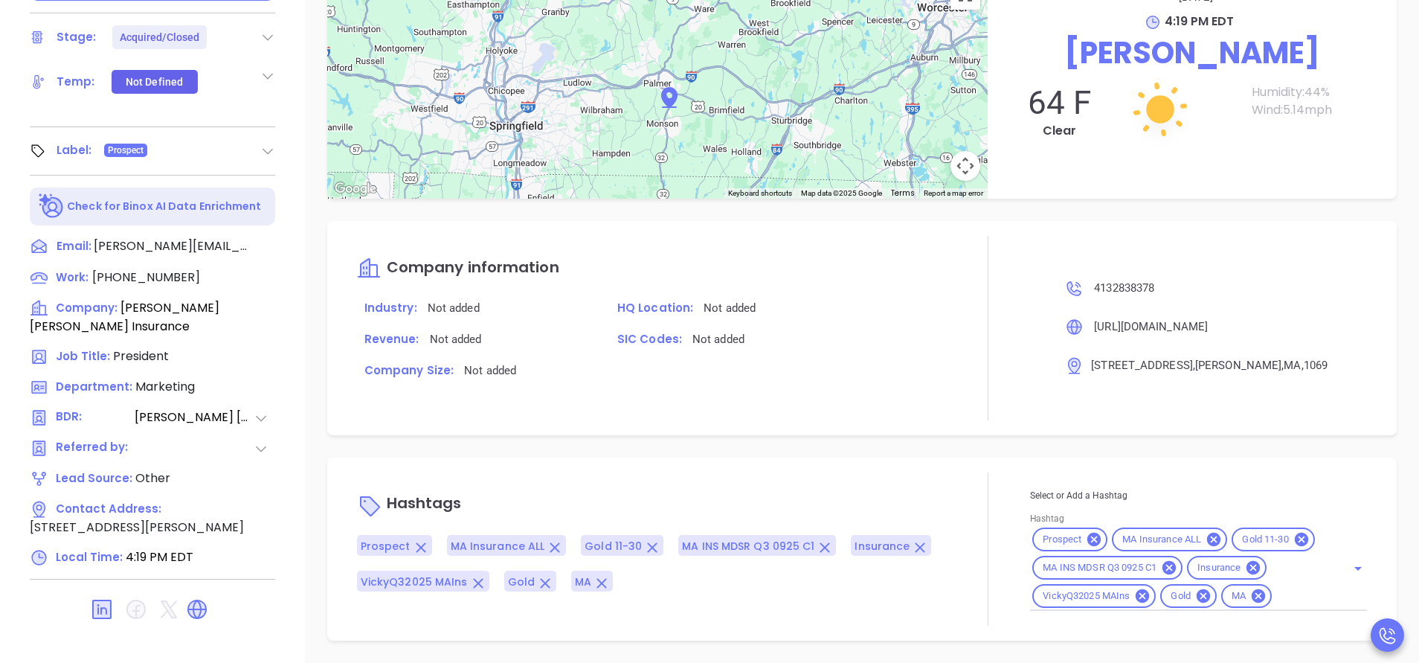
click at [1174, 615] on div "Select or Add a Hashtag Hashtag Prospect MA Insurance ALL Gold 11-30 MA INS MDS…" at bounding box center [1198, 548] width 337 height 153
click at [1165, 562] on span "MA INS MDSR Q3 0925 C1" at bounding box center [1100, 568] width 132 height 13
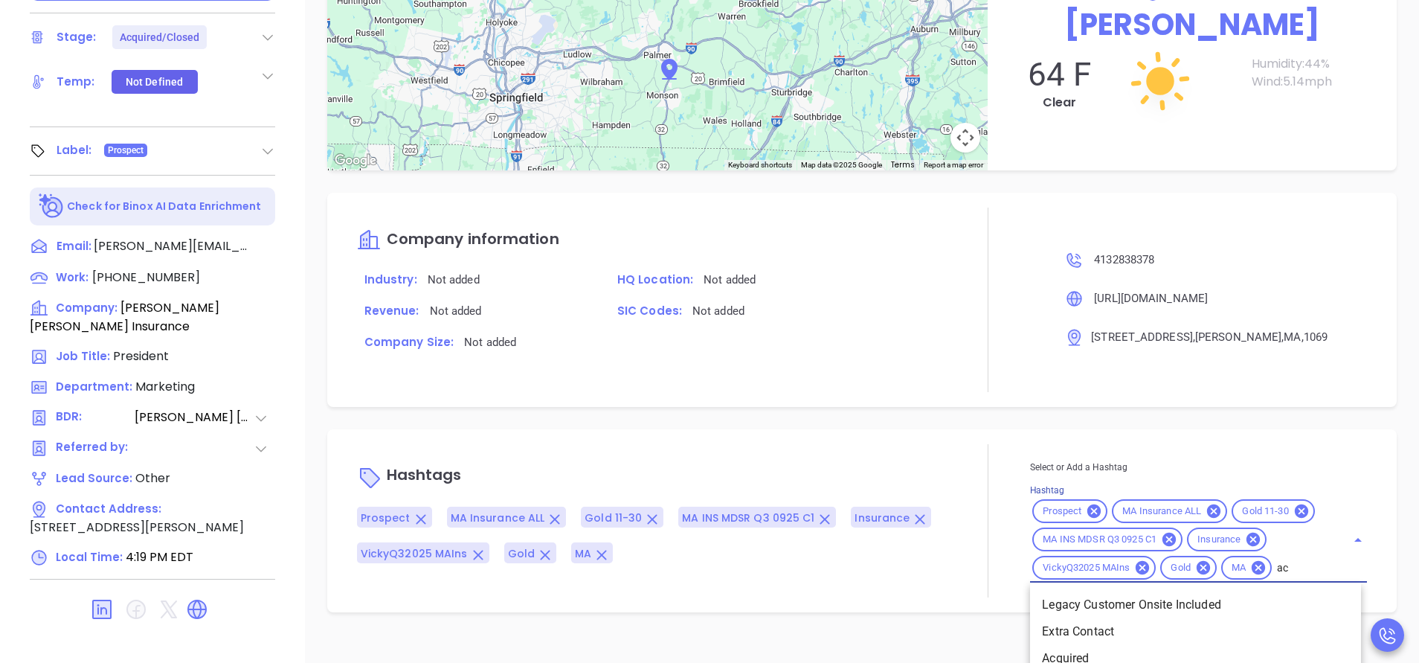
type input "acq"
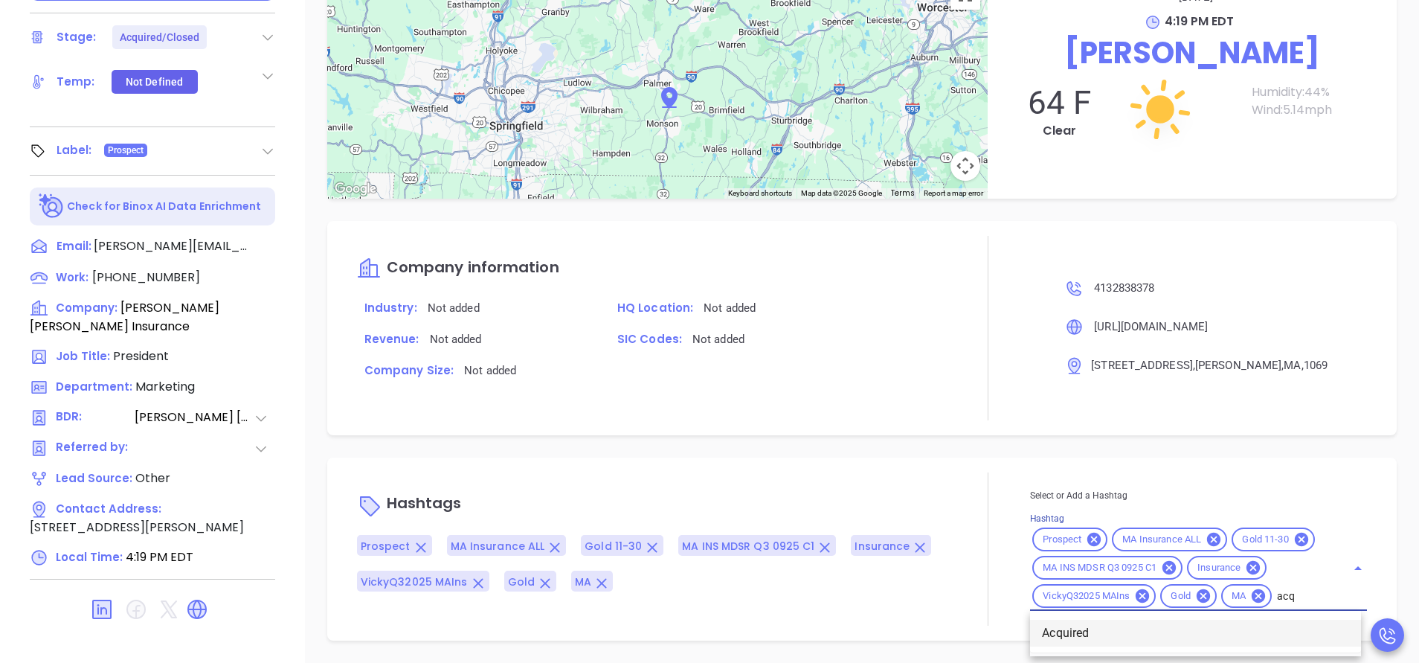
click at [1113, 631] on li "Acquired" at bounding box center [1195, 633] width 331 height 27
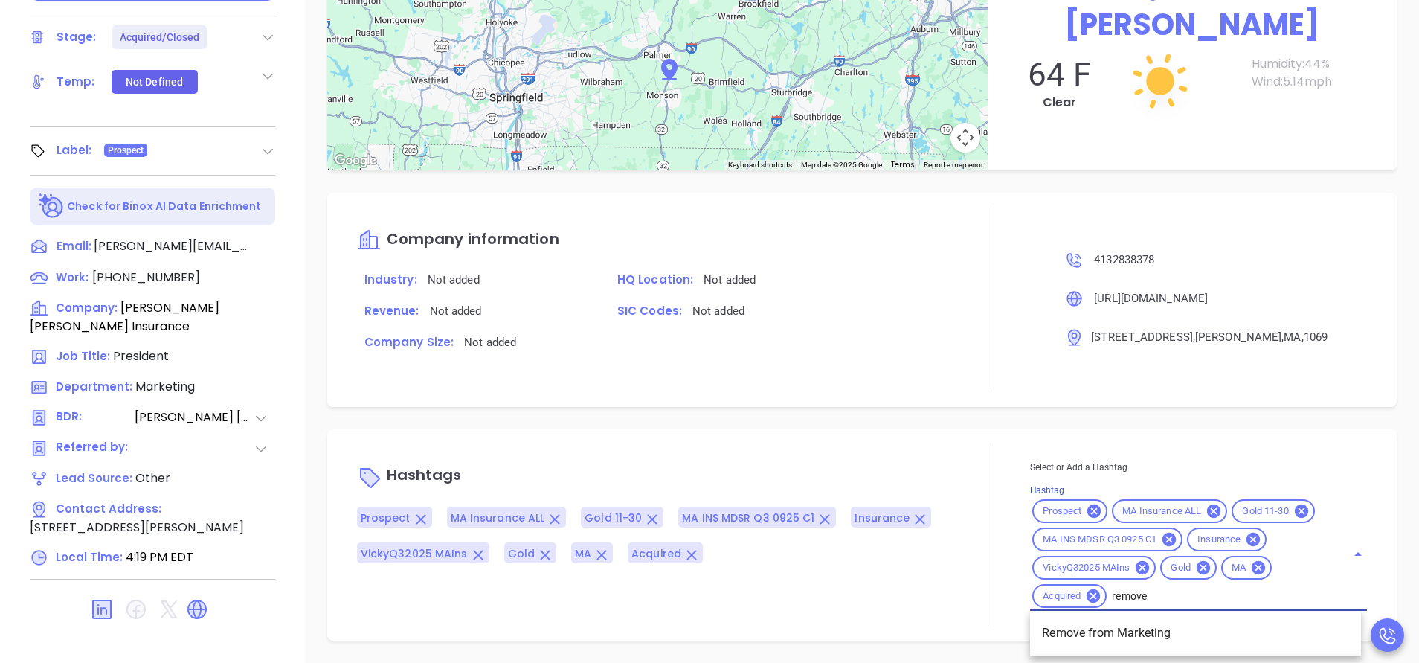
type input "remove f"
click at [1071, 637] on li "Remove from Marketing" at bounding box center [1195, 633] width 331 height 27
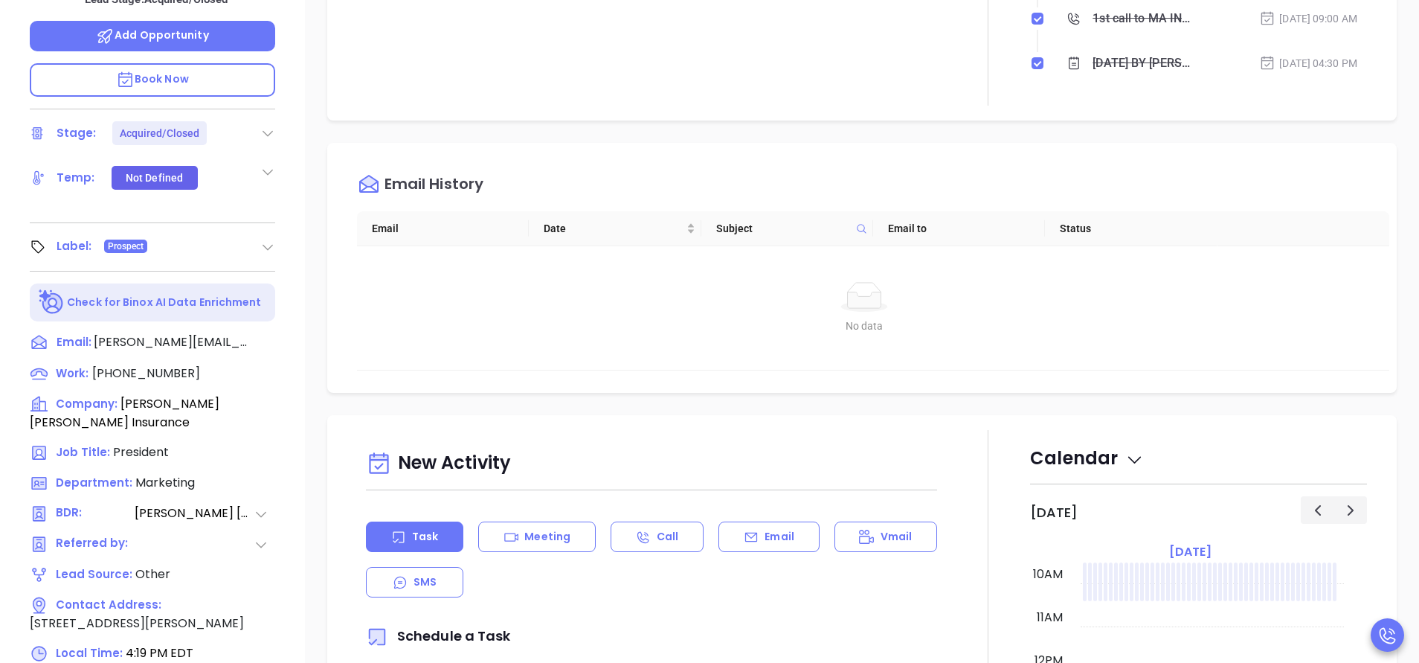
scroll to position [135, 0]
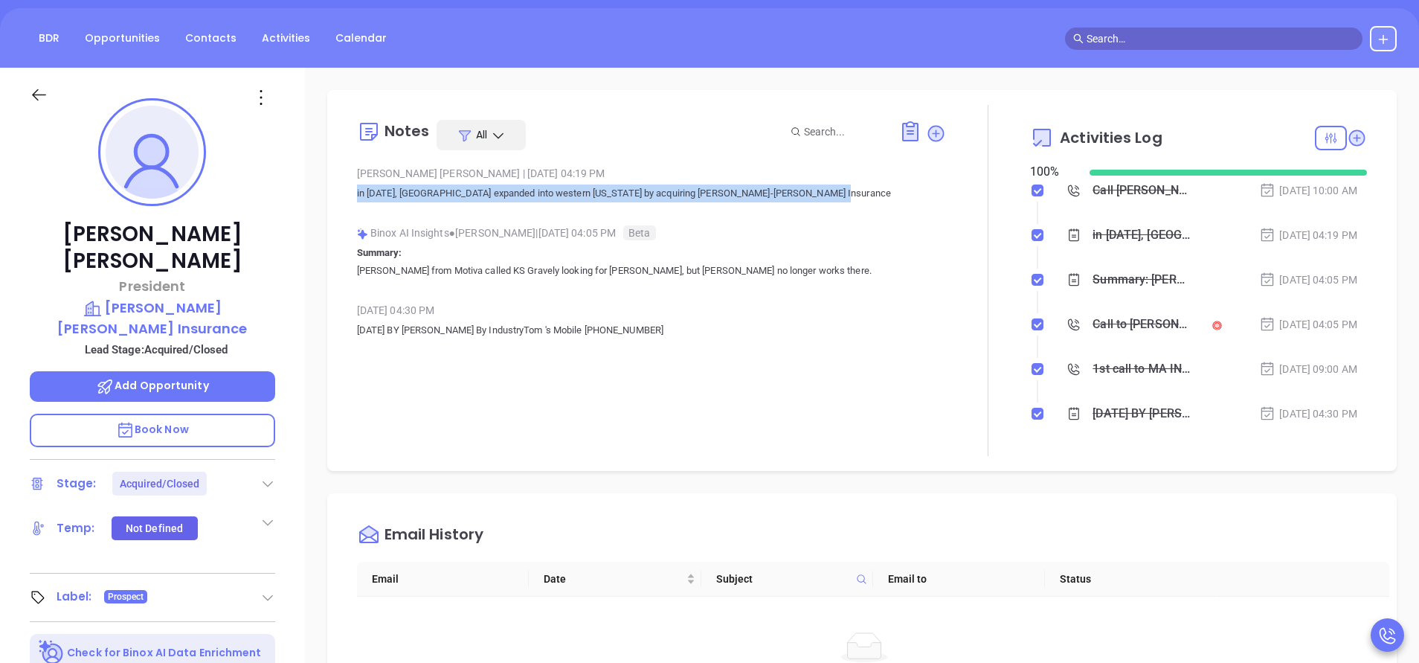
drag, startPoint x: 852, startPoint y: 196, endPoint x: 328, endPoint y: 193, distance: 523.6
click at [328, 193] on div "Notes All Vicky Mendoza | Oct 1, 2025 04:19 PM in December 2020, Hometown expan…" at bounding box center [862, 280] width 1070 height 381
copy p "in December 2020, Hometown expanded into western Massachusetts by acquiring Cri…"
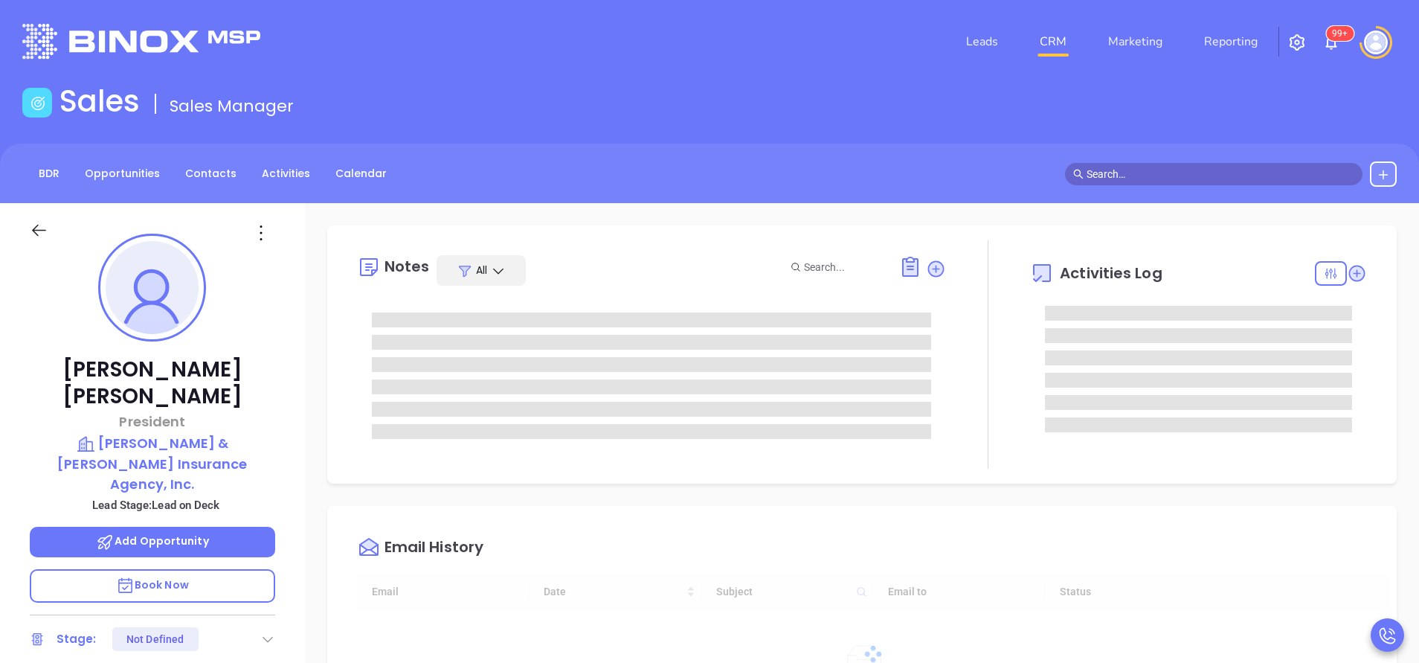
type input "[DATE]"
type input "[PERSON_NAME]"
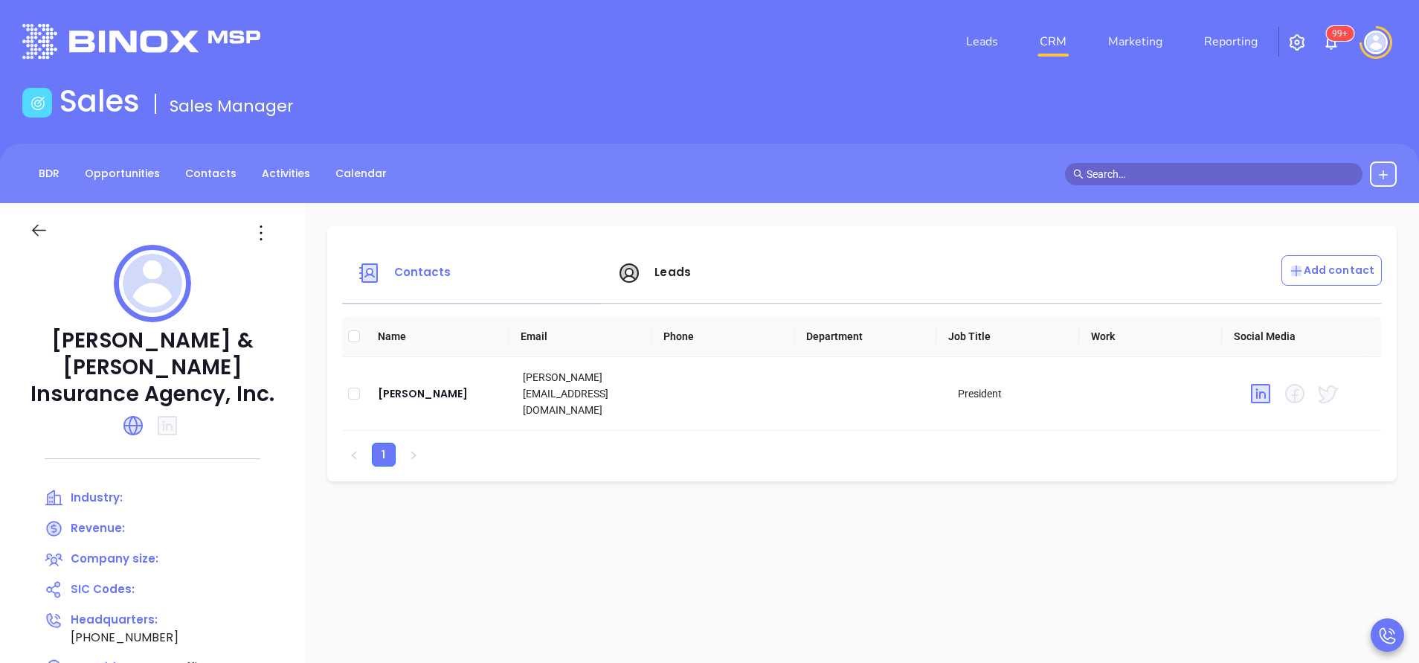
click at [144, 414] on icon at bounding box center [133, 426] width 24 height 24
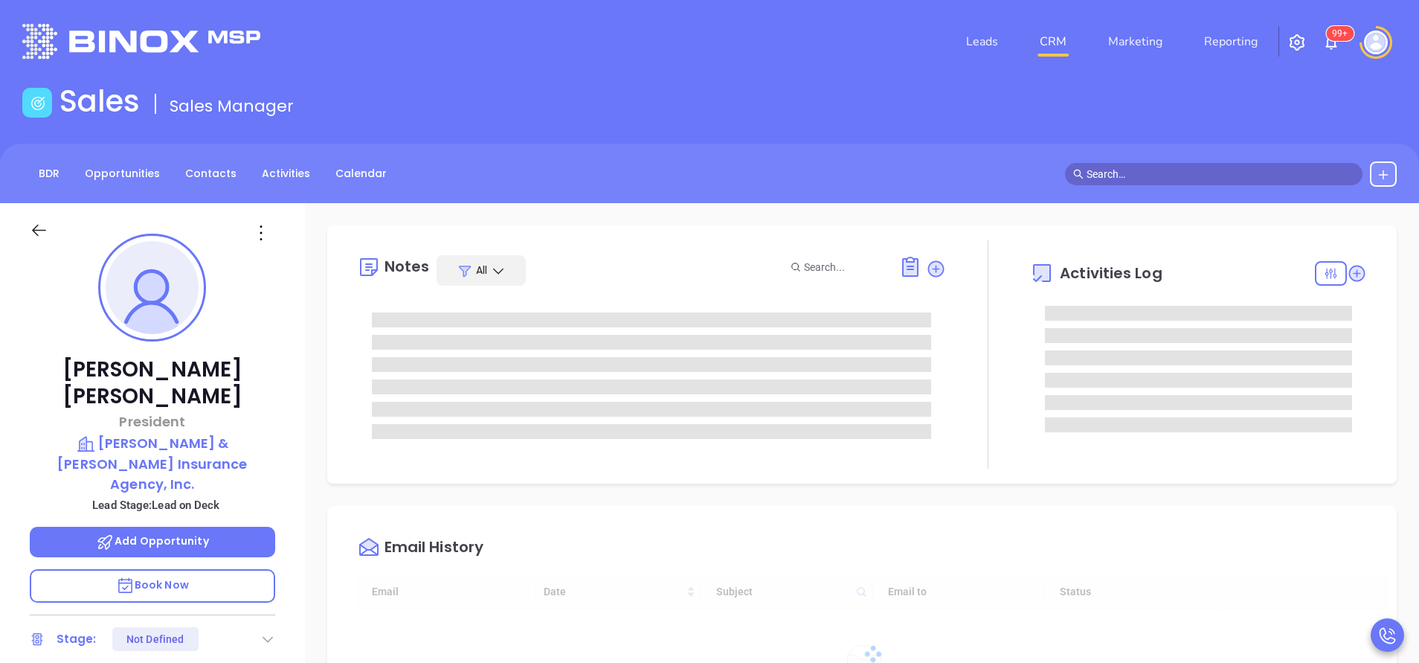
type input "[DATE]"
type input "[PERSON_NAME]"
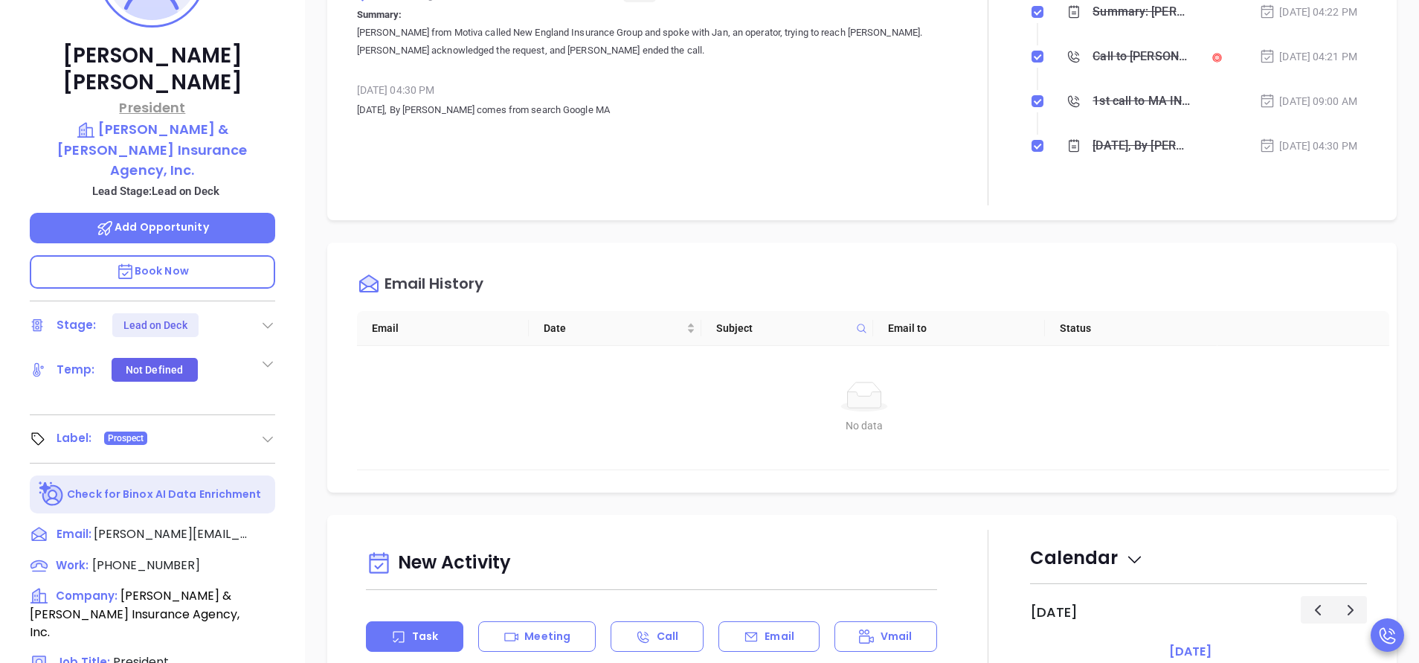
scroll to position [558, 0]
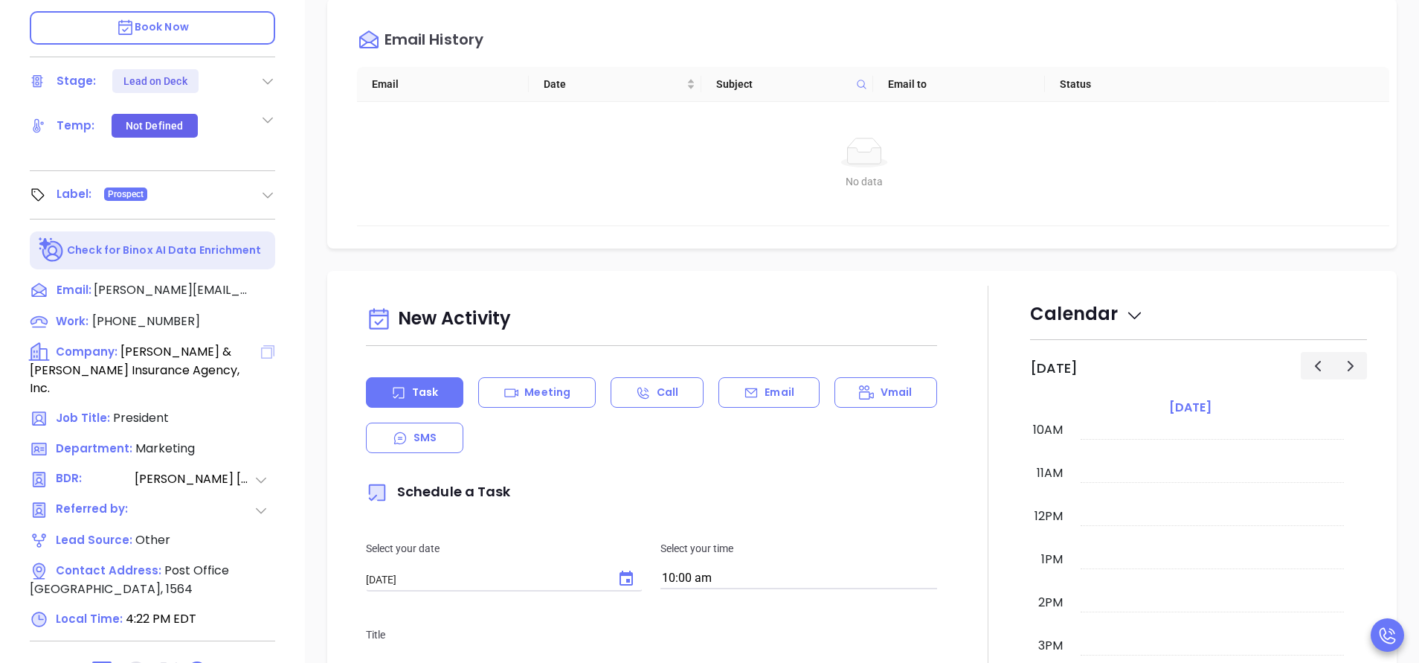
click at [270, 345] on icon at bounding box center [267, 351] width 13 height 13
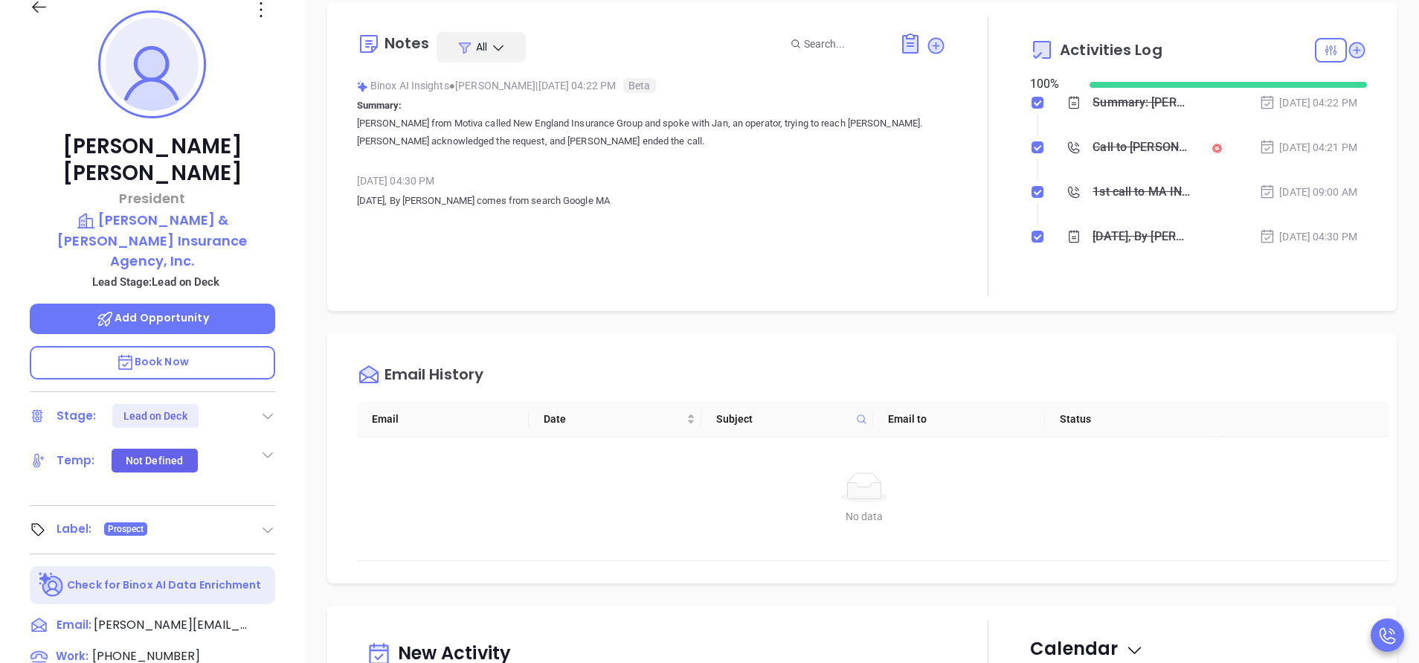
scroll to position [0, 0]
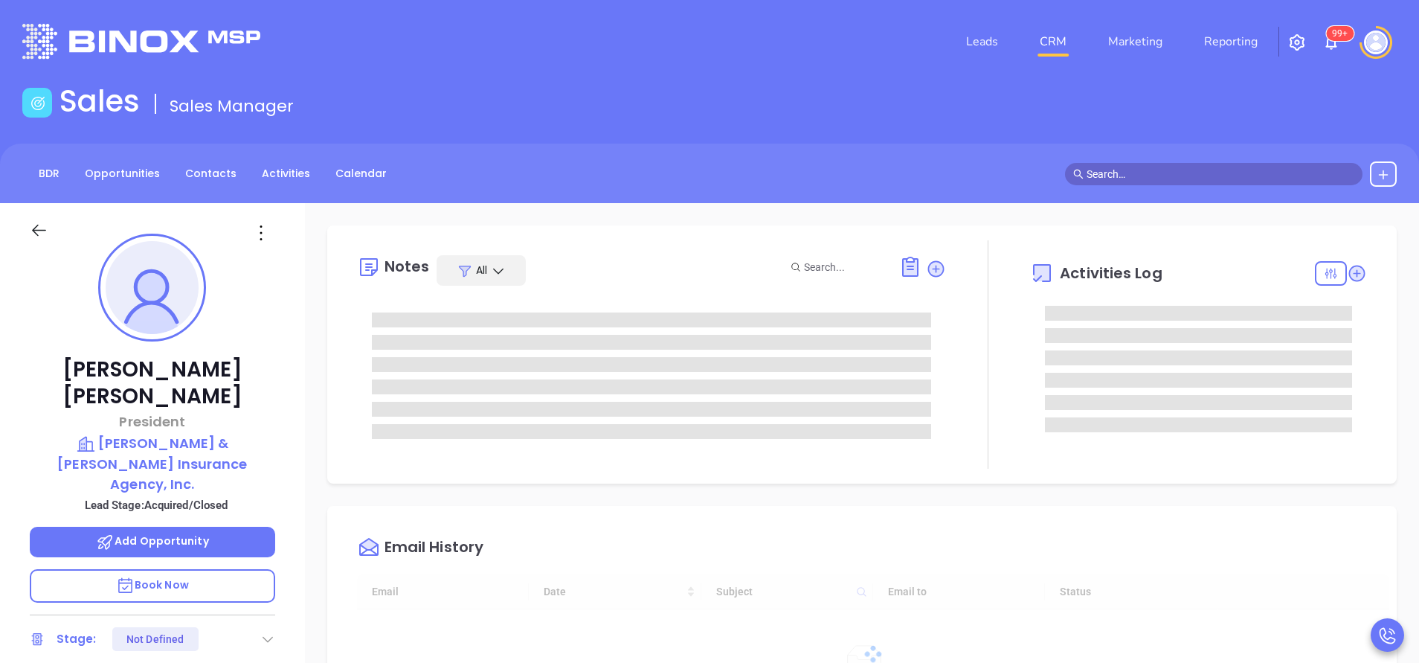
type input "[DATE]"
type input "[PERSON_NAME]"
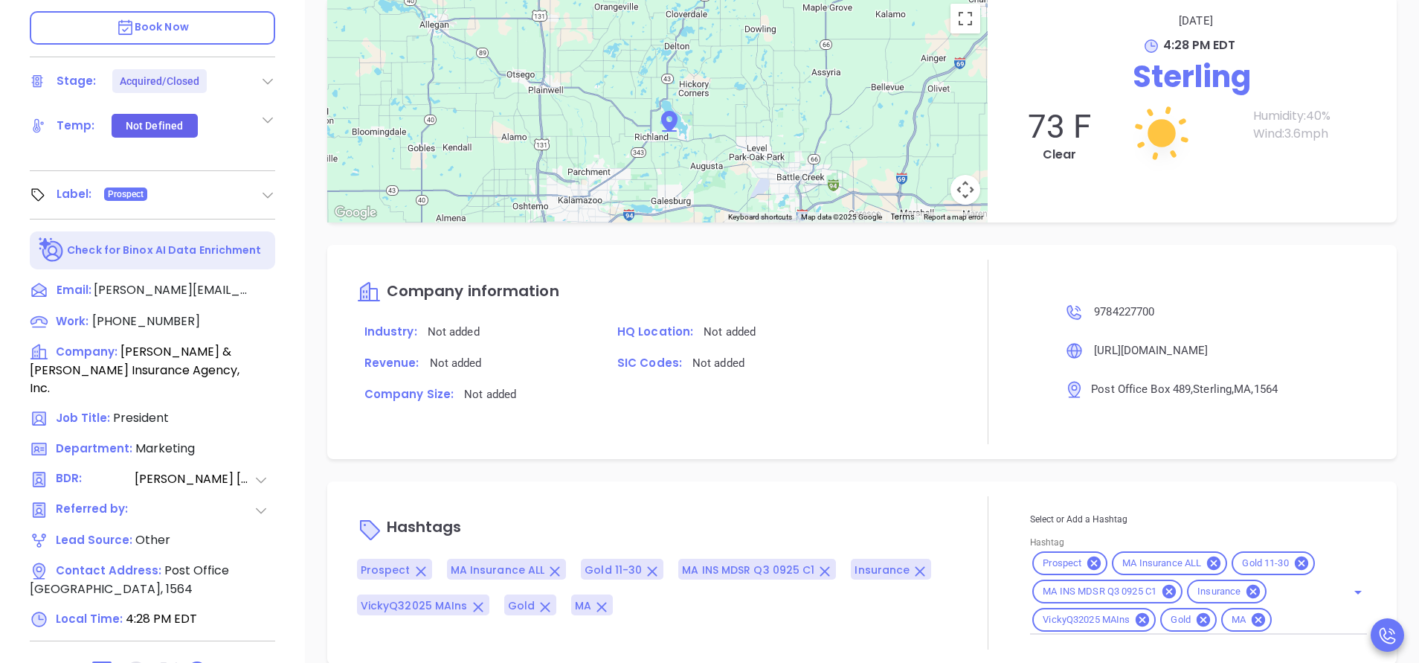
scroll to position [582, 0]
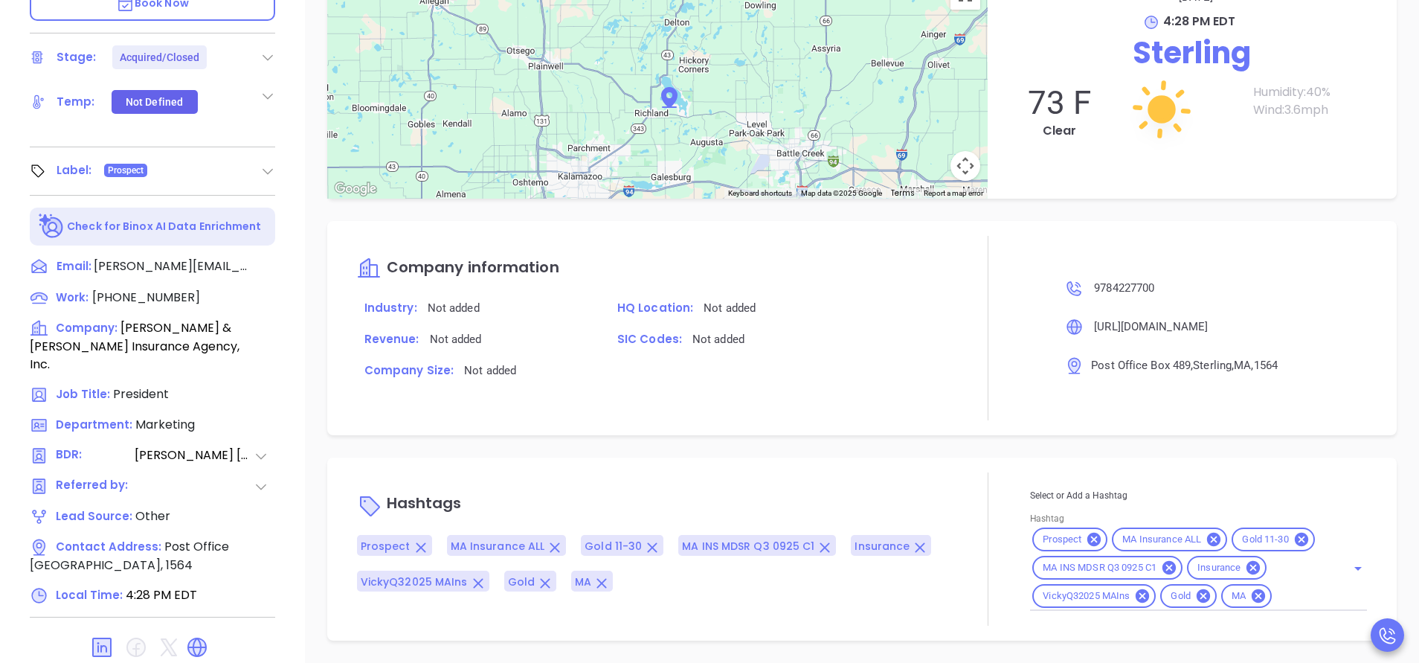
click at [1274, 591] on input "Hashtag" at bounding box center [1299, 596] width 51 height 19
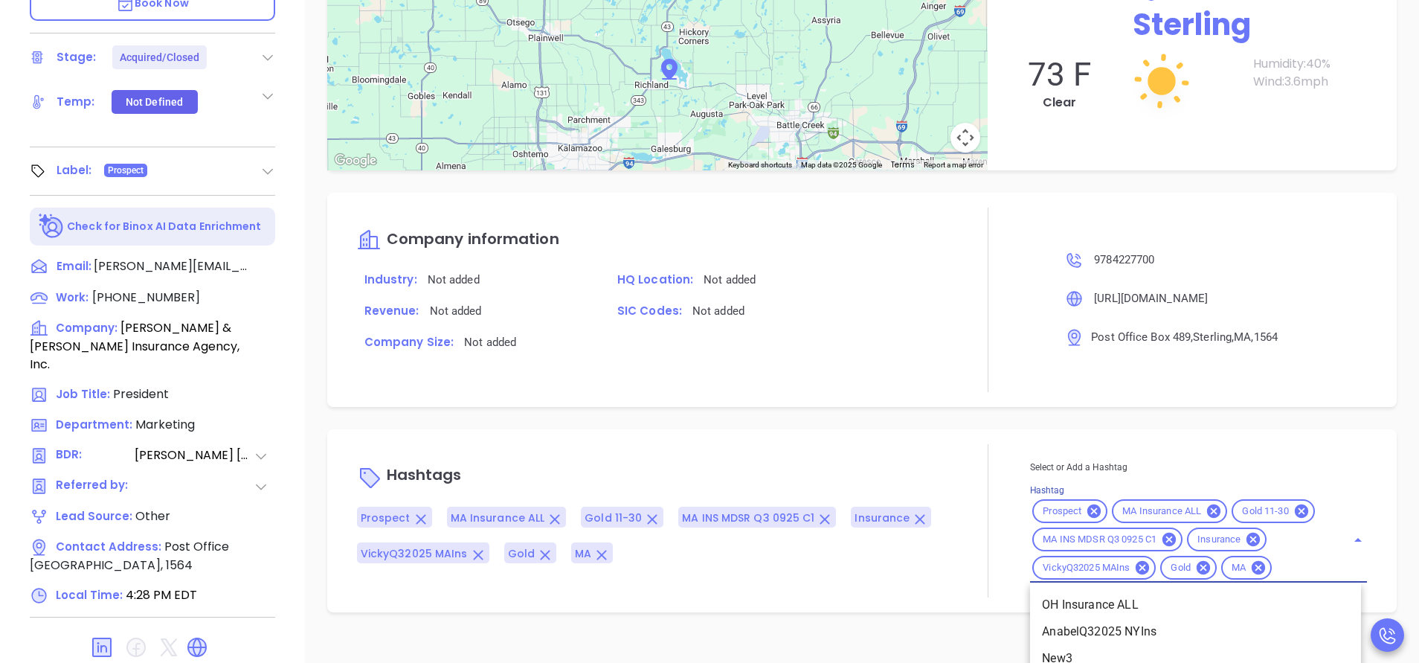
scroll to position [1255, 0]
type input "acq"
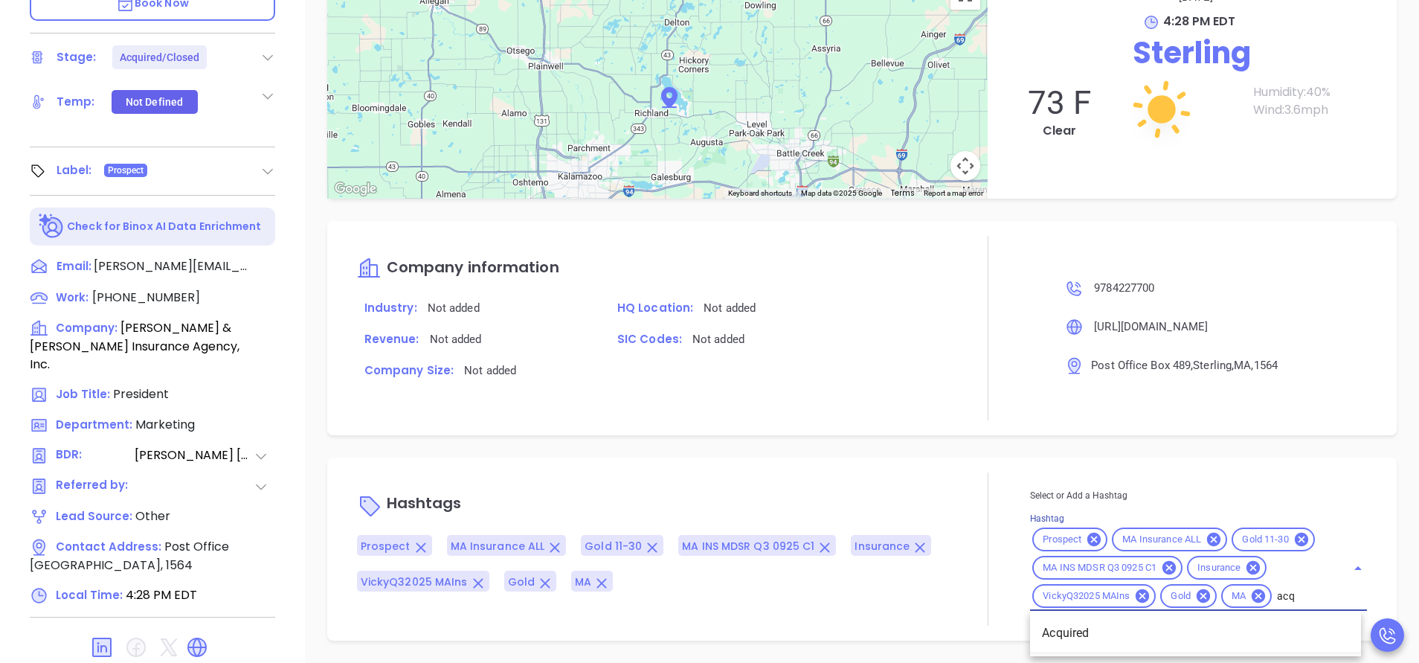
scroll to position [1254, 0]
click at [1086, 631] on li "Acquired" at bounding box center [1195, 633] width 331 height 27
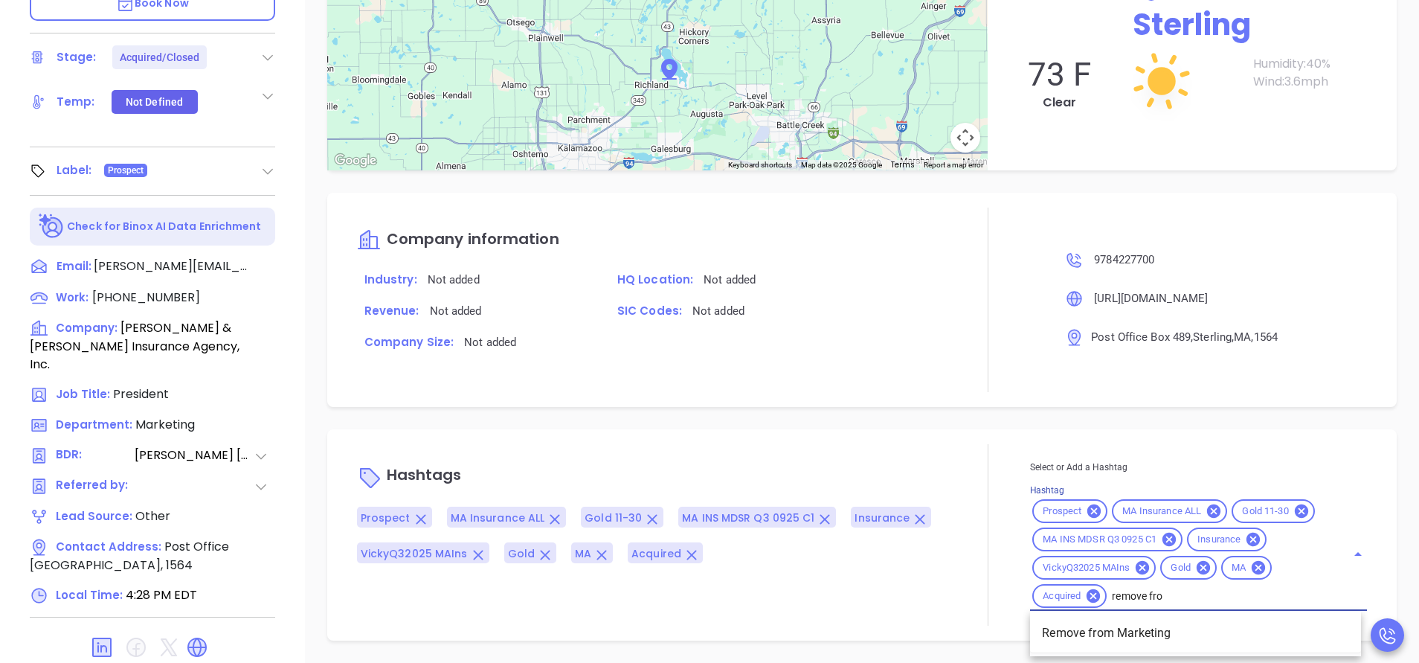
type input "remove from"
click at [1106, 625] on li "Remove from Marketing" at bounding box center [1195, 633] width 331 height 27
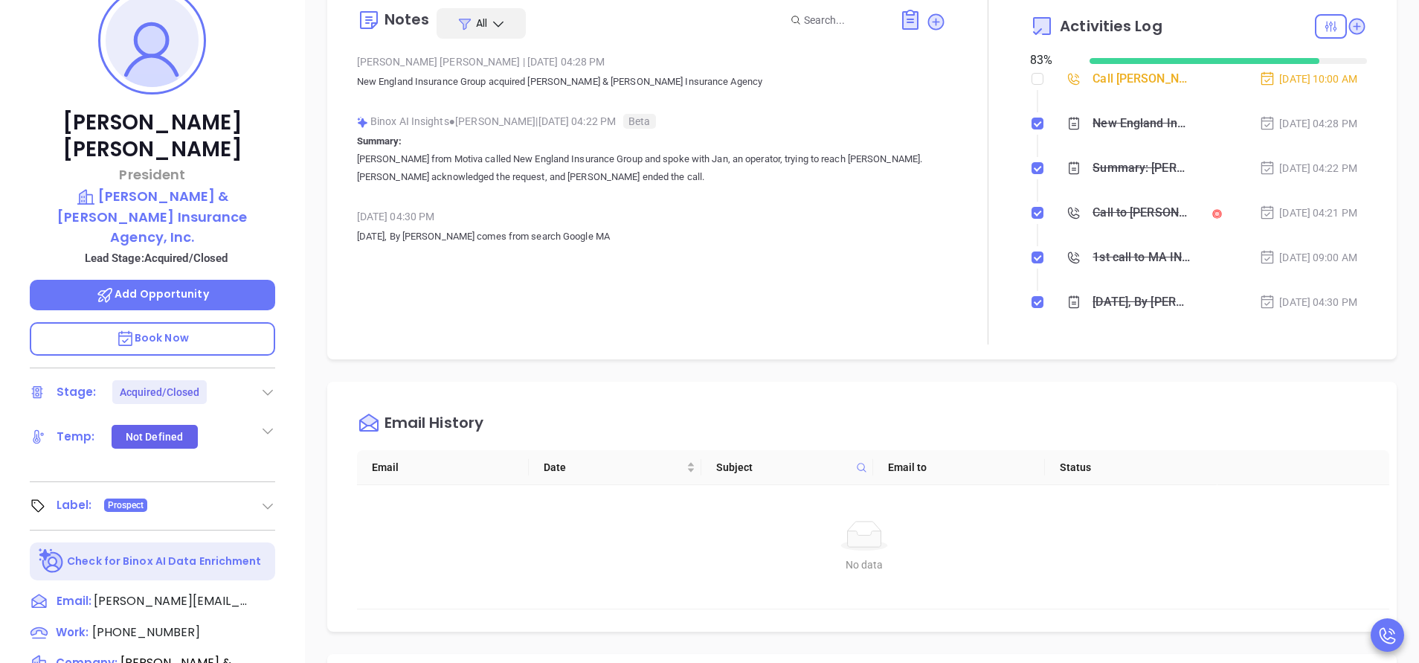
scroll to position [0, 0]
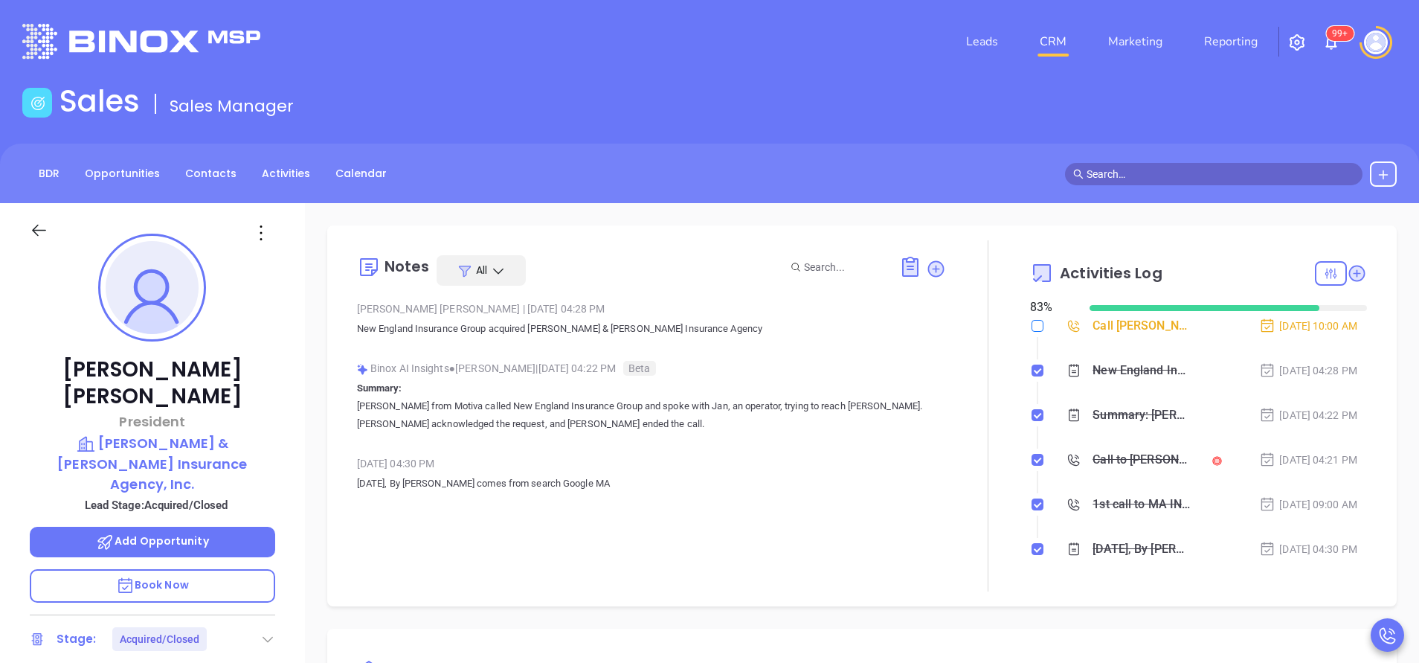
click at [1032, 326] on input "checkbox" at bounding box center [1038, 326] width 12 height 12
checkbox input "true"
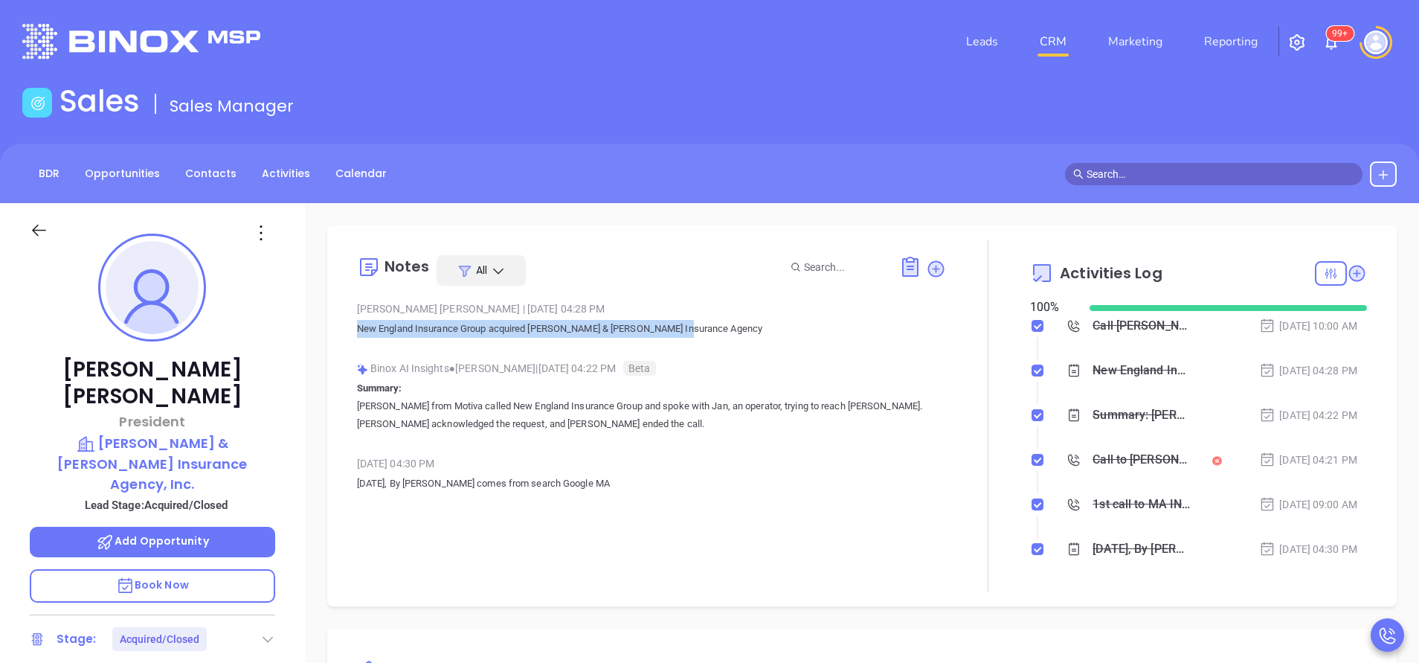
drag, startPoint x: 710, startPoint y: 331, endPoint x: 304, endPoint y: 321, distance: 405.5
copy p "New England Insurance Group acquired Tuttle & Traina Insurance Agency"
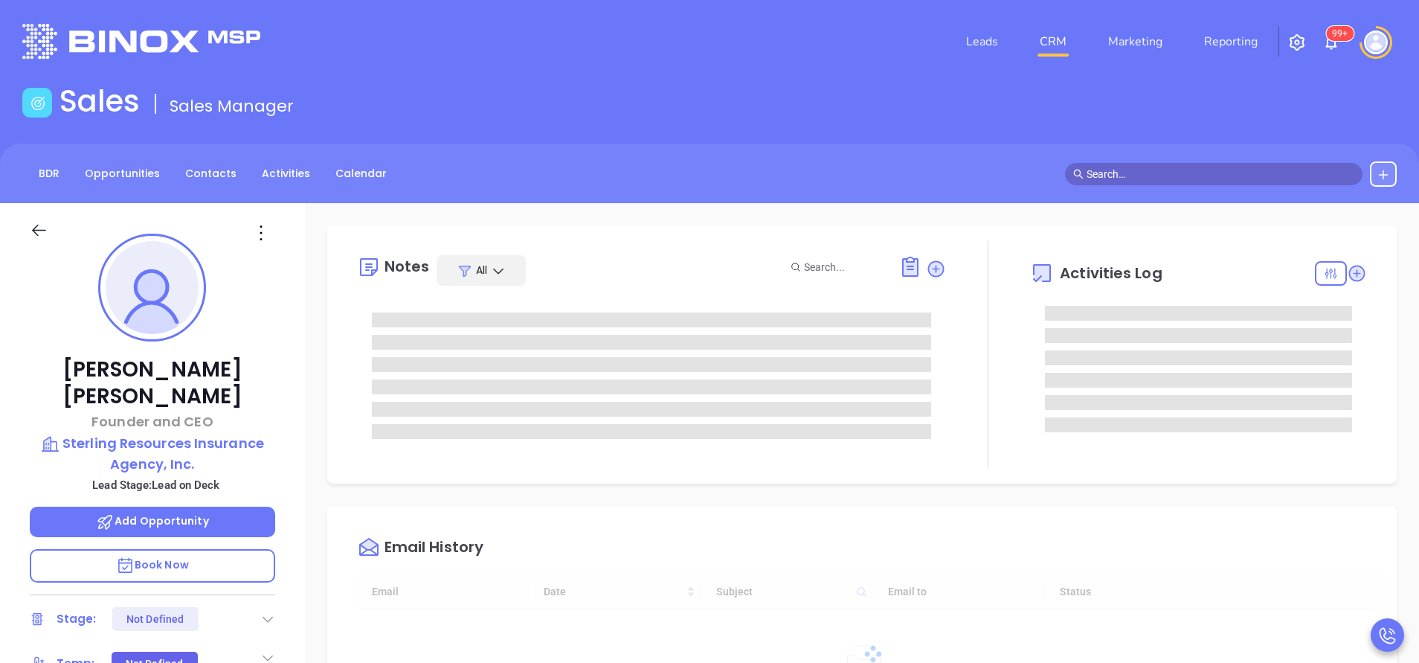
type input "[DATE]"
type input "[PERSON_NAME]"
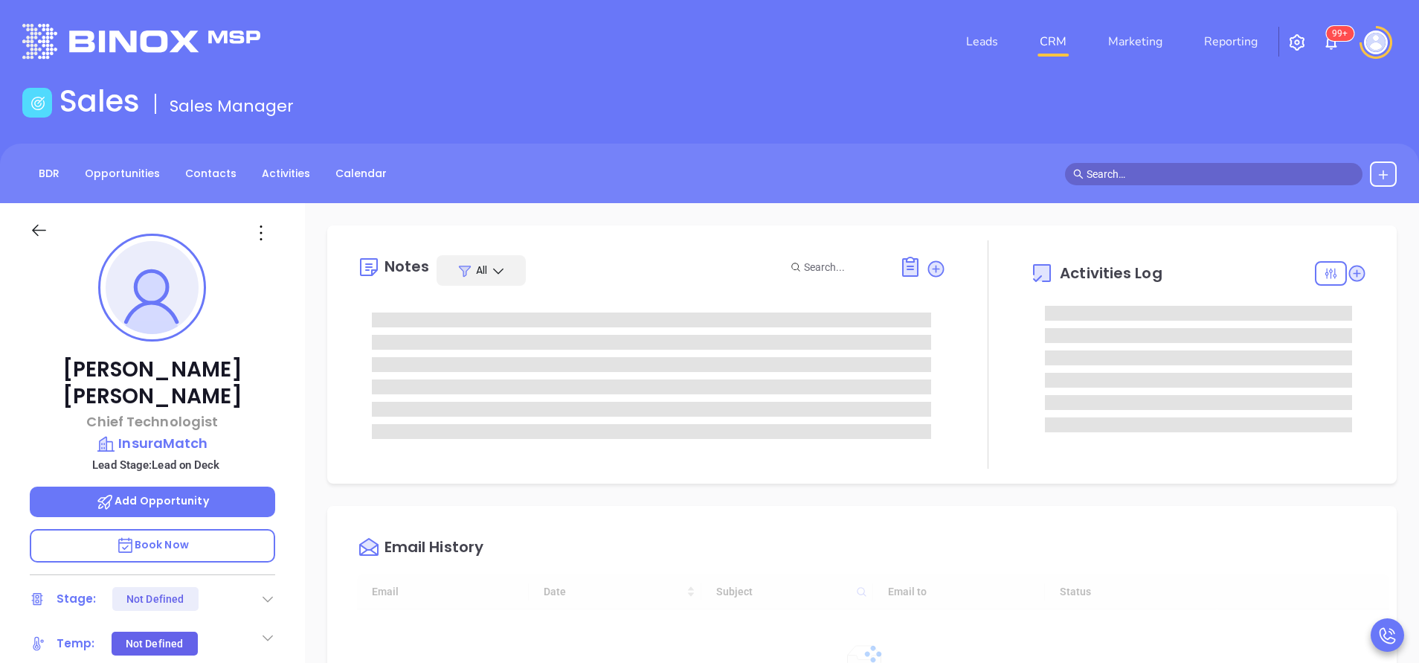
type input "[DATE]"
type input "[PERSON_NAME]"
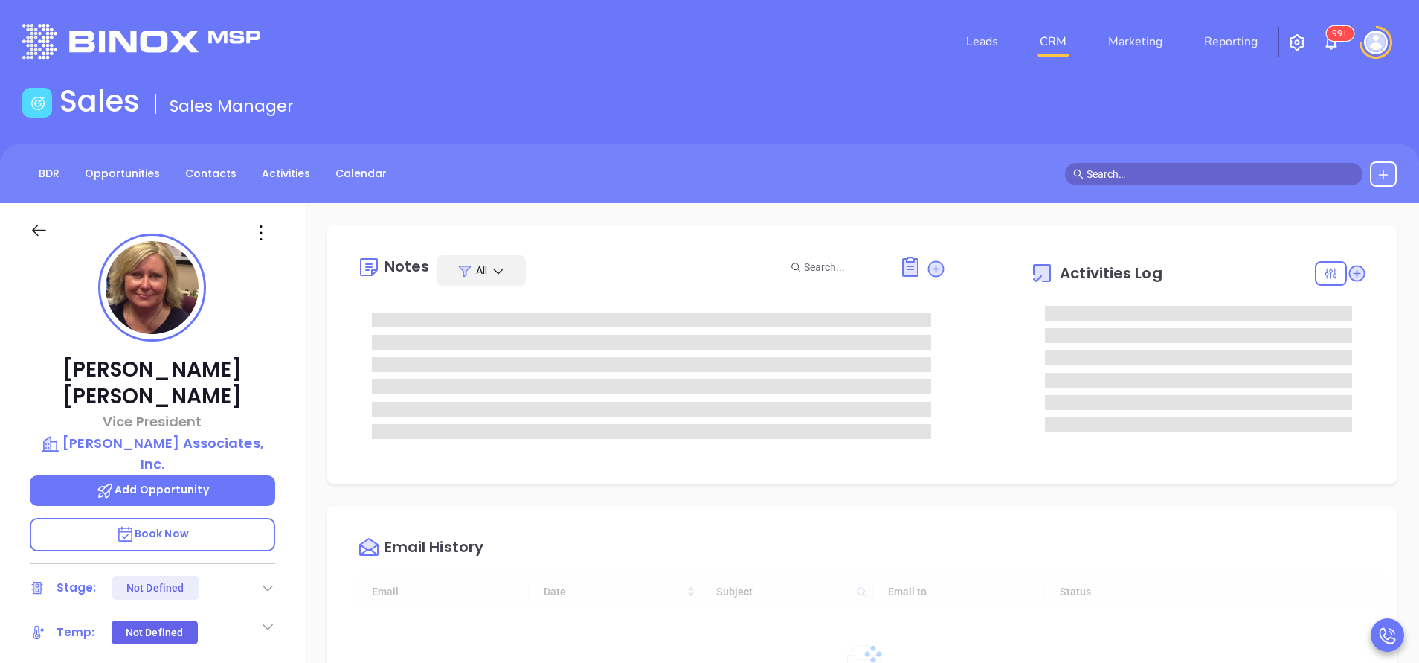
type input "[DATE]"
type input "[PERSON_NAME]"
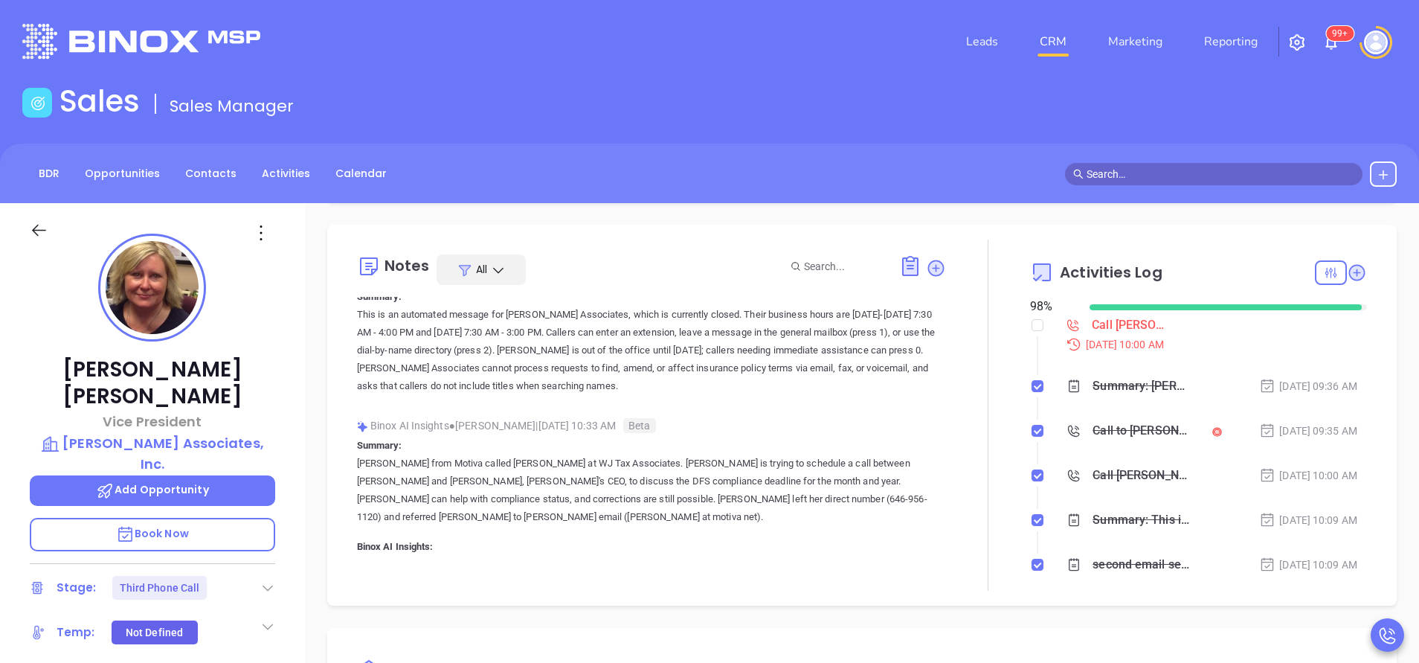
scroll to position [0, 0]
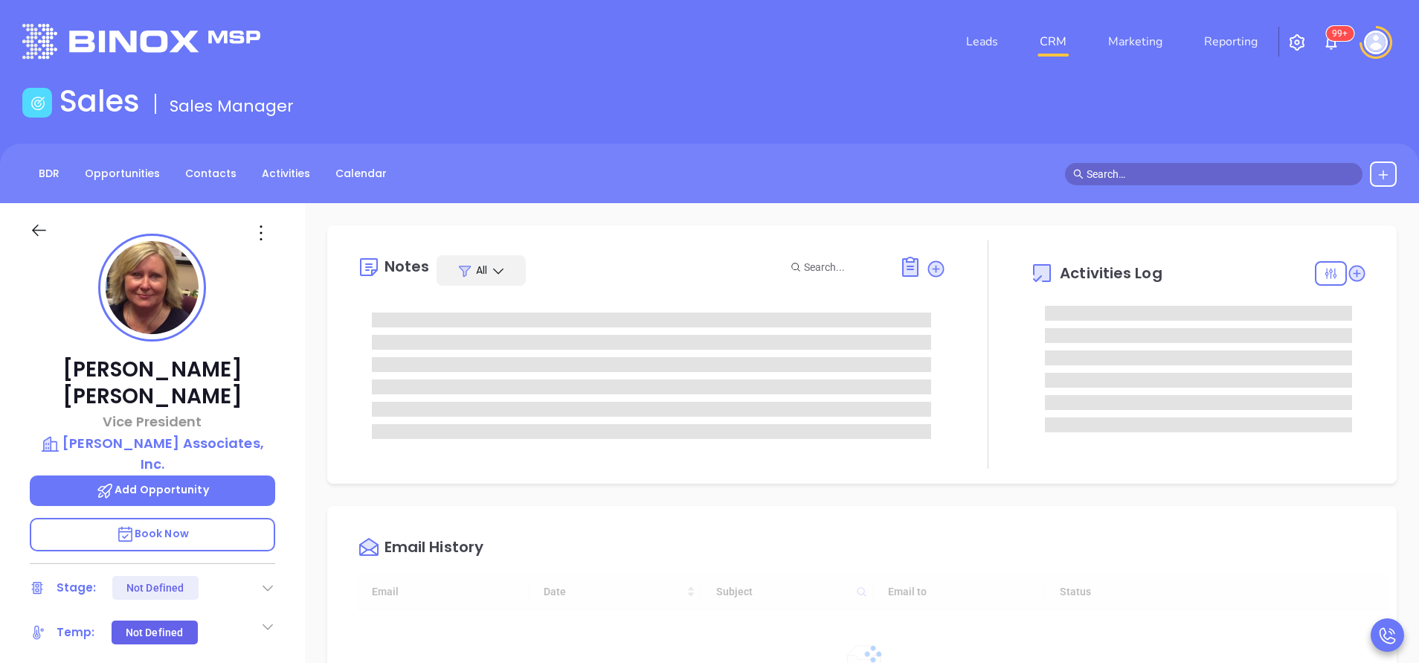
type input "[DATE]"
type input "[PERSON_NAME]"
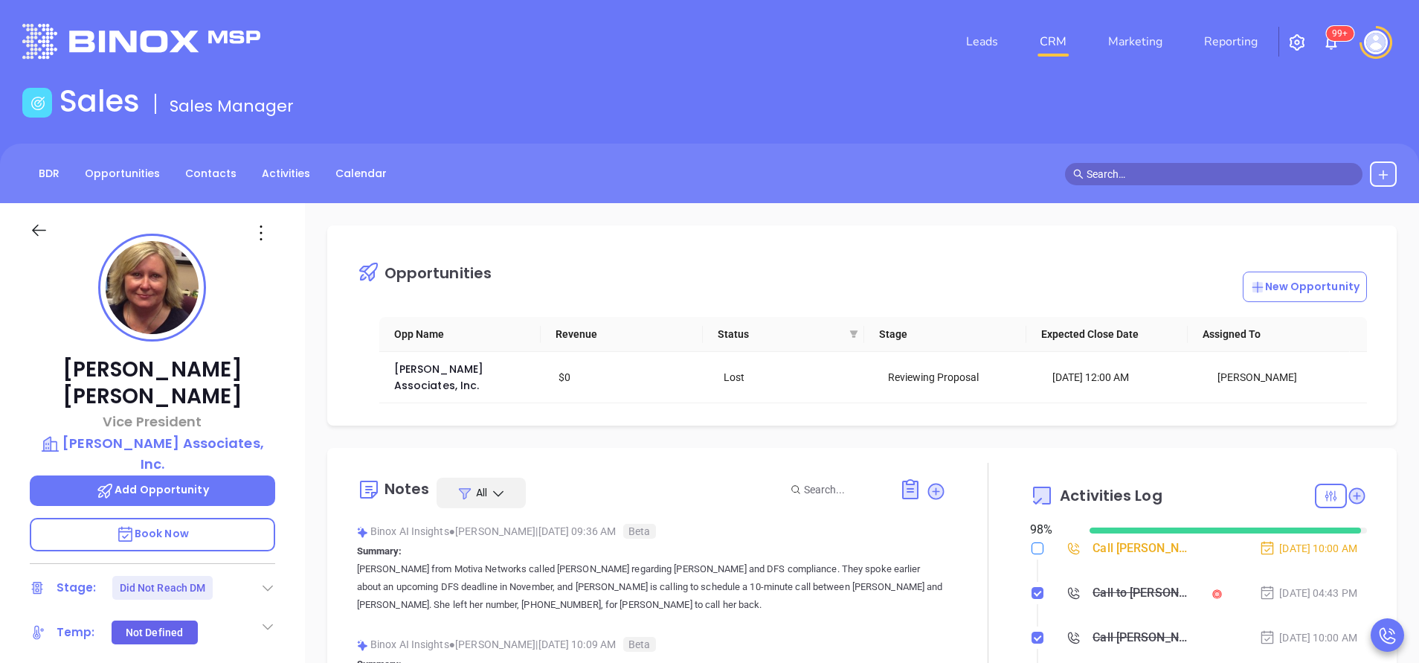
click at [1032, 542] on input "checkbox" at bounding box center [1038, 548] width 12 height 12
checkbox input "true"
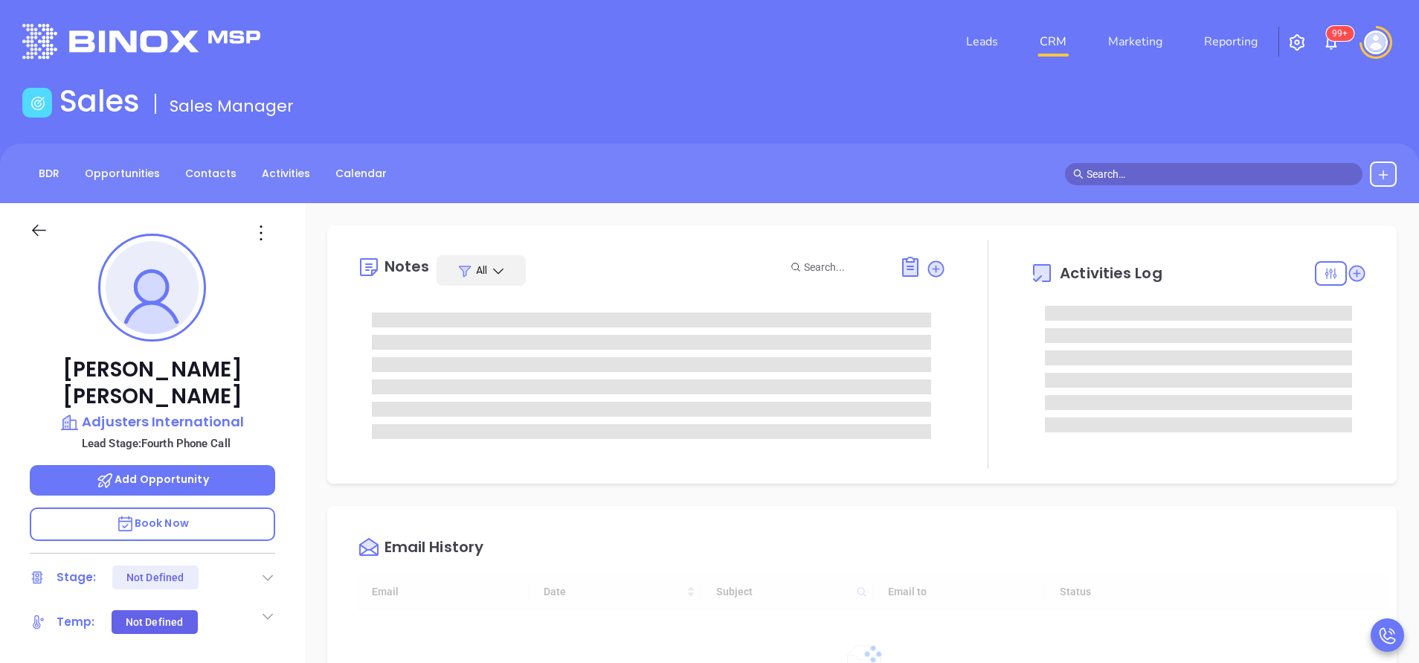
scroll to position [432, 0]
type input "[PERSON_NAME]"
type input "[DATE]"
type input "[PERSON_NAME]"
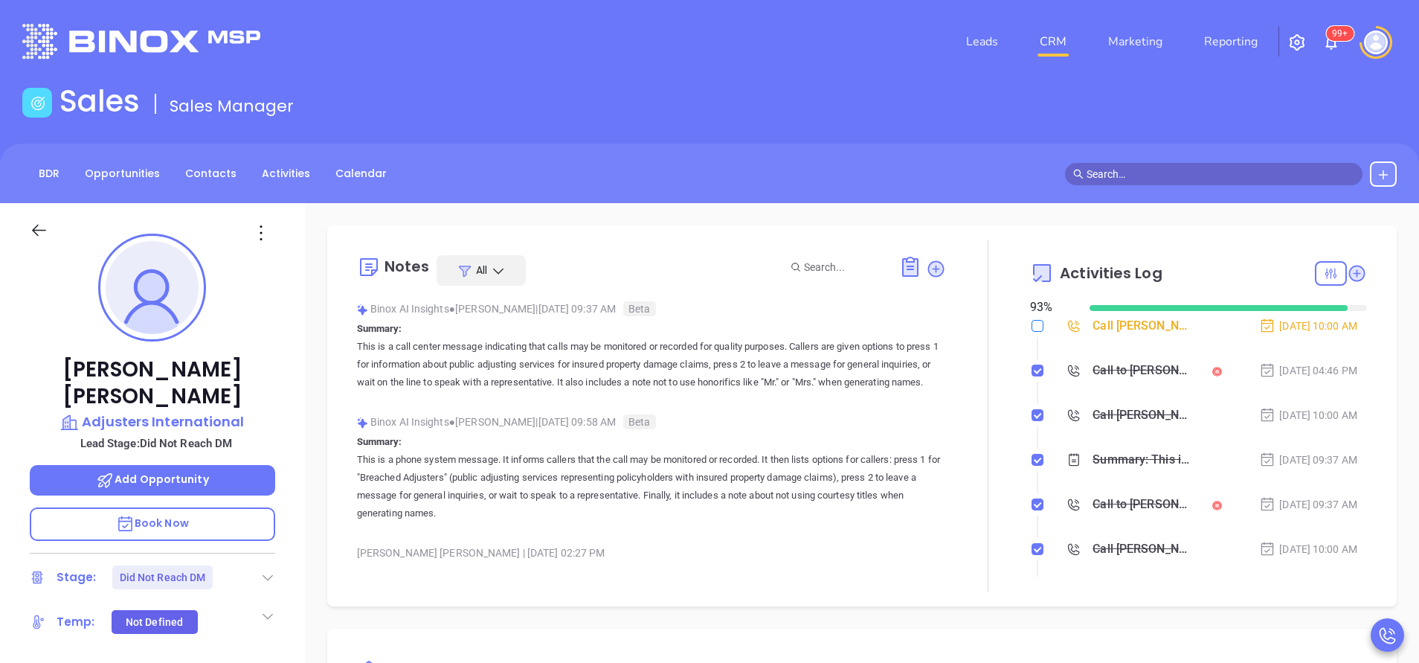
click at [1032, 321] on input "checkbox" at bounding box center [1038, 326] width 12 height 12
checkbox input "true"
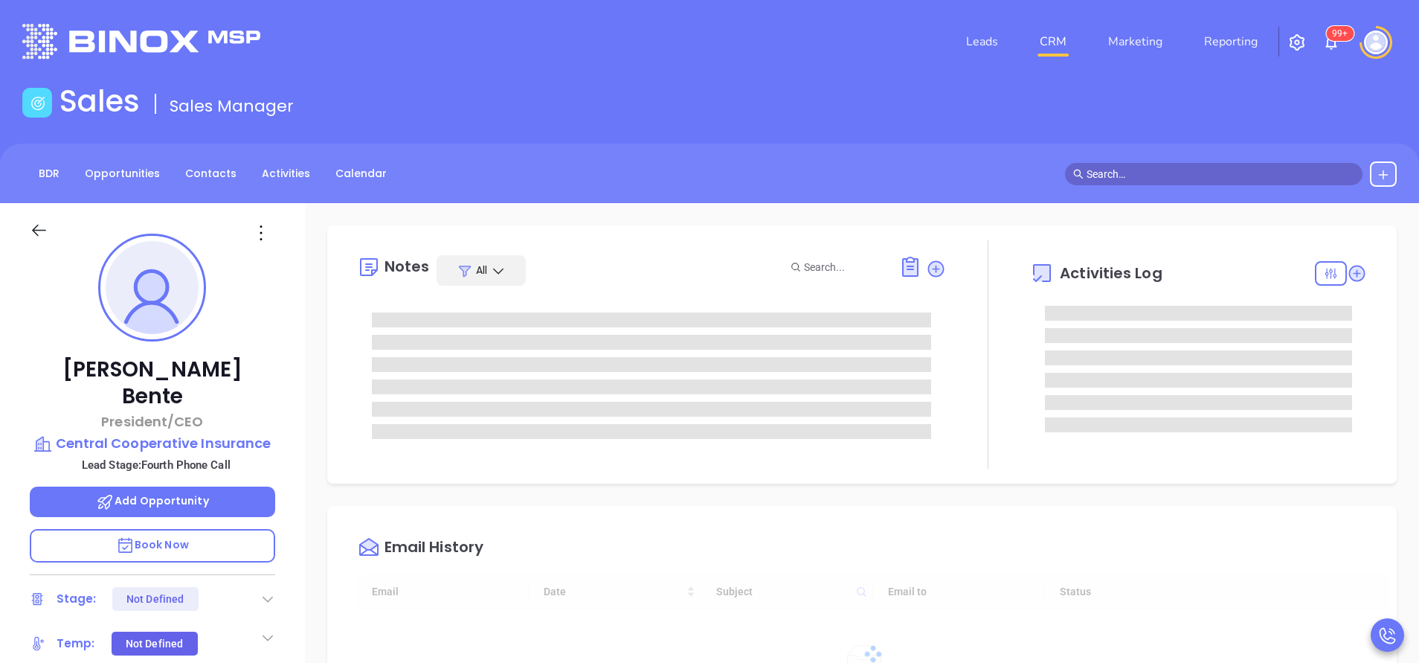
type input "[DATE]"
type input "[PERSON_NAME]"
type input "[DATE]"
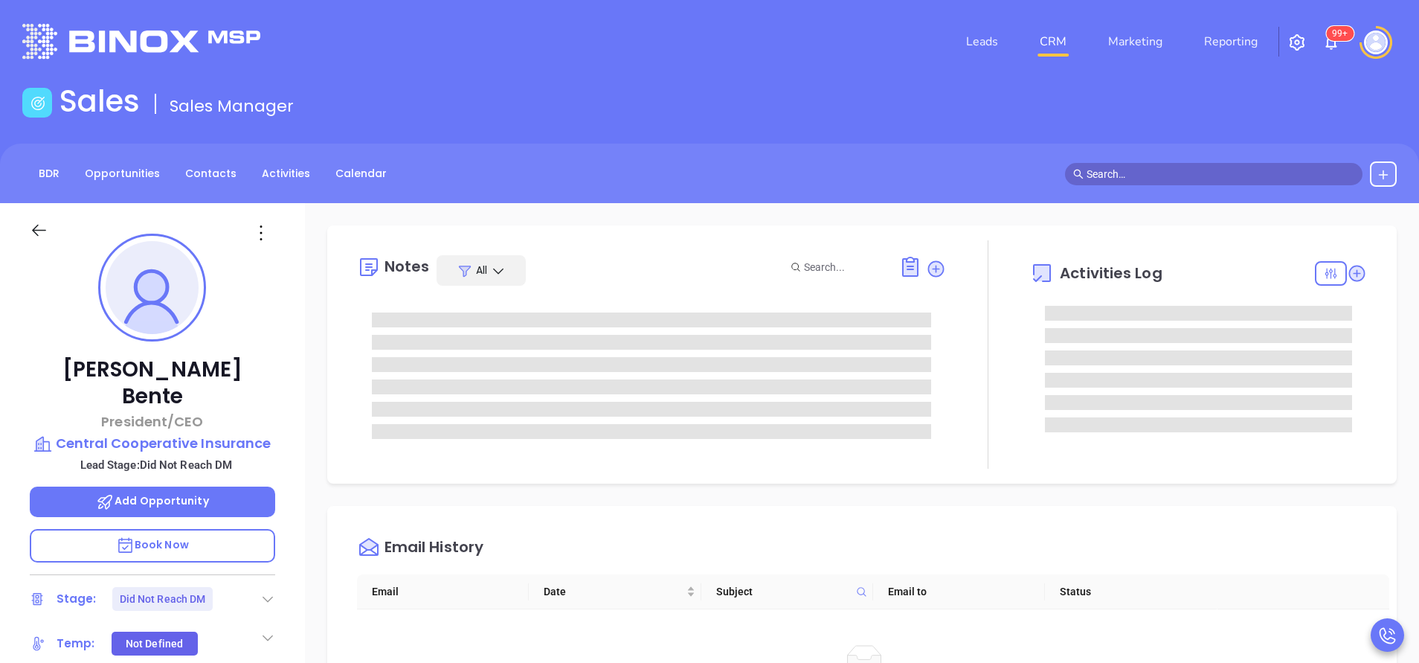
type input "[PERSON_NAME]"
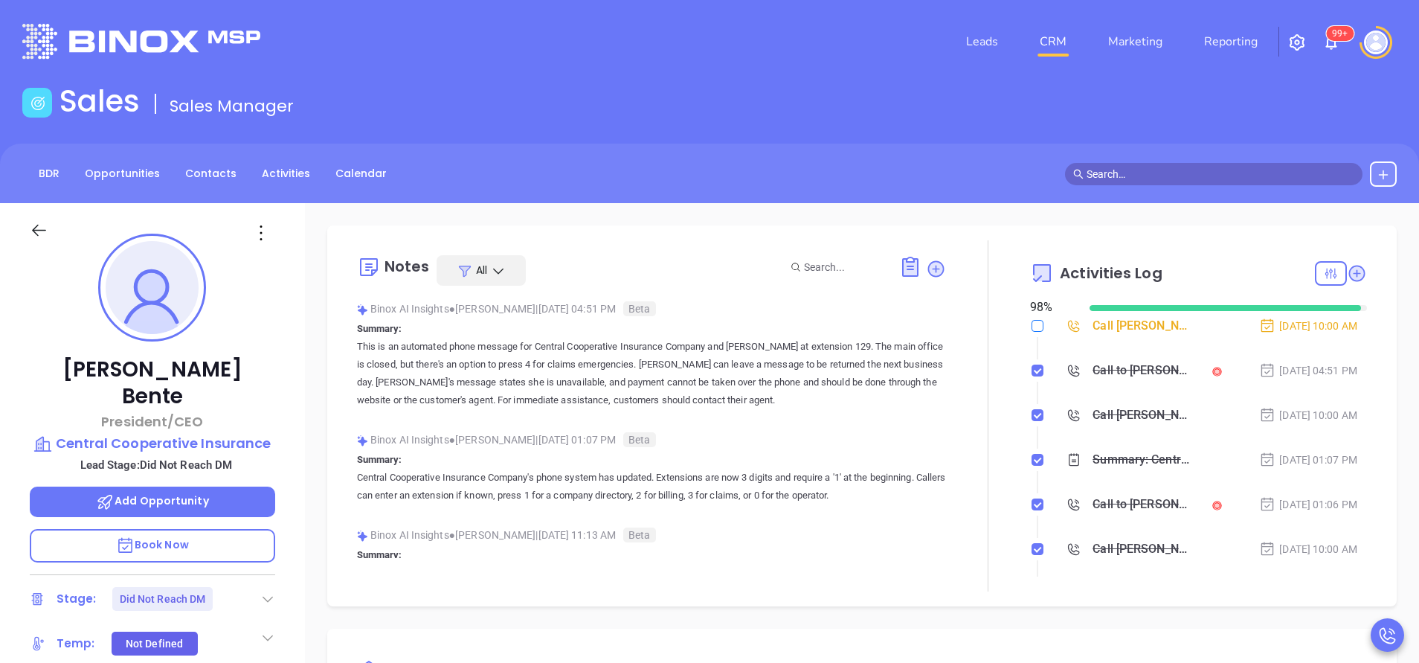
click at [1032, 331] on input "checkbox" at bounding box center [1038, 326] width 12 height 12
checkbox input "true"
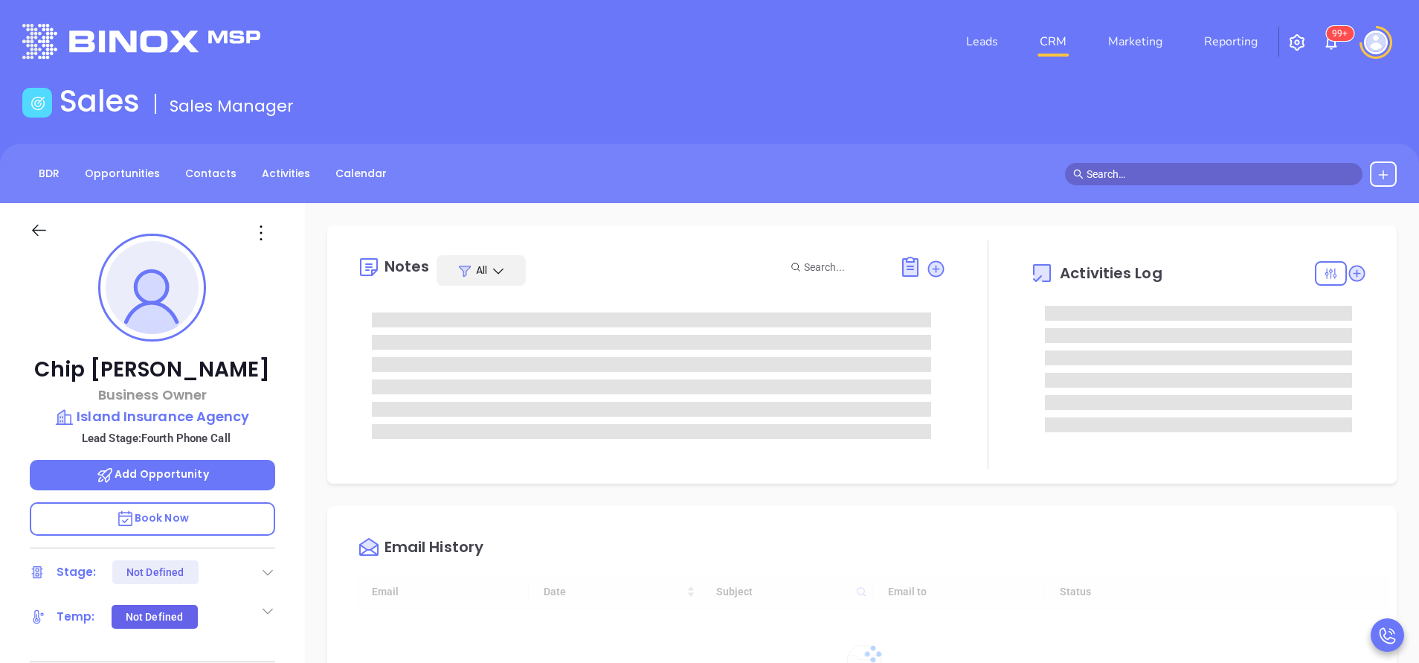
type input "[DATE]"
type input "[PERSON_NAME]"
type input "[DATE]"
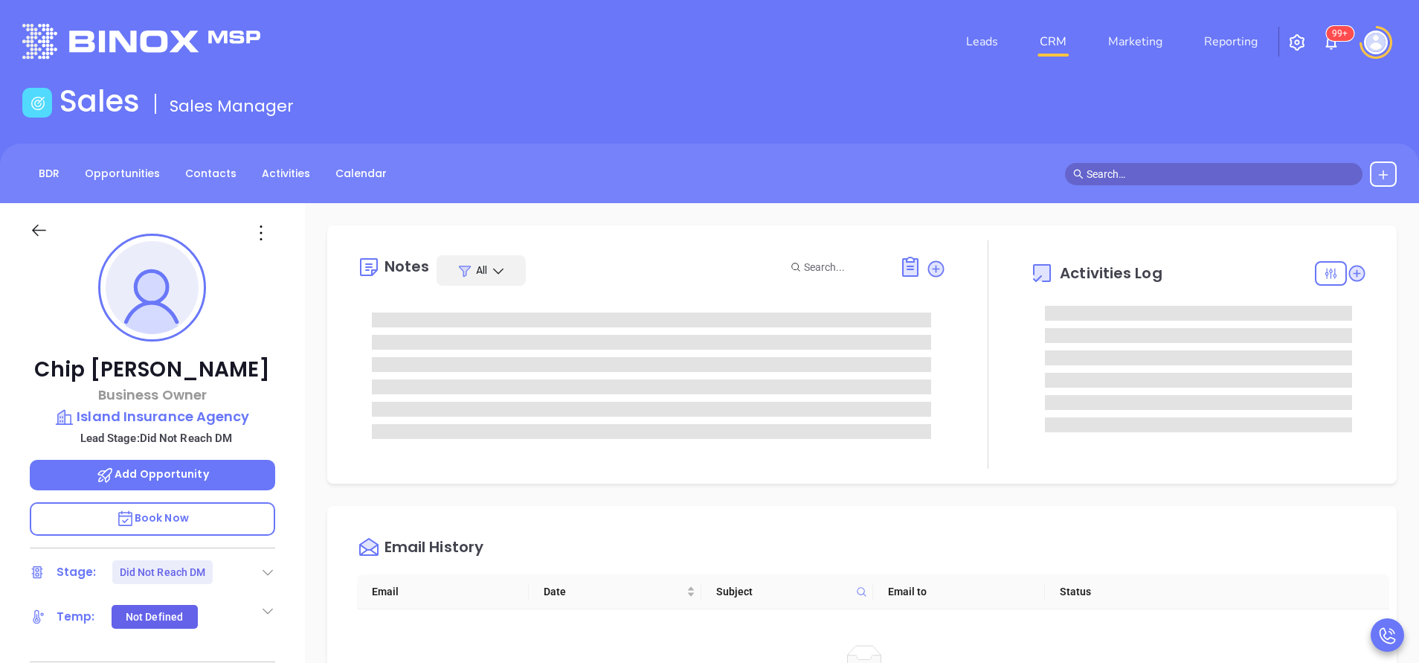
type input "[PERSON_NAME]"
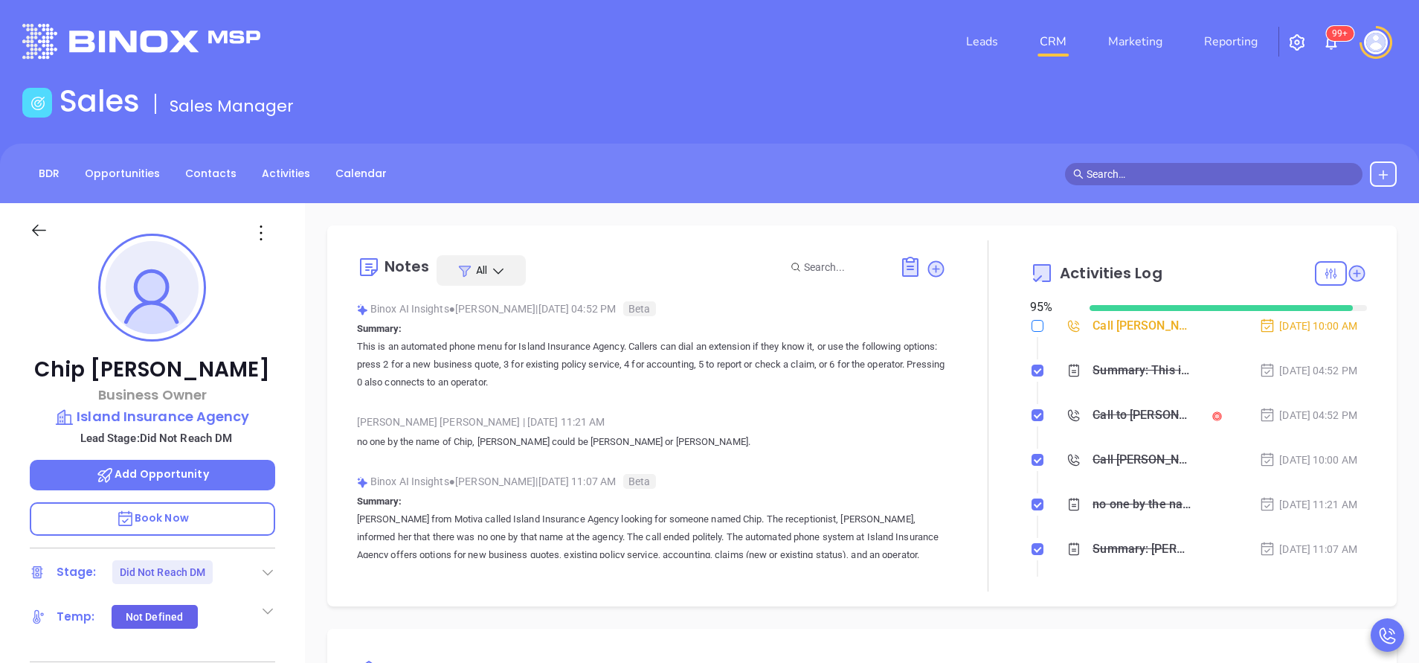
click at [1032, 321] on input "checkbox" at bounding box center [1038, 326] width 12 height 12
checkbox input "true"
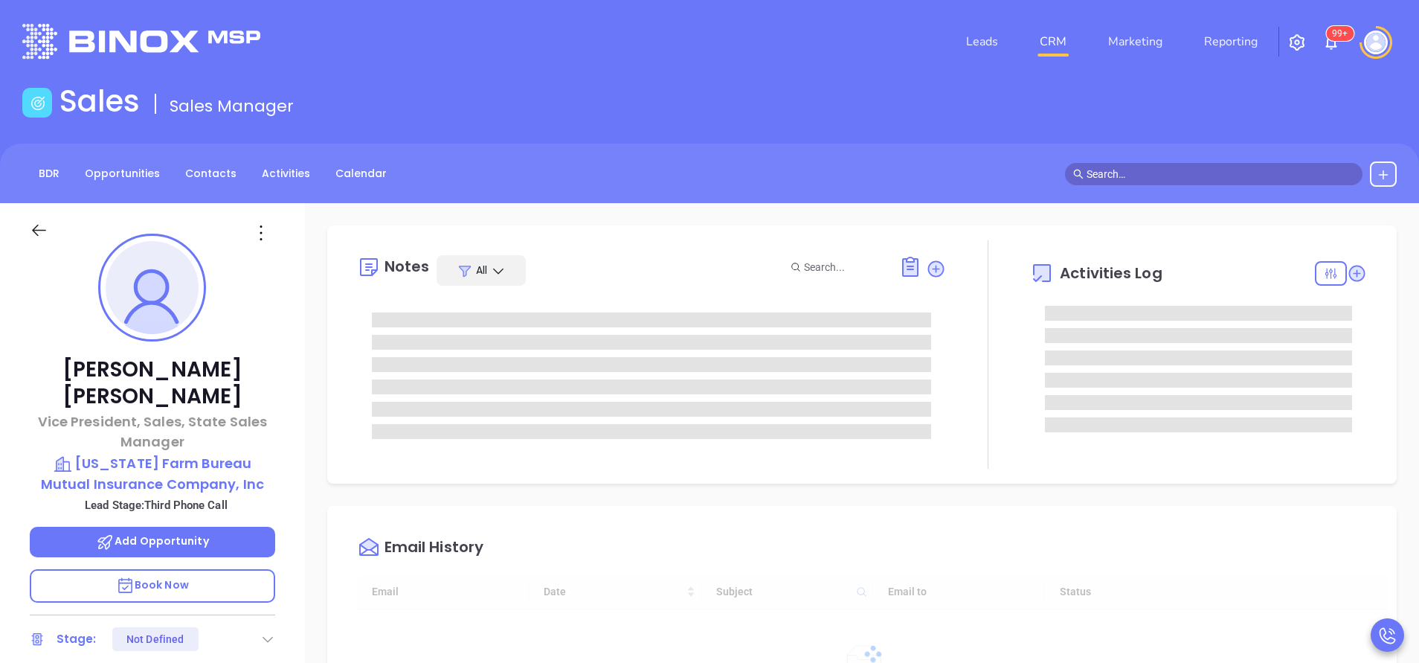
type input "[DATE]"
type input "[PERSON_NAME]"
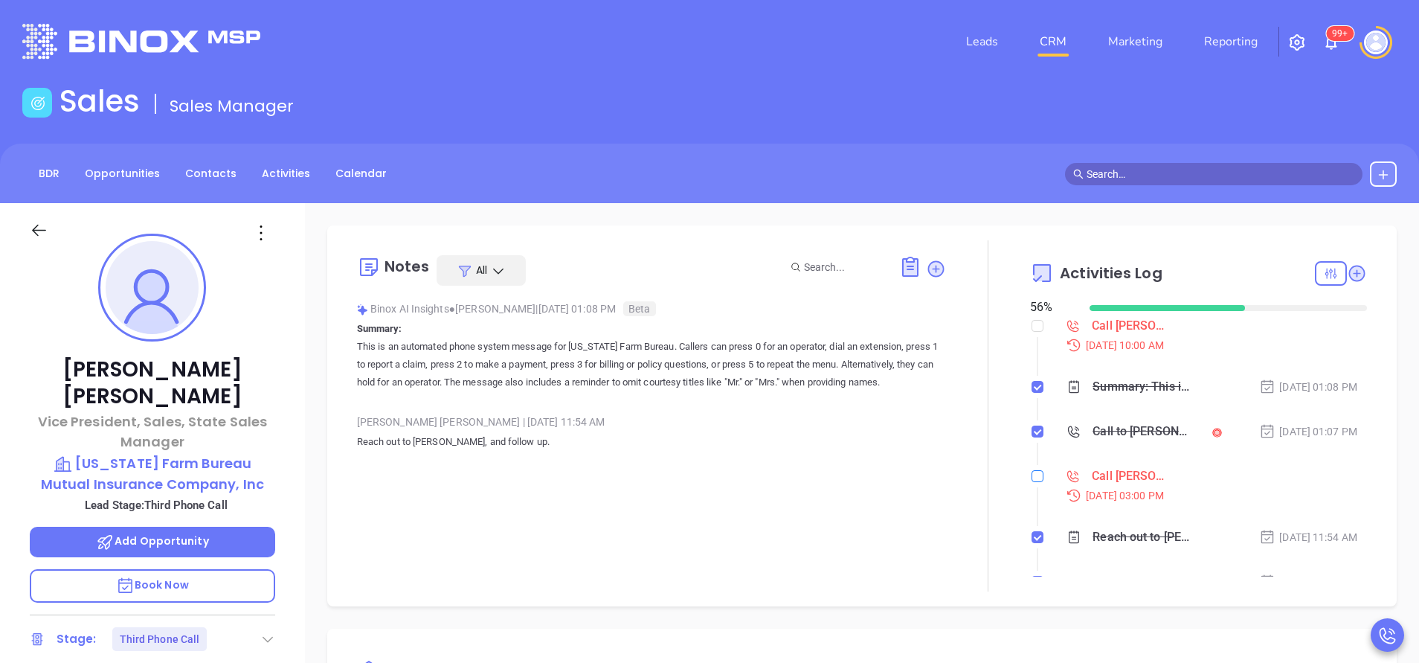
click at [1032, 475] on input "checkbox" at bounding box center [1038, 476] width 12 height 12
checkbox input "true"
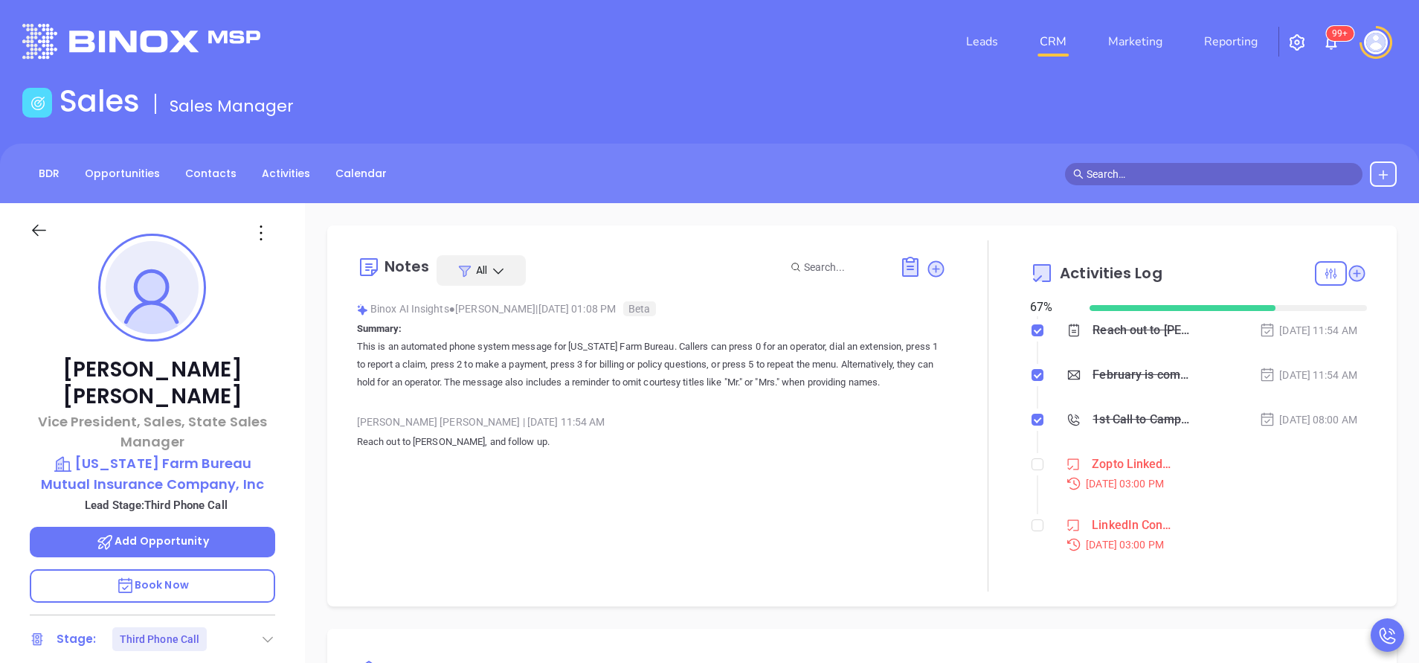
scroll to position [112, 0]
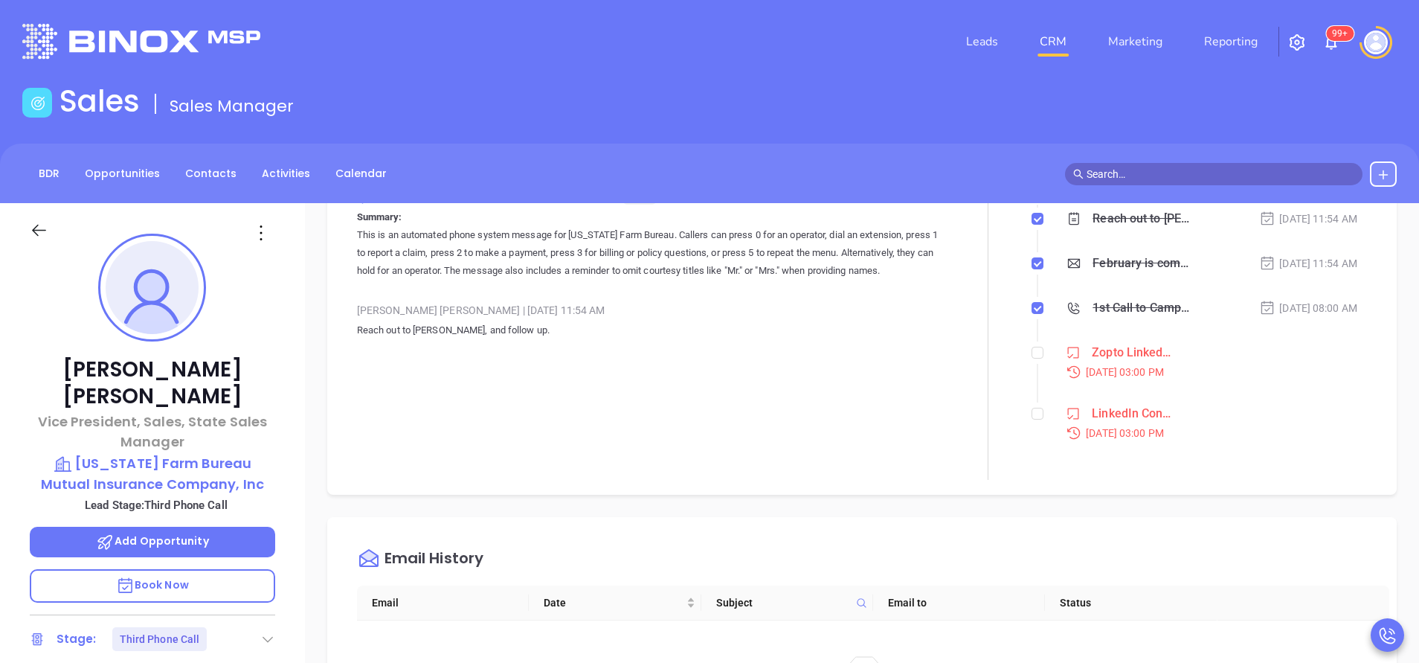
click at [1017, 411] on div at bounding box center [988, 304] width 84 height 351
click at [1032, 411] on input "checkbox" at bounding box center [1038, 414] width 12 height 12
checkbox input "true"
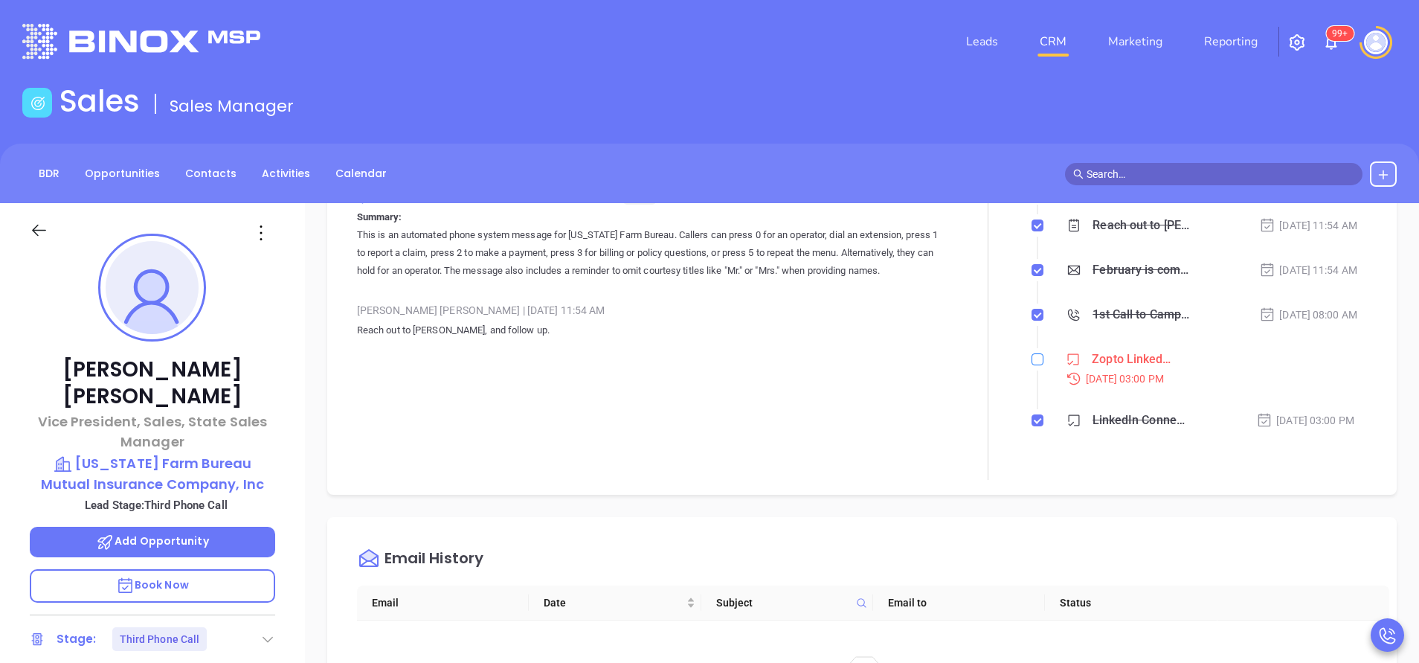
click at [1032, 366] on label at bounding box center [1038, 359] width 12 height 16
click at [1032, 365] on input "checkbox" at bounding box center [1038, 359] width 12 height 12
checkbox input "true"
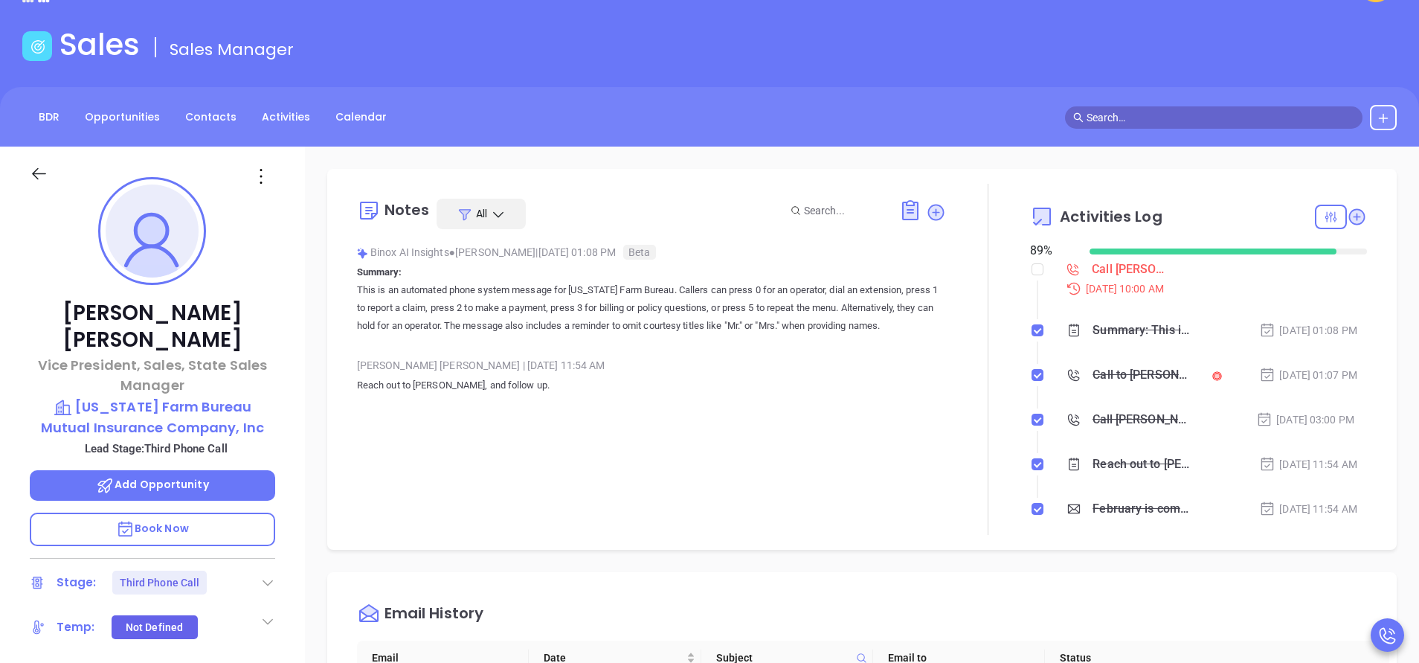
scroll to position [48, 0]
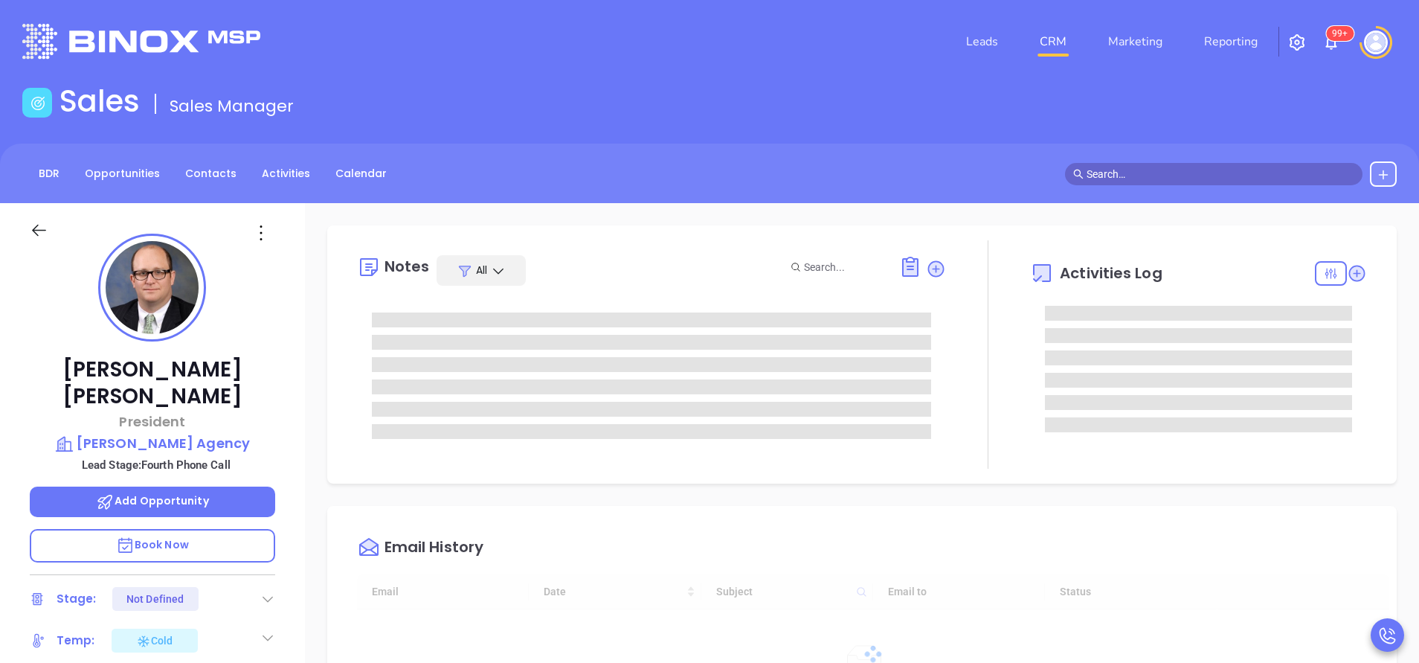
type input "[DATE]"
type input "[PERSON_NAME]"
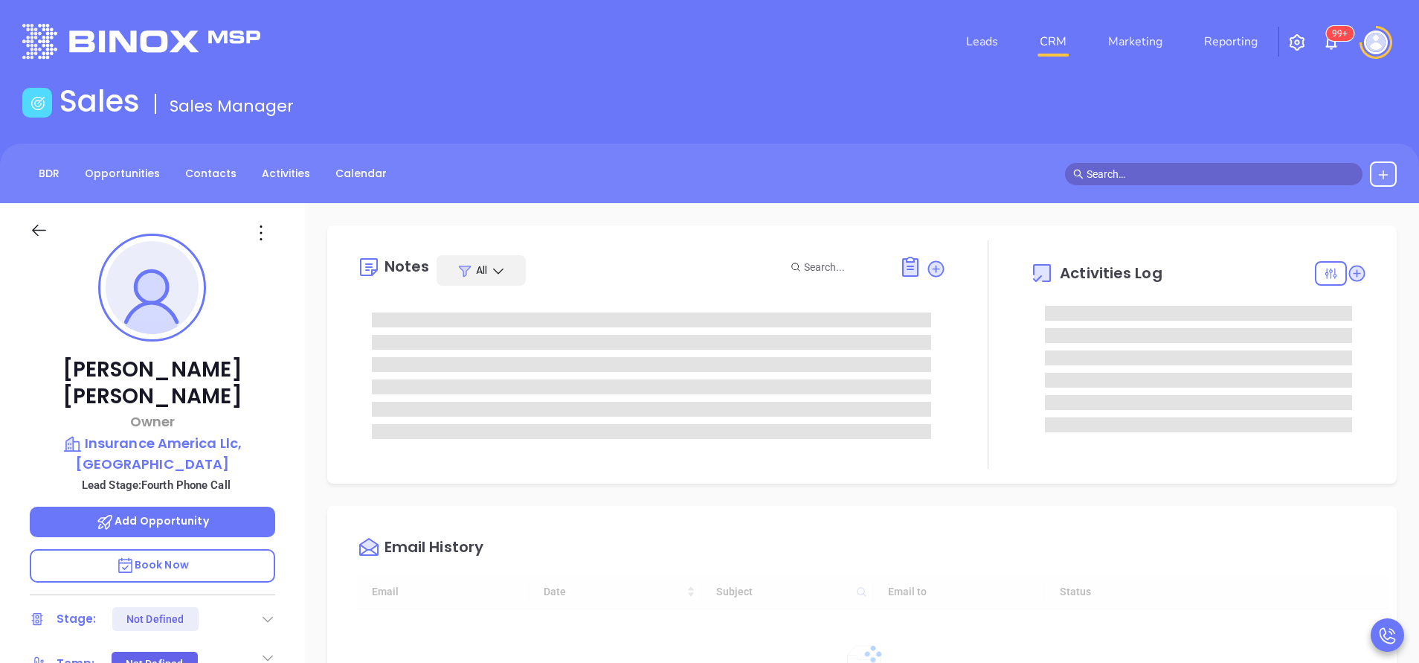
type input "10/02/2025"
type input "Vicky Mendoza"
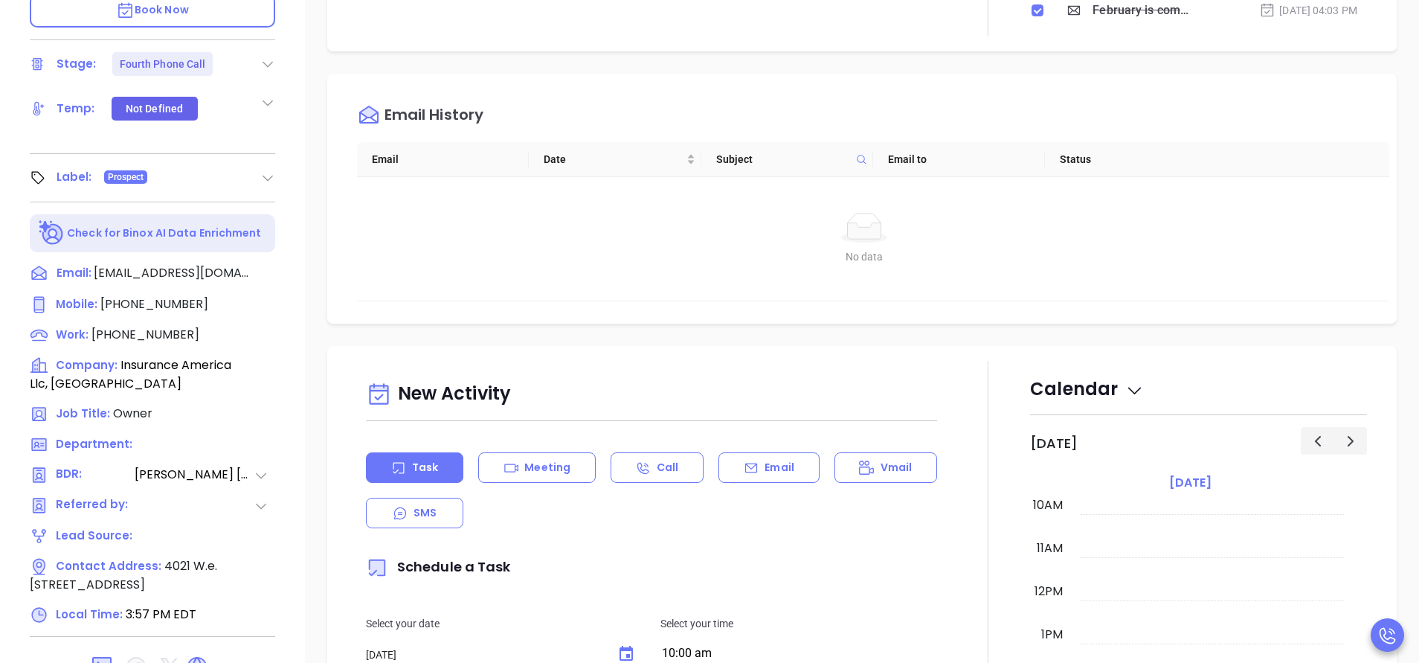
scroll to position [558, 0]
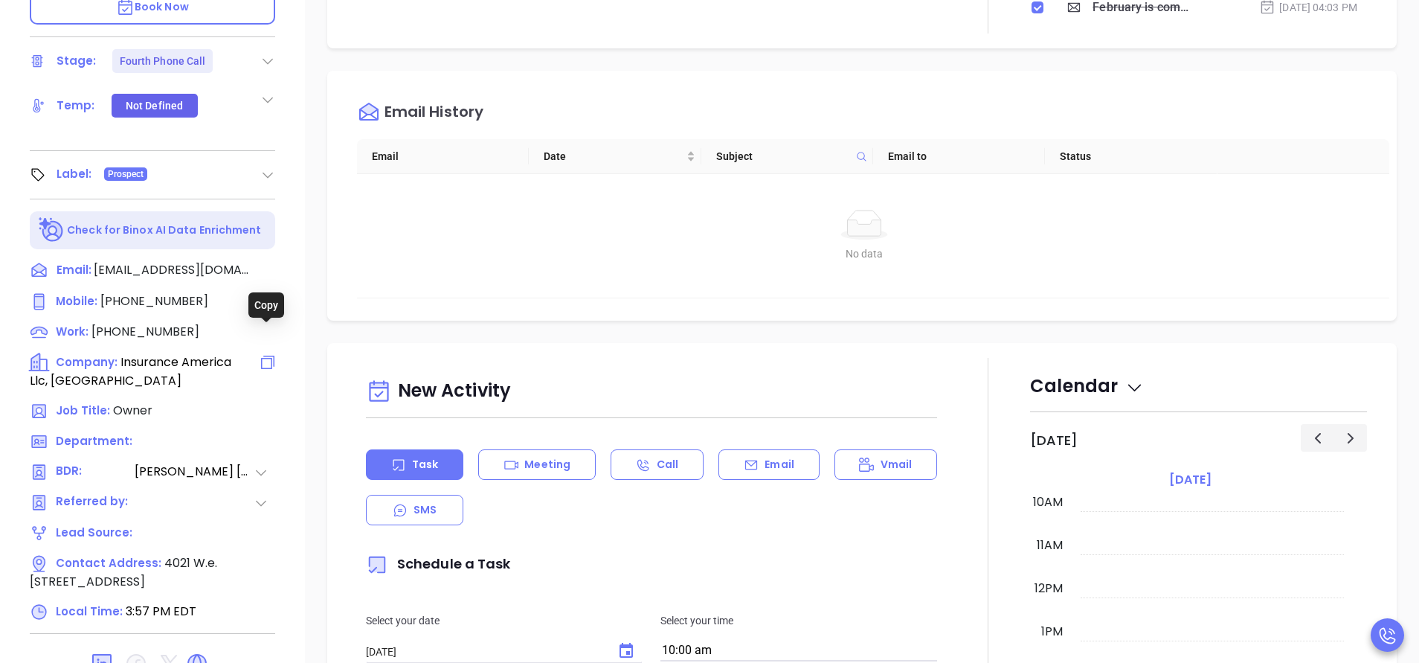
click at [268, 353] on icon at bounding box center [268, 362] width 18 height 18
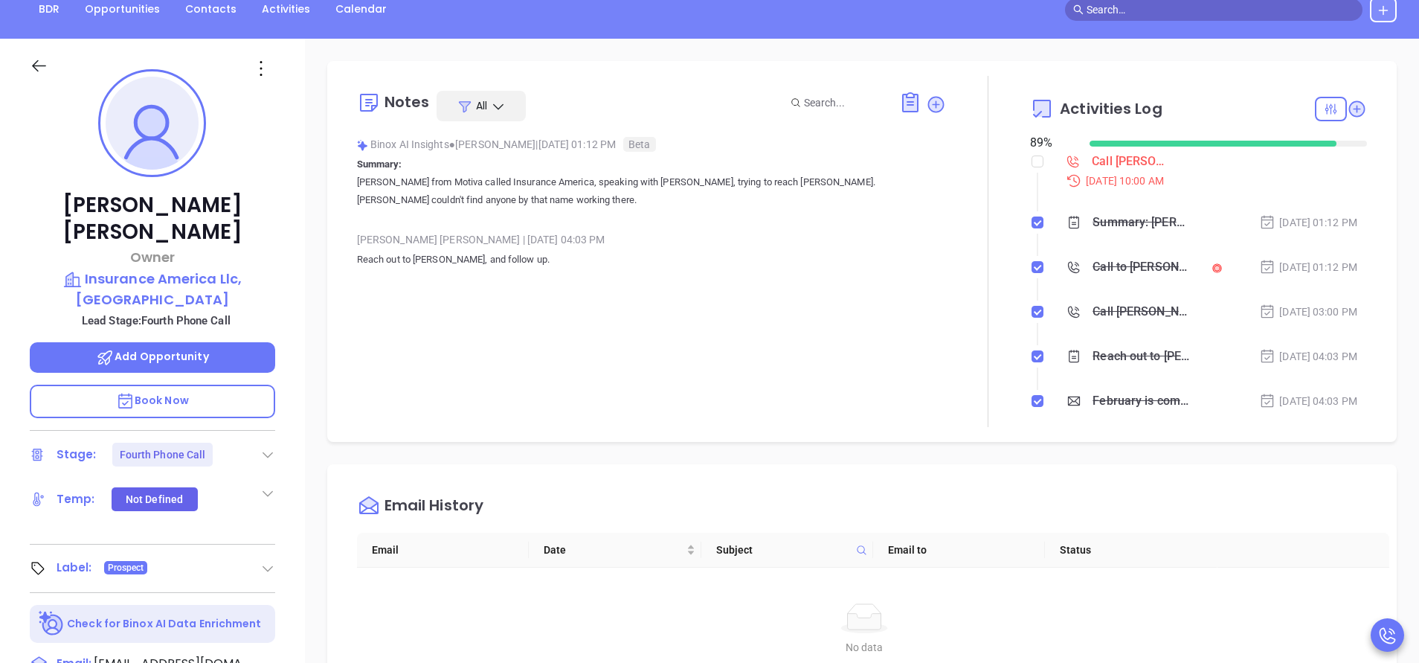
scroll to position [0, 0]
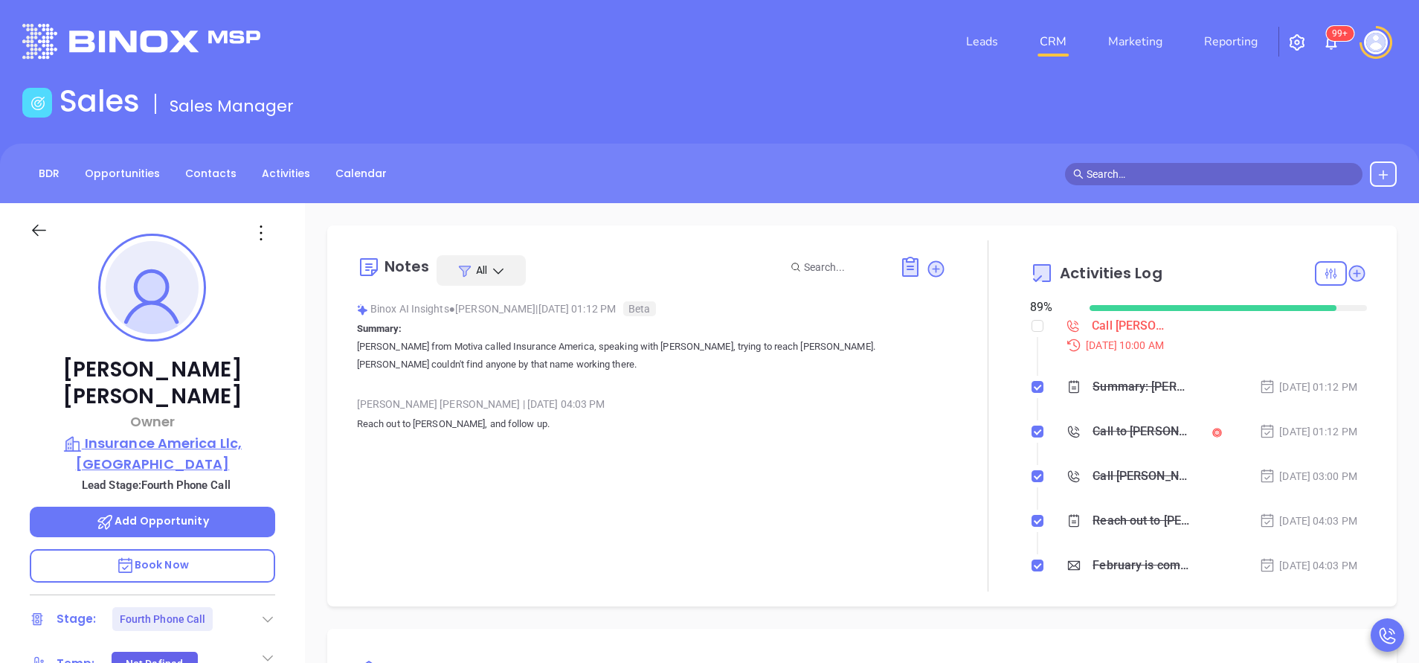
click at [203, 433] on p "Insurance America Llc, Baton Rouge" at bounding box center [152, 453] width 245 height 41
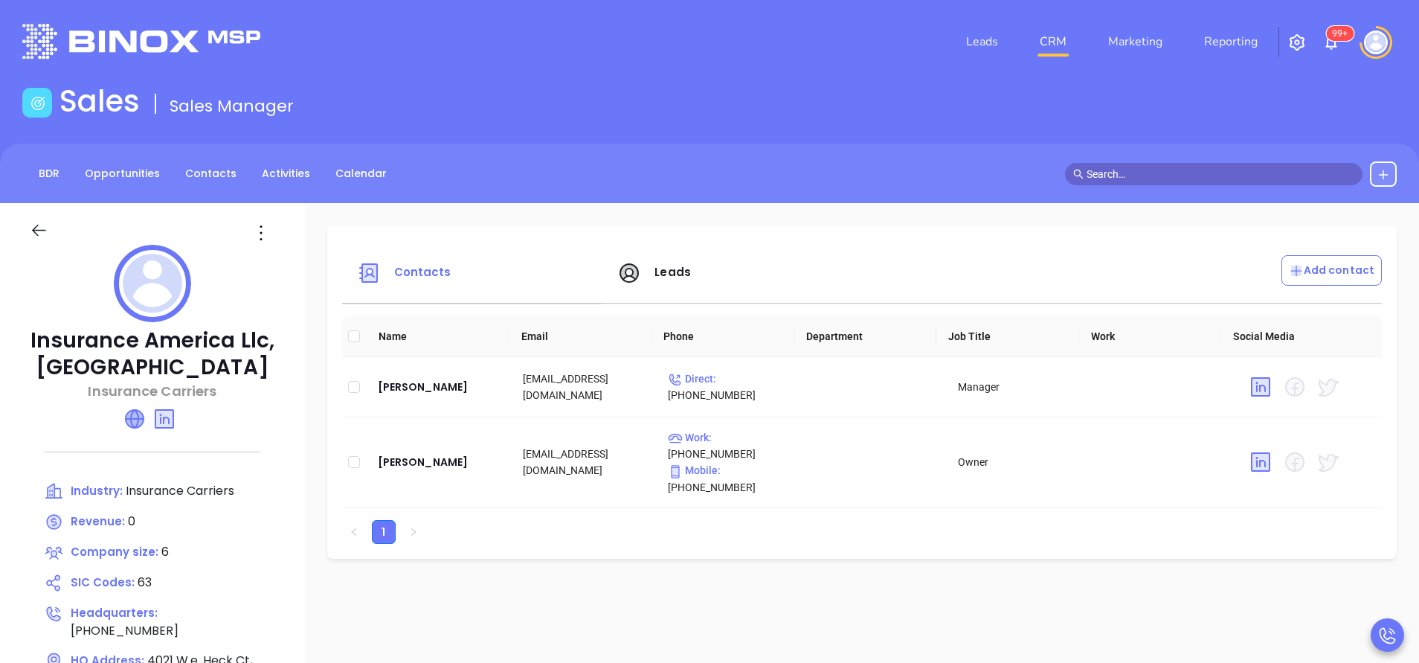
click at [144, 415] on icon at bounding box center [135, 419] width 18 height 18
click at [665, 273] on span "Leads" at bounding box center [673, 272] width 36 height 16
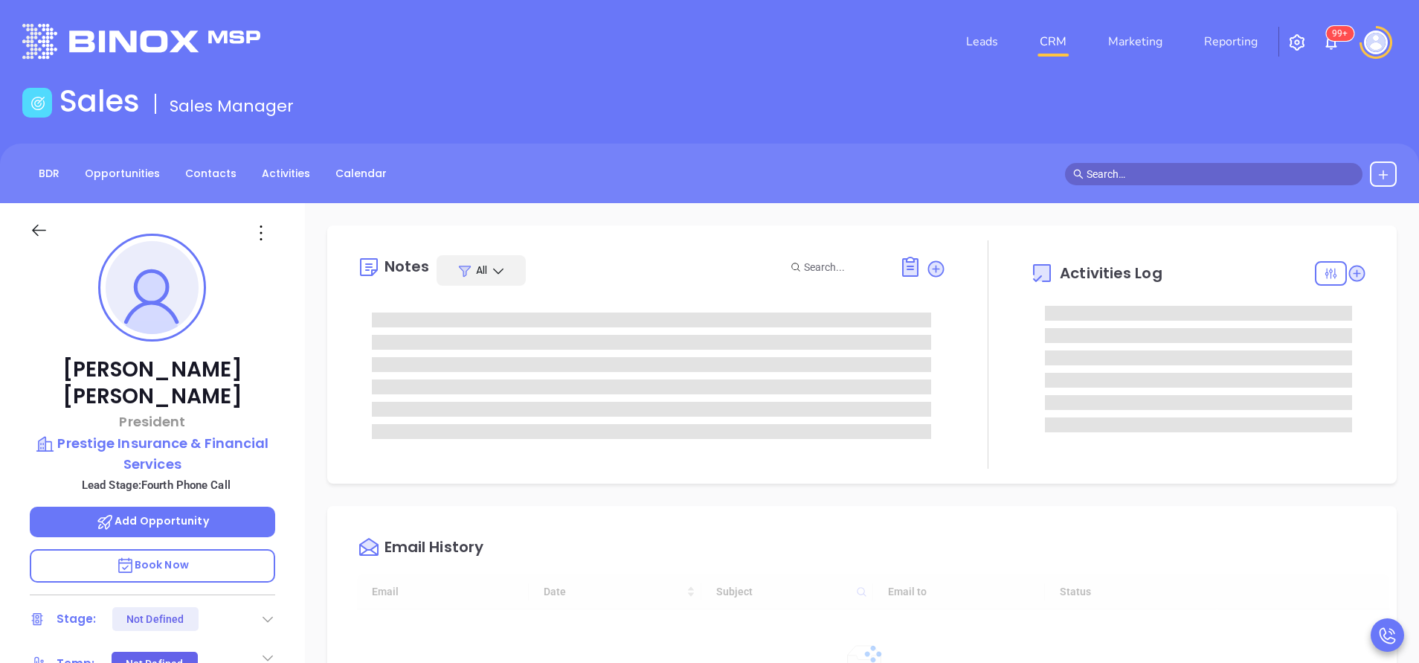
type input "[DATE]"
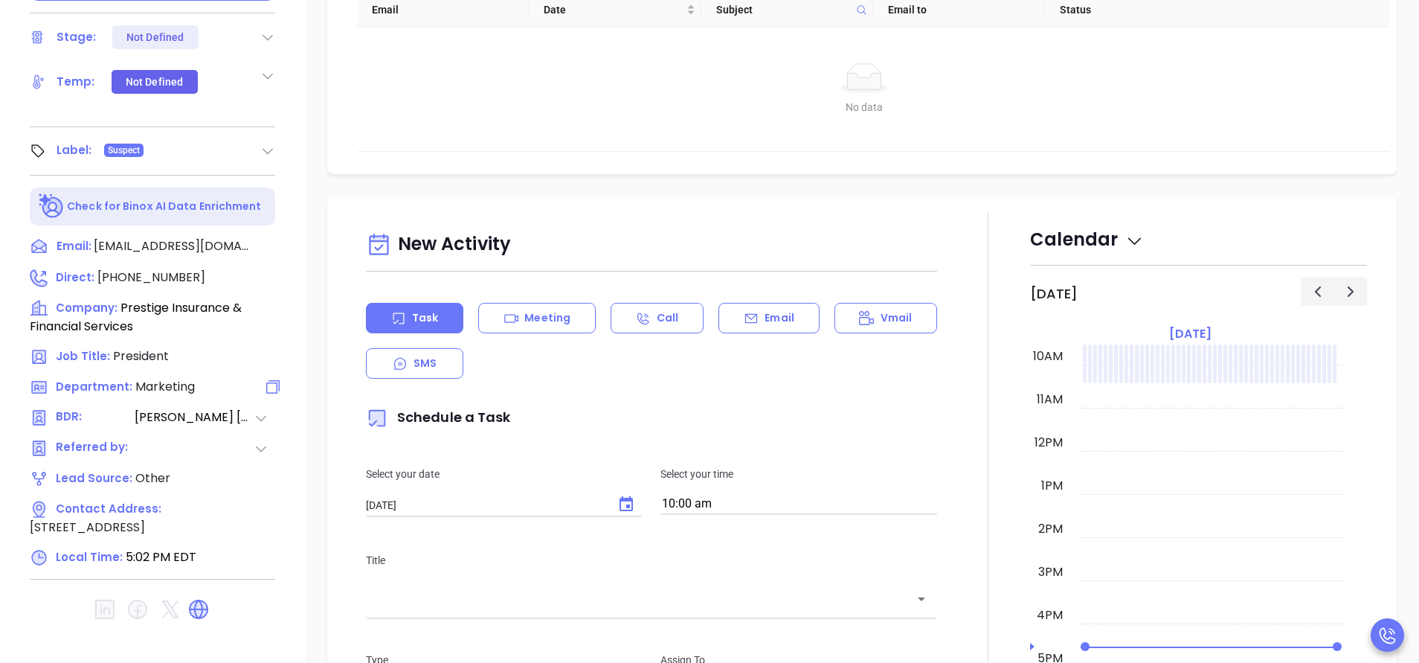
type input "[PERSON_NAME]"
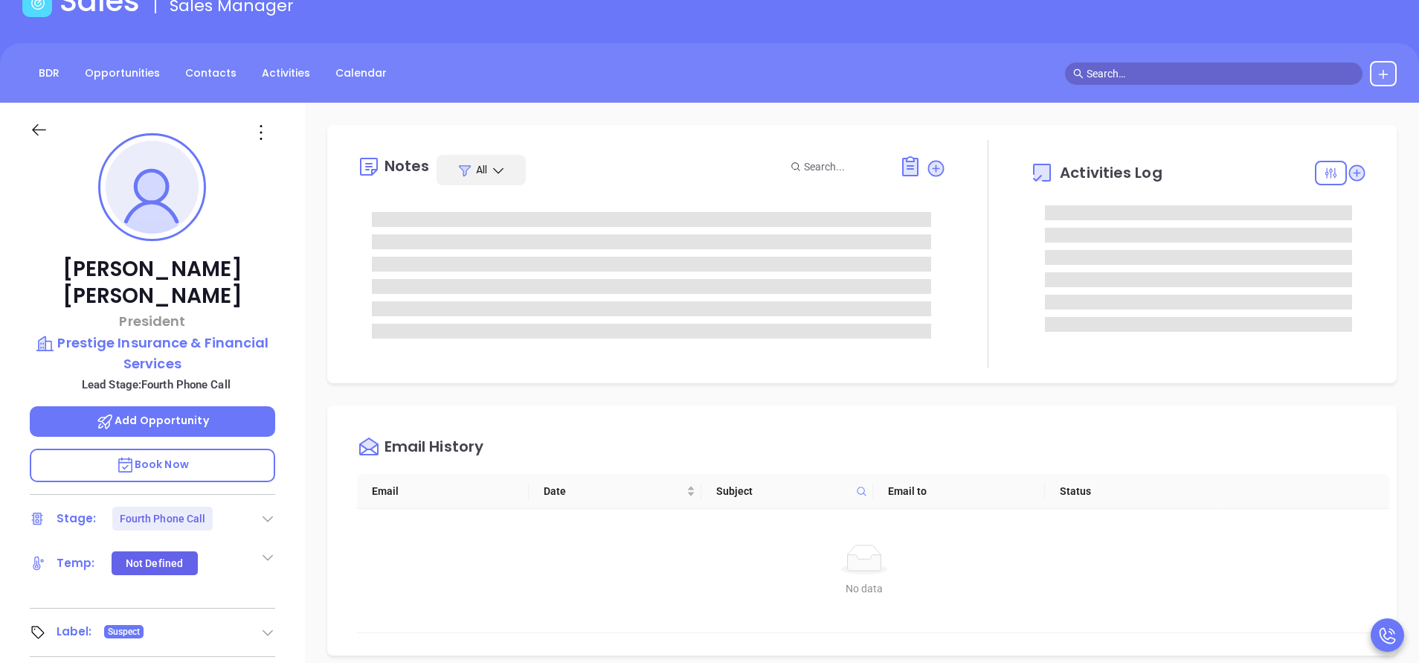
scroll to position [0, 0]
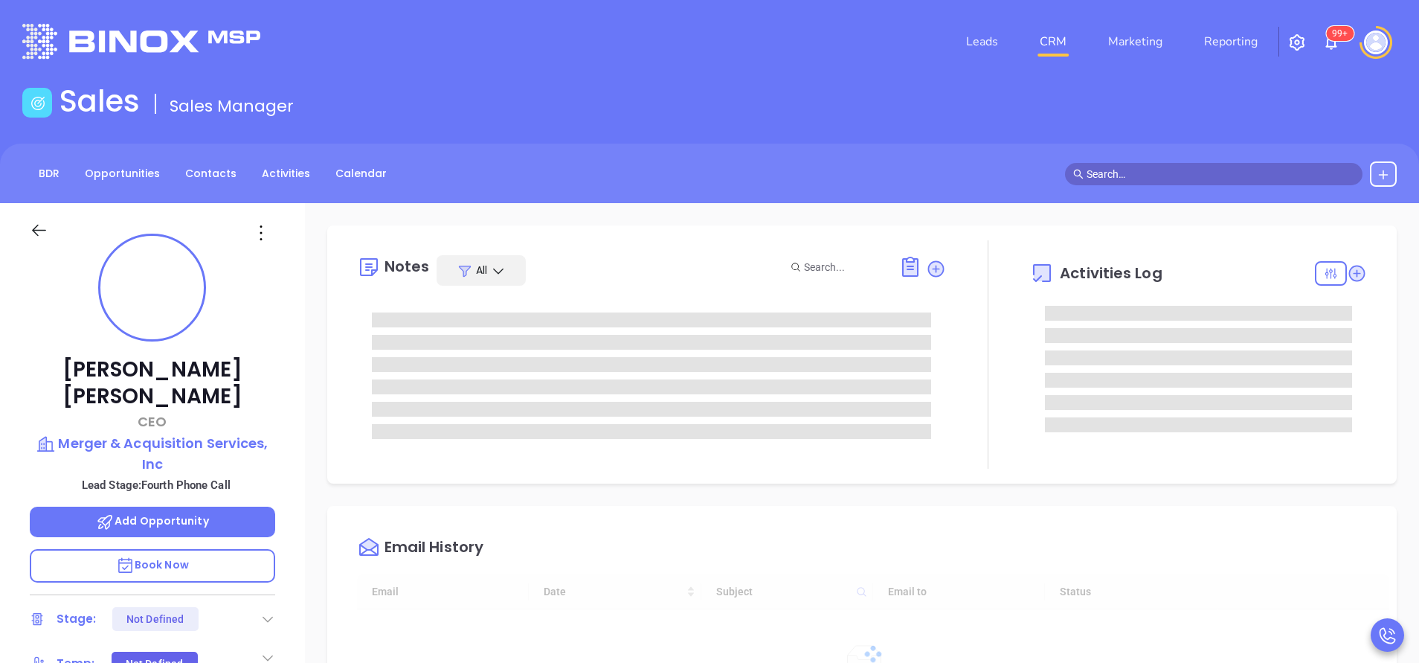
type input "[DATE]"
type input "[PERSON_NAME]"
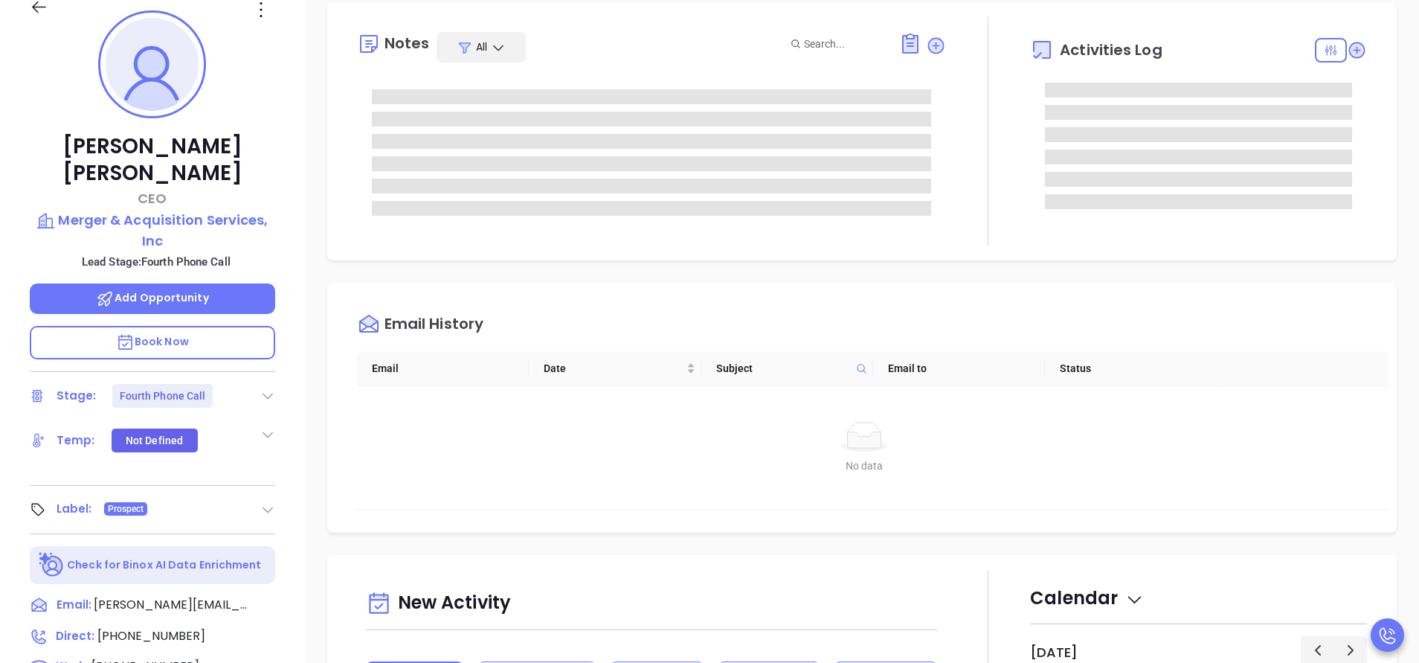
scroll to position [0, 0]
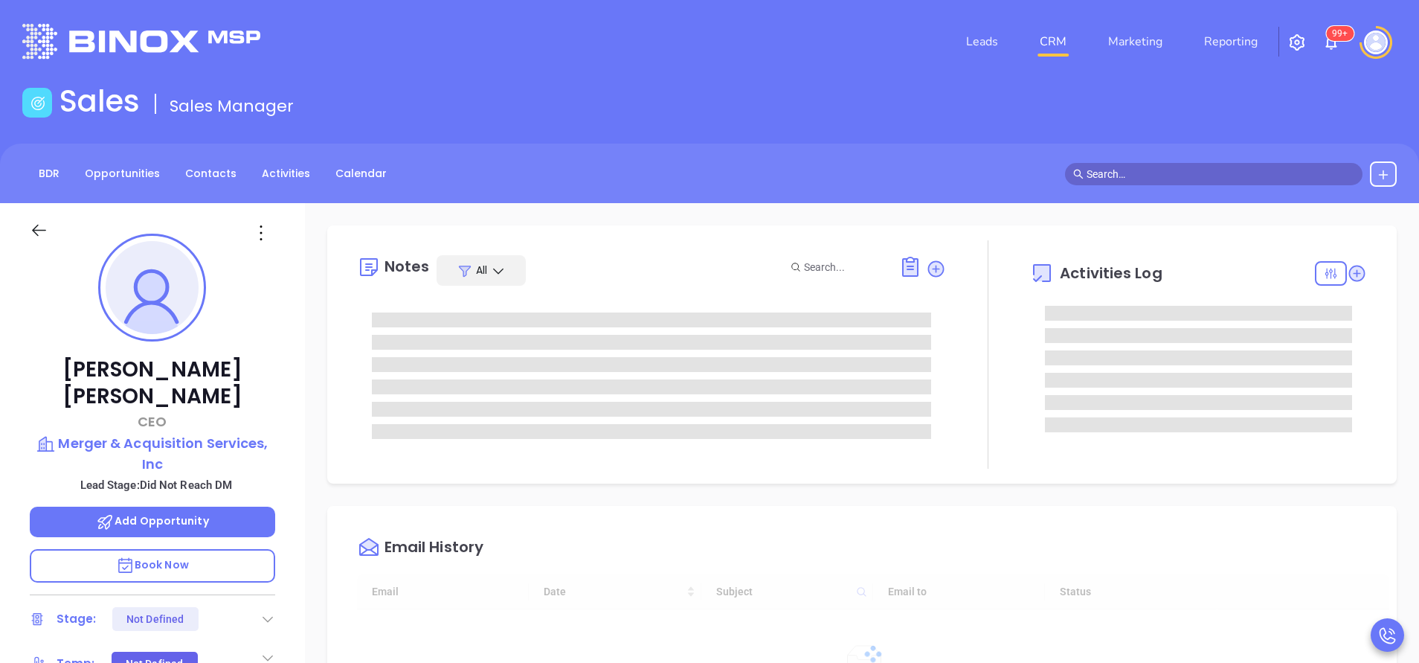
type input "[DATE]"
type input "[PERSON_NAME]"
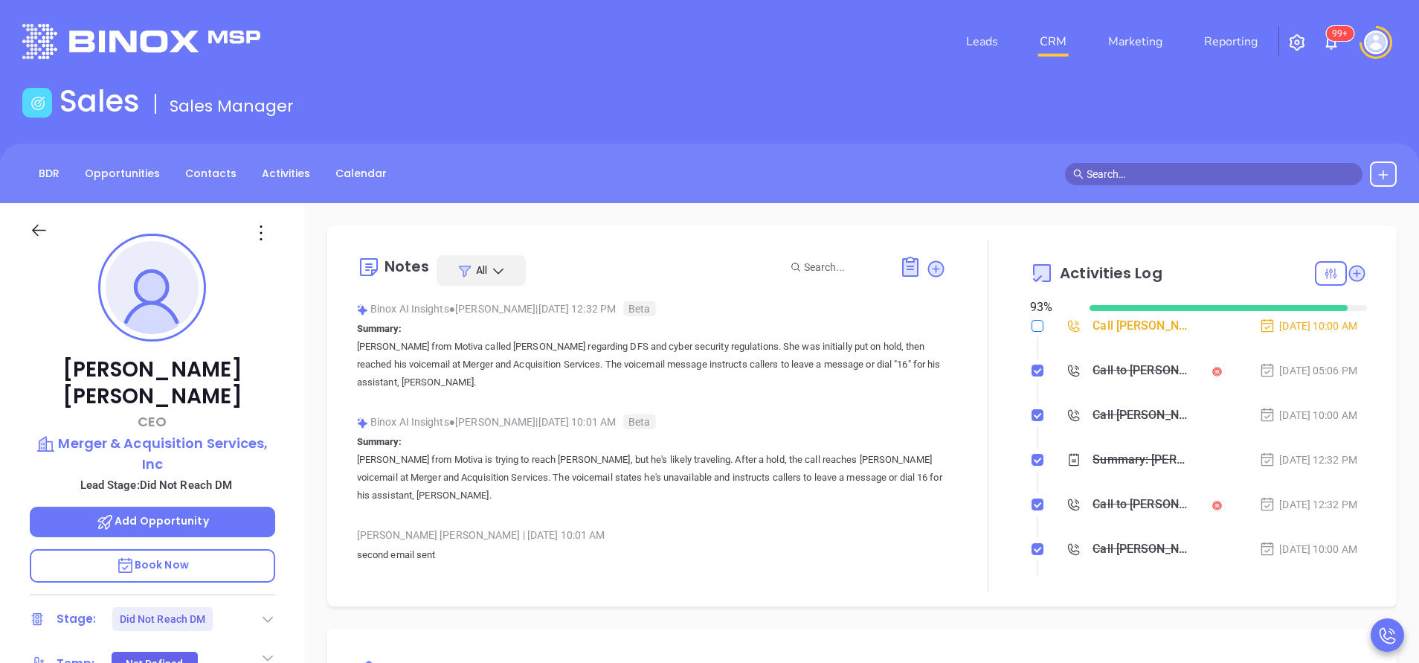
click at [1032, 328] on input "checkbox" at bounding box center [1038, 326] width 12 height 12
checkbox input "true"
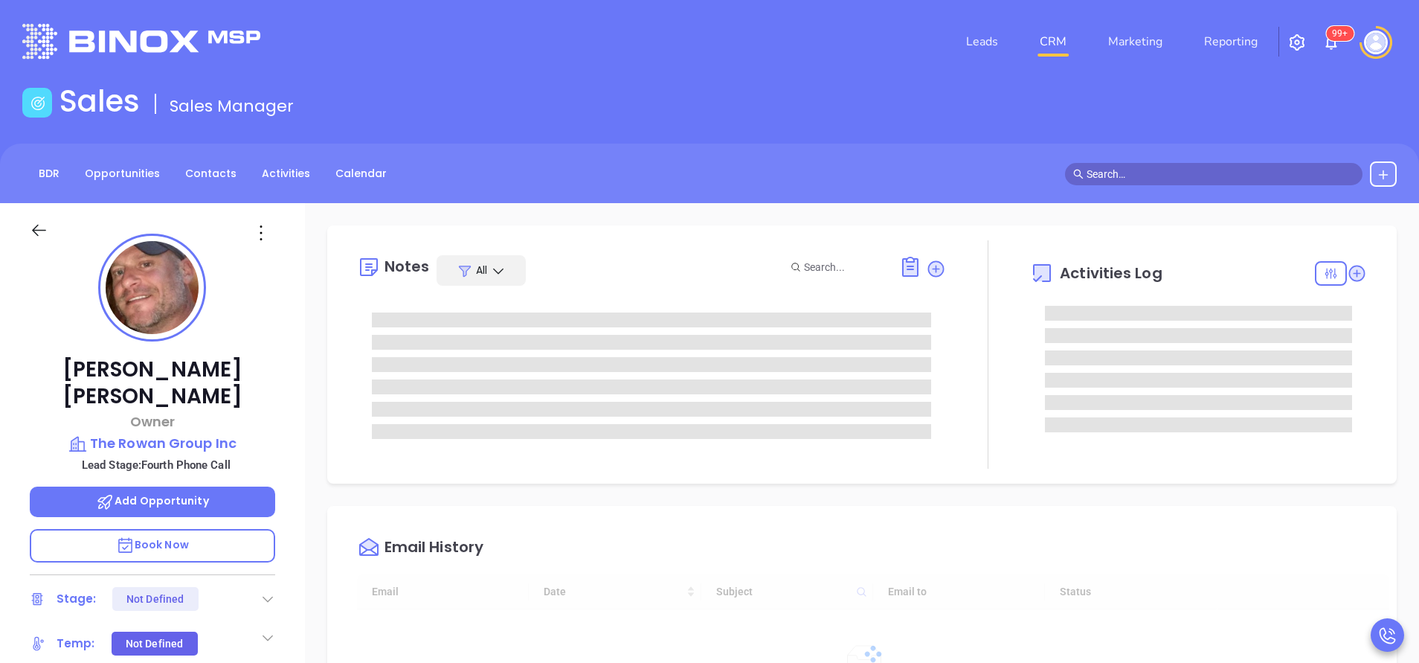
type input "[DATE]"
type input "[PERSON_NAME]"
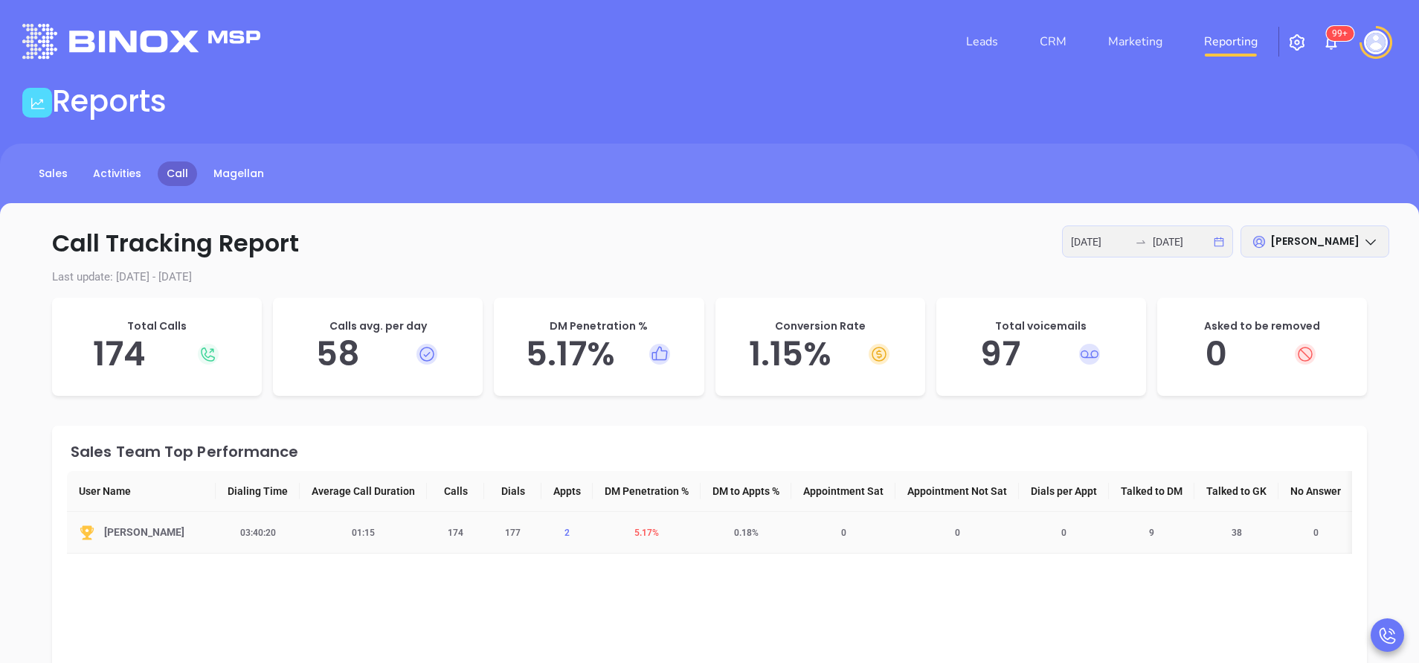
click at [564, 527] on span "2" at bounding box center [567, 532] width 23 height 10
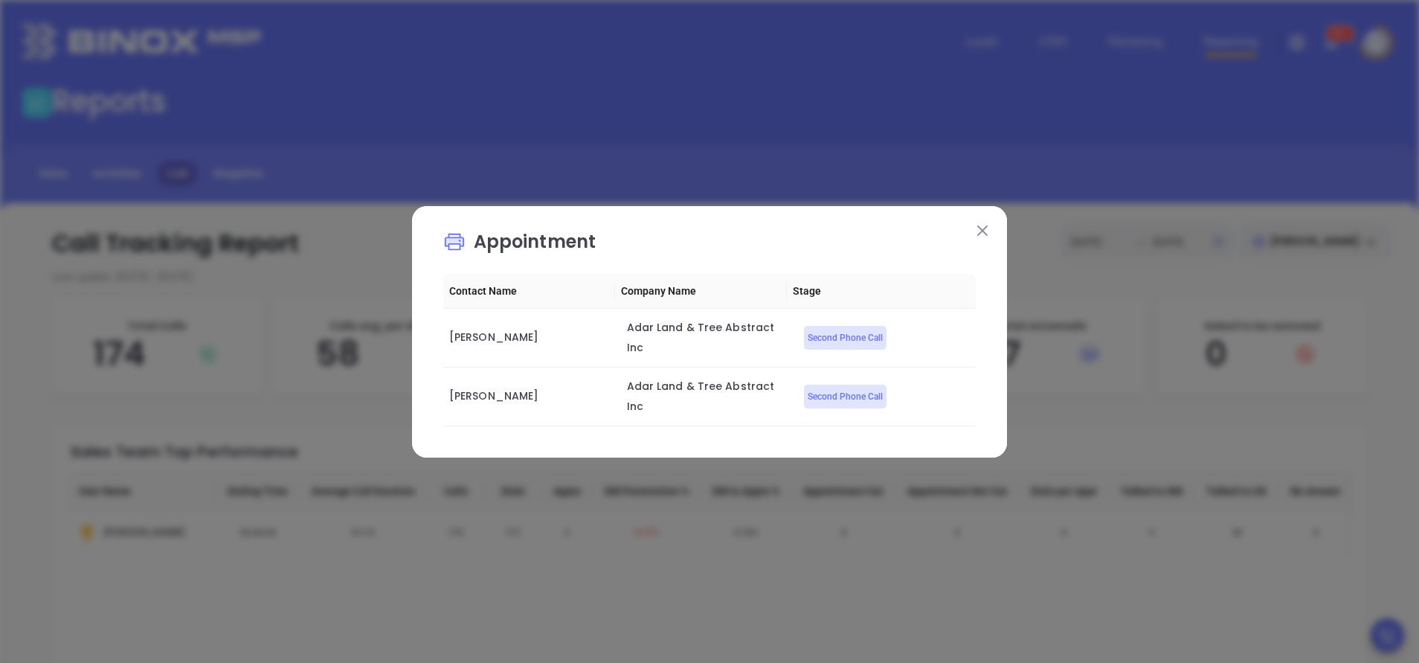
click at [978, 236] on img at bounding box center [982, 230] width 10 height 10
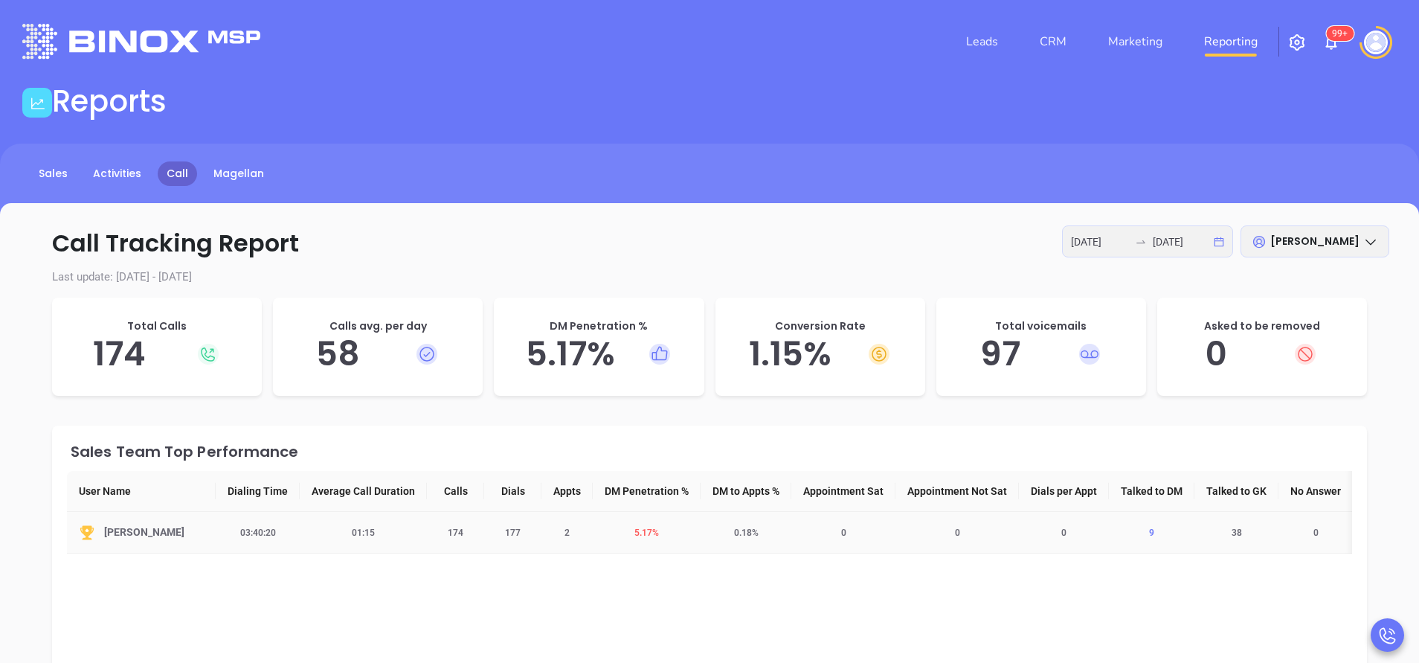
click at [1155, 533] on span "9" at bounding box center [1151, 532] width 23 height 10
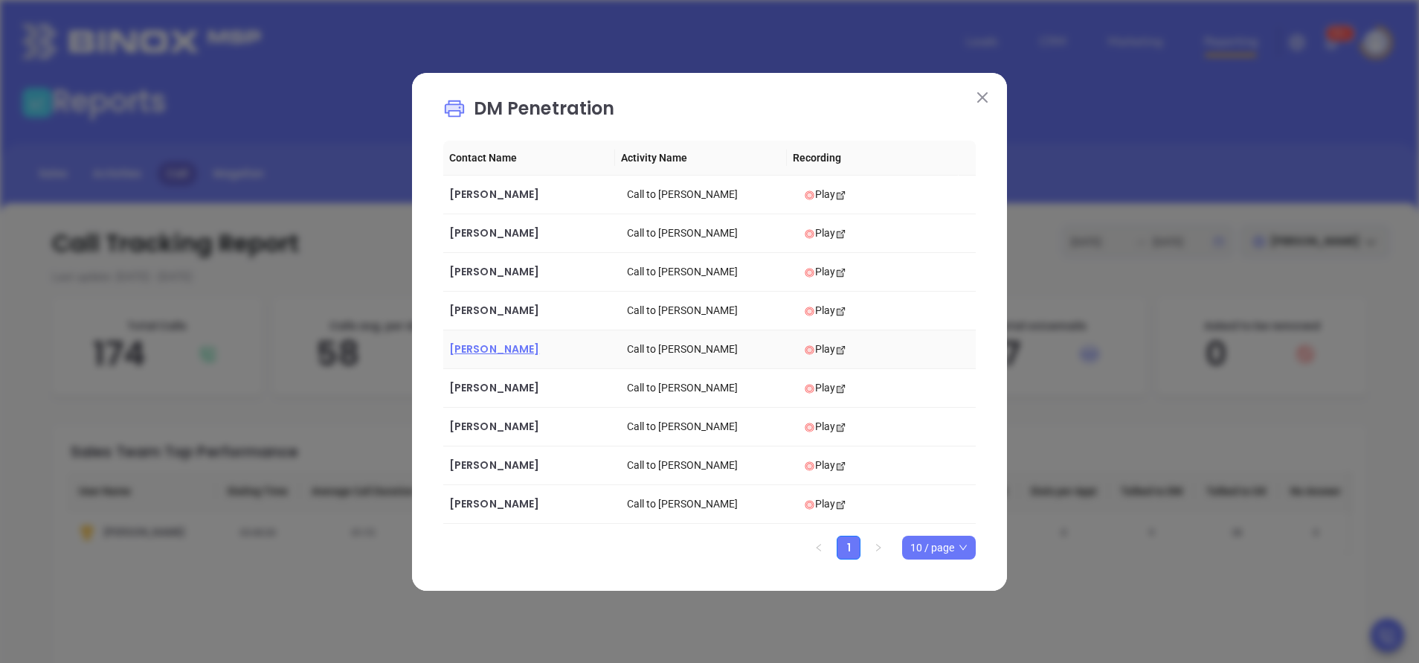
drag, startPoint x: 491, startPoint y: 352, endPoint x: 478, endPoint y: 350, distance: 12.7
click at [478, 350] on span "Thomas F. Bagley" at bounding box center [494, 348] width 90 height 15
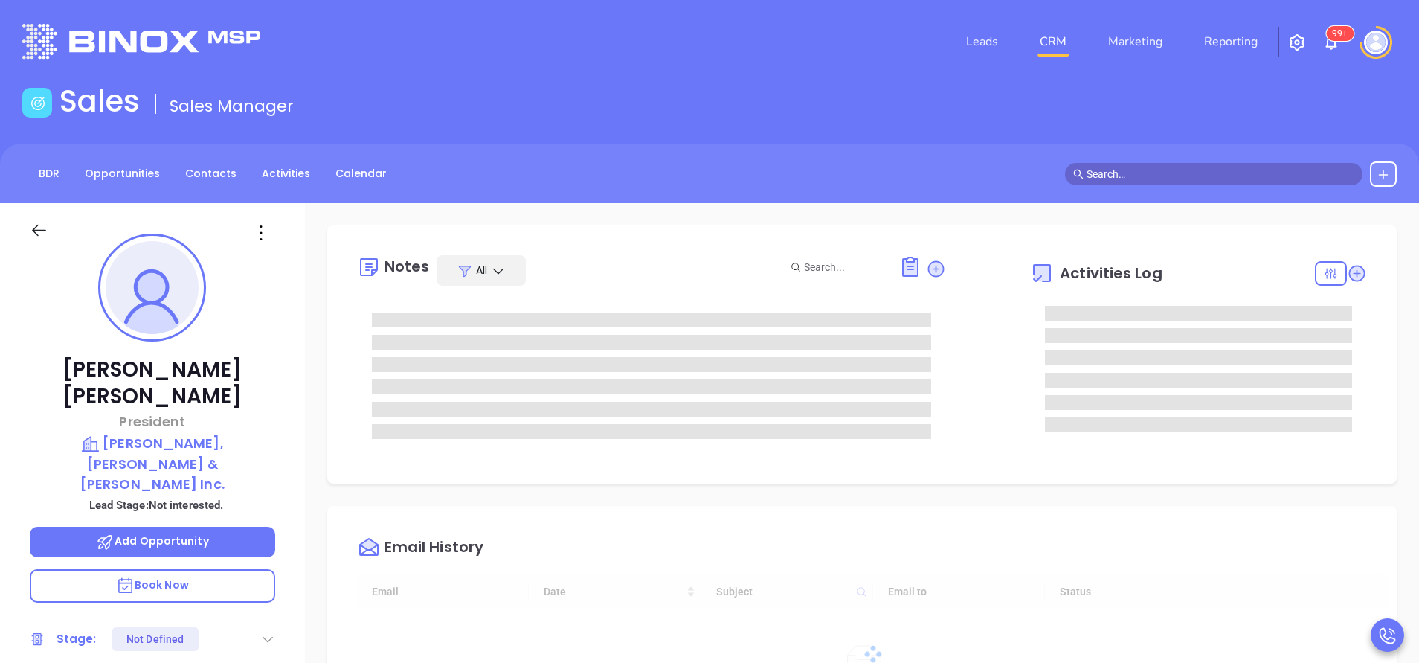
type input "[DATE]"
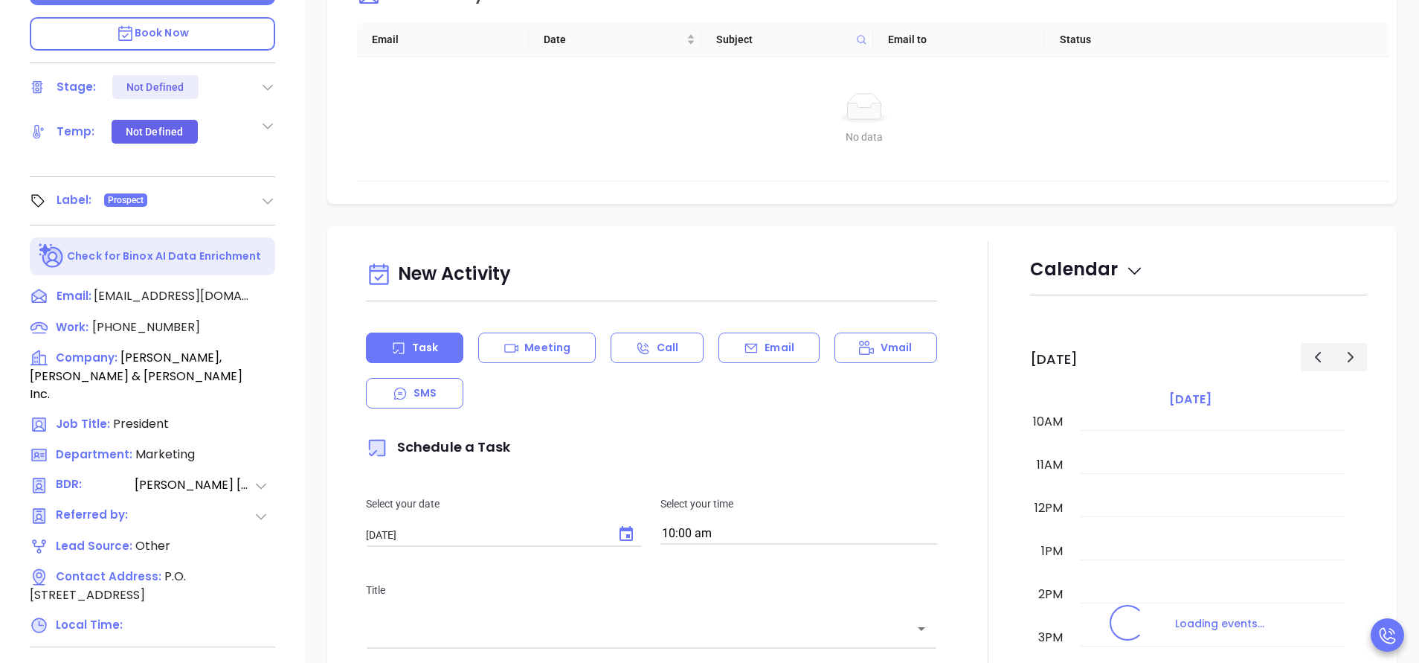
scroll to position [558, 0]
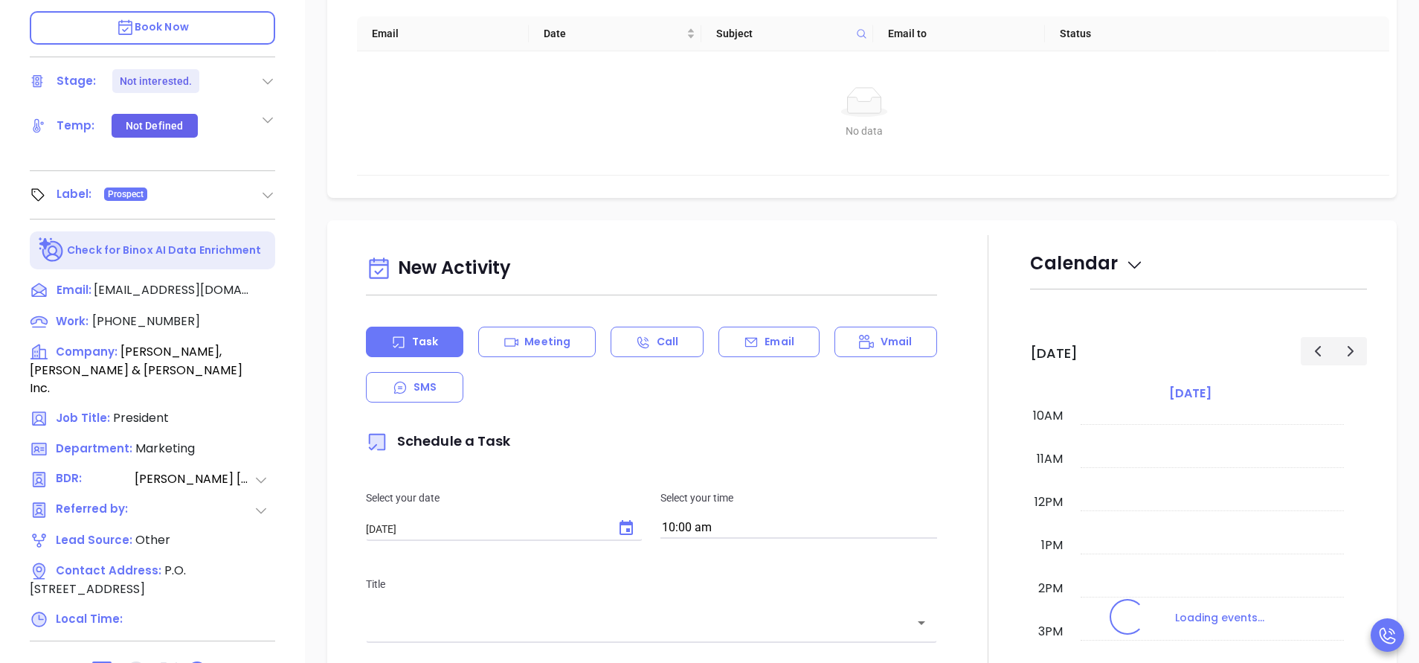
type input "[PERSON_NAME]"
